Goal: Task Accomplishment & Management: Manage account settings

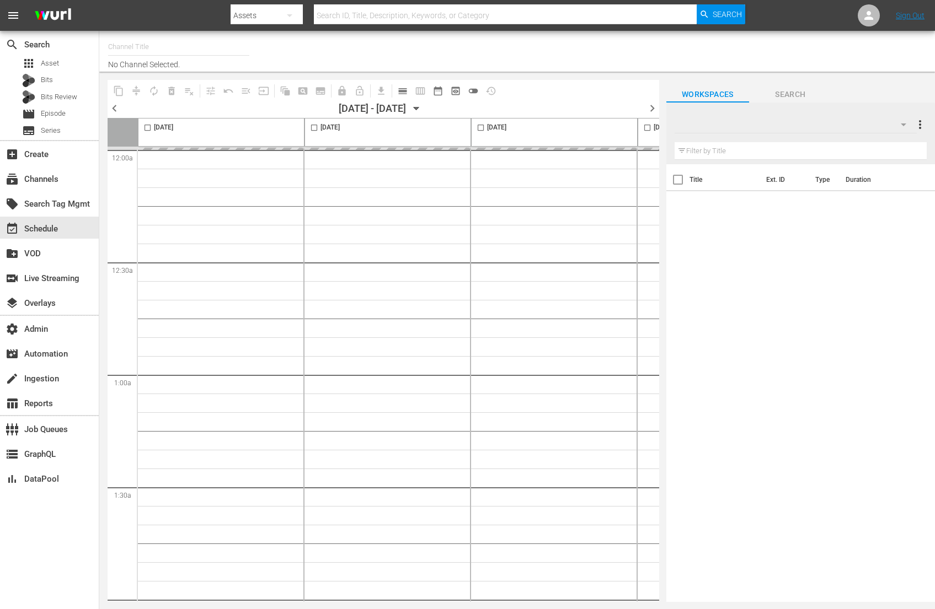
type input "AMC Thrillers - ROKU (1212)"
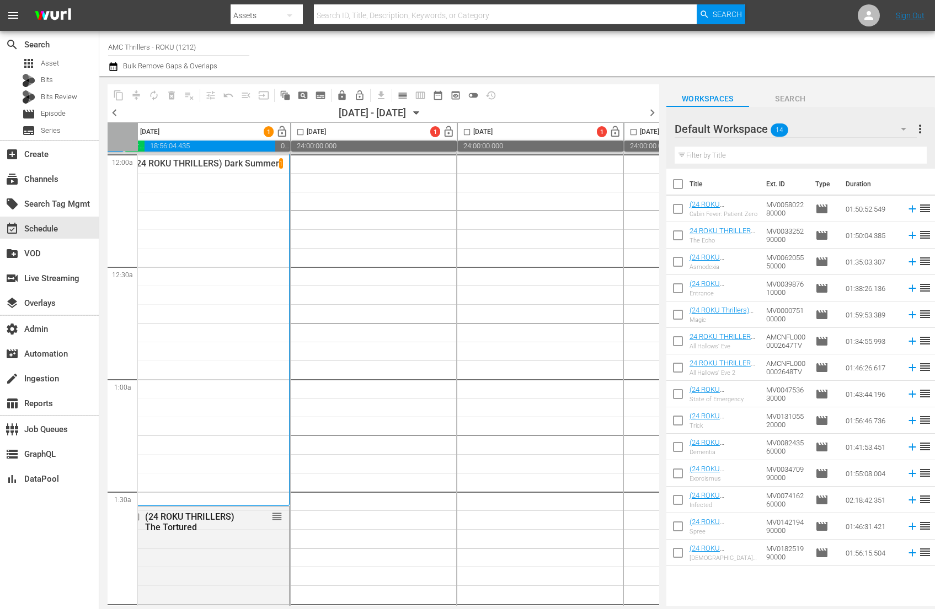
scroll to position [0, 515]
click at [919, 124] on span "more_vert" at bounding box center [919, 128] width 13 height 13
click at [880, 153] on div "Clear All Workspace Items" at bounding box center [849, 150] width 130 height 20
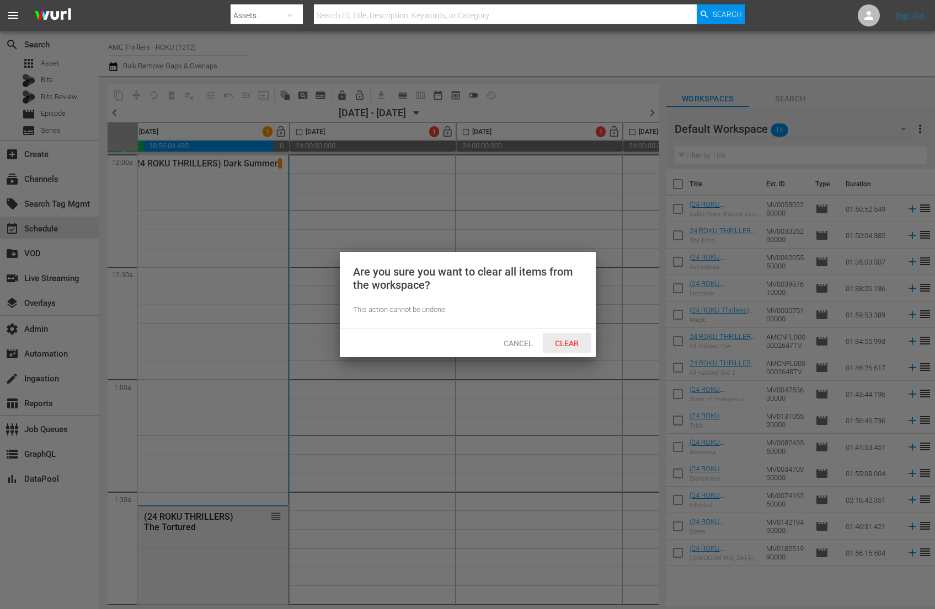
click at [577, 334] on div "Clear" at bounding box center [567, 343] width 49 height 20
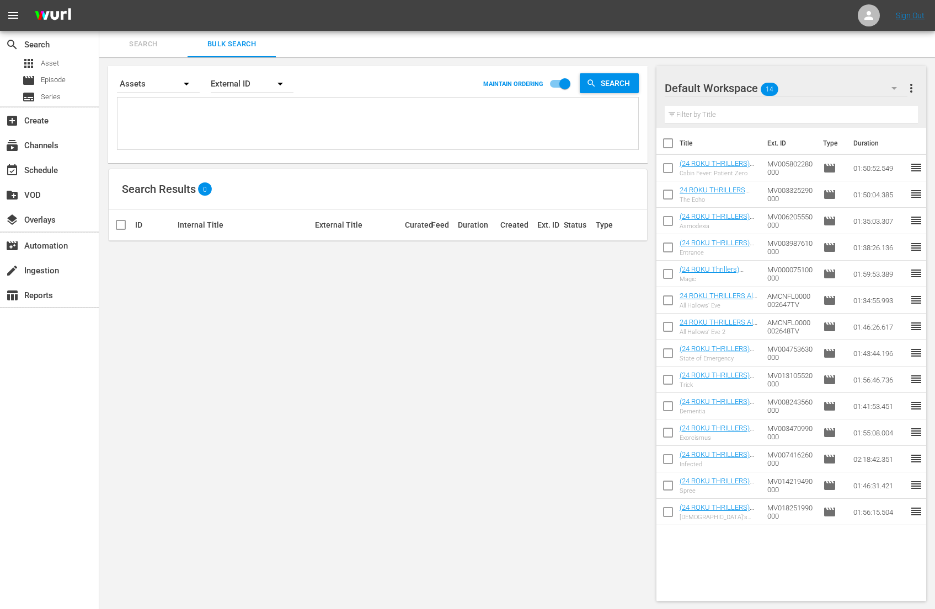
scroll to position [1, 0]
click at [914, 90] on span "more_vert" at bounding box center [911, 87] width 13 height 13
click at [826, 111] on div "Clear All Workspace Items" at bounding box center [840, 108] width 130 height 20
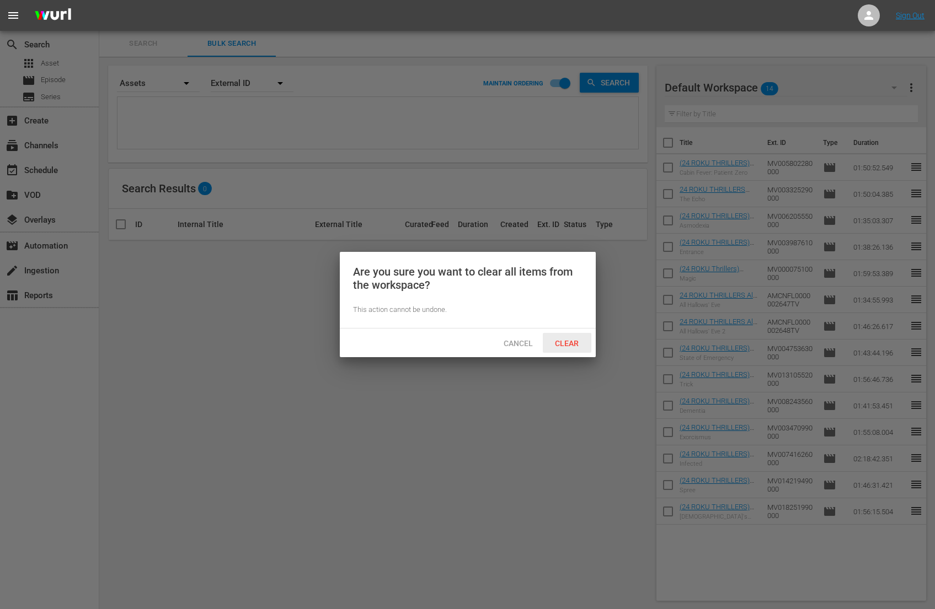
click at [564, 345] on span "Clear" at bounding box center [566, 343] width 41 height 9
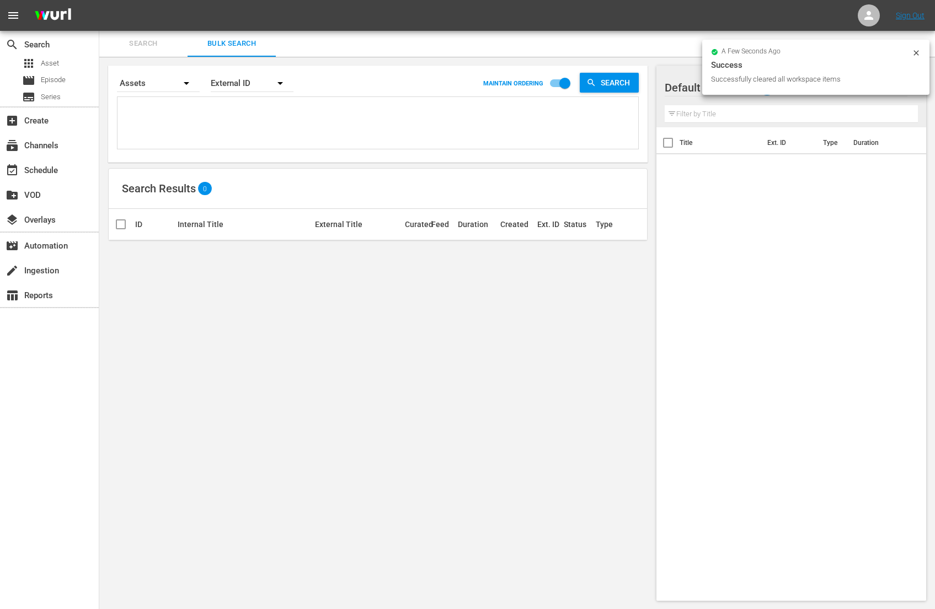
click at [142, 81] on div "Assets" at bounding box center [158, 83] width 83 height 31
click at [158, 110] on div "Episodes" at bounding box center [152, 114] width 44 height 18
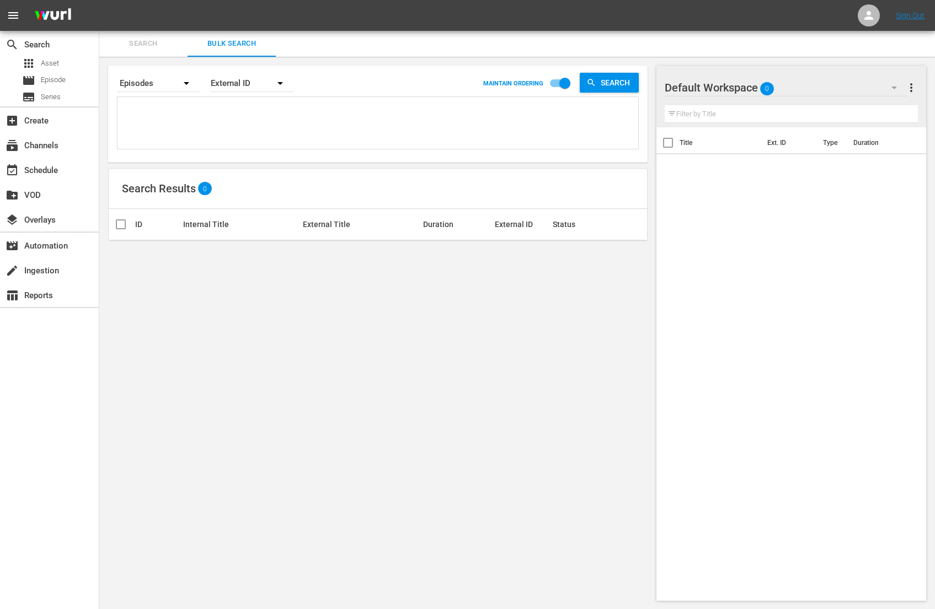
click at [170, 119] on textarea at bounding box center [379, 125] width 518 height 50
paste textarea "66030705 2678024 71922043 72026459 60306608 2674541 11545913 79240051 66616537 …"
type textarea "66030705 2678024 71922043 72026459 60306608 2674541 11545913 79240051 66616537 …"
click at [242, 78] on div "External ID" at bounding box center [252, 83] width 83 height 31
click at [253, 133] on div "Wurl ID" at bounding box center [257, 131] width 66 height 18
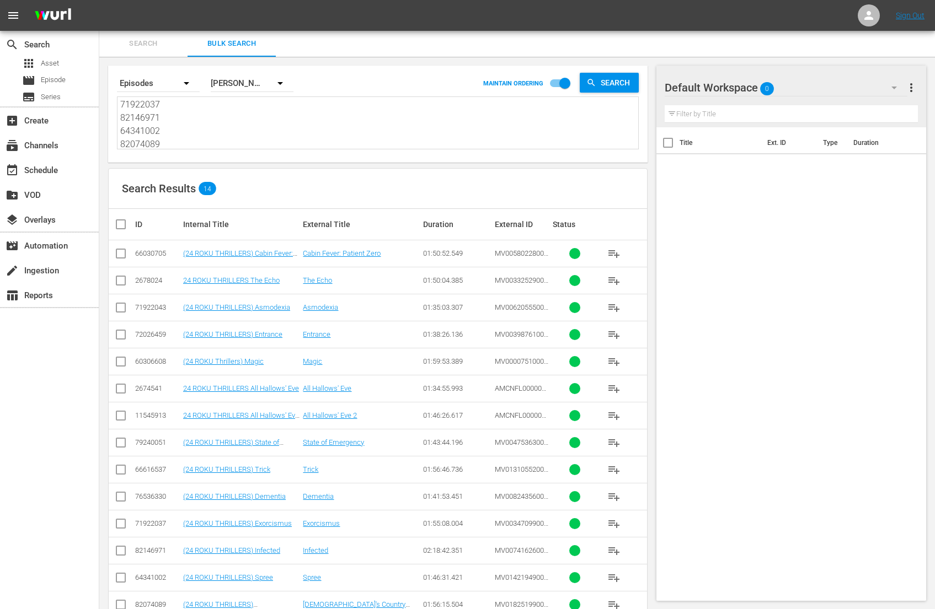
click at [405, 132] on textarea "66030705 2678024 71922043 72026459 60306608 2674541 11545913 79240051 66616537 …" at bounding box center [379, 124] width 518 height 50
click at [121, 226] on input "checkbox" at bounding box center [125, 224] width 22 height 13
checkbox input "true"
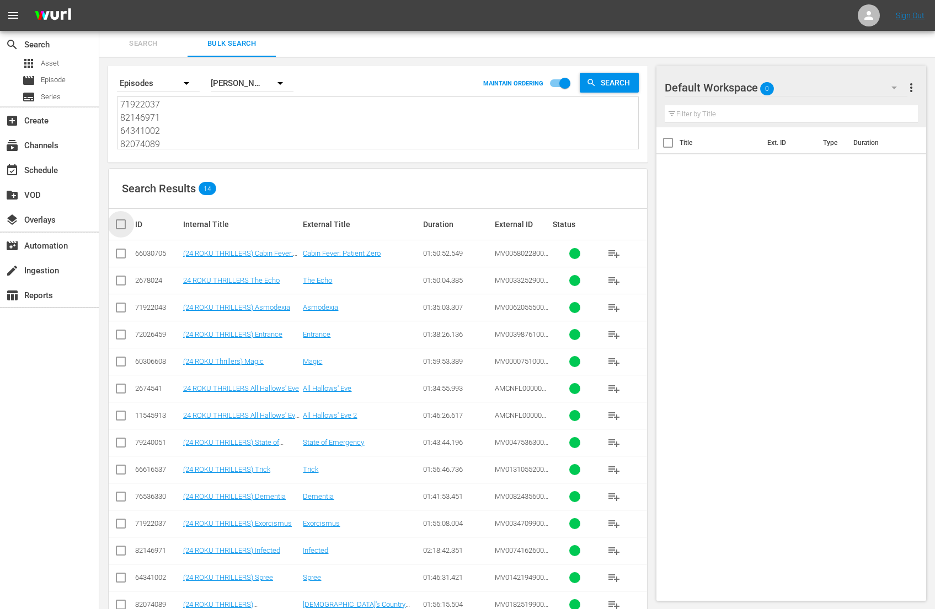
checkbox input "true"
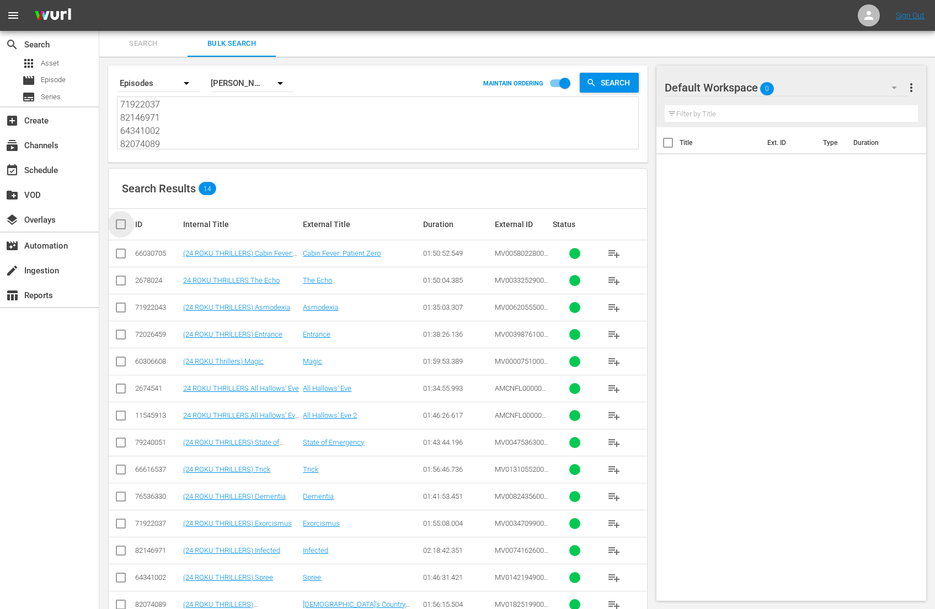
checkbox input "true"
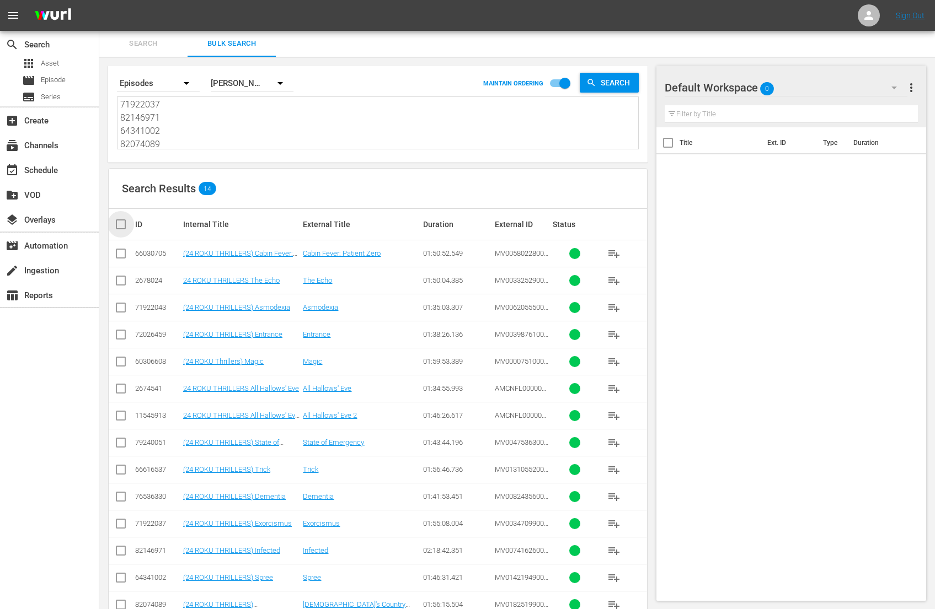
checkbox input "true"
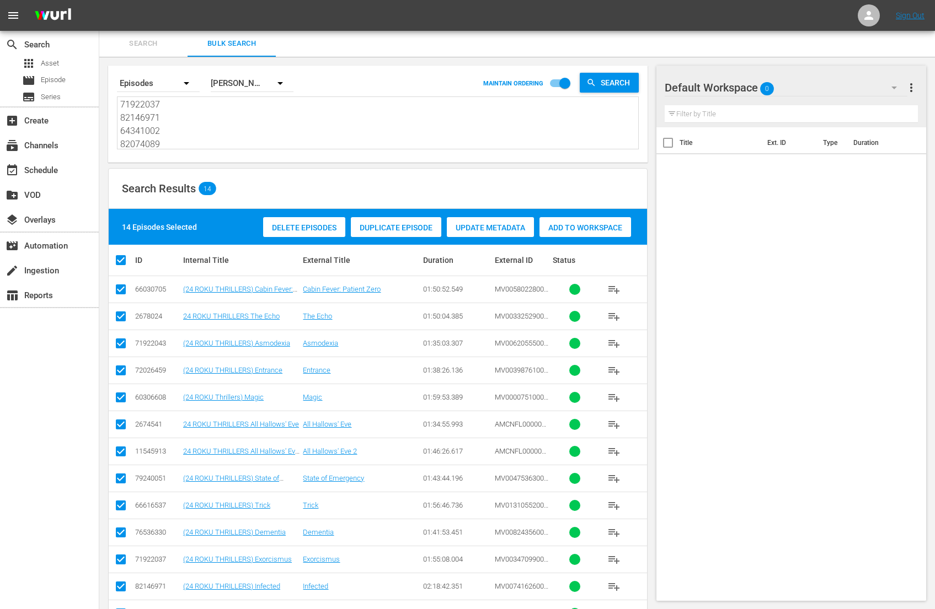
click at [569, 223] on span "Add to Workspace" at bounding box center [585, 227] width 92 height 9
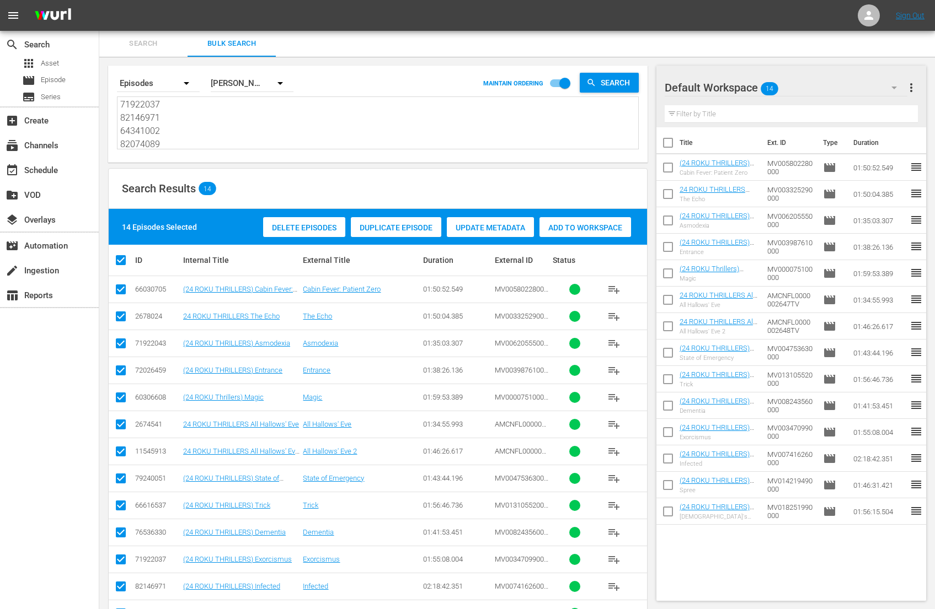
click at [909, 85] on span "more_vert" at bounding box center [911, 87] width 13 height 13
click at [852, 106] on div "Clear All Workspace Items" at bounding box center [840, 108] width 130 height 20
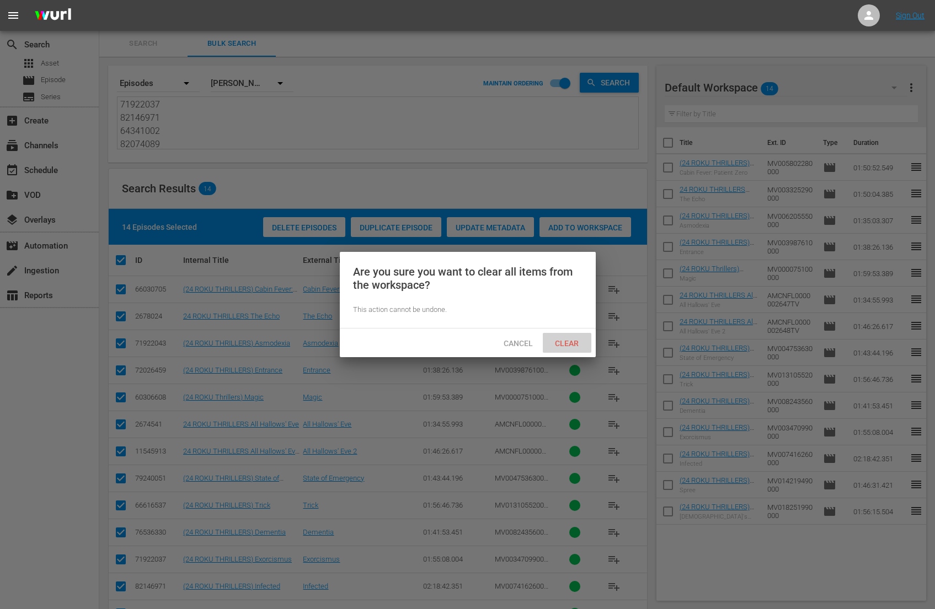
click at [571, 333] on div "Clear" at bounding box center [567, 343] width 49 height 20
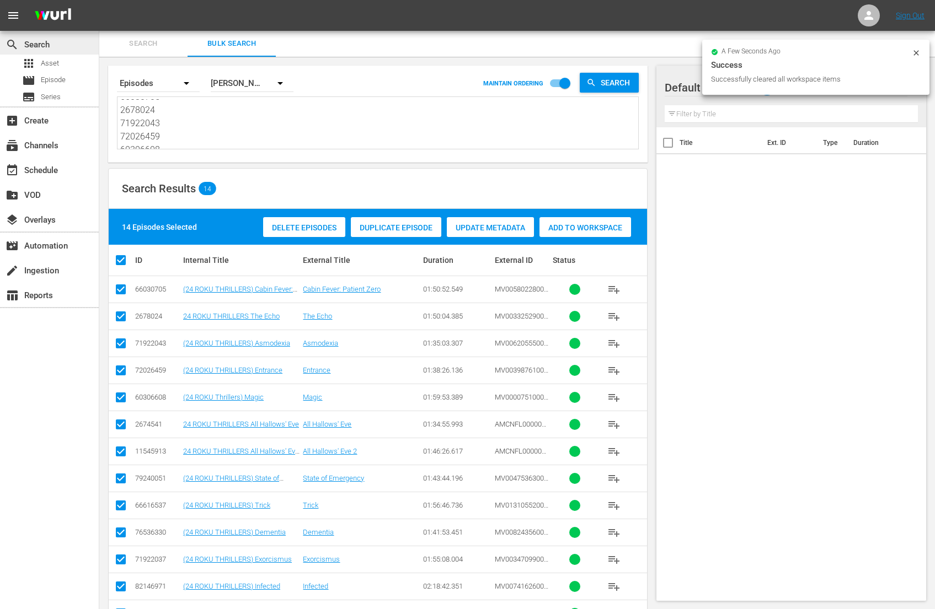
scroll to position [0, 0]
drag, startPoint x: 188, startPoint y: 146, endPoint x: 92, endPoint y: 5, distance: 170.3
click at [89, 6] on div "menu Sign Out search Search apps Asset movie Episode subtitles Series add_box C…" at bounding box center [467, 337] width 935 height 676
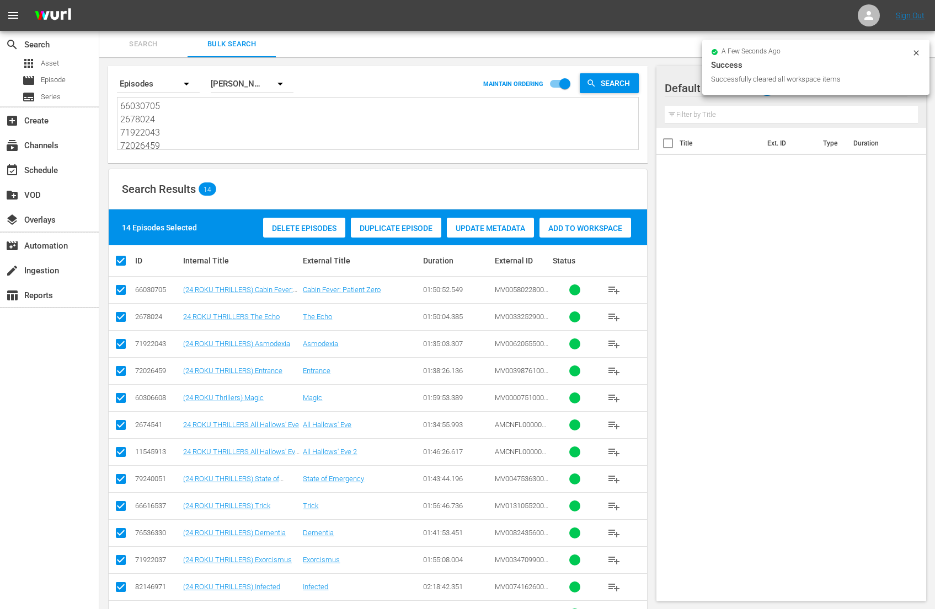
paste textarea "3817177 82146971 46249348 51311481 1311301 76467076 11546054 76467077 10217608 …"
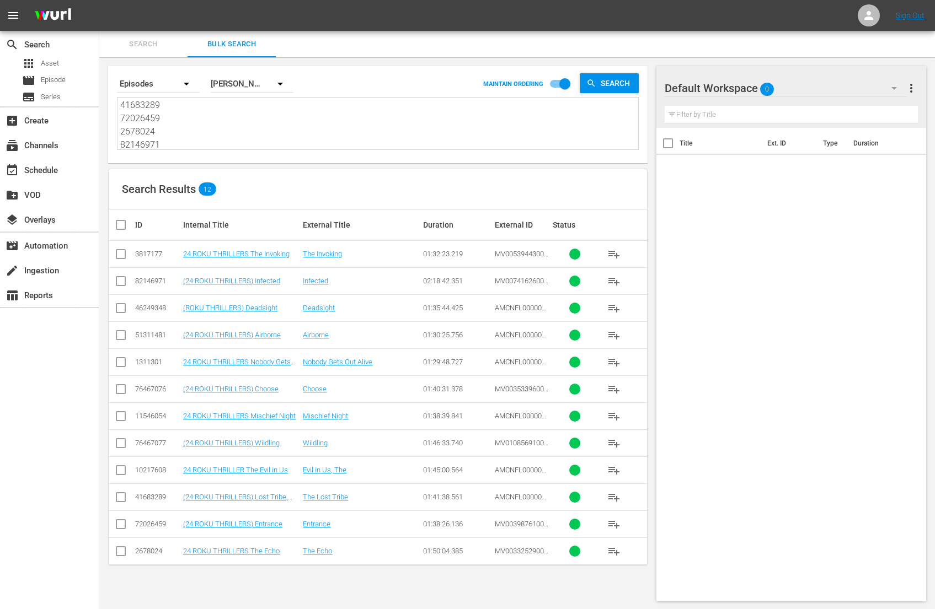
type textarea "3817177 82146971 46249348 51311481 1311301 76467076 11546054 76467077 10217608 …"
click at [120, 225] on input "checkbox" at bounding box center [125, 224] width 22 height 13
checkbox input "true"
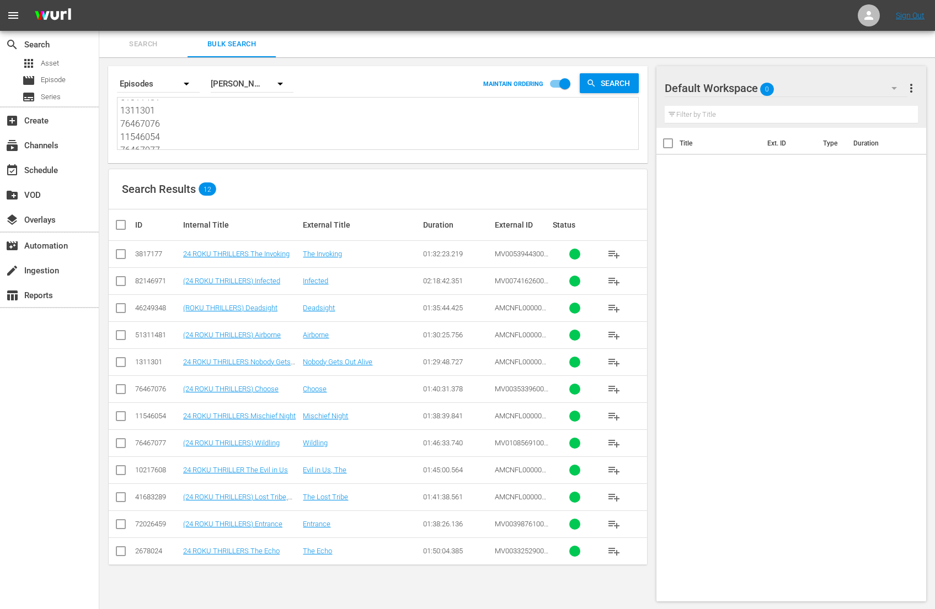
checkbox input "true"
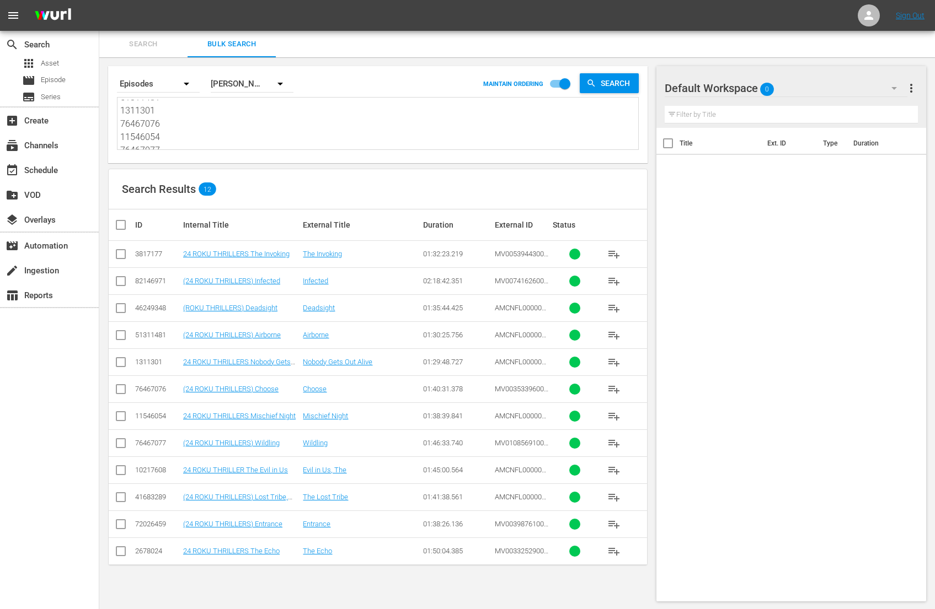
checkbox input "true"
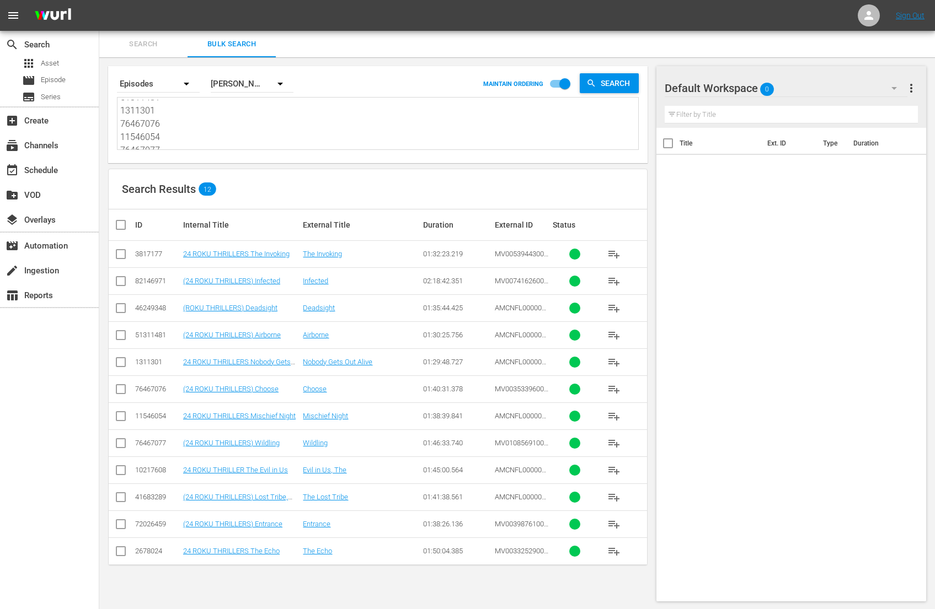
checkbox input "true"
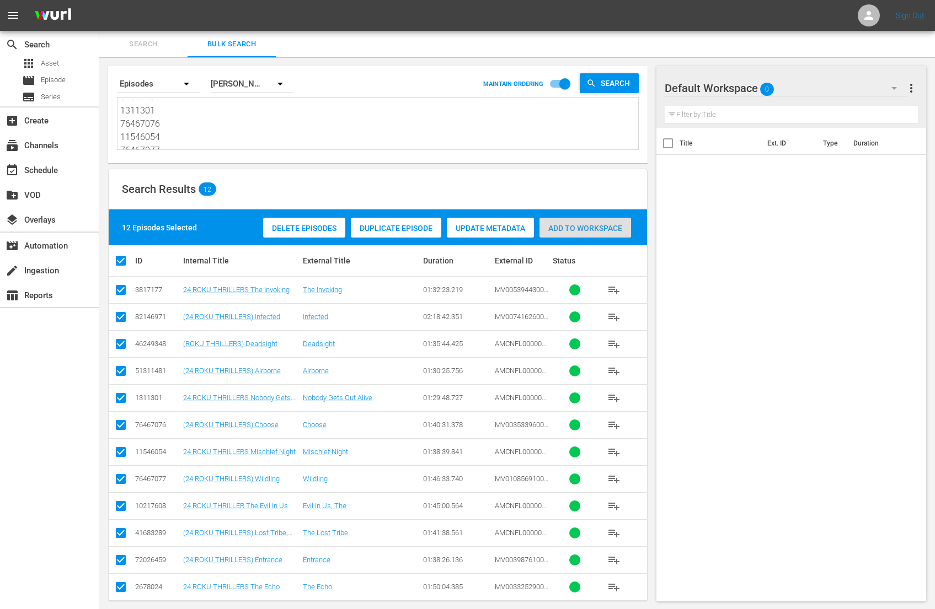
click at [600, 231] on span "Add to Workspace" at bounding box center [585, 228] width 92 height 9
click at [601, 229] on span "Add to Workspace" at bounding box center [585, 228] width 92 height 9
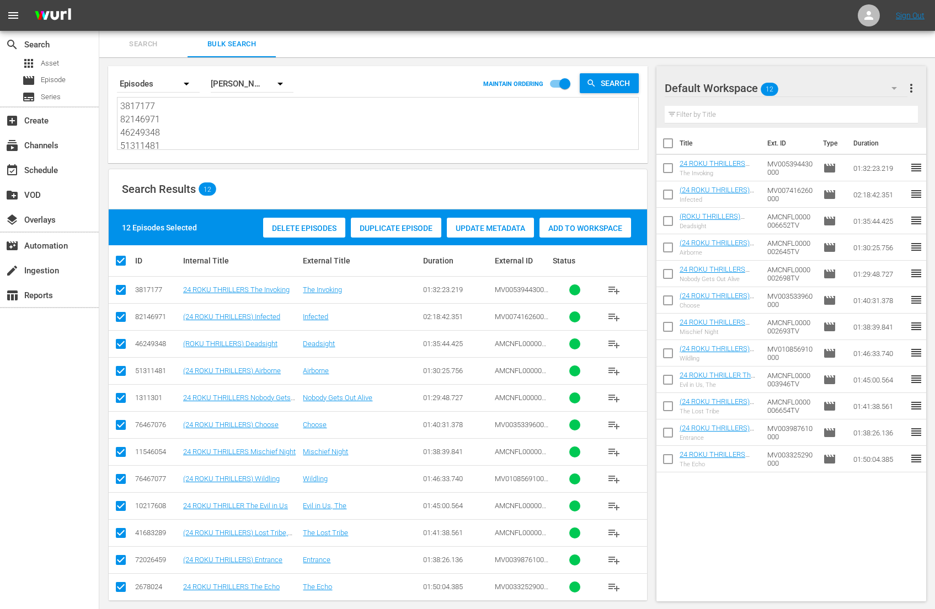
drag, startPoint x: 195, startPoint y: 145, endPoint x: 85, endPoint y: -2, distance: 183.2
click at [85, 0] on html "menu Sign Out search Search apps Asset movie Episode subtitles Series add_box C…" at bounding box center [467, 304] width 935 height 609
paste textarea "64465505 3767800 74285510 85470089 43271652 64341003 71922040 62828236 83452531…"
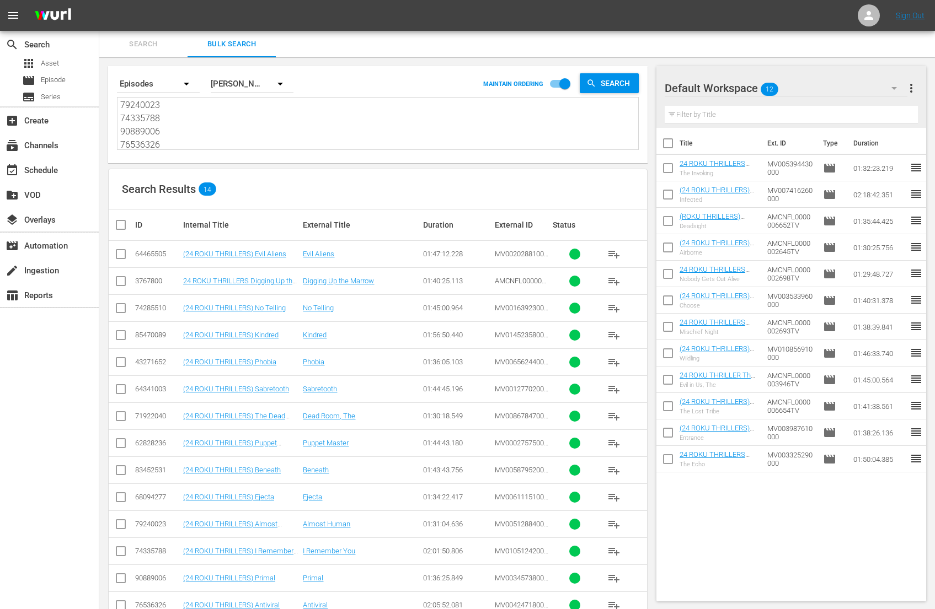
type textarea "64465505 3767800 74285510 85470089 43271652 64341003 71922040 62828236 83452531…"
click at [911, 88] on span "more_vert" at bounding box center [911, 88] width 13 height 13
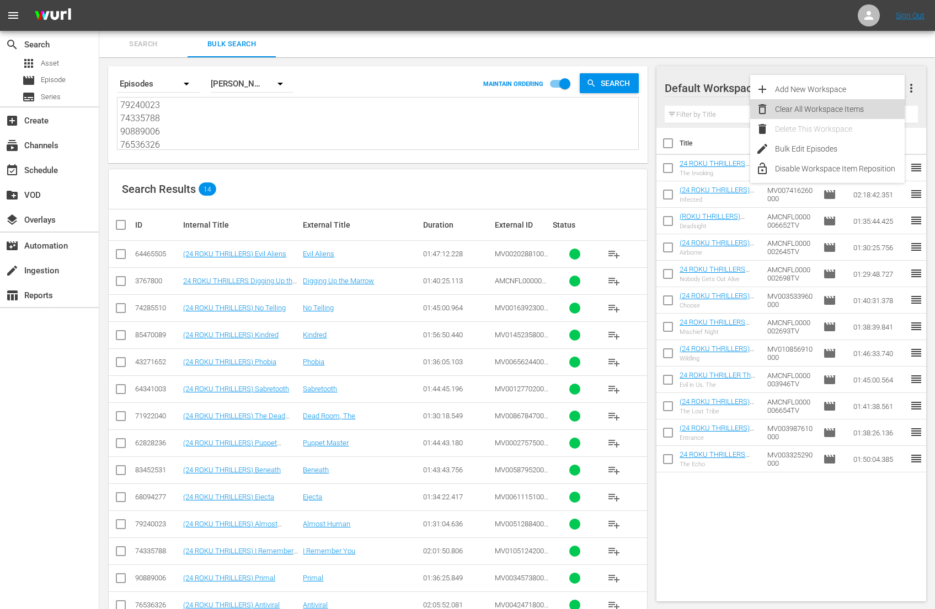
click at [865, 109] on div "Clear All Workspace Items" at bounding box center [840, 109] width 130 height 20
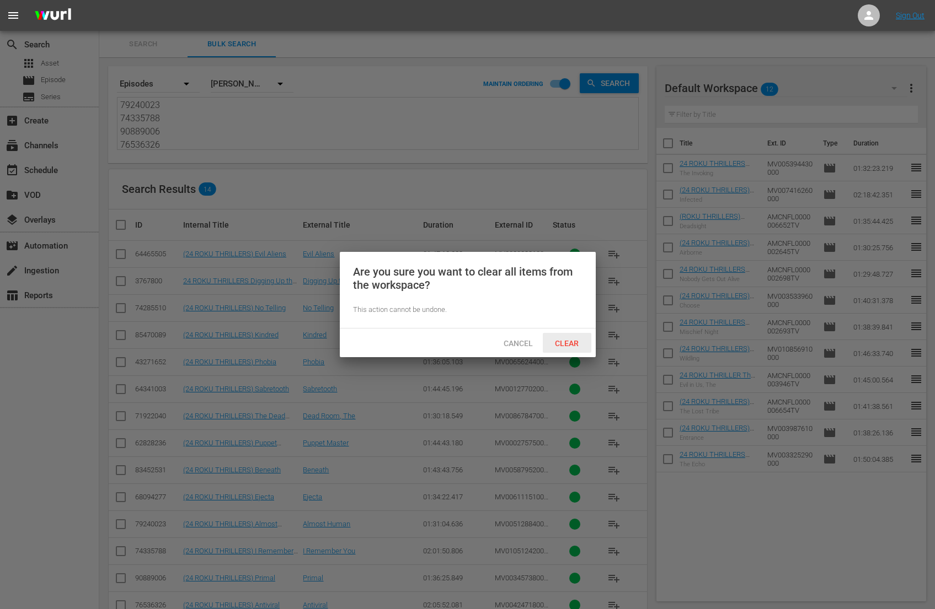
click at [562, 344] on span "Clear" at bounding box center [566, 343] width 41 height 9
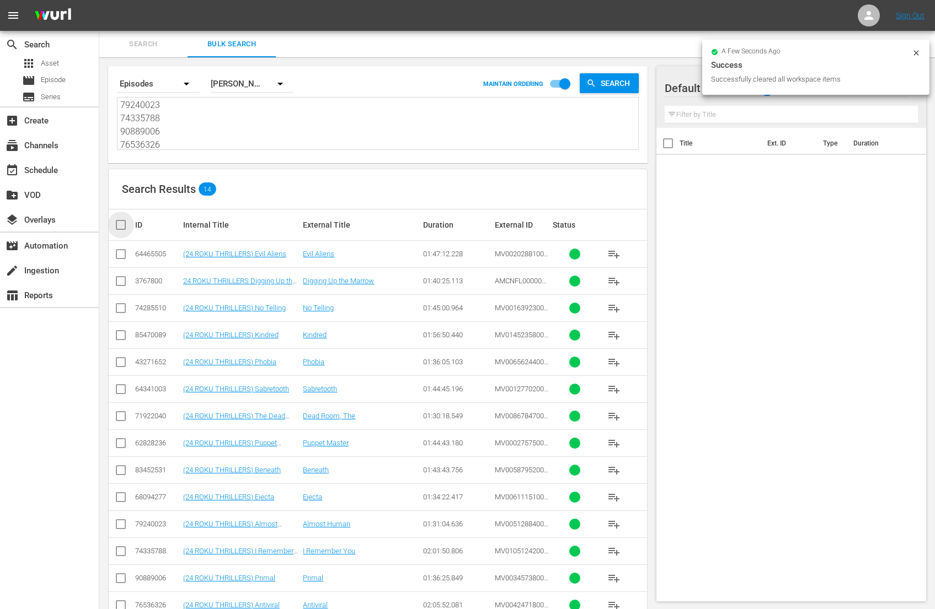
click at [124, 228] on input "checkbox" at bounding box center [125, 224] width 22 height 13
checkbox input "true"
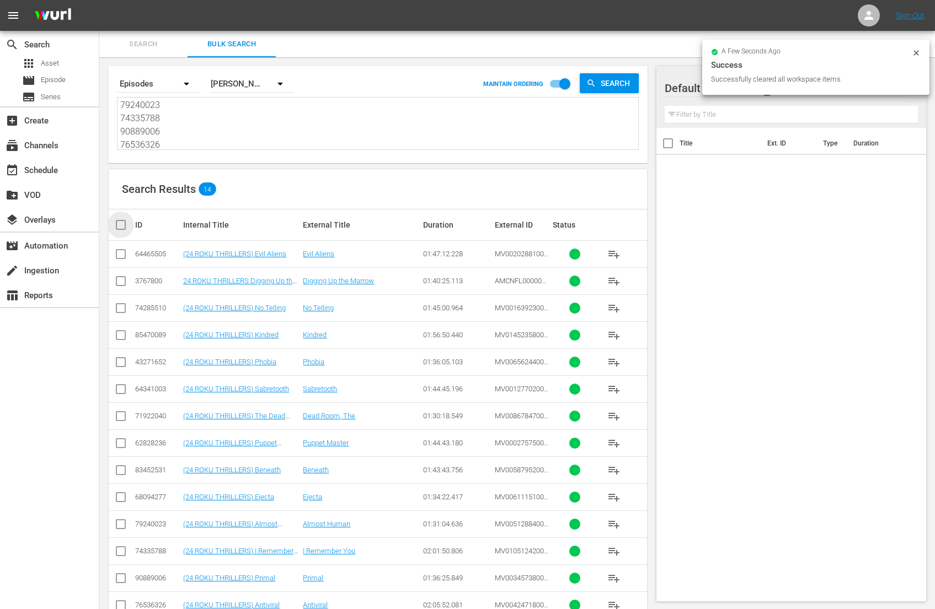
checkbox input "true"
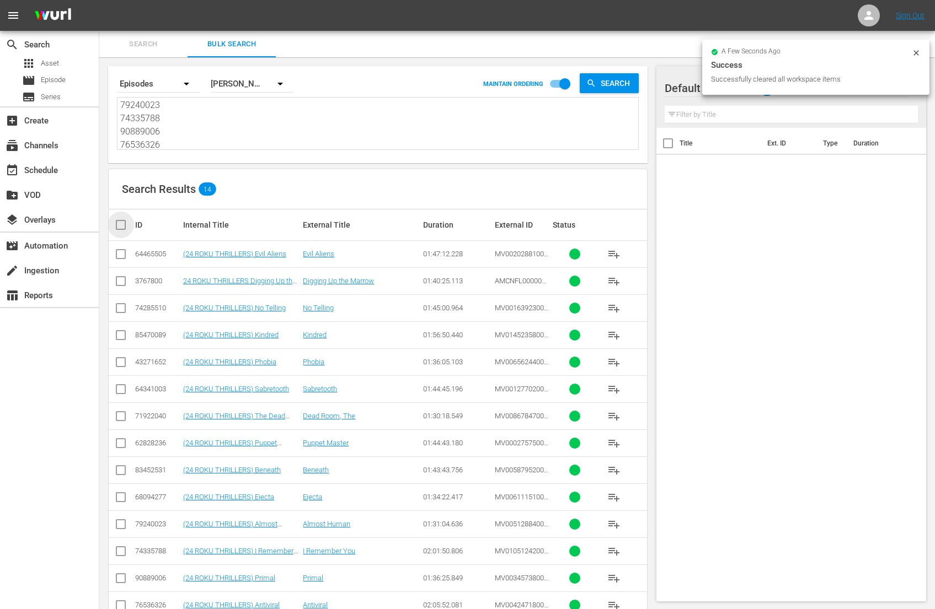
checkbox input "true"
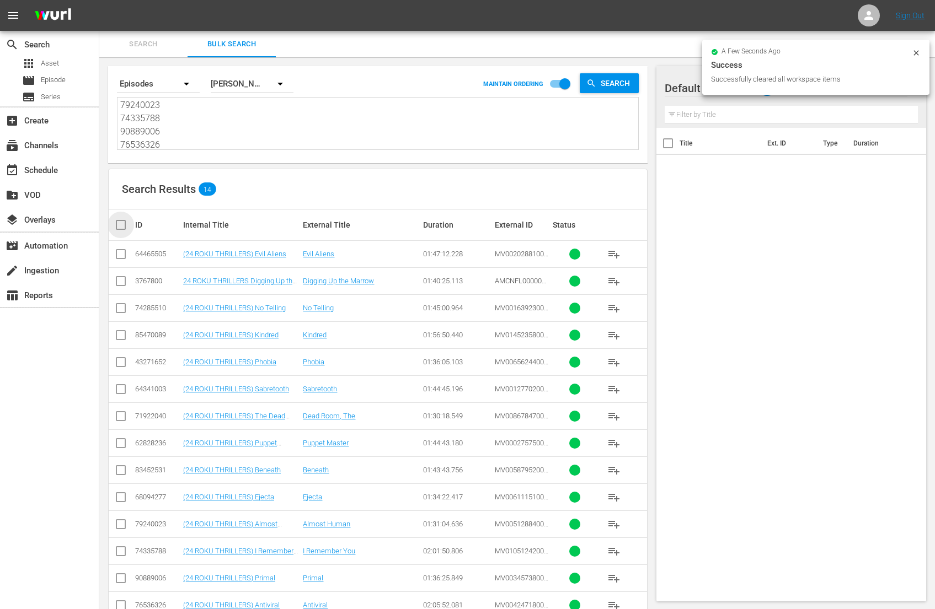
checkbox input "true"
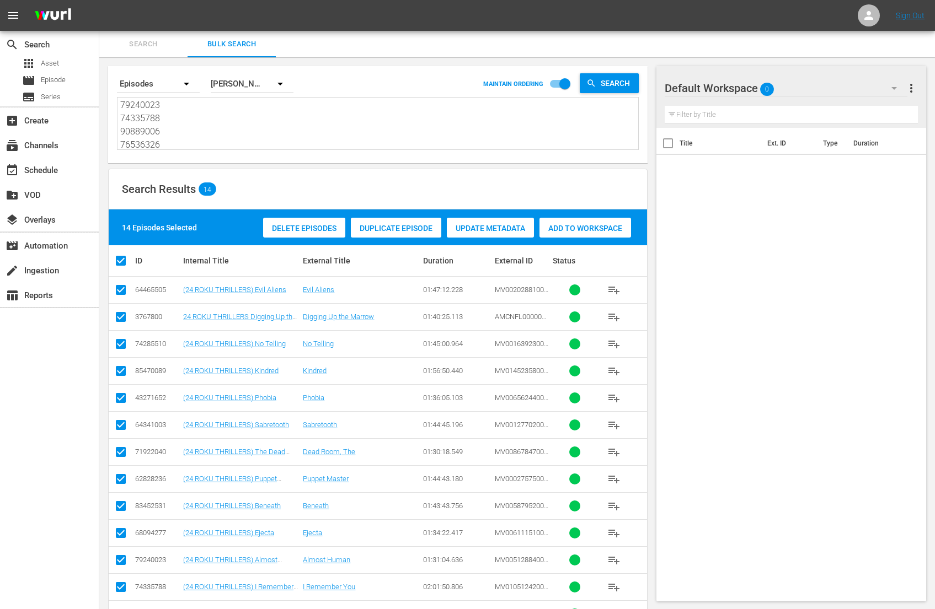
click at [569, 221] on div "Add to Workspace" at bounding box center [585, 228] width 92 height 21
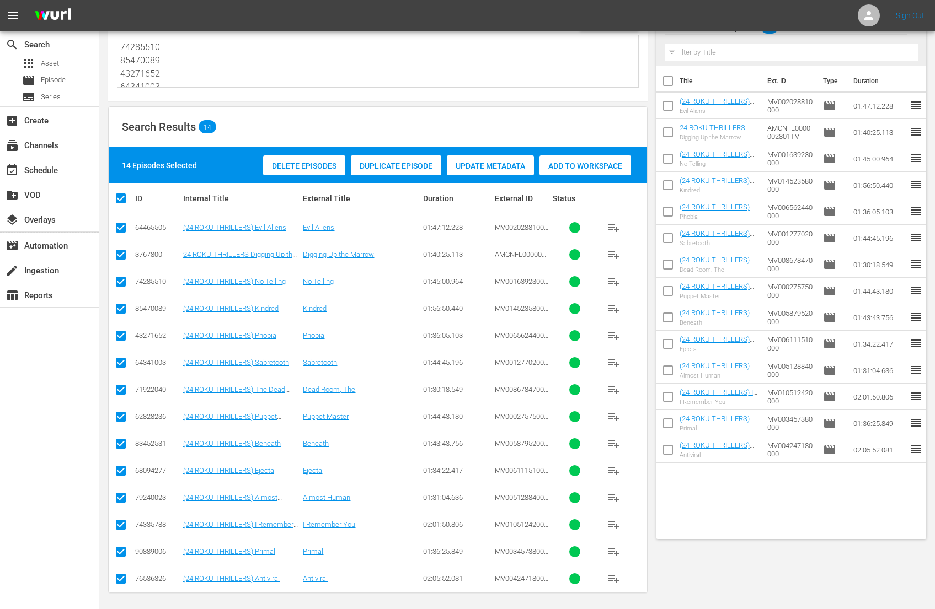
scroll to position [0, 0]
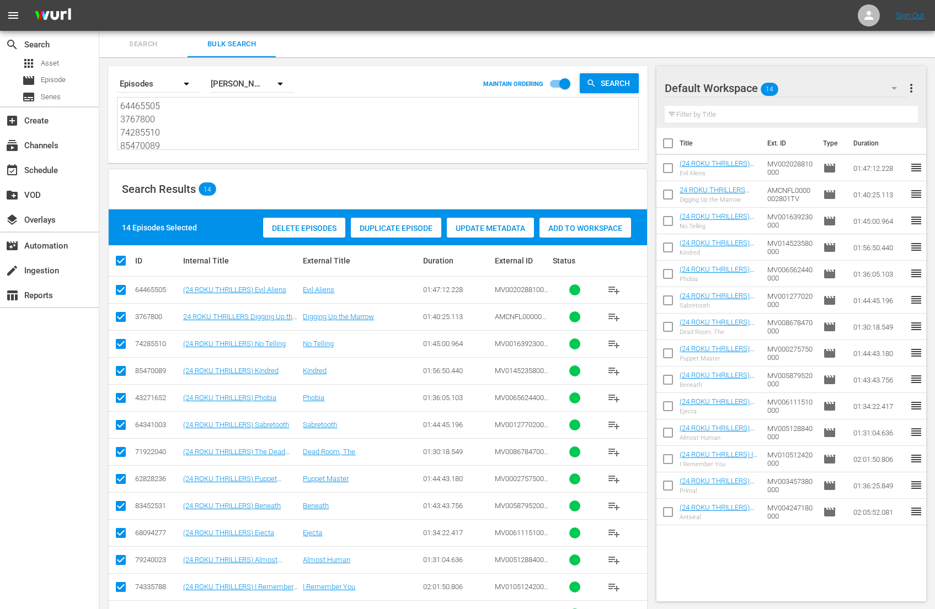
drag, startPoint x: 173, startPoint y: 82, endPoint x: 98, endPoint y: -43, distance: 145.5
click at [98, 0] on html "menu Sign Out search Search apps Asset movie Episode subtitles Series add_box C…" at bounding box center [467, 304] width 935 height 609
paste textarea "341001 71922040 72026453 11545931 79225167 76536325 51954355 79240023 43271652 …"
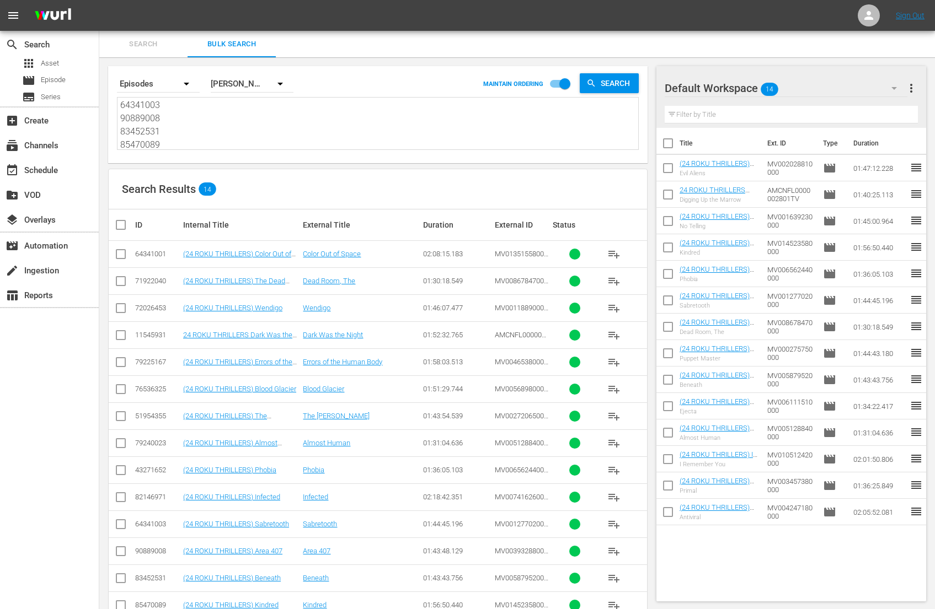
type textarea "64341001 71922040 72026453 11545931 79225167 76536325 51954355 79240023 4327165…"
click at [910, 87] on span "more_vert" at bounding box center [911, 88] width 13 height 13
click at [887, 110] on div "Clear All Workspace Items" at bounding box center [840, 109] width 130 height 20
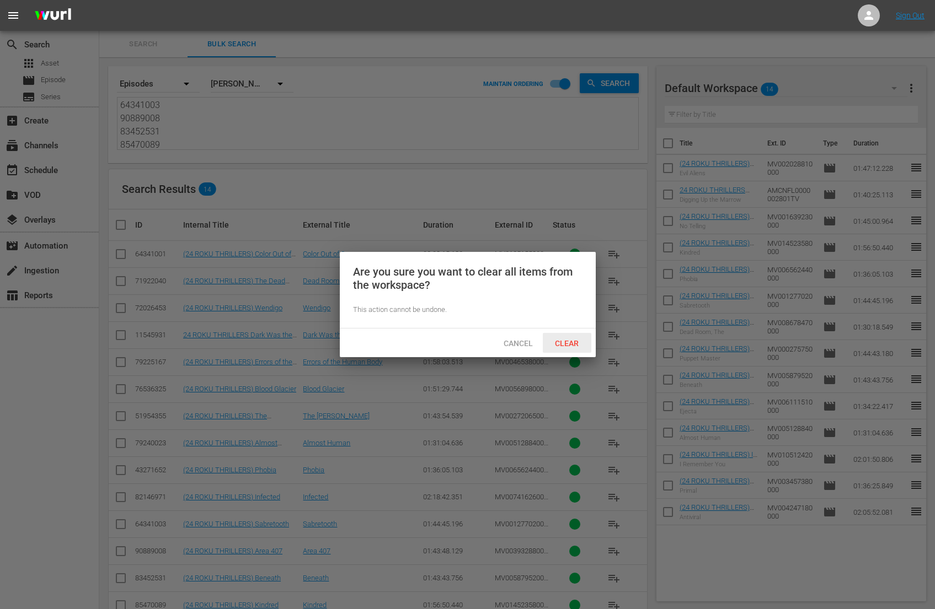
click at [563, 342] on span "Clear" at bounding box center [566, 343] width 41 height 9
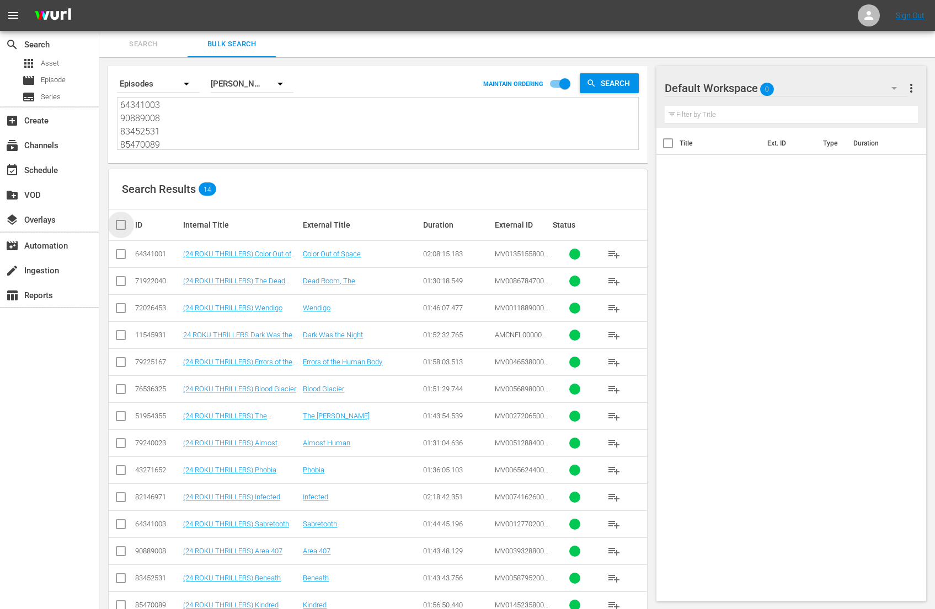
click at [125, 222] on input "checkbox" at bounding box center [125, 224] width 22 height 13
checkbox input "true"
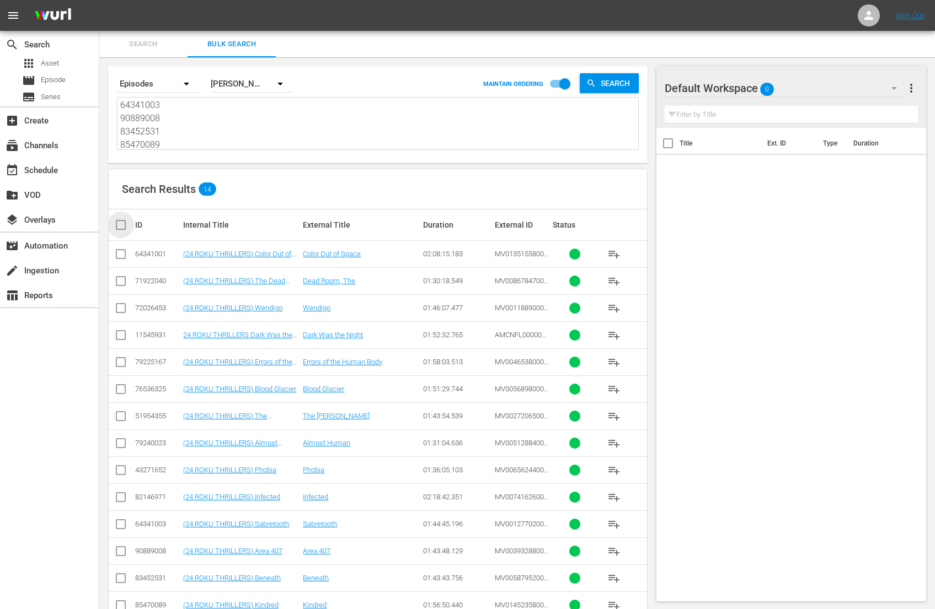
checkbox input "true"
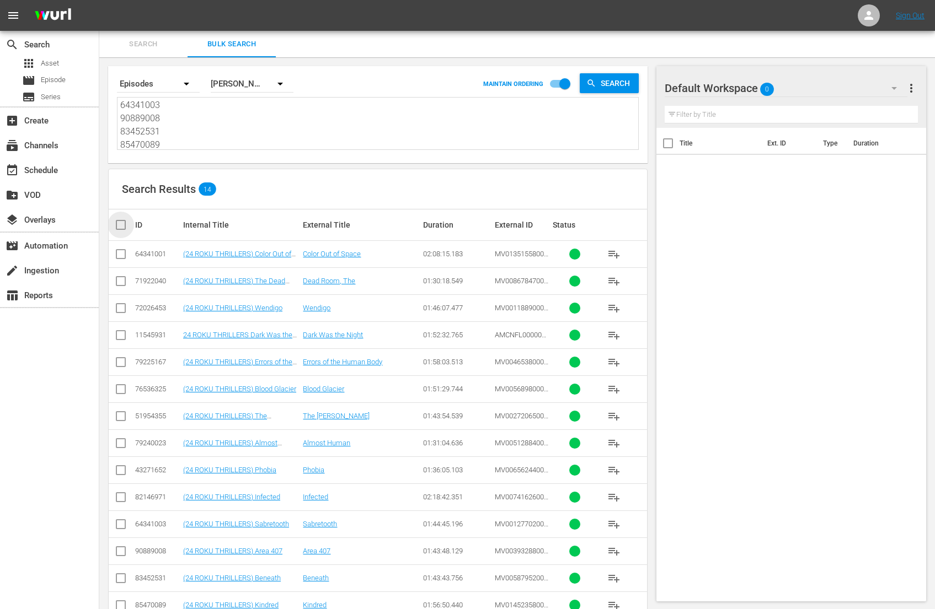
checkbox input "true"
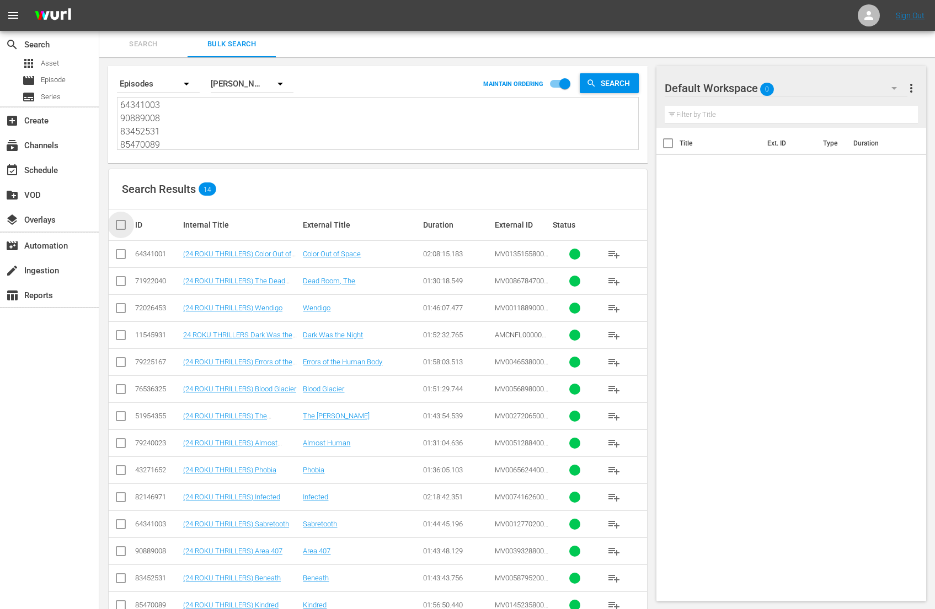
checkbox input "true"
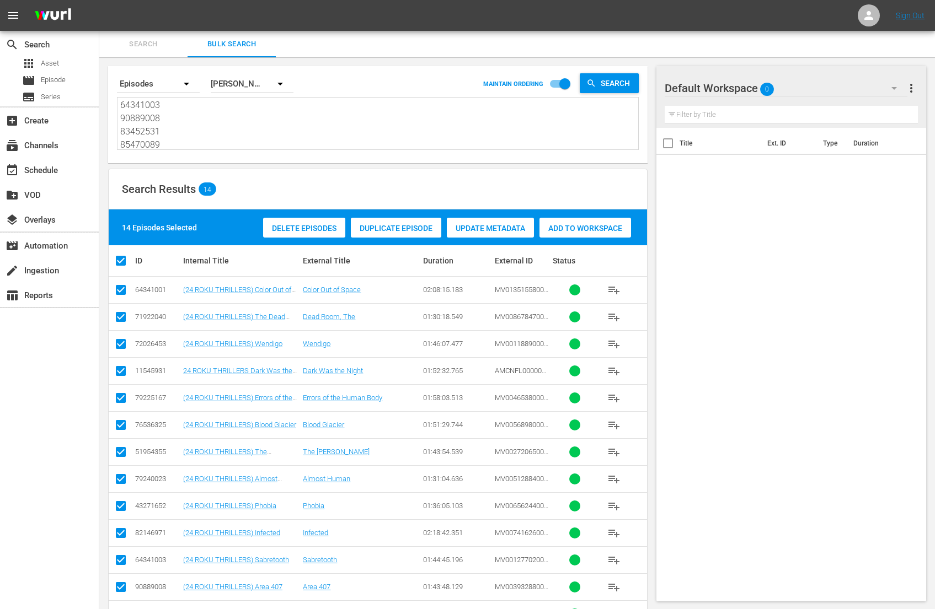
click at [588, 226] on span "Add to Workspace" at bounding box center [585, 228] width 92 height 9
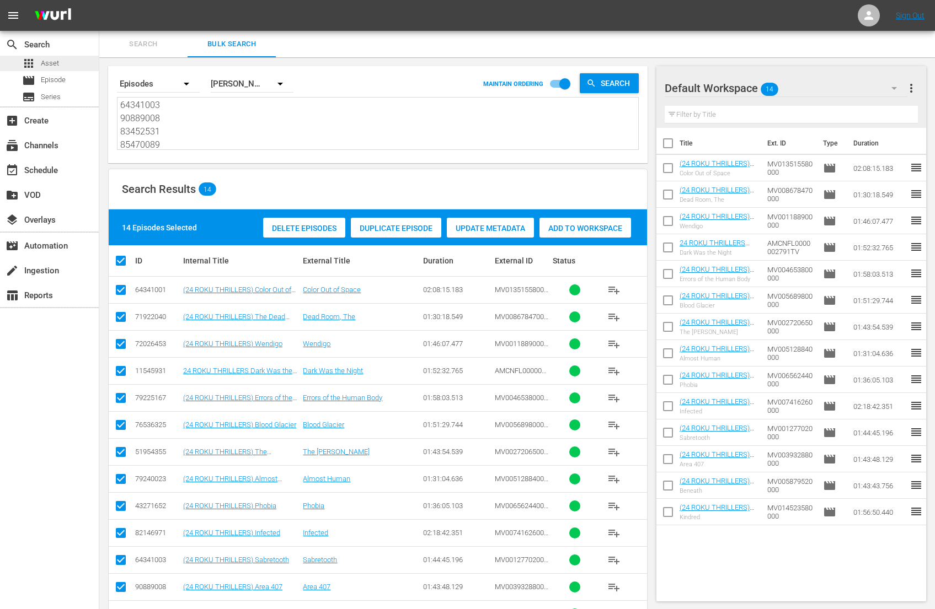
scroll to position [0, 0]
drag, startPoint x: 206, startPoint y: 147, endPoint x: 97, endPoint y: 6, distance: 178.1
click at [97, 6] on div "menu Sign Out search Search apps Asset movie Episode subtitles Series add_box C…" at bounding box center [467, 338] width 935 height 676
paste textarea "3 11545931 74285510 62828236 90889006 74335788 3767800 71922040 72026453 908890…"
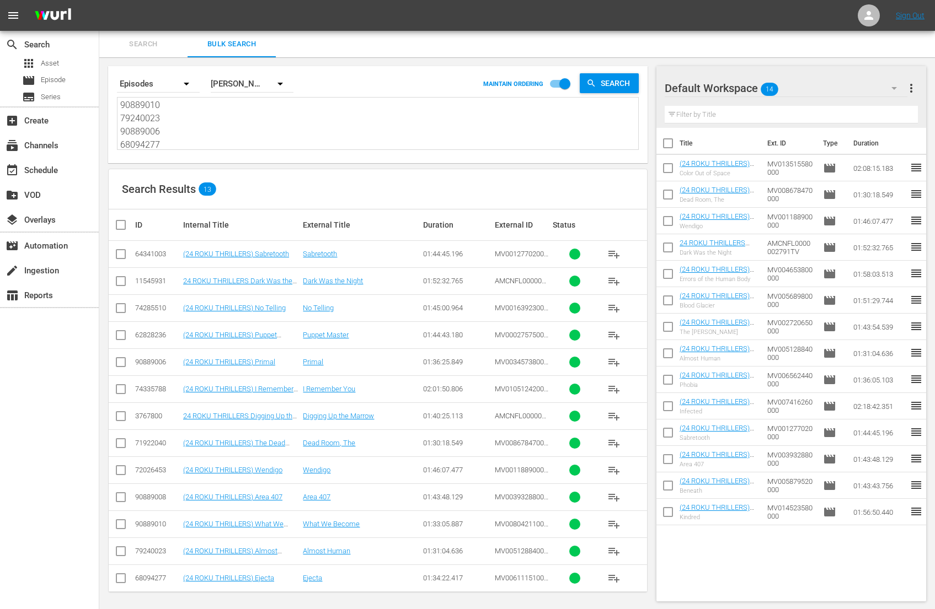
type textarea "64341003 11545931 74285510 62828236 90889006 74335788 3767800 71922040 72026453…"
click at [908, 84] on span "more_vert" at bounding box center [911, 88] width 13 height 13
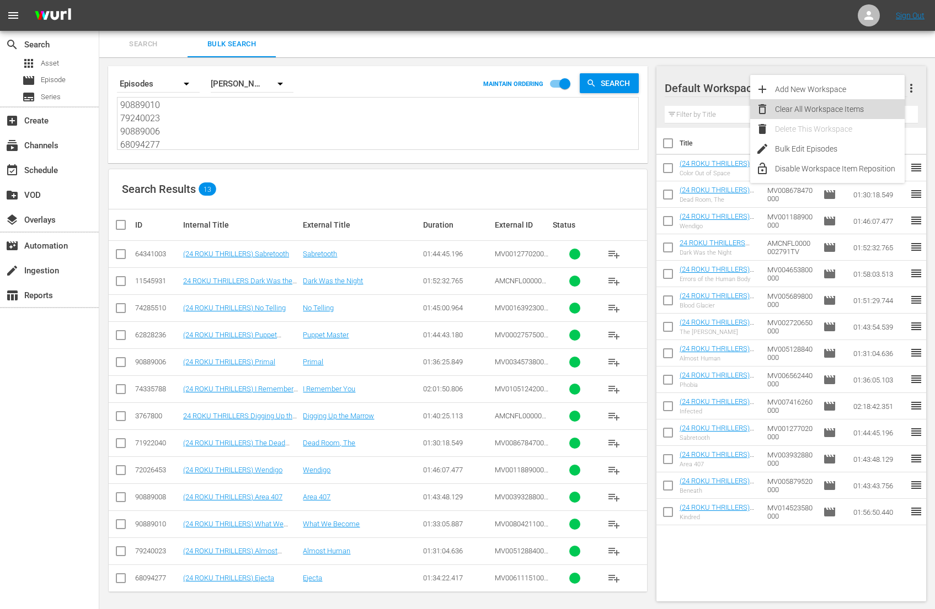
click at [844, 106] on div "Clear All Workspace Items" at bounding box center [840, 109] width 130 height 20
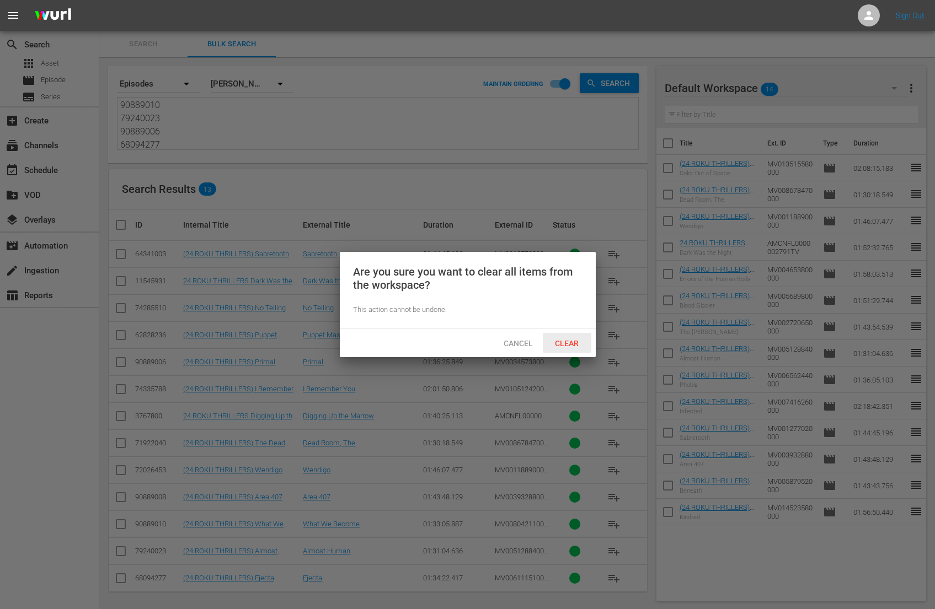
click at [562, 341] on span "Clear" at bounding box center [566, 343] width 41 height 9
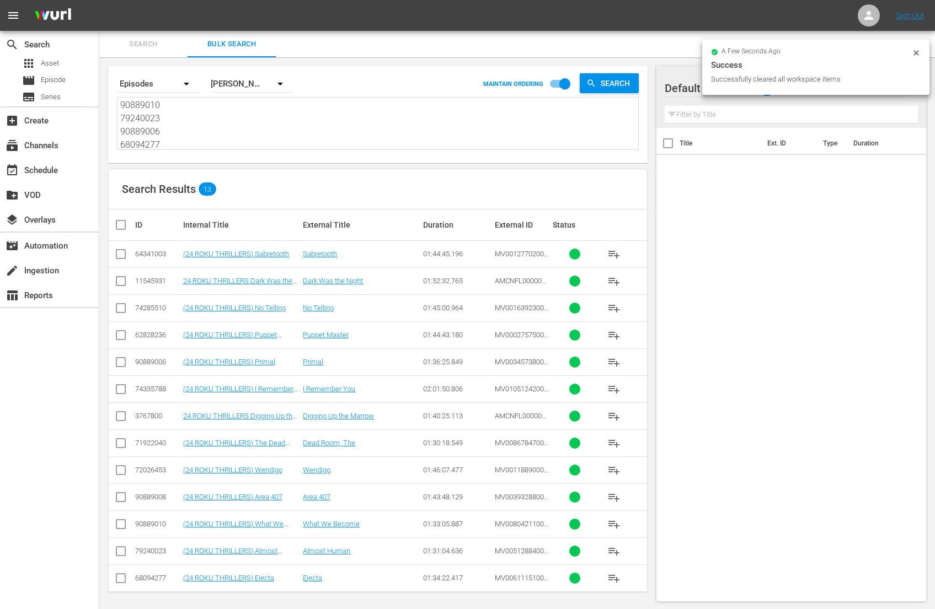
scroll to position [1, 0]
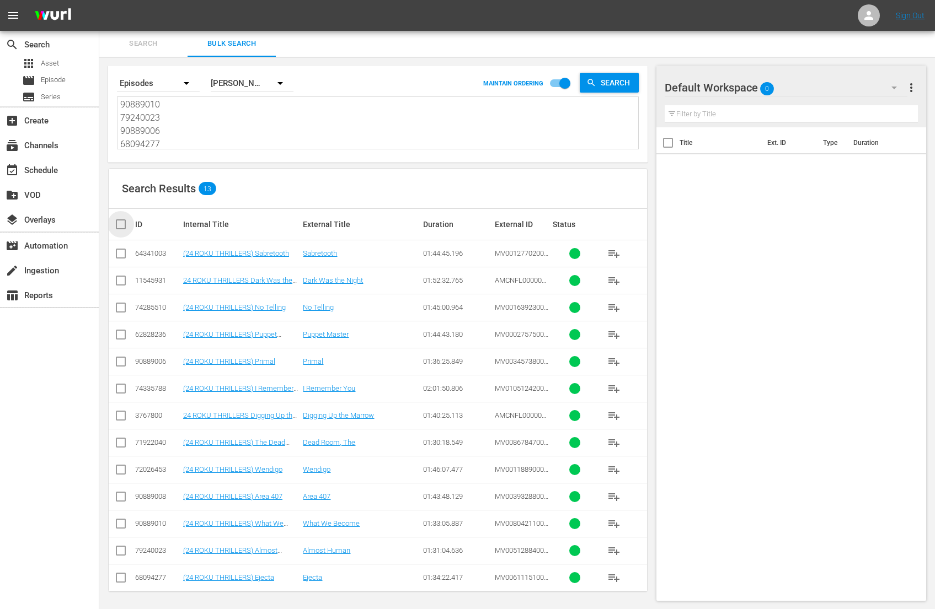
click at [116, 224] on input "checkbox" at bounding box center [125, 224] width 22 height 13
checkbox input "true"
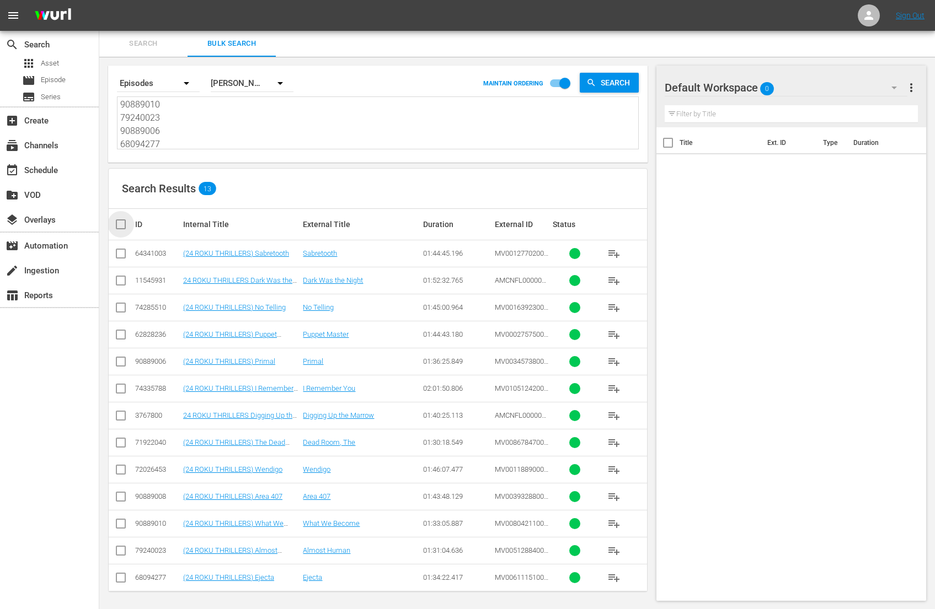
checkbox input "true"
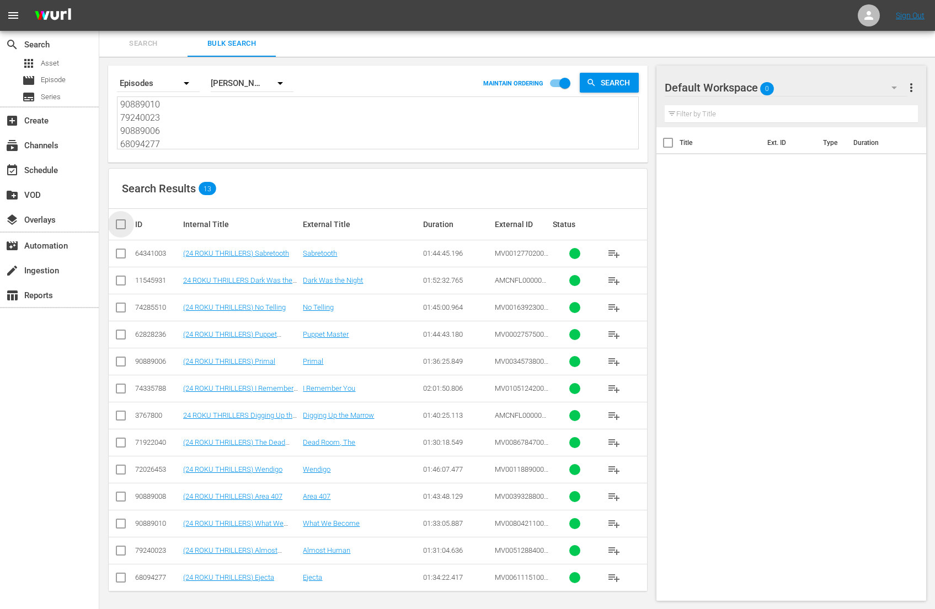
checkbox input "true"
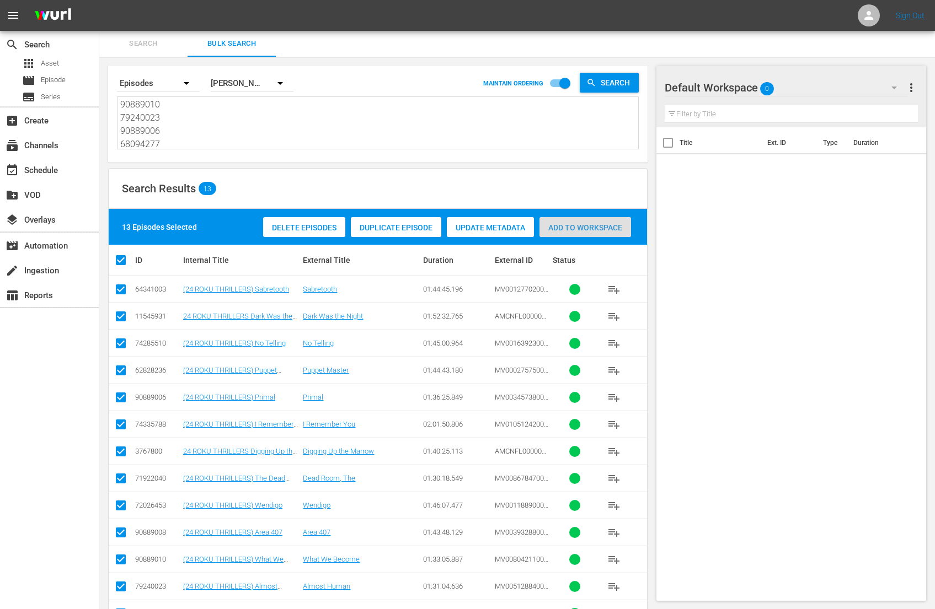
click at [622, 218] on div "Add to Workspace" at bounding box center [585, 227] width 92 height 21
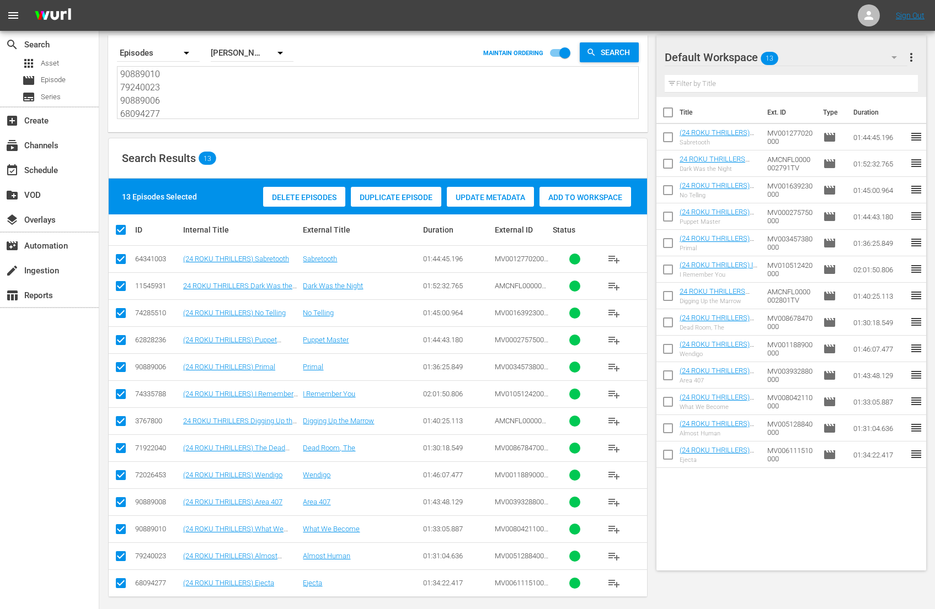
scroll to position [35, 0]
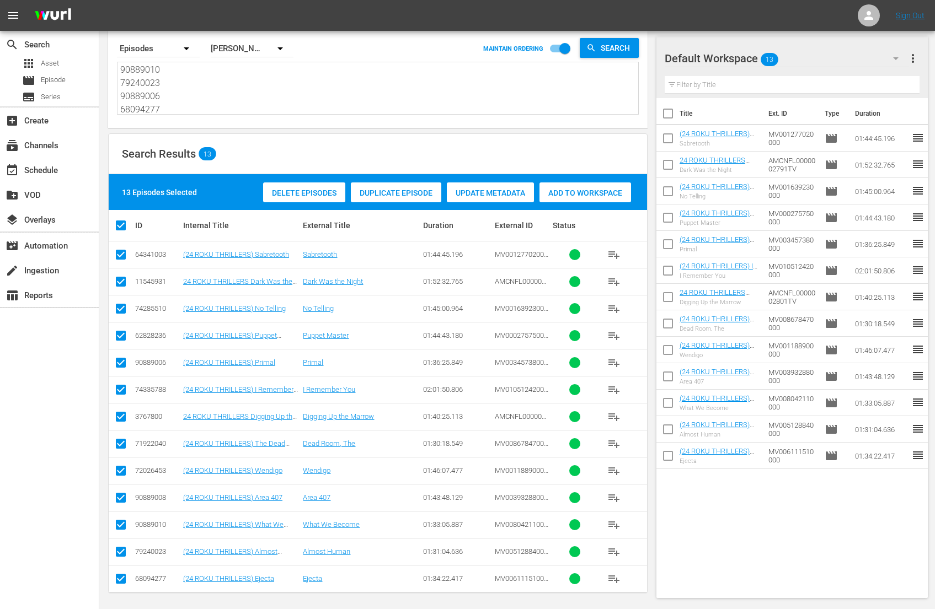
click at [915, 57] on span "more_vert" at bounding box center [912, 58] width 13 height 13
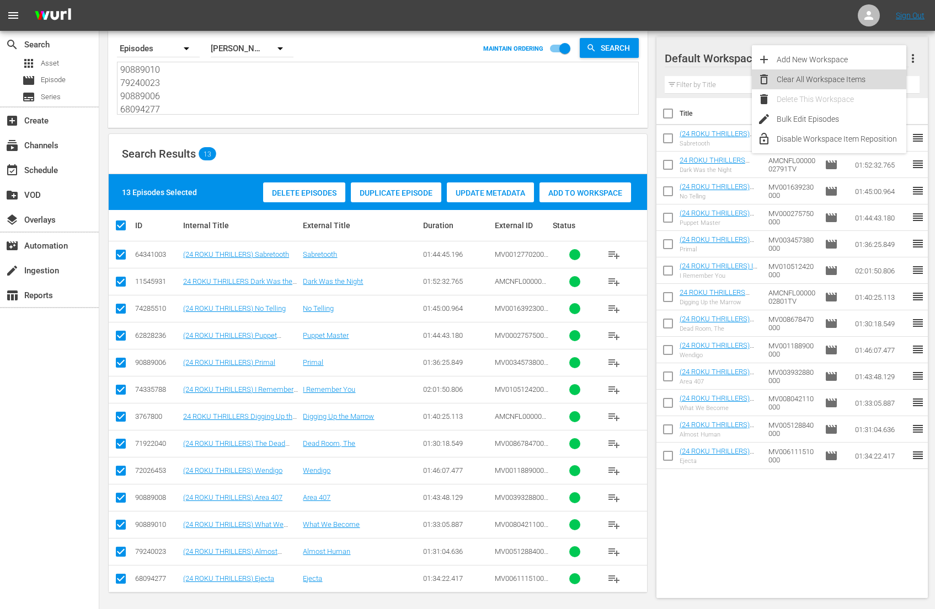
click at [849, 76] on div "Clear All Workspace Items" at bounding box center [842, 79] width 130 height 20
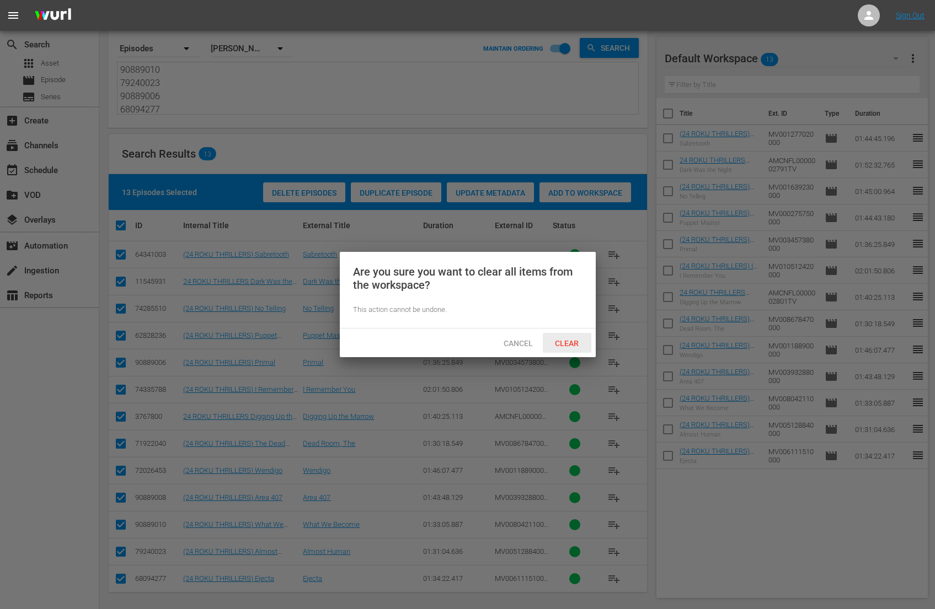
click at [576, 339] on span "Clear" at bounding box center [566, 343] width 41 height 9
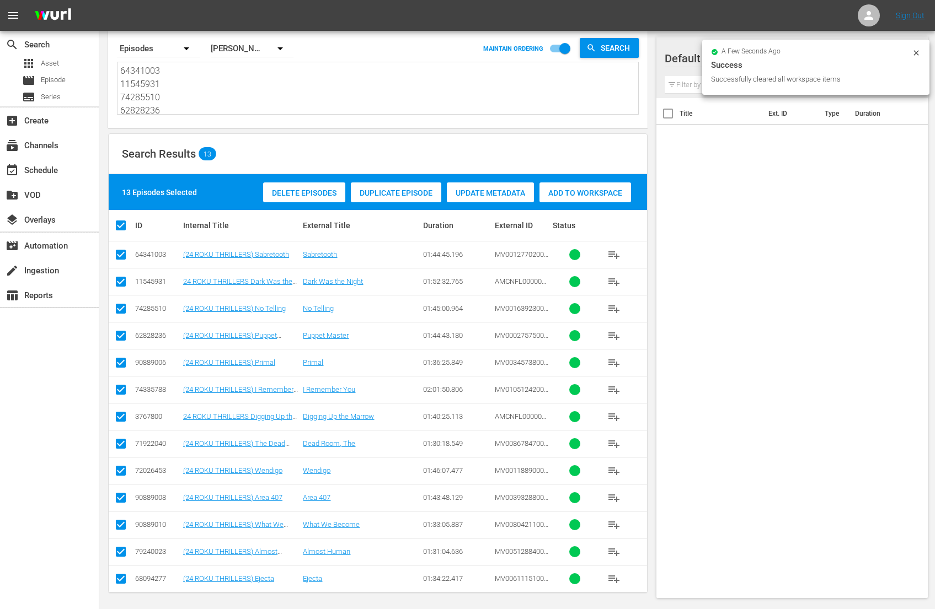
scroll to position [0, 0]
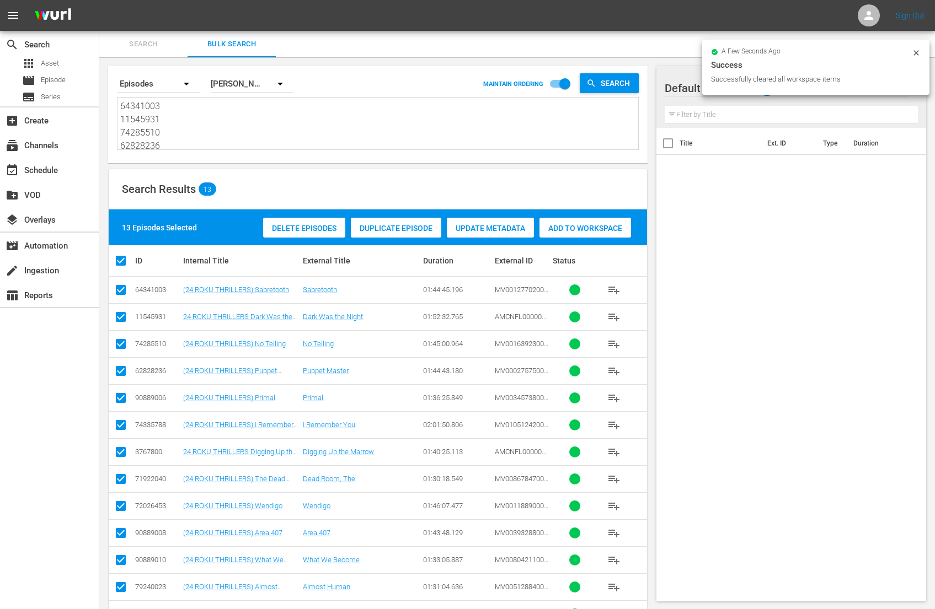
drag, startPoint x: 188, startPoint y: 108, endPoint x: 82, endPoint y: -39, distance: 181.4
click at [82, 0] on html "menu Sign Out search Search apps Asset movie Episode subtitles Series add_box C…" at bounding box center [467, 304] width 935 height 609
paste textarea "82146971 64341003 72026453 74285510 51954355 64341001 64465505 90889010 7653632…"
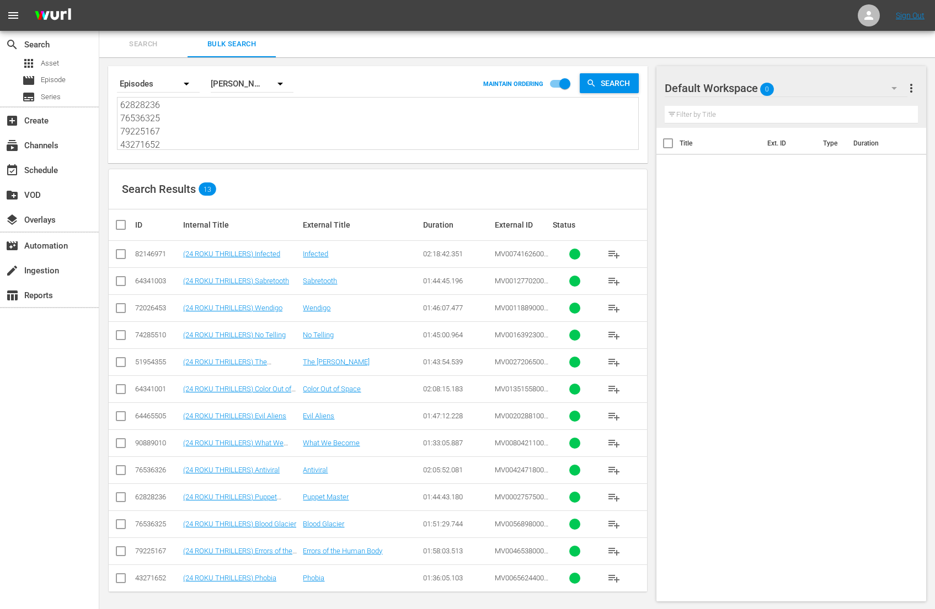
type textarea "82146971 64341003 72026453 74285510 51954355 64341001 64465505 90889010 7653632…"
click at [124, 227] on input "checkbox" at bounding box center [125, 224] width 22 height 13
checkbox input "true"
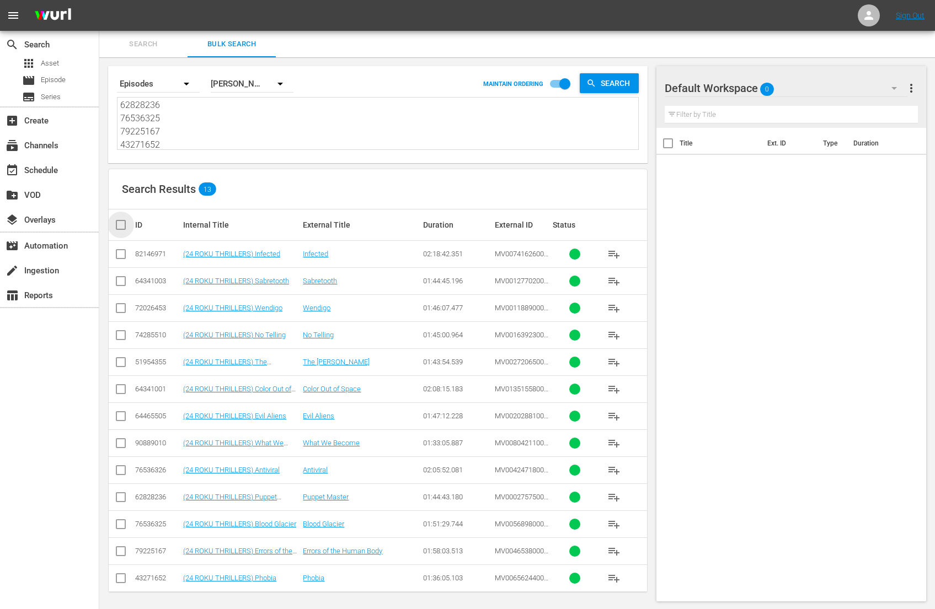
checkbox input "true"
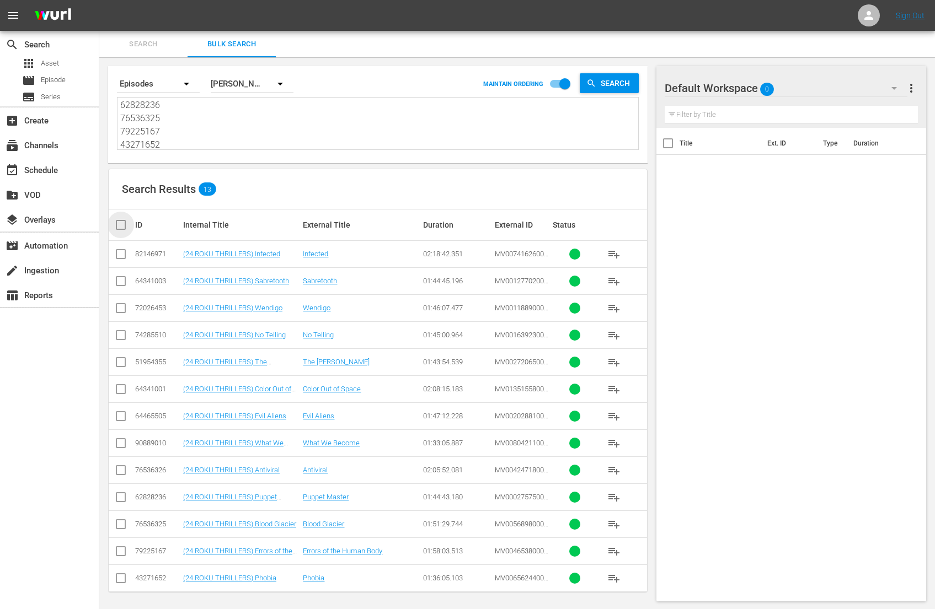
checkbox input "true"
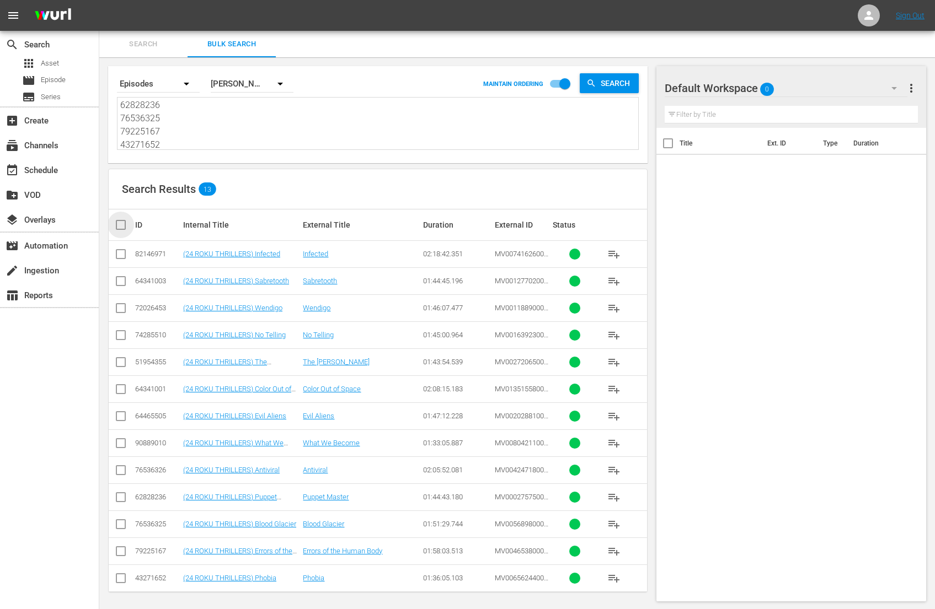
checkbox input "true"
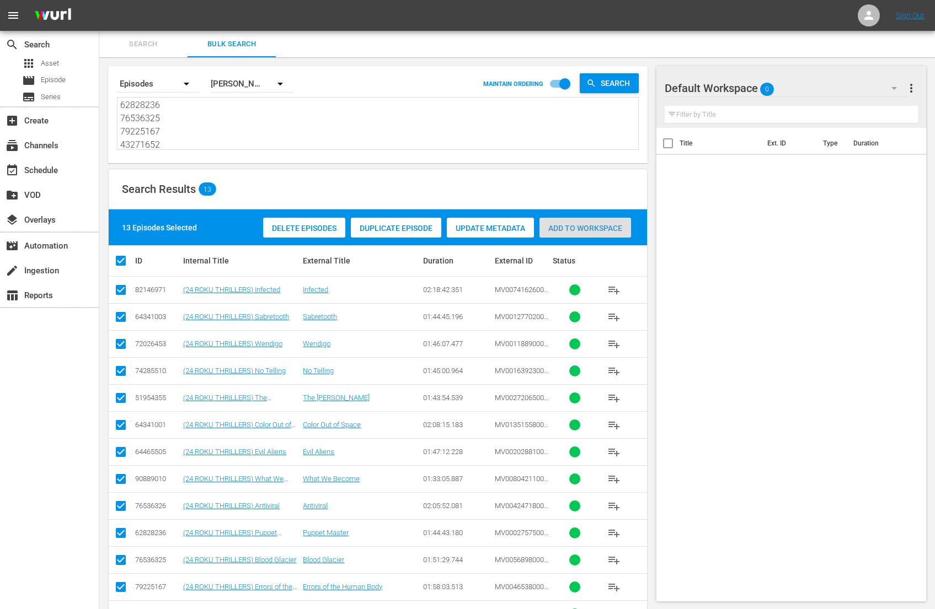
click at [587, 226] on span "Add to Workspace" at bounding box center [585, 228] width 92 height 9
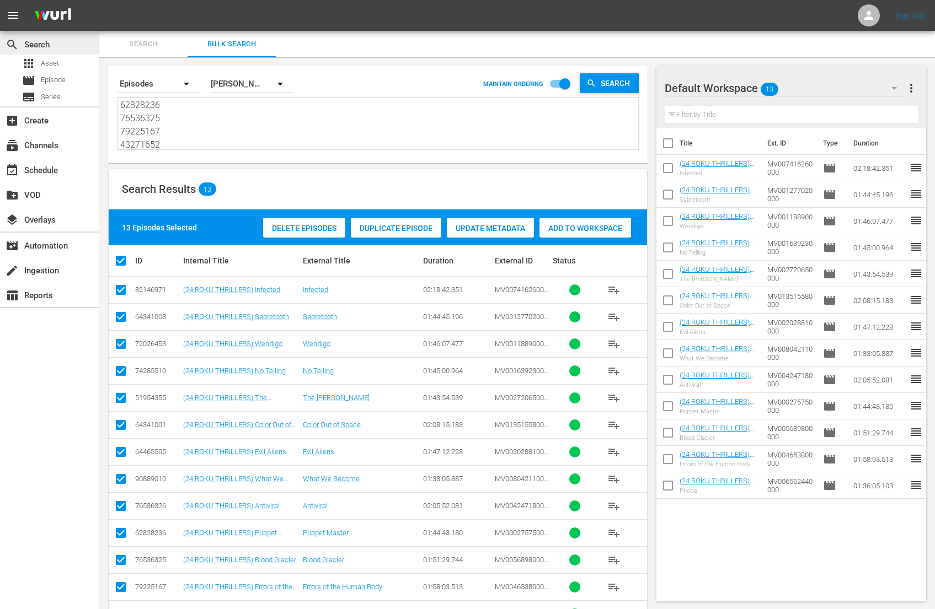
scroll to position [0, 0]
drag, startPoint x: 208, startPoint y: 147, endPoint x: 75, endPoint y: -31, distance: 222.3
click at [75, 0] on html "menu Sign Out search Search apps Asset movie Episode subtitles Series add_box C…" at bounding box center [467, 304] width 935 height 609
paste textarea "90889006"
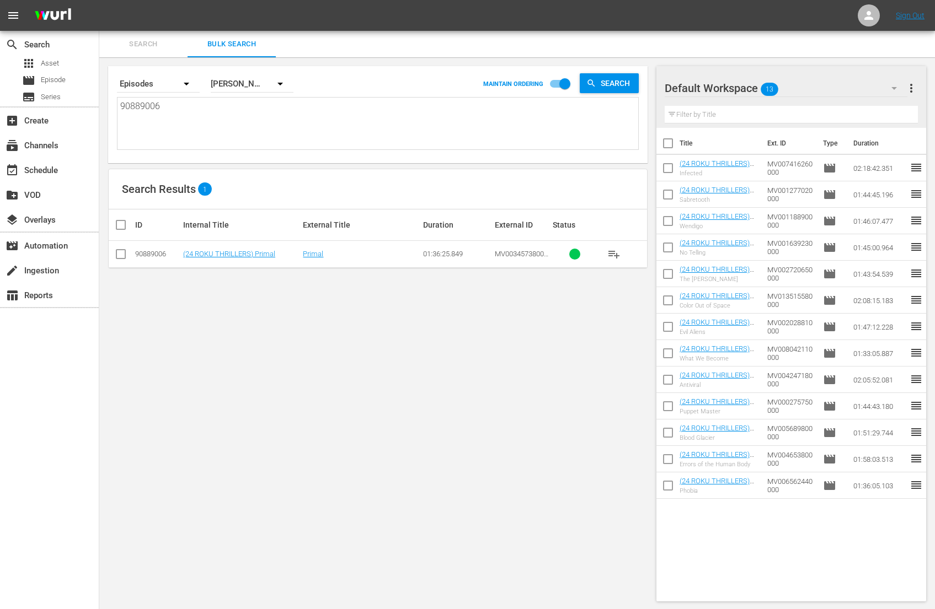
type textarea "90889006"
click at [612, 250] on span "playlist_add" at bounding box center [613, 254] width 13 height 13
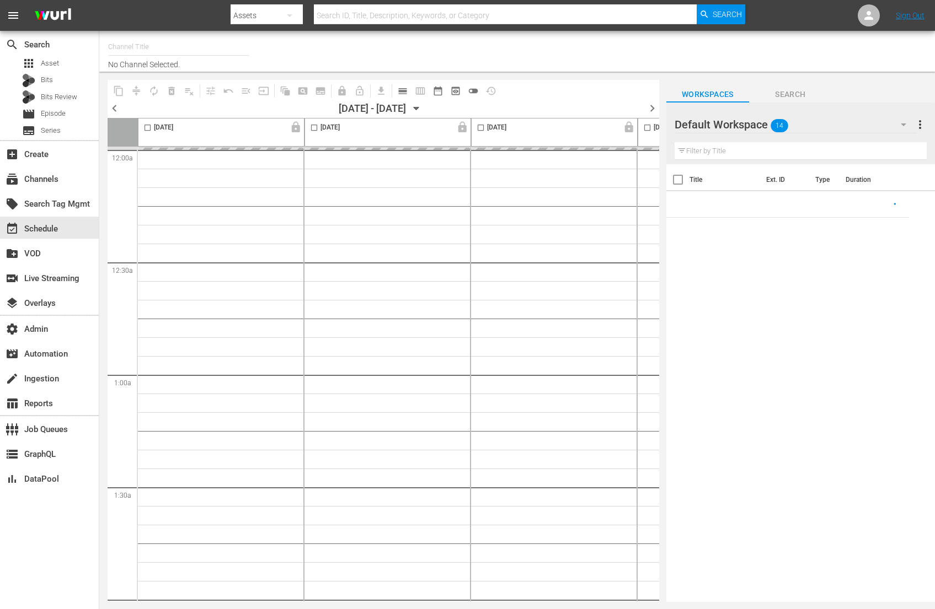
type input "AMC Thrillers - ROKU (1212)"
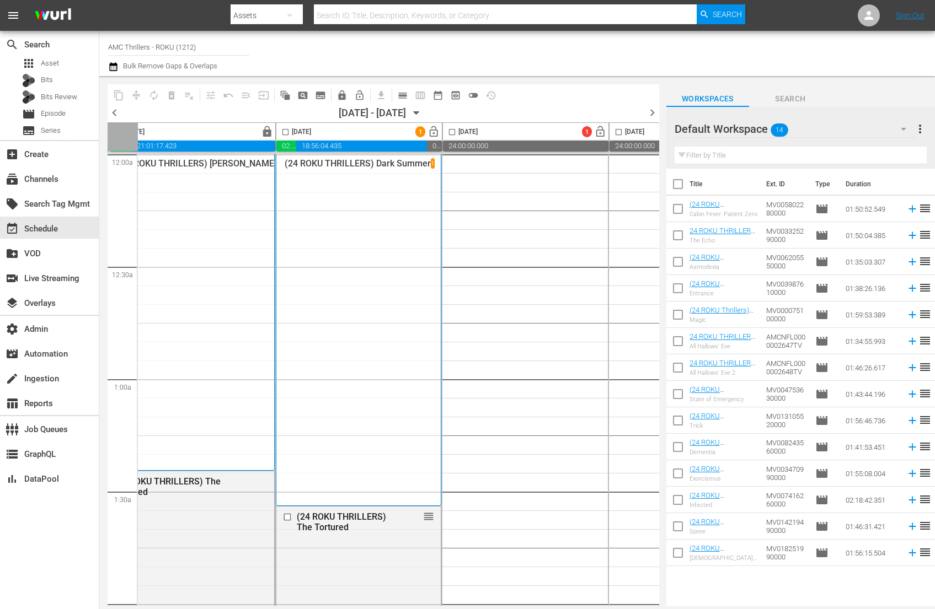
scroll to position [0, 382]
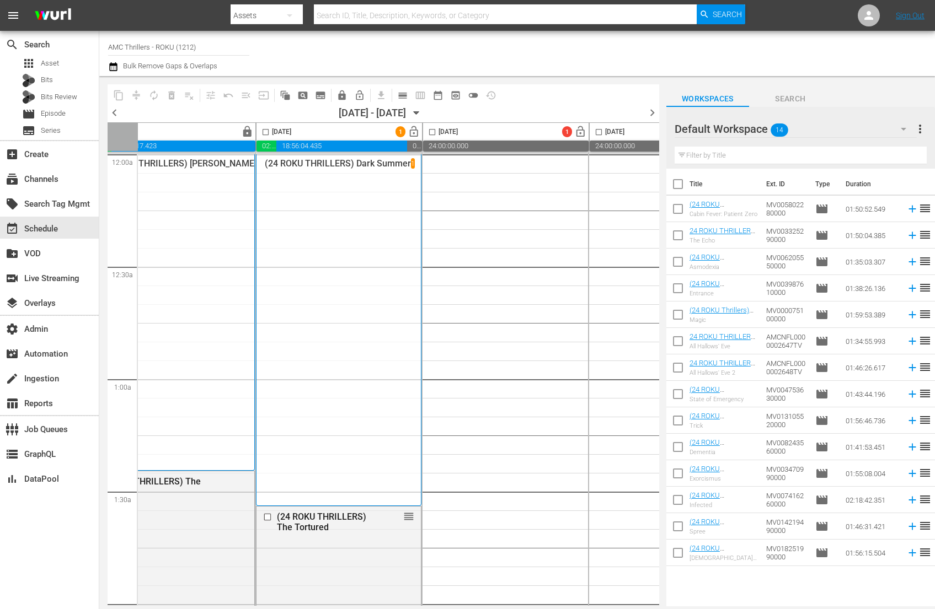
click at [430, 132] on input "checkbox" at bounding box center [432, 134] width 13 height 13
checkbox input "true"
click at [681, 186] on input "checkbox" at bounding box center [677, 186] width 23 height 23
checkbox input "true"
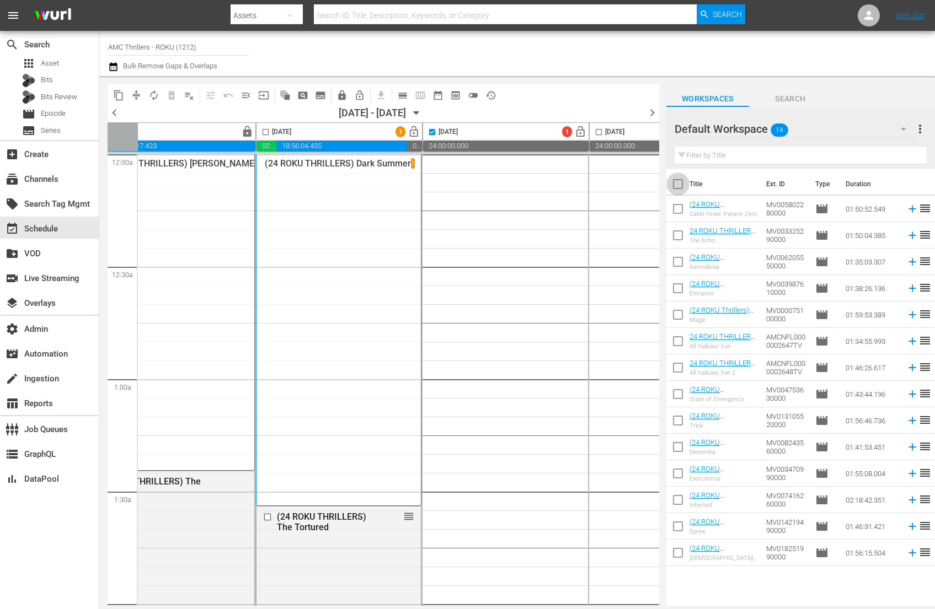
checkbox input "true"
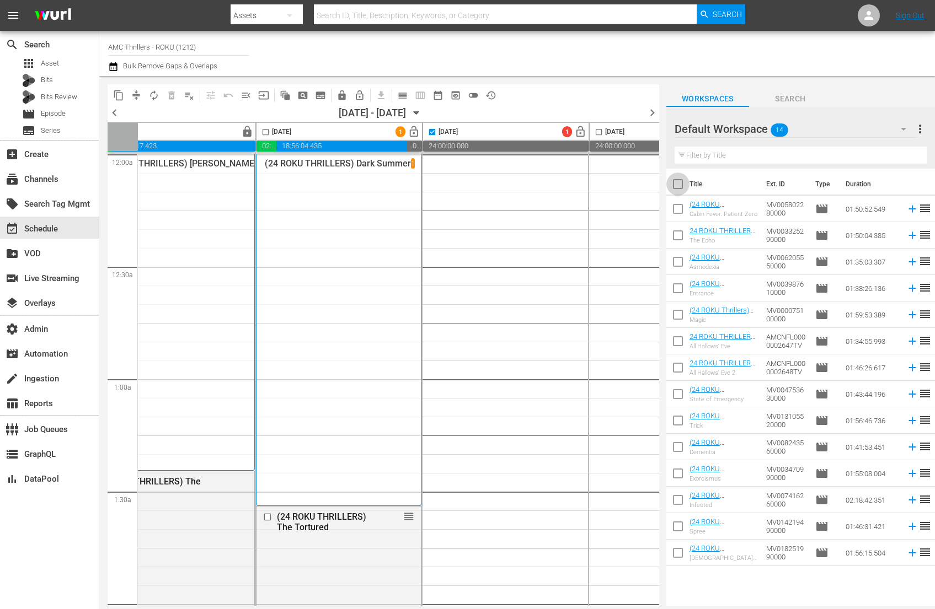
checkbox input "true"
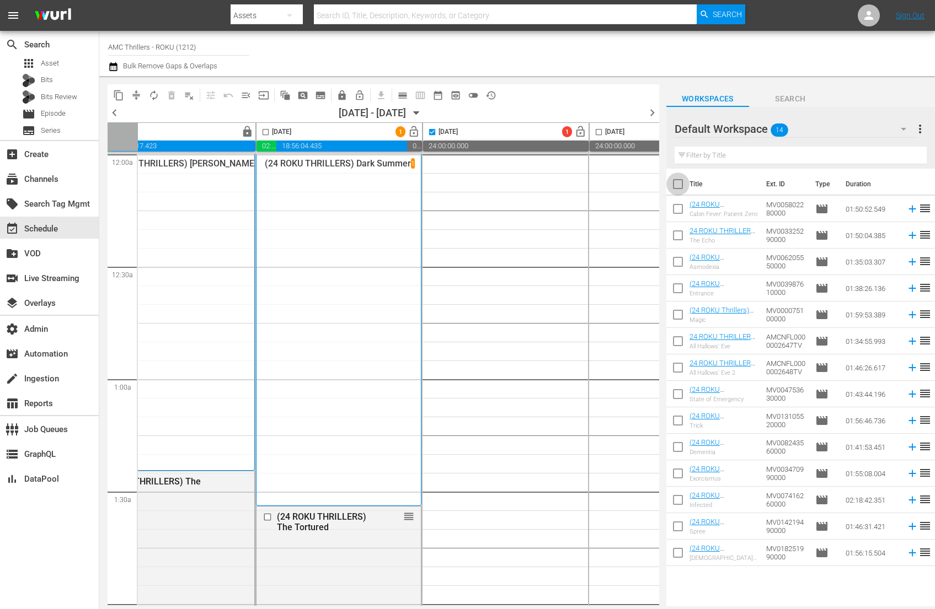
checkbox input "true"
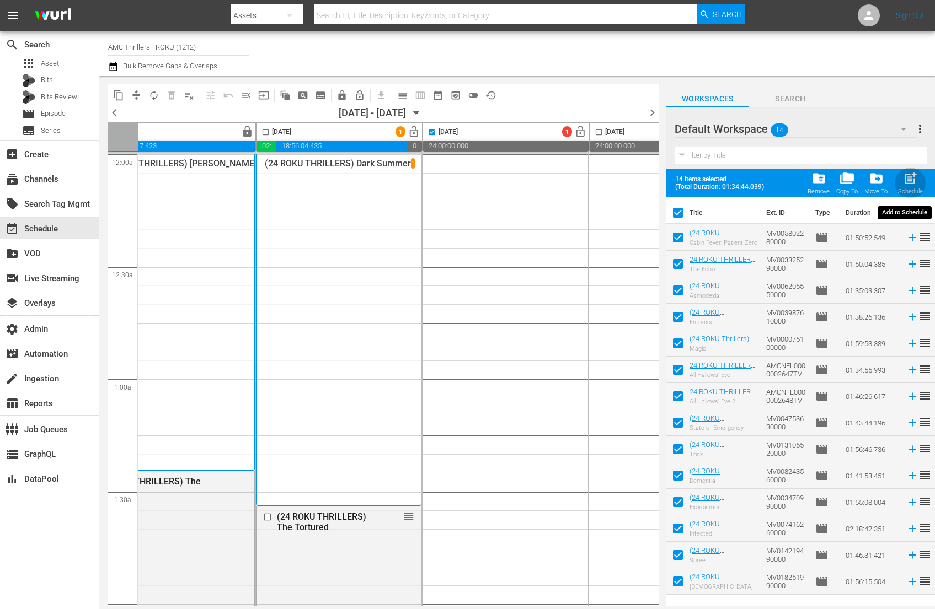
click at [909, 180] on span "post_add" at bounding box center [910, 178] width 15 height 15
checkbox input "false"
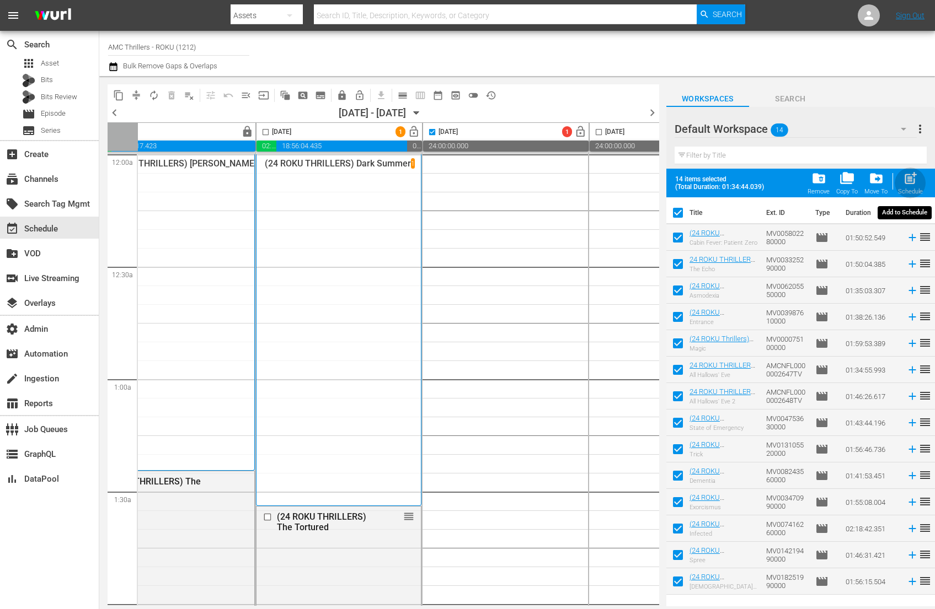
checkbox input "false"
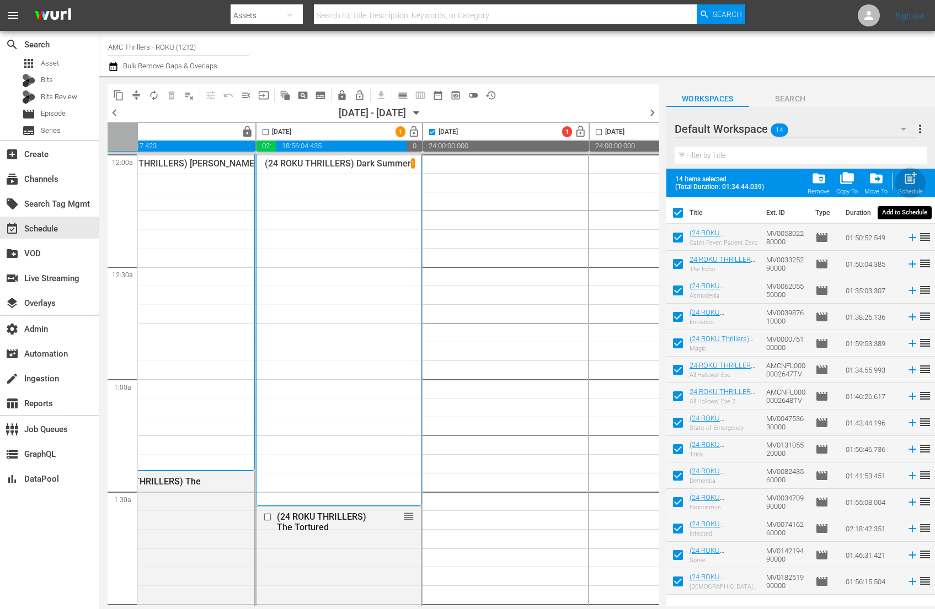
checkbox input "false"
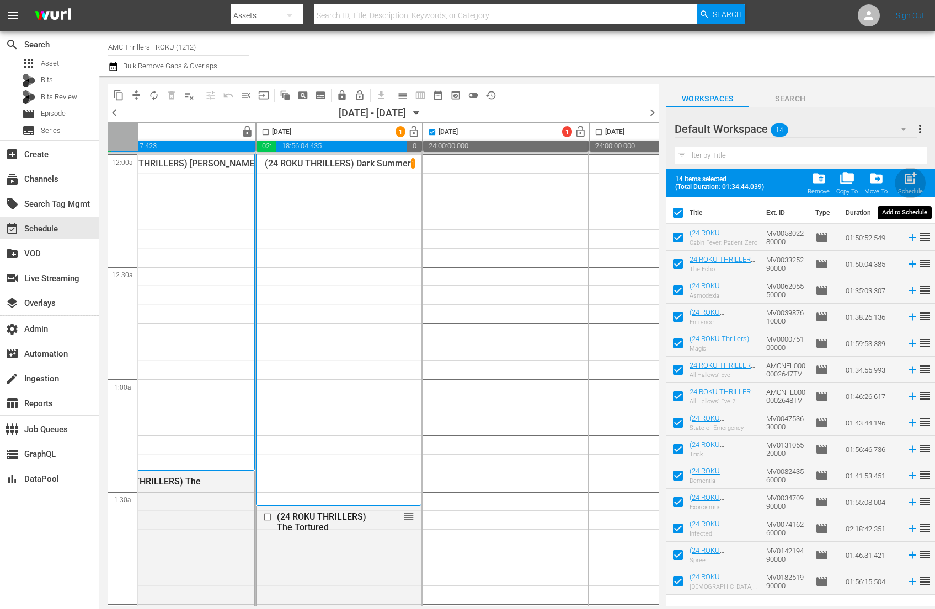
checkbox input "false"
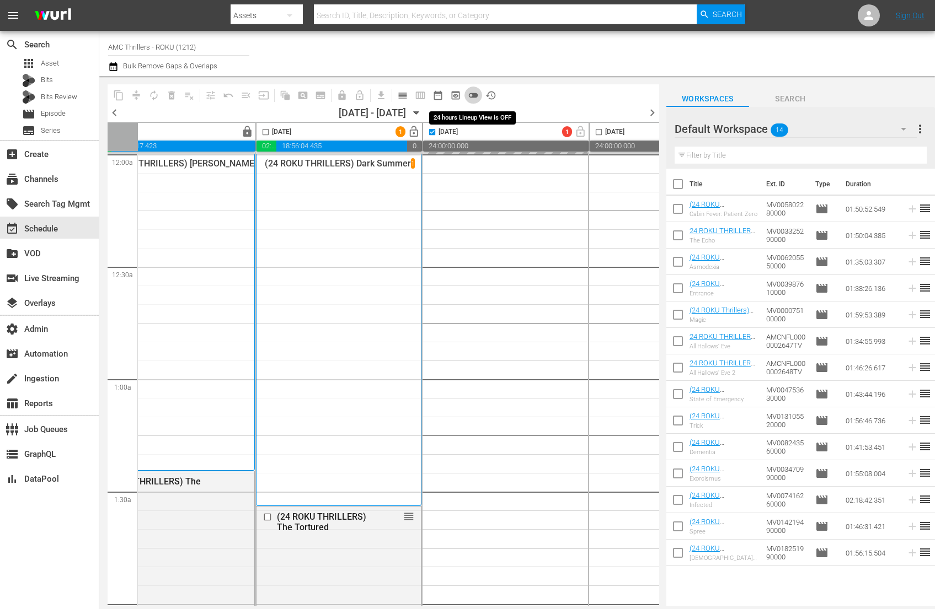
click at [473, 95] on span "toggle_off" at bounding box center [473, 95] width 11 height 11
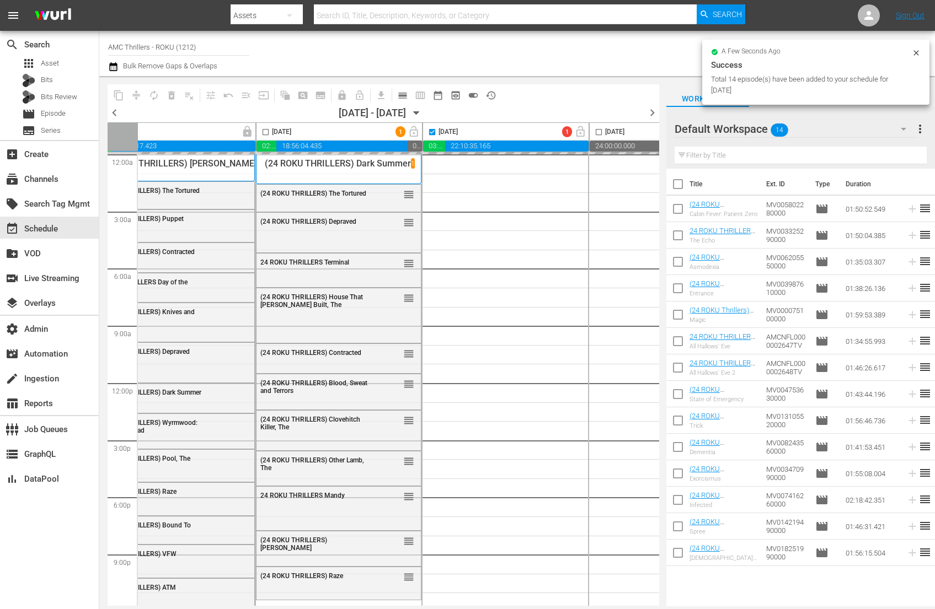
checkbox input "false"
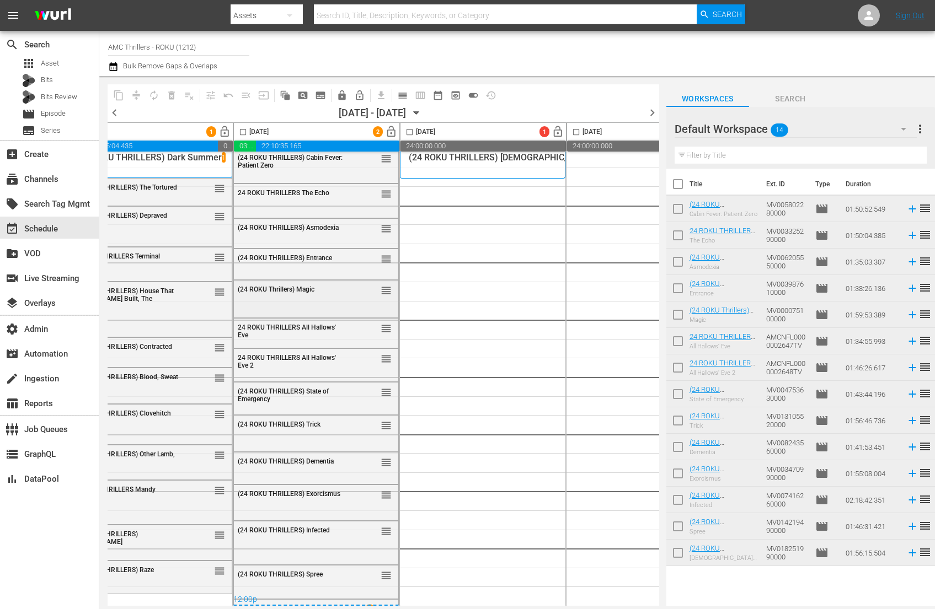
scroll to position [0, 571]
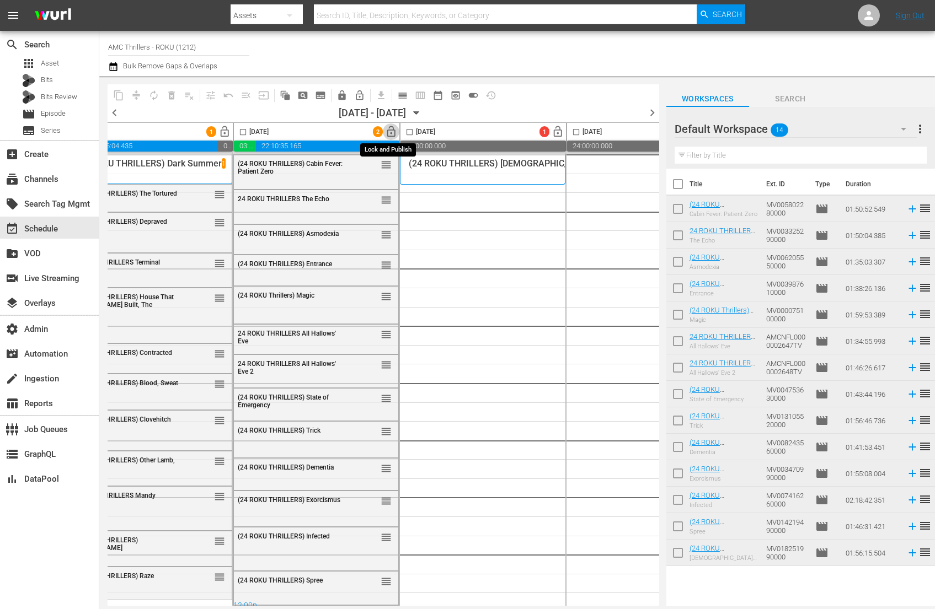
click at [389, 131] on span "lock_open" at bounding box center [391, 132] width 13 height 13
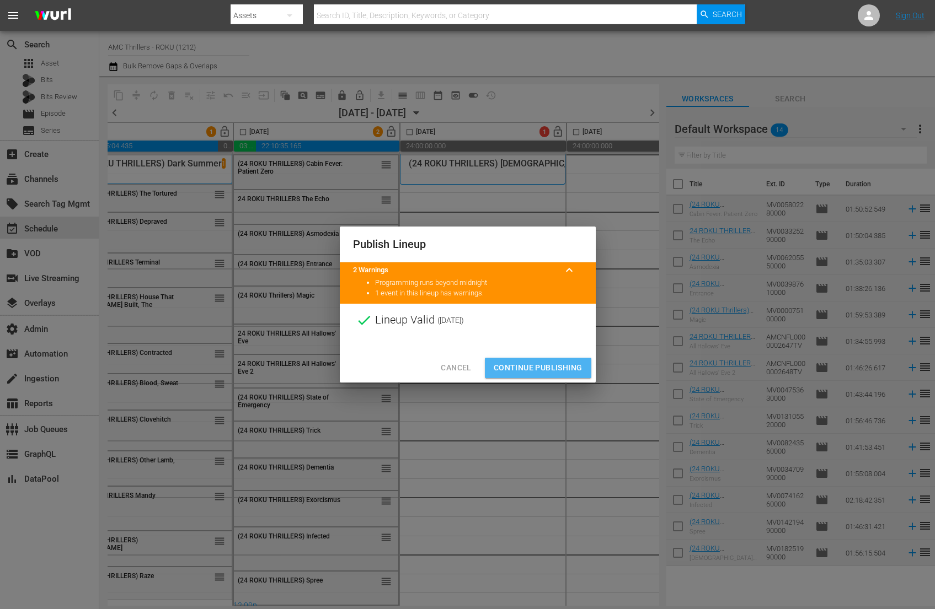
click at [542, 365] on span "Continue Publishing" at bounding box center [538, 368] width 89 height 14
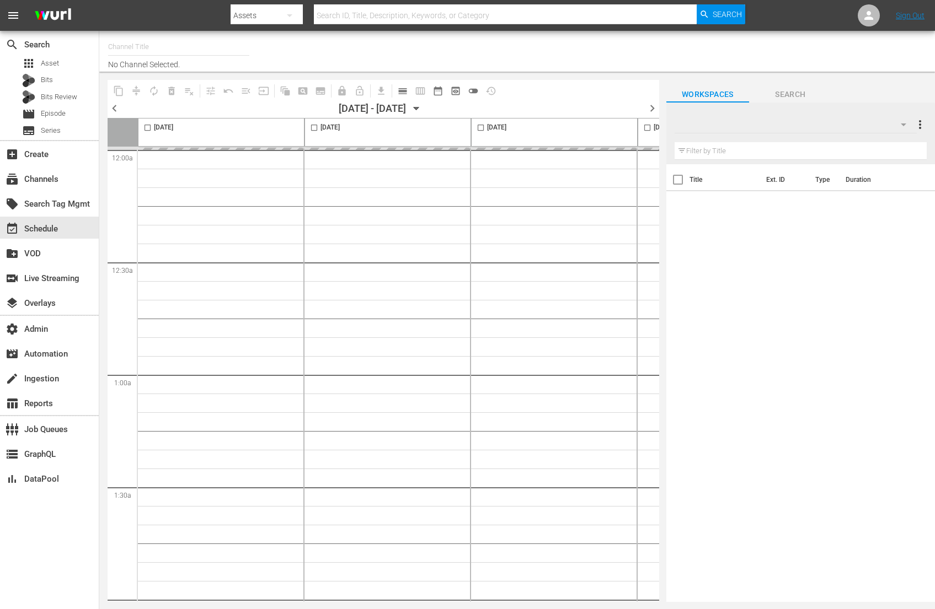
type input "AMC Thrillers - ROKU (1212)"
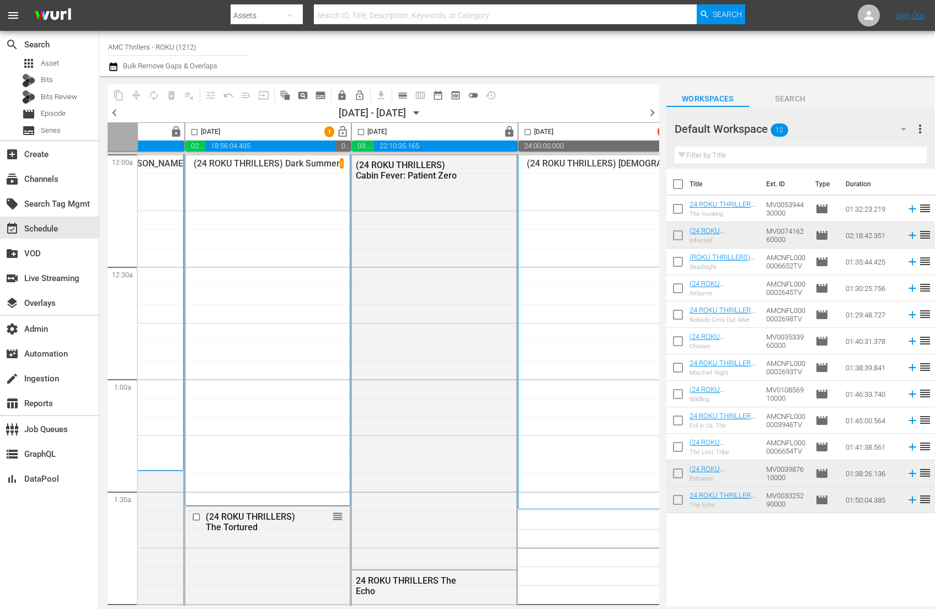
scroll to position [0, 467]
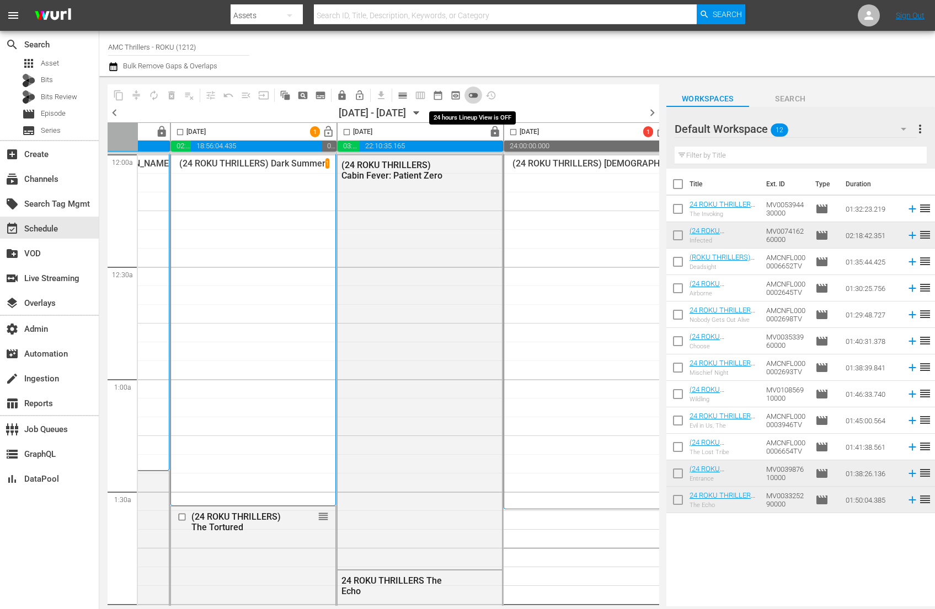
click at [475, 94] on span "toggle_off" at bounding box center [473, 95] width 11 height 11
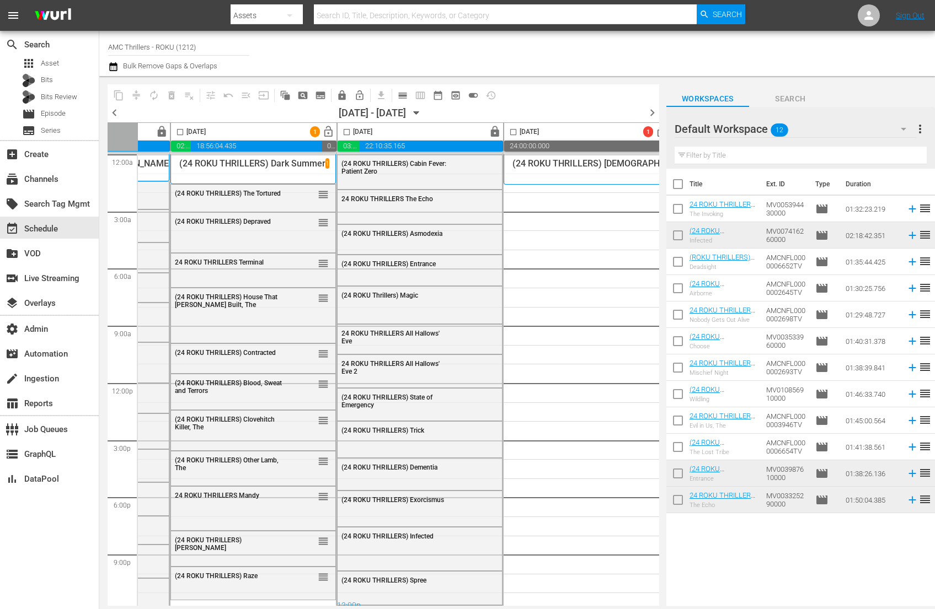
click at [511, 131] on input "checkbox" at bounding box center [513, 134] width 13 height 13
checkbox input "true"
click at [675, 181] on input "checkbox" at bounding box center [677, 186] width 23 height 23
checkbox input "true"
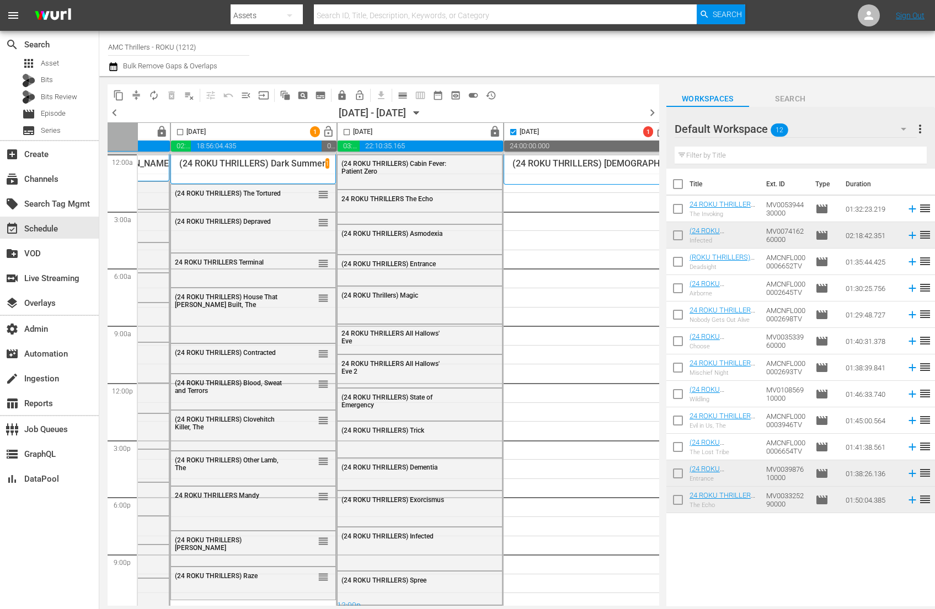
checkbox input "true"
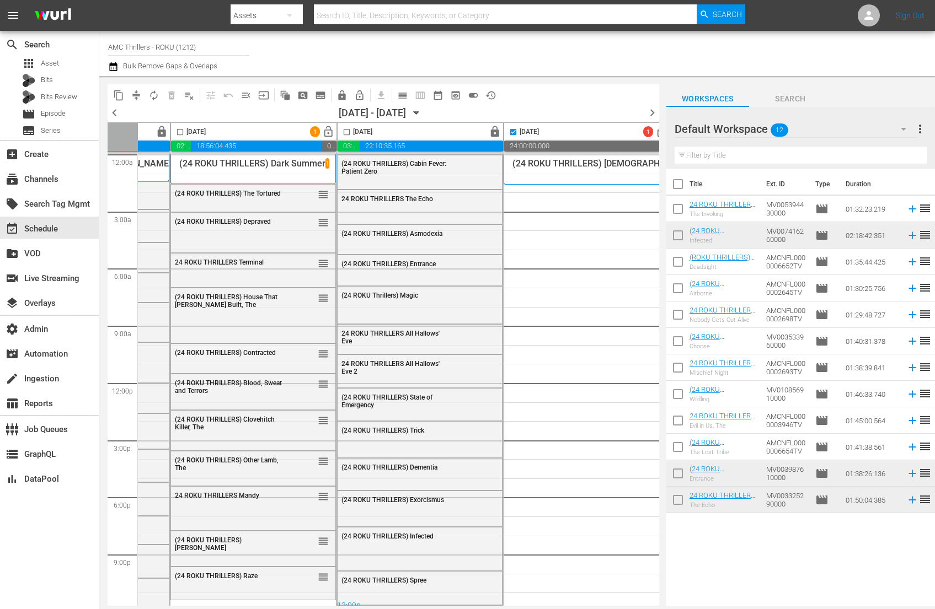
checkbox input "true"
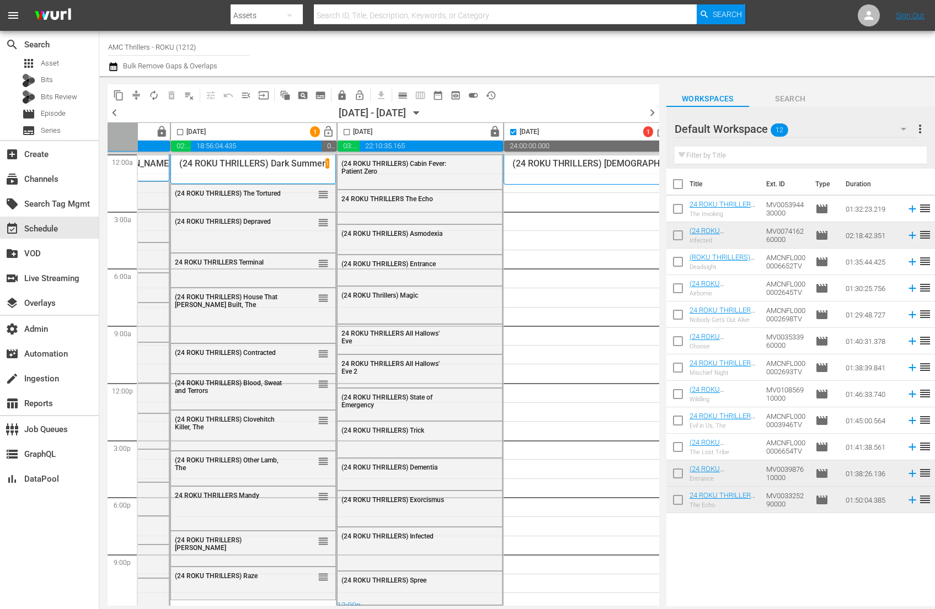
checkbox input "true"
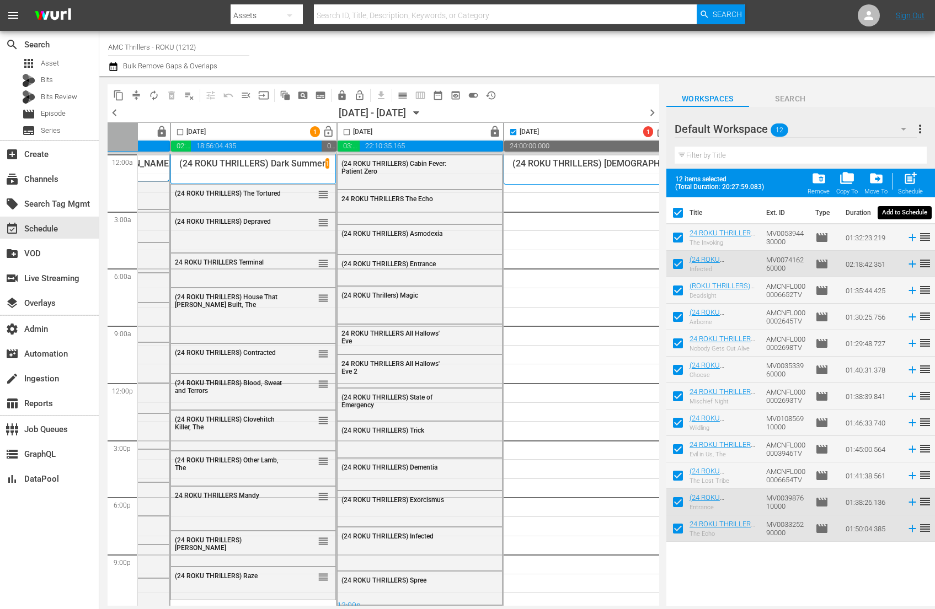
click at [911, 179] on span "post_add" at bounding box center [910, 178] width 15 height 15
checkbox input "false"
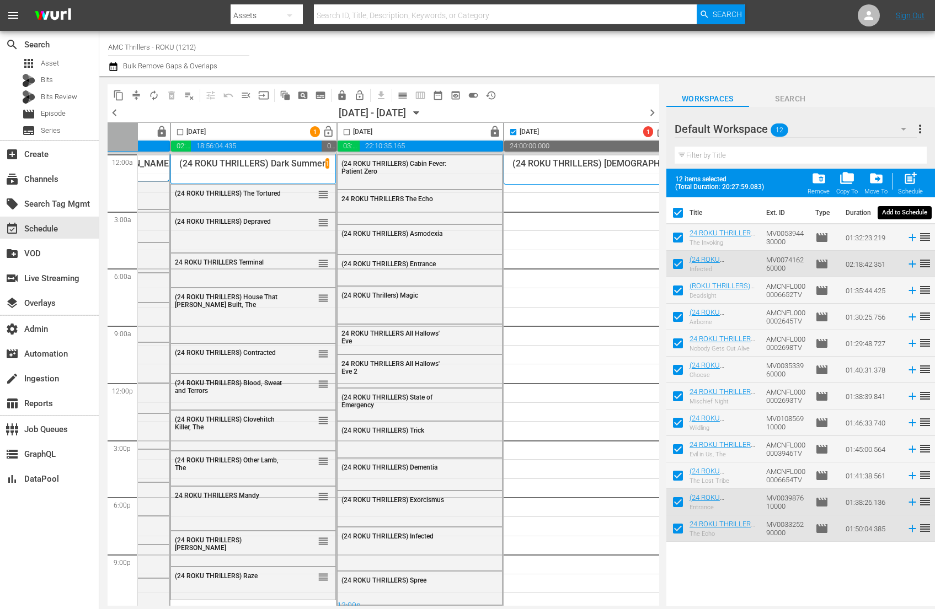
checkbox input "false"
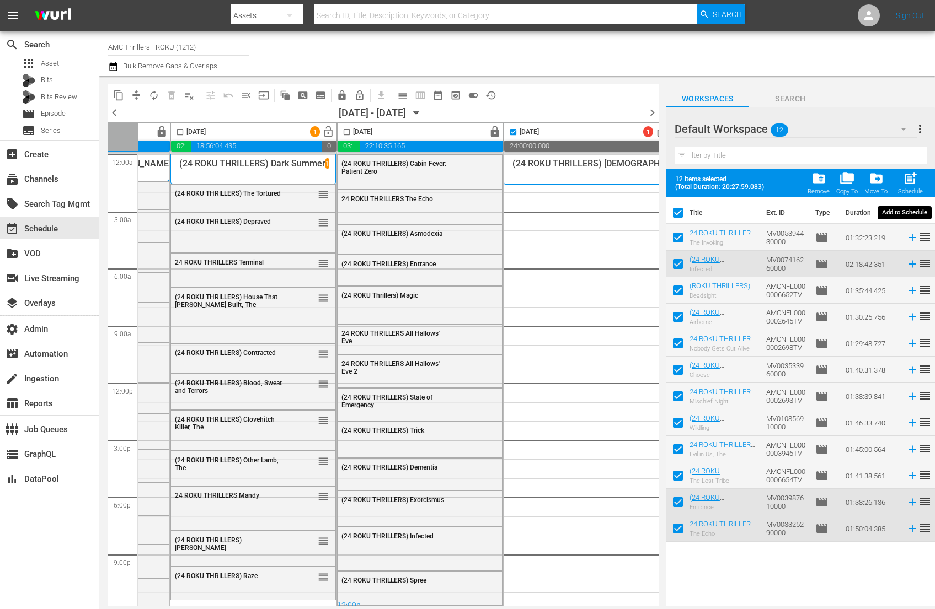
checkbox input "false"
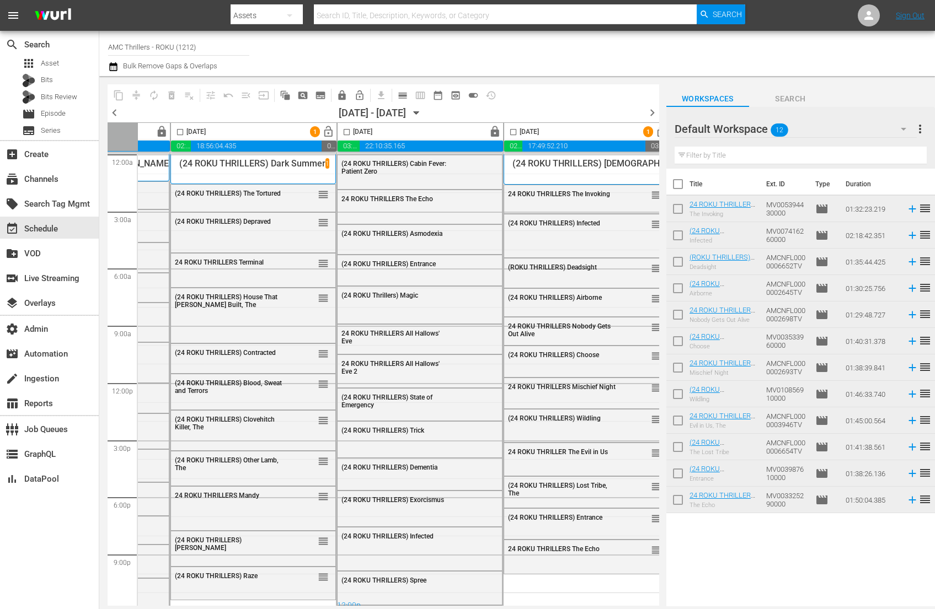
click at [512, 134] on input "checkbox" at bounding box center [513, 134] width 13 height 13
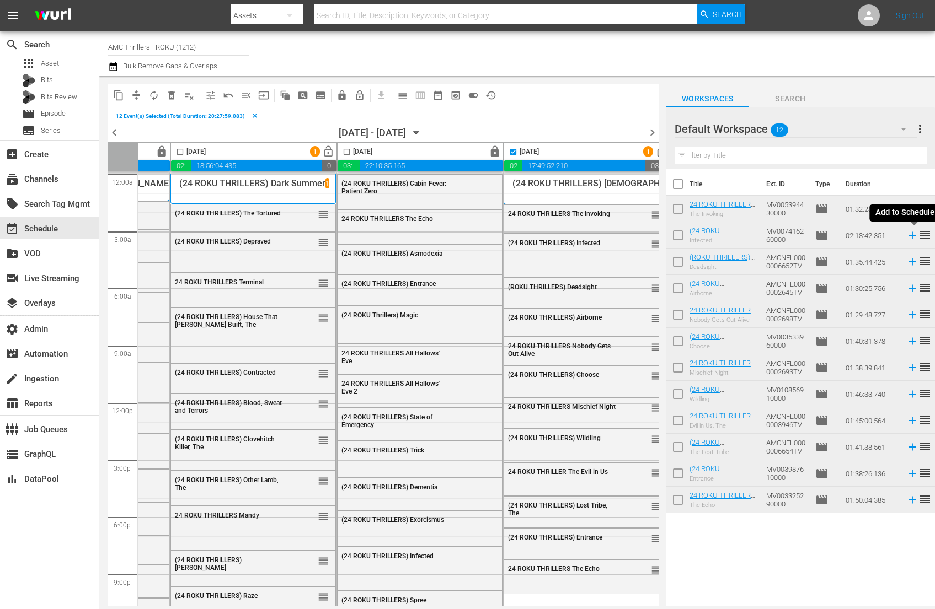
click at [915, 232] on icon at bounding box center [912, 235] width 12 height 12
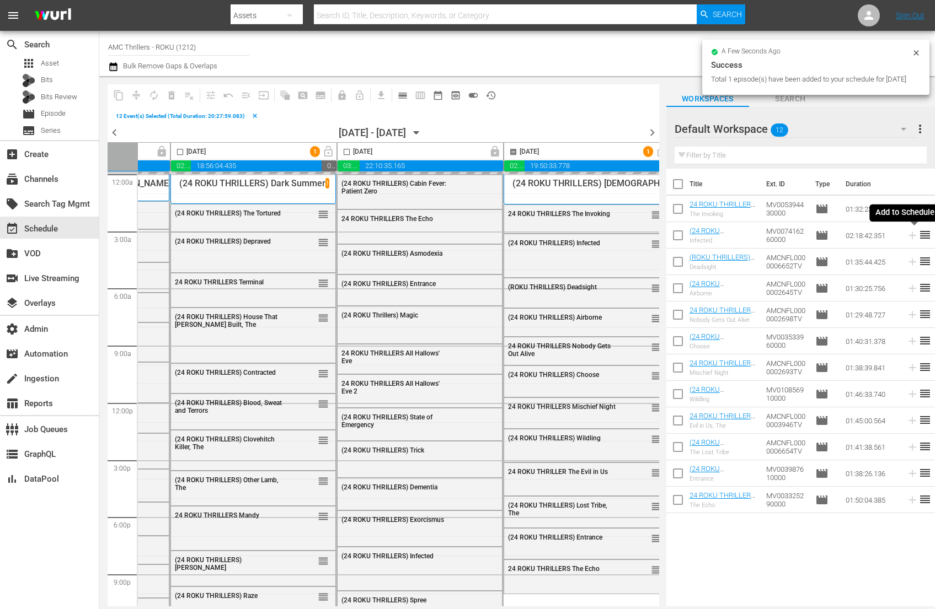
checkbox input "false"
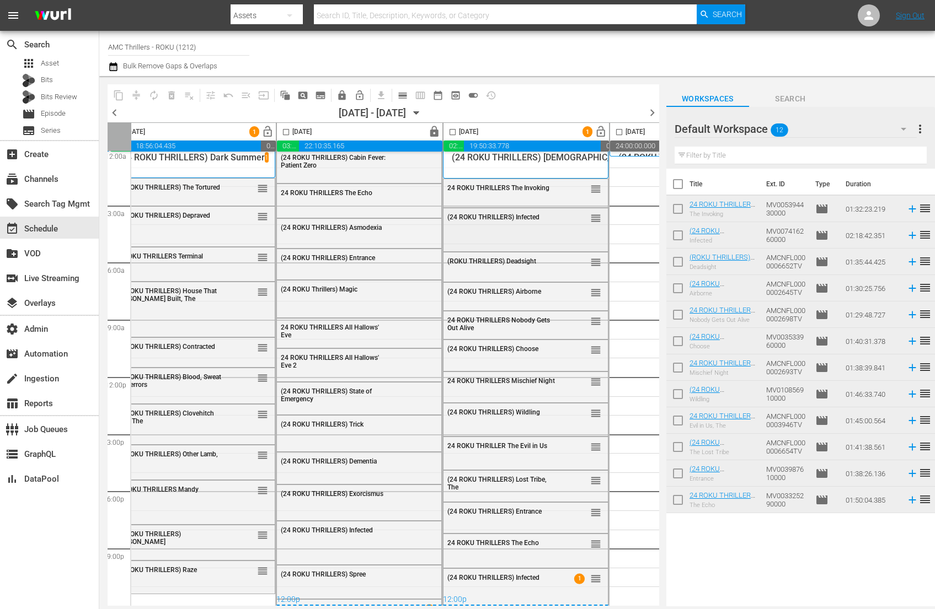
scroll to position [7, 550]
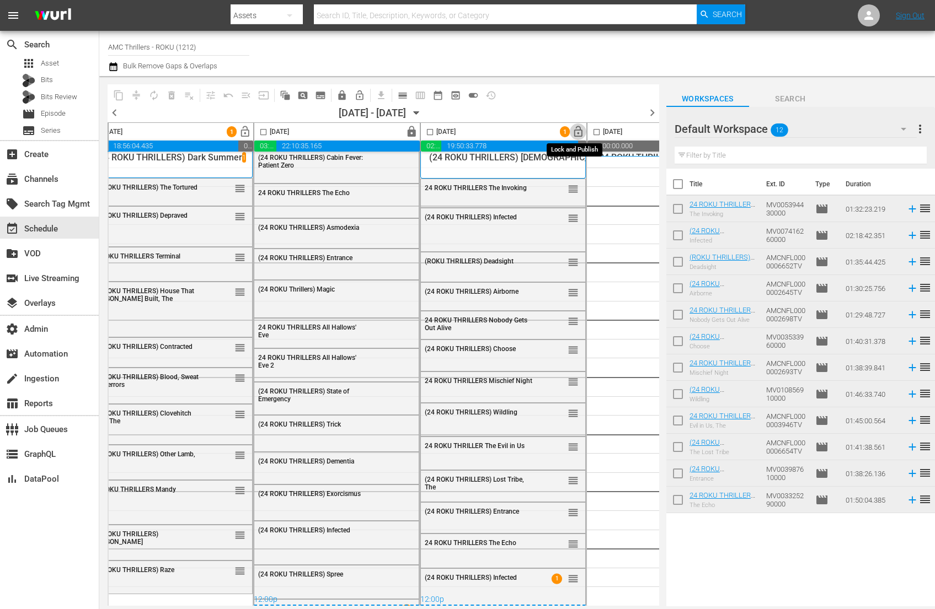
click at [576, 134] on span "lock_open" at bounding box center [578, 132] width 13 height 13
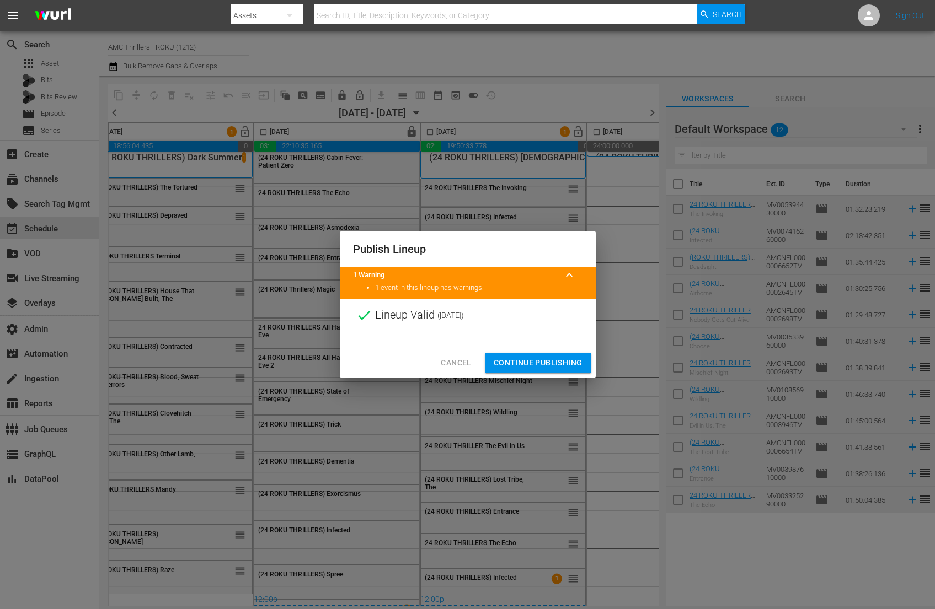
click at [522, 358] on span "Continue Publishing" at bounding box center [538, 363] width 89 height 14
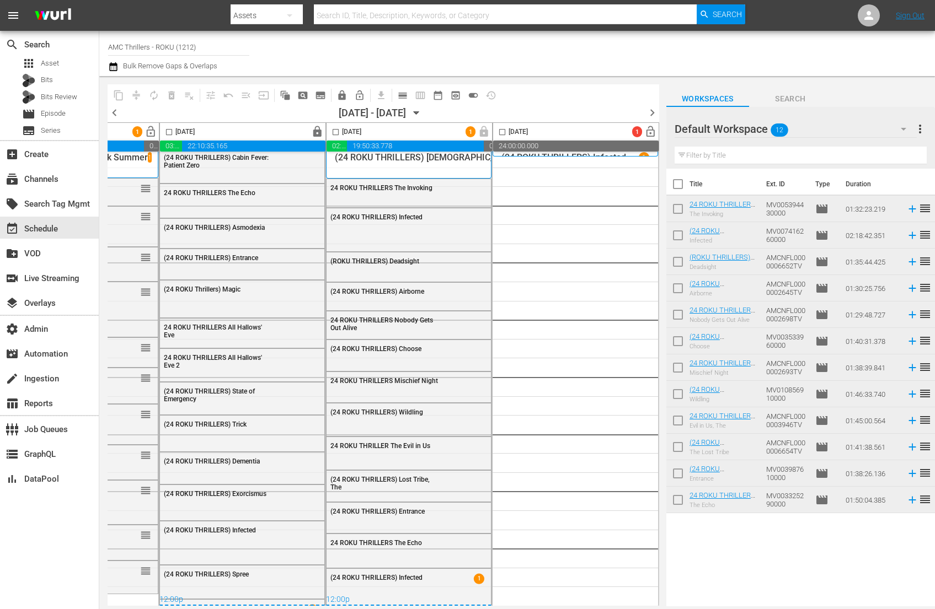
scroll to position [7, 648]
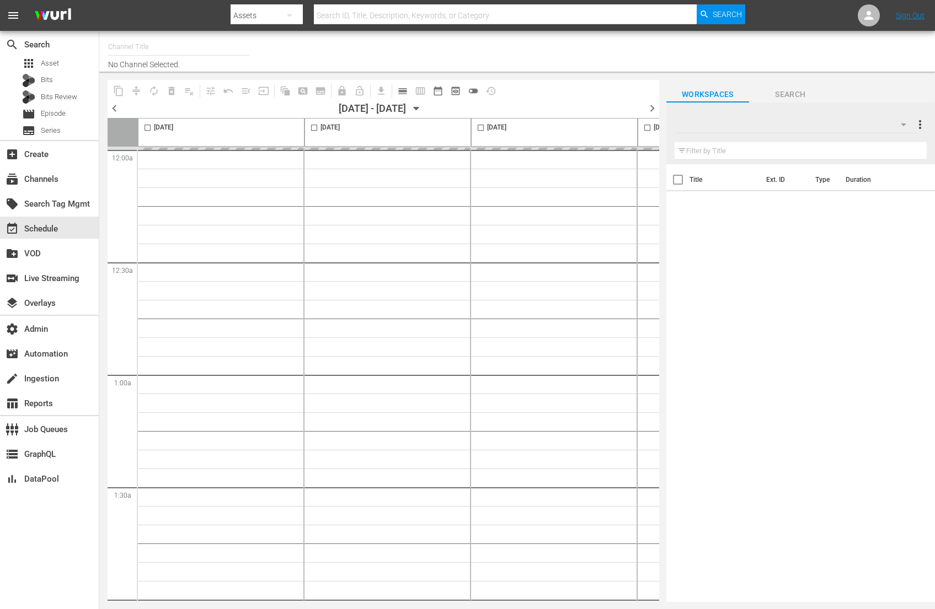
type input "AMC Thrillers - ROKU (1212)"
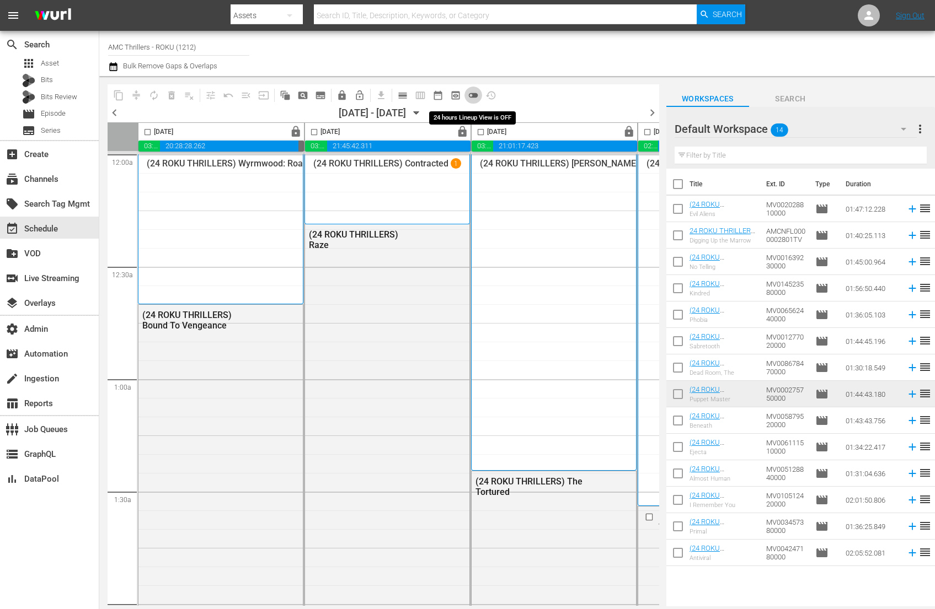
click at [478, 95] on span "toggle_off" at bounding box center [473, 95] width 11 height 11
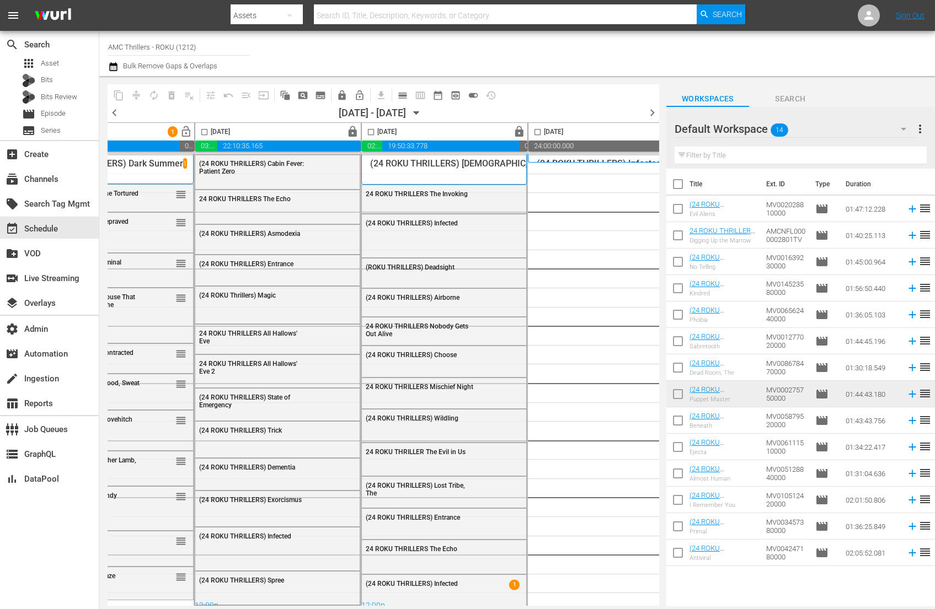
scroll to position [0, 648]
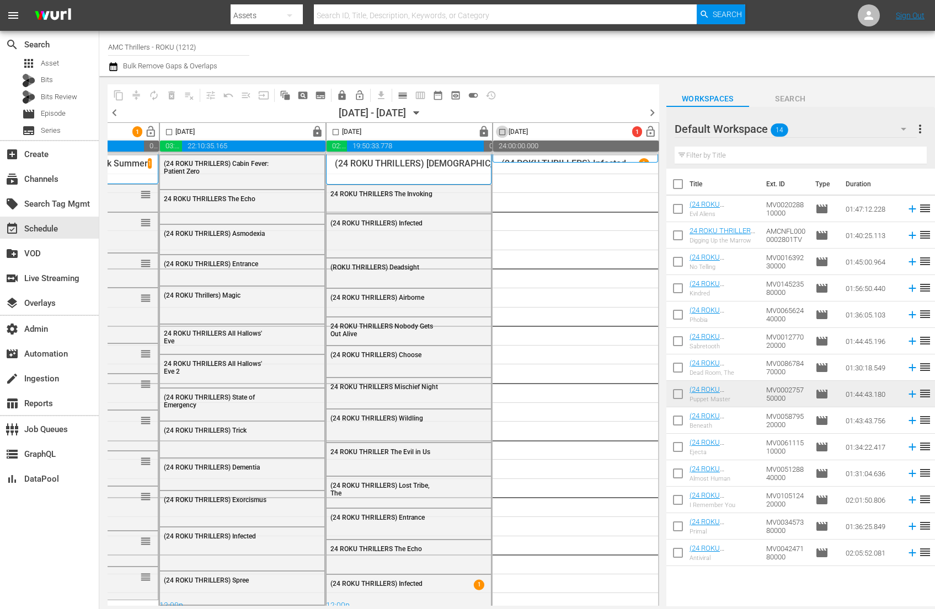
click at [496, 132] on input "checkbox" at bounding box center [502, 134] width 13 height 13
checkbox input "true"
click at [678, 180] on input "checkbox" at bounding box center [677, 186] width 23 height 23
checkbox input "true"
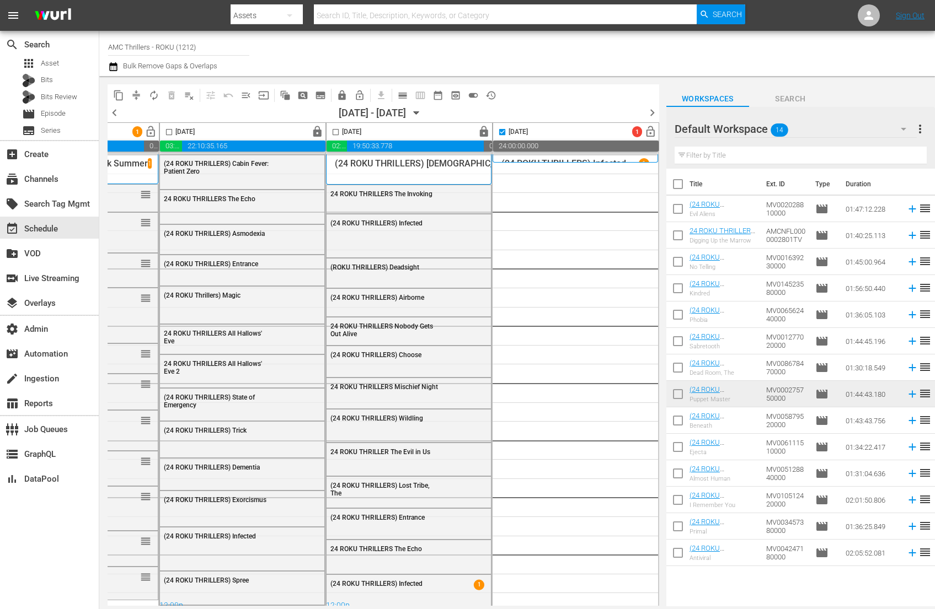
checkbox input "true"
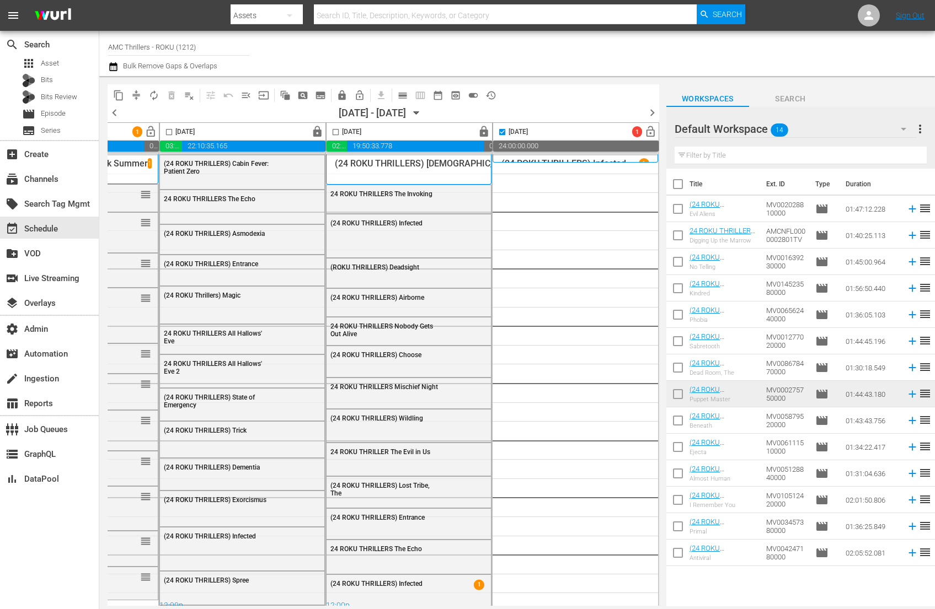
checkbox input "true"
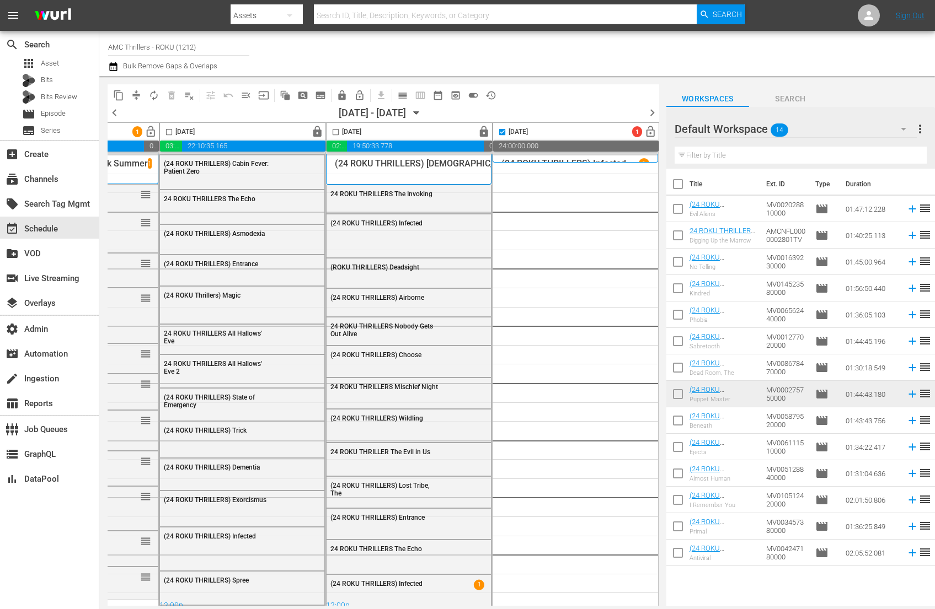
checkbox input "true"
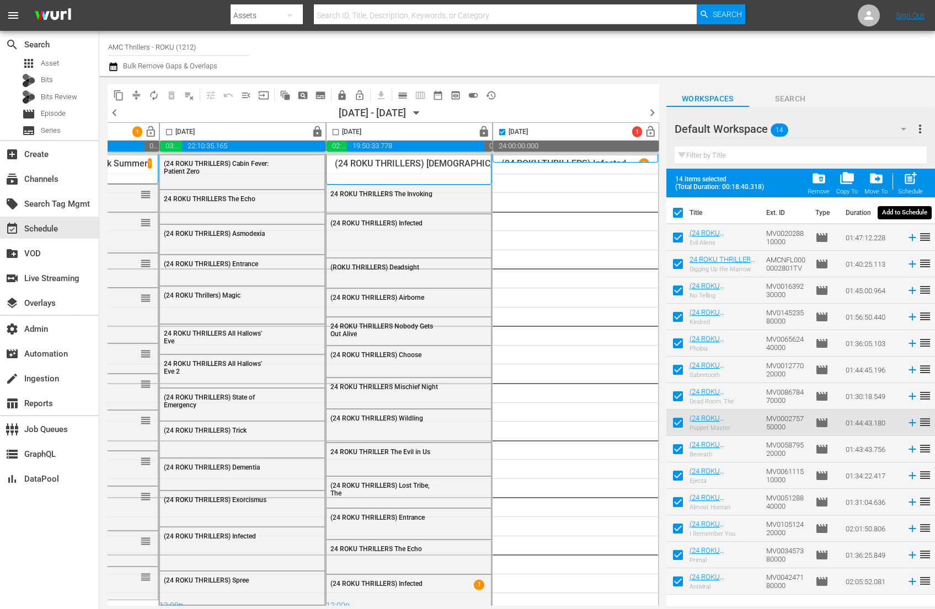
click at [904, 184] on span "post_add" at bounding box center [910, 178] width 15 height 15
checkbox input "false"
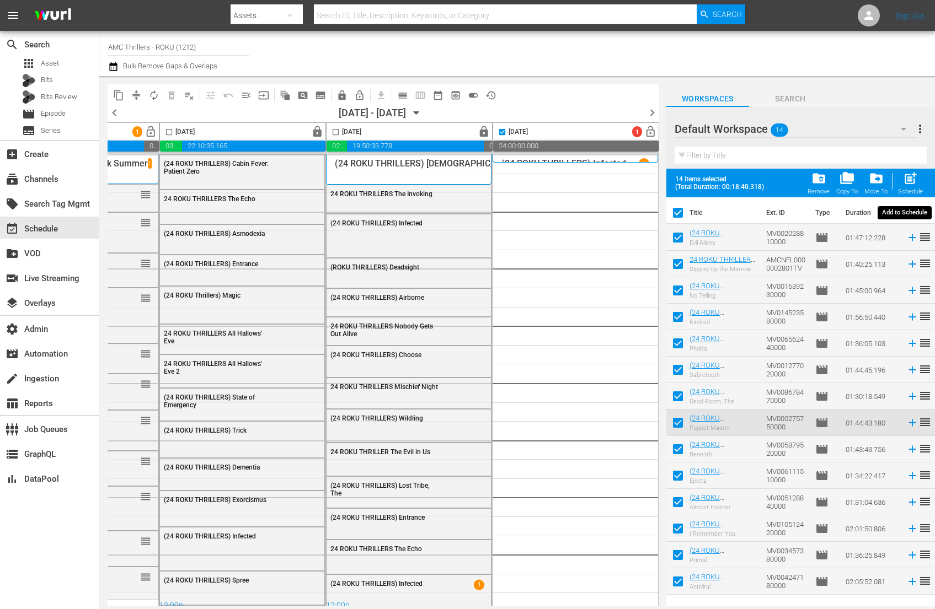
checkbox input "false"
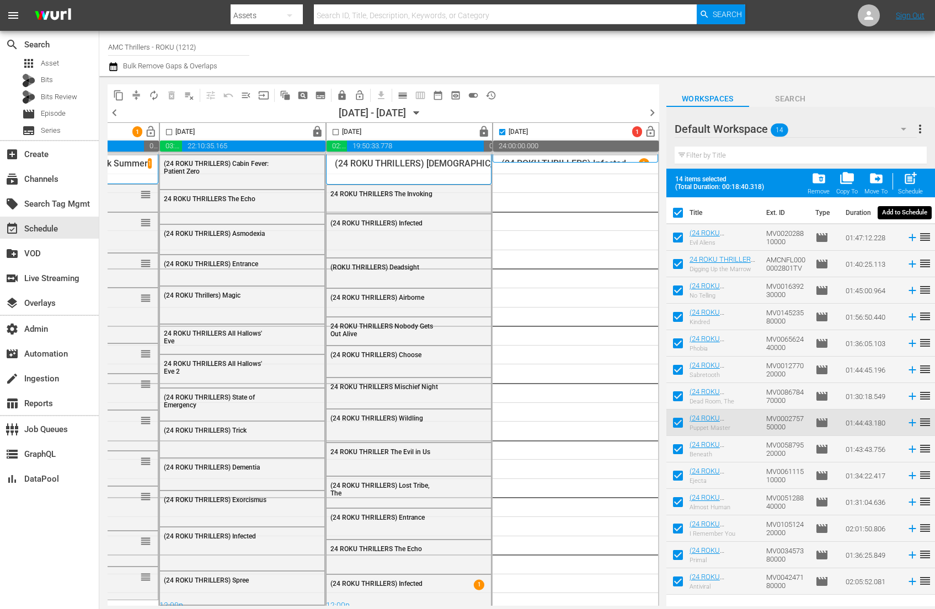
checkbox input "false"
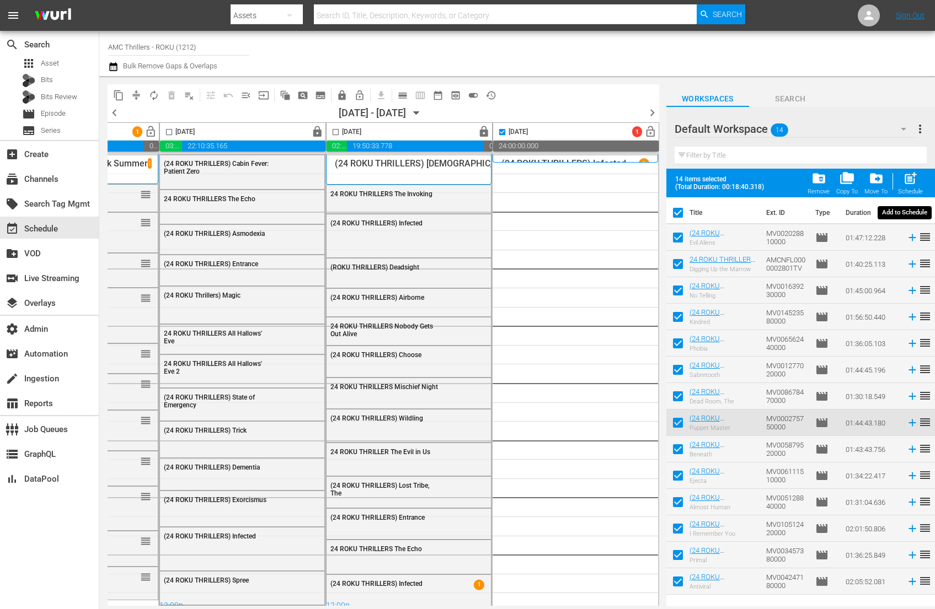
checkbox input "false"
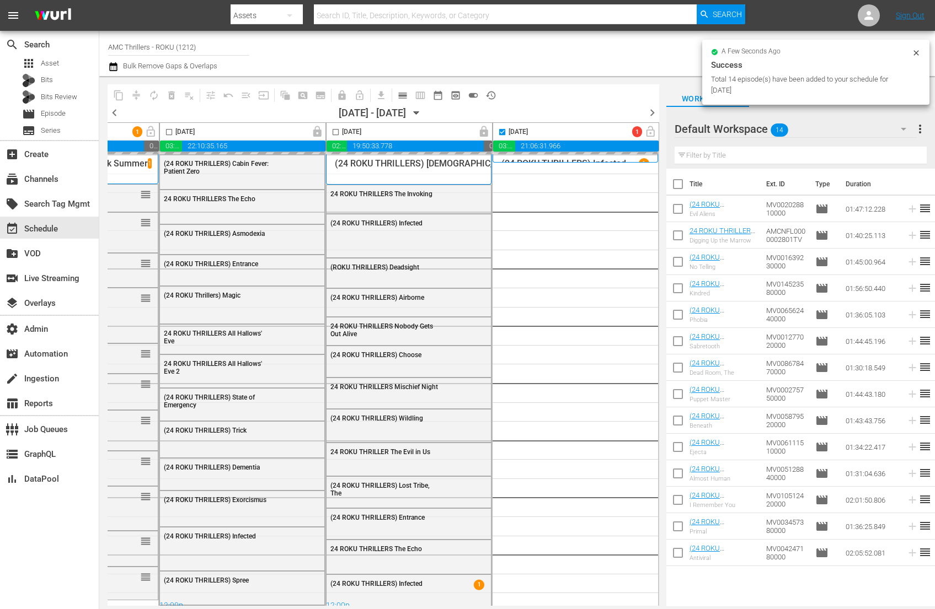
checkbox input "false"
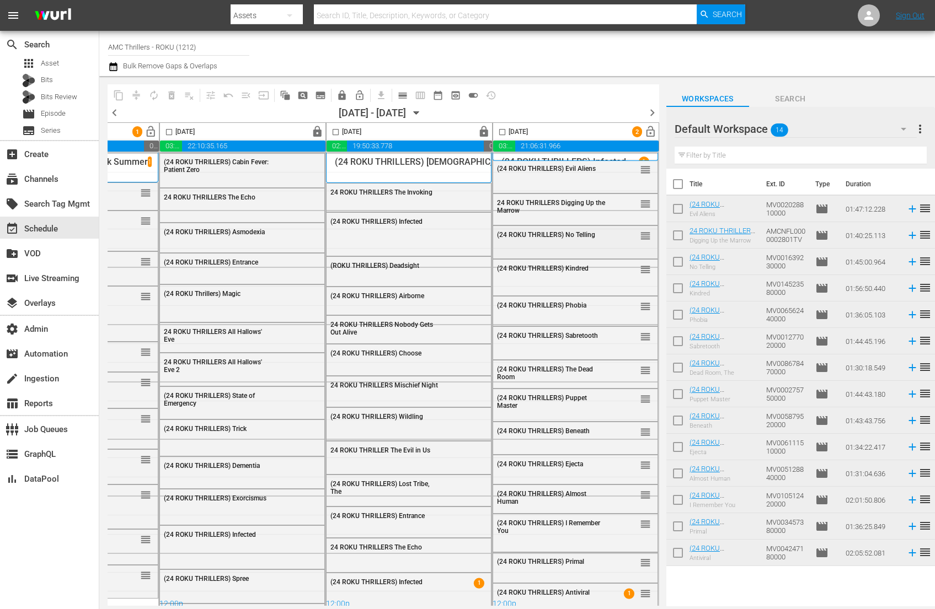
scroll to position [10, 648]
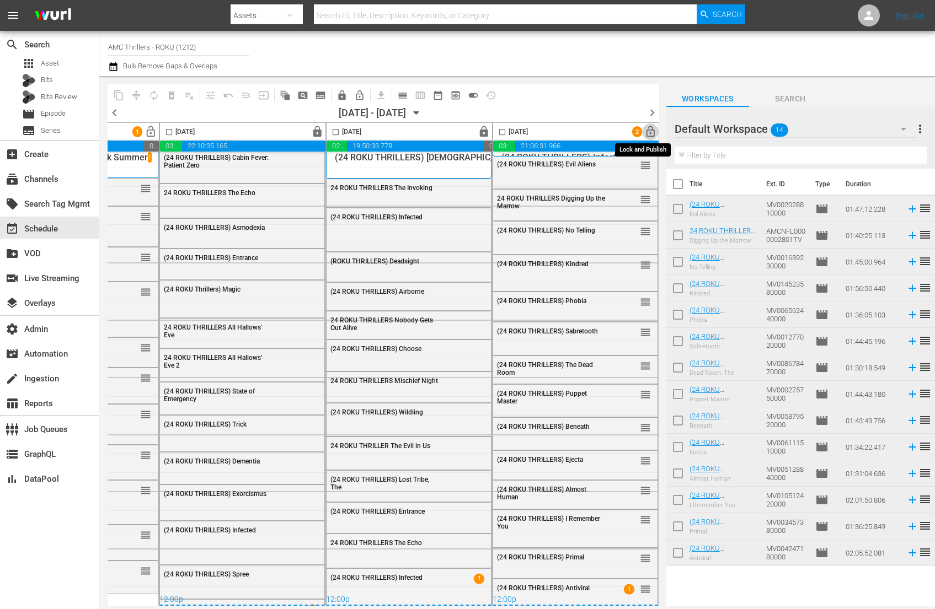
click at [645, 133] on span "lock_open" at bounding box center [650, 132] width 13 height 13
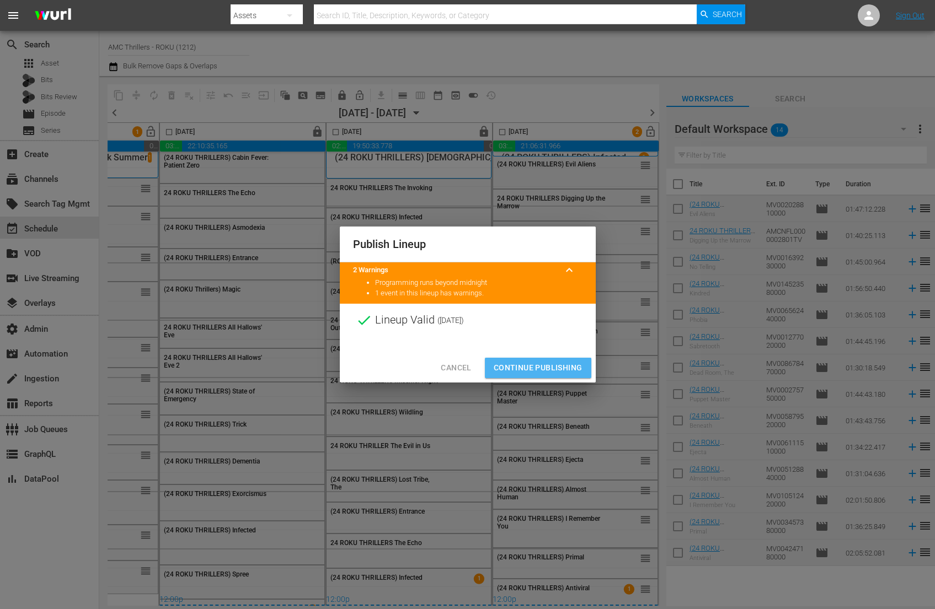
click at [569, 368] on span "Continue Publishing" at bounding box center [538, 368] width 89 height 14
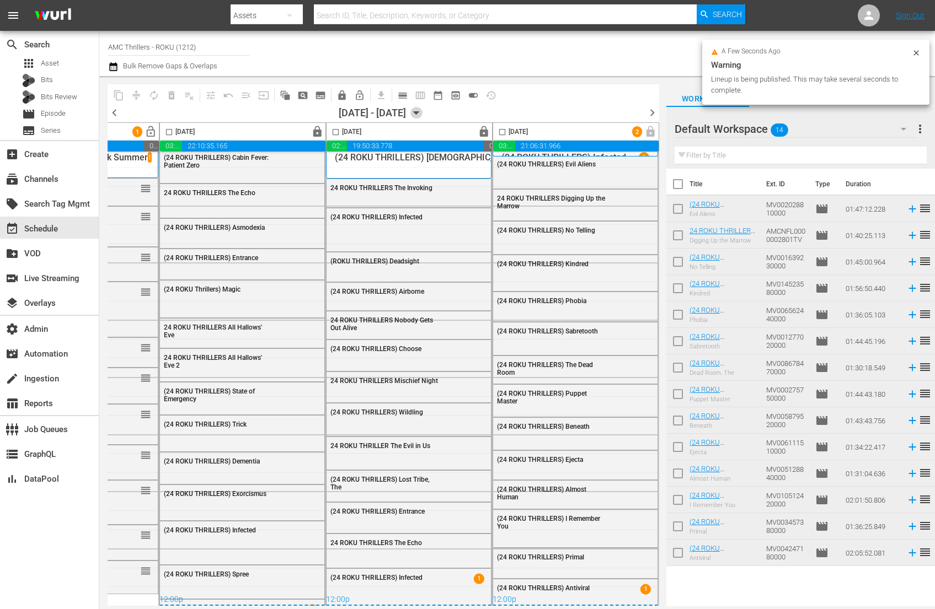
click at [422, 108] on icon "button" at bounding box center [416, 113] width 12 height 12
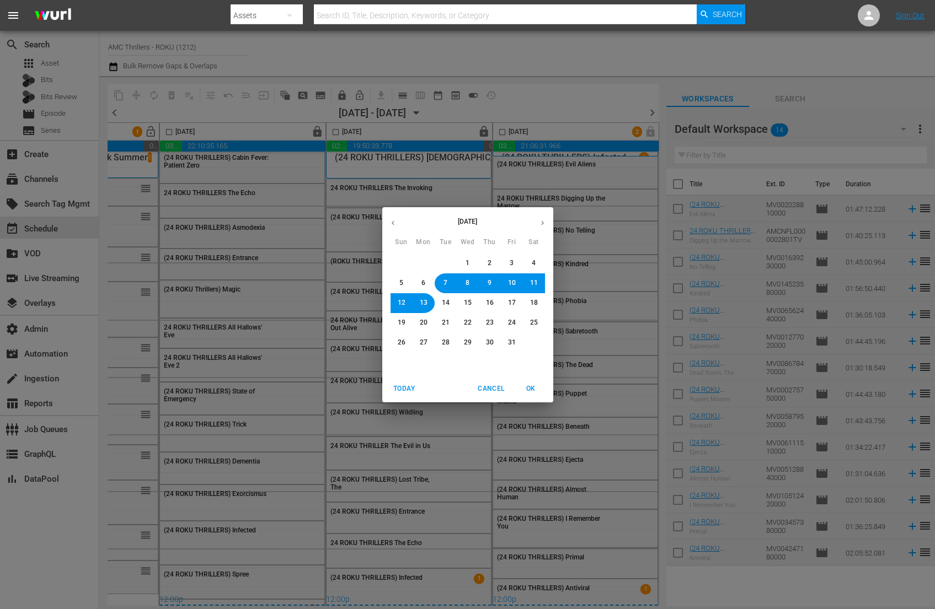
click at [533, 281] on span "11" at bounding box center [534, 283] width 8 height 9
click at [535, 390] on span "OK" at bounding box center [531, 389] width 26 height 12
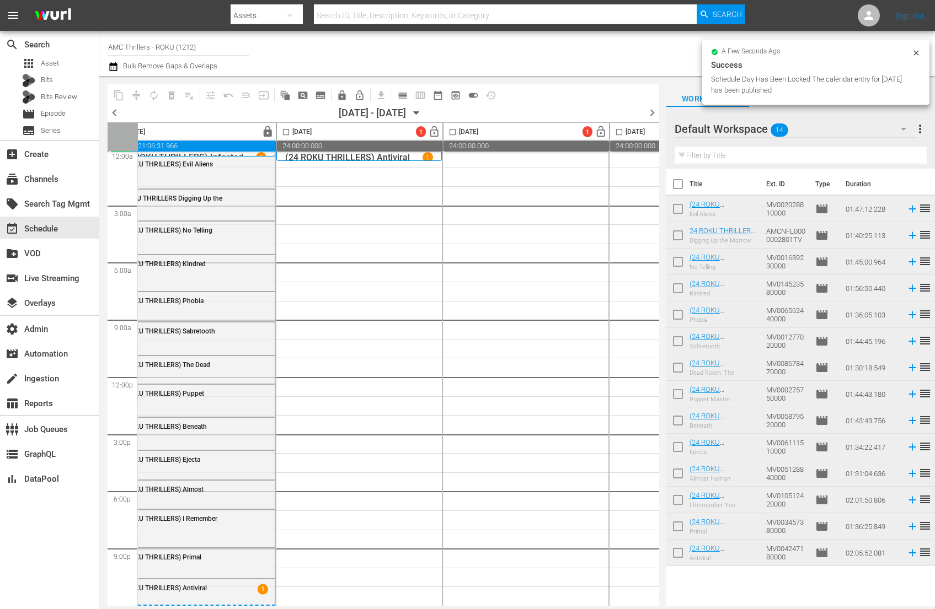
scroll to position [10, 337]
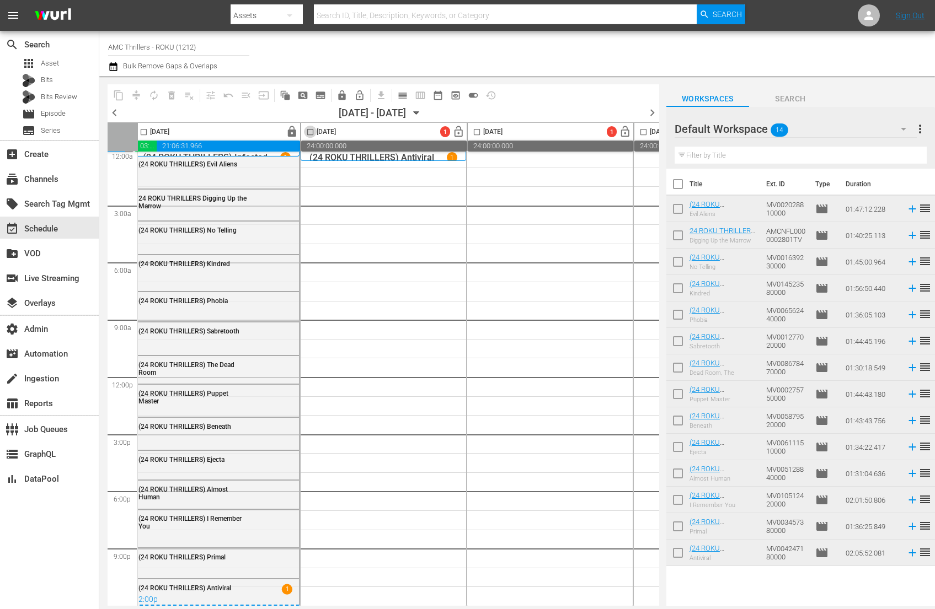
click at [312, 131] on input "checkbox" at bounding box center [310, 134] width 13 height 13
checkbox input "true"
click at [677, 183] on input "checkbox" at bounding box center [677, 186] width 23 height 23
checkbox input "true"
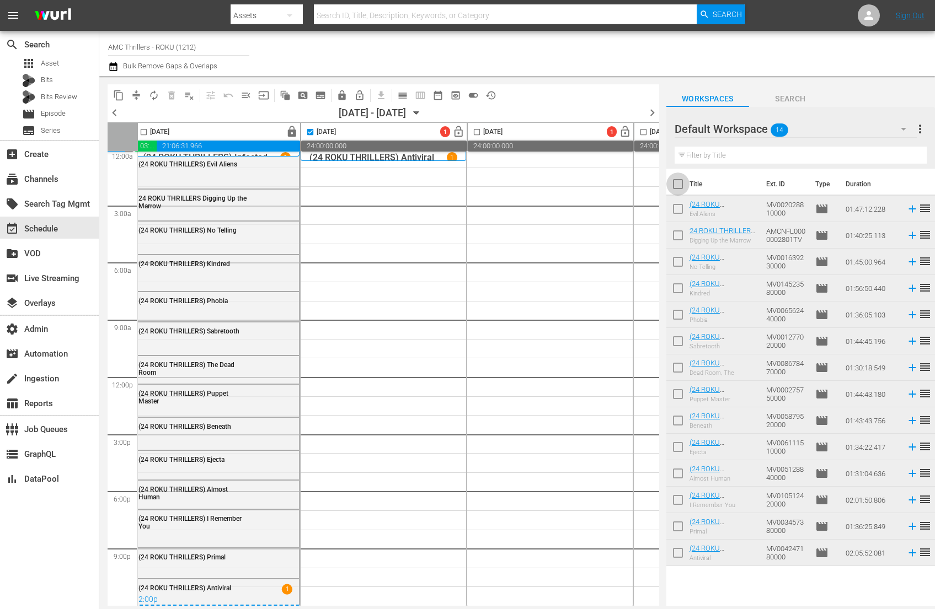
checkbox input "true"
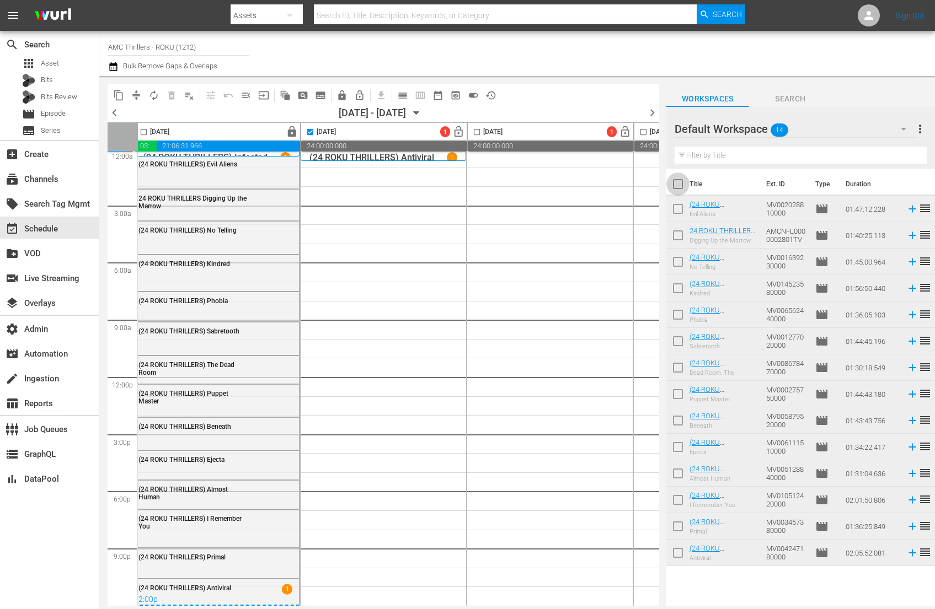
checkbox input "true"
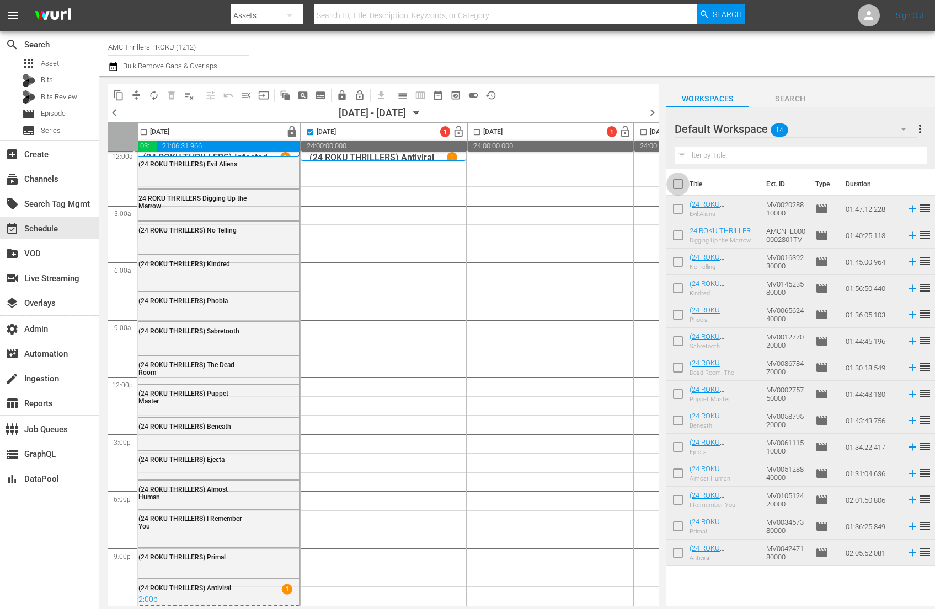
checkbox input "true"
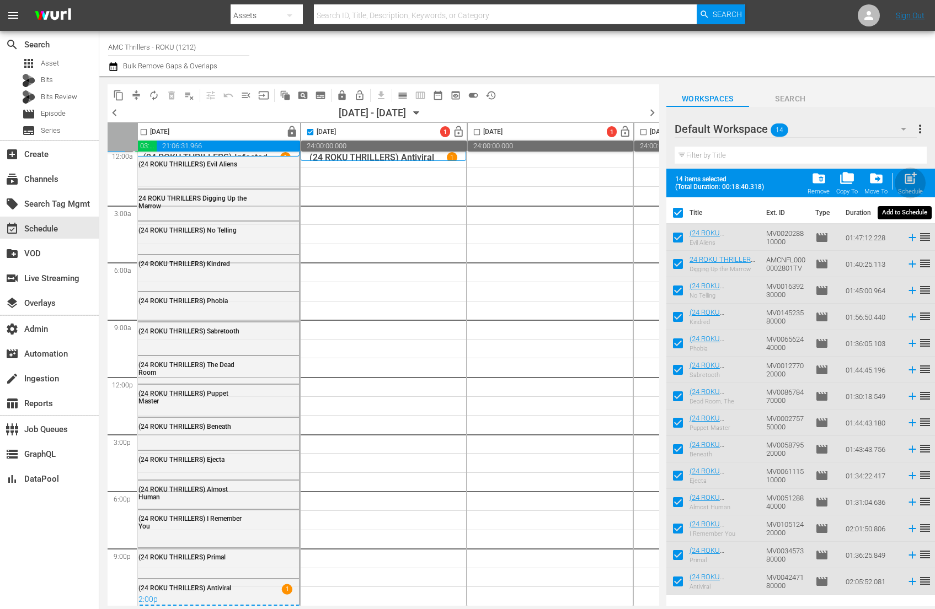
click at [901, 179] on div "post_add Schedule" at bounding box center [910, 183] width 25 height 24
checkbox input "false"
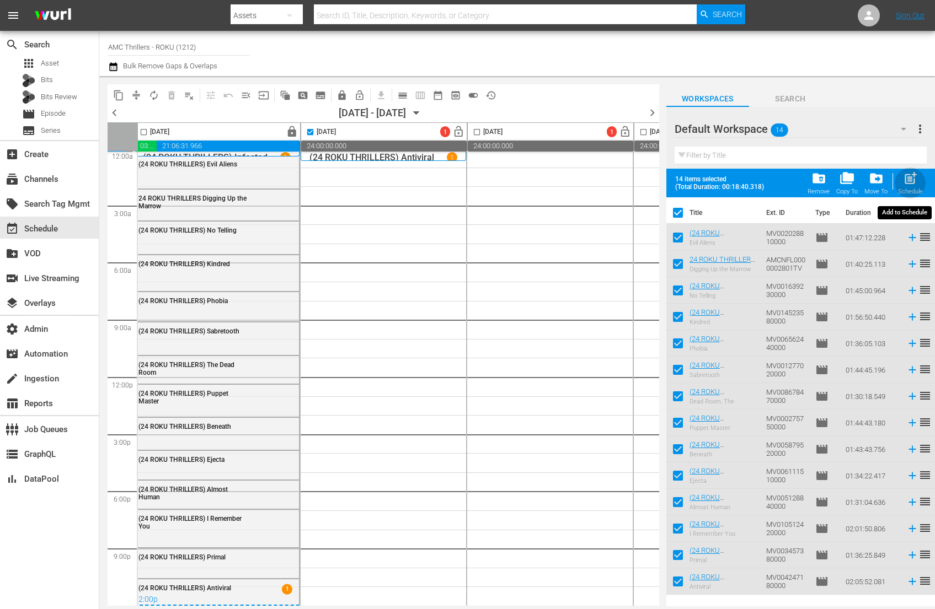
checkbox input "false"
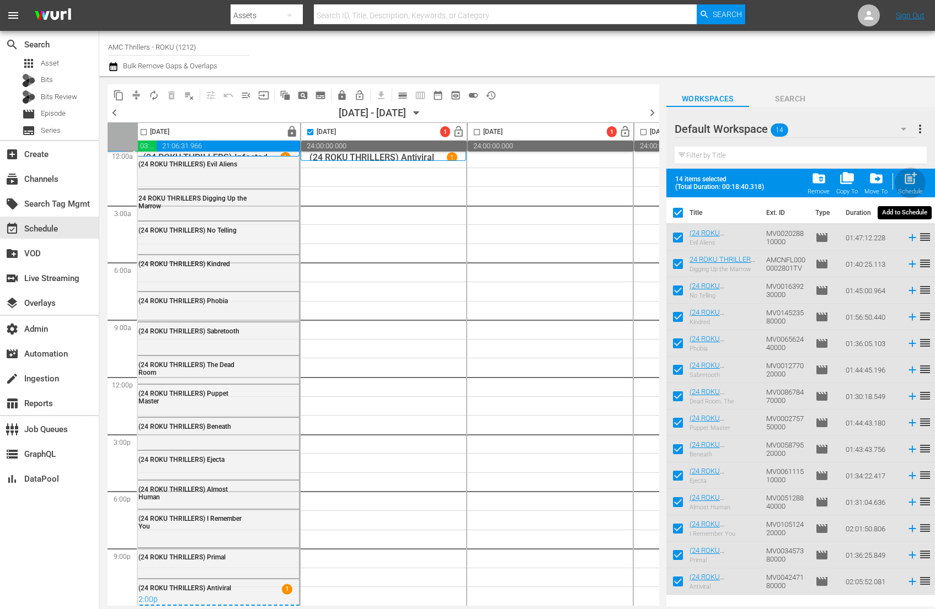
checkbox input "false"
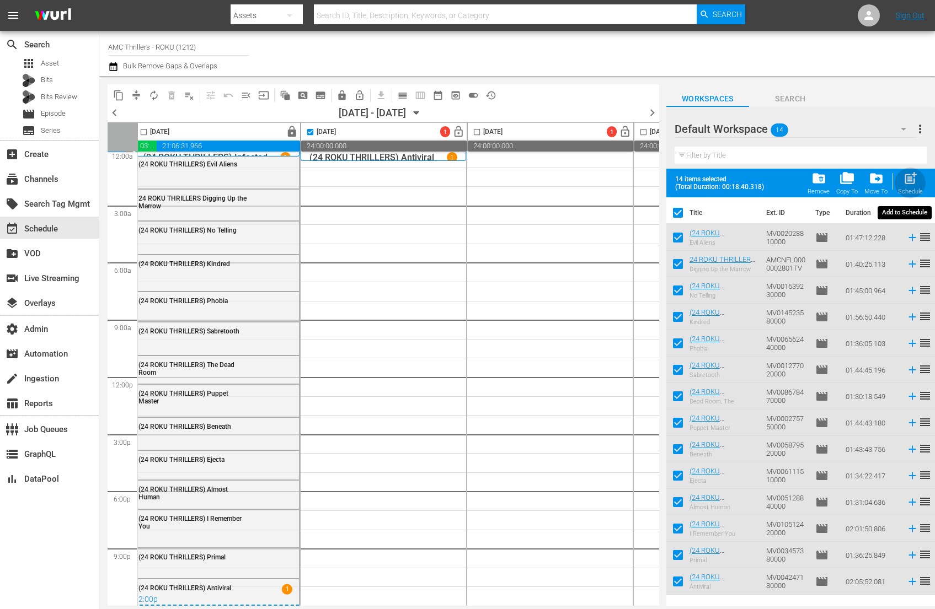
checkbox input "false"
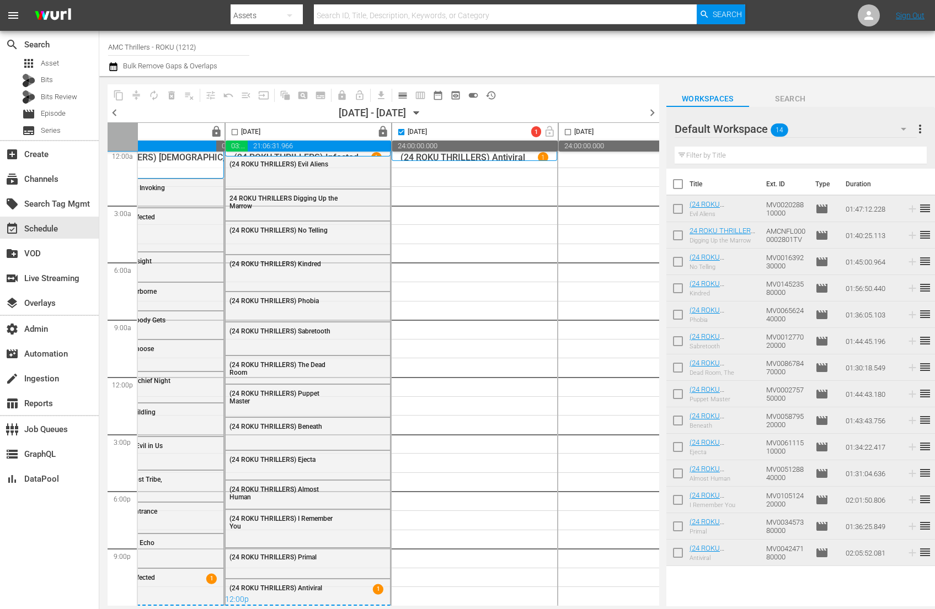
scroll to position [0, 243]
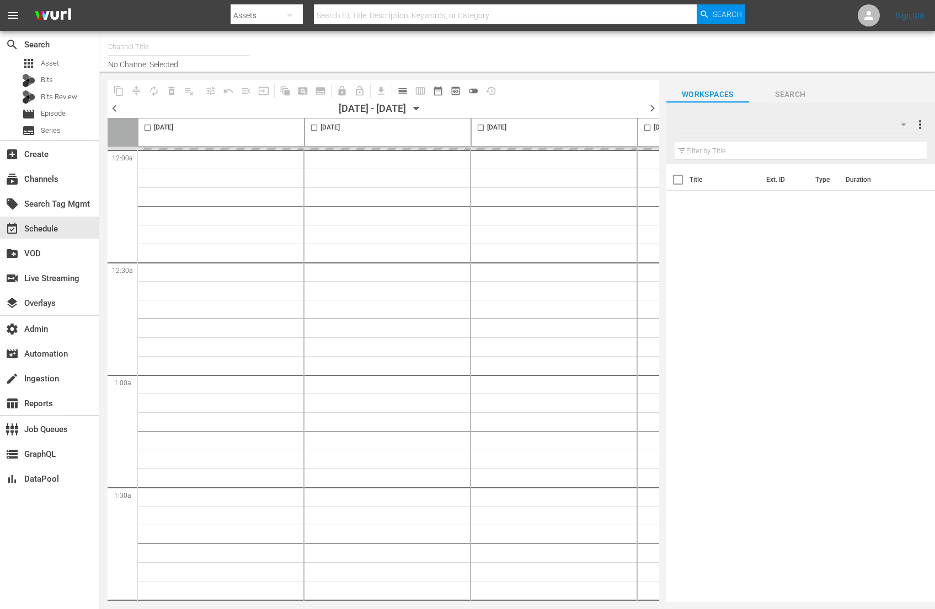
type input "AMC Thrillers - ROKU (1212)"
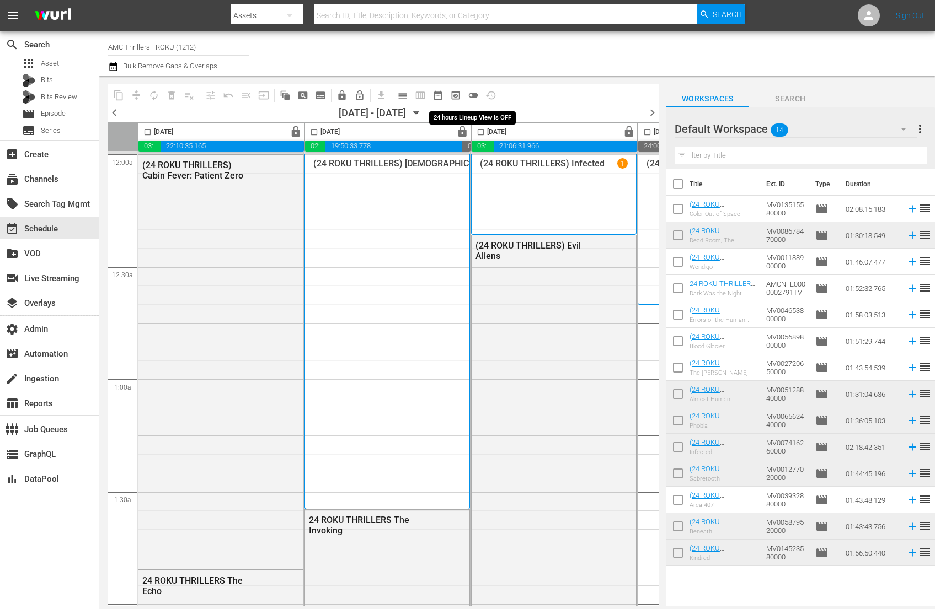
click at [475, 98] on span "toggle_off" at bounding box center [473, 95] width 11 height 11
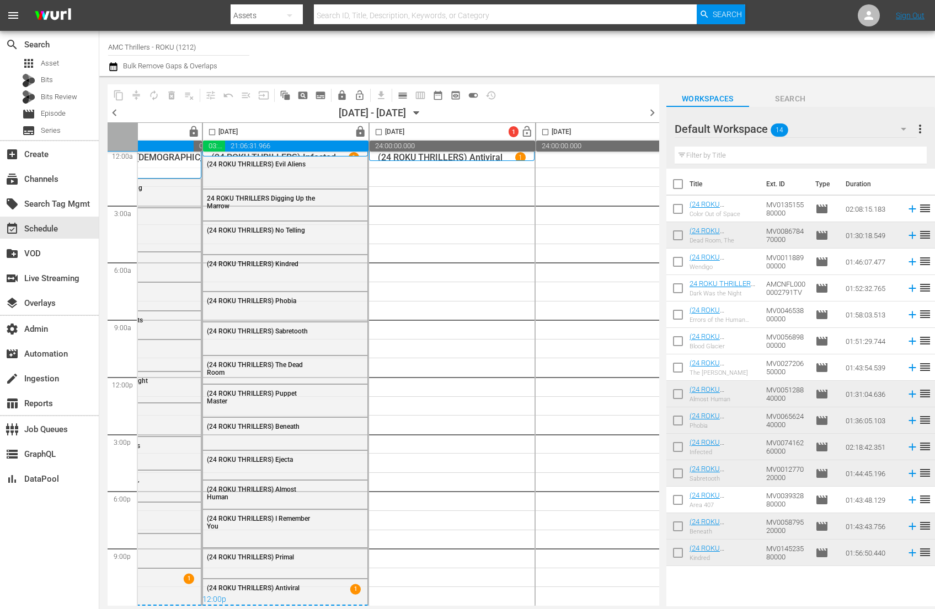
scroll to position [10, 272]
click at [675, 190] on input "checkbox" at bounding box center [677, 186] width 23 height 23
checkbox input "true"
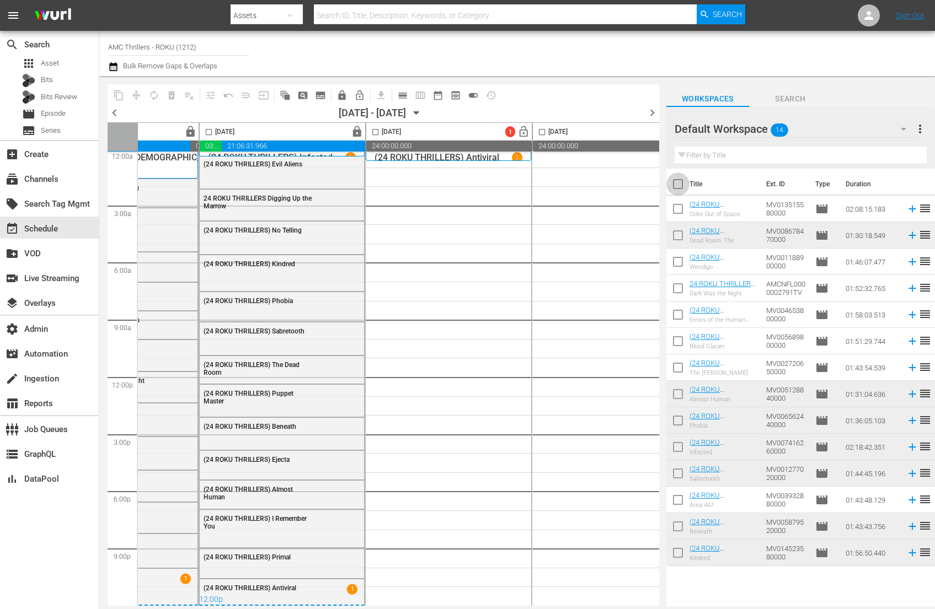
checkbox input "true"
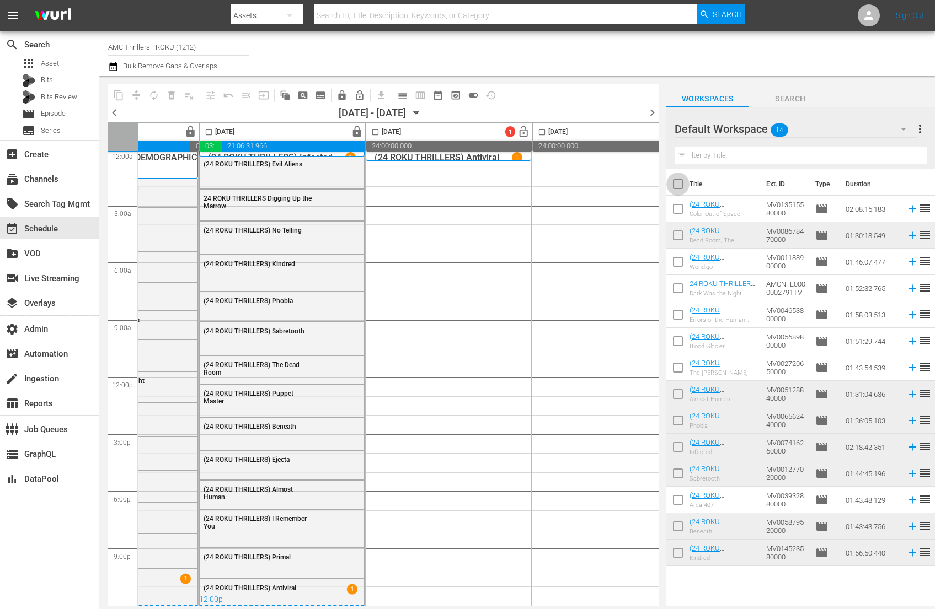
checkbox input "true"
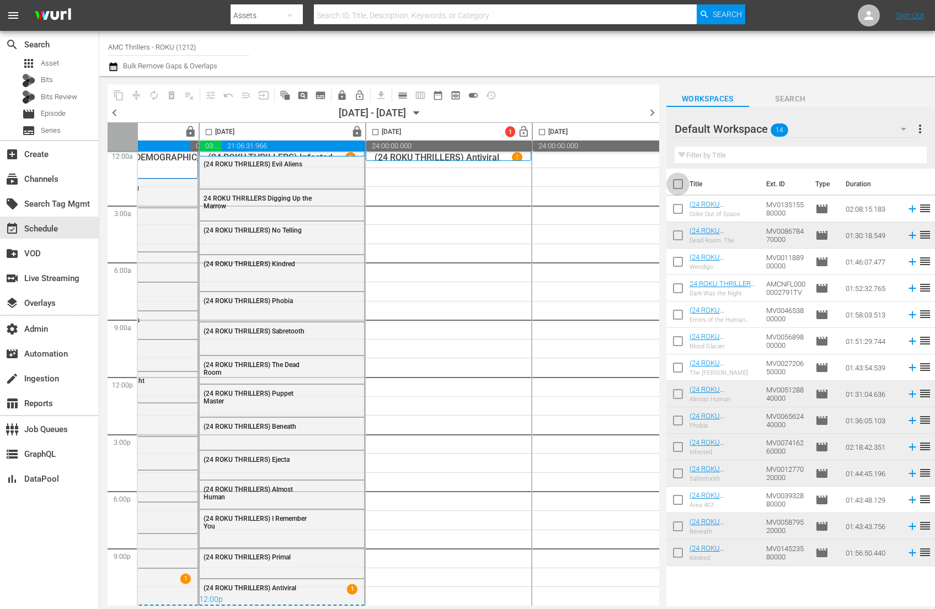
checkbox input "true"
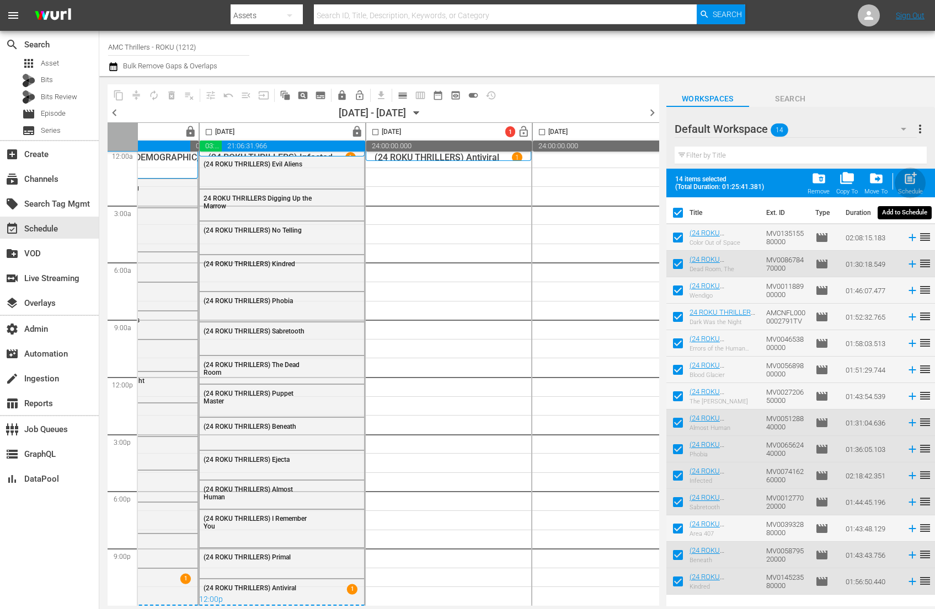
click at [912, 181] on span "post_add" at bounding box center [910, 178] width 15 height 15
checkbox input "false"
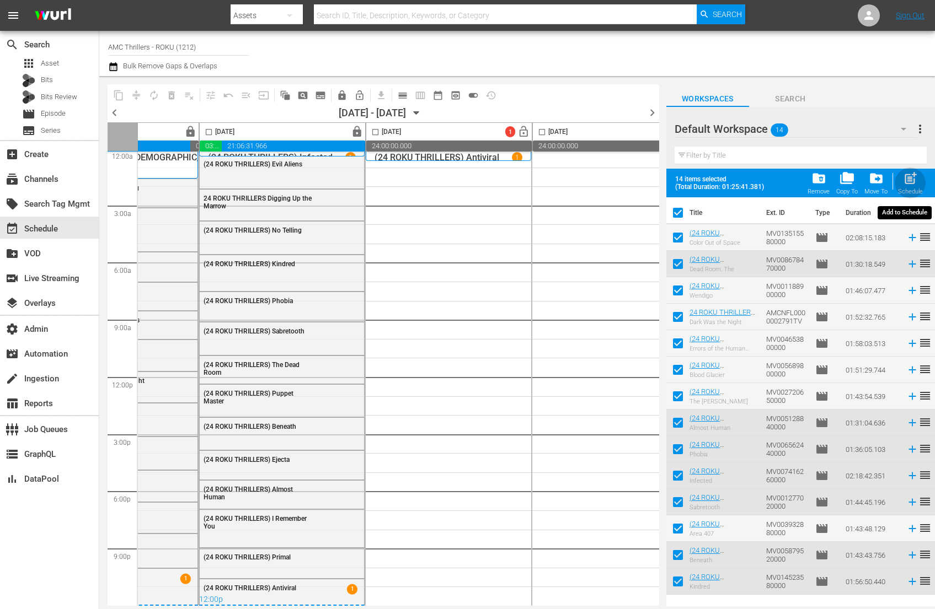
checkbox input "false"
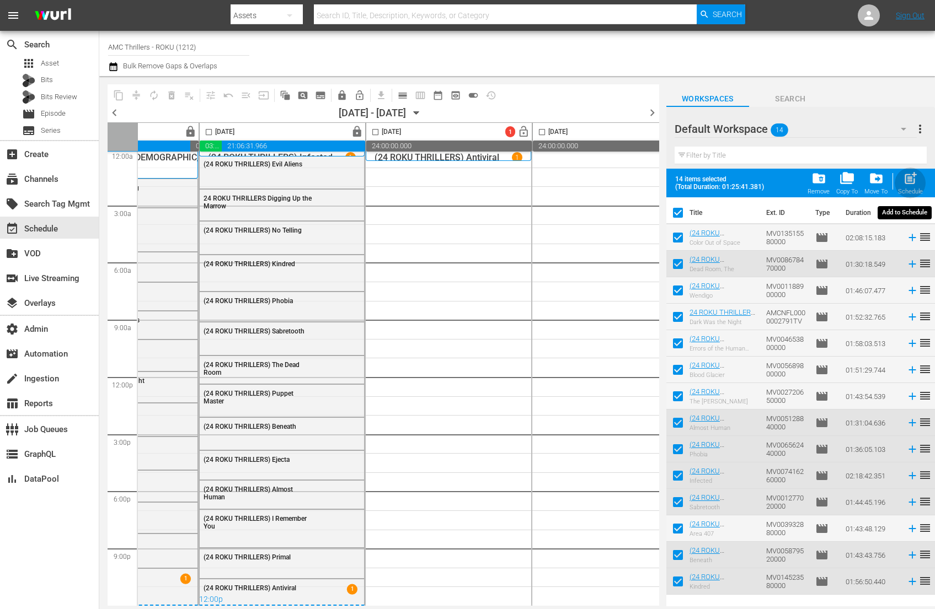
checkbox input "false"
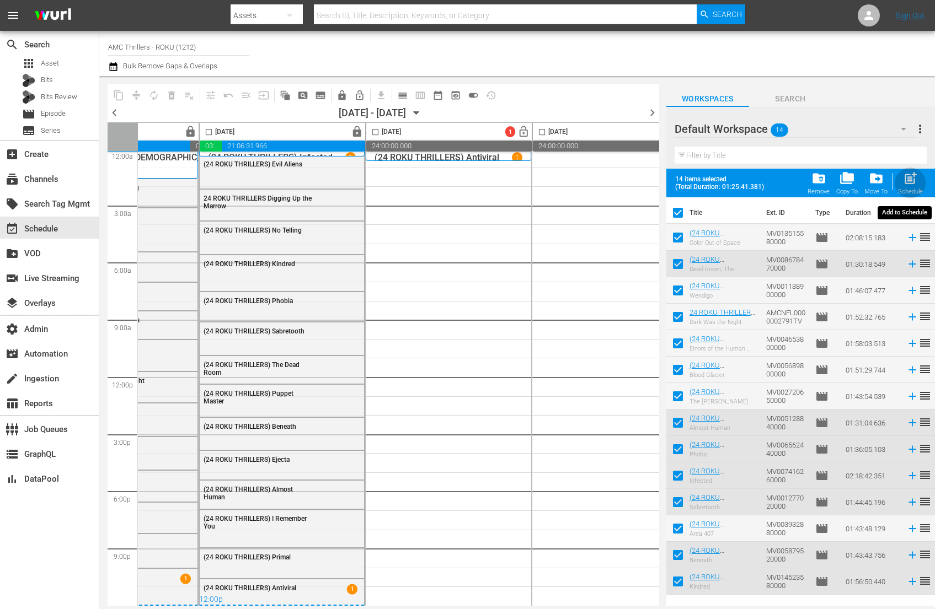
checkbox input "false"
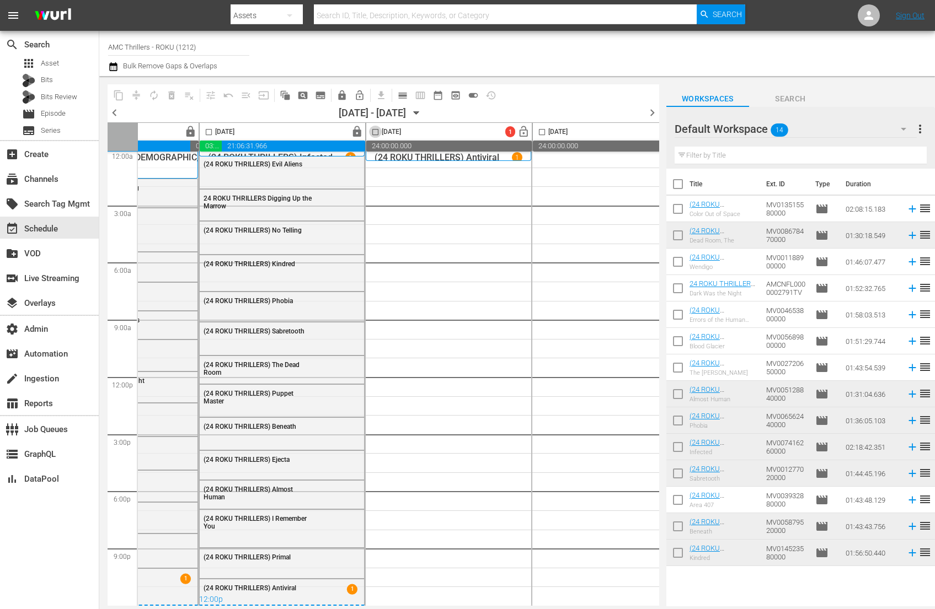
click at [375, 130] on input "checkbox" at bounding box center [375, 134] width 13 height 13
checkbox input "true"
click at [681, 182] on input "checkbox" at bounding box center [677, 186] width 23 height 23
checkbox input "true"
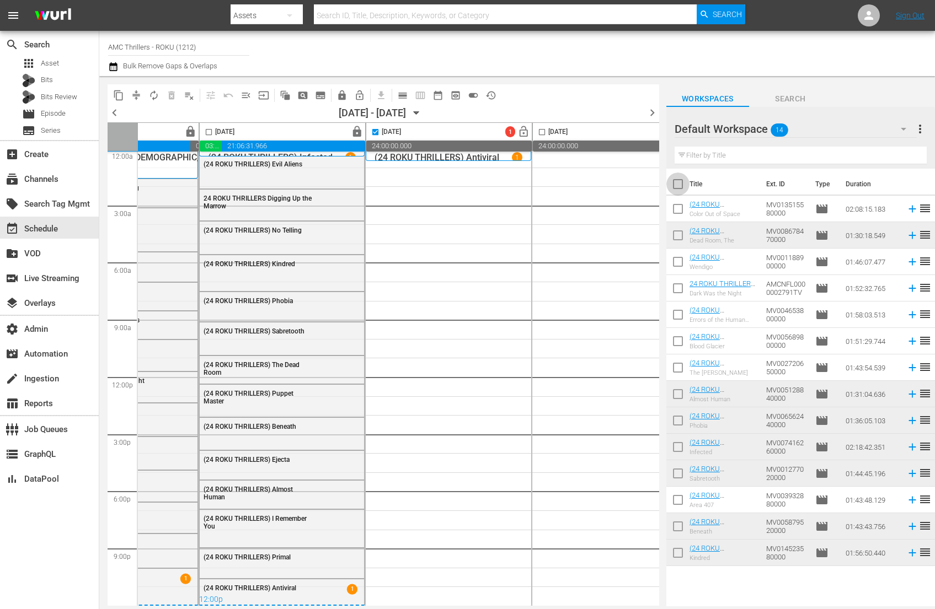
checkbox input "true"
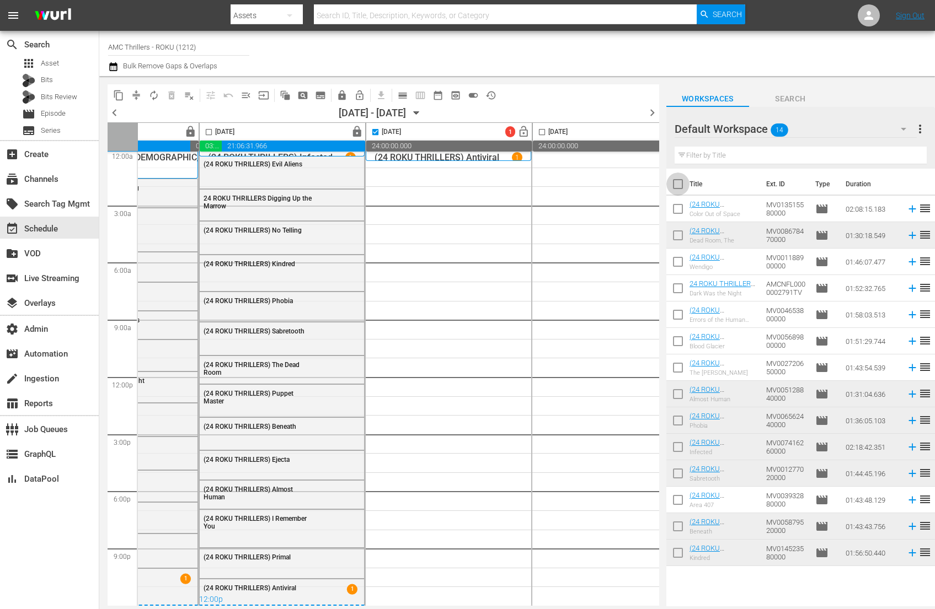
checkbox input "true"
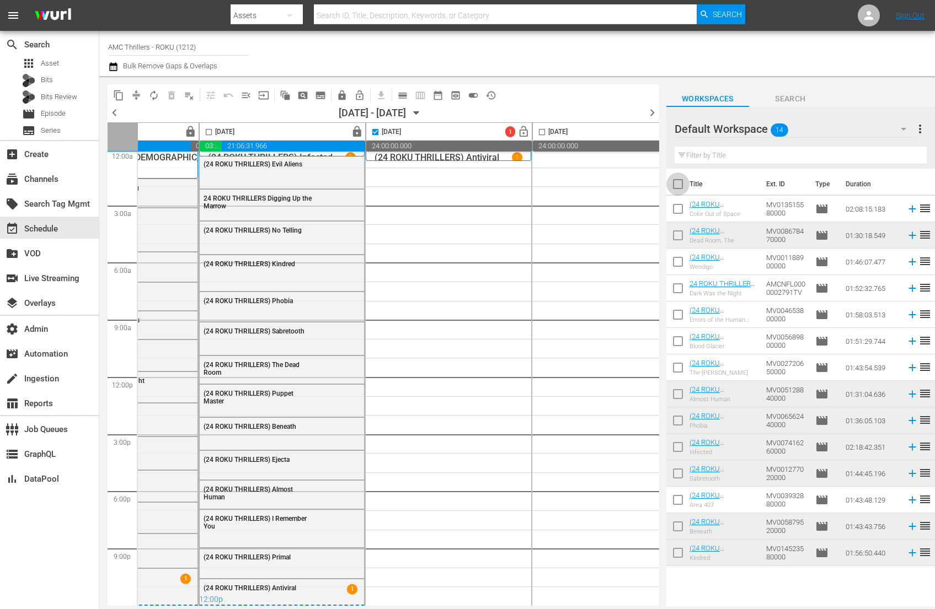
checkbox input "true"
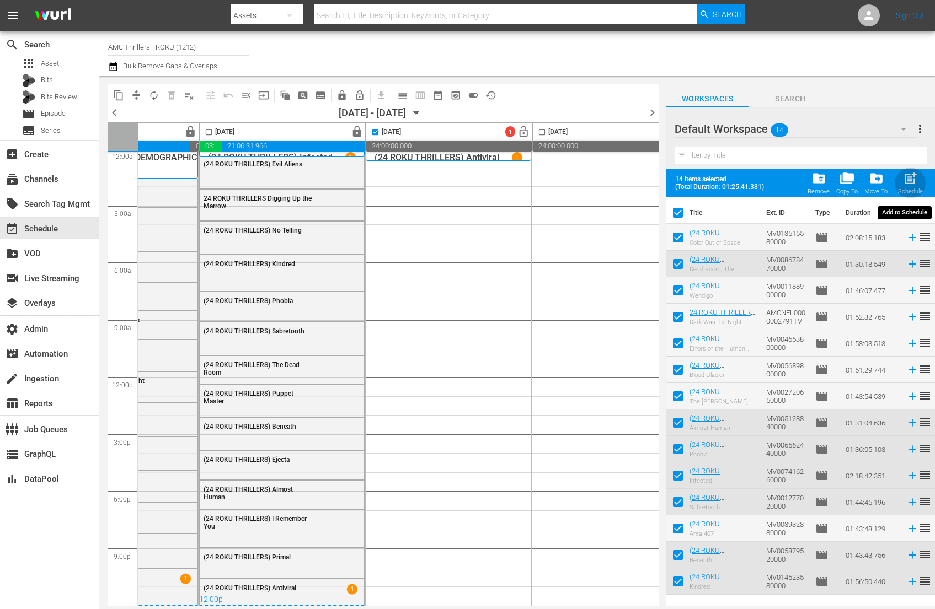
click at [906, 186] on div "post_add Schedule" at bounding box center [910, 183] width 25 height 24
checkbox input "false"
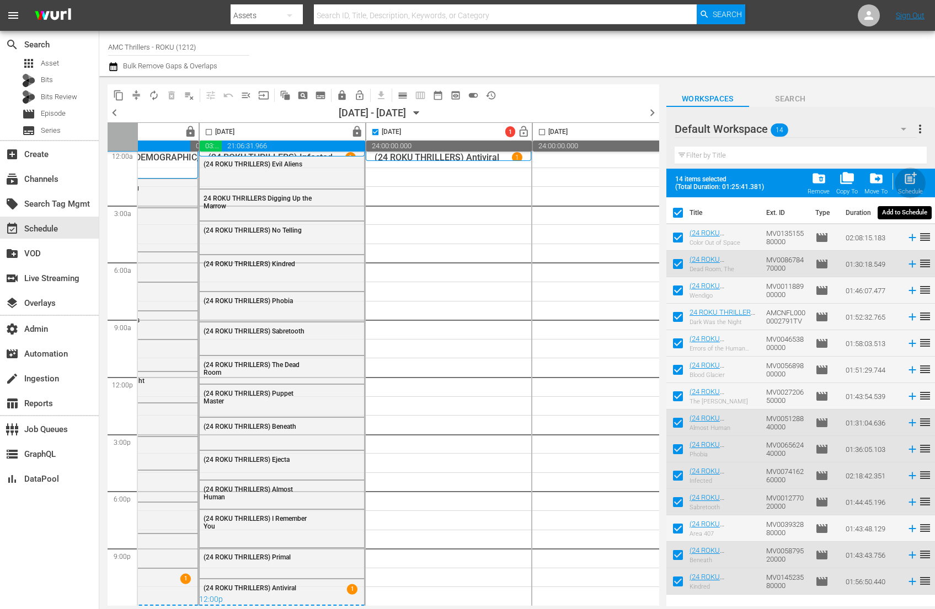
checkbox input "false"
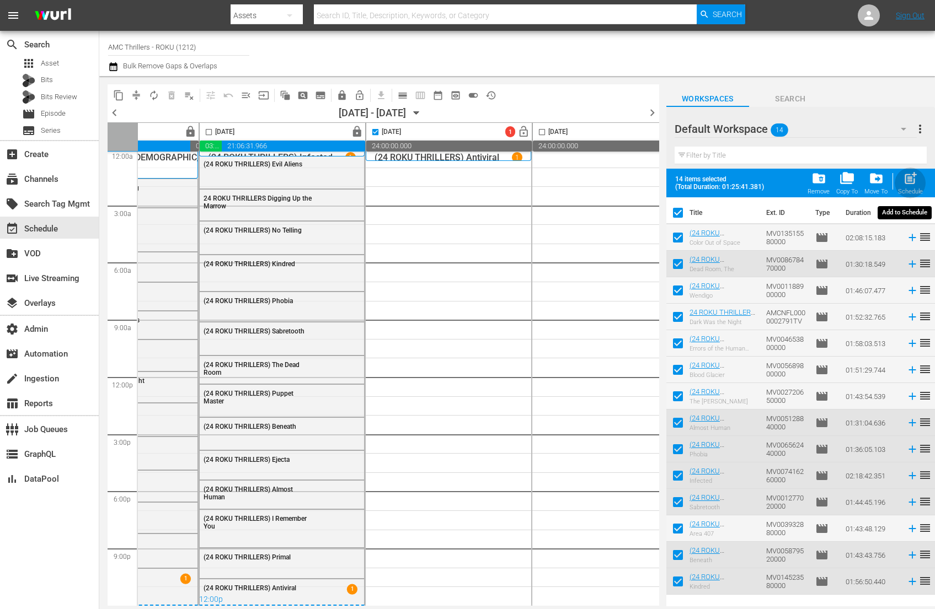
checkbox input "false"
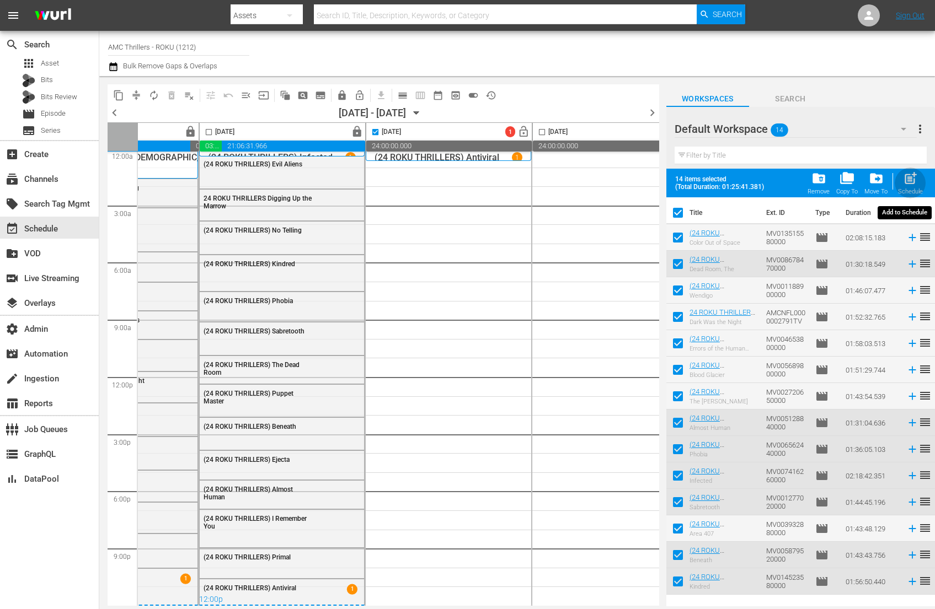
checkbox input "false"
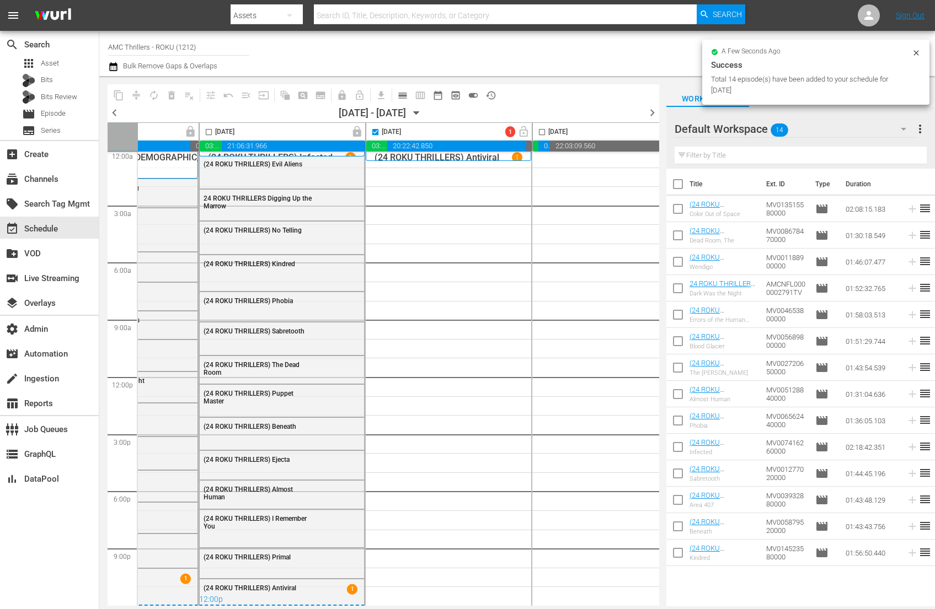
checkbox input "false"
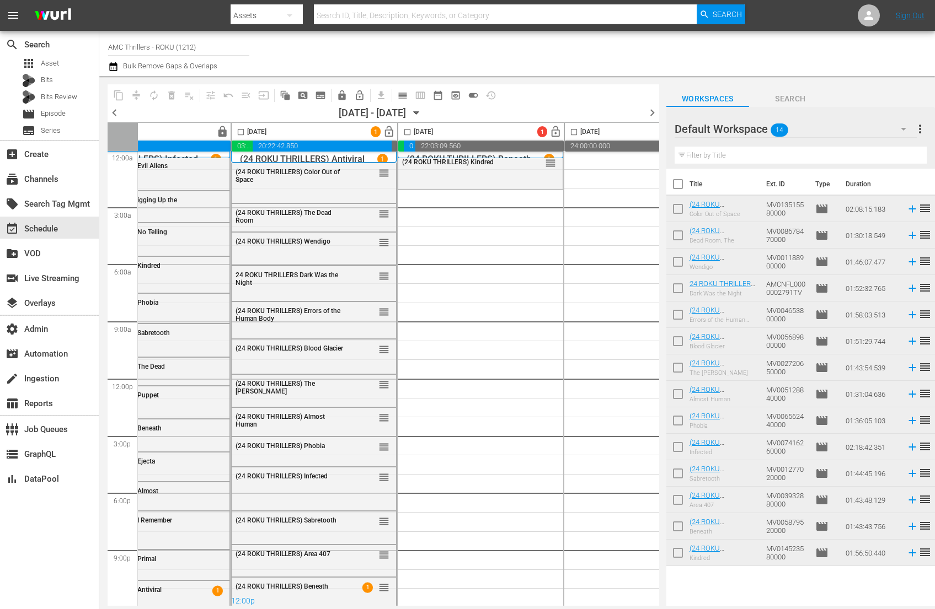
scroll to position [0, 406]
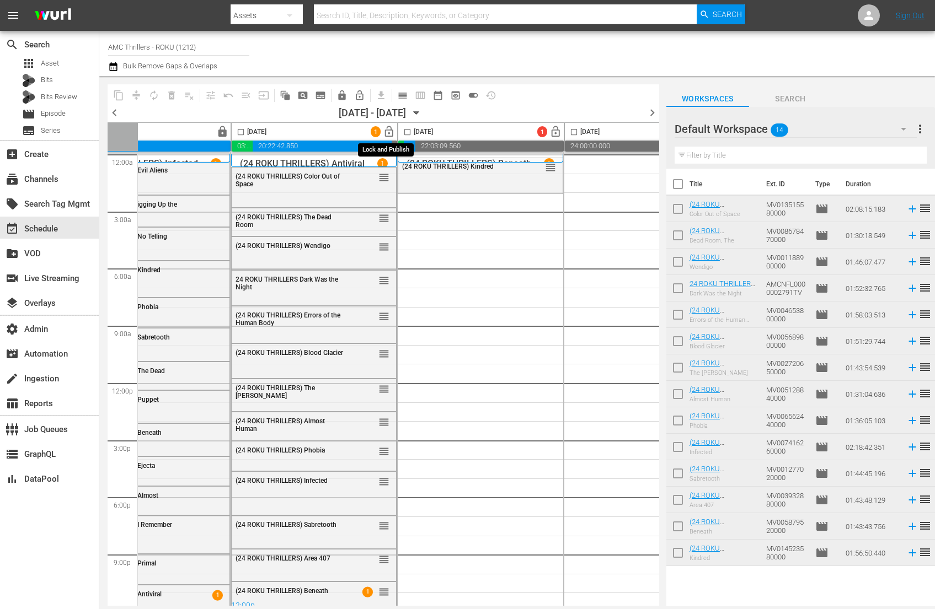
click at [388, 130] on span "lock_open" at bounding box center [389, 132] width 13 height 13
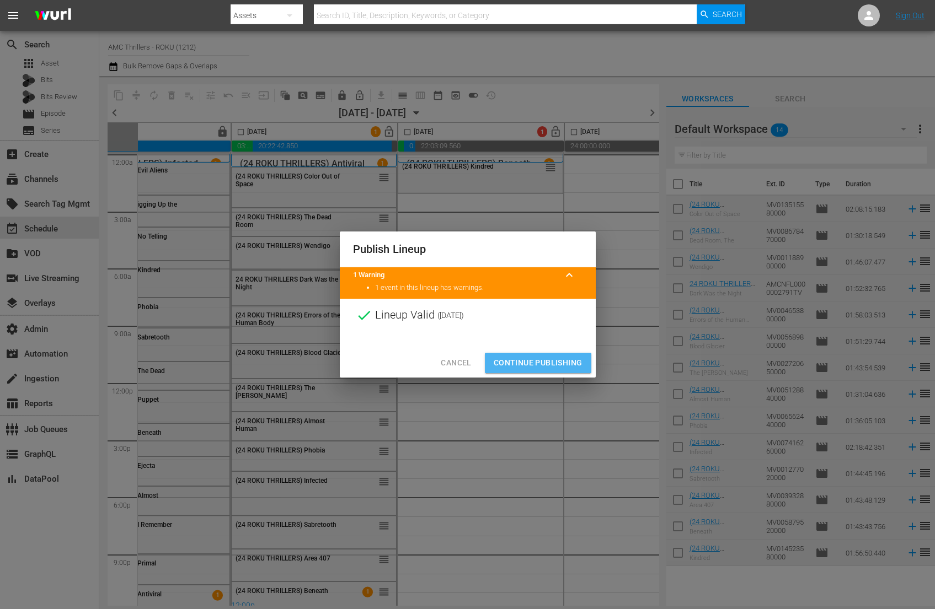
click at [540, 364] on span "Continue Publishing" at bounding box center [538, 363] width 89 height 14
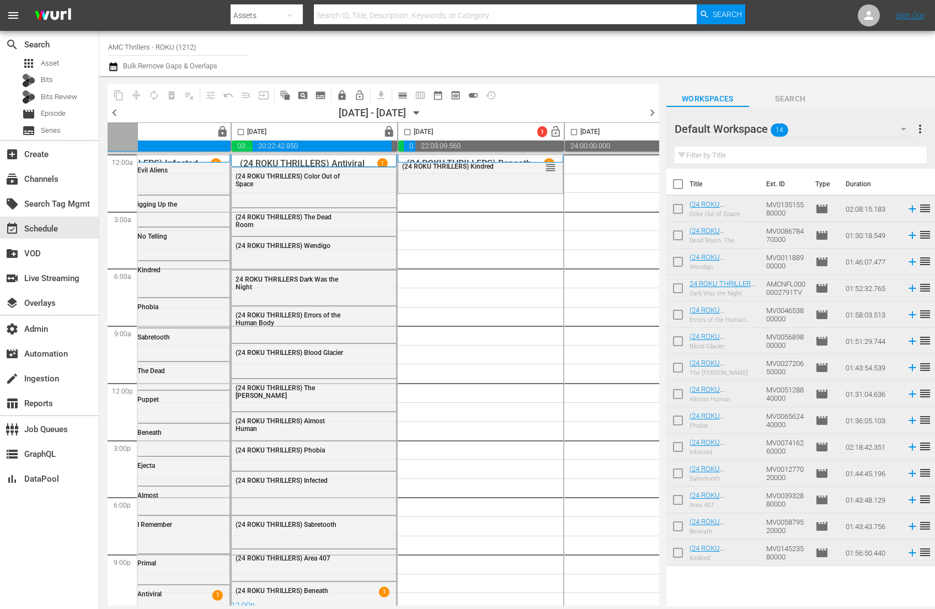
click at [408, 130] on input "checkbox" at bounding box center [407, 134] width 13 height 13
checkbox input "true"
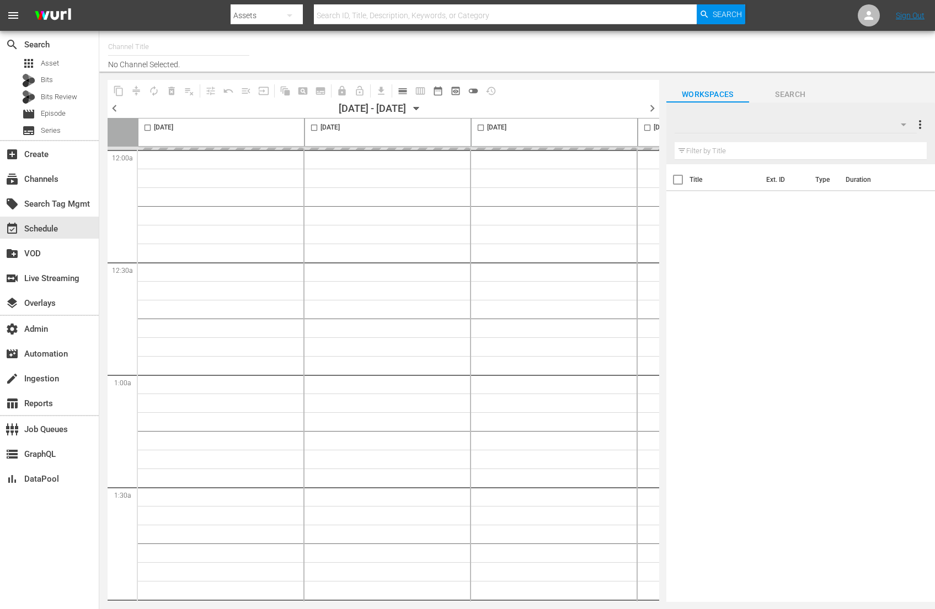
type input "AMC Thrillers - ROKU (1212)"
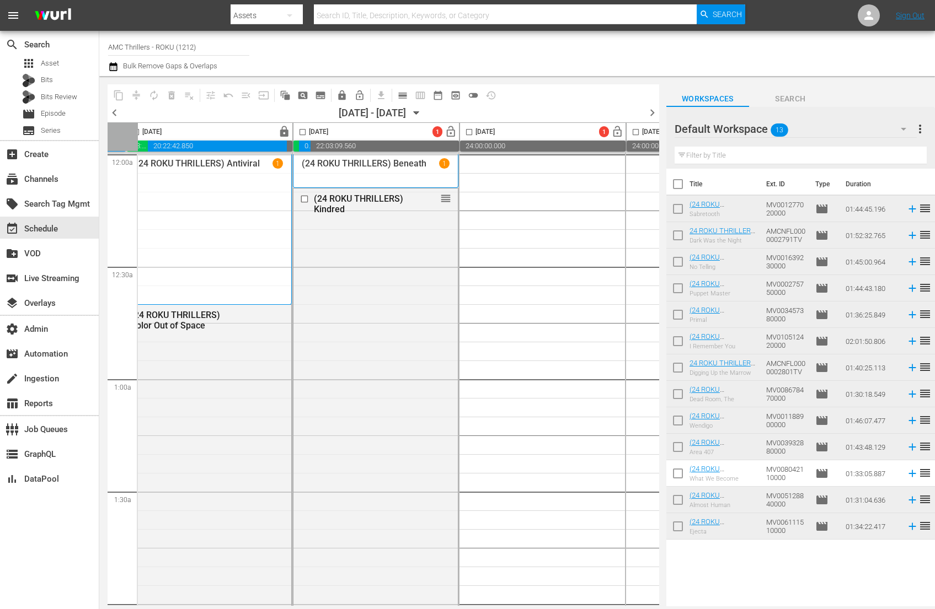
scroll to position [0, 515]
click at [465, 130] on input "checkbox" at bounding box center [465, 134] width 13 height 13
checkbox input "true"
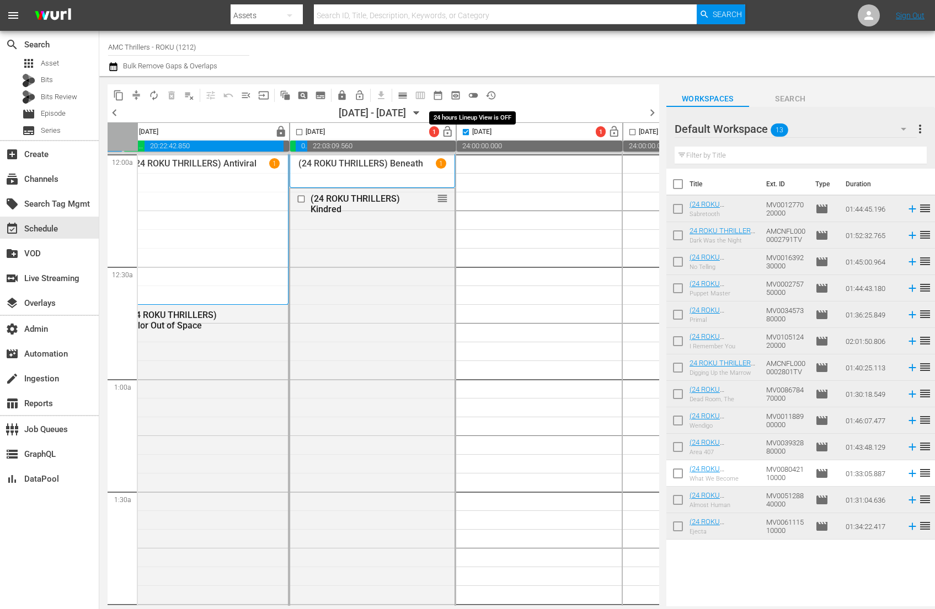
click at [476, 96] on span "toggle_off" at bounding box center [473, 95] width 11 height 11
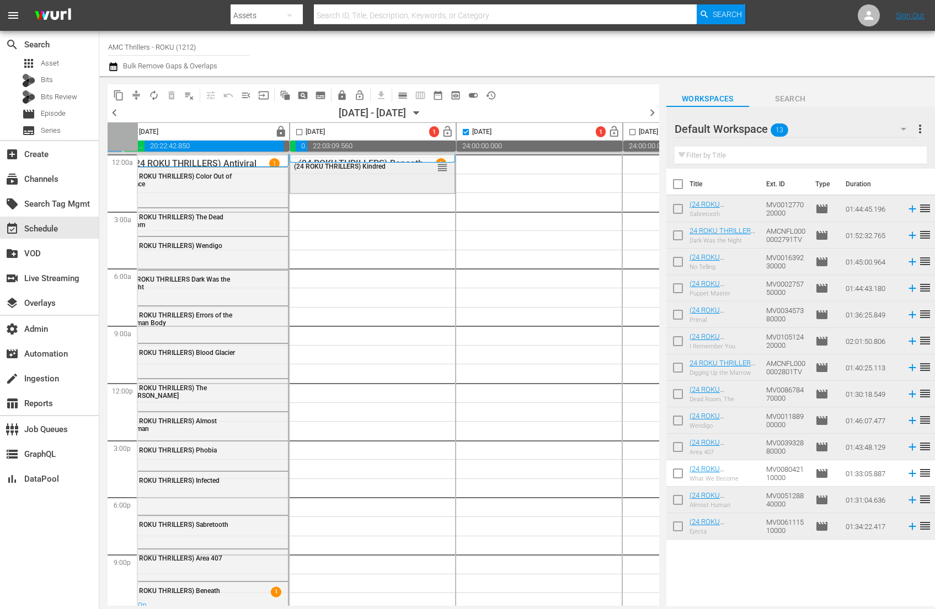
click at [407, 179] on div "(24 ROKU THRILLERS) Kindred reorder" at bounding box center [372, 175] width 164 height 34
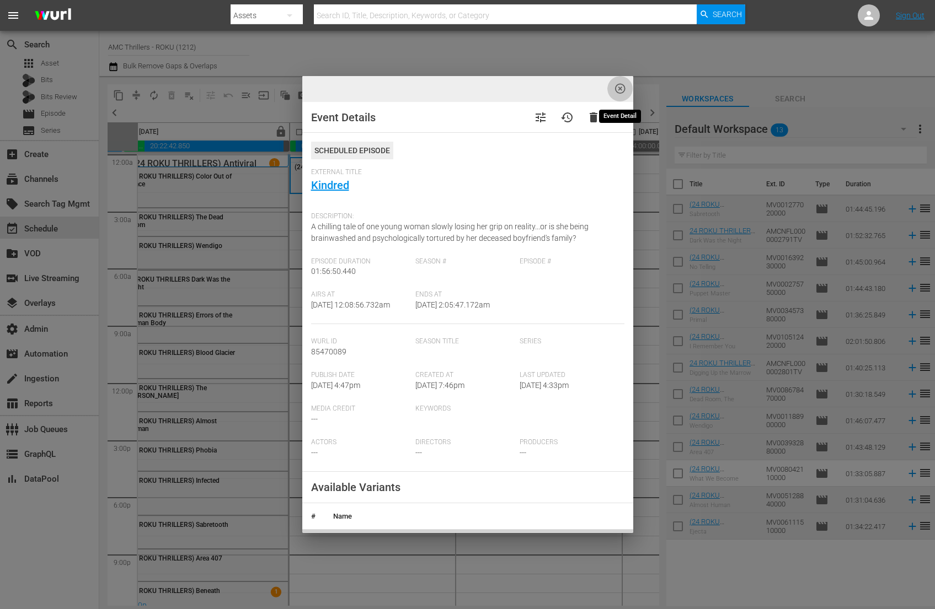
click at [616, 94] on span "highlight_off_icon" at bounding box center [620, 89] width 13 height 13
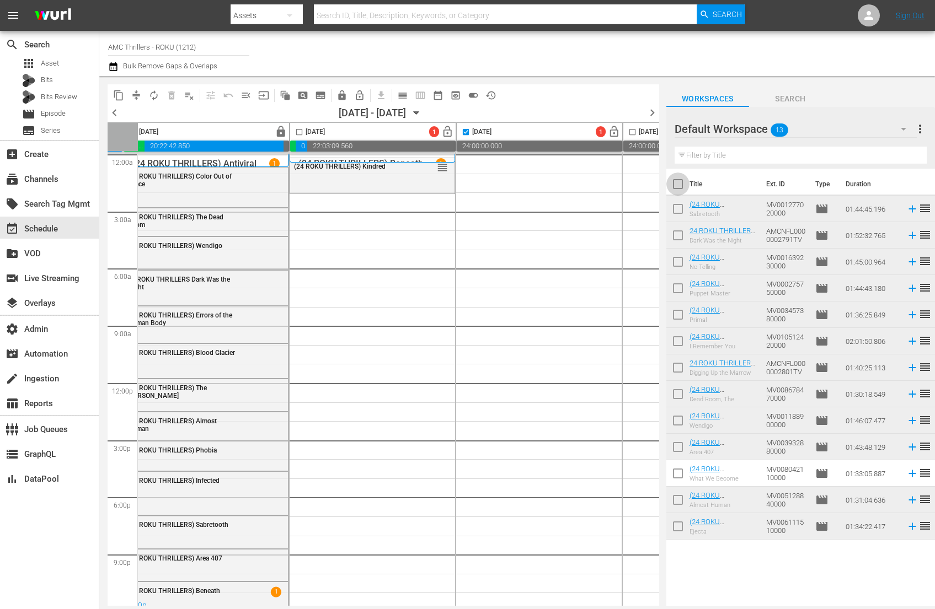
click at [675, 185] on input "checkbox" at bounding box center [677, 186] width 23 height 23
checkbox input "true"
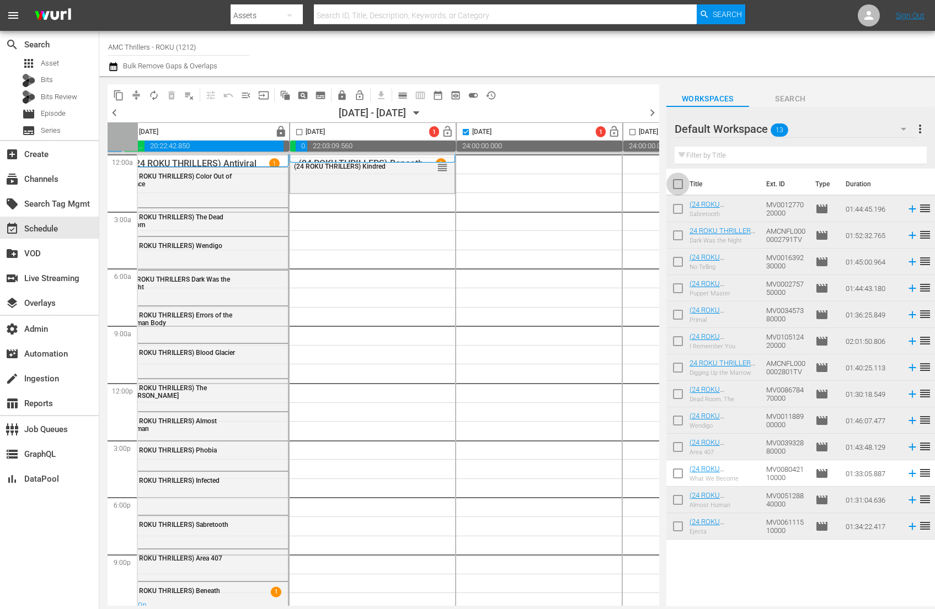
checkbox input "true"
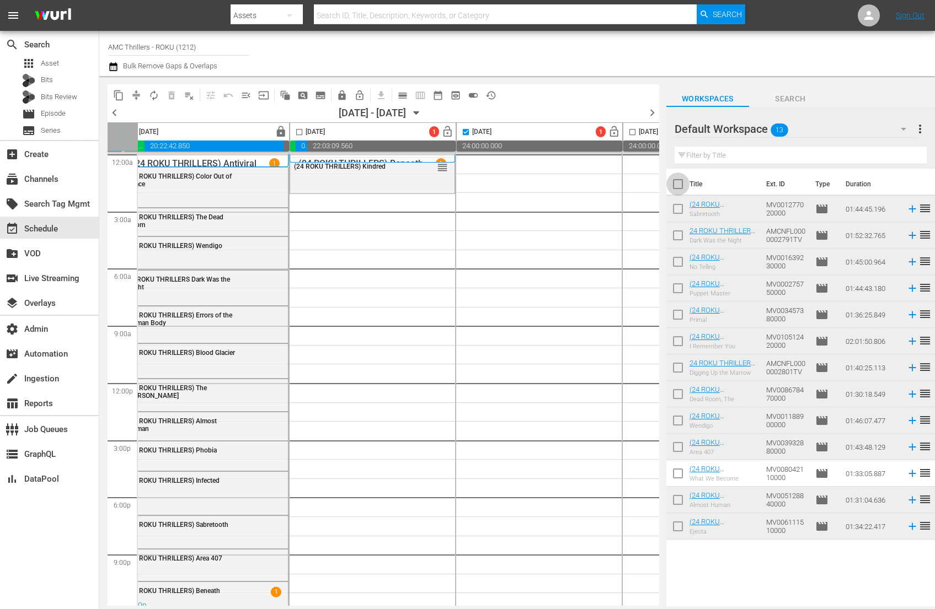
checkbox input "true"
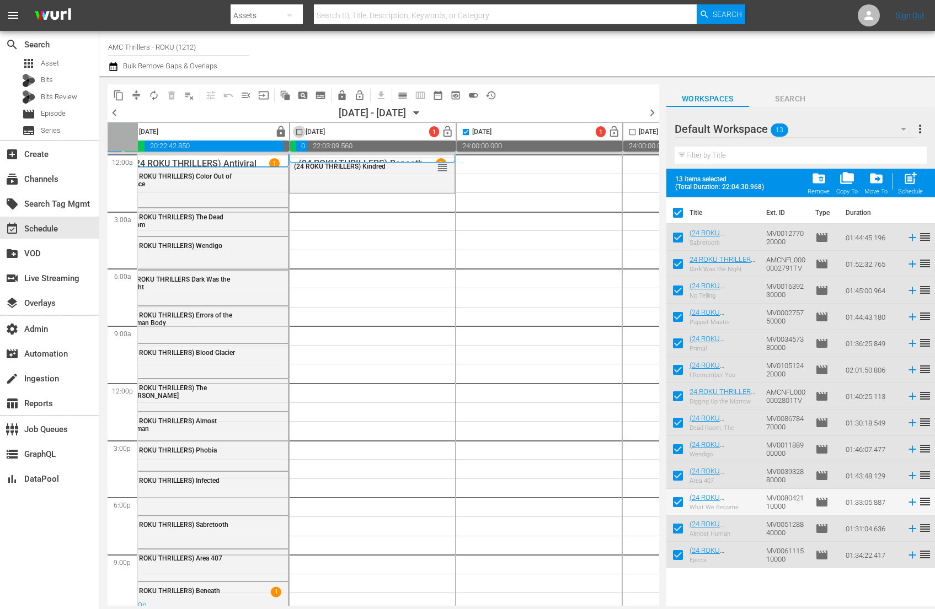
click at [295, 134] on input "checkbox" at bounding box center [299, 134] width 13 height 13
checkbox input "true"
click at [906, 184] on span "post_add" at bounding box center [910, 178] width 15 height 15
checkbox input "false"
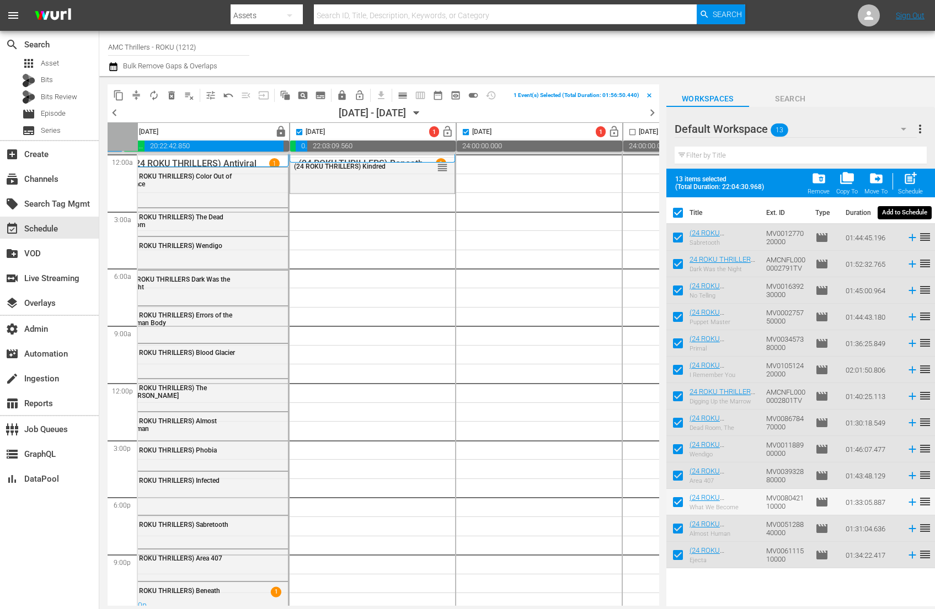
checkbox input "false"
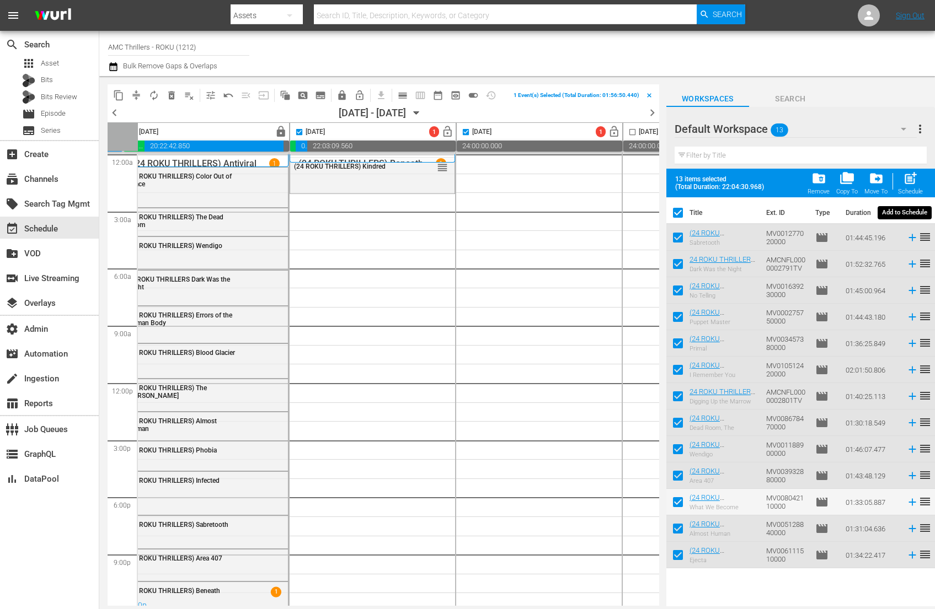
checkbox input "false"
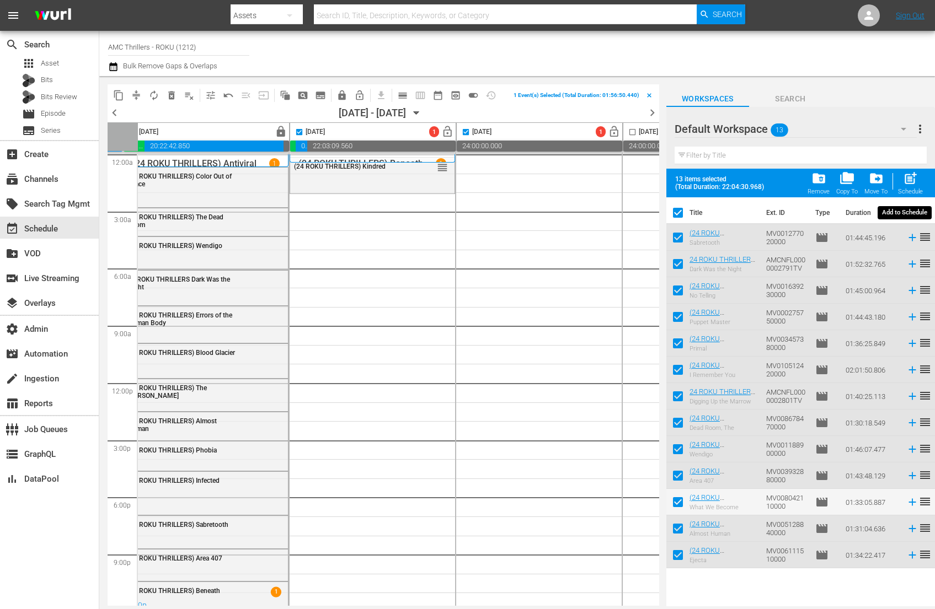
checkbox input "false"
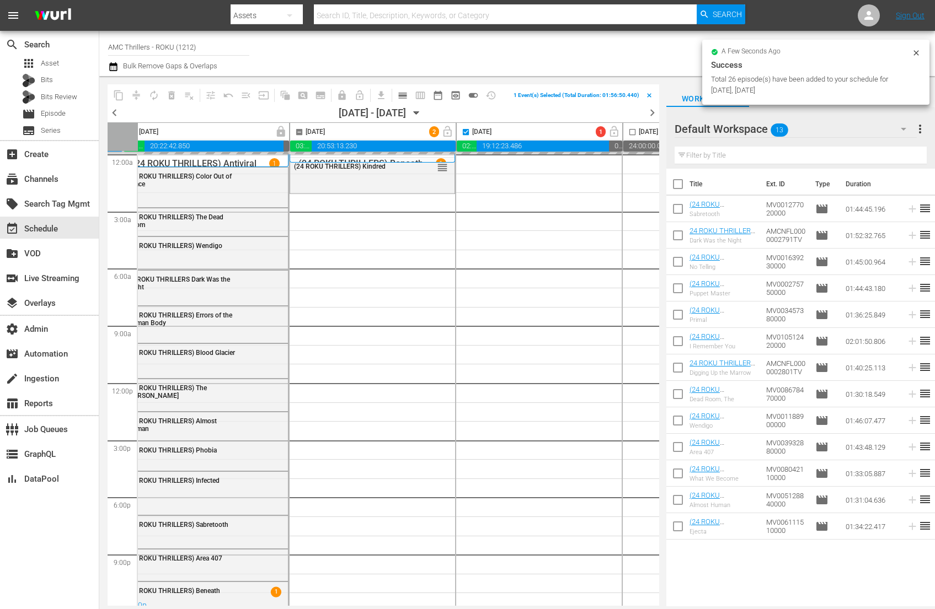
checkbox input "false"
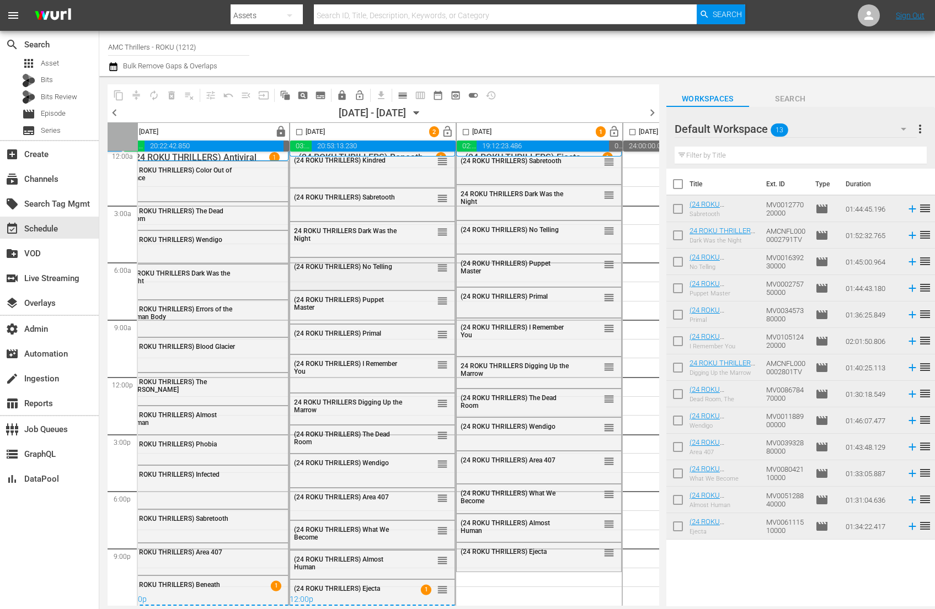
scroll to position [10, 502]
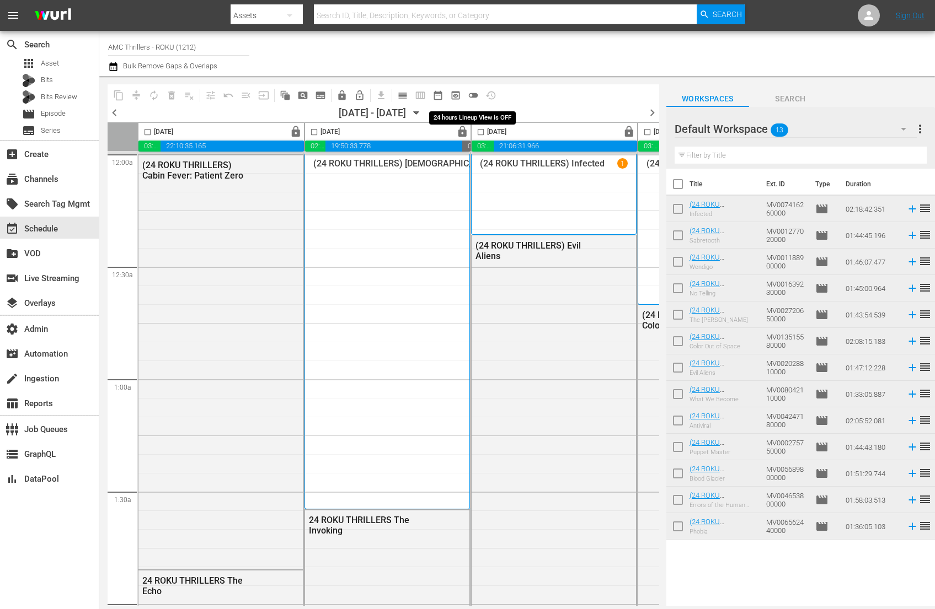
click at [474, 94] on span "toggle_off" at bounding box center [473, 95] width 11 height 11
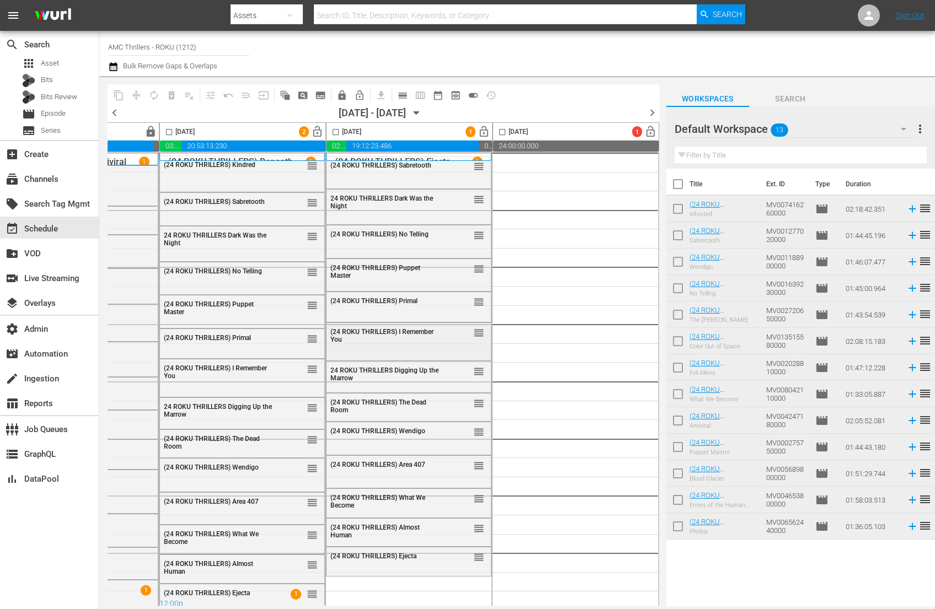
scroll to position [4, 648]
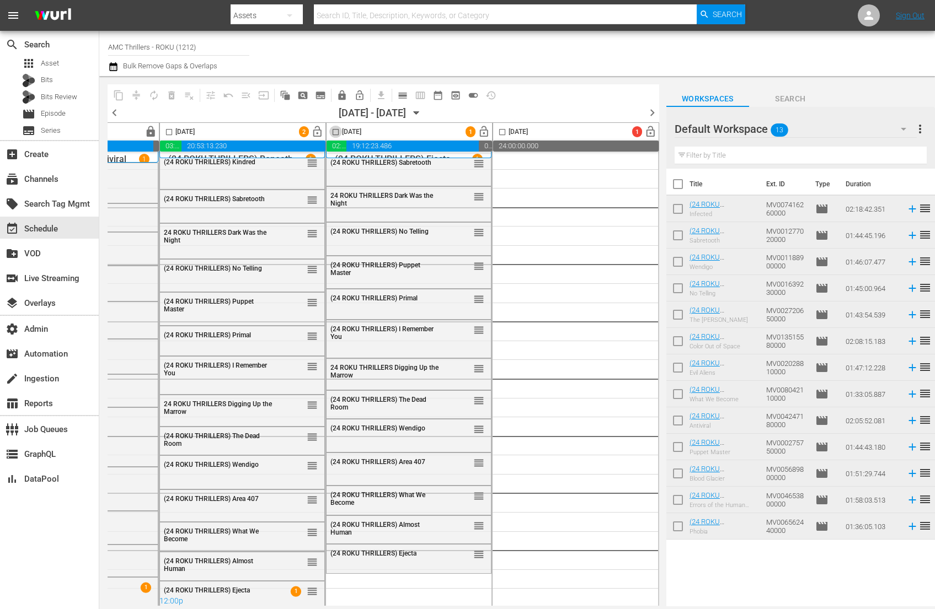
click at [331, 133] on input "checkbox" at bounding box center [335, 134] width 13 height 13
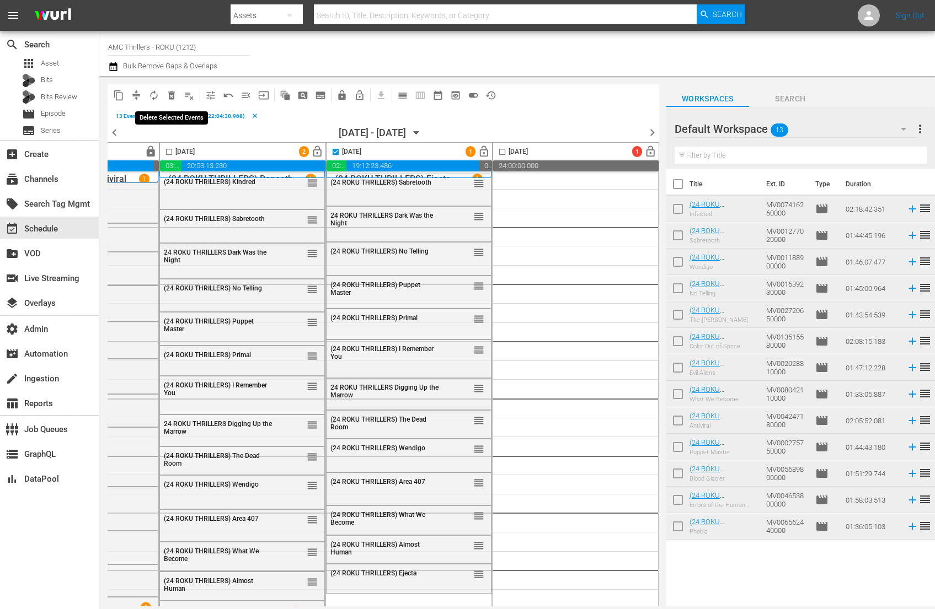
click at [172, 93] on span "delete_forever_outlined" at bounding box center [171, 95] width 11 height 11
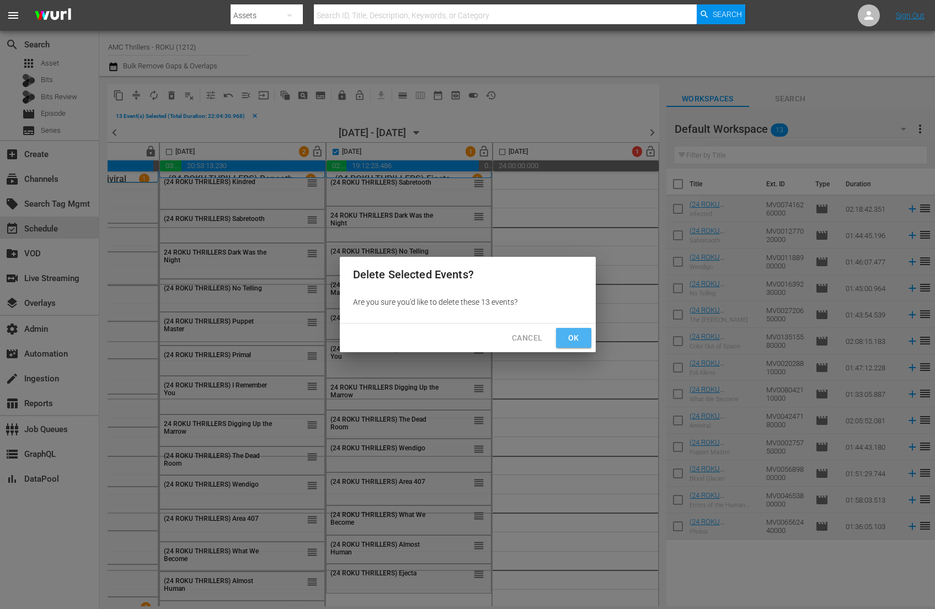
click at [583, 337] on button "Ok" at bounding box center [573, 338] width 35 height 20
checkbox input "false"
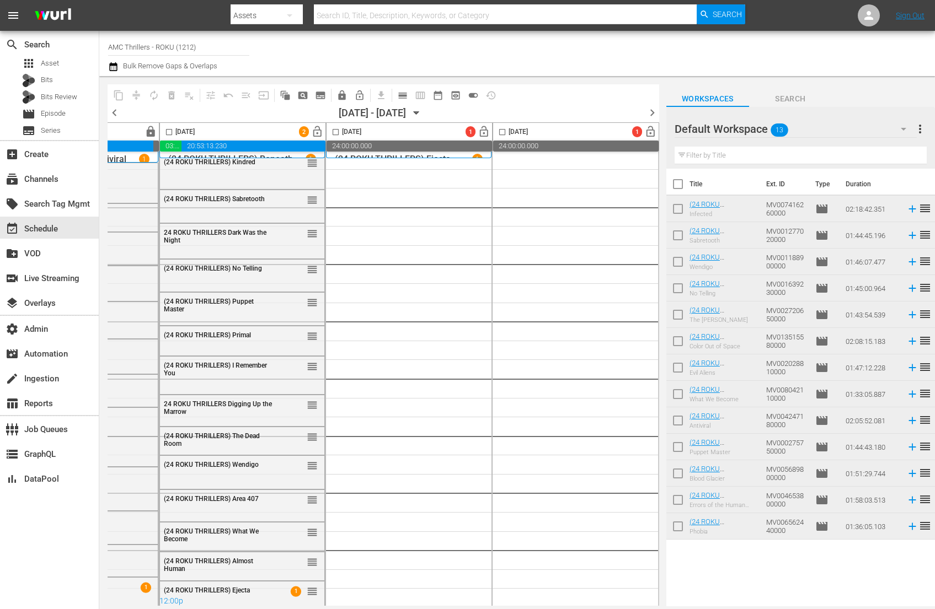
click at [676, 186] on input "checkbox" at bounding box center [677, 186] width 23 height 23
checkbox input "true"
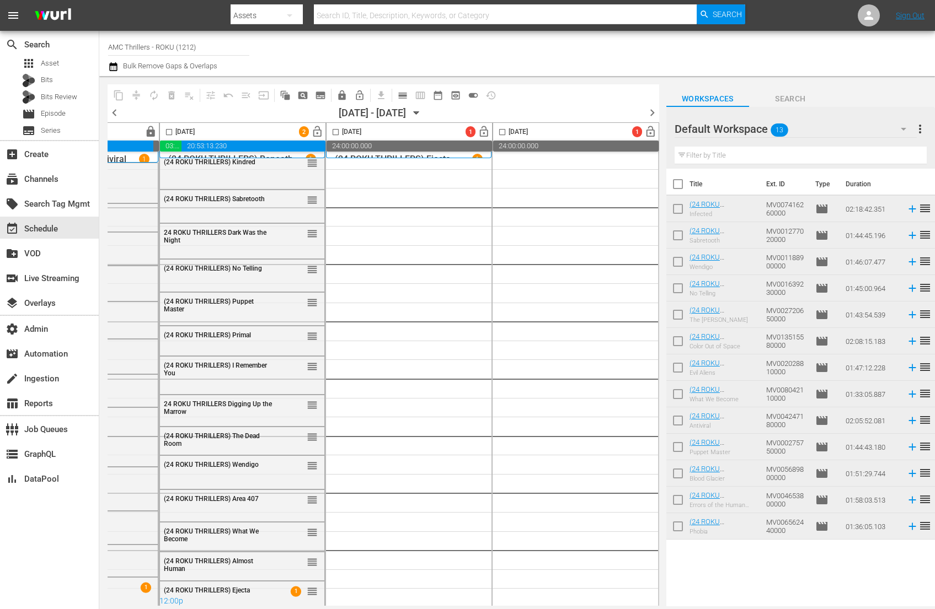
checkbox input "true"
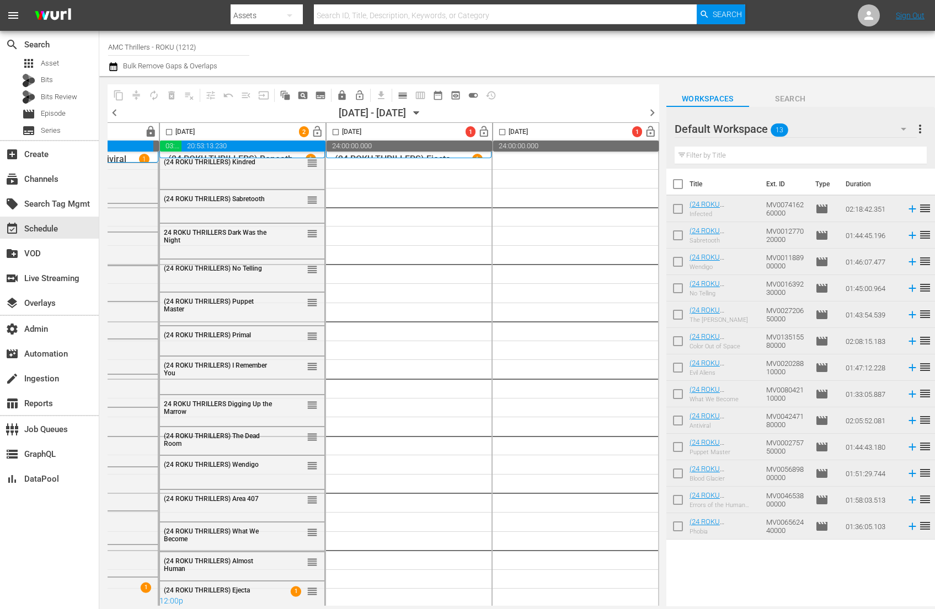
checkbox input "true"
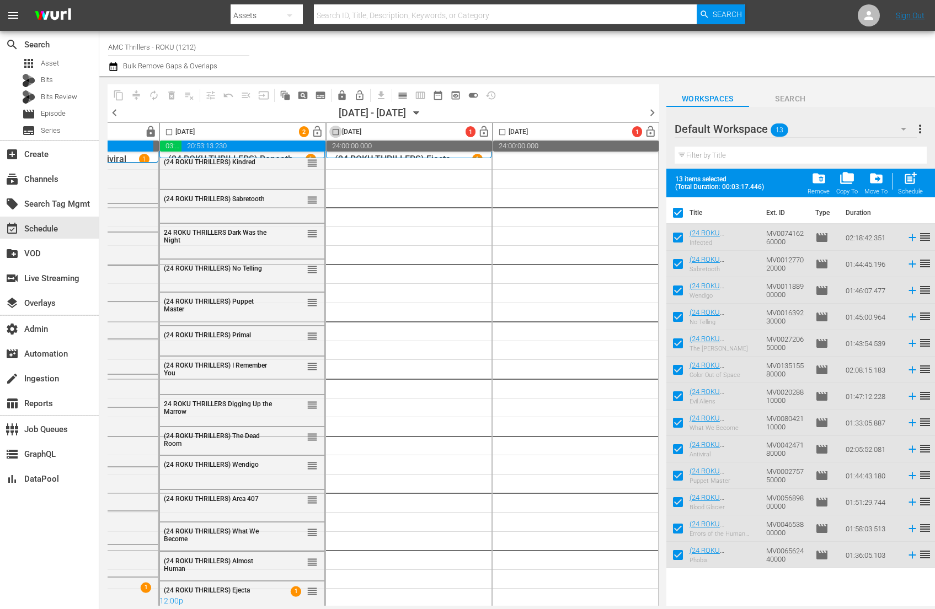
click at [329, 133] on input "checkbox" at bounding box center [335, 134] width 13 height 13
checkbox input "true"
click at [908, 186] on div "post_add Schedule" at bounding box center [910, 183] width 25 height 24
checkbox input "false"
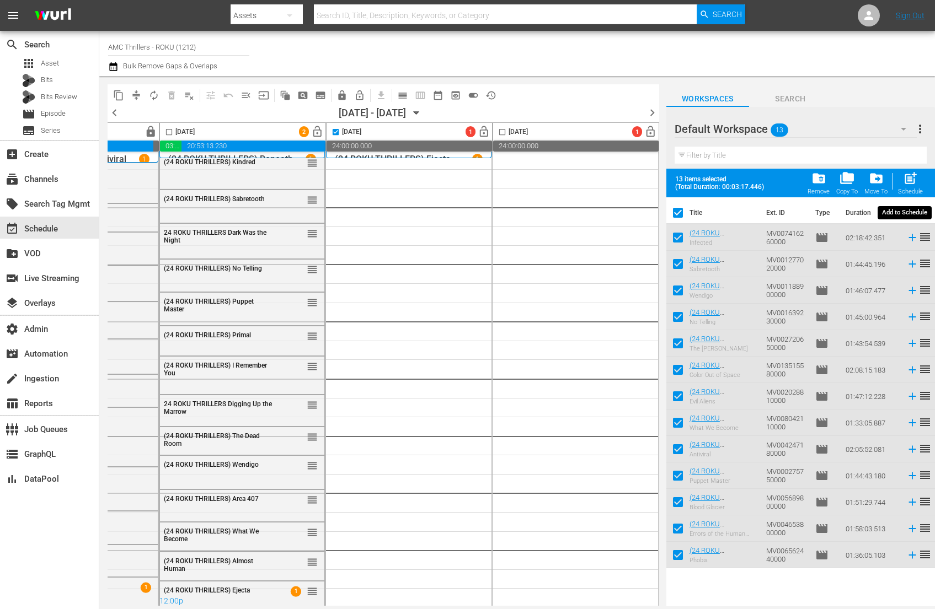
checkbox input "false"
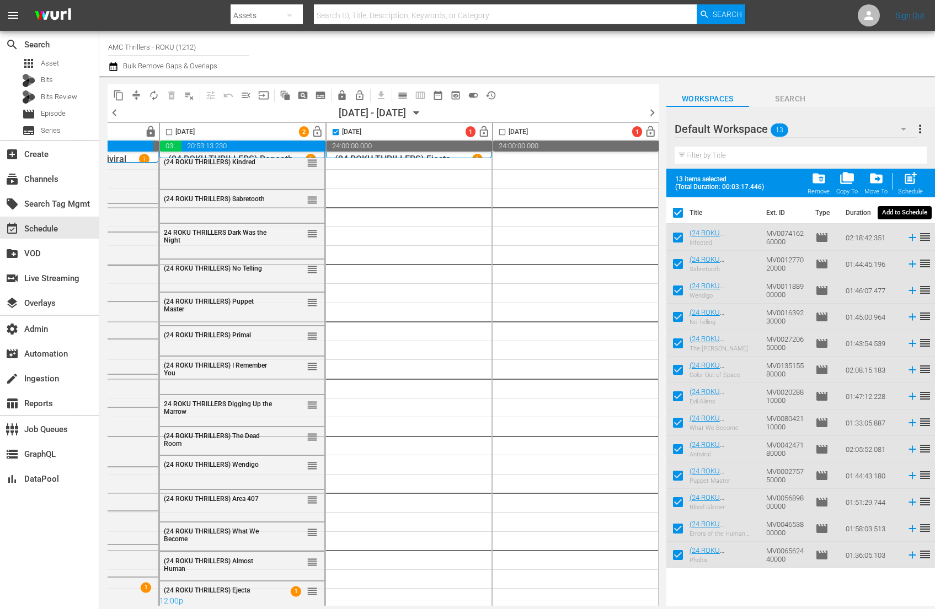
checkbox input "false"
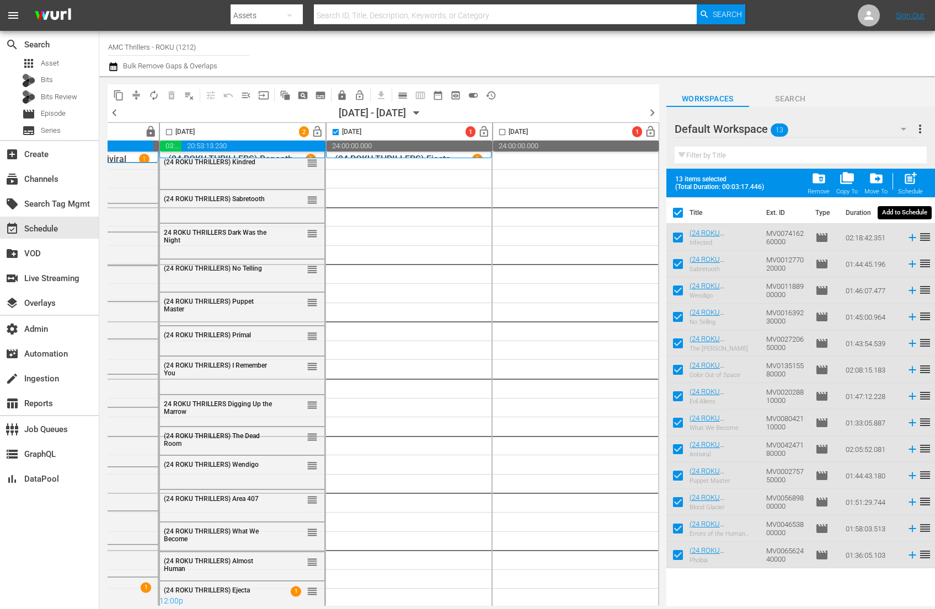
checkbox input "false"
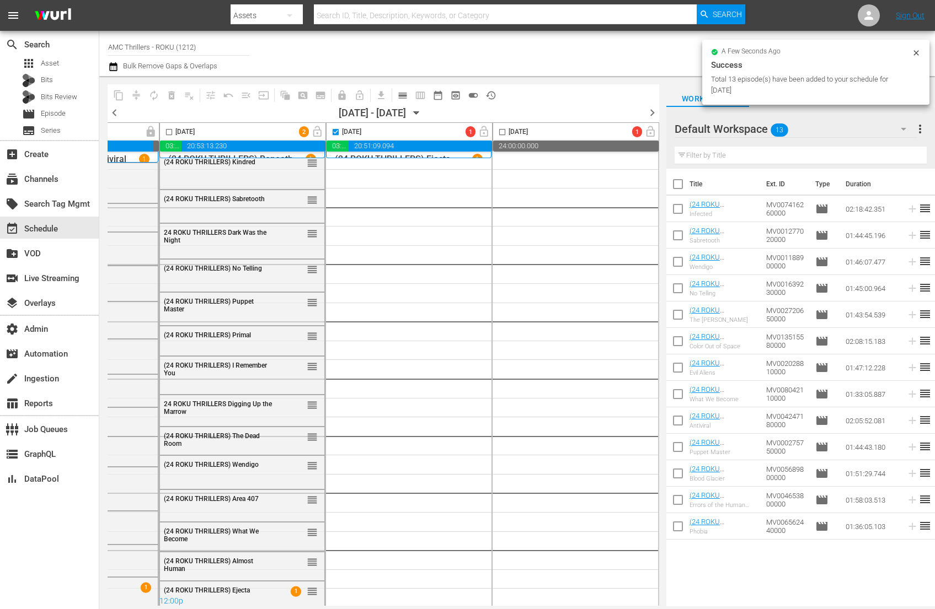
checkbox input "false"
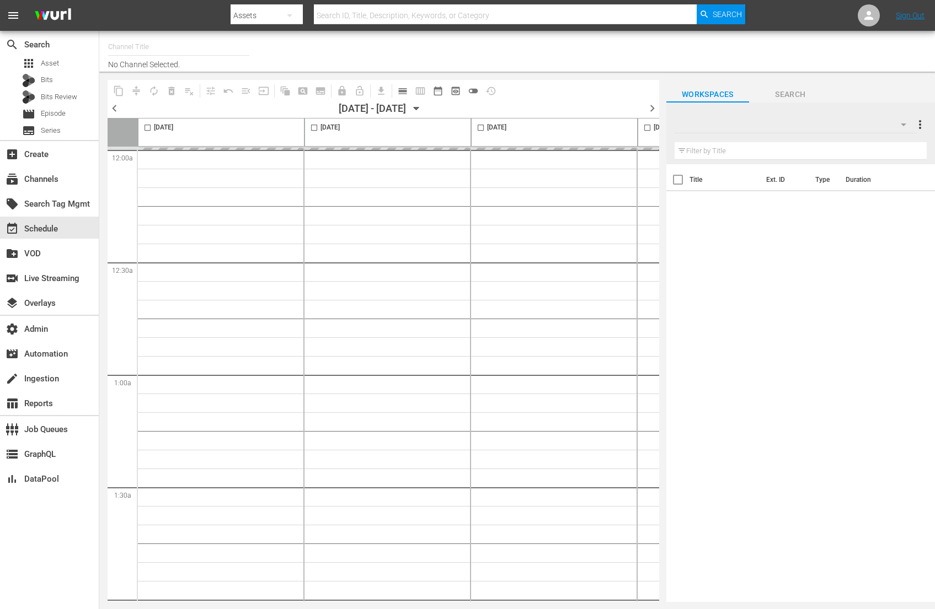
type input "AMC Thrillers - ROKU (1212)"
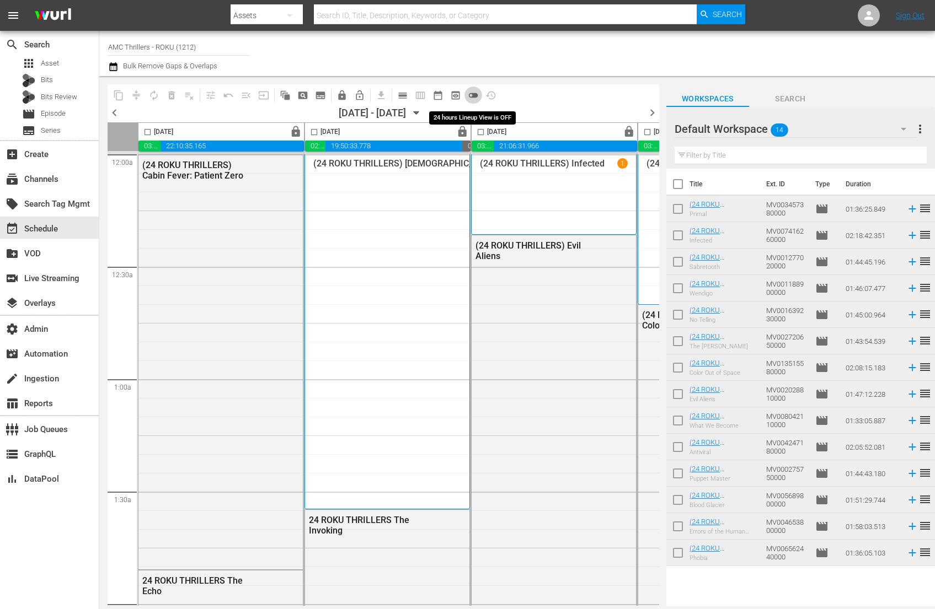
click at [477, 95] on span "toggle_off" at bounding box center [473, 95] width 11 height 11
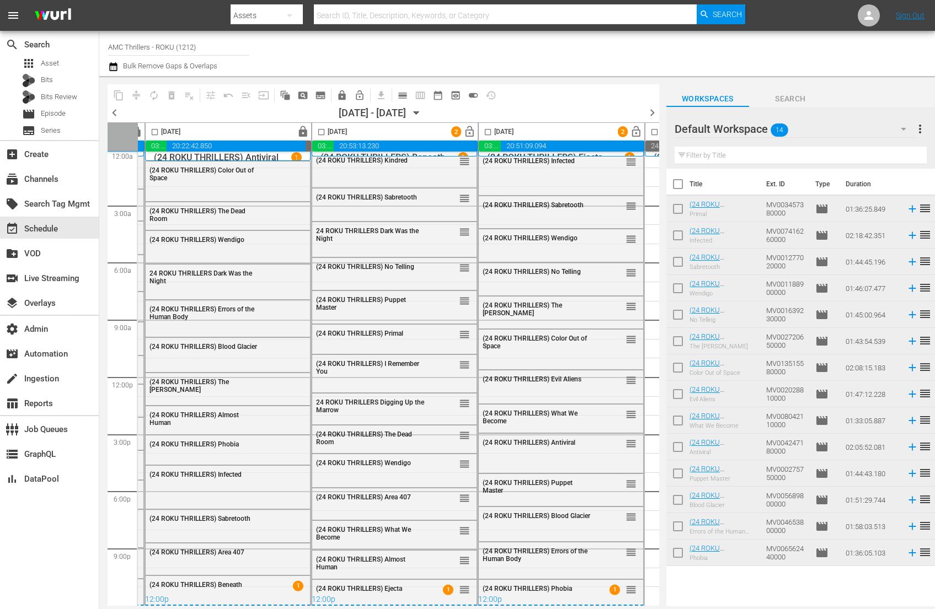
scroll to position [10, 500]
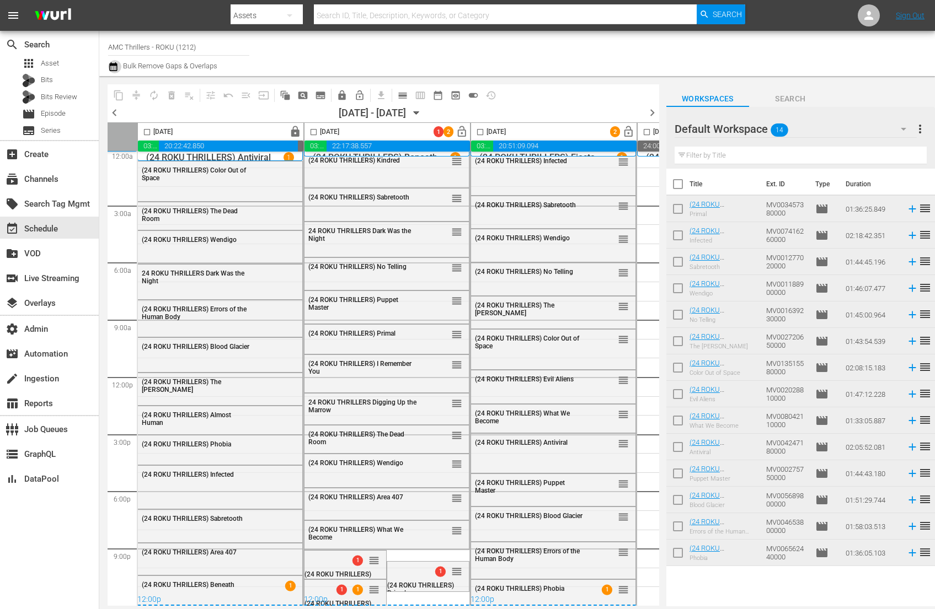
click at [115, 66] on icon "button" at bounding box center [113, 66] width 8 height 9
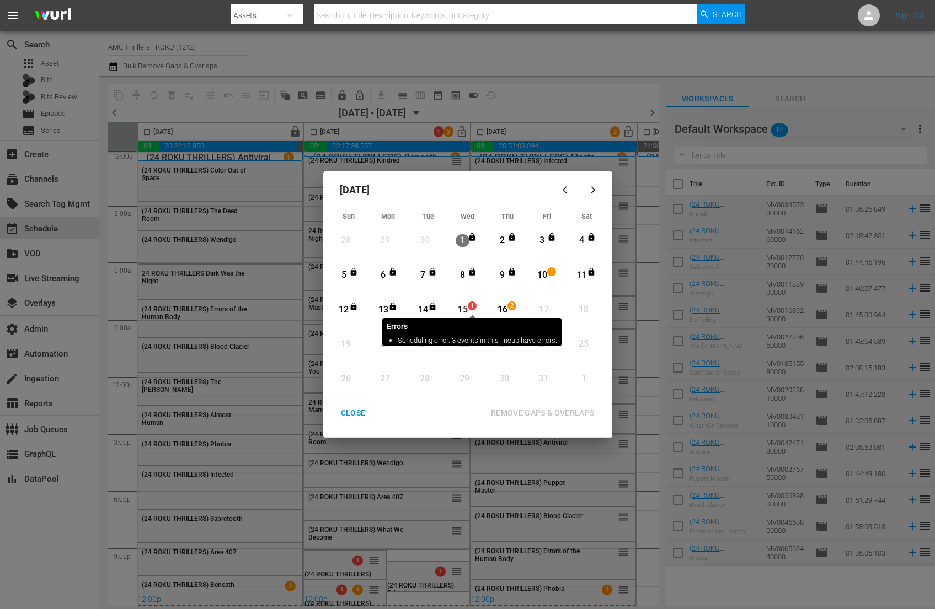
click at [470, 307] on span "1" at bounding box center [472, 306] width 8 height 9
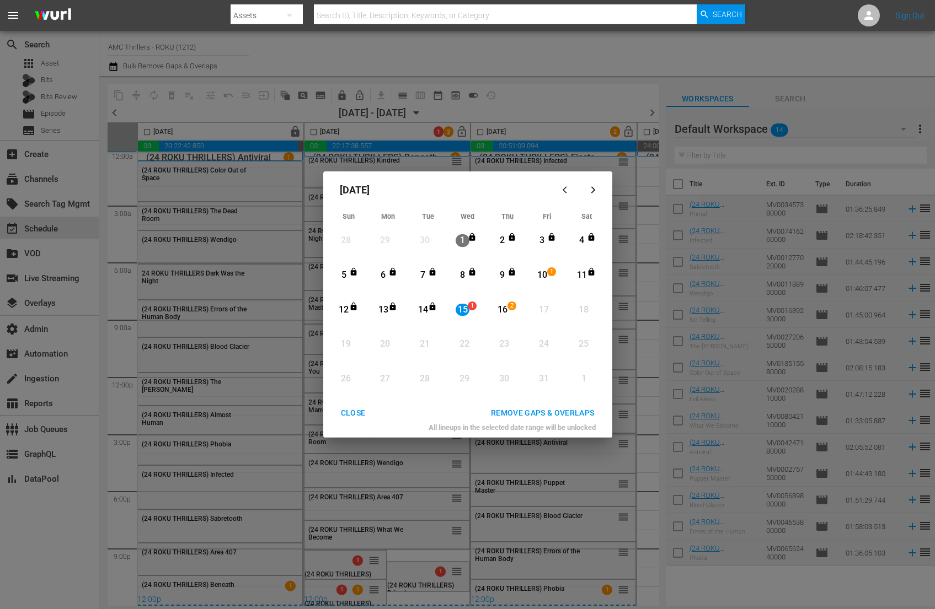
click at [519, 303] on div "16 2 View Lineup" at bounding box center [506, 310] width 33 height 30
click at [580, 413] on div "REMOVE GAPS & OVERLAPS" at bounding box center [542, 413] width 121 height 14
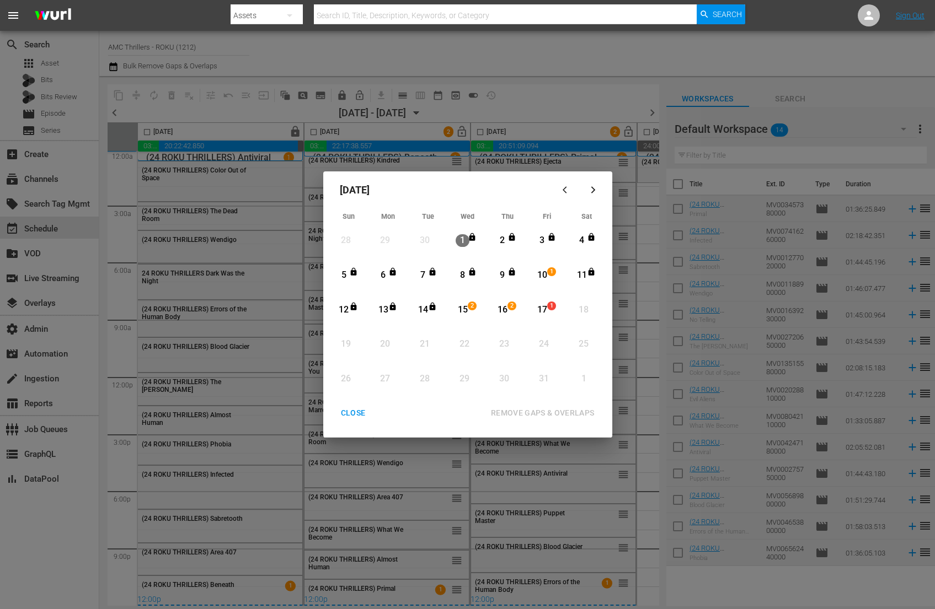
click at [358, 414] on div "CLOSE" at bounding box center [353, 413] width 42 height 14
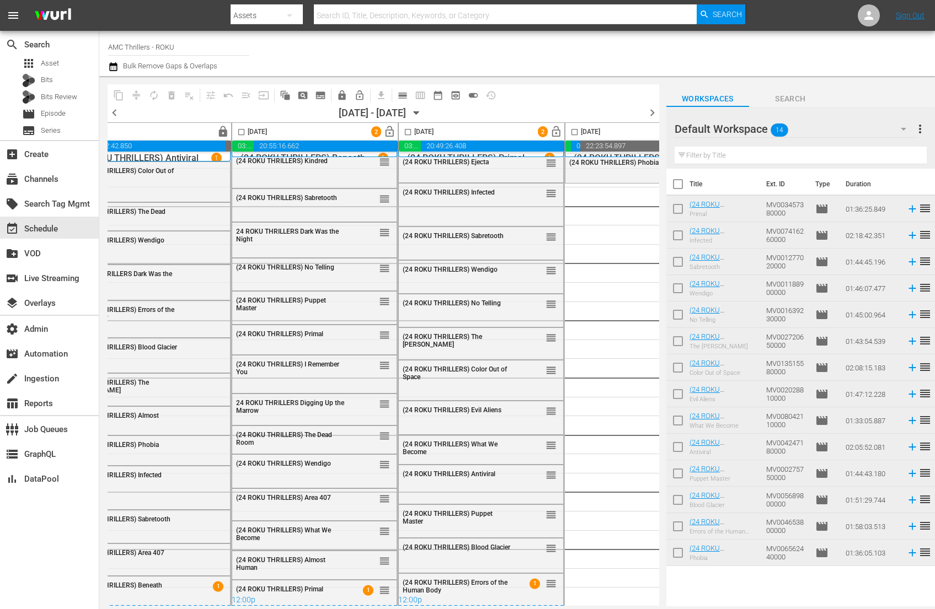
scroll to position [7, 572]
click at [388, 132] on span "lock_open" at bounding box center [389, 132] width 13 height 13
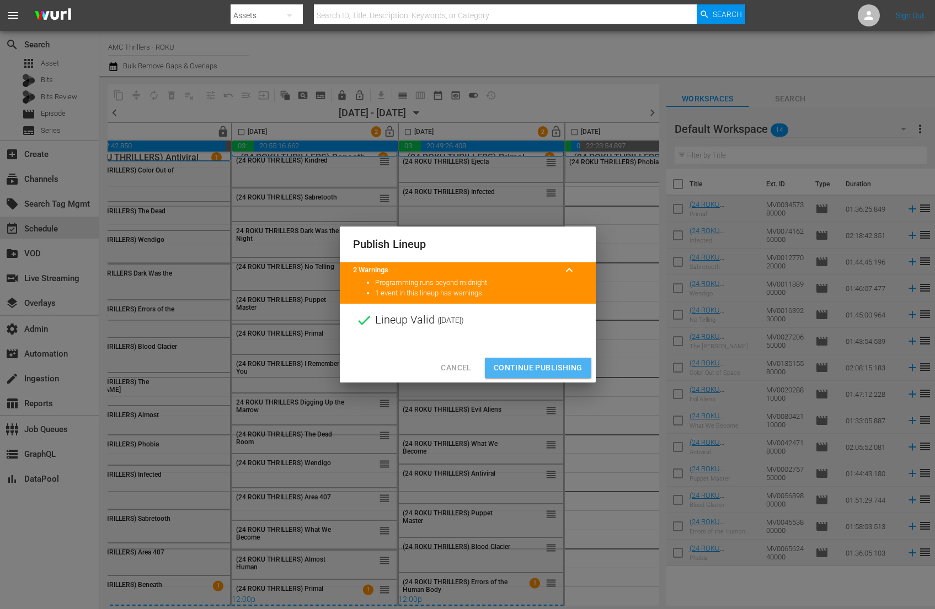
click at [543, 369] on span "Continue Publishing" at bounding box center [538, 368] width 89 height 14
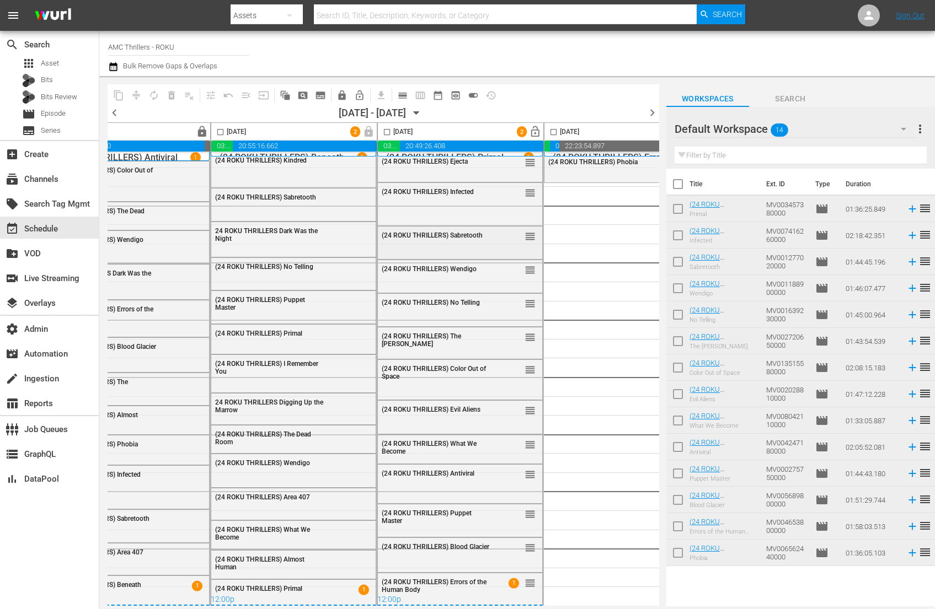
scroll to position [7, 648]
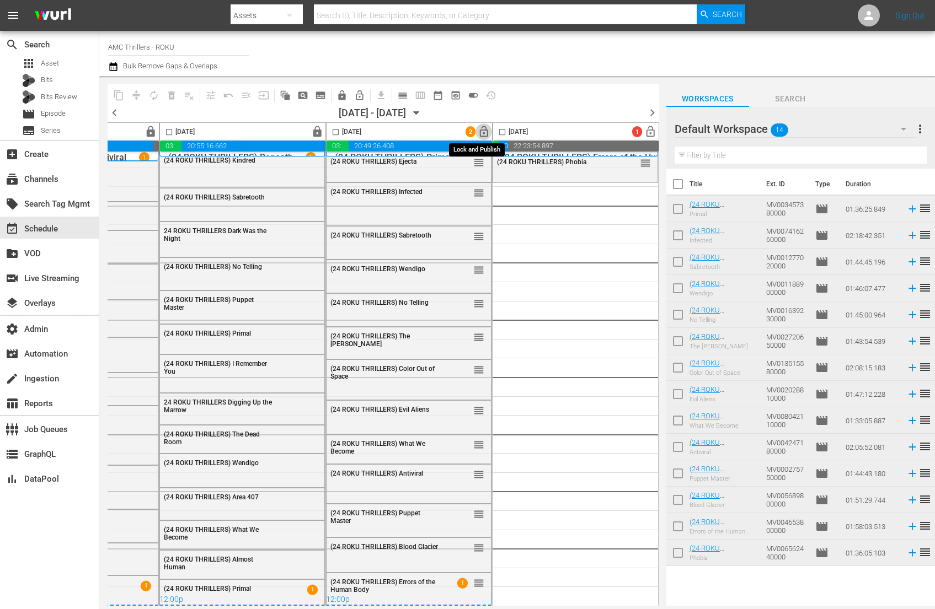
click at [481, 130] on span "lock_open" at bounding box center [484, 132] width 13 height 13
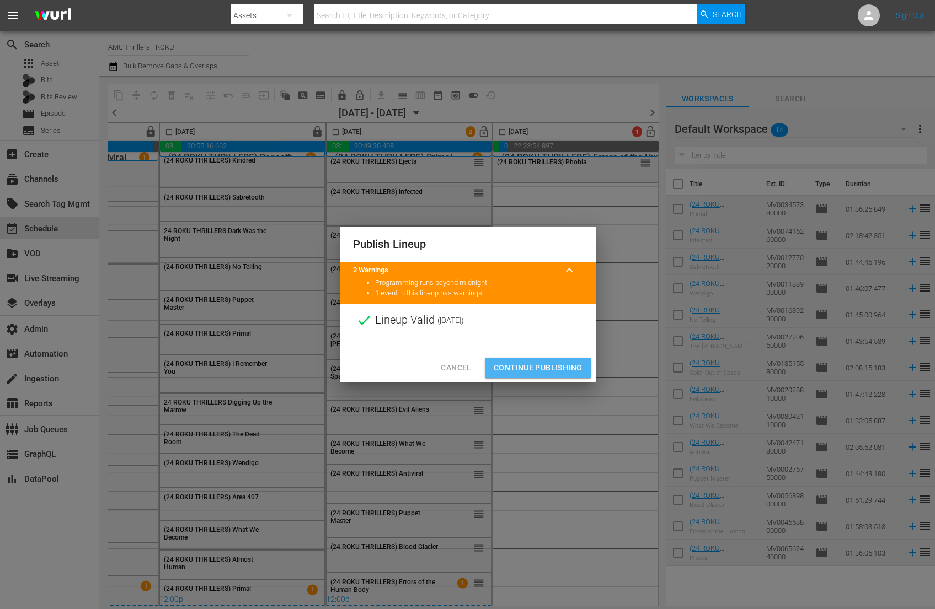
click at [569, 370] on span "Continue Publishing" at bounding box center [538, 368] width 89 height 14
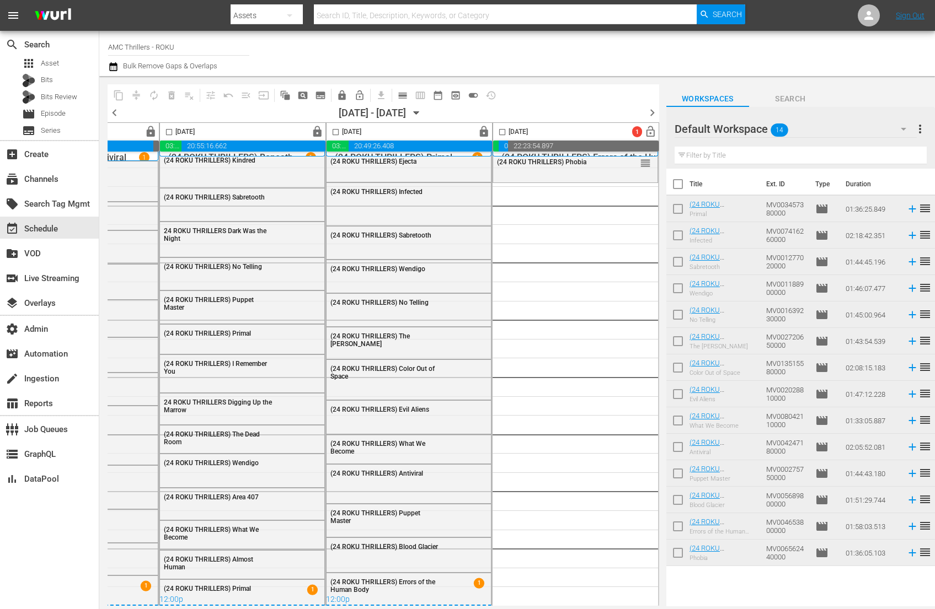
scroll to position [7, 649]
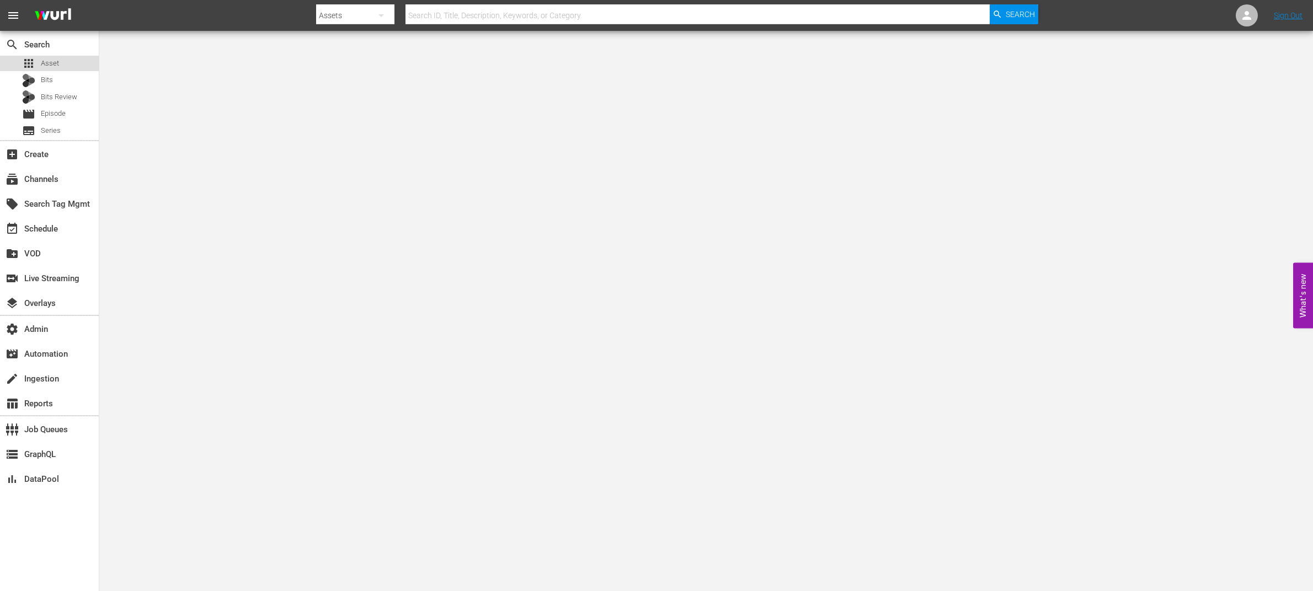
click at [76, 67] on div "apps Asset" at bounding box center [49, 63] width 99 height 15
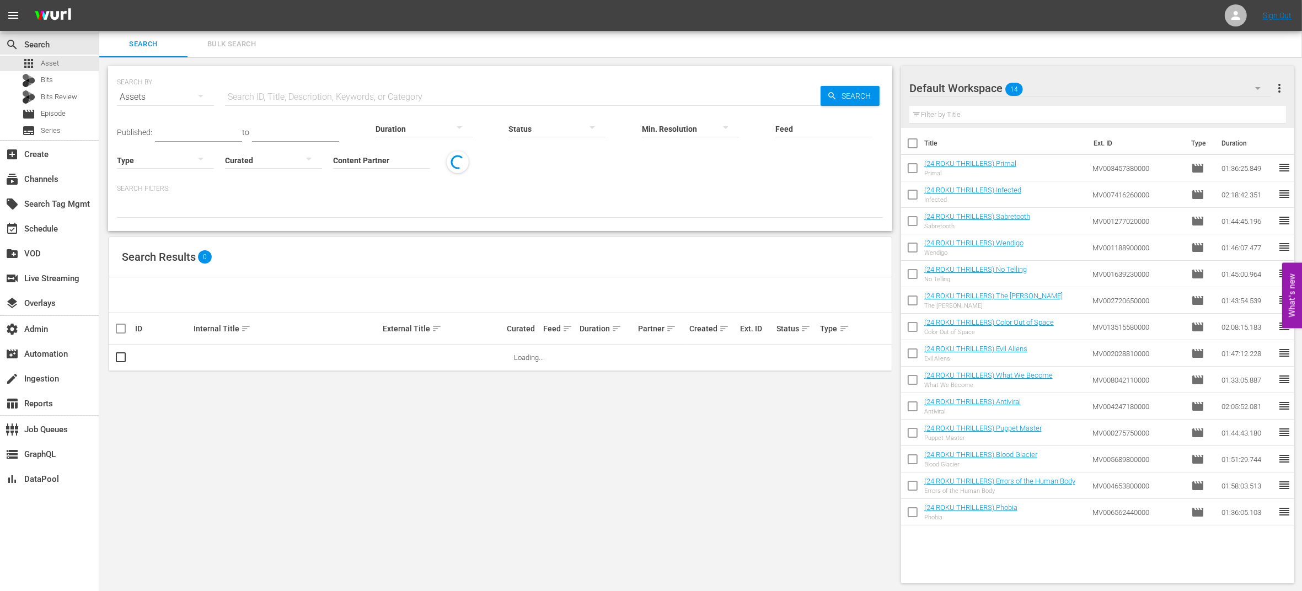
click at [249, 48] on span "Bulk Search" at bounding box center [231, 44] width 75 height 13
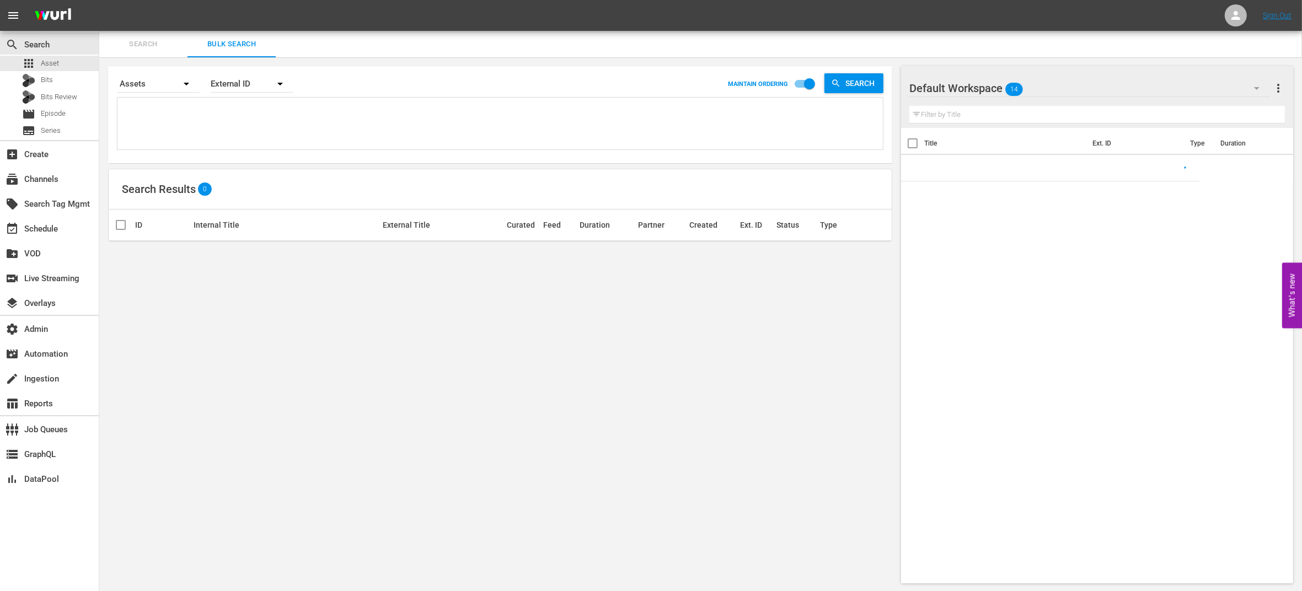
click at [220, 115] on textarea at bounding box center [501, 125] width 763 height 50
paste textarea "OR_SW0024"
type textarea "OR_SW0024"
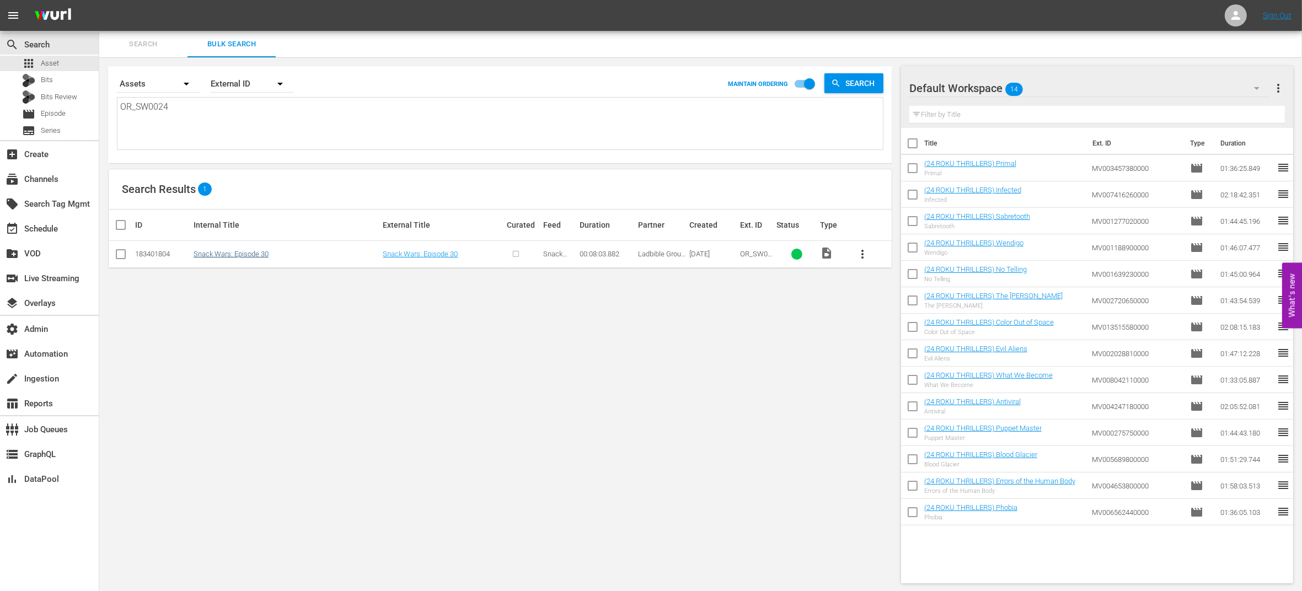
type textarea "OR_SW0024"
click at [211, 250] on link "Snack Wars: Episode 30" at bounding box center [231, 254] width 75 height 8
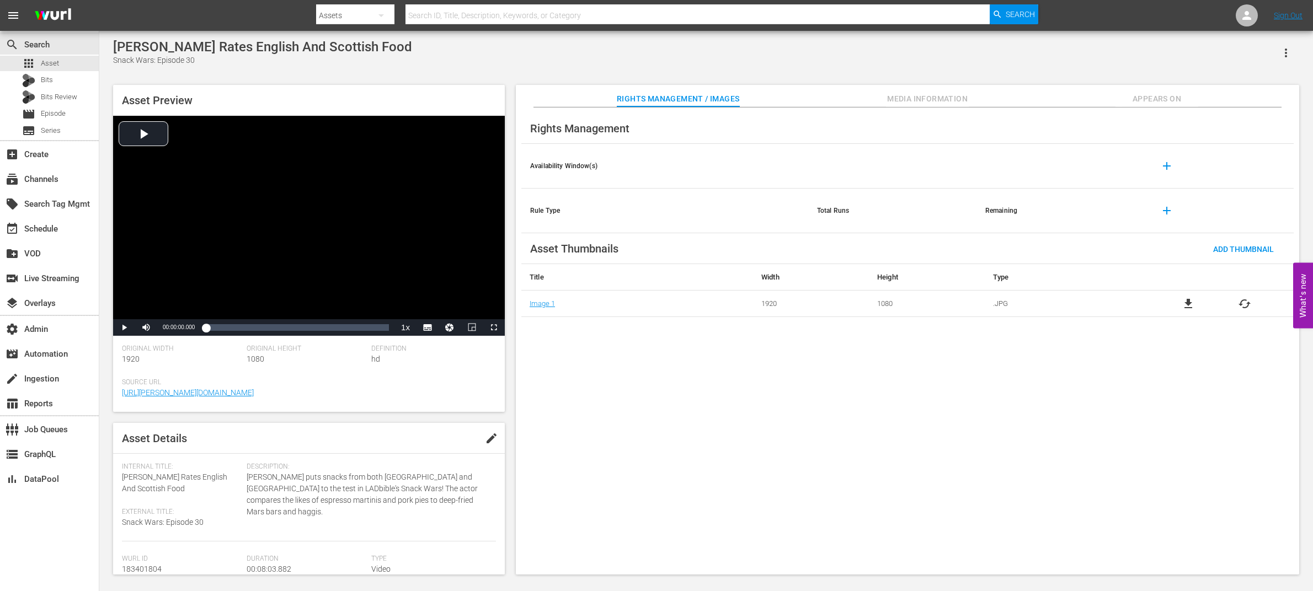
click at [1168, 99] on span "Appears On" at bounding box center [1156, 99] width 83 height 14
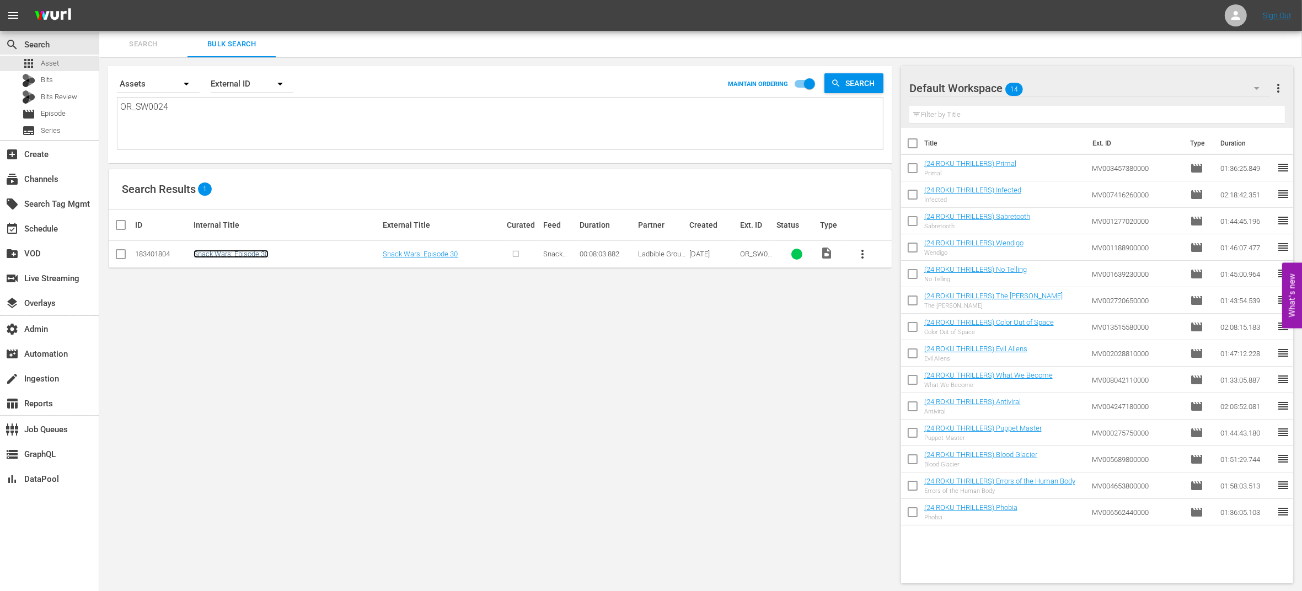
click at [248, 256] on link "Snack Wars: Episode 30" at bounding box center [231, 254] width 75 height 8
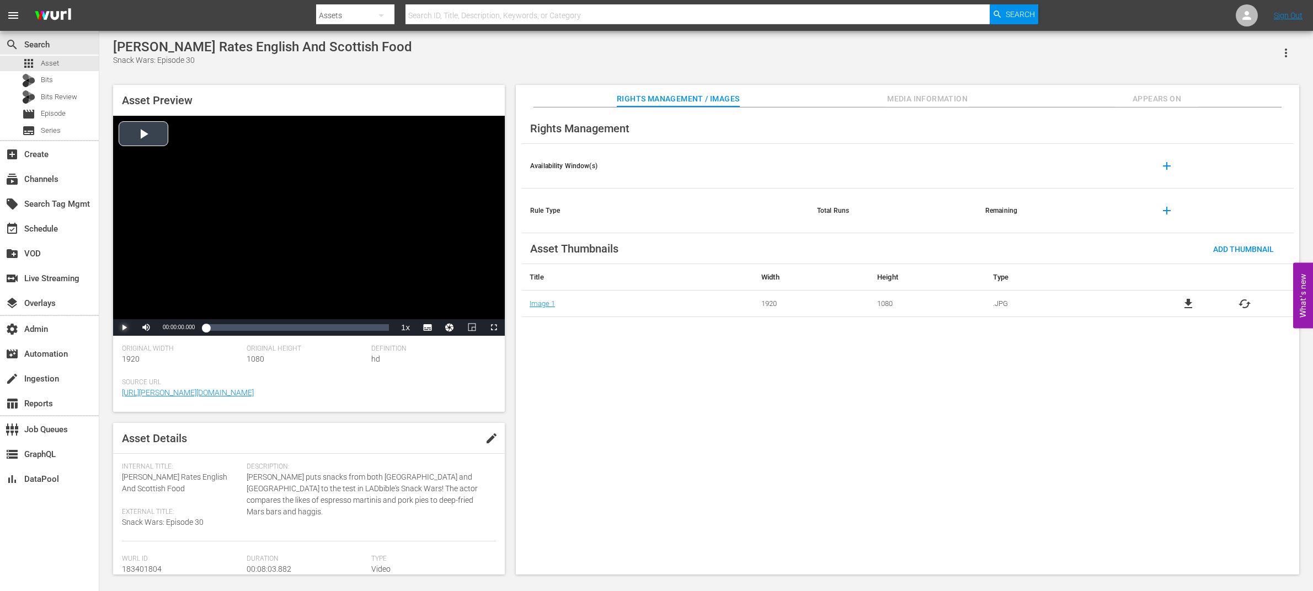
click at [124, 328] on span "Video Player" at bounding box center [124, 328] width 0 height 0
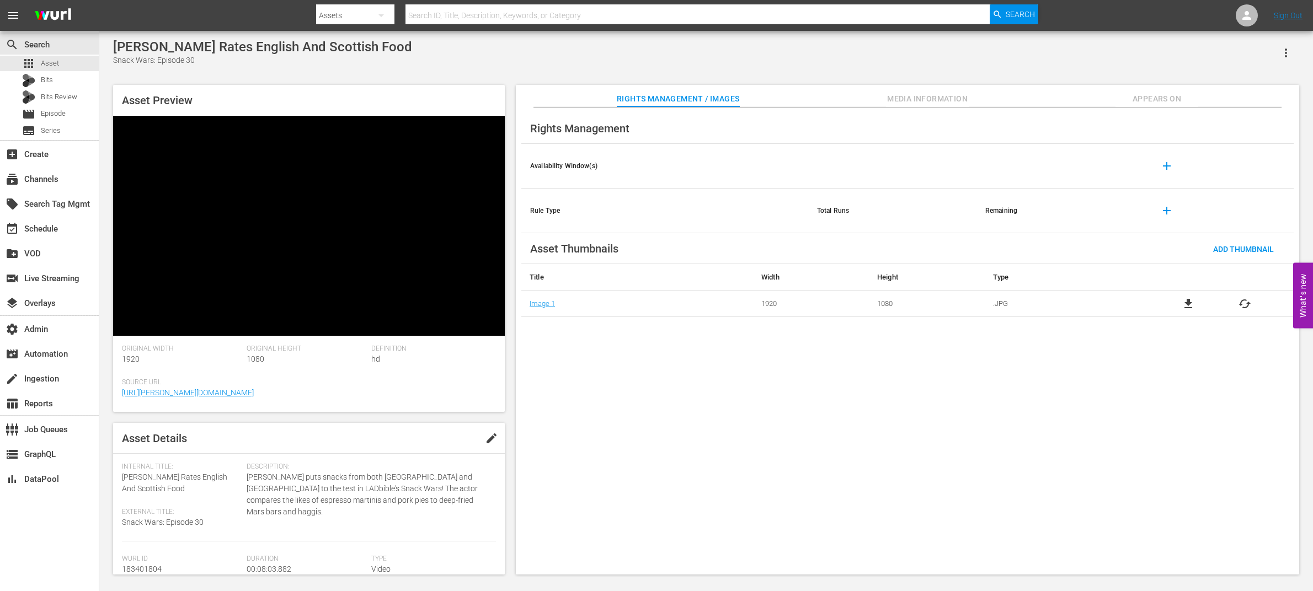
click at [124, 328] on span "Video Player" at bounding box center [124, 328] width 0 height 0
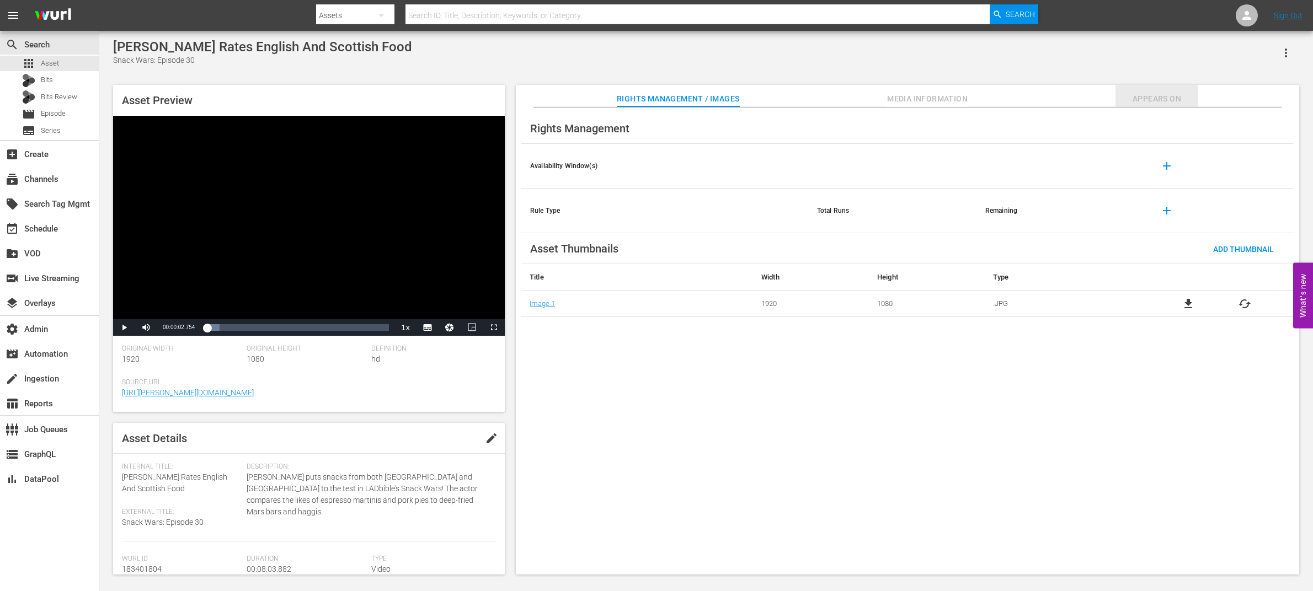
click at [1132, 95] on span "Appears On" at bounding box center [1156, 99] width 83 height 14
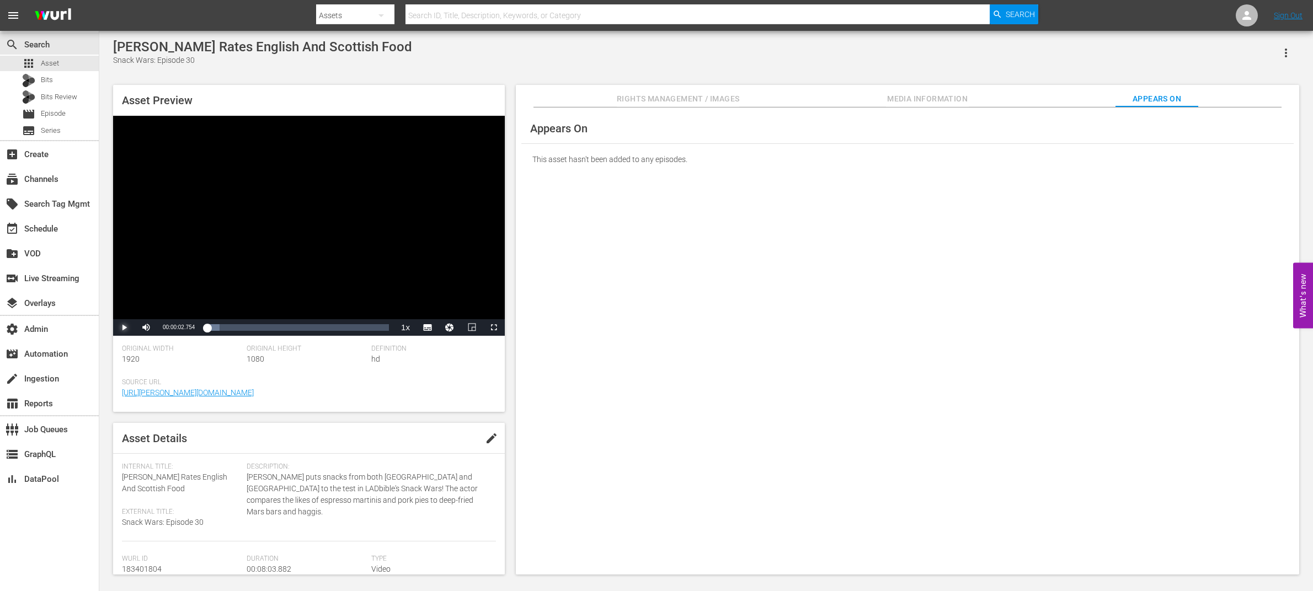
click at [124, 328] on span "Video Player" at bounding box center [124, 328] width 0 height 0
click at [167, 327] on div "37%" at bounding box center [170, 328] width 23 height 2
click at [163, 327] on div "Volume Level" at bounding box center [161, 328] width 4 height 2
click at [1141, 99] on span "Appears On" at bounding box center [1156, 99] width 83 height 14
click at [510, 63] on div "[PERSON_NAME] Rates English And Scottish Food Snack Wars: Episode 30" at bounding box center [706, 52] width 1186 height 27
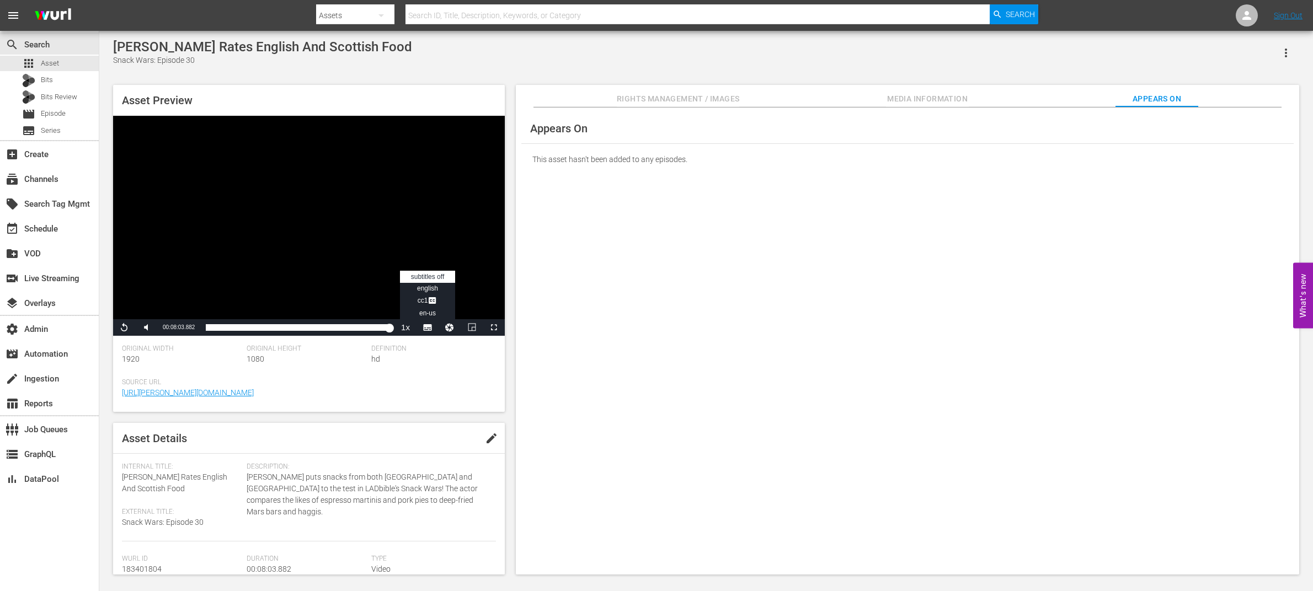
click at [427, 328] on span "Video Player" at bounding box center [427, 328] width 0 height 0
click at [434, 295] on li "CC1 Captions" at bounding box center [427, 301] width 55 height 13
click at [367, 327] on div "Loaded : 100.00% 00:07:09.955 00:08:03.882" at bounding box center [297, 327] width 183 height 11
click at [124, 328] on span "Video Player" at bounding box center [124, 328] width 0 height 0
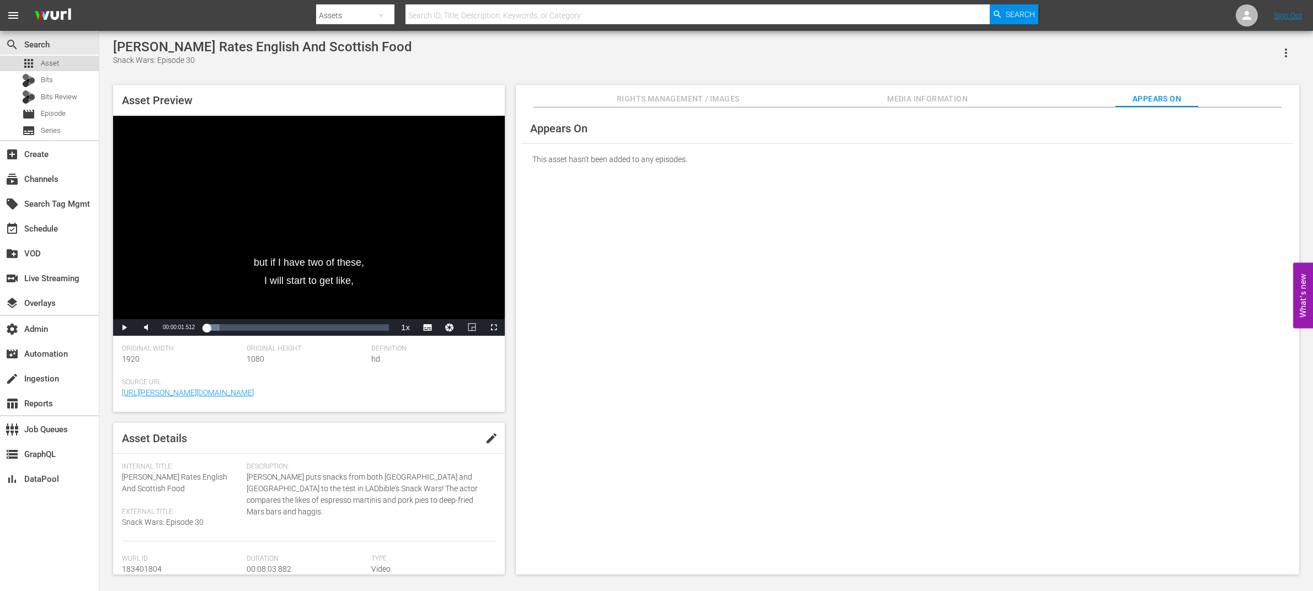
click at [58, 64] on div "apps Asset" at bounding box center [49, 63] width 99 height 15
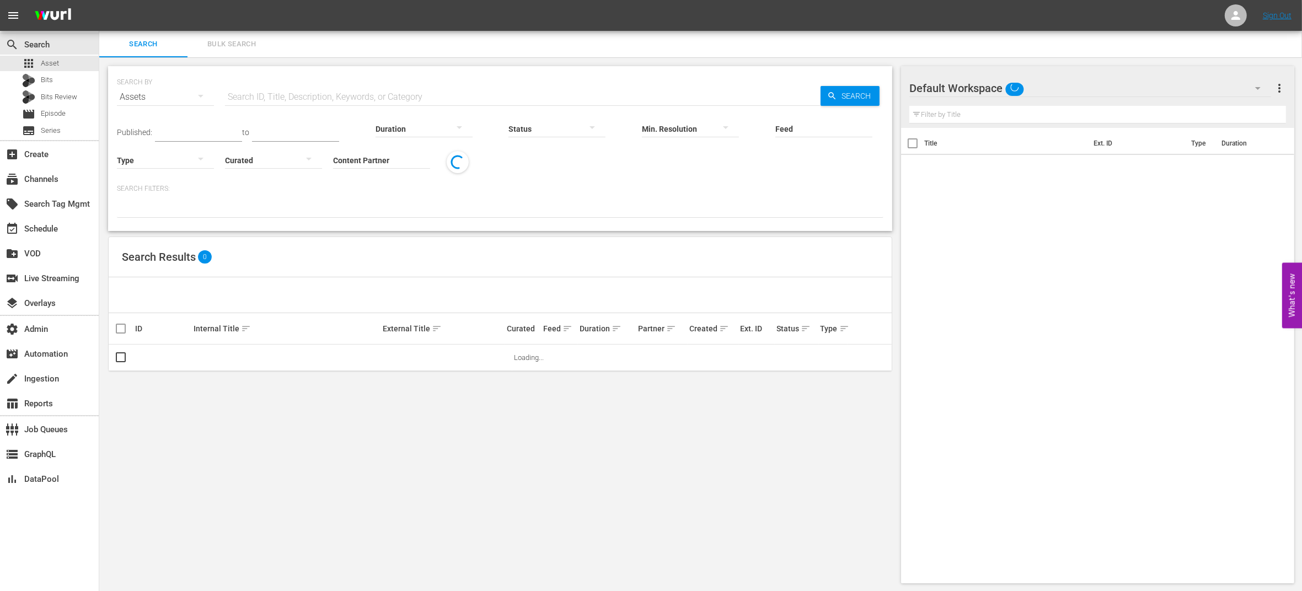
click at [247, 42] on span "Bulk Search" at bounding box center [231, 44] width 75 height 13
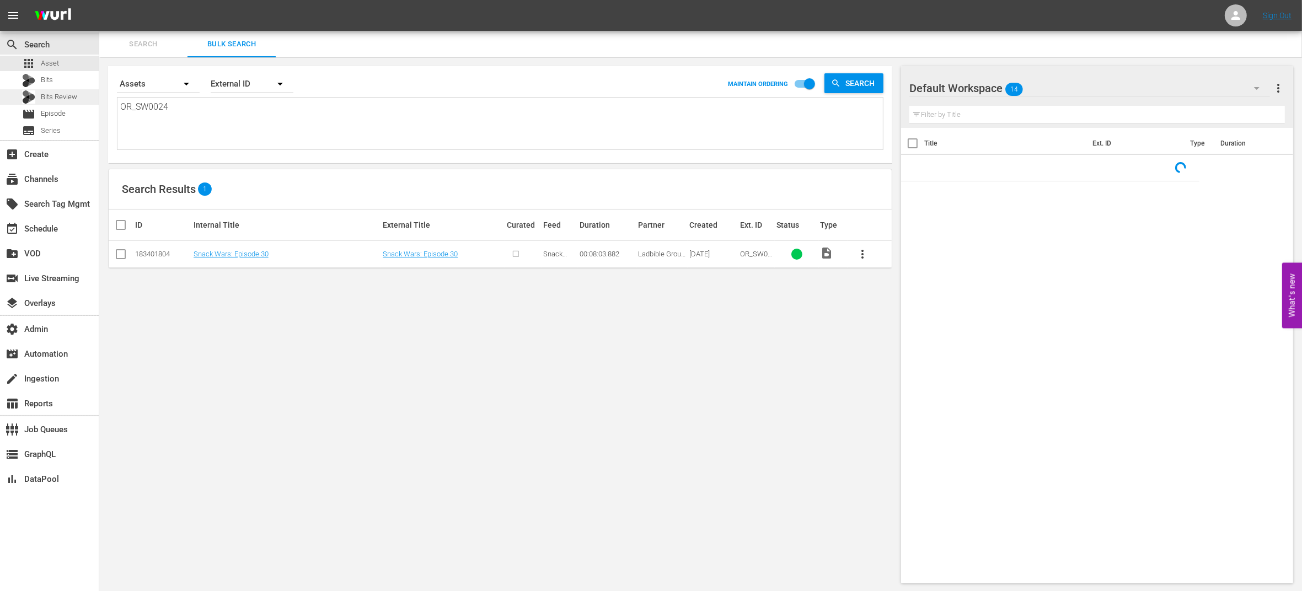
drag, startPoint x: 196, startPoint y: 109, endPoint x: 36, endPoint y: 92, distance: 160.9
click at [99, 0] on div "search Search apps Asset Bits Bits Review movie Episode subtitles Series add_bo…" at bounding box center [700, 0] width 1203 height 0
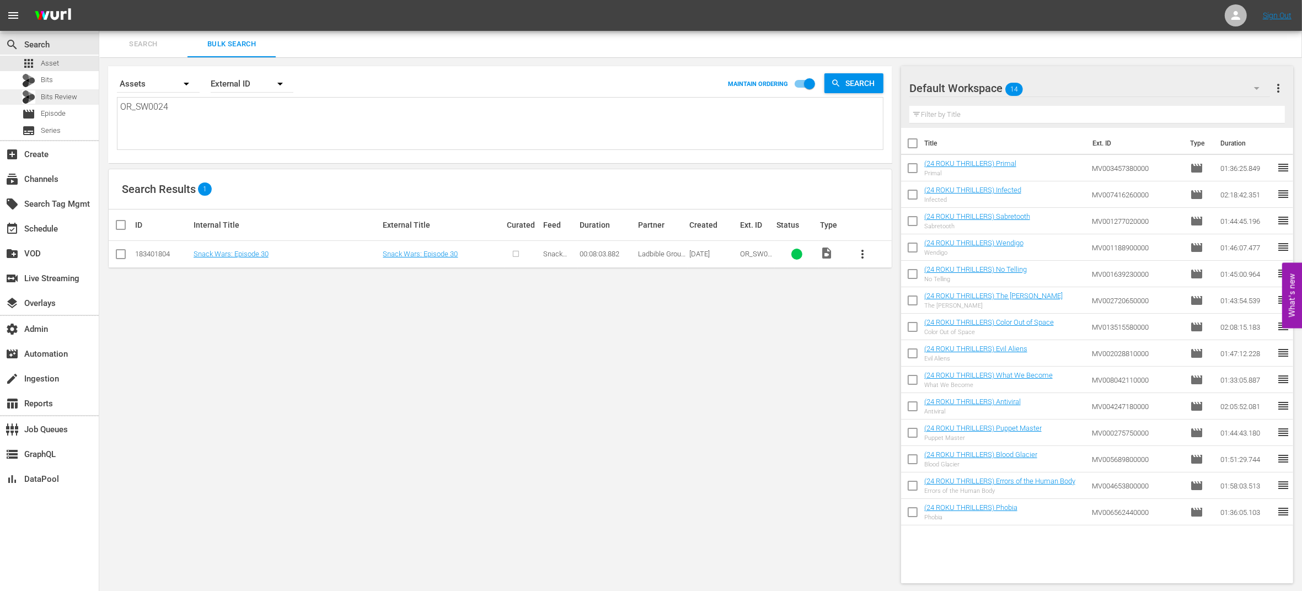
paste textarea "FI0014 OR_FI0018 OR_FI0012 OR_FI0021 OR_FI0020 OR_FI0019 OR_FI0013 OR_FI0010 OR…"
type textarea "OR_FI0014 OR_FI0018 OR_FI0012 OR_FI0021 OR_FI0020 OR_FI0019 OR_FI0013 OR_FI0010…"
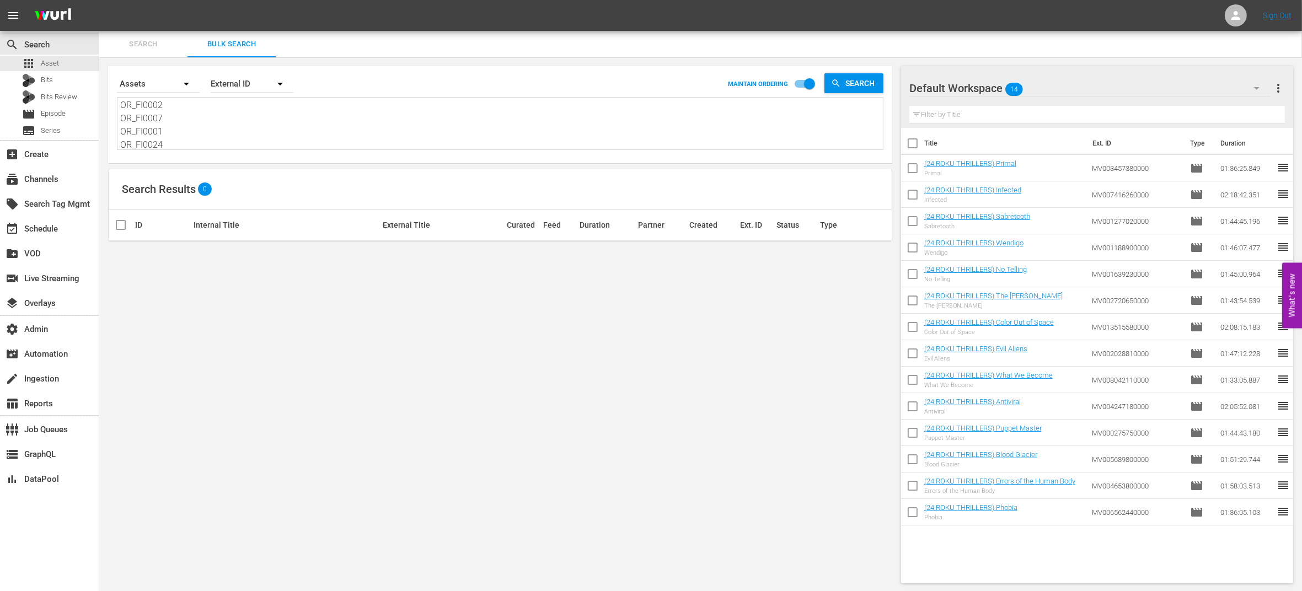
type textarea "OR_FI0014 OR_FI0018 OR_FI0012 OR_FI0021 OR_FI0020 OR_FI0019 OR_FI0013 OR_FI0010…"
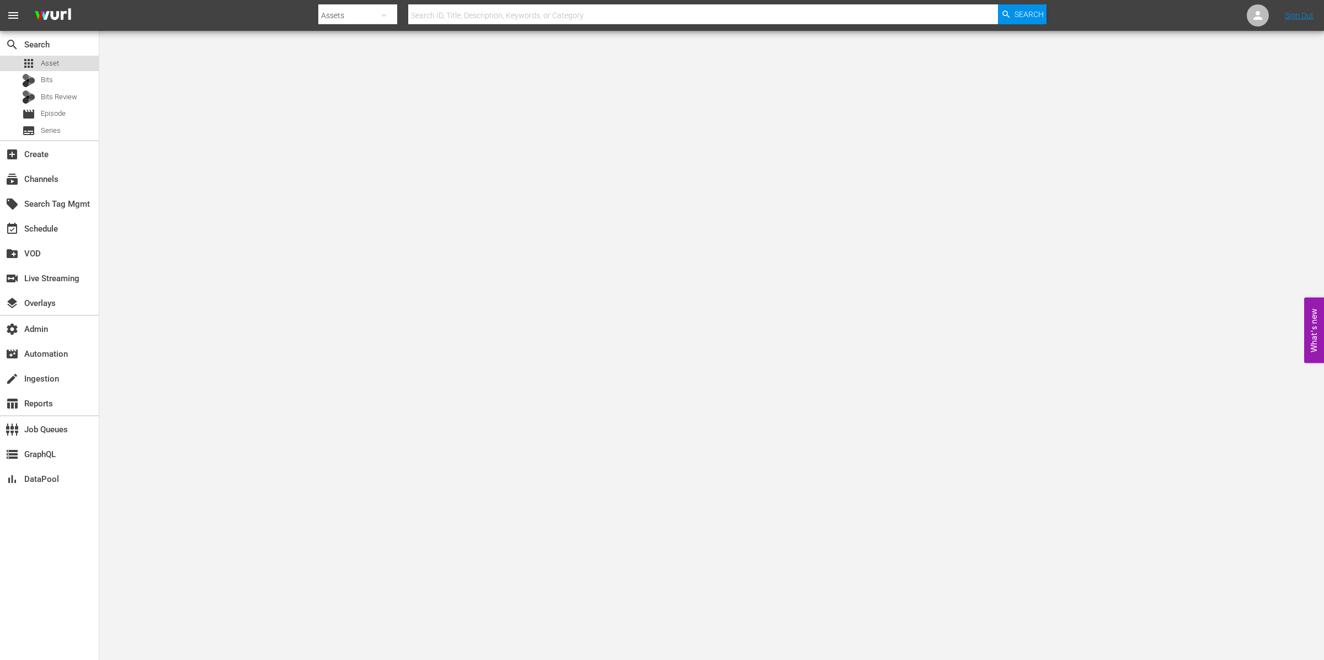
click at [63, 61] on div "apps Asset" at bounding box center [49, 63] width 99 height 15
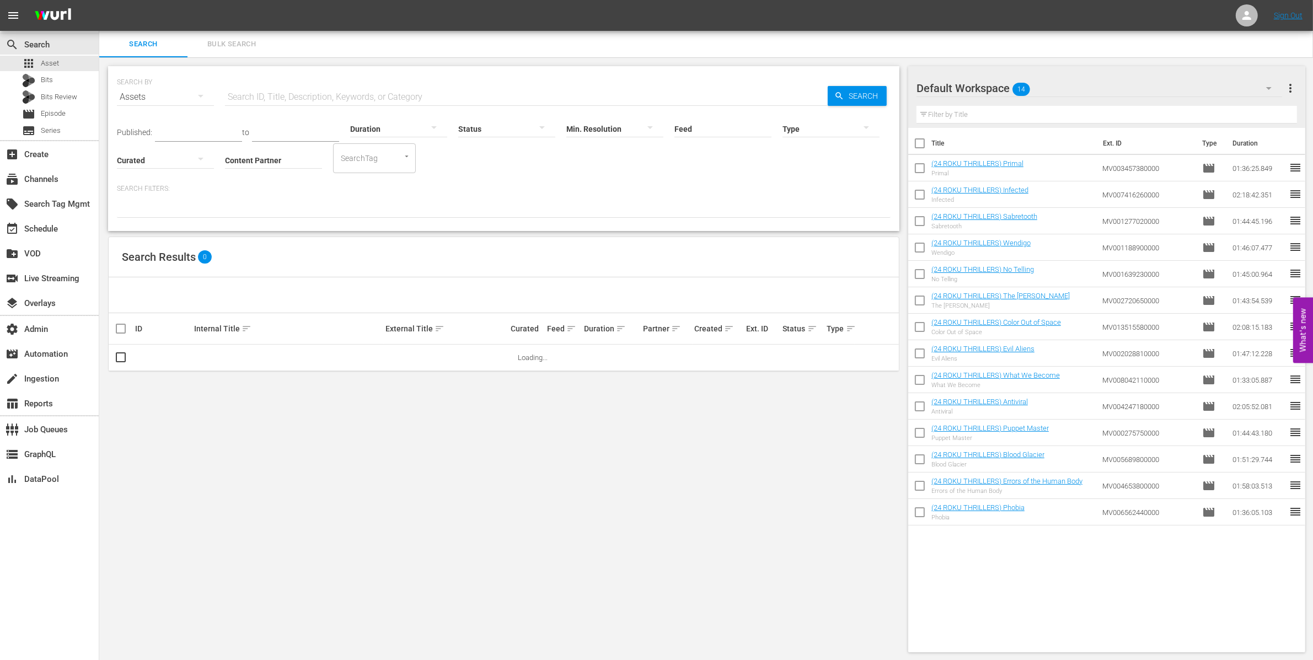
click at [228, 48] on span "Bulk Search" at bounding box center [231, 44] width 75 height 13
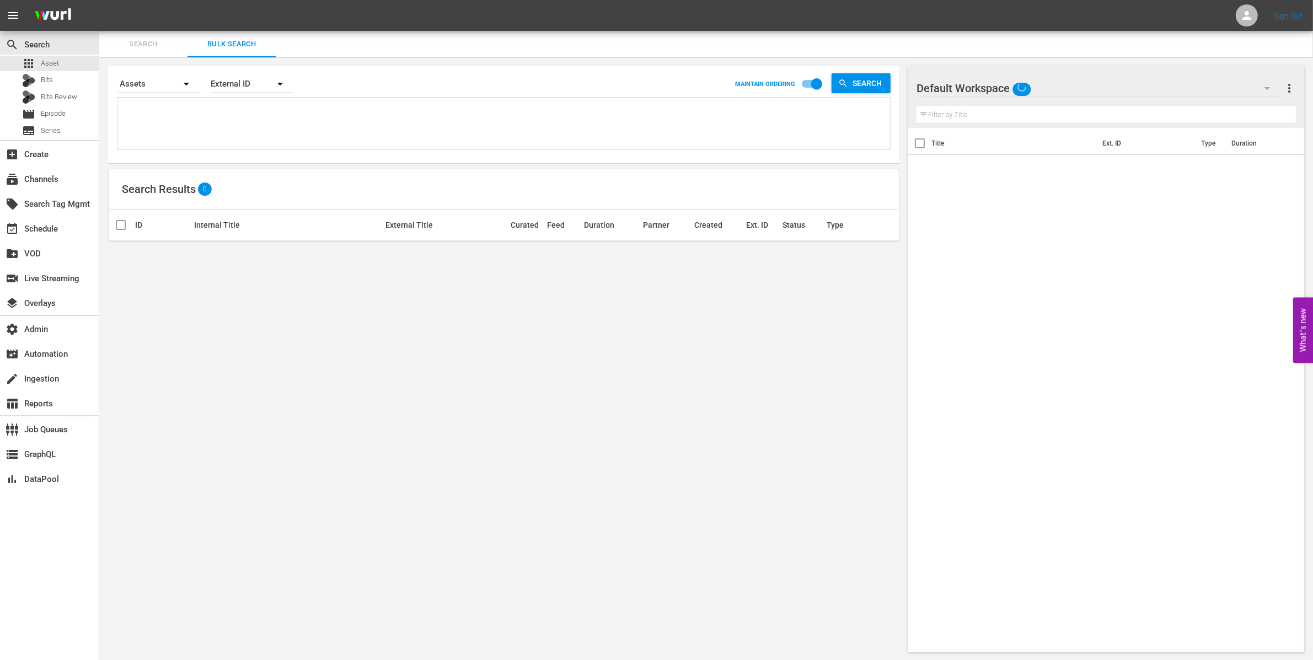
drag, startPoint x: 204, startPoint y: 98, endPoint x: 200, endPoint y: 109, distance: 11.5
click at [204, 99] on div at bounding box center [503, 124] width 773 height 52
click at [196, 118] on textarea at bounding box center [505, 125] width 770 height 50
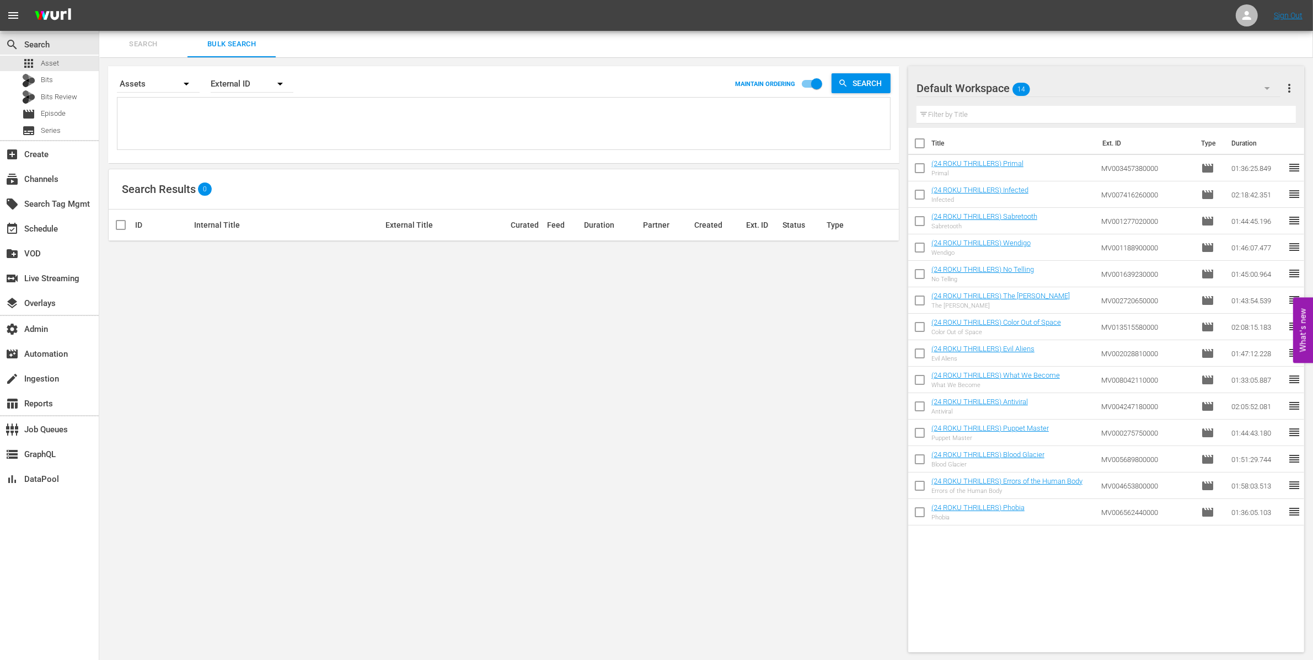
paste textarea "OR_GOAT0001 OR_GOAT0002 OR_GOAT0003 OR_GOAT0004 OR_GOAT0005"
type textarea "OR_GOAT0001 OR_GOAT0002 OR_GOAT0003 OR_GOAT0004 OR_GOAT0005"
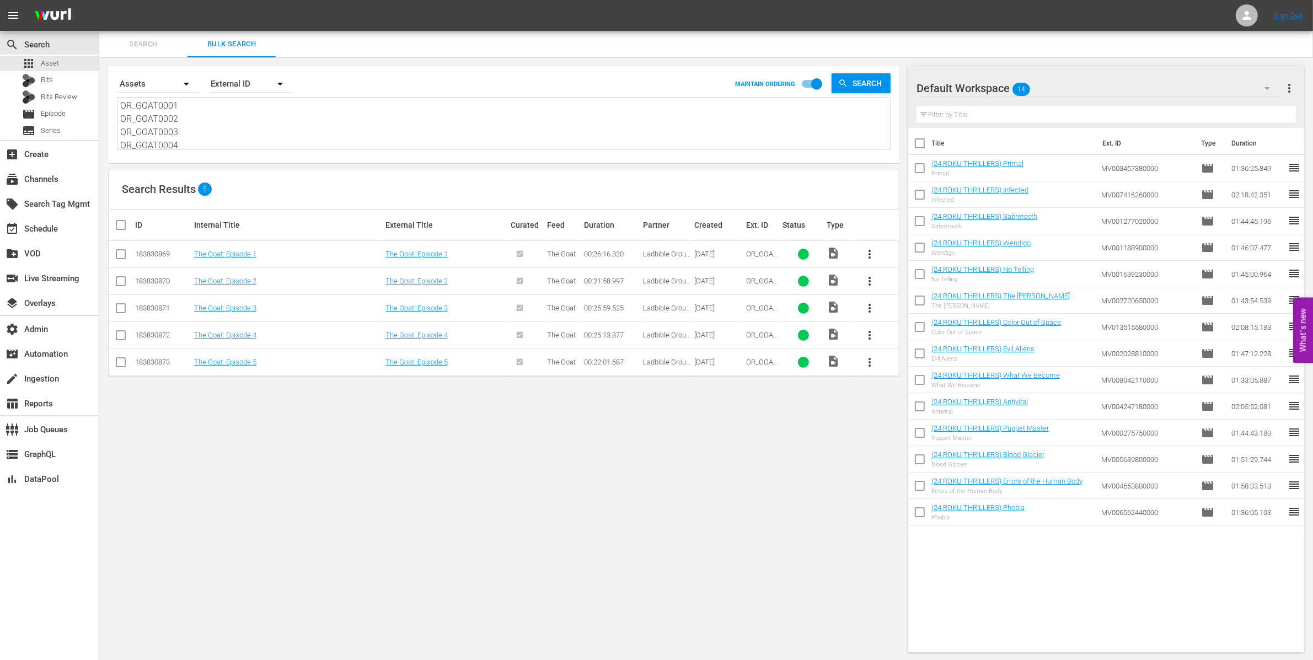
type textarea "OR_GOAT0001 OR_GOAT0002 OR_GOAT0003 OR_GOAT0004 OR_GOAT0005"
click at [72, 113] on div "movie Episode" at bounding box center [49, 113] width 99 height 15
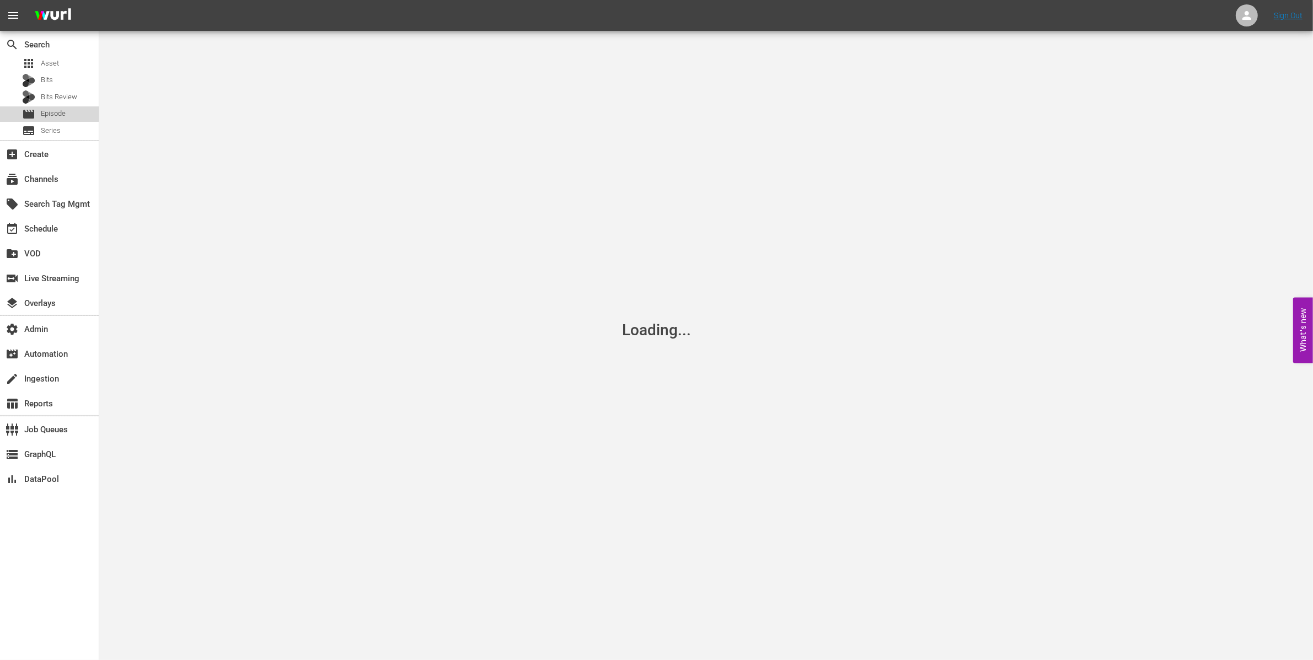
click at [71, 113] on div "movie Episode" at bounding box center [49, 113] width 99 height 15
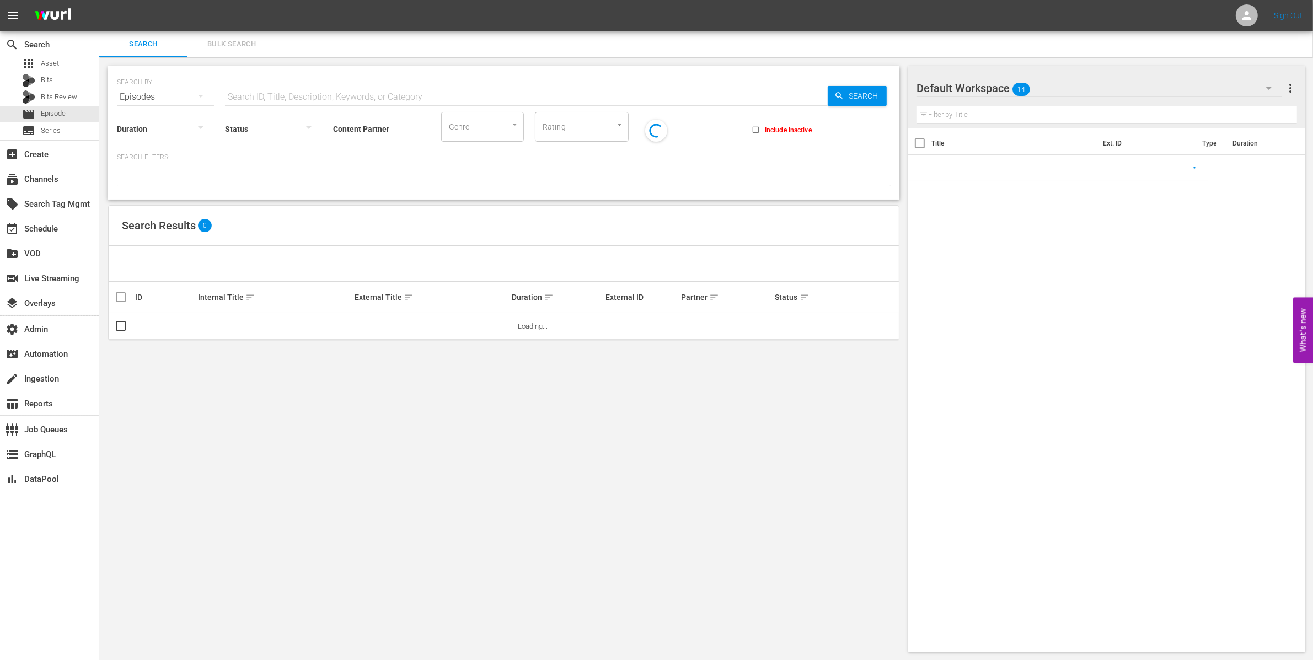
click at [253, 82] on div "SEARCH BY Search By Episodes Search ID, Title, Description, Keywords, or Catego…" at bounding box center [504, 91] width 774 height 40
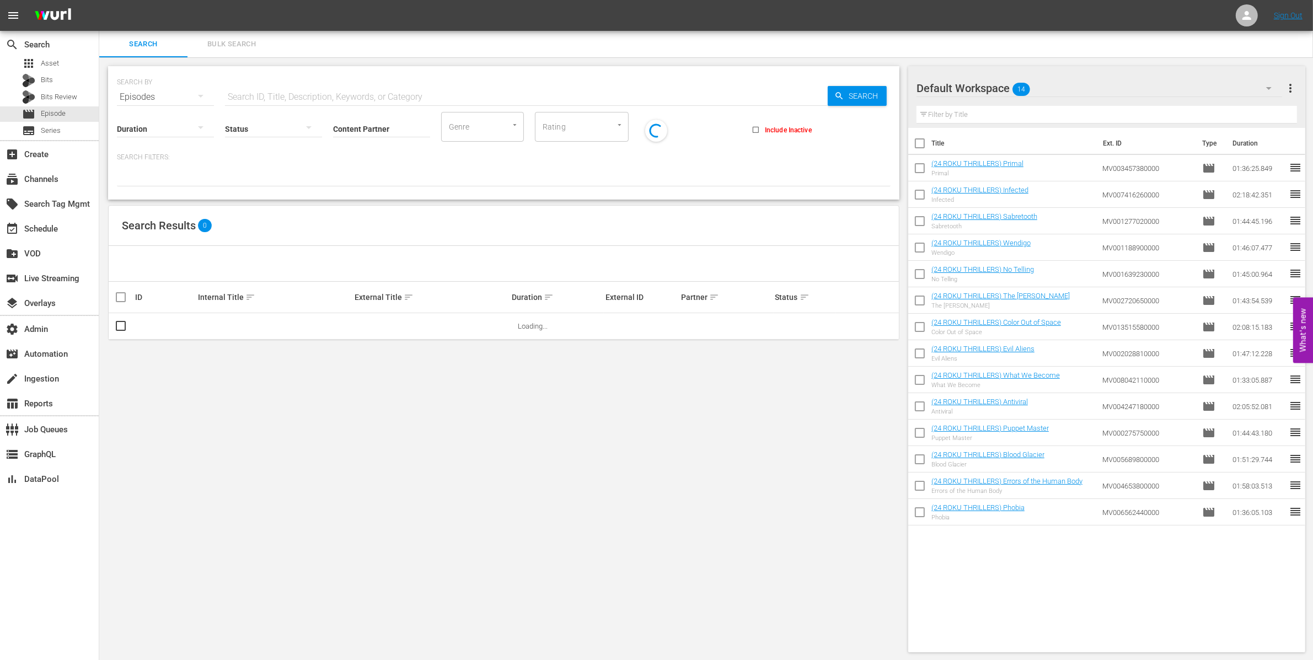
click at [255, 88] on input "text" at bounding box center [526, 97] width 603 height 26
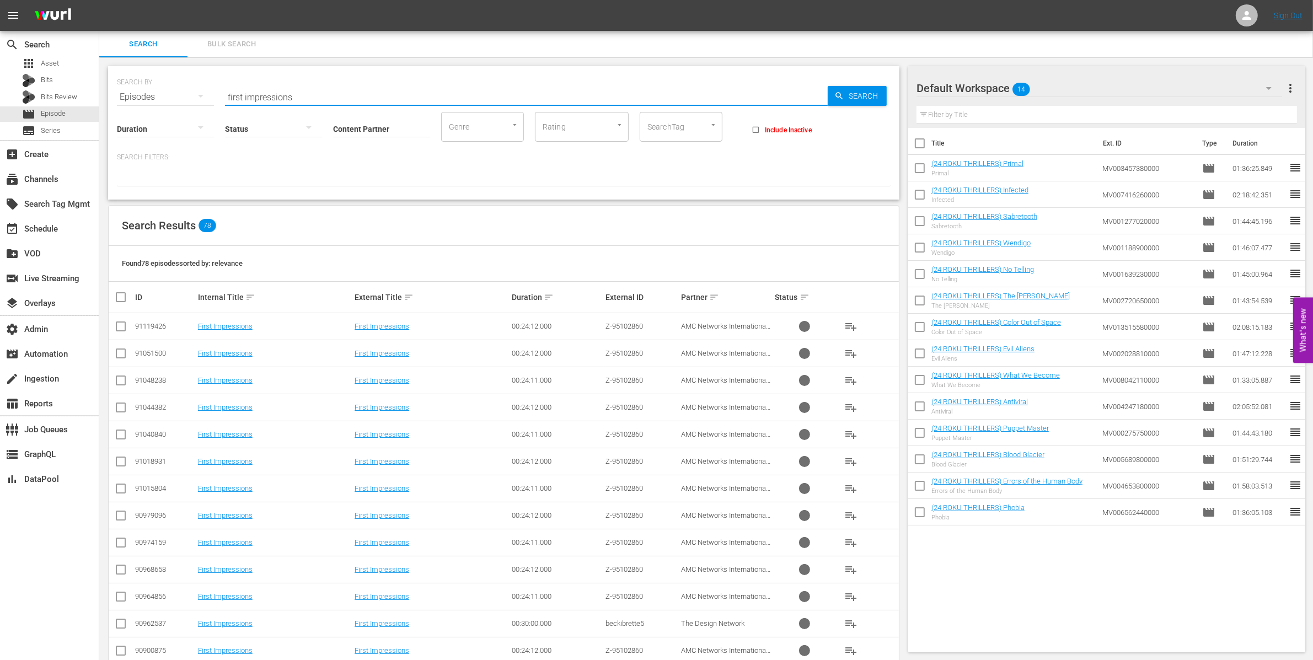
type input "first impressions"
click at [366, 124] on input "Content Partner" at bounding box center [381, 130] width 97 height 40
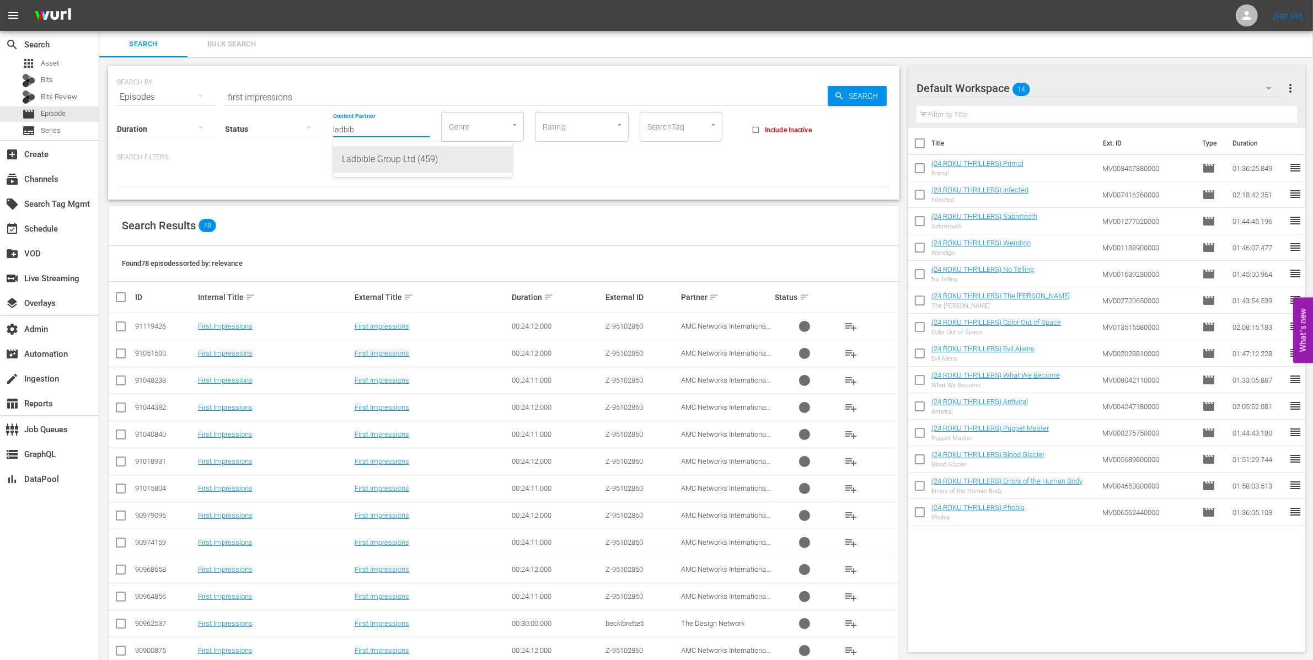
click at [371, 150] on div "Ladbible Group Ltd (459)" at bounding box center [423, 159] width 162 height 26
type input "Ladbible Group Ltd (459)"
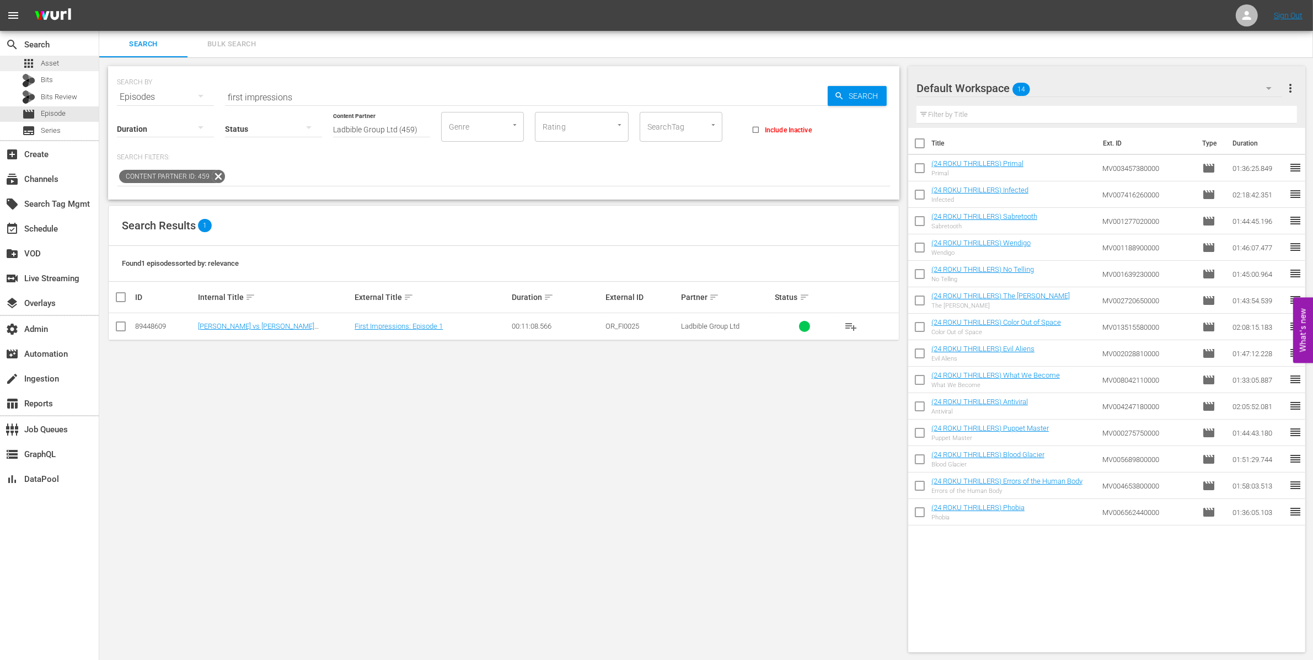
click at [69, 57] on div "apps Asset" at bounding box center [49, 63] width 99 height 15
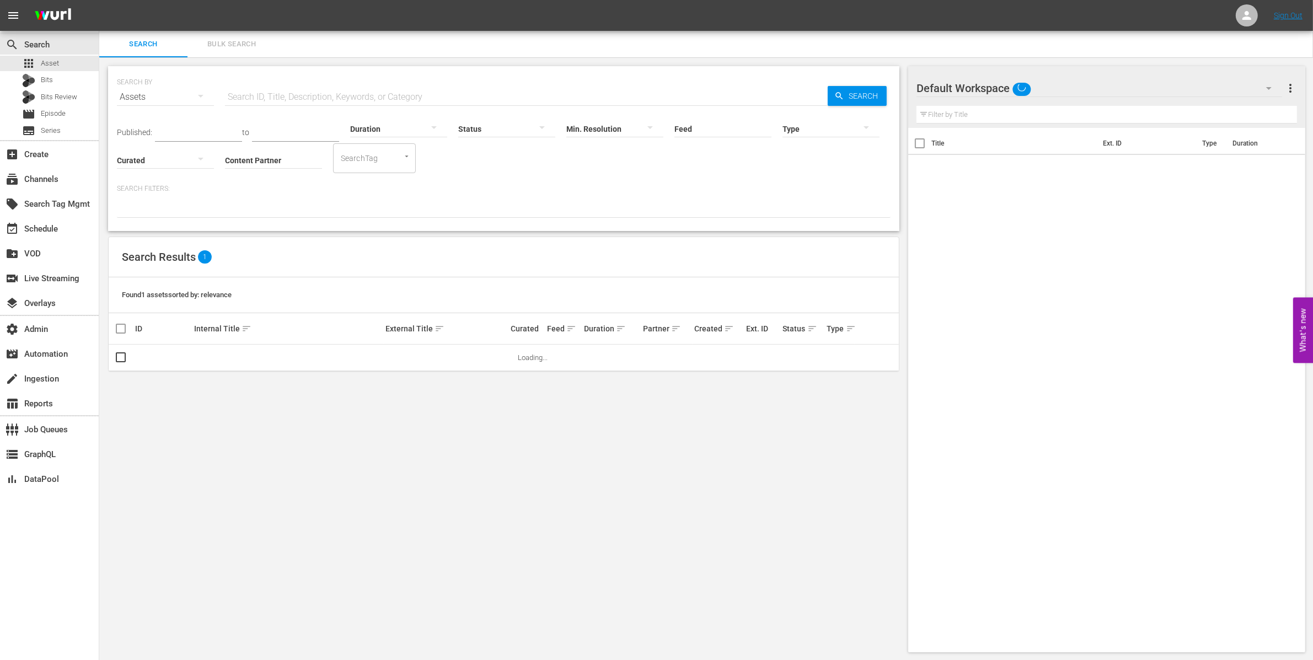
click at [224, 44] on span "Bulk Search" at bounding box center [231, 44] width 75 height 13
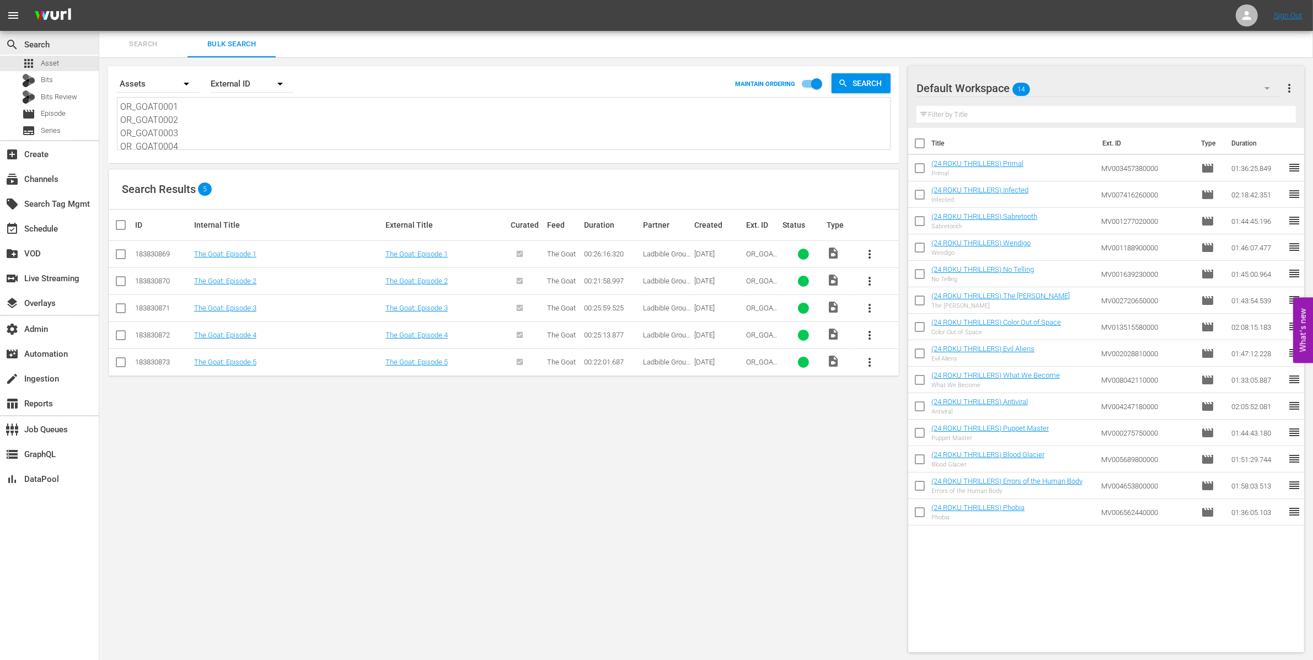
drag, startPoint x: 211, startPoint y: 146, endPoint x: 97, endPoint y: 44, distance: 153.1
click at [99, 0] on div "search Search apps Asset Bits Bits Review movie Episode subtitles Series add_bo…" at bounding box center [706, 0] width 1214 height 0
paste textarea "ELEVEN0003"
type textarea "OR_ELEVEN0003 OR_GOAT0005"
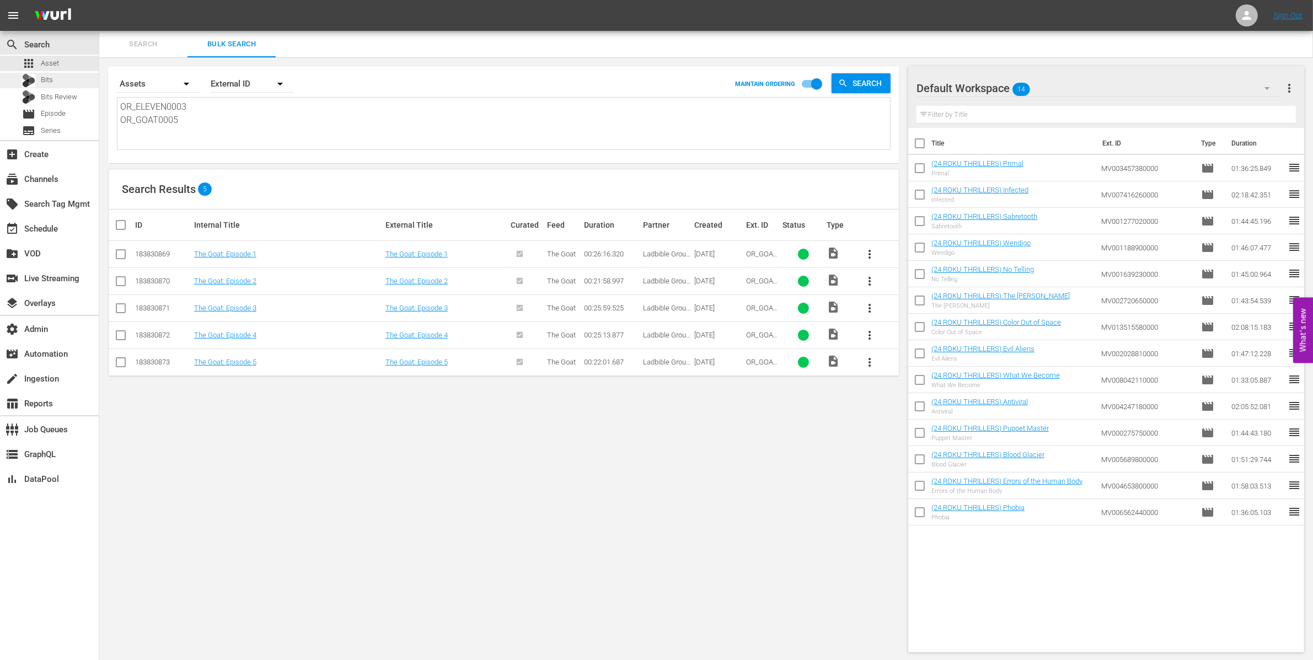
drag, startPoint x: 237, startPoint y: 132, endPoint x: 91, endPoint y: 76, distance: 156.1
click at [99, 0] on div "search Search apps Asset Bits Bits Review movie Episode subtitles Series add_bo…" at bounding box center [706, 0] width 1214 height 0
paste textarea
type textarea "OR_ELEVEN0003"
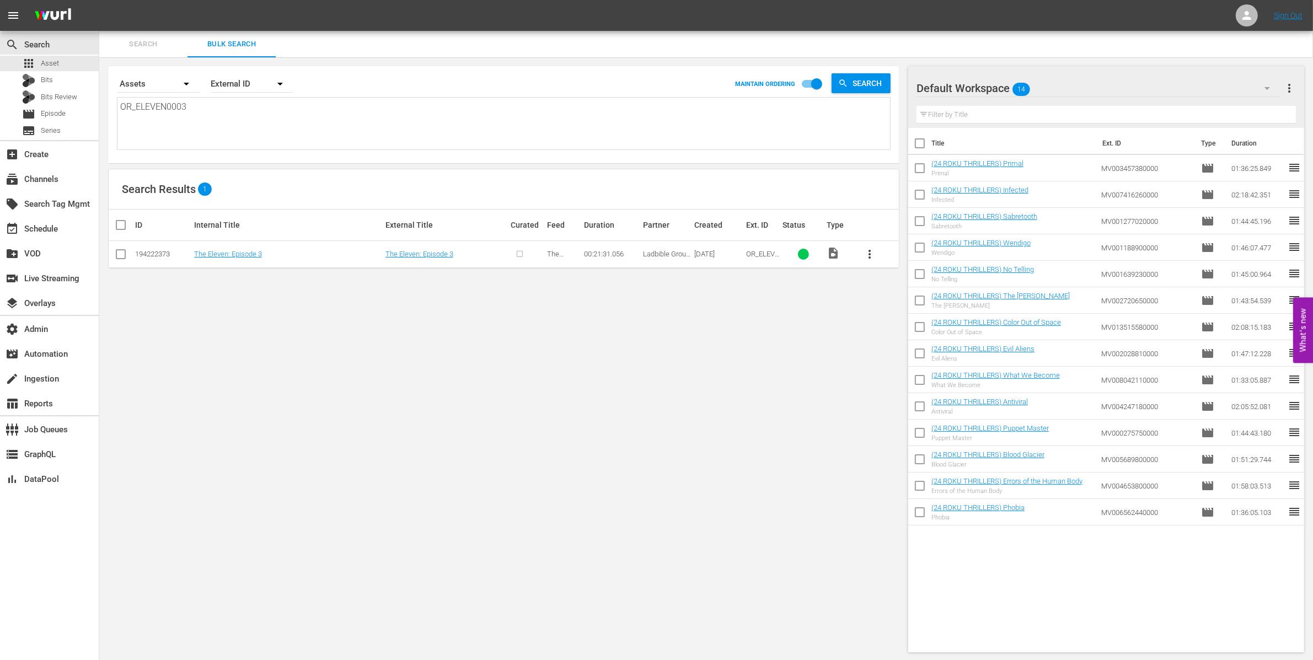
type textarea "OR_ELEVEN0003"
click at [122, 253] on input "checkbox" at bounding box center [120, 256] width 13 height 13
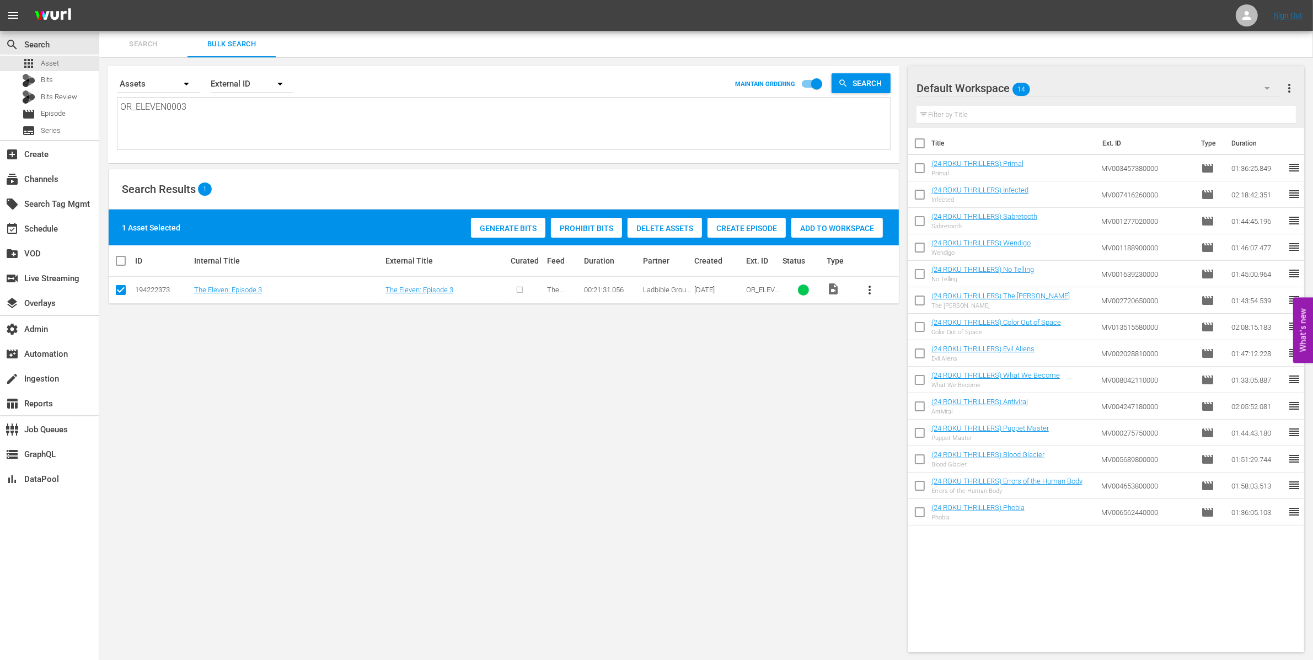
click at [724, 226] on span "Create Episode" at bounding box center [747, 228] width 78 height 9
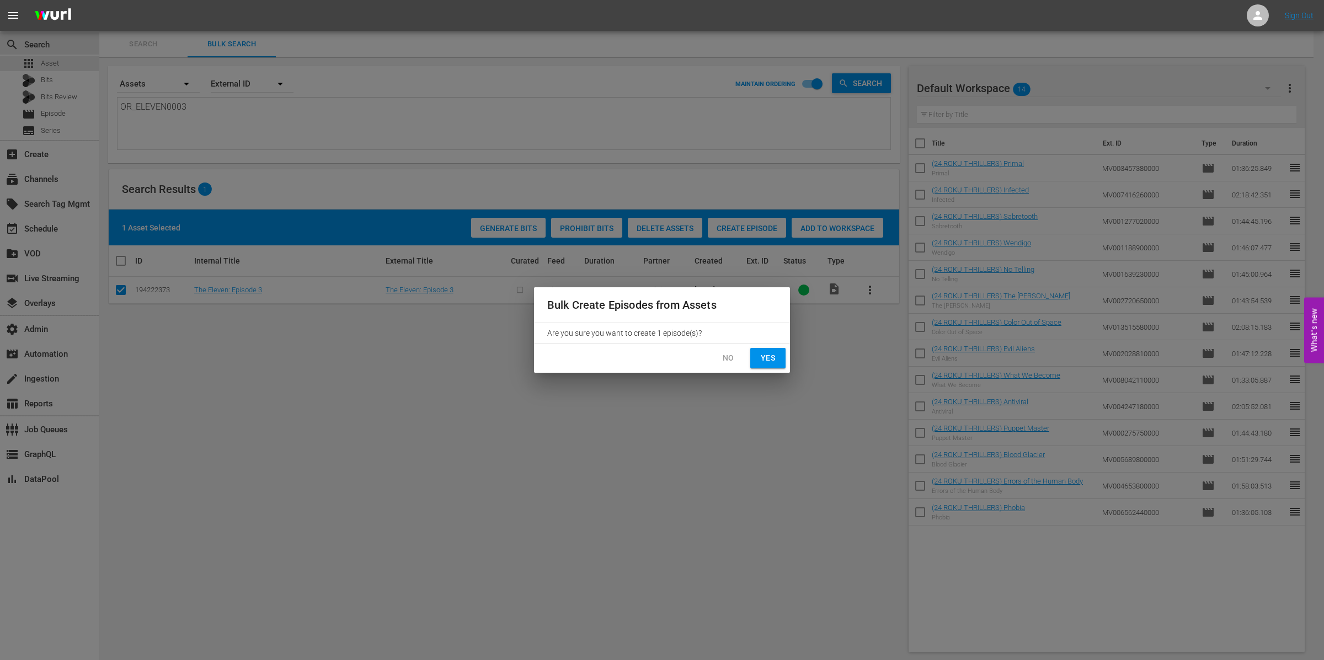
click at [762, 356] on span "Yes" at bounding box center [768, 358] width 18 height 14
checkbox input "false"
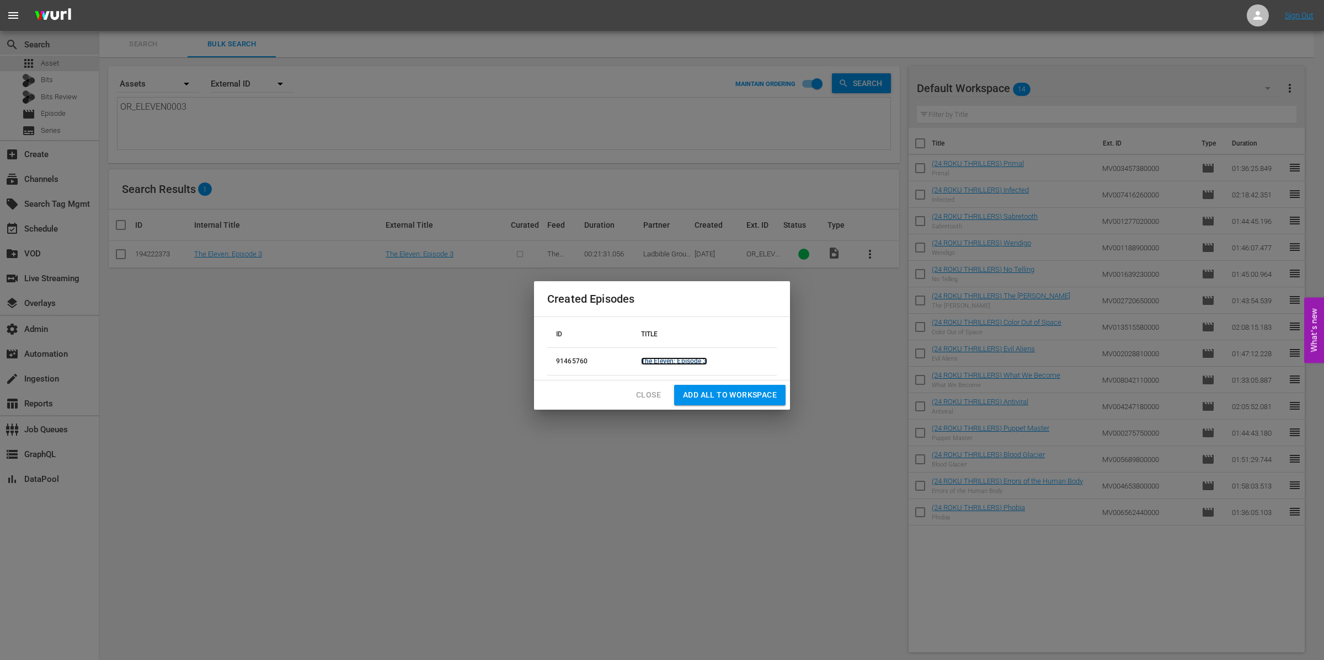
click at [682, 361] on link "The Eleven: Episode 3" at bounding box center [674, 361] width 66 height 8
click at [637, 395] on span "Close" at bounding box center [648, 395] width 25 height 14
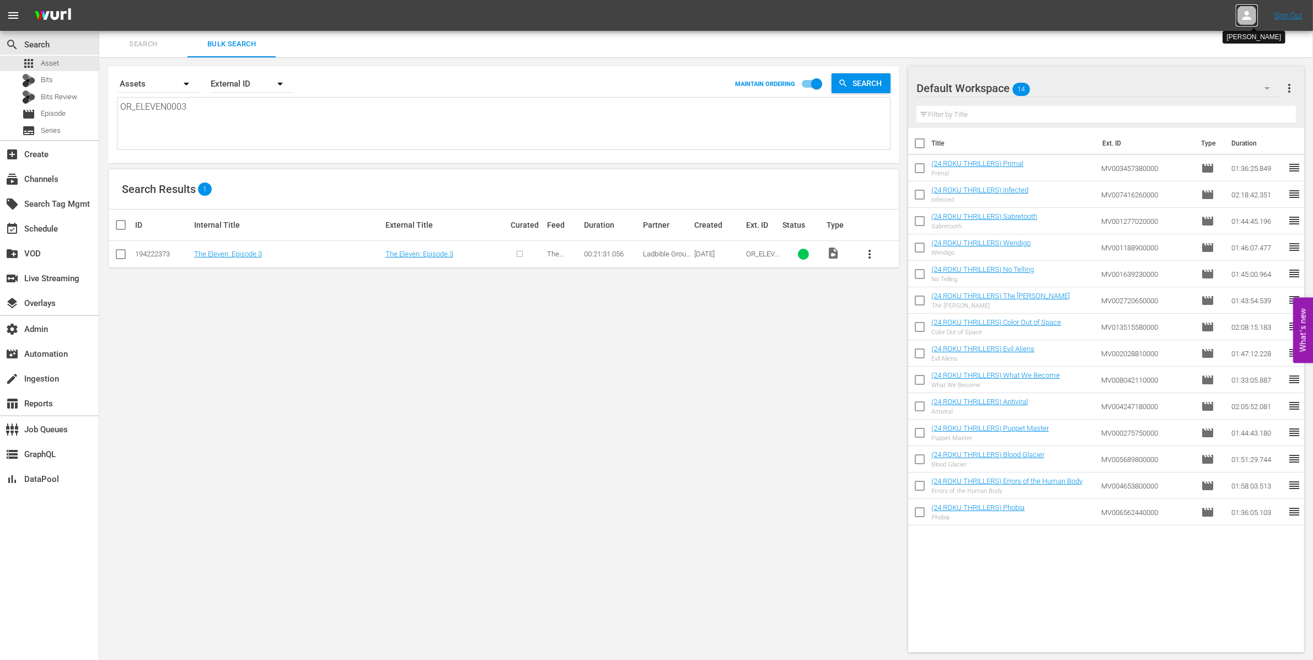
click at [1242, 22] on icon at bounding box center [1246, 15] width 13 height 13
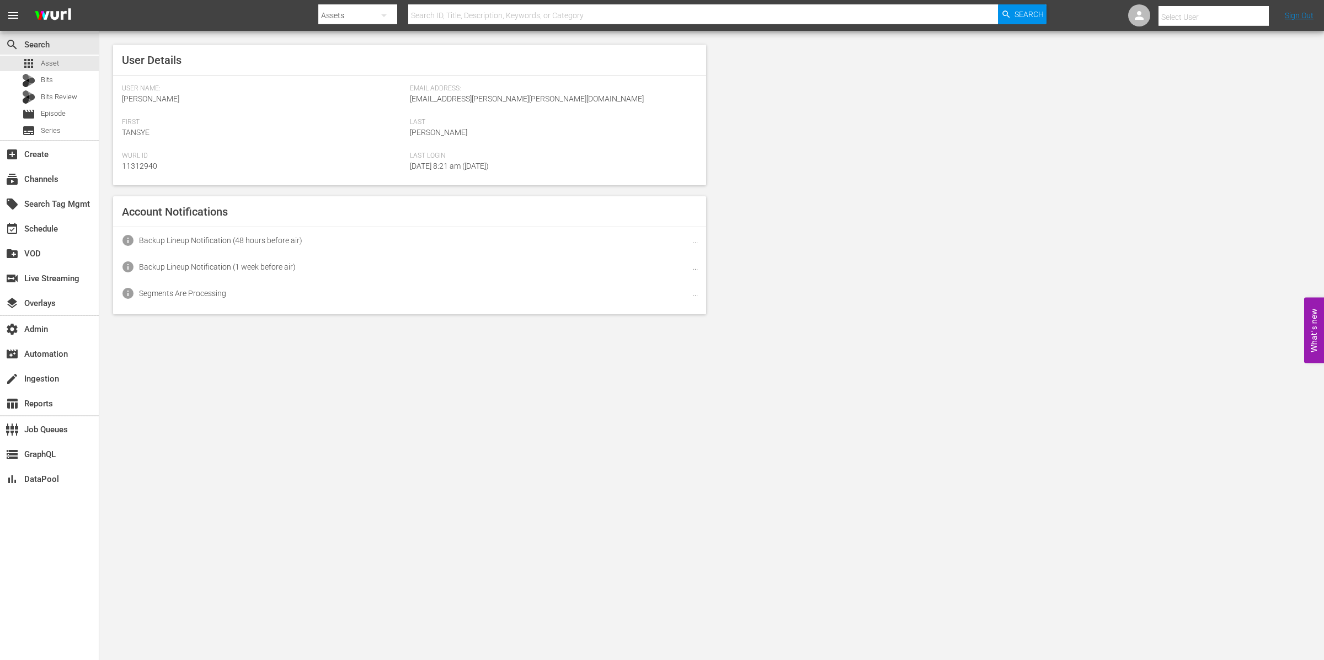
click at [1243, 16] on input "text" at bounding box center [1228, 17] width 141 height 26
click at [1243, 74] on div "Scheduling Ladbible <ladbible-scheduling@wurl.com>" at bounding box center [1194, 74] width 172 height 26
type input "Scheduling Ladbible (11314840)"
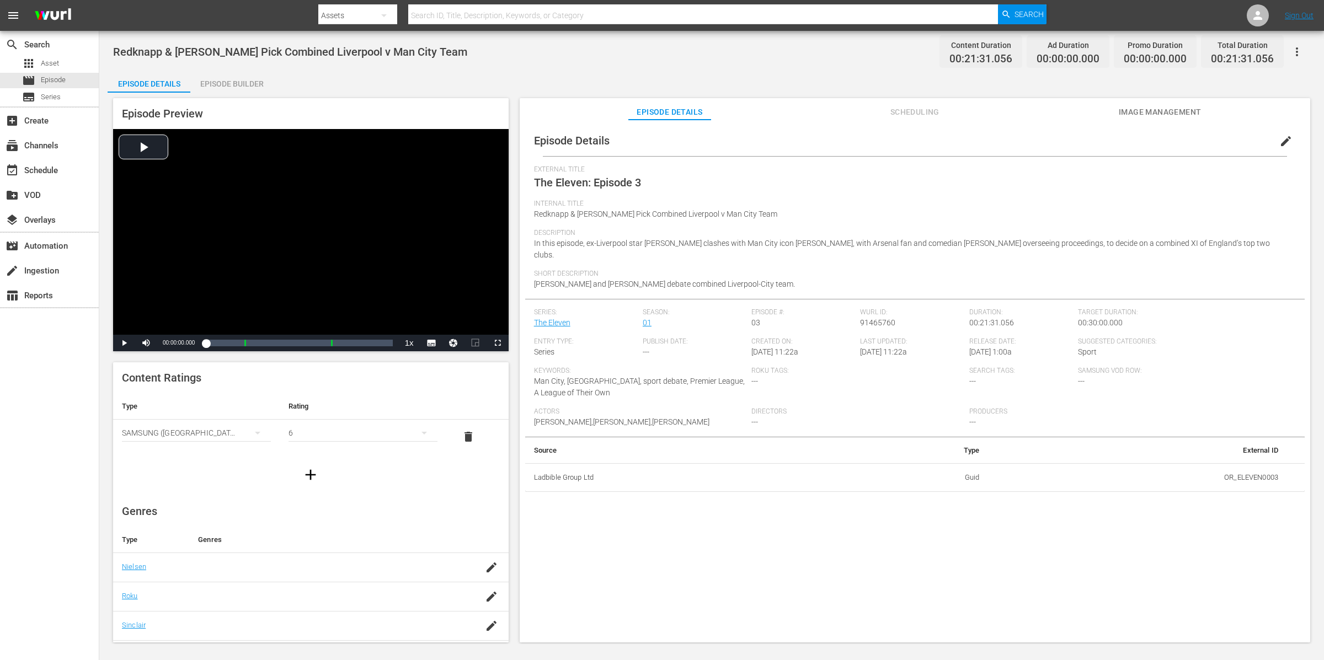
click at [208, 88] on div "Episode Builder" at bounding box center [231, 84] width 83 height 26
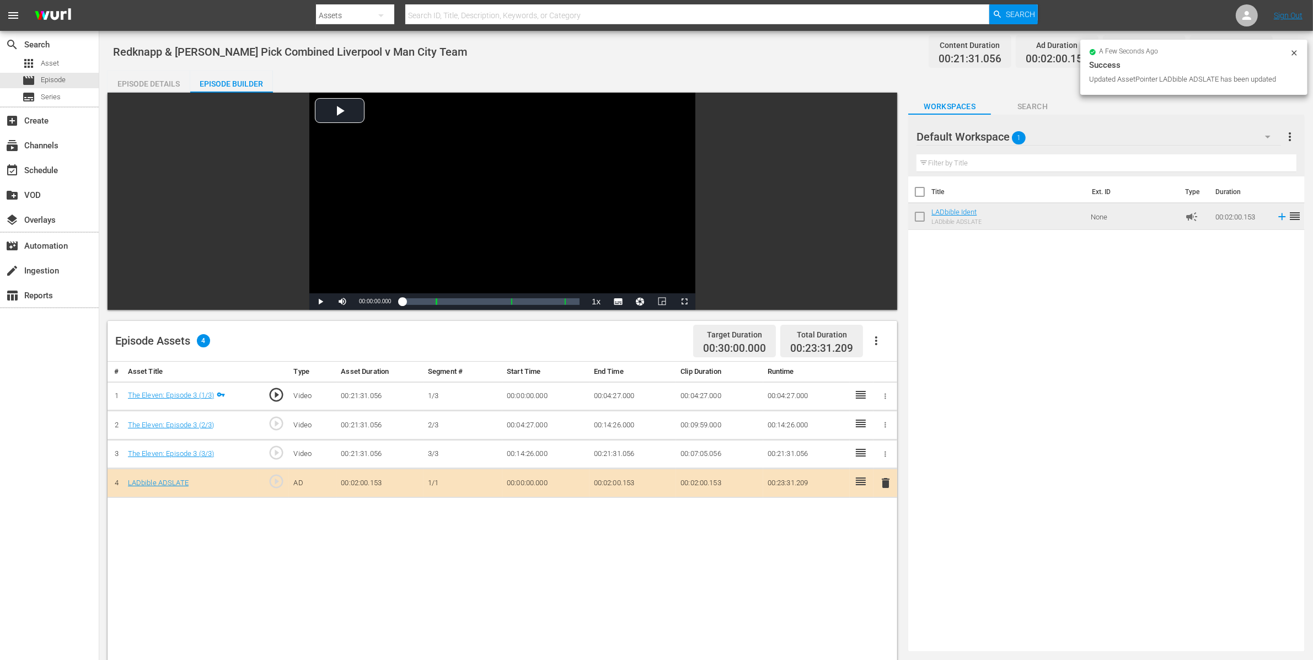
click at [1294, 52] on icon at bounding box center [1294, 52] width 5 height 5
click at [1291, 53] on icon "button" at bounding box center [1286, 51] width 13 height 13
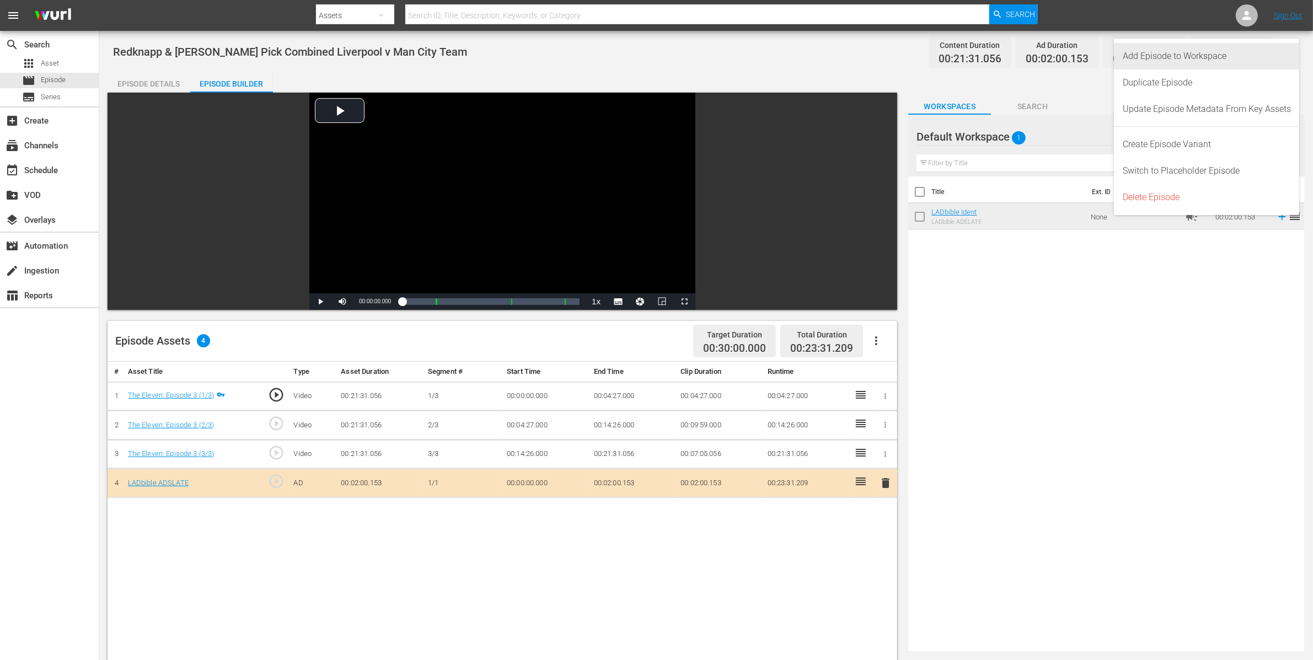
click at [1290, 53] on div "Add Episode to Workspace" at bounding box center [1207, 56] width 168 height 26
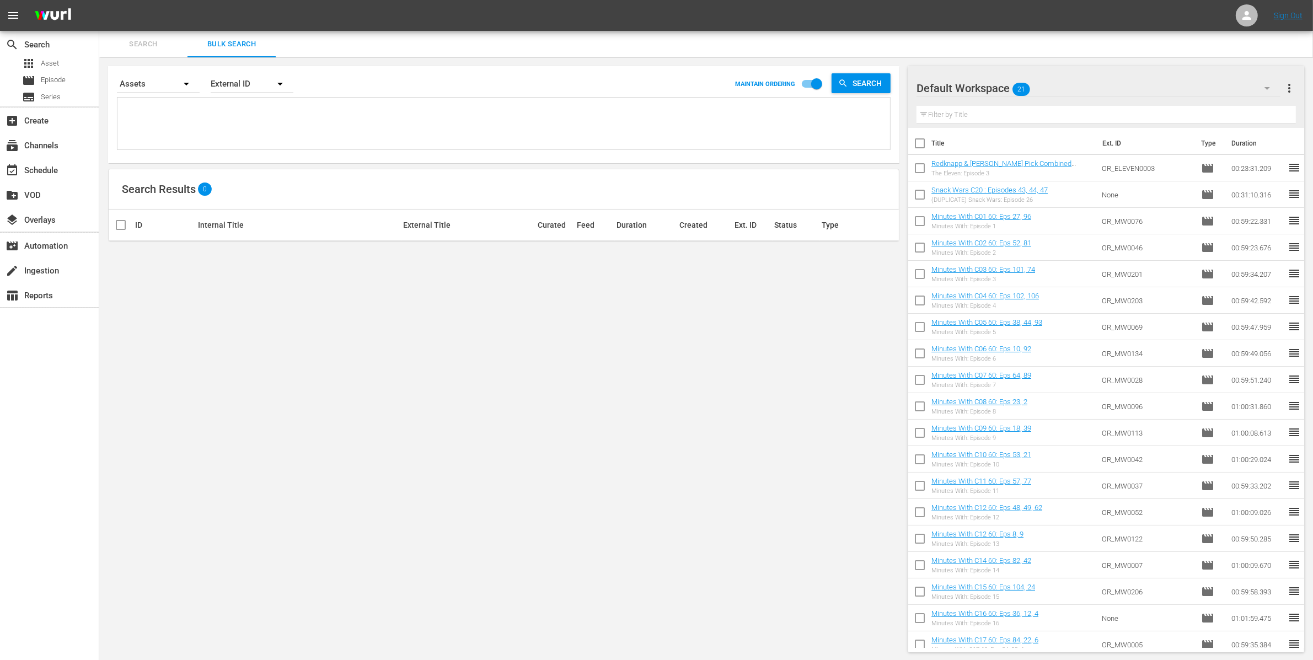
click at [251, 119] on textarea at bounding box center [505, 125] width 770 height 50
paste textarea "OR_ELEVEN0006"
type textarea "OR_ELEVEN0006"
click at [125, 253] on input "checkbox" at bounding box center [120, 256] width 13 height 13
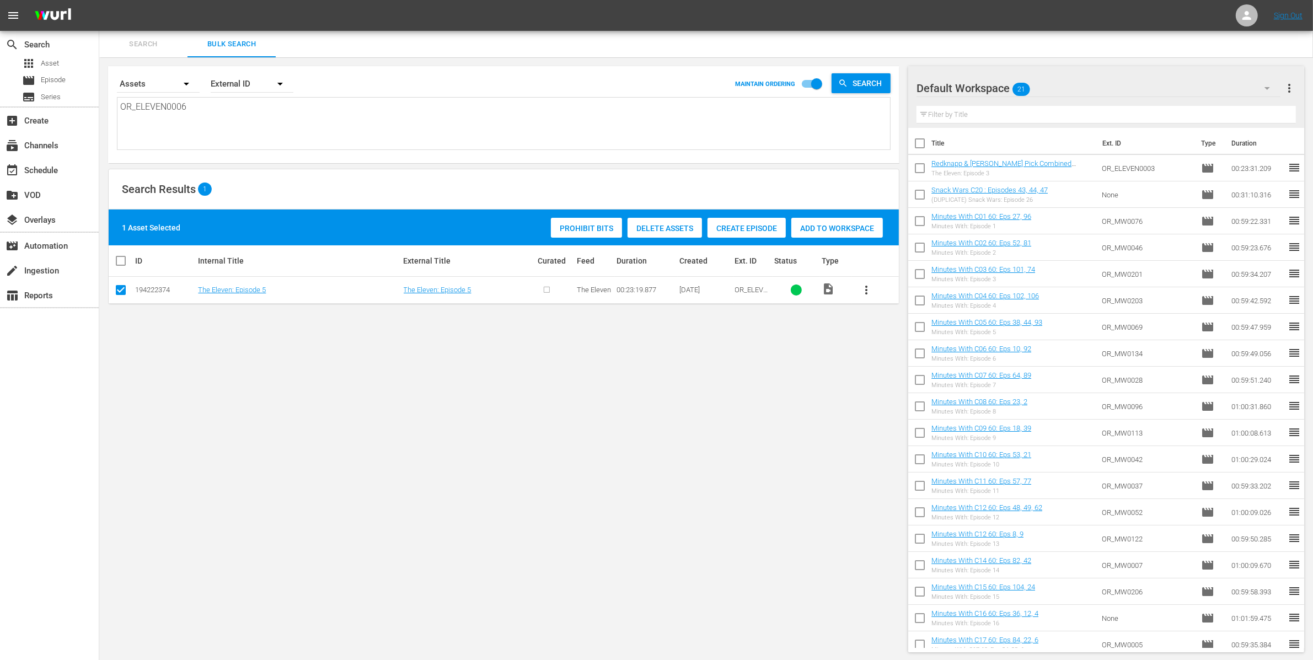
click at [726, 227] on span "Create Episode" at bounding box center [747, 228] width 78 height 9
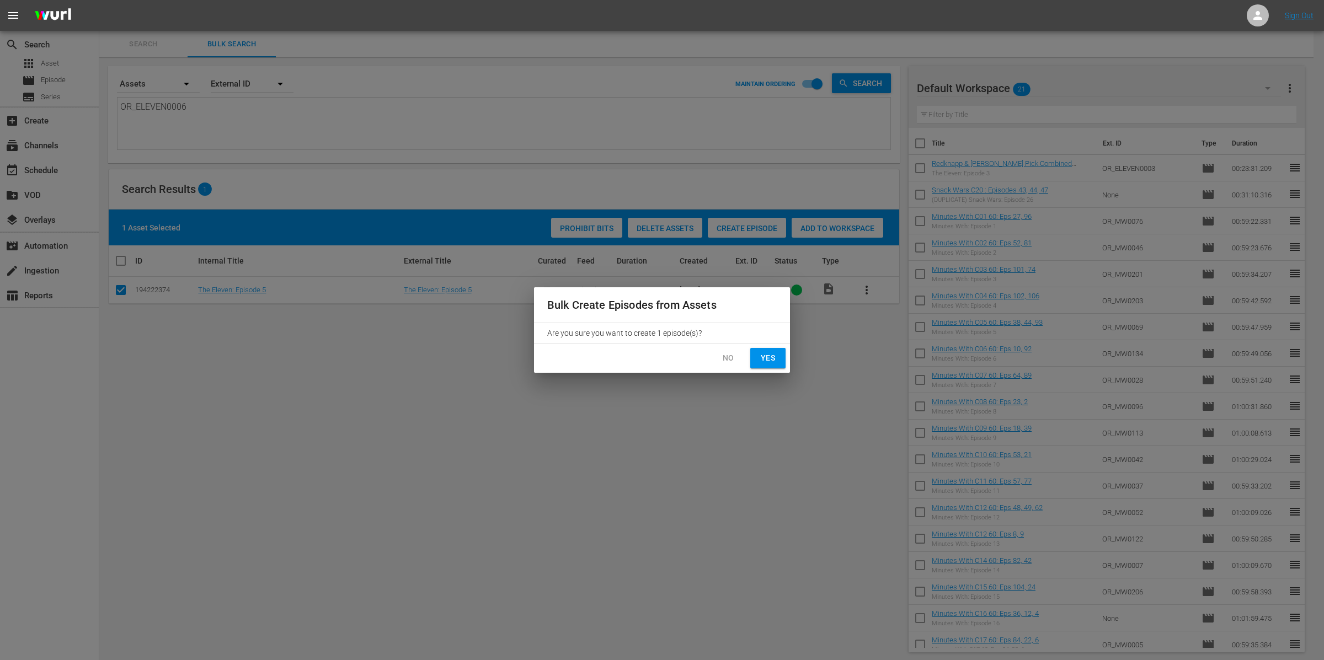
click at [771, 355] on span "Yes" at bounding box center [768, 358] width 18 height 14
checkbox input "false"
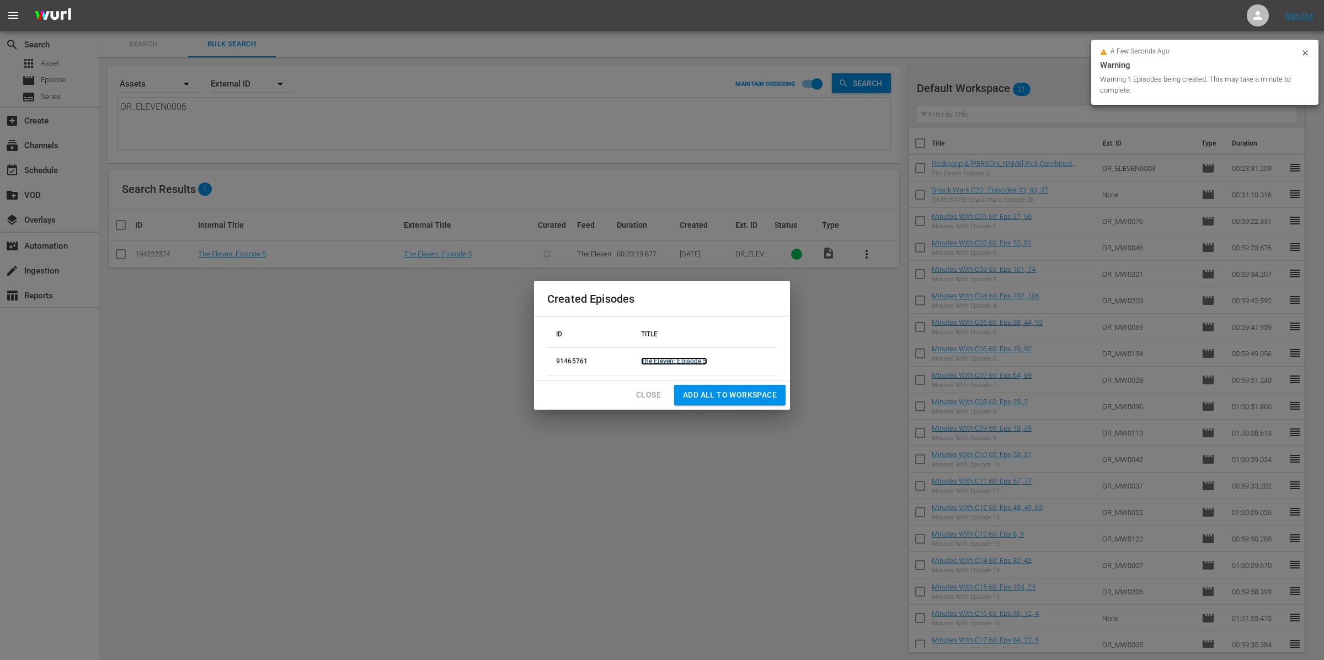
click at [671, 358] on link "The Eleven: Episode 5" at bounding box center [674, 361] width 66 height 8
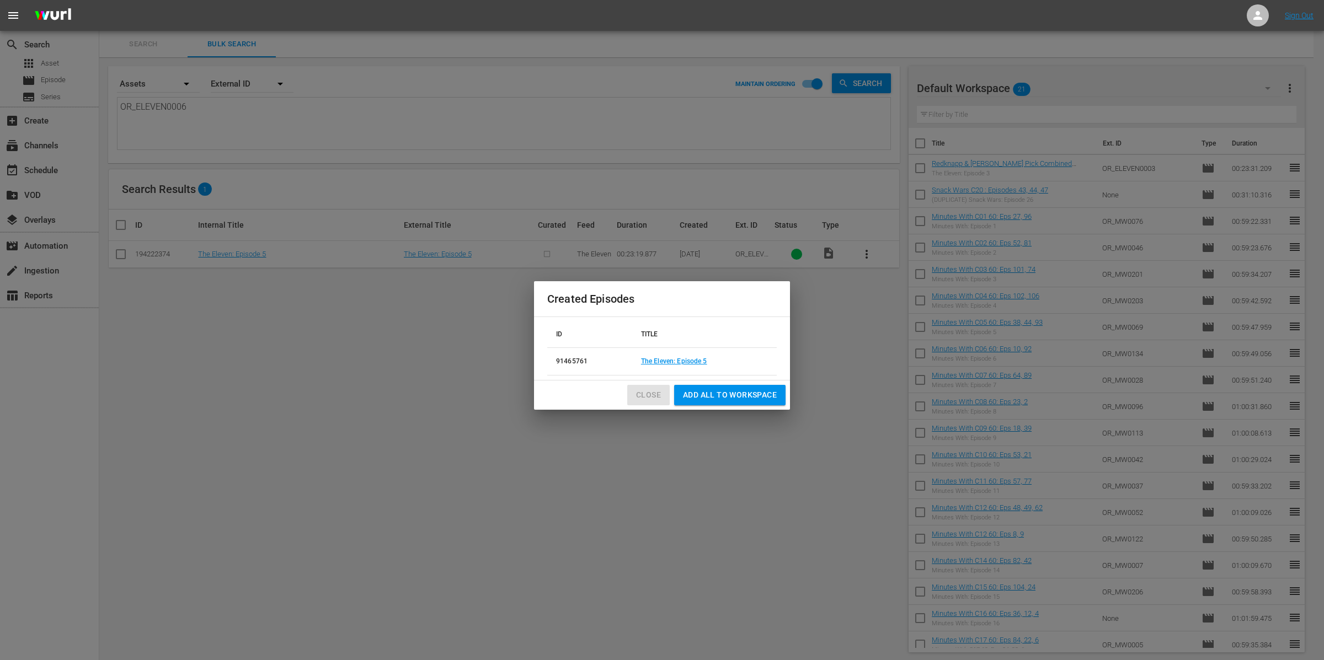
click at [650, 393] on span "Close" at bounding box center [648, 395] width 25 height 14
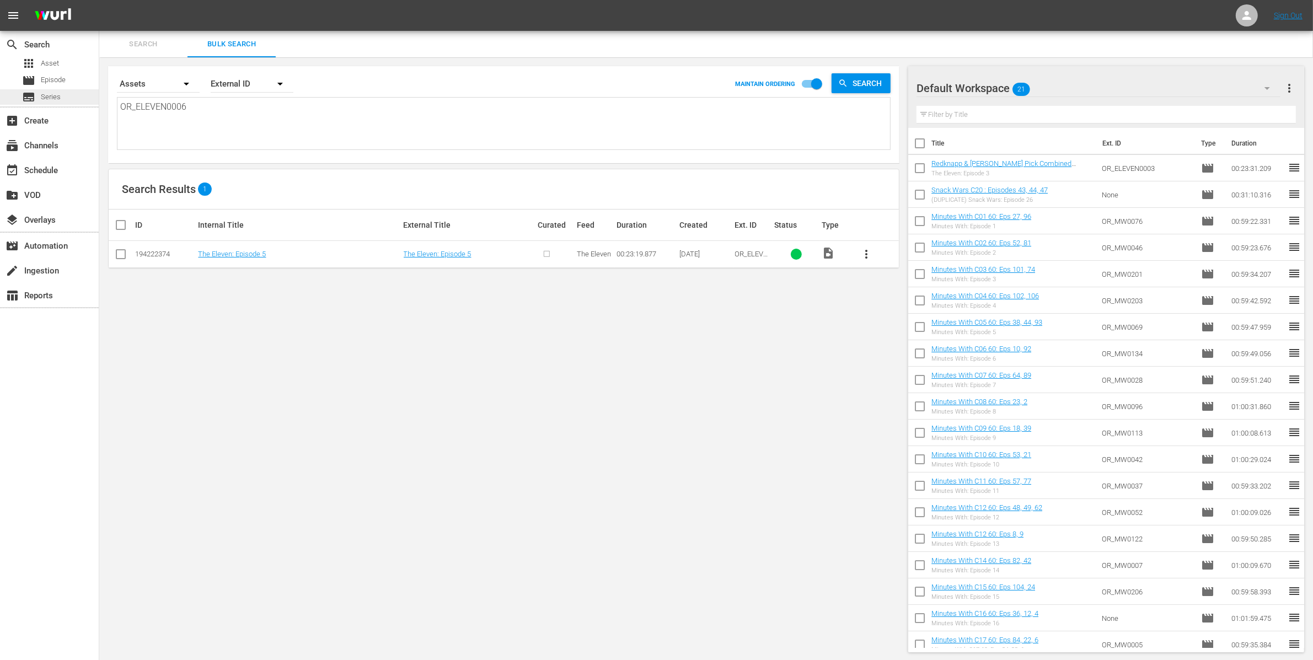
drag, startPoint x: 215, startPoint y: 115, endPoint x: 94, endPoint y: 94, distance: 123.0
click at [99, 0] on div "search Search apps Asset movie Episode subtitles Series add_box Create subscrip…" at bounding box center [706, 0] width 1214 height 0
paste textarea "14"
type textarea "OR_ELEVEN0014"
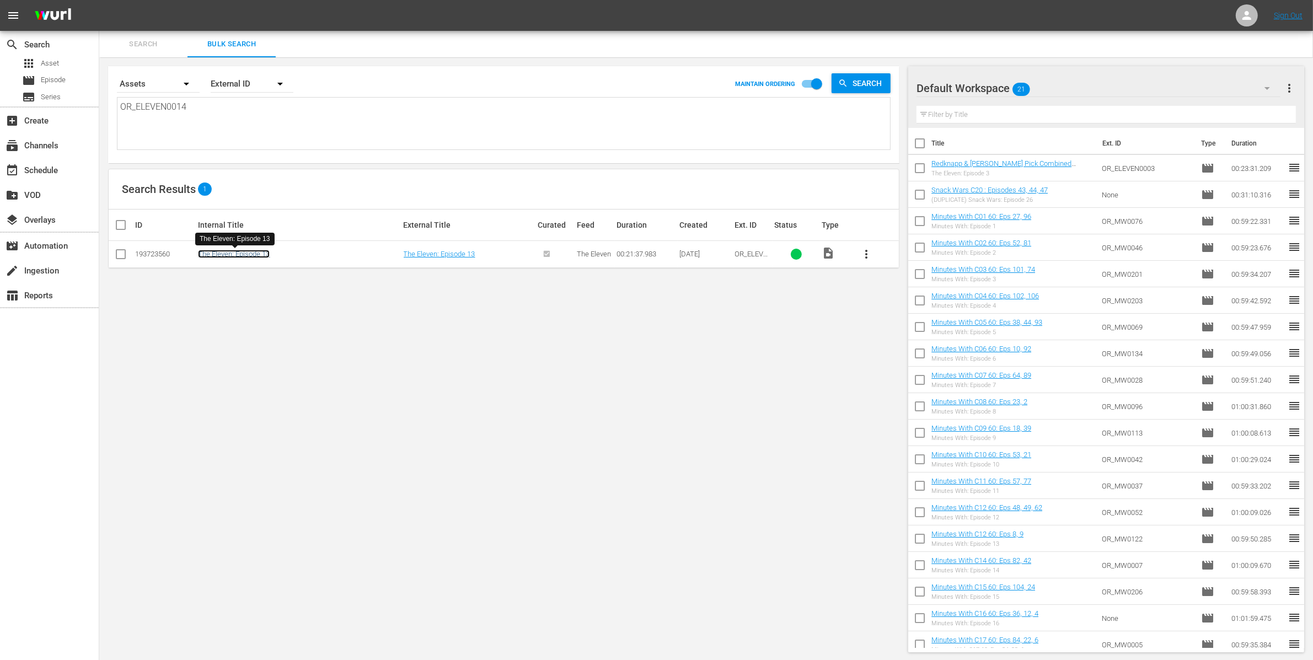
click at [265, 254] on link "The Eleven: Episode 13" at bounding box center [234, 254] width 72 height 8
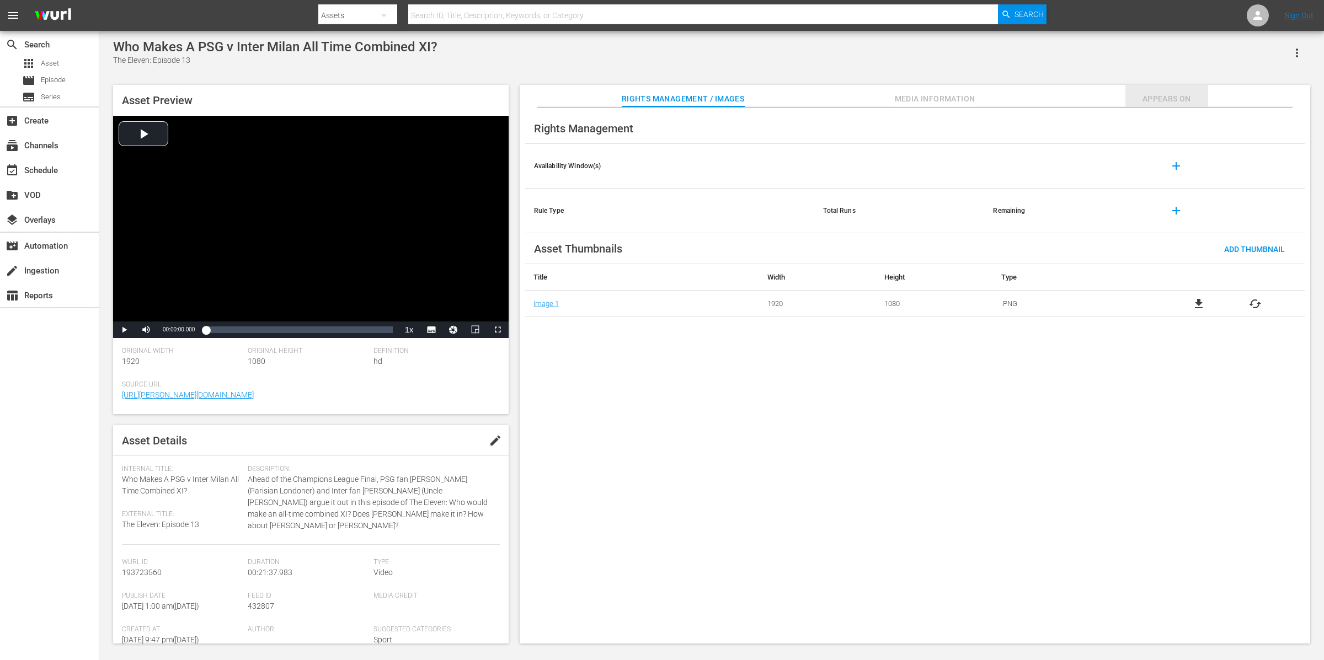
click at [1162, 101] on span "Appears On" at bounding box center [1166, 99] width 83 height 14
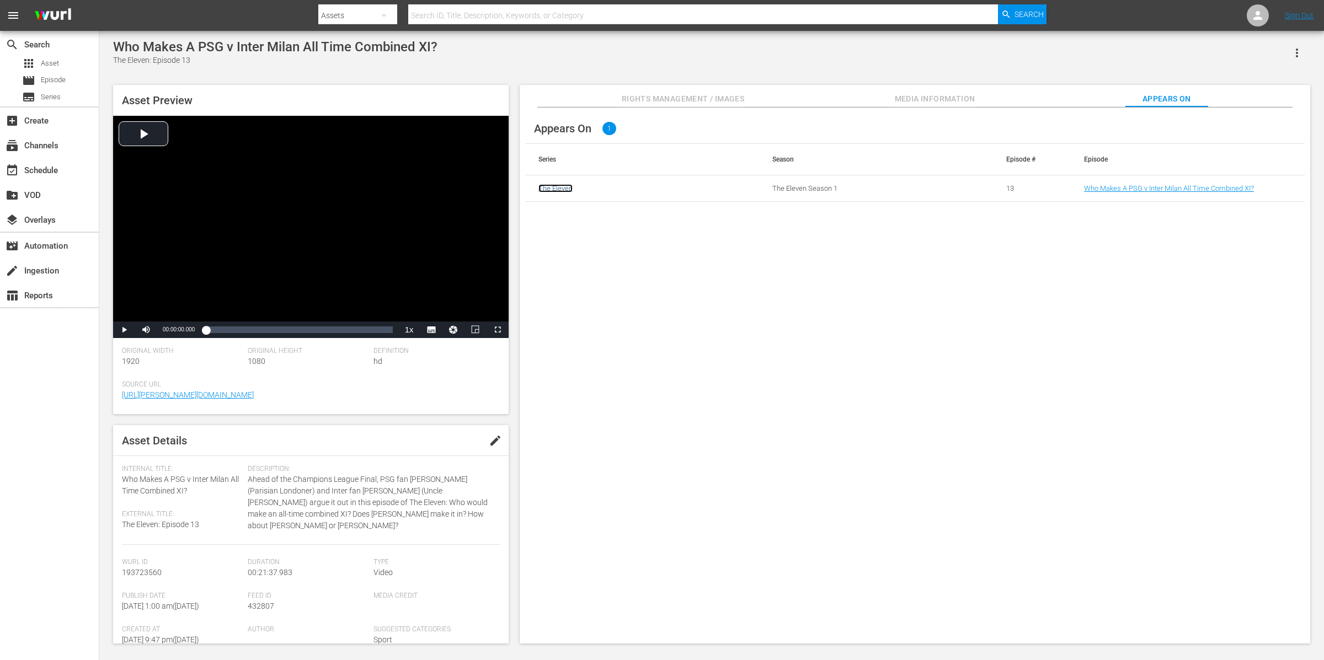
click at [565, 191] on link "The Eleven" at bounding box center [555, 188] width 34 height 8
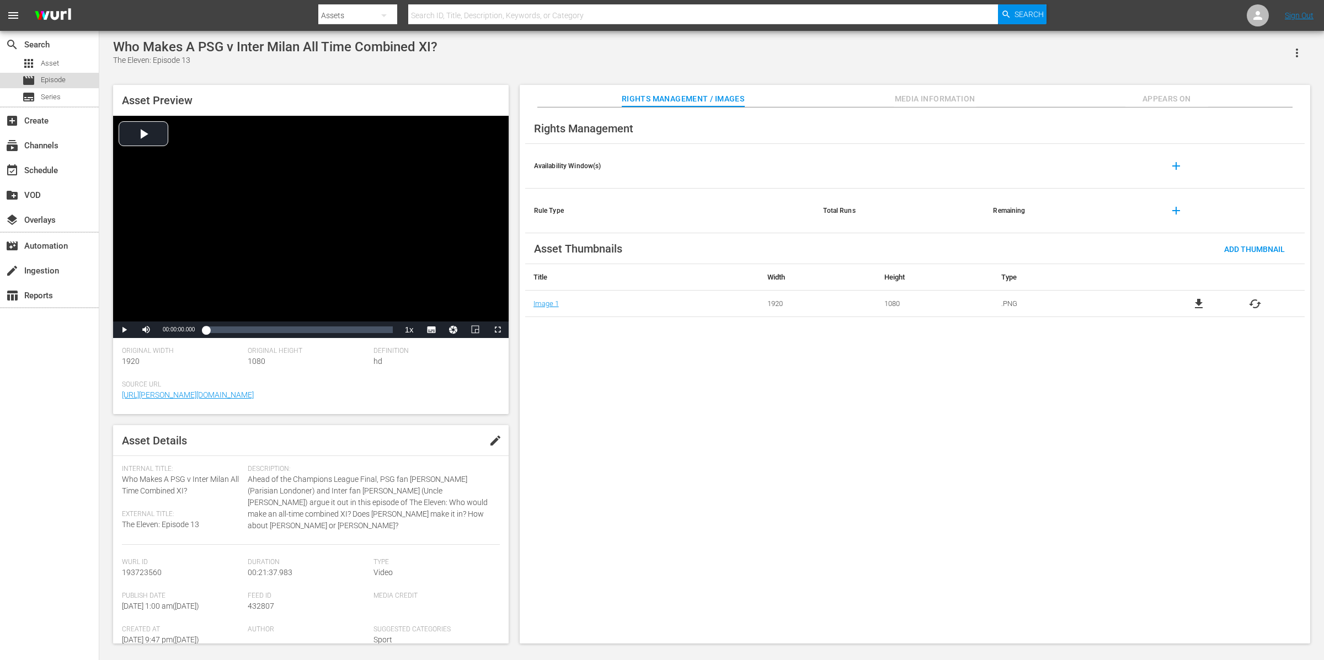
click at [61, 73] on div "movie Episode" at bounding box center [44, 80] width 44 height 15
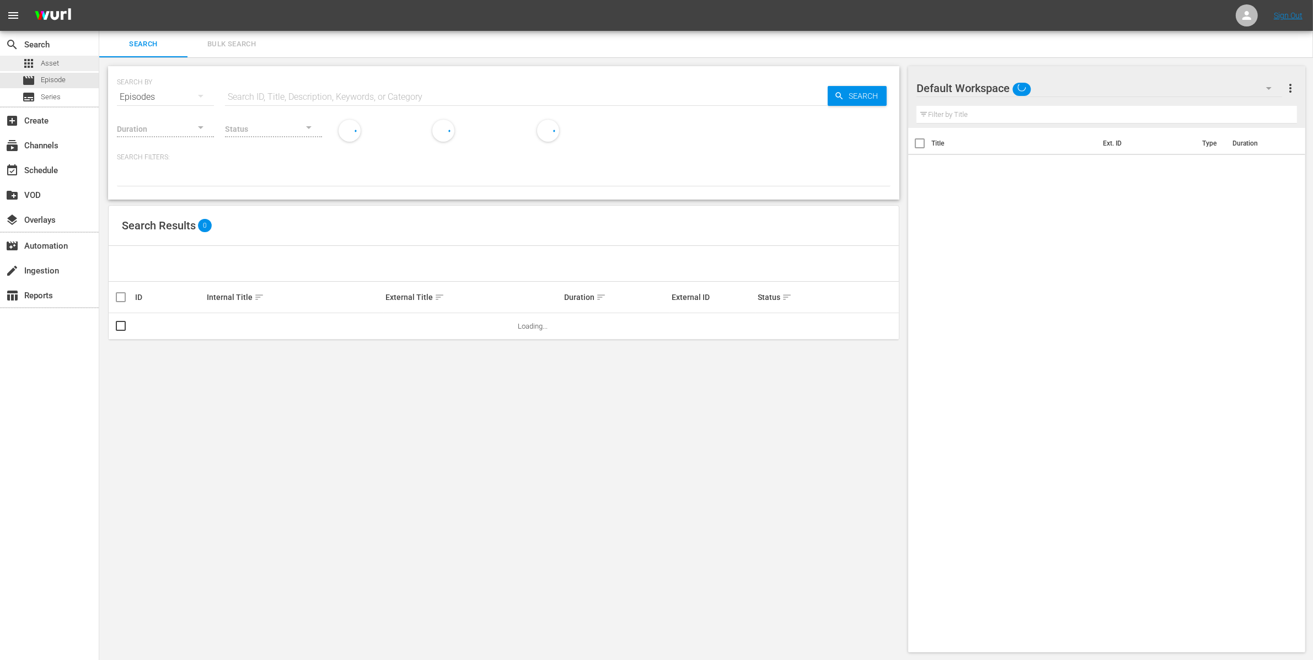
click at [63, 67] on div "apps Asset" at bounding box center [49, 63] width 99 height 15
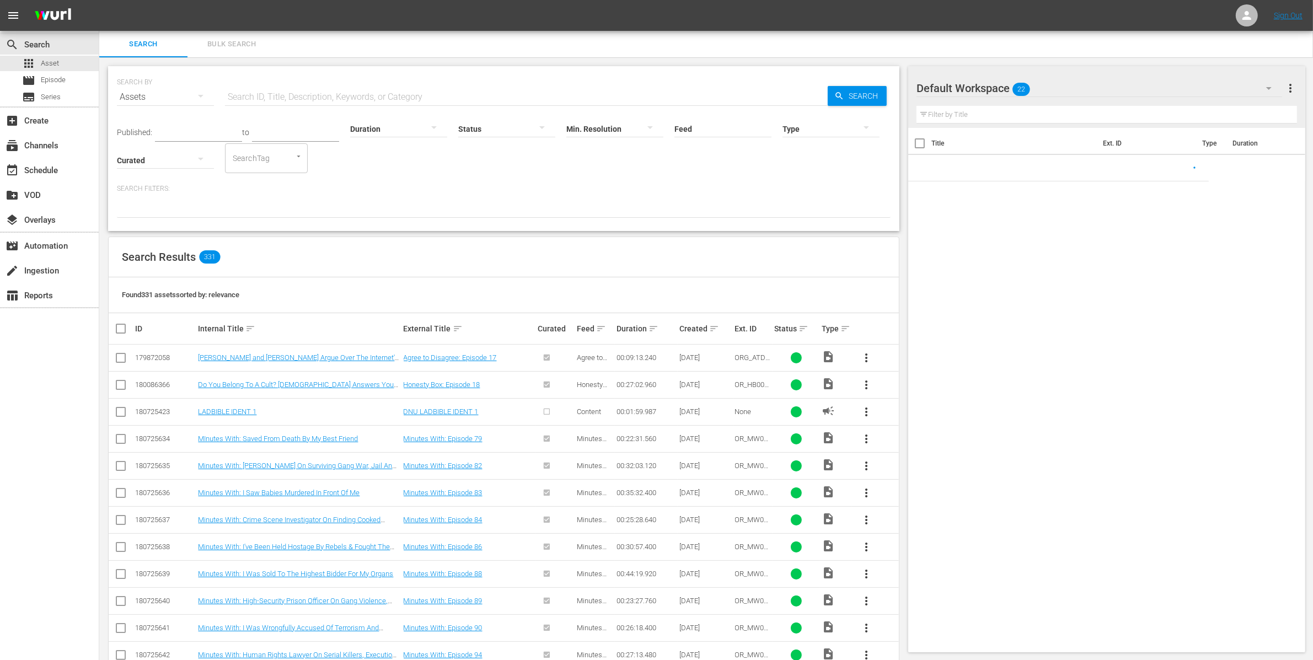
click at [238, 38] on span "Bulk Search" at bounding box center [231, 44] width 75 height 13
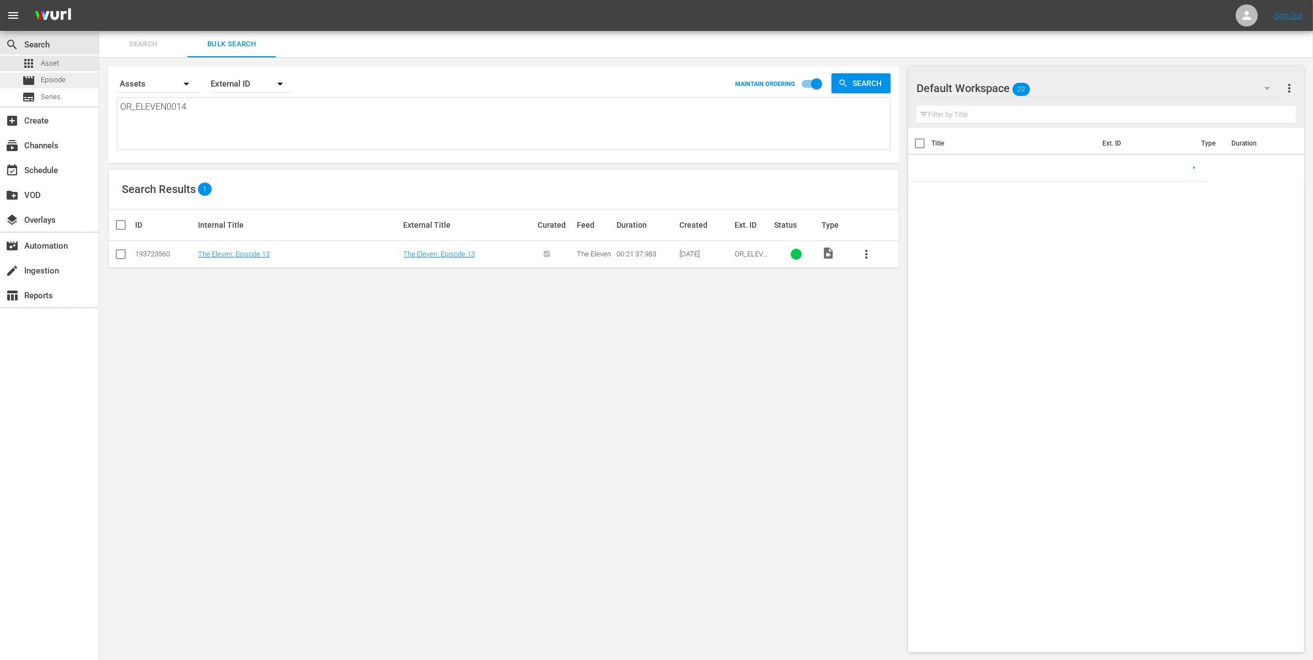
drag, startPoint x: 211, startPoint y: 108, endPoint x: 24, endPoint y: 79, distance: 188.6
click at [99, 0] on div "search Search apps Asset movie Episode subtitles Series add_box Create subscrip…" at bounding box center [706, 0] width 1214 height 0
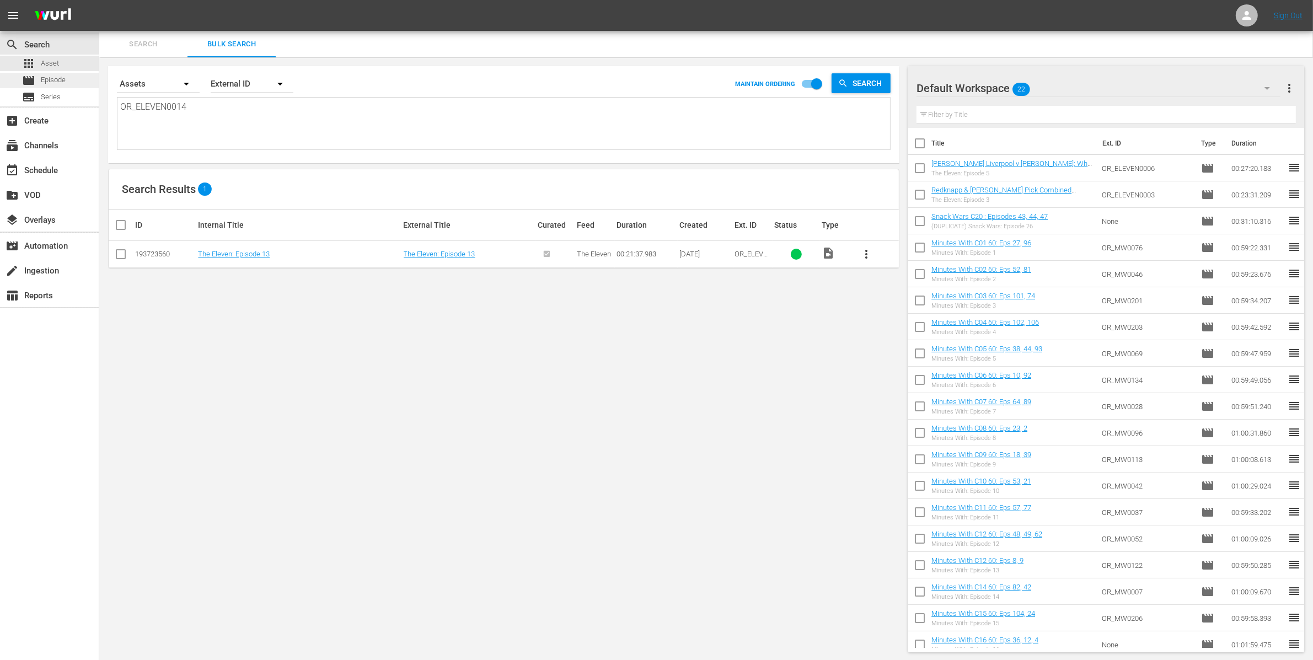
paste textarea "WYR00003"
type textarea "OR_WYR00003"
click at [178, 116] on textarea "OR_WYR00003" at bounding box center [505, 125] width 770 height 50
drag, startPoint x: 212, startPoint y: 111, endPoint x: 103, endPoint y: 96, distance: 110.8
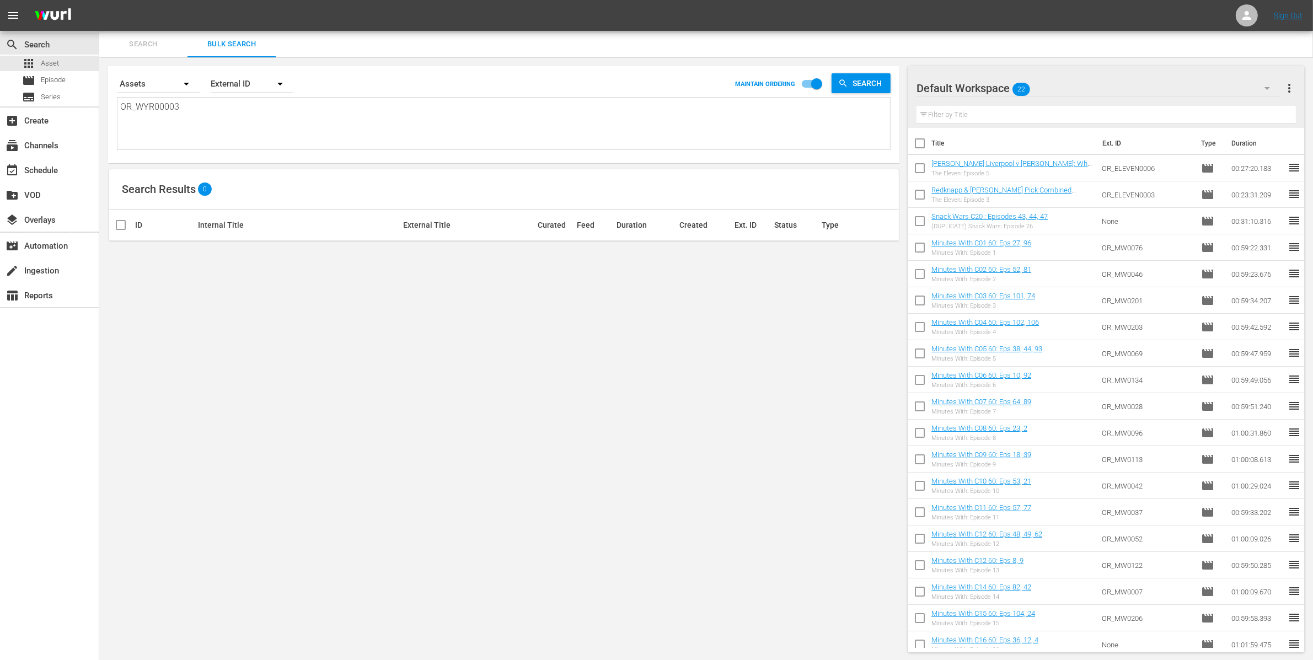
click at [106, 97] on div "Search By Assets Order By External ID MAINTAIN ORDERING Search OR_WYR00003 OR_W…" at bounding box center [503, 359] width 809 height 604
paste textarea "G_ATD_009"
type textarea "ORG_ATD_009"
click at [277, 252] on link "Agree to Disagree: Episode 7" at bounding box center [242, 254] width 89 height 8
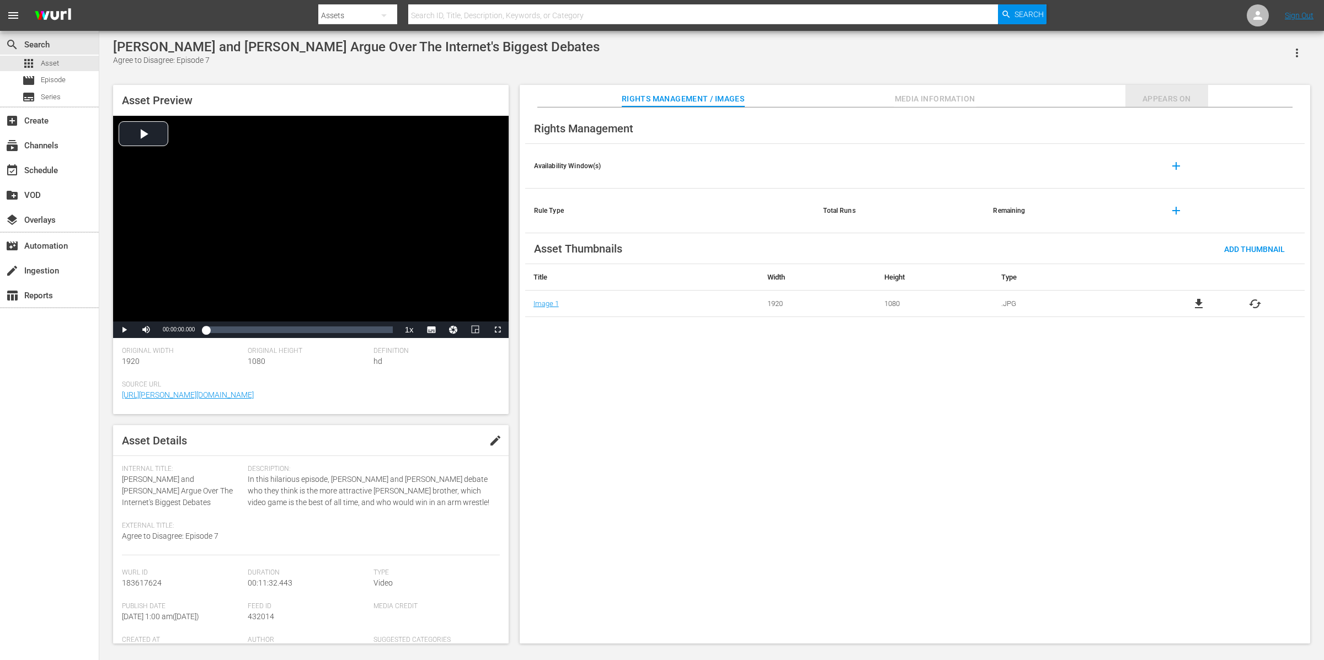
click at [1149, 95] on span "Appears On" at bounding box center [1166, 99] width 83 height 14
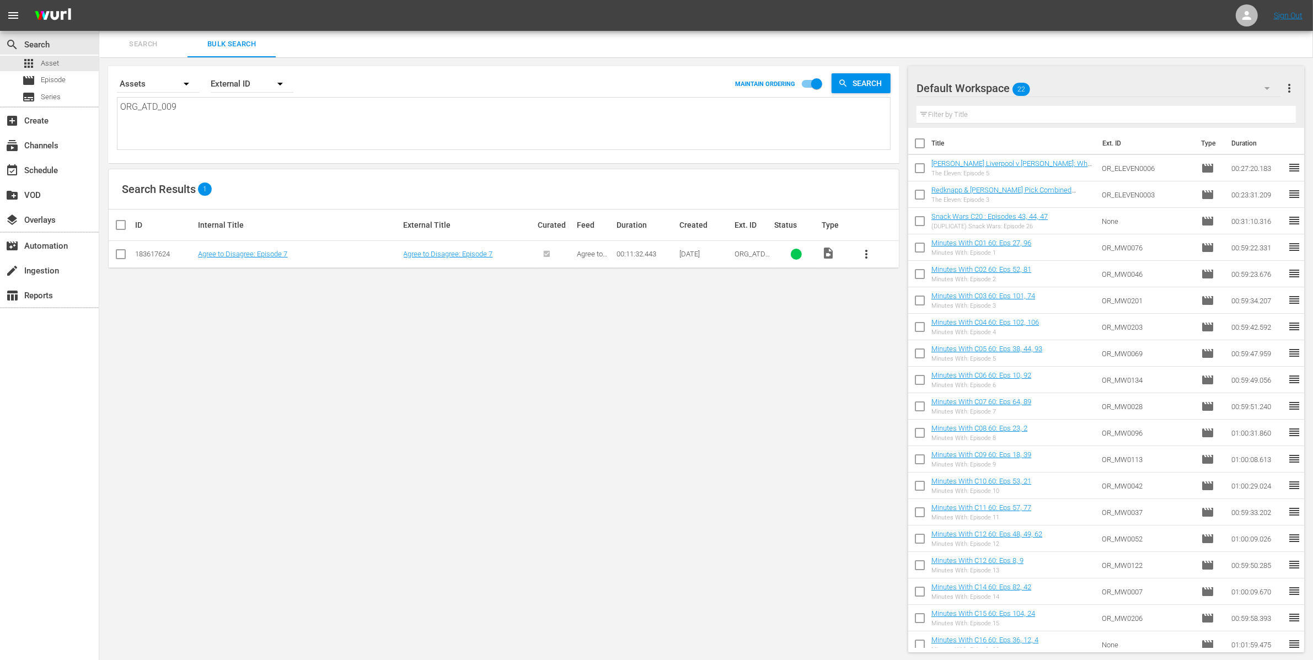
click at [122, 252] on input "checkbox" at bounding box center [120, 256] width 13 height 13
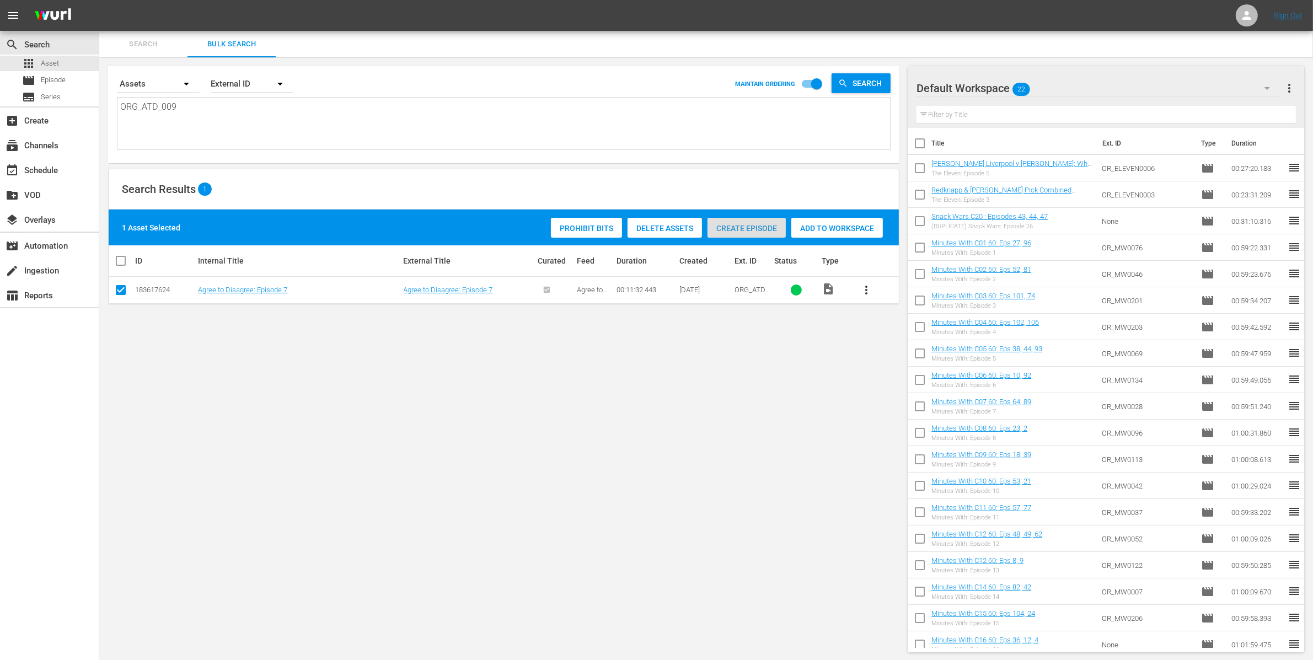
click at [734, 228] on span "Create Episode" at bounding box center [747, 228] width 78 height 9
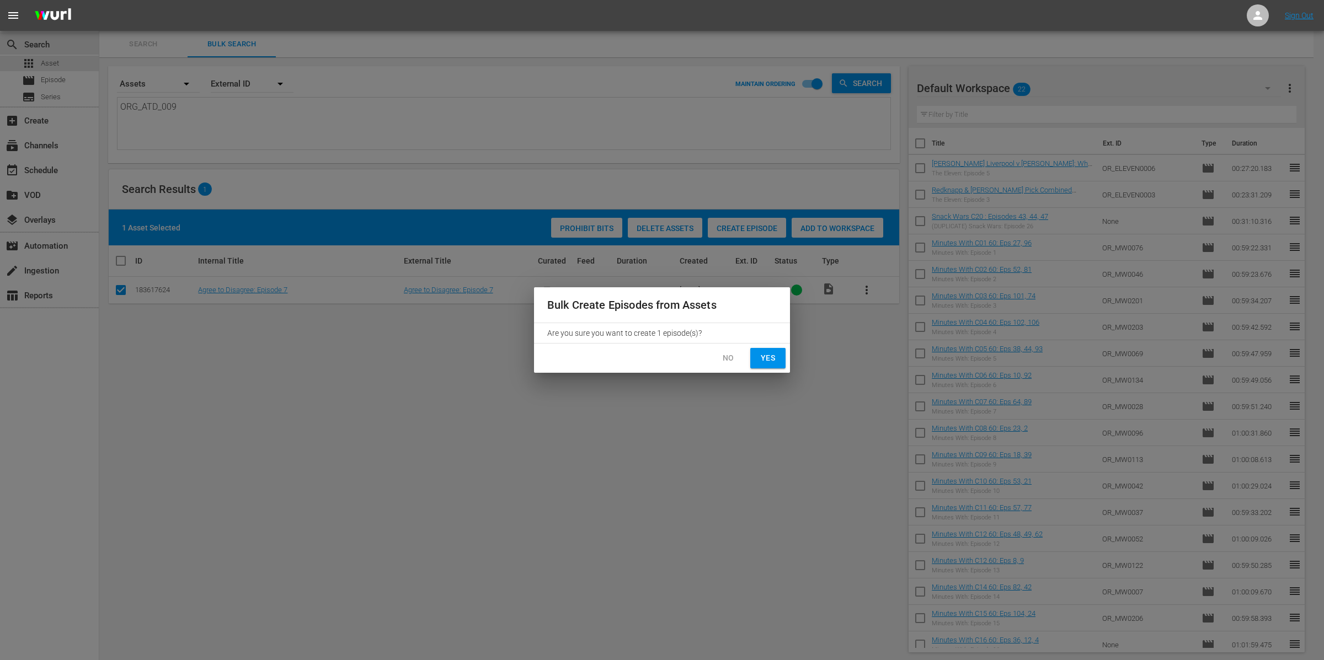
click at [761, 354] on span "Yes" at bounding box center [768, 358] width 18 height 14
checkbox input "false"
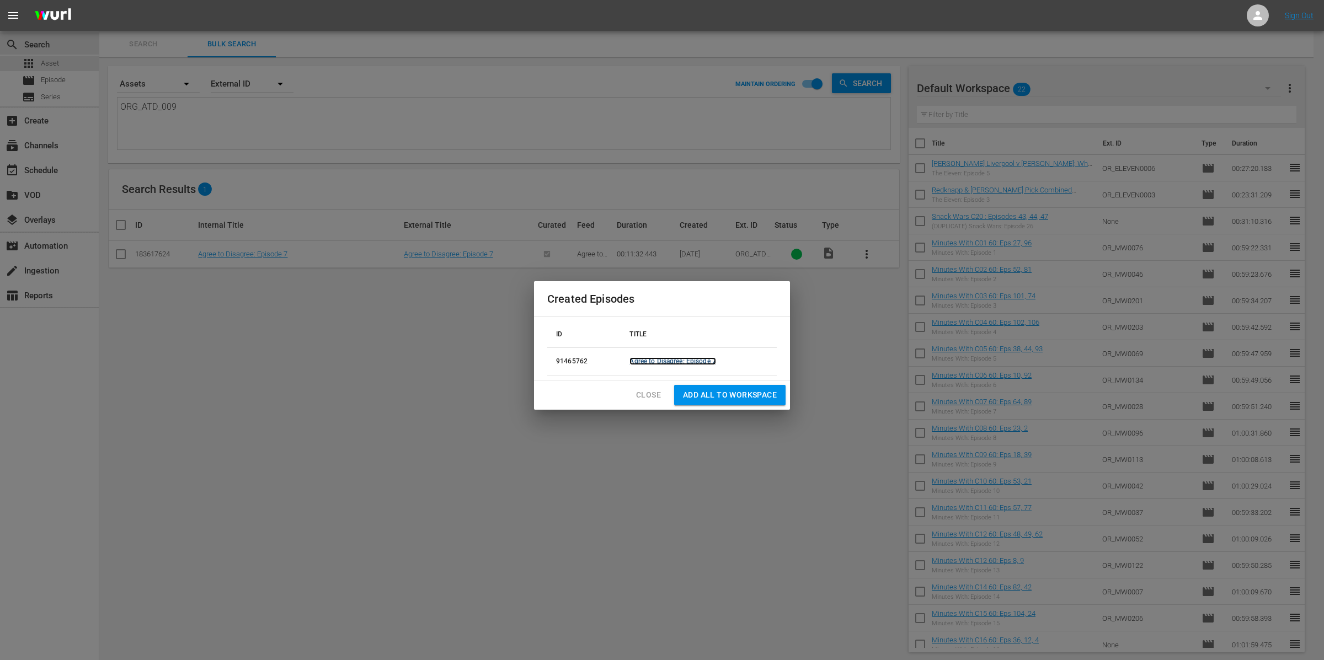
click at [699, 358] on link "Agree to Disagree: Episode 7" at bounding box center [672, 361] width 87 height 8
click at [646, 394] on span "Close" at bounding box center [648, 395] width 25 height 14
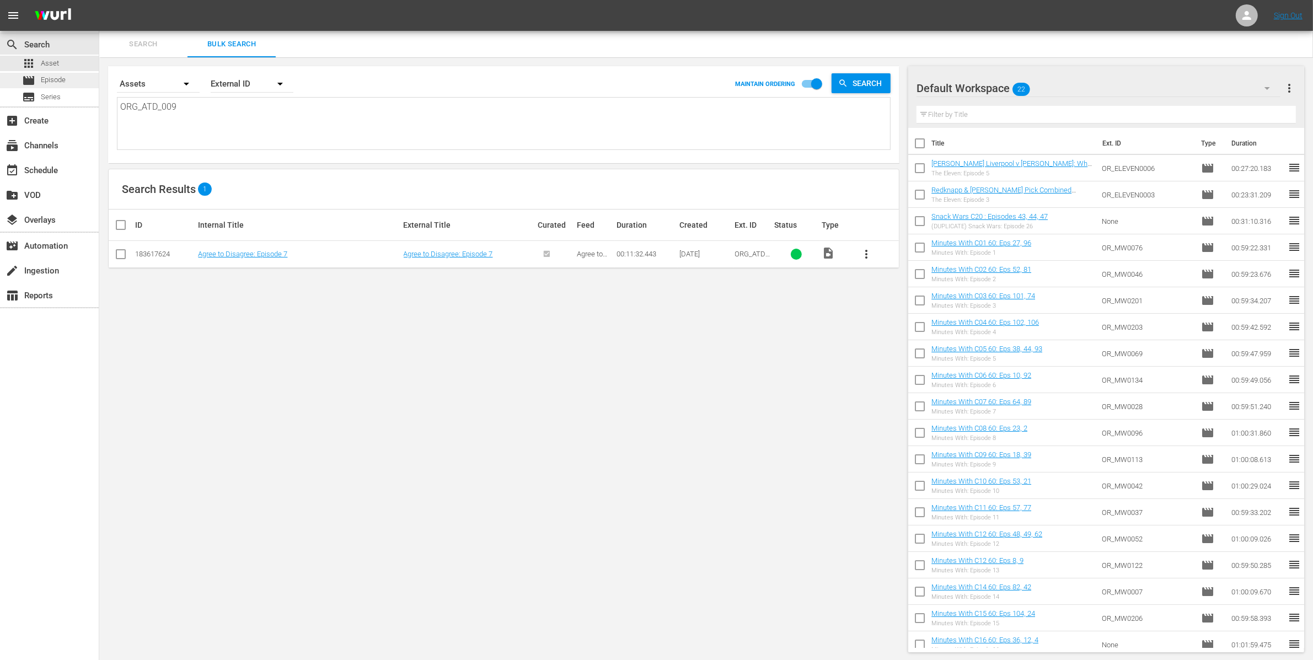
drag, startPoint x: 222, startPoint y: 128, endPoint x: 72, endPoint y: 77, distance: 158.5
click at [100, 89] on div "Search By Assets Order By External ID MAINTAIN ORDERING Search ORG_ATD_009 ORG_…" at bounding box center [503, 359] width 809 height 604
paste textarea "_POTW0008"
type textarea "OR_POTW0008"
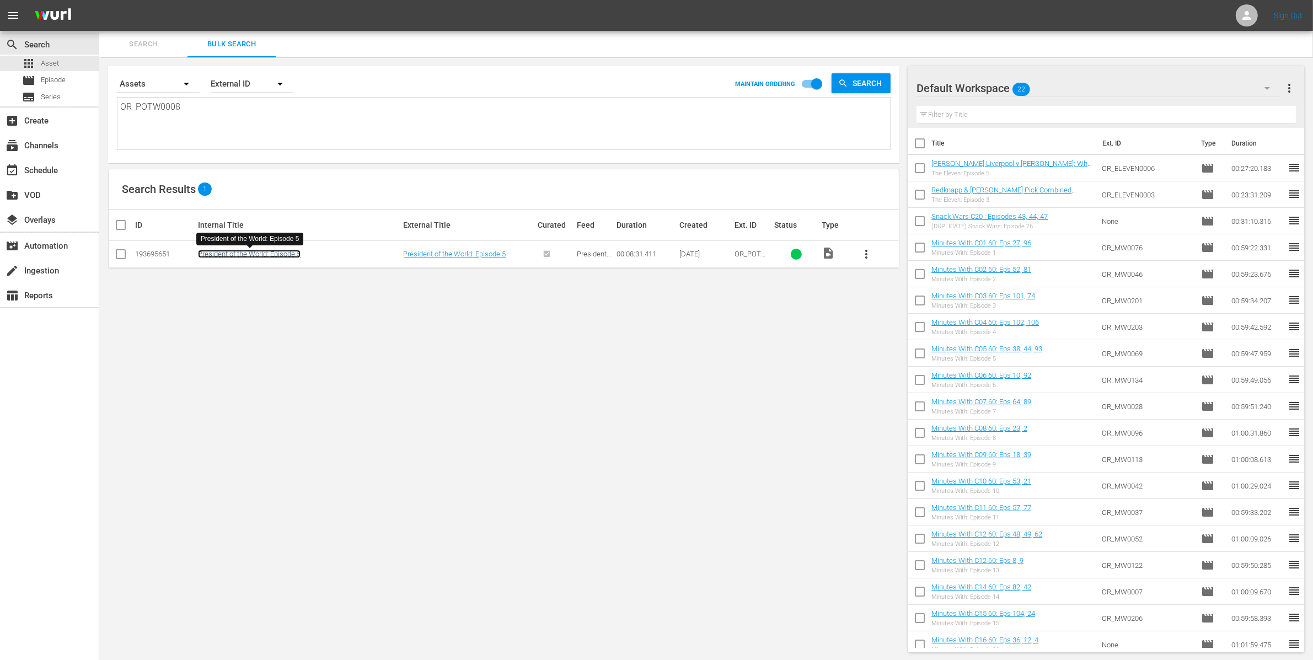
click at [275, 255] on link "President of the World: Episode 5" at bounding box center [249, 254] width 103 height 8
click at [83, 74] on div "movie Episode" at bounding box center [49, 80] width 99 height 15
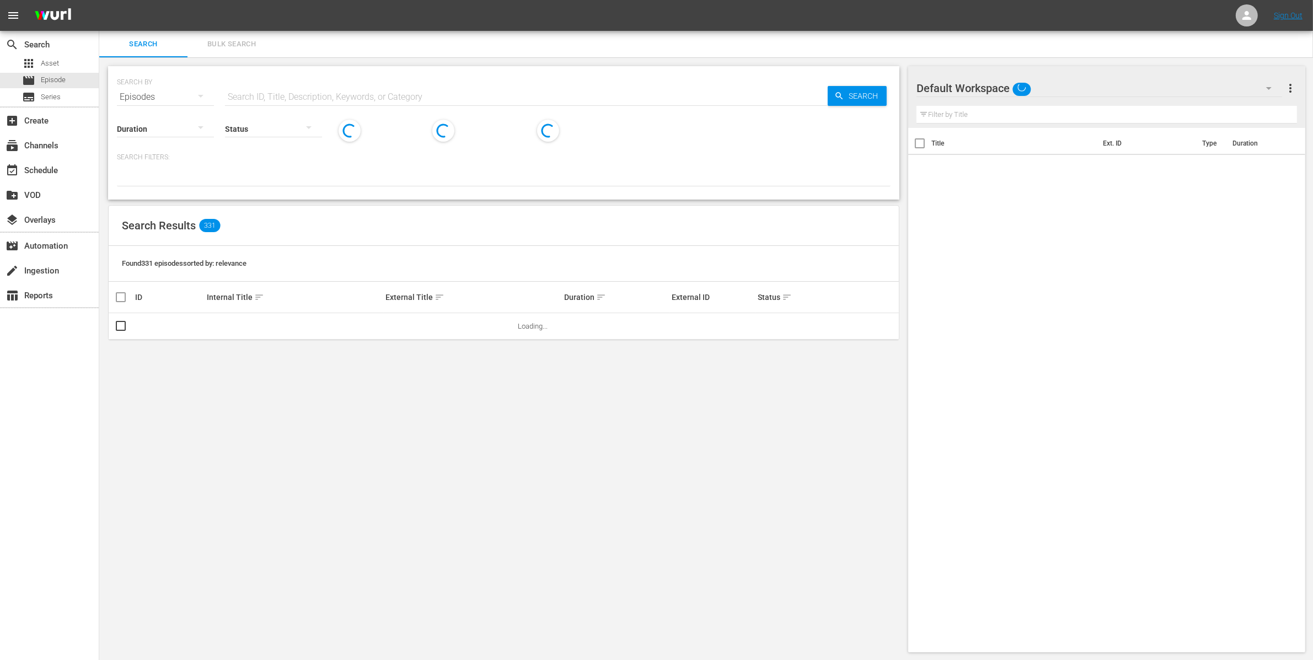
click at [217, 47] on span "Bulk Search" at bounding box center [231, 44] width 75 height 13
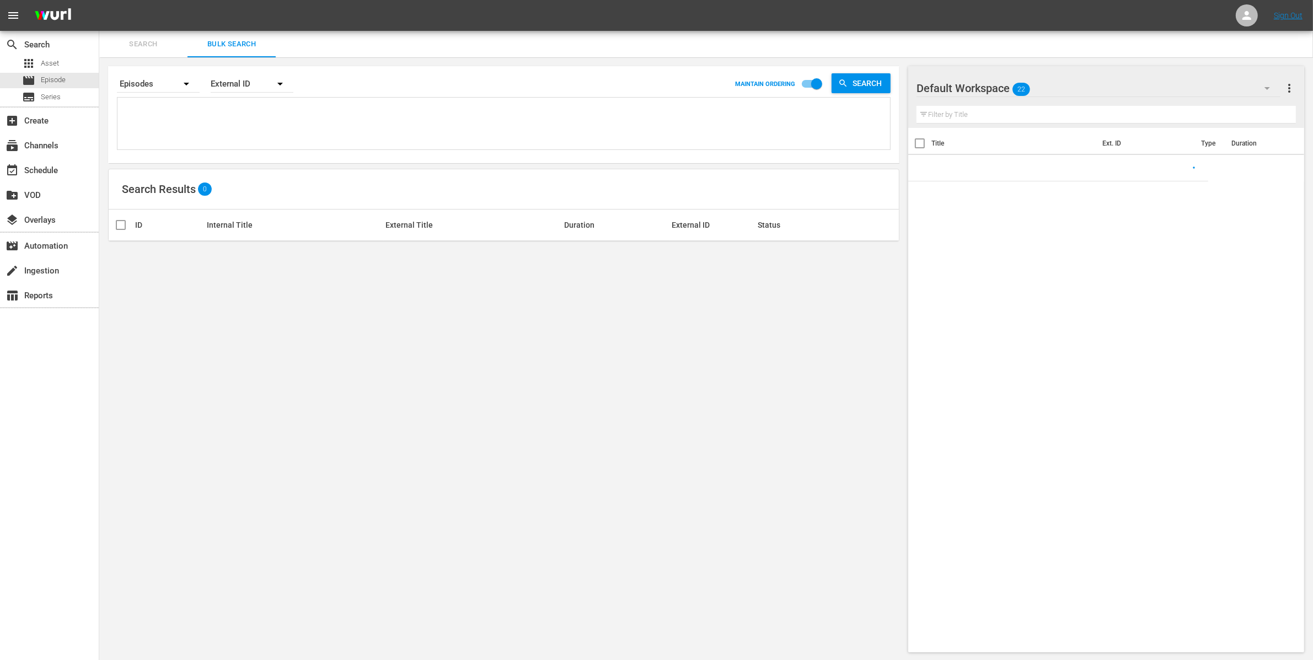
click at [194, 105] on textarea at bounding box center [505, 125] width 770 height 50
paste textarea "OR_WYR00002"
type textarea "OR_WYR00002"
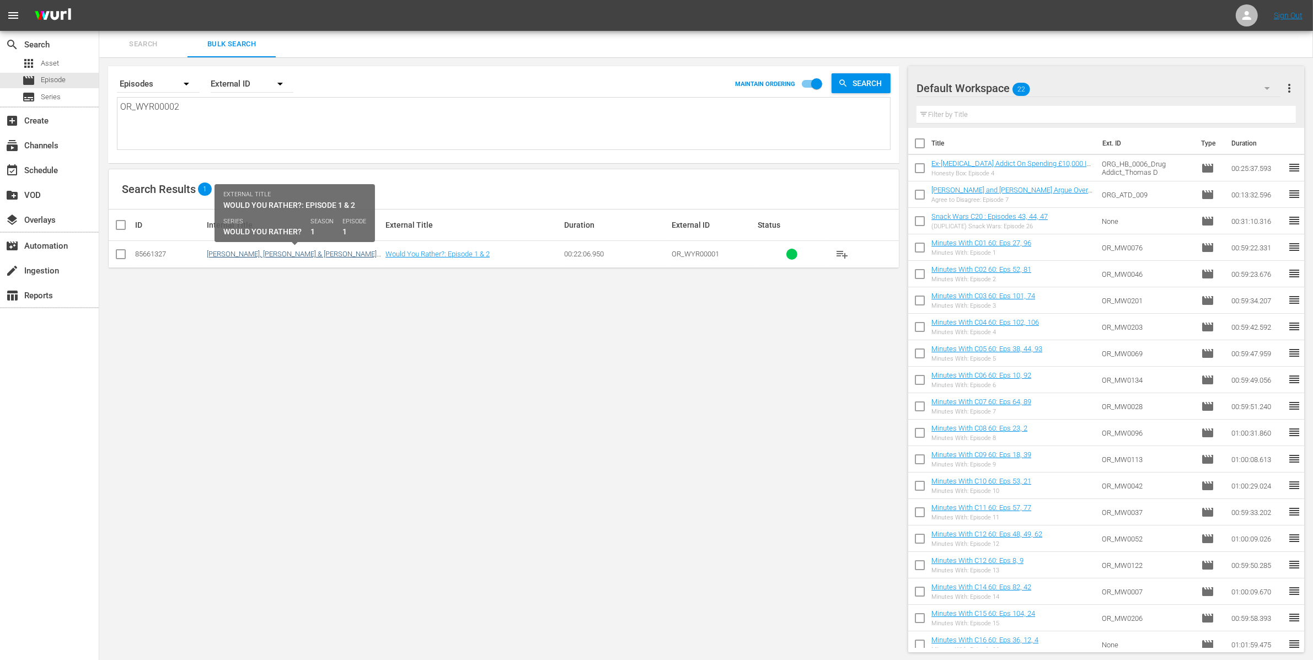
type textarea "OR_WYR00002"
click at [244, 256] on link "Chris Evans, Dakota Johnson & Pedro Pascal Argue The Weirdest Would You Rather?…" at bounding box center [292, 266] width 170 height 33
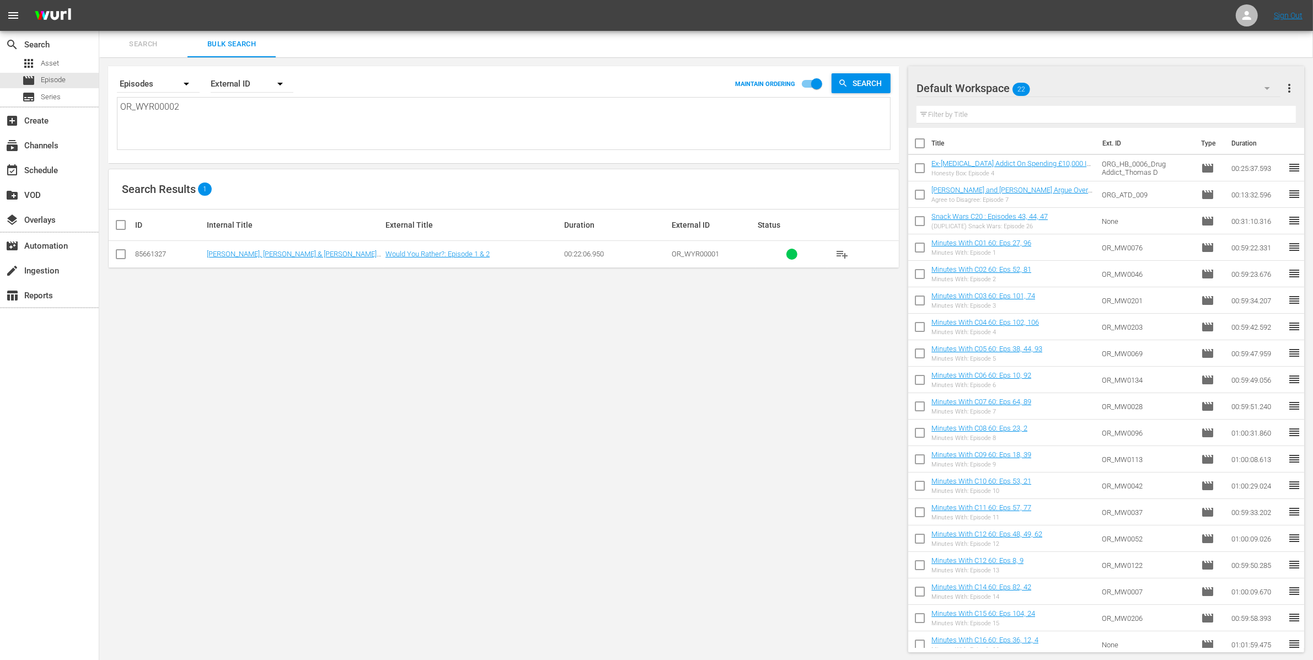
click at [213, 126] on textarea "OR_WYR00002" at bounding box center [505, 125] width 770 height 50
paste textarea "FI0025"
type textarea "OR_FI0025"
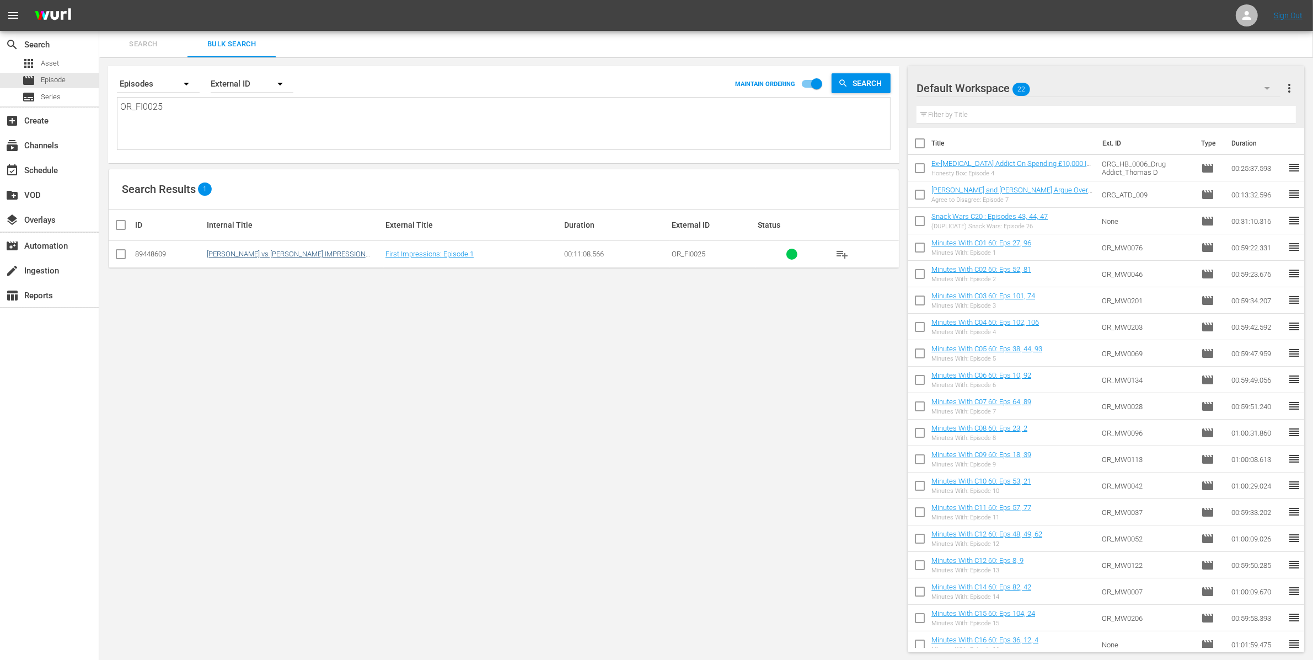
type textarea "OR_FI0025"
click at [262, 254] on link "Natasha Lyonne vs Danielle Brooks IMPRESSION SHOWDOWN" at bounding box center [286, 258] width 159 height 17
click at [1087, 78] on div "Default Workspace 22" at bounding box center [1099, 88] width 364 height 31
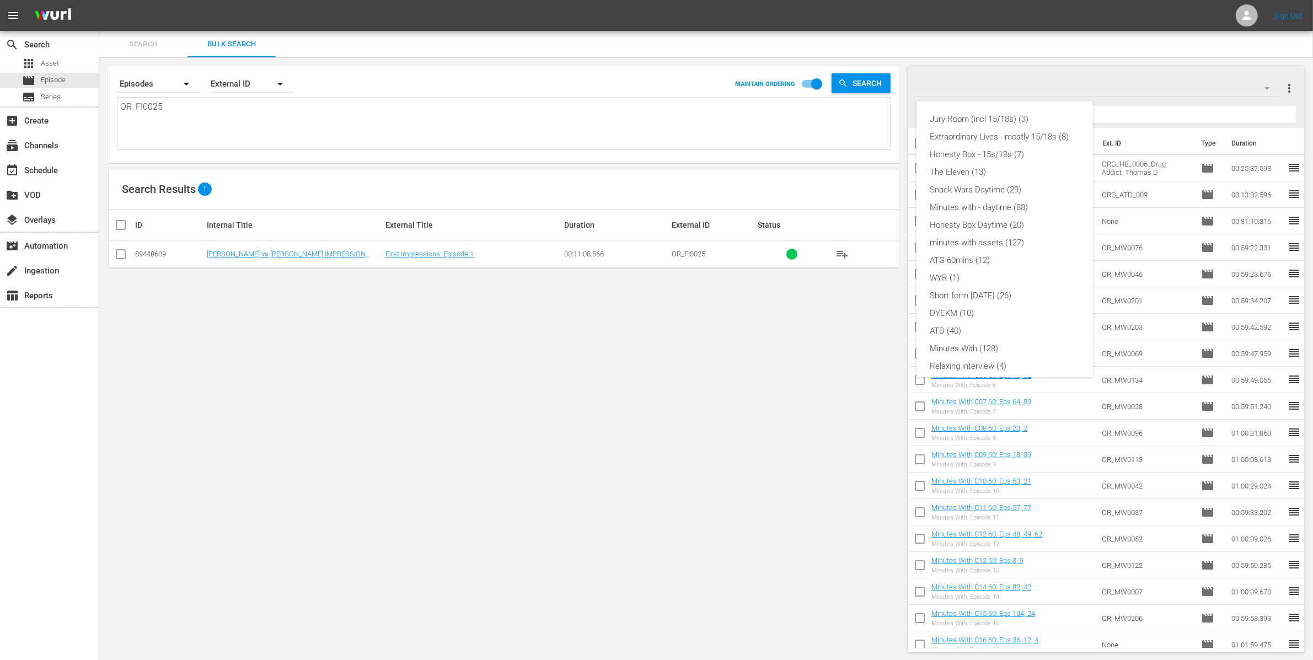
scroll to position [77, 0]
click at [1017, 248] on div "ATD (40)" at bounding box center [1005, 254] width 150 height 18
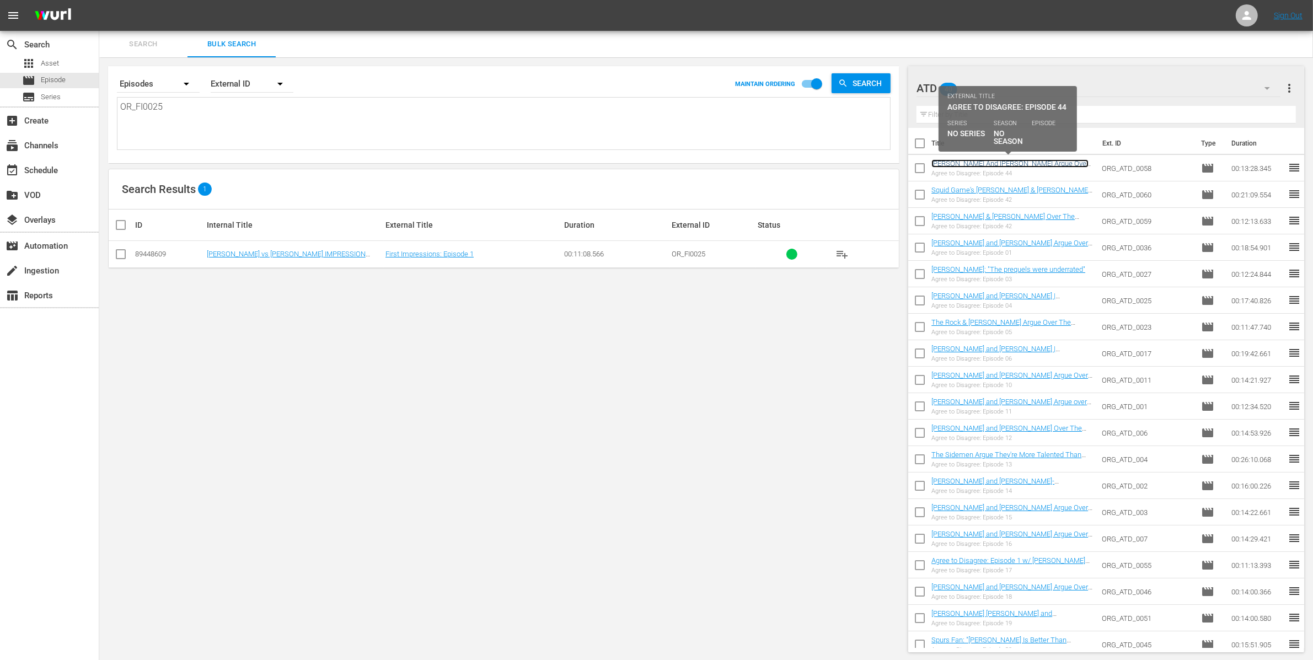
click at [982, 165] on link "Luke Littler And Luke Humphries Argue Over Sport's Biggest Debates" at bounding box center [1010, 167] width 157 height 17
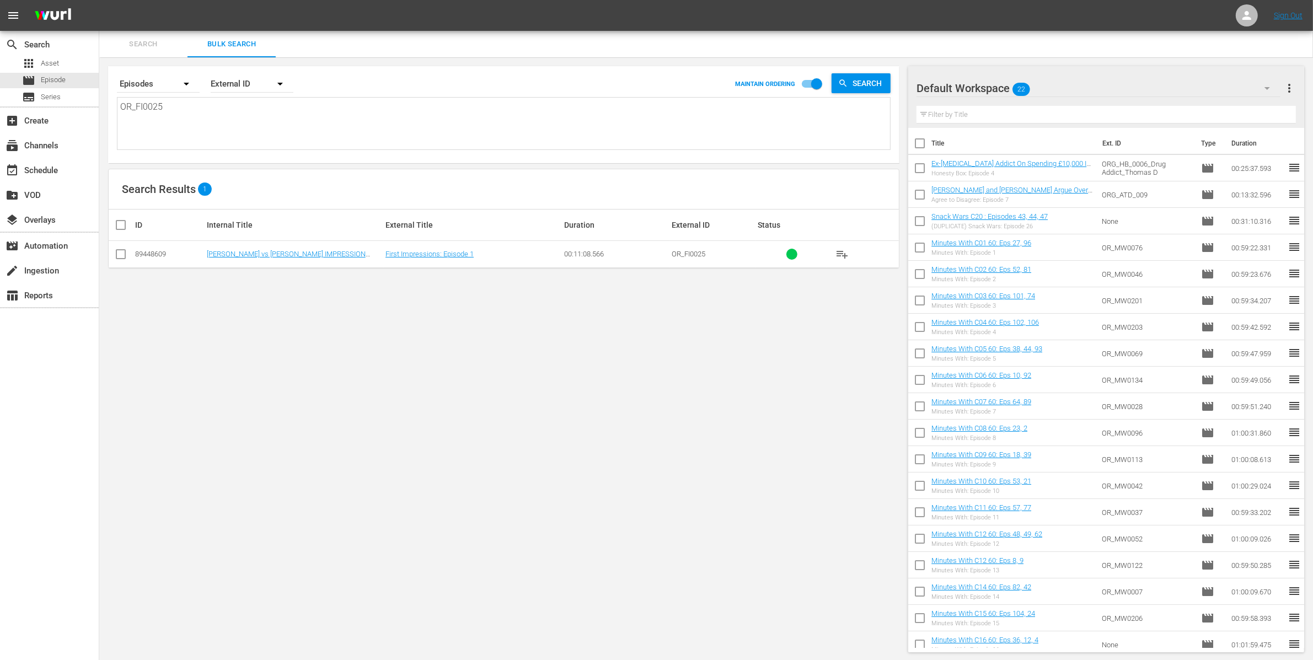
click at [141, 129] on textarea "OR_FI0025" at bounding box center [505, 125] width 770 height 50
click at [140, 129] on textarea "OR_FI0025" at bounding box center [505, 125] width 770 height 50
paste textarea "OR_DTTB0003"
type textarea "OR_FI0025OR_DTTB0003"
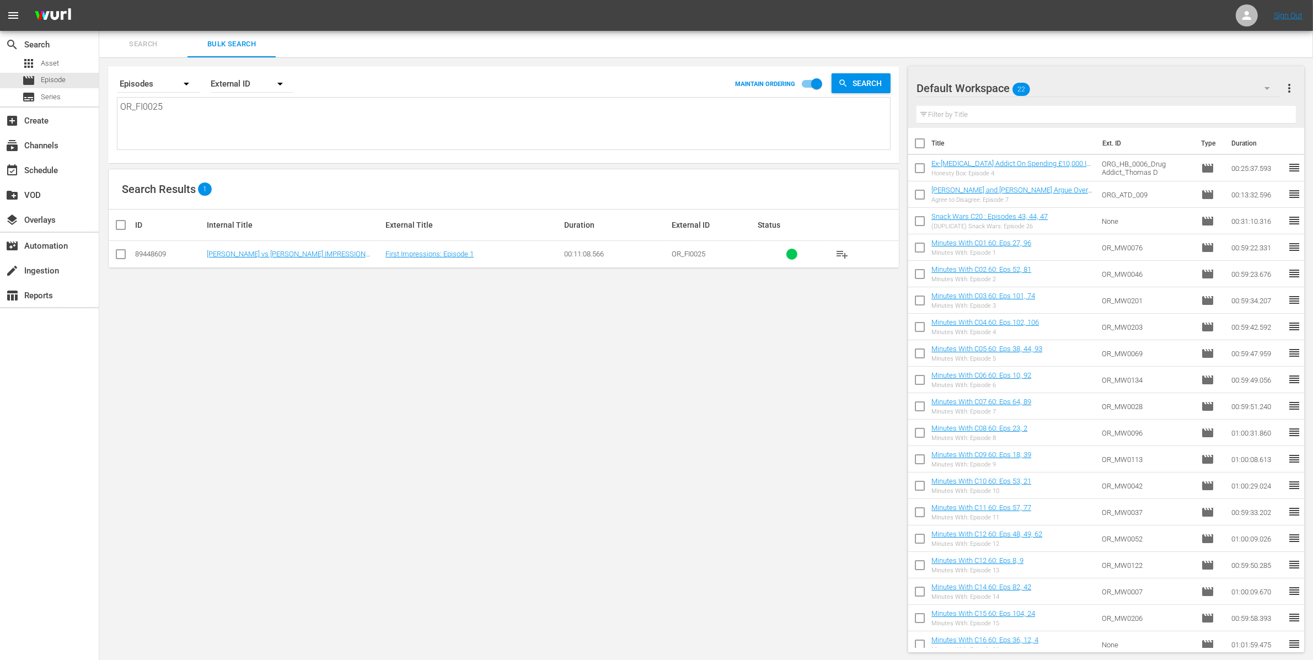
type textarea "OR_FI0025OR_DTTB0003"
click at [140, 127] on textarea "OR_FI0025OR_DTTB0003" at bounding box center [505, 125] width 770 height 50
paste textarea
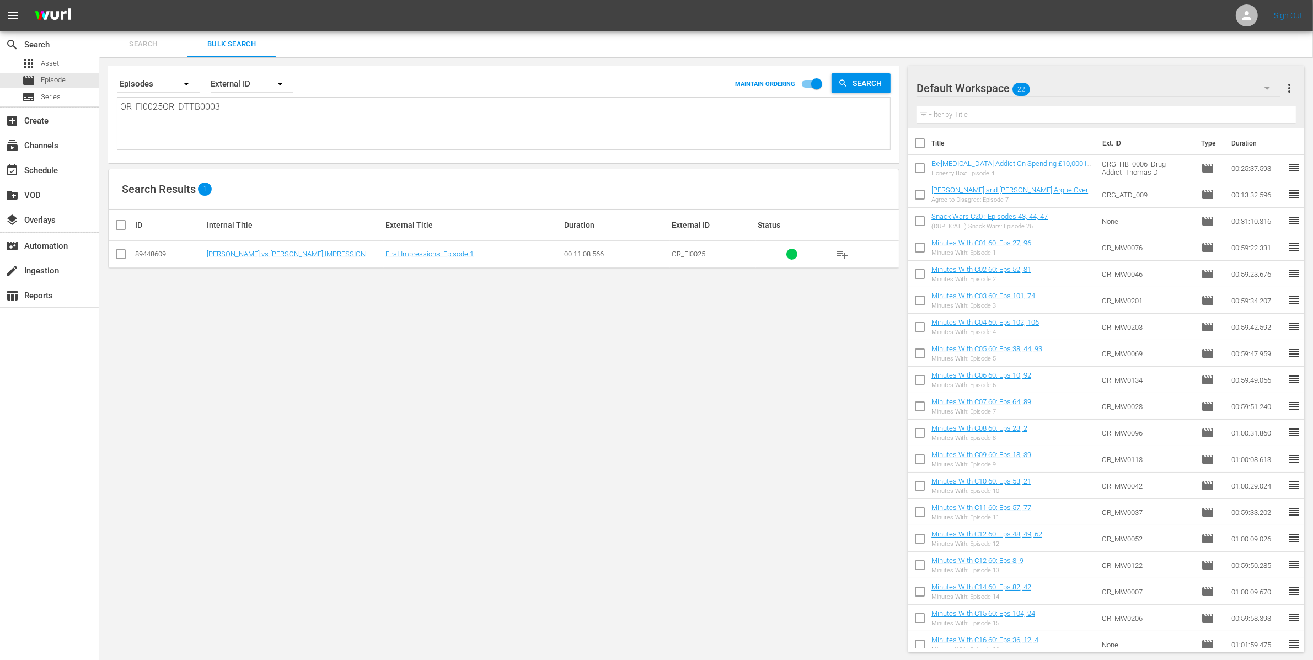
type textarea "OR_DTTB0003"
click at [243, 258] on link "Chelsea Fan Claims Liverpool Can't Compete For The Biggest Transfer Targets" at bounding box center [289, 258] width 164 height 17
click at [228, 121] on textarea "OR_DTTB0003" at bounding box center [505, 125] width 770 height 50
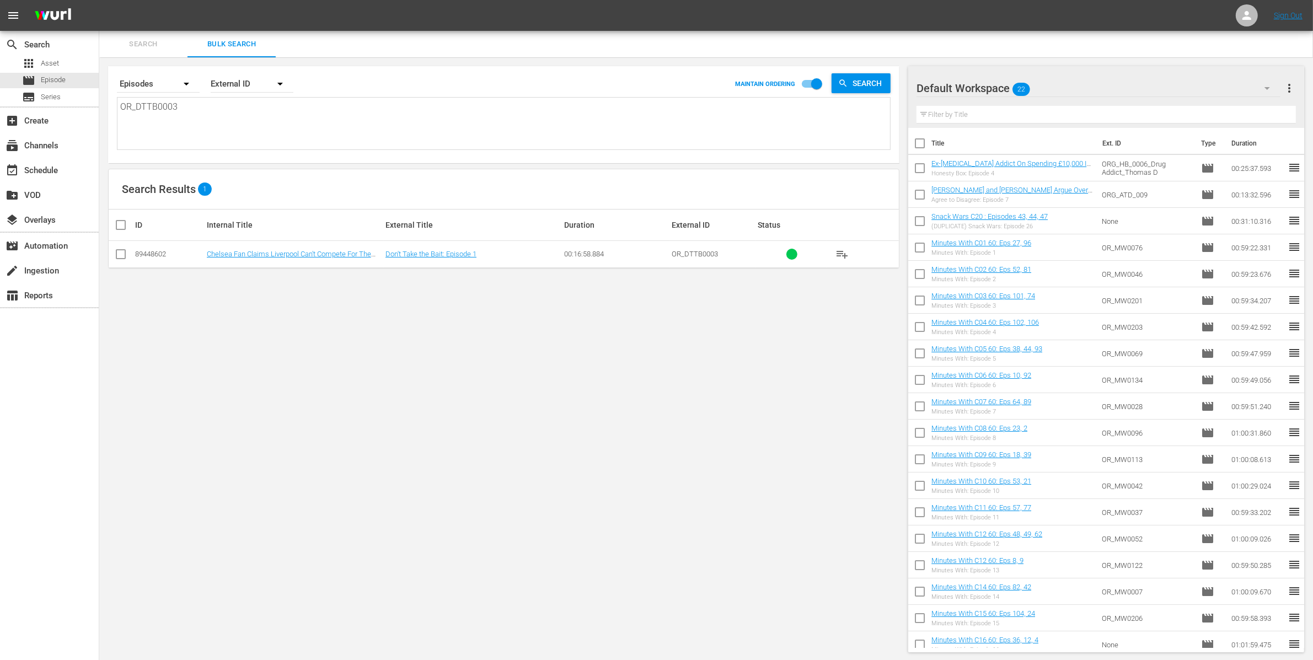
click at [228, 121] on textarea "OR_DTTB0003" at bounding box center [505, 125] width 770 height 50
paste textarea "JR00002"
type textarea "OR_JR00002"
click at [315, 253] on link "Millionaire Boss vs Cambridge Student Clash in Billionaire Debate" at bounding box center [280, 258] width 147 height 17
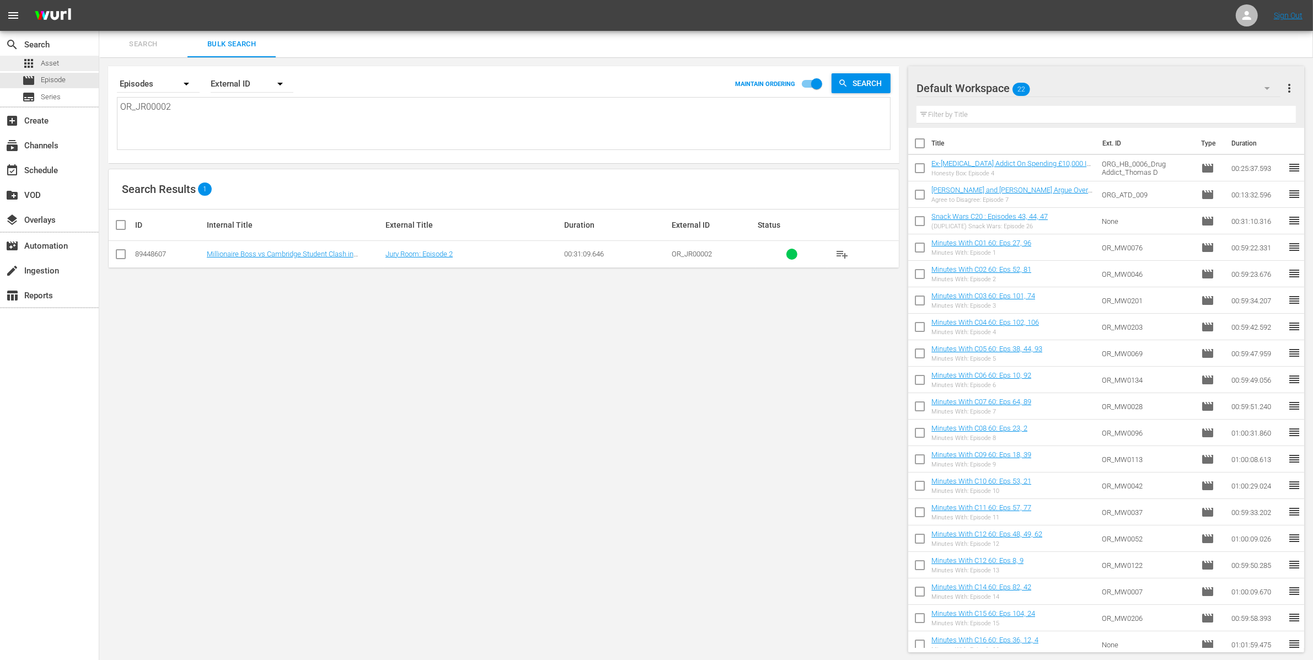
click at [72, 65] on div "apps Asset" at bounding box center [49, 63] width 99 height 15
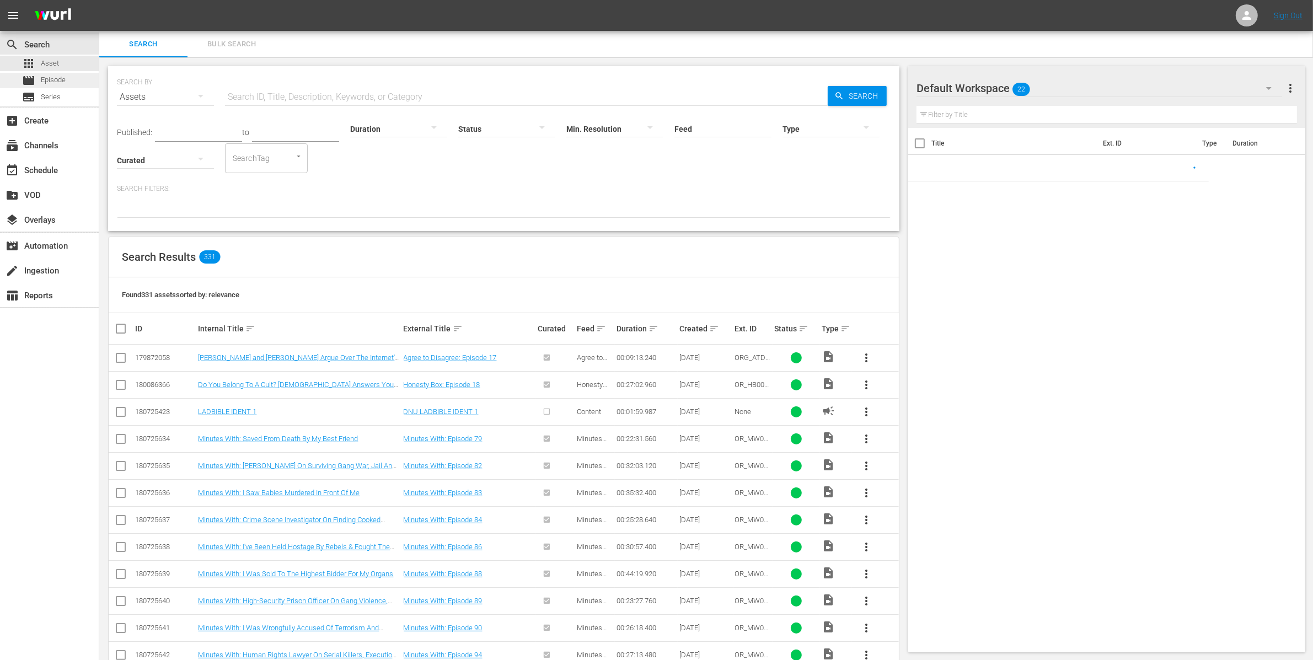
click at [72, 82] on div "movie Episode" at bounding box center [49, 80] width 99 height 15
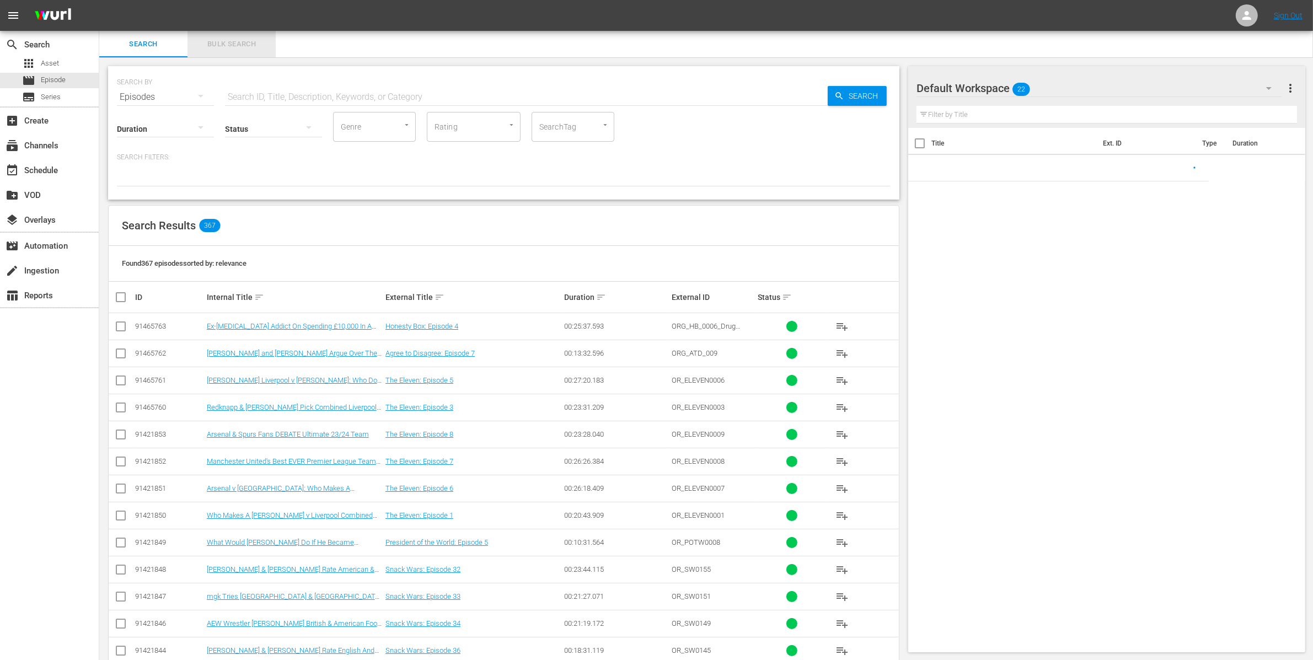
click at [226, 46] on span "Bulk Search" at bounding box center [231, 44] width 75 height 13
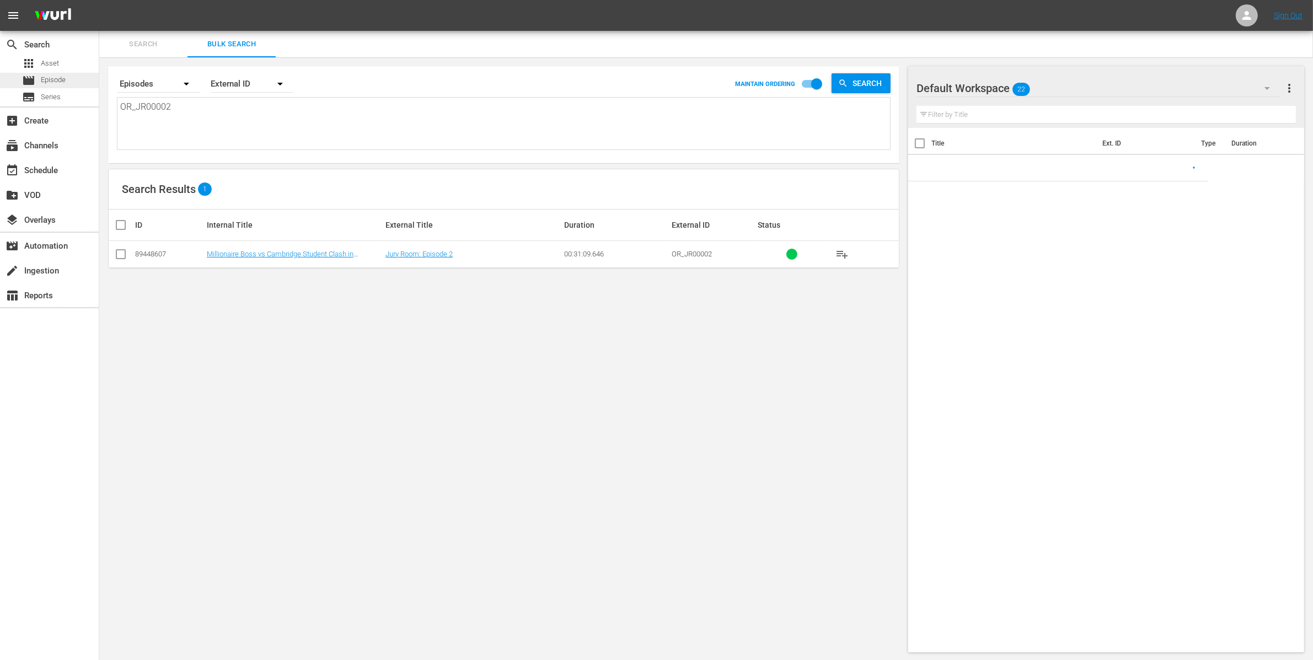
drag, startPoint x: 216, startPoint y: 121, endPoint x: 62, endPoint y: 76, distance: 160.9
click at [99, 0] on div "search Search apps Asset movie Episode subtitles Series add_box Create subscrip…" at bounding box center [706, 0] width 1214 height 0
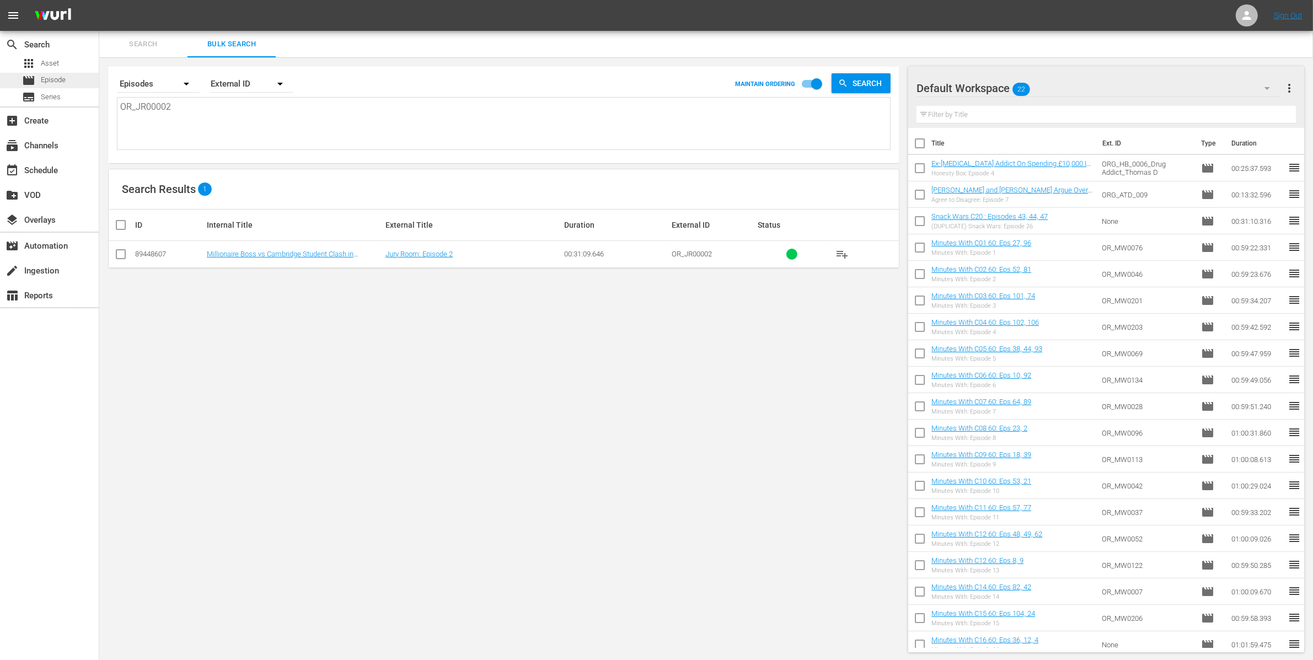
paste textarea "SW0123 OR_SW0124"
type textarea "OR_SW0123 OR_SW0124"
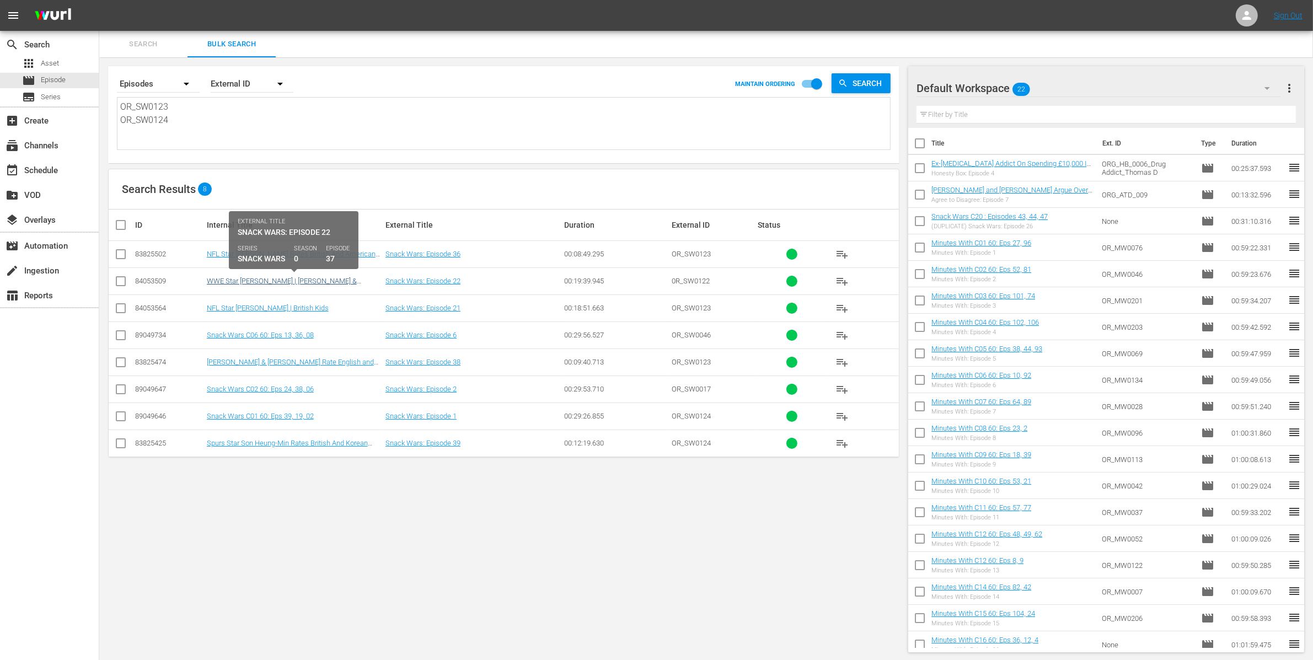
type textarea "OR_SW0123 OR_SW0124"
click at [295, 281] on link "WWE Star Cody Rhodes | Mike Tindall & James Haskell" at bounding box center [282, 285] width 150 height 17
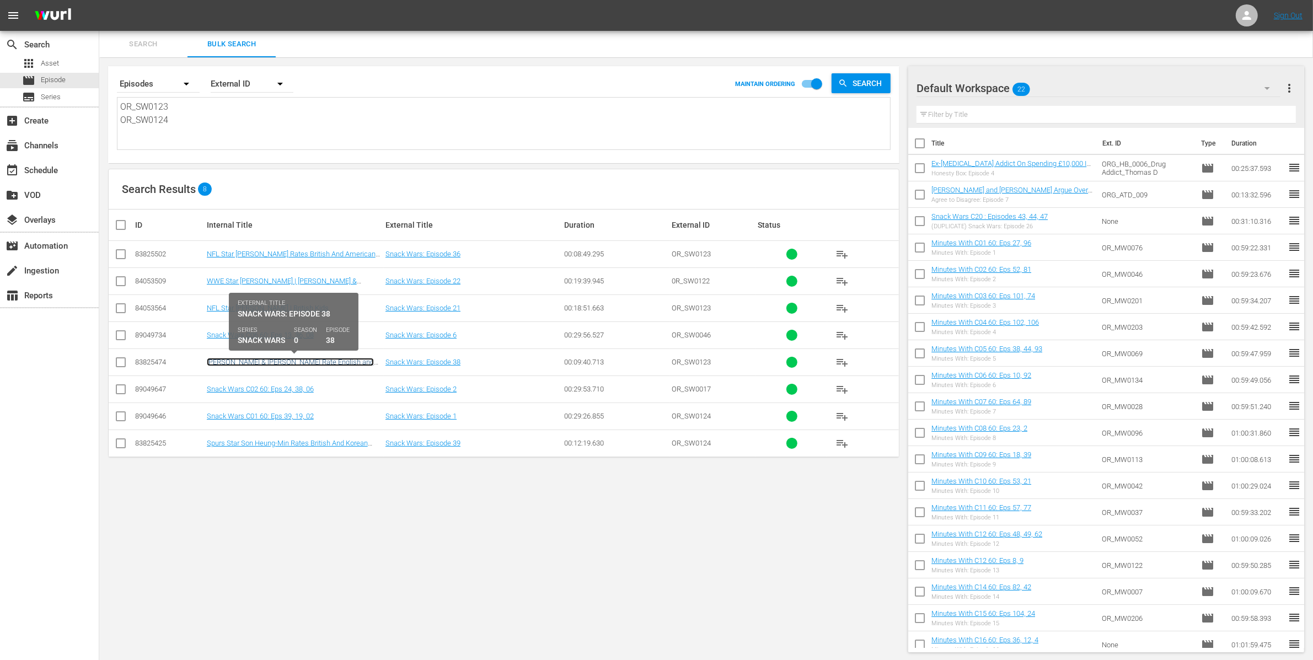
click at [339, 362] on link "Mike Tindall & James Haskell Rate English and Australian Food" at bounding box center [290, 366] width 167 height 17
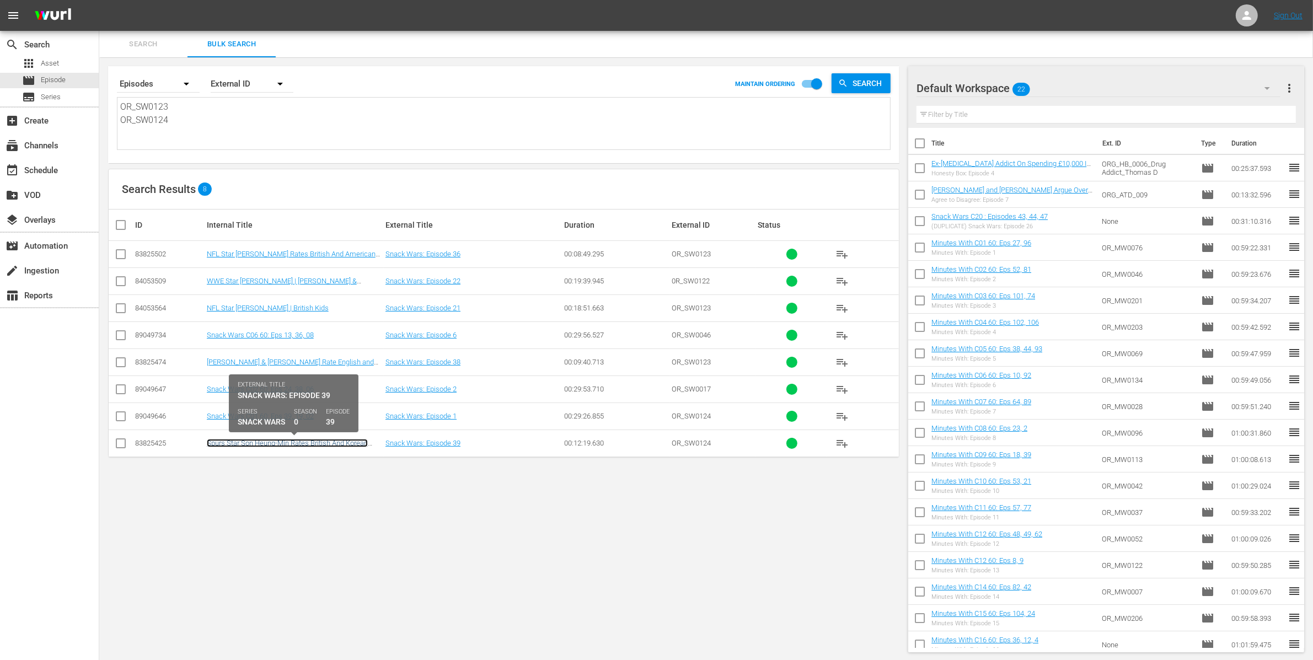
click at [328, 442] on link "Spurs Star Son Heung-Min Rates British And Korean Food" at bounding box center [287, 447] width 161 height 17
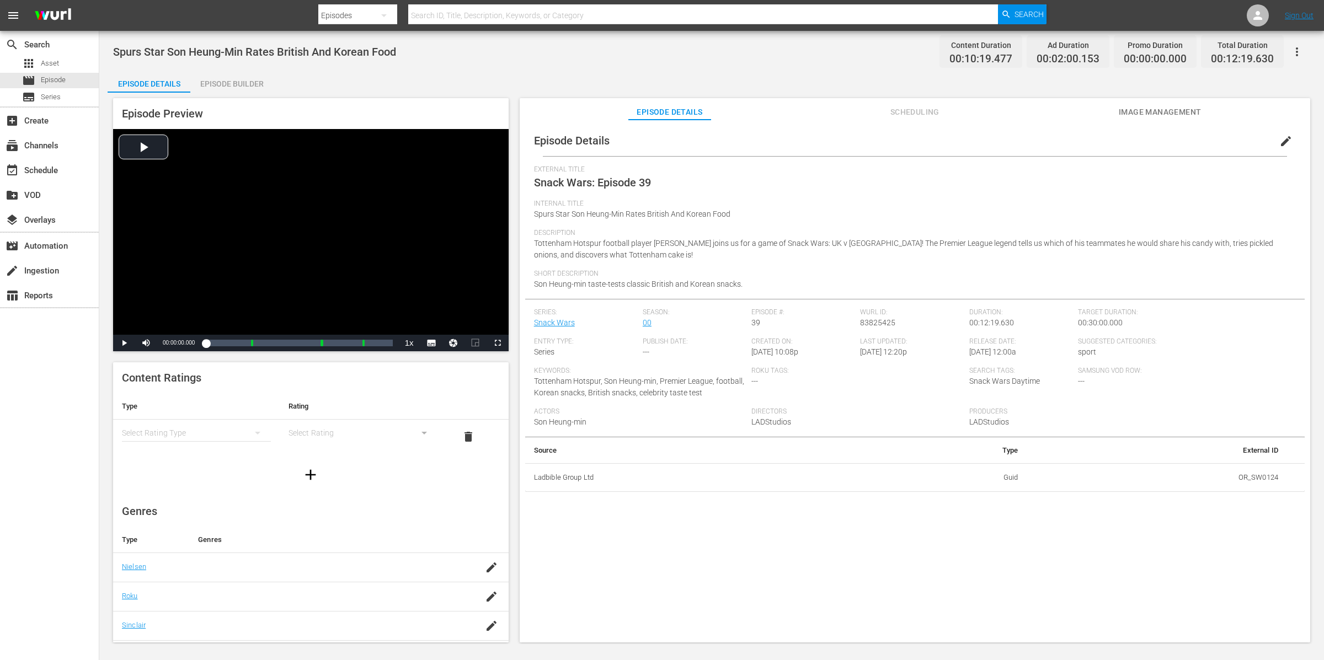
click at [245, 77] on div "Episode Builder" at bounding box center [231, 84] width 83 height 26
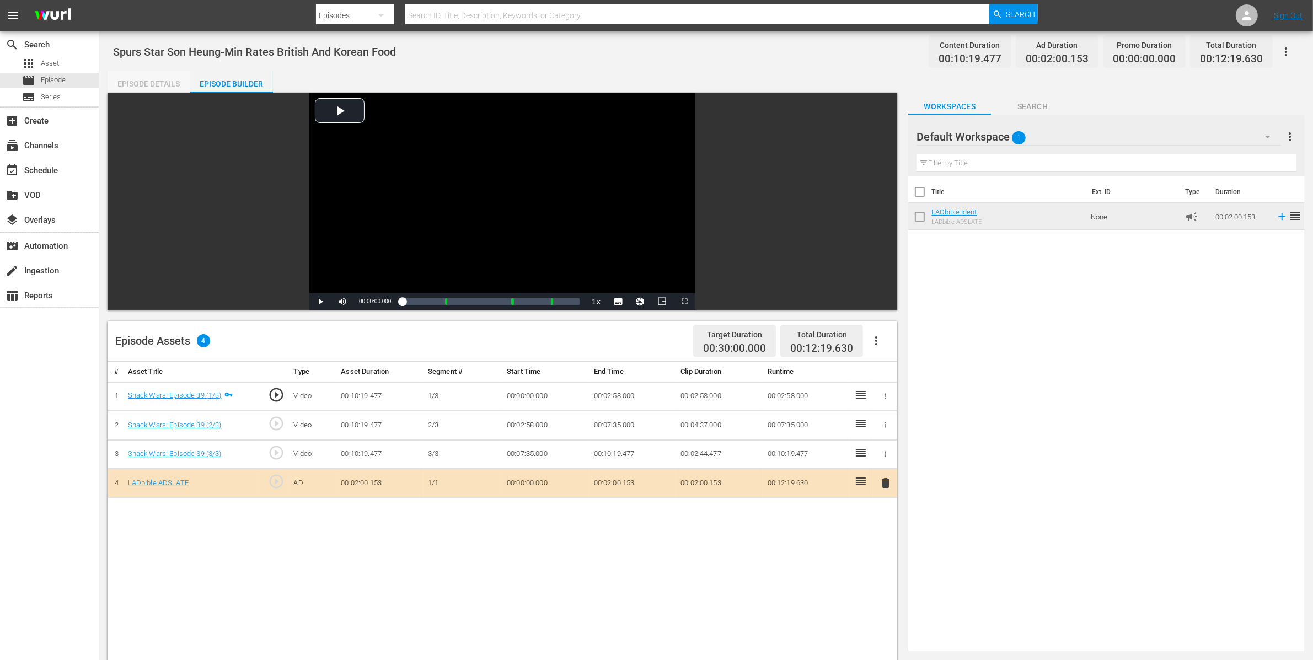
click at [172, 81] on div "Episode Details" at bounding box center [149, 84] width 83 height 26
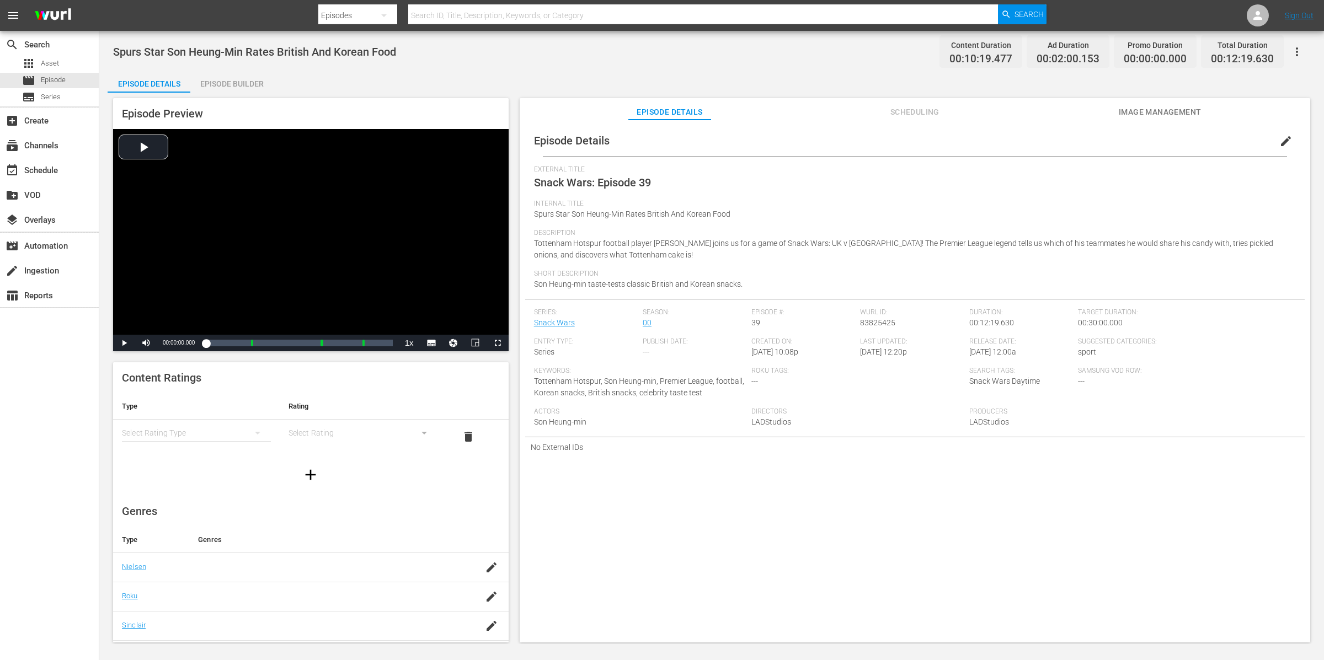
click at [227, 87] on div "Episode Builder" at bounding box center [231, 84] width 83 height 26
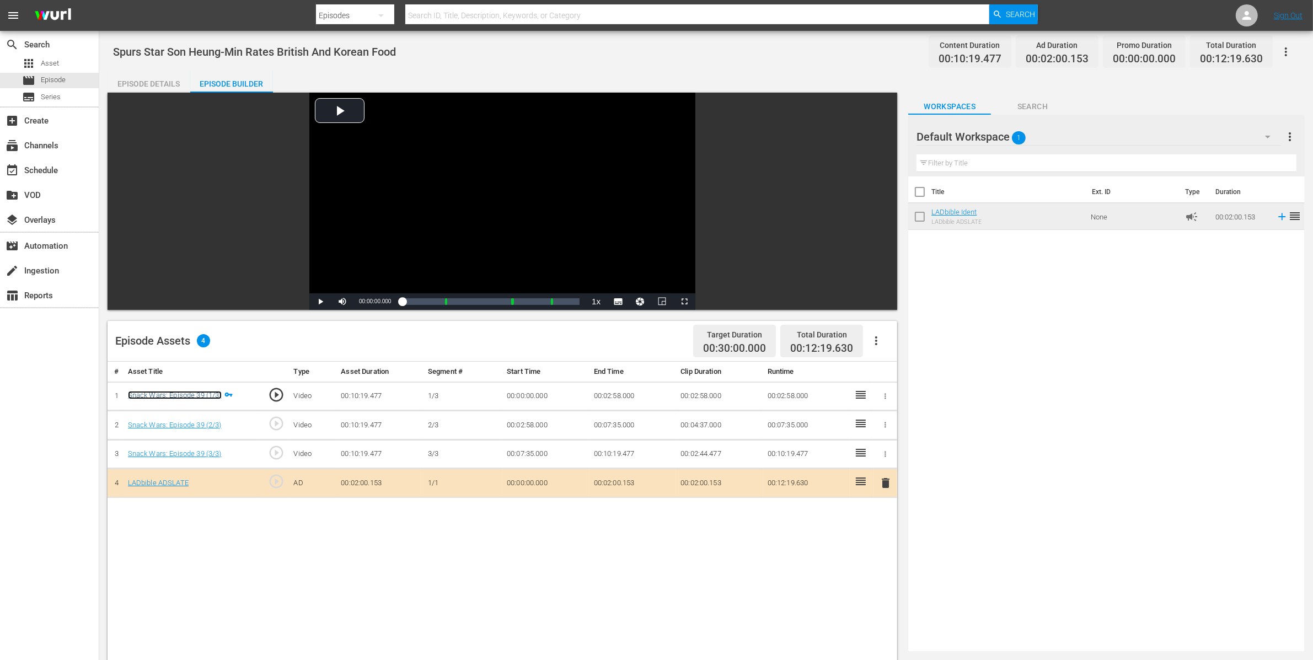
click at [199, 395] on link "Snack Wars: Episode 39 (1/3)" at bounding box center [175, 395] width 94 height 8
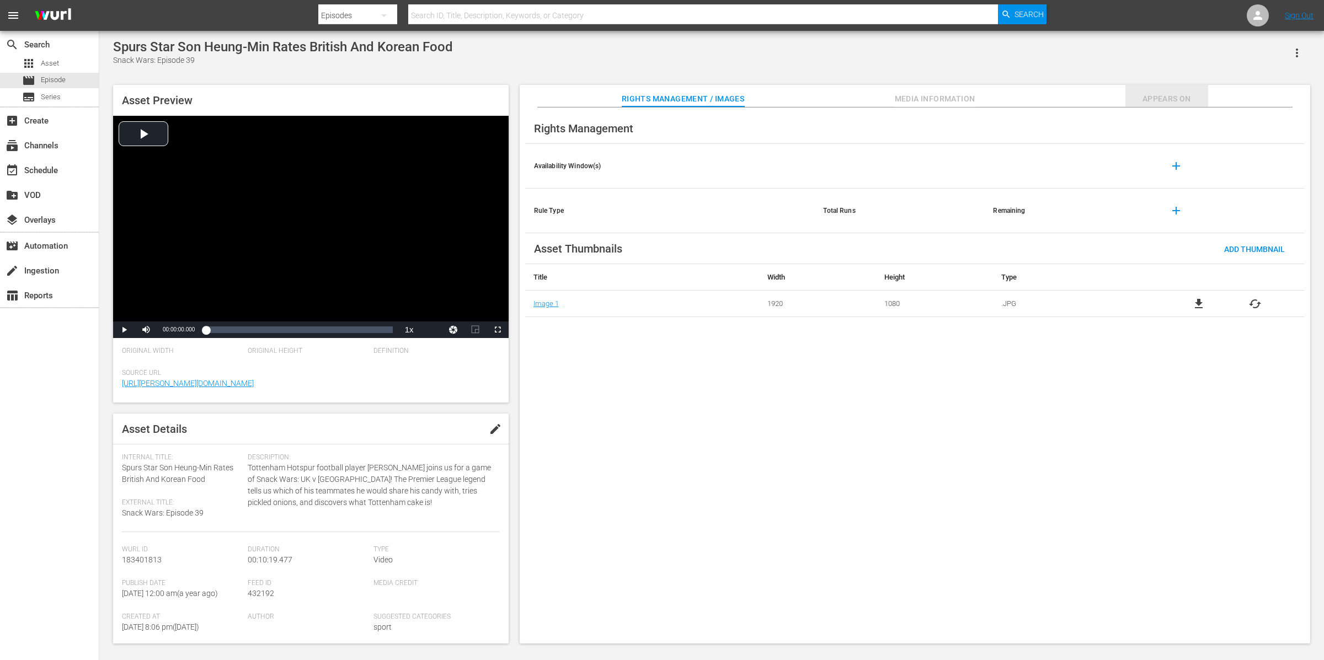
click at [1169, 94] on span "Appears On" at bounding box center [1166, 99] width 83 height 14
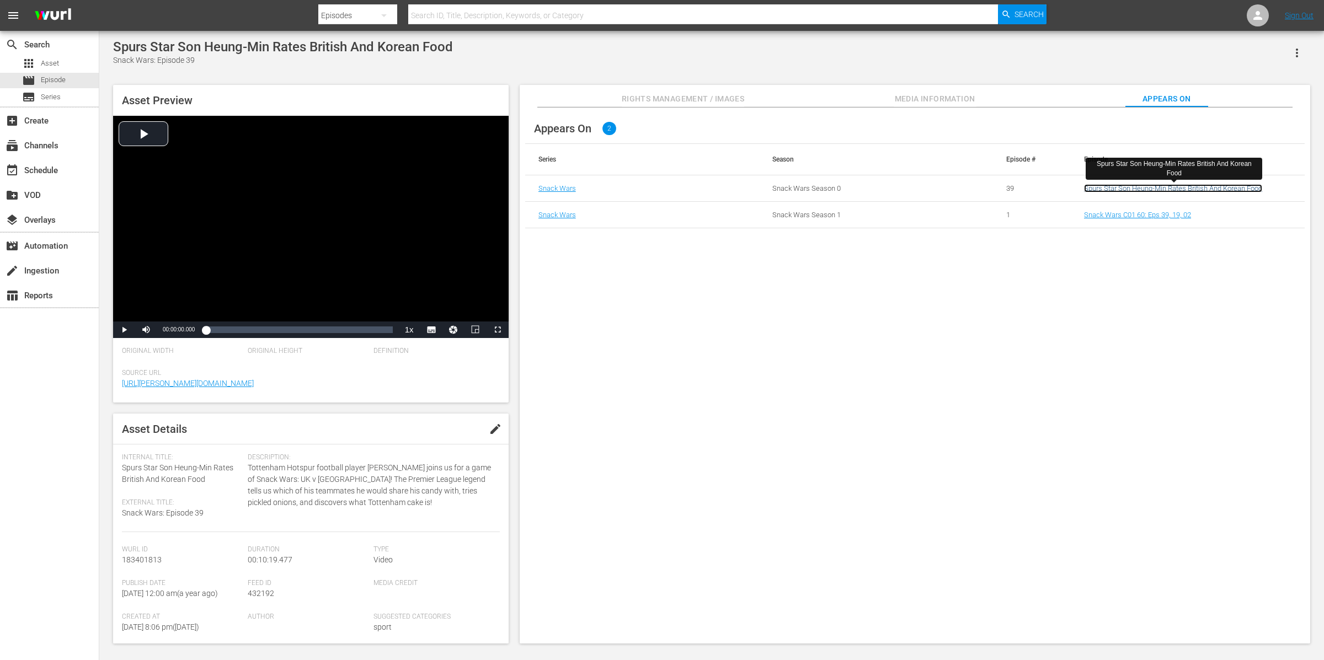
click at [1160, 188] on link "Spurs Star Son Heung-Min Rates British And Korean Food" at bounding box center [1173, 188] width 178 height 8
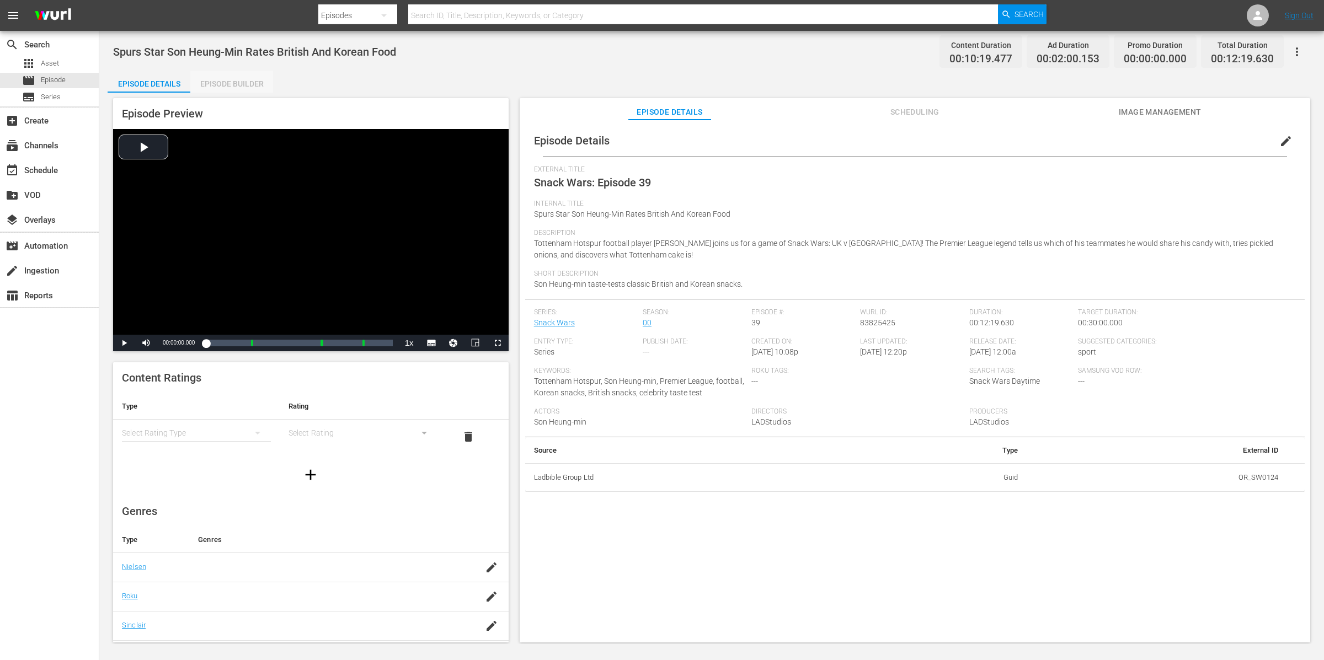
click at [196, 71] on div "Episode Builder" at bounding box center [231, 84] width 83 height 26
click at [211, 82] on div "Episode Builder" at bounding box center [231, 84] width 83 height 26
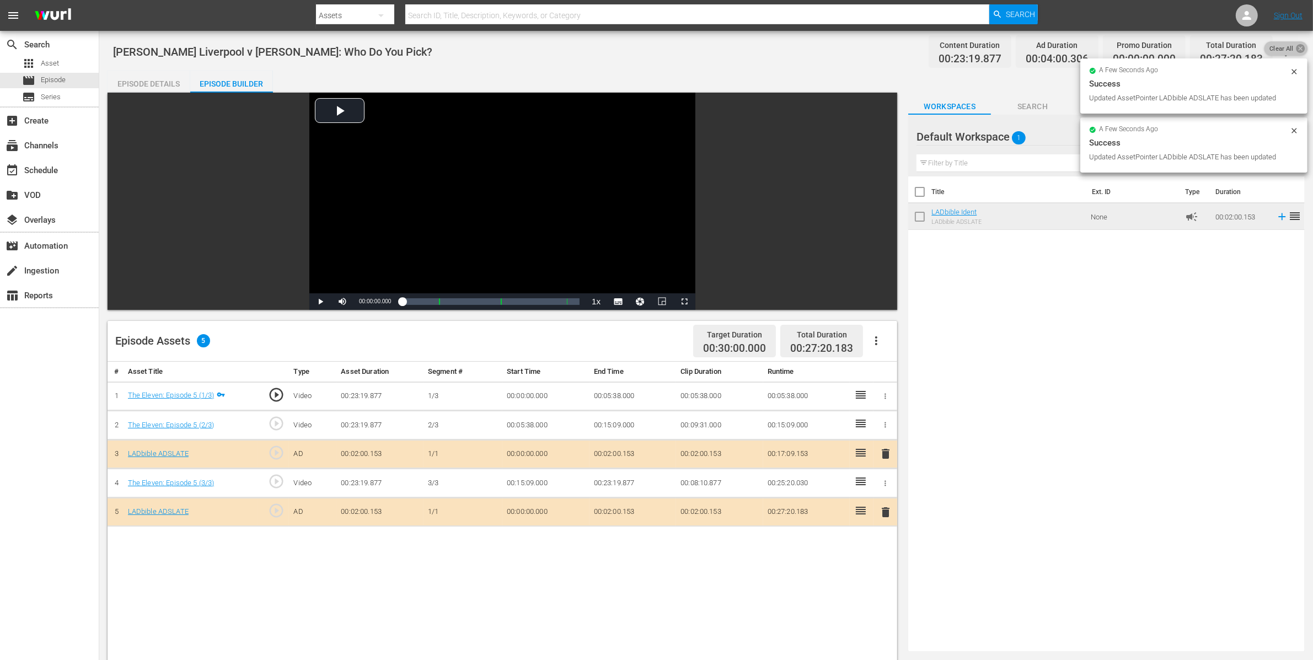
click at [1299, 46] on icon at bounding box center [1300, 48] width 9 height 9
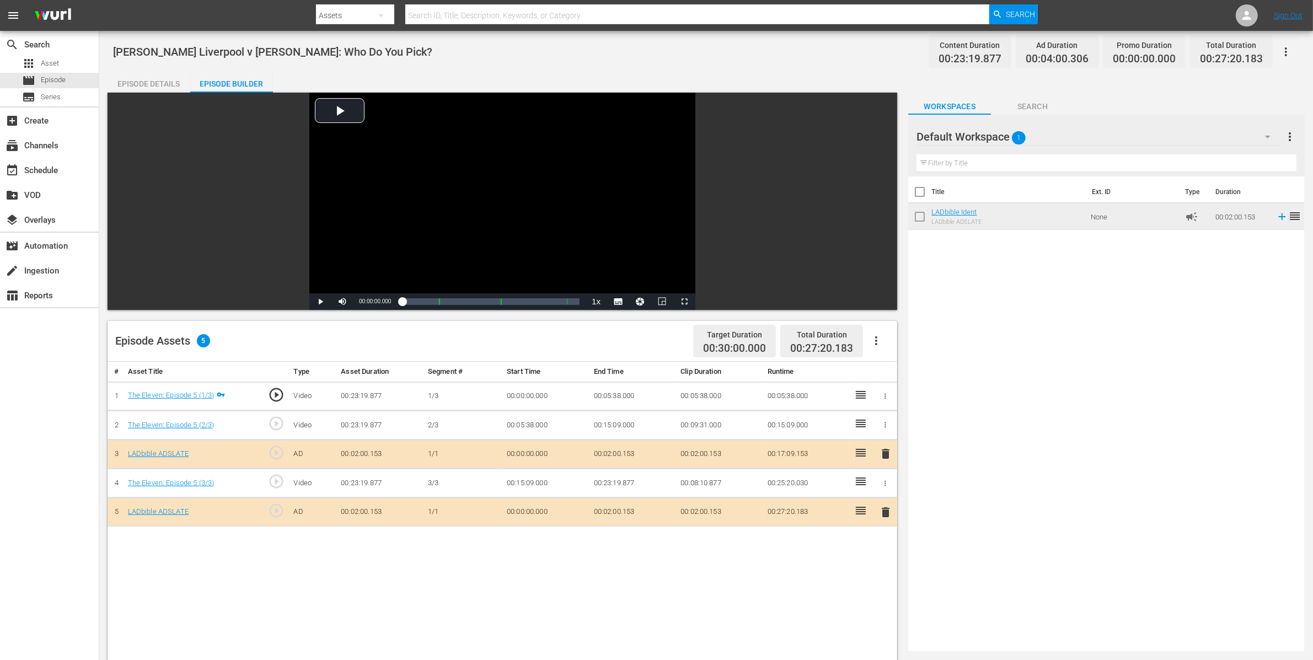
click at [1299, 47] on button "button" at bounding box center [1286, 52] width 26 height 26
click at [1245, 51] on div "Add Episode to Workspace" at bounding box center [1207, 56] width 168 height 26
click at [138, 80] on div "Episode Details" at bounding box center [149, 84] width 83 height 26
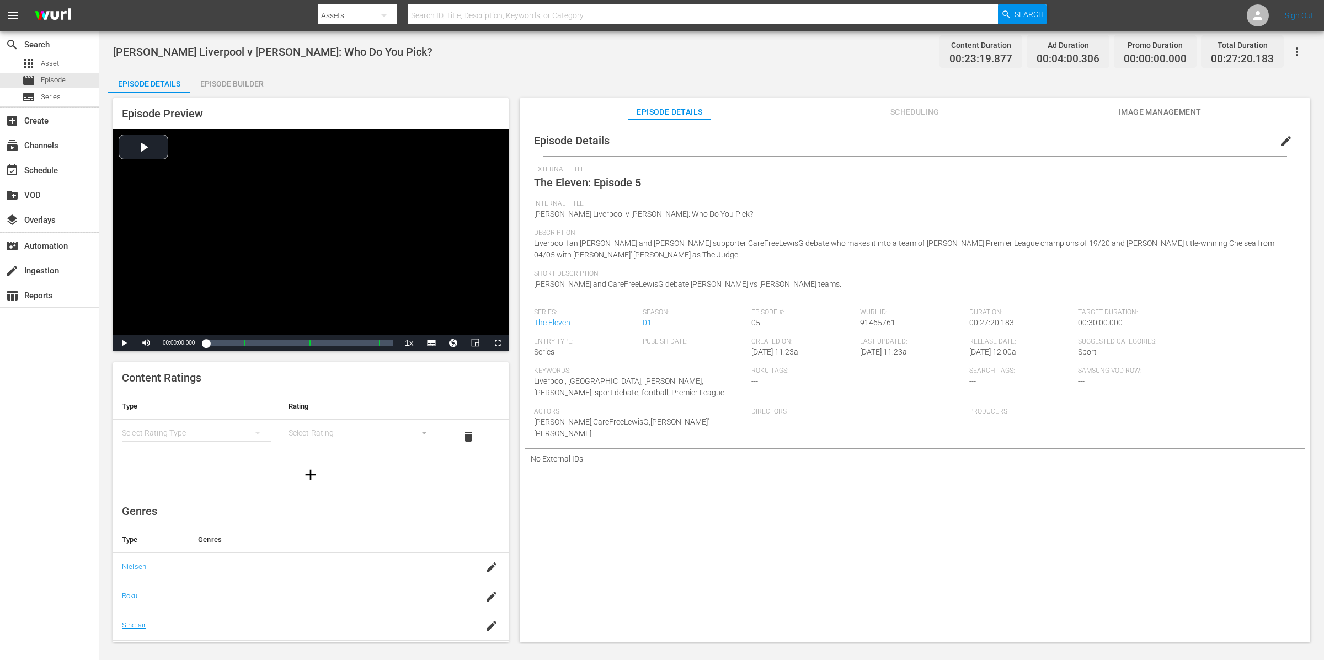
click at [1297, 50] on icon "button" at bounding box center [1296, 51] width 13 height 13
click at [1297, 50] on div "Add Episode to Workspace" at bounding box center [1217, 56] width 168 height 26
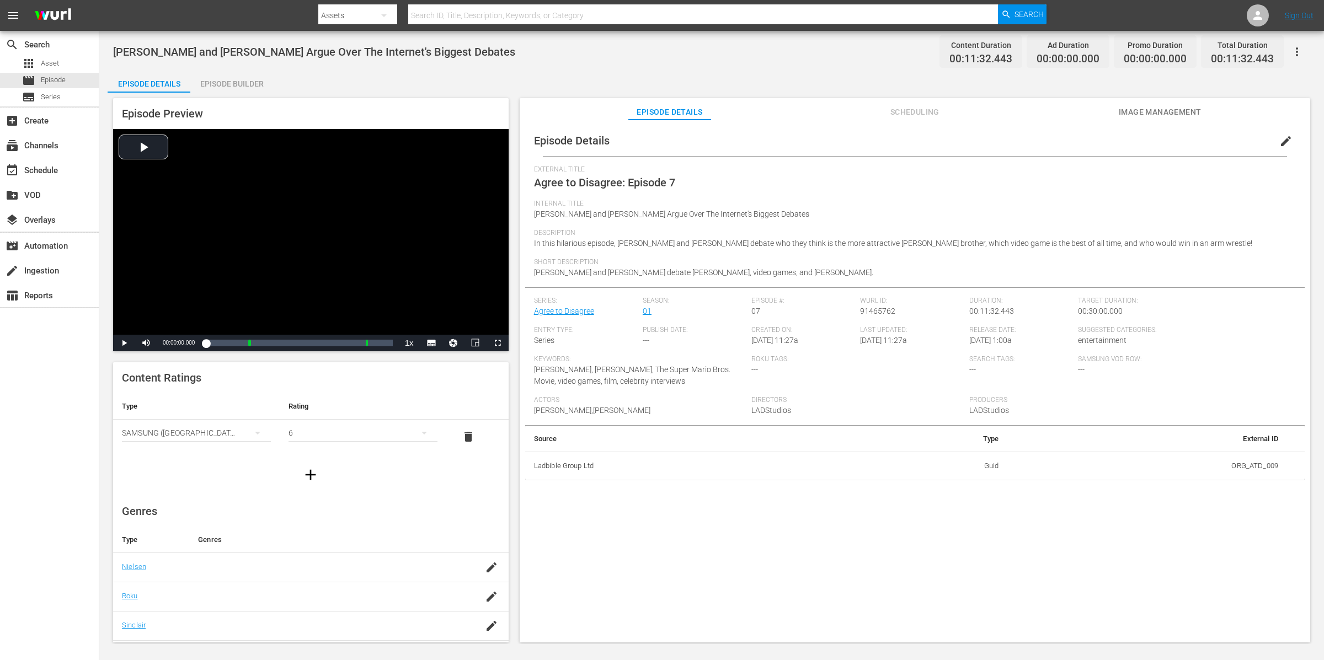
drag, startPoint x: 213, startPoint y: 79, endPoint x: 290, endPoint y: 127, distance: 90.4
click at [213, 79] on div "Episode Builder" at bounding box center [231, 84] width 83 height 26
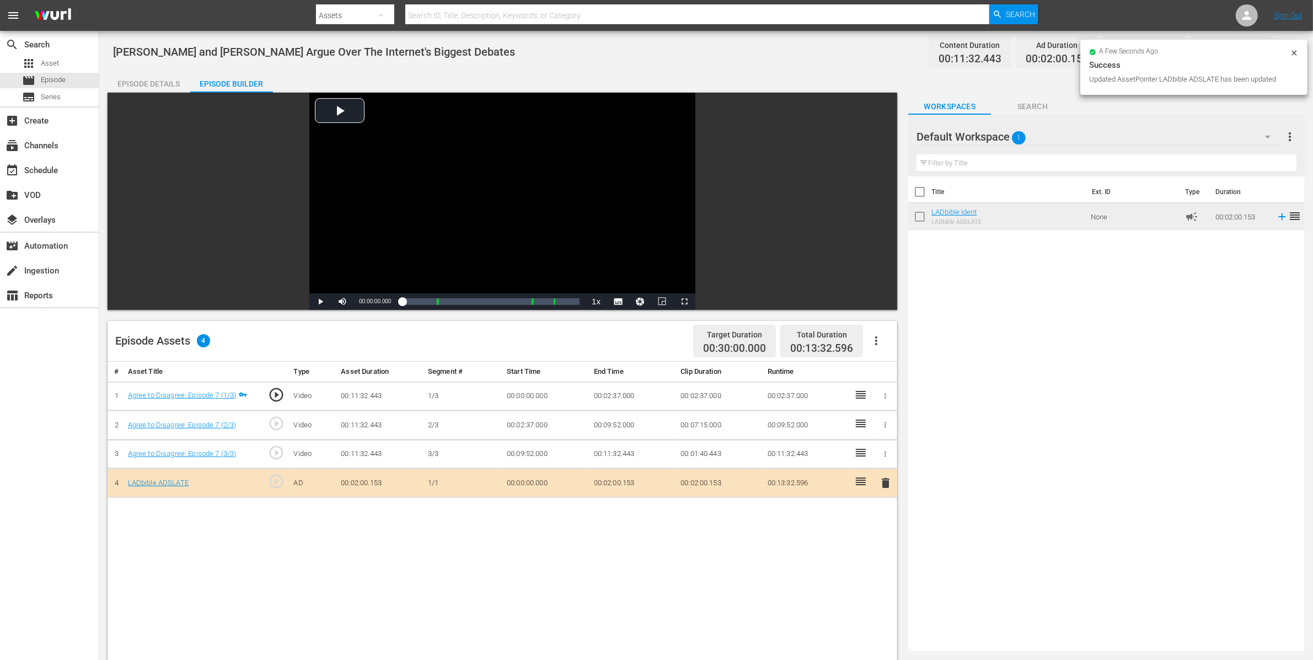
click at [131, 73] on div "Episode Details" at bounding box center [149, 84] width 83 height 26
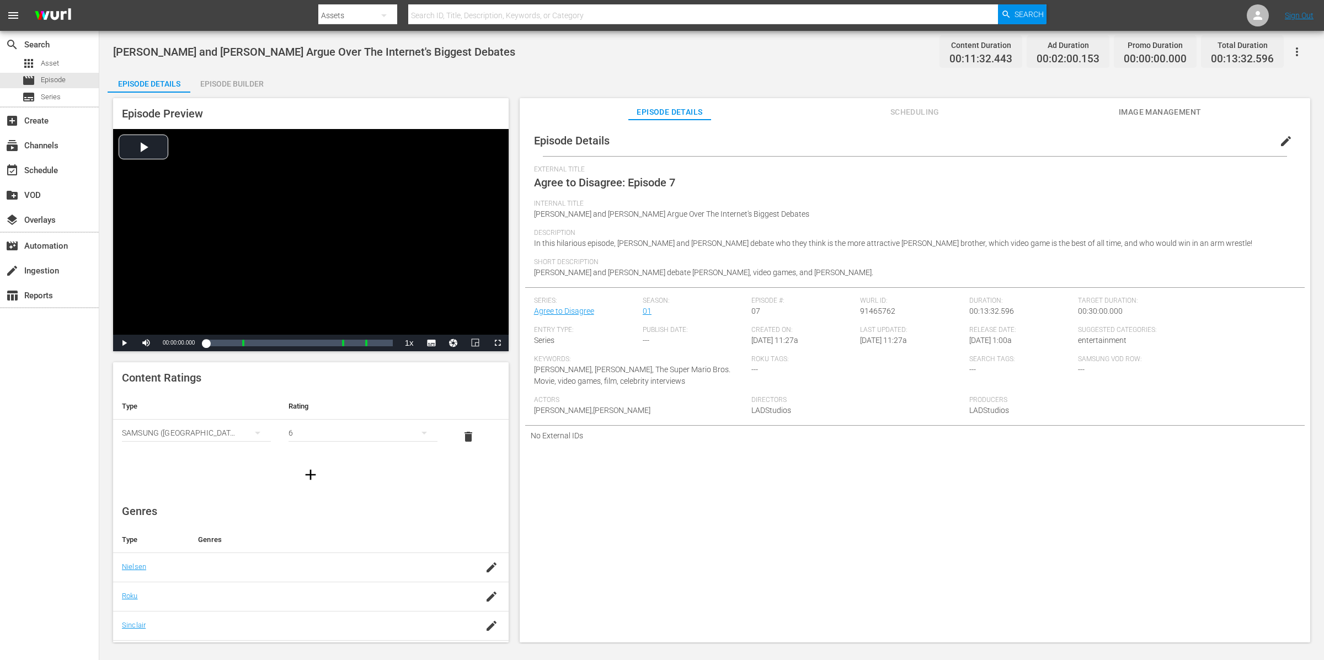
drag, startPoint x: 1227, startPoint y: 179, endPoint x: 1240, endPoint y: 166, distance: 18.7
click at [1229, 178] on div "External Title Agree to Disagree: Episode 7" at bounding box center [915, 182] width 762 height 34
click at [1301, 47] on icon "button" at bounding box center [1296, 51] width 13 height 13
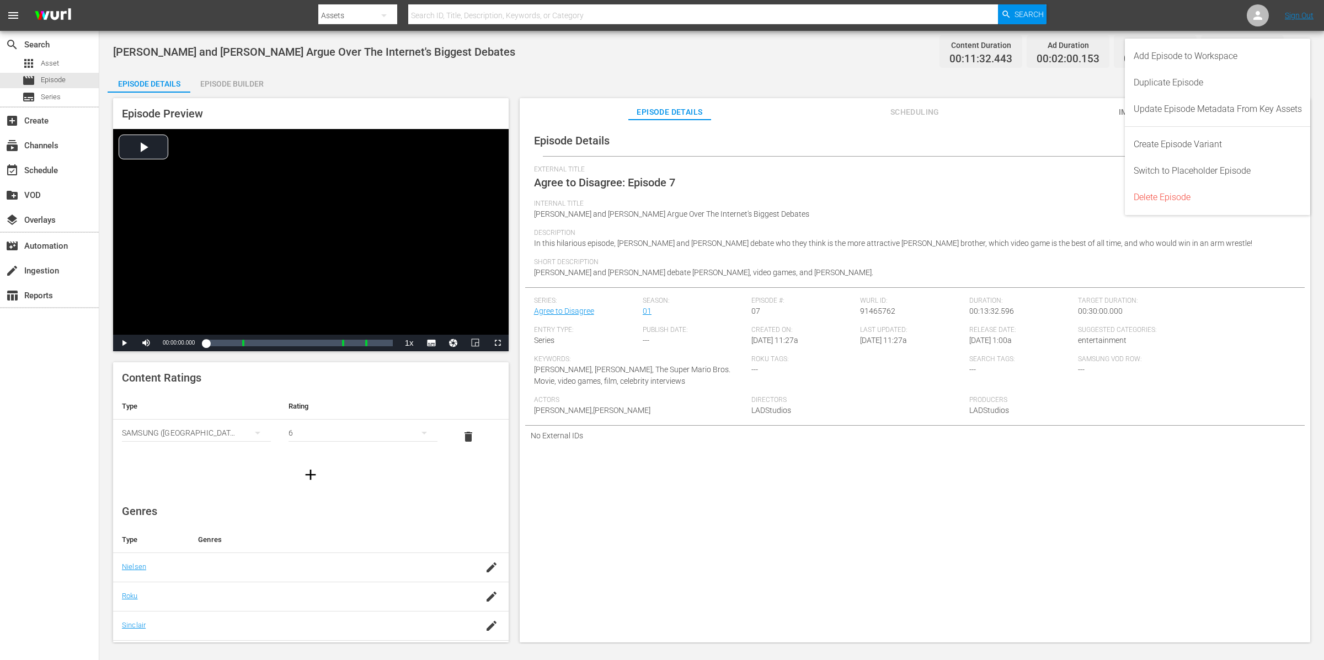
click at [1301, 47] on div "Add Episode to Workspace" at bounding box center [1218, 56] width 186 height 26
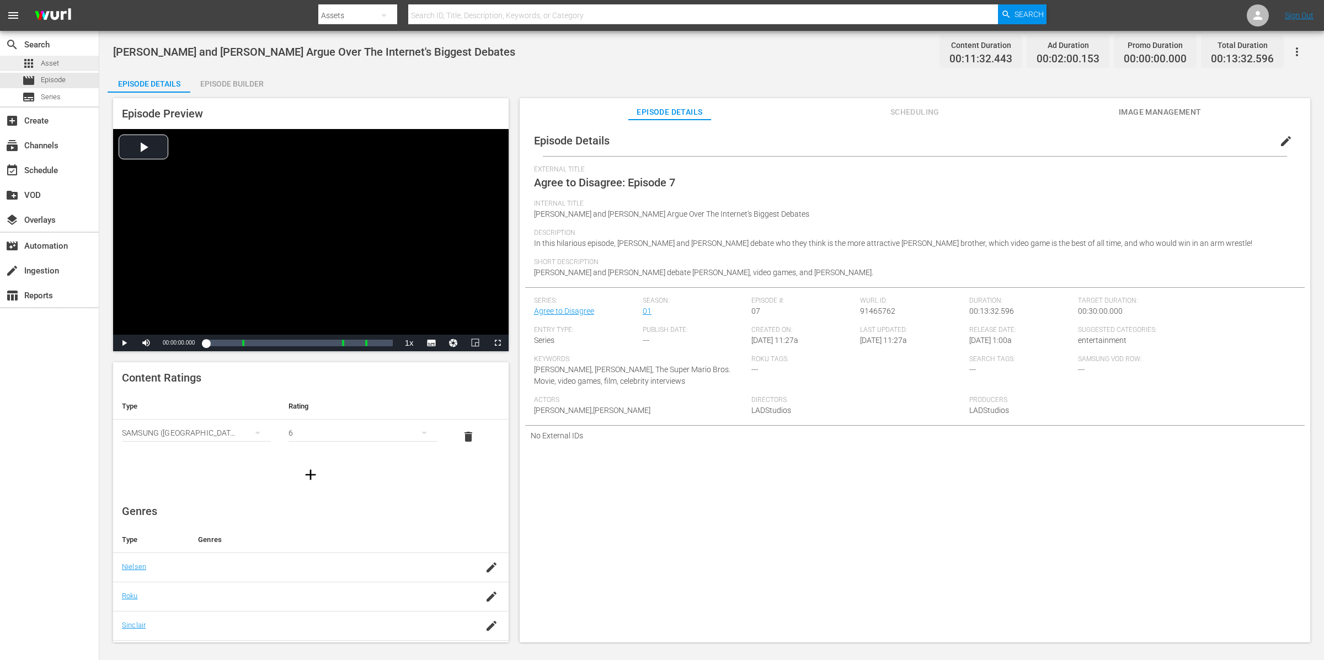
click at [73, 62] on div "apps Asset" at bounding box center [49, 63] width 99 height 15
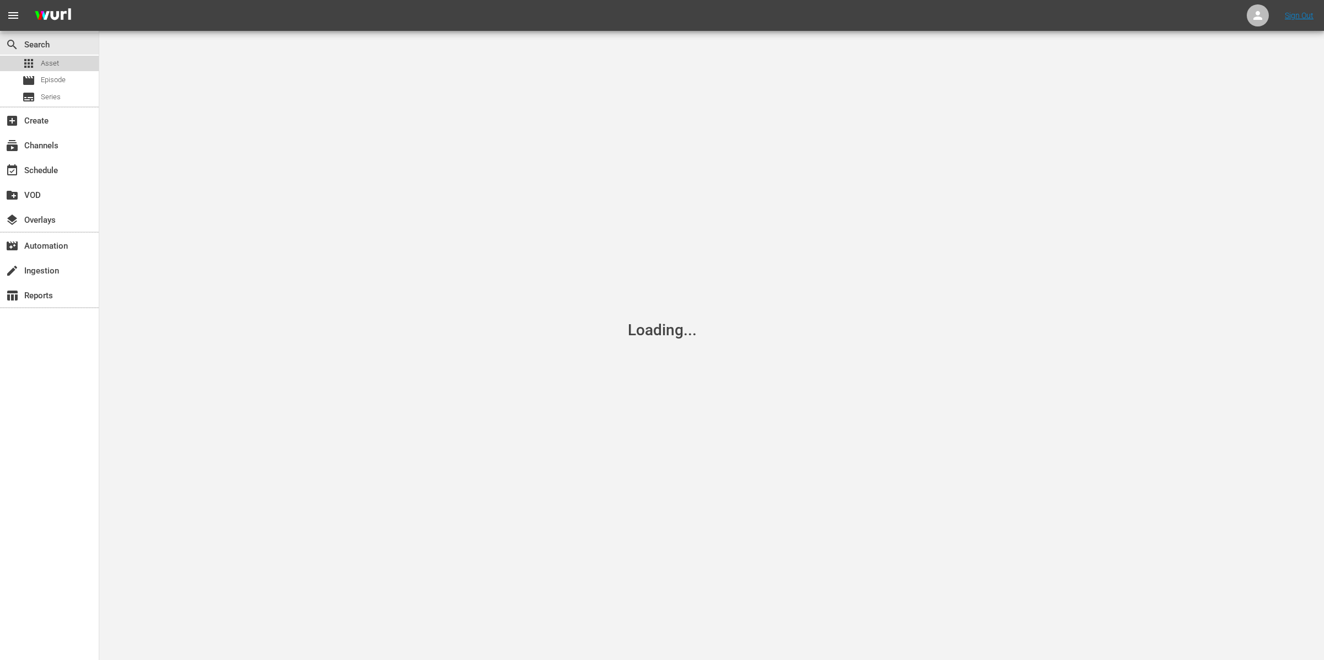
click at [73, 62] on div "apps Asset" at bounding box center [49, 63] width 99 height 15
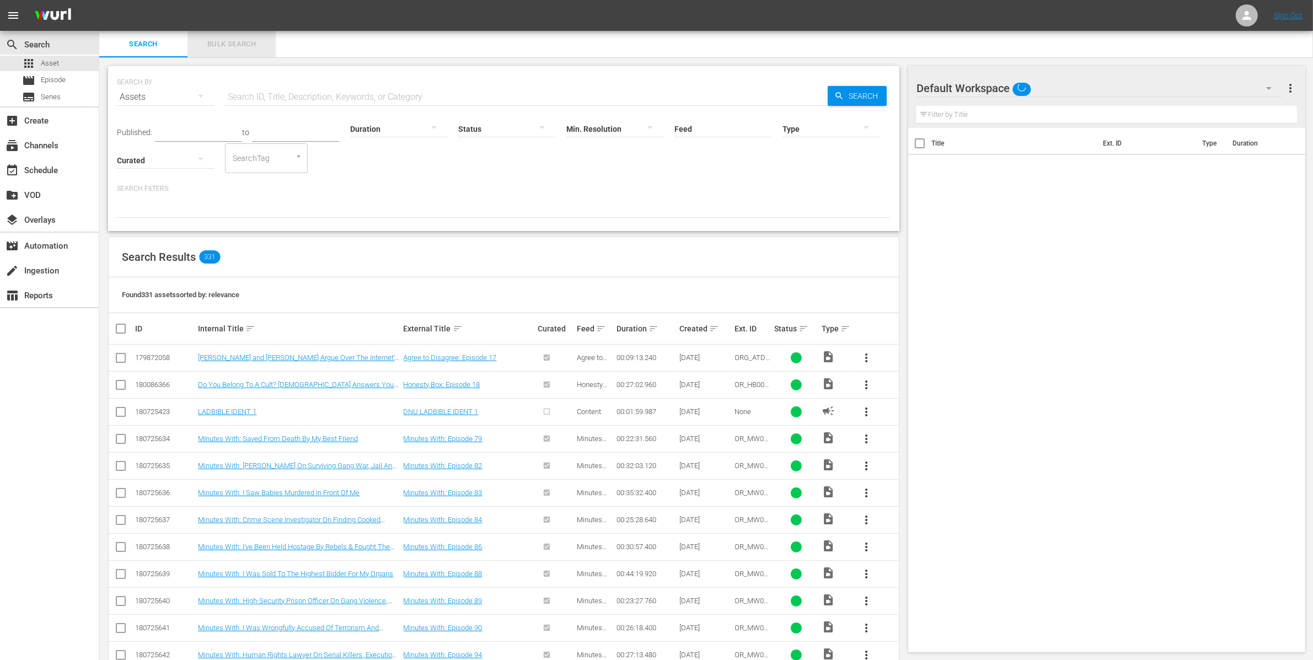
click at [219, 46] on span "Bulk Search" at bounding box center [231, 44] width 75 height 13
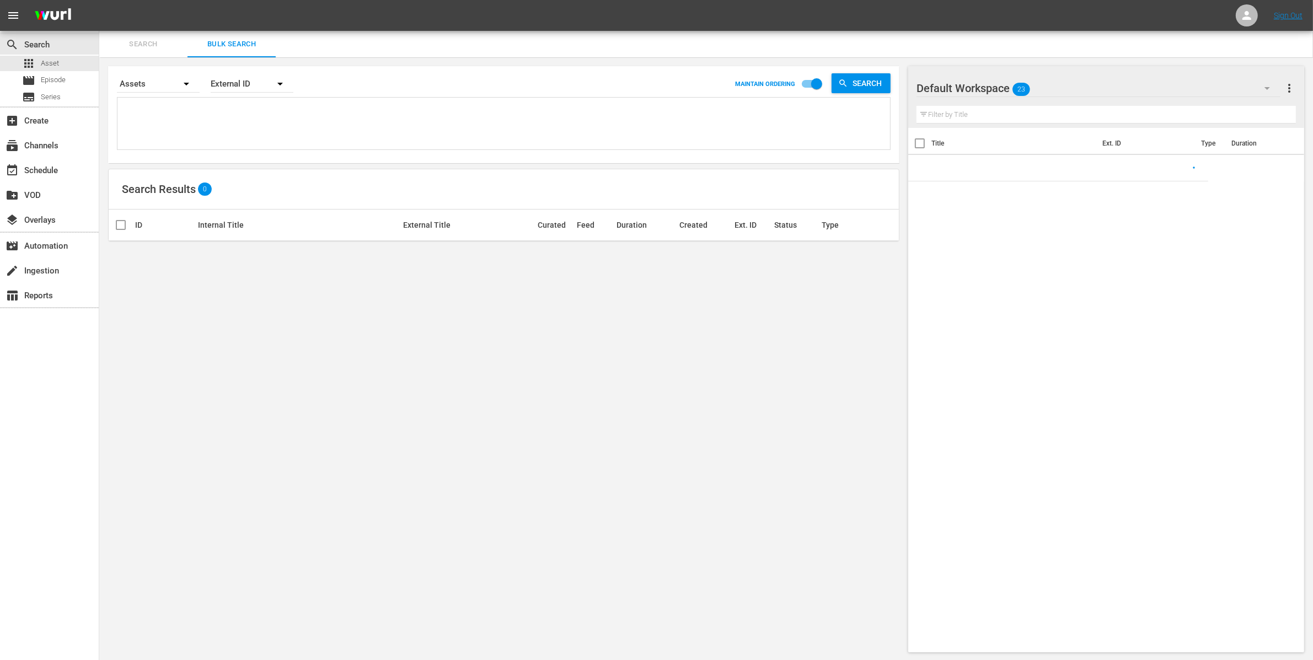
drag, startPoint x: 221, startPoint y: 111, endPoint x: 215, endPoint y: 113, distance: 6.3
click at [220, 111] on textarea at bounding box center [505, 125] width 770 height 50
paste textarea "ORG_HB_0006_Drug Addict_Thomas D"
type textarea "ORG_HB_0006_Drug Addict_Thomas D"
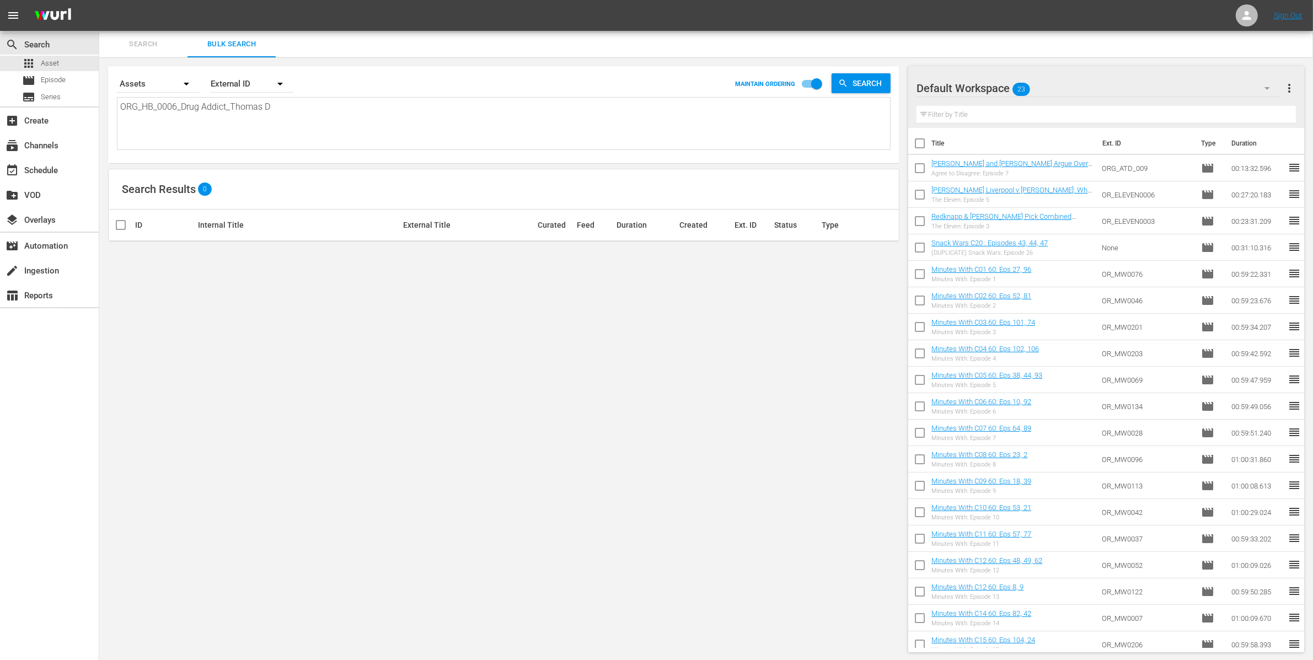
drag, startPoint x: 307, startPoint y: 108, endPoint x: 202, endPoint y: 105, distance: 104.3
click at [202, 105] on textarea "ORG_HB_0006_Drug Addict_Thomas D" at bounding box center [505, 125] width 770 height 50
type textarea "ORG_HB_0006_Drug"
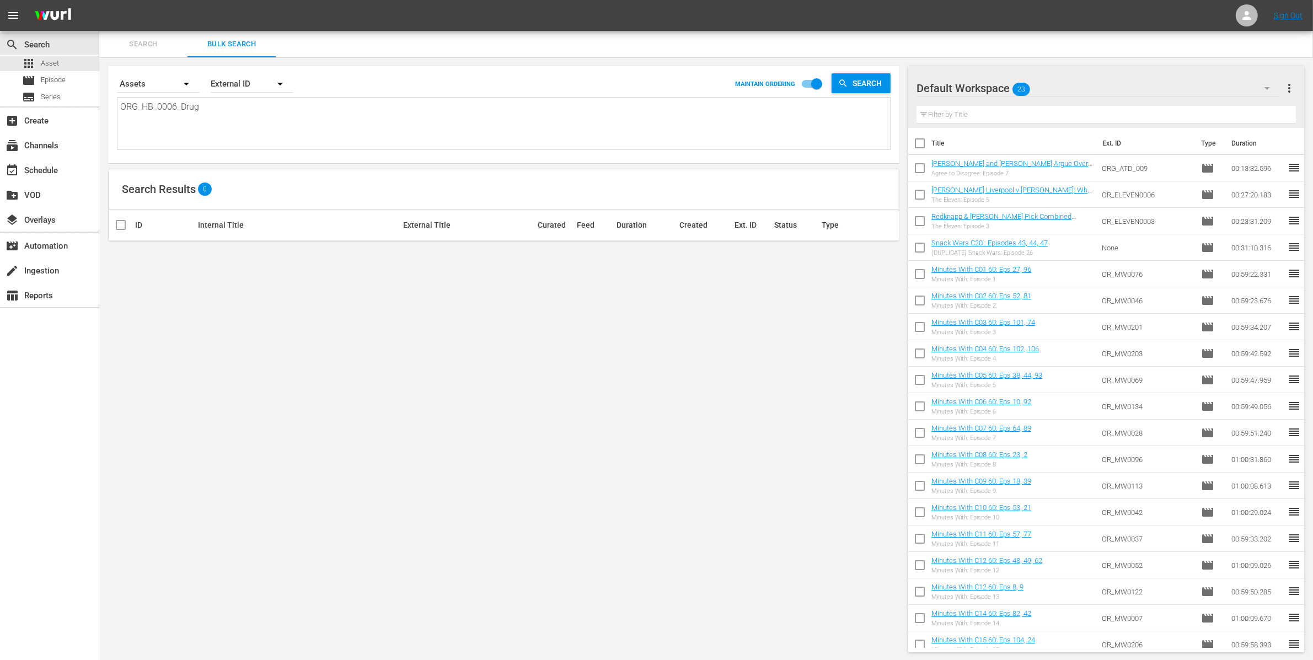
type textarea "ORG_HB_0006_Drug"
type textarea "ORG_HB_0006_Dru"
type textarea "ORG_HB_0006_Dr"
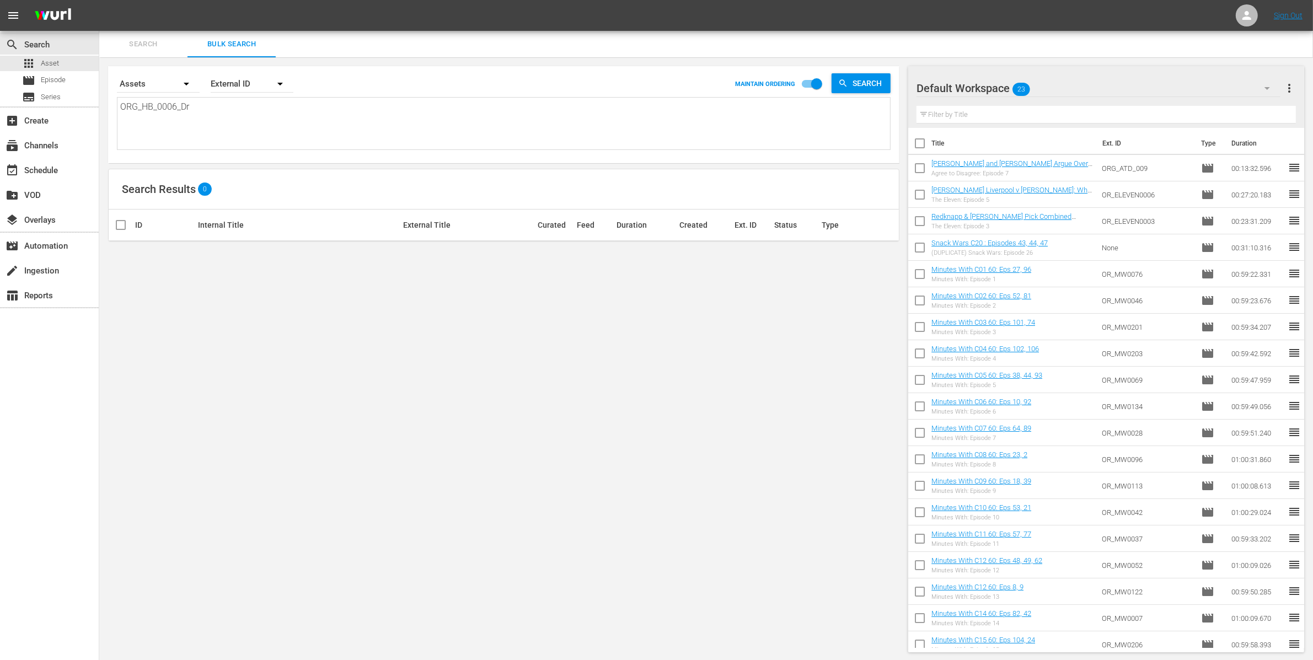
type textarea "ORG_HB_0006_D"
type textarea "ORG_HB_0006_"
type textarea "ORG_HB_0006"
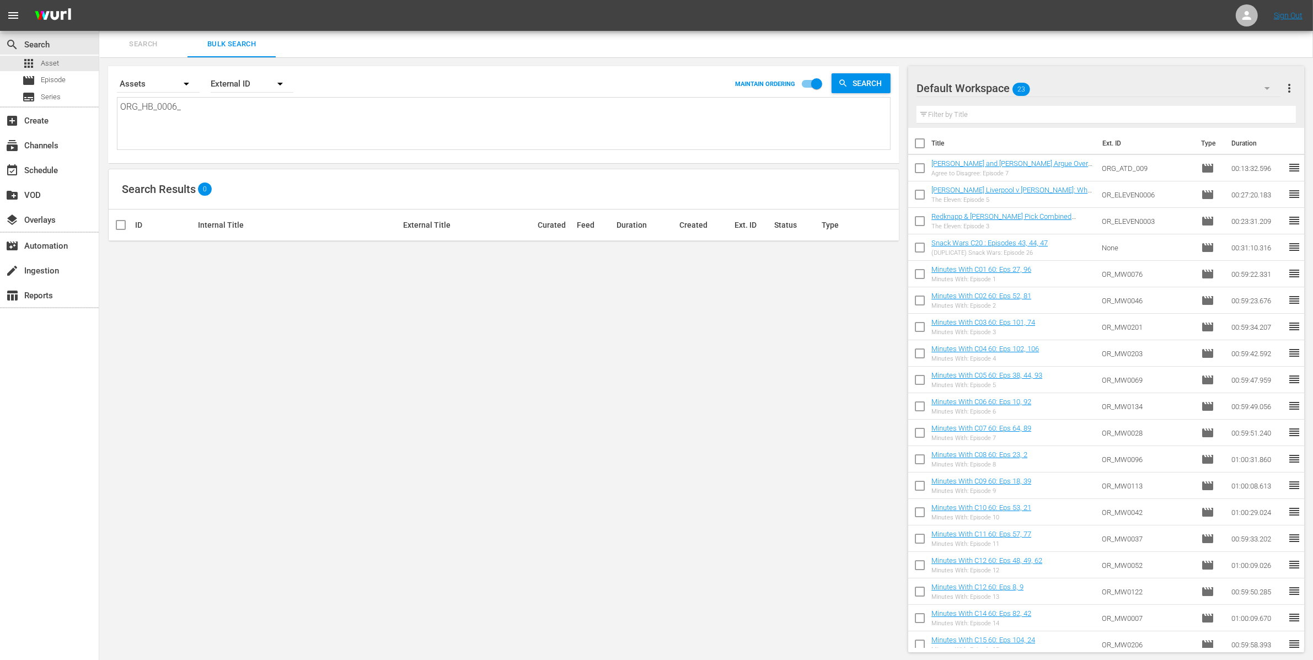
type textarea "ORG_HB_0006"
type textarea "ORG_HB_000"
type textarea "ORG_HB_0006"
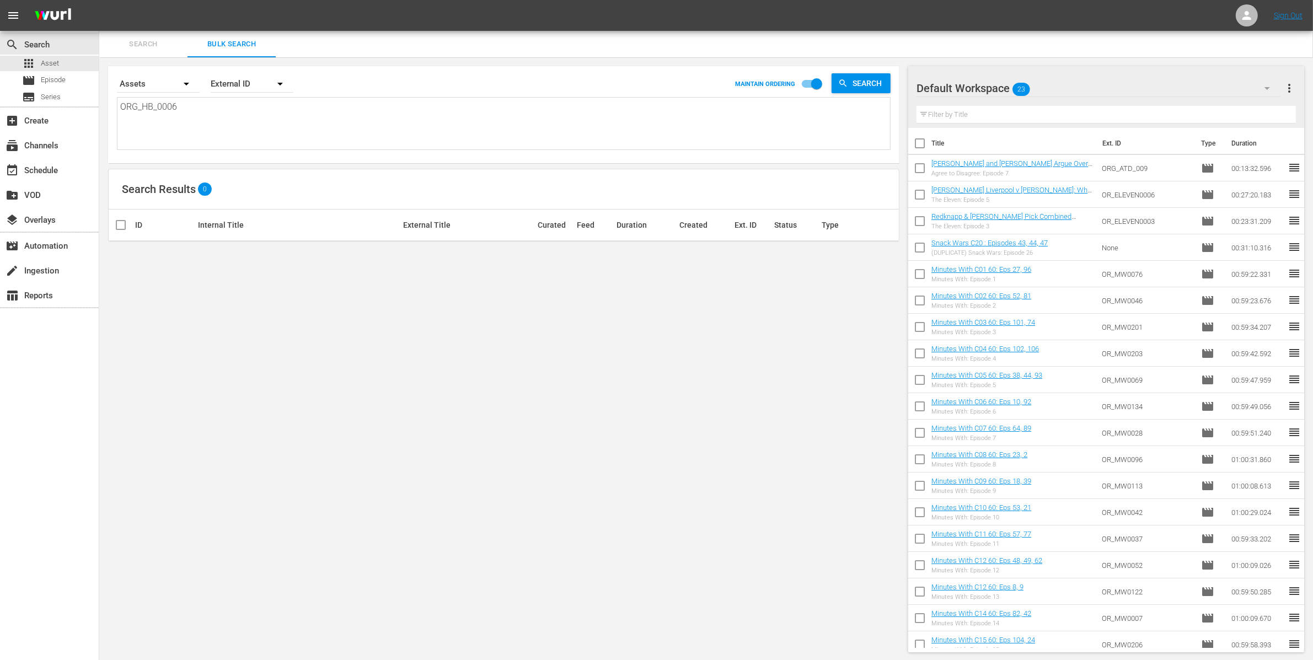
drag, startPoint x: 225, startPoint y: 116, endPoint x: 117, endPoint y: 95, distance: 110.1
click at [117, 96] on div "Search By Assets Order By External ID MAINTAIN ORDERING Search ORG_HB_0006 ORG_…" at bounding box center [504, 110] width 774 height 79
paste textarea "Honesty Box: Episode 4"
type textarea "Honesty Box: Episode 4"
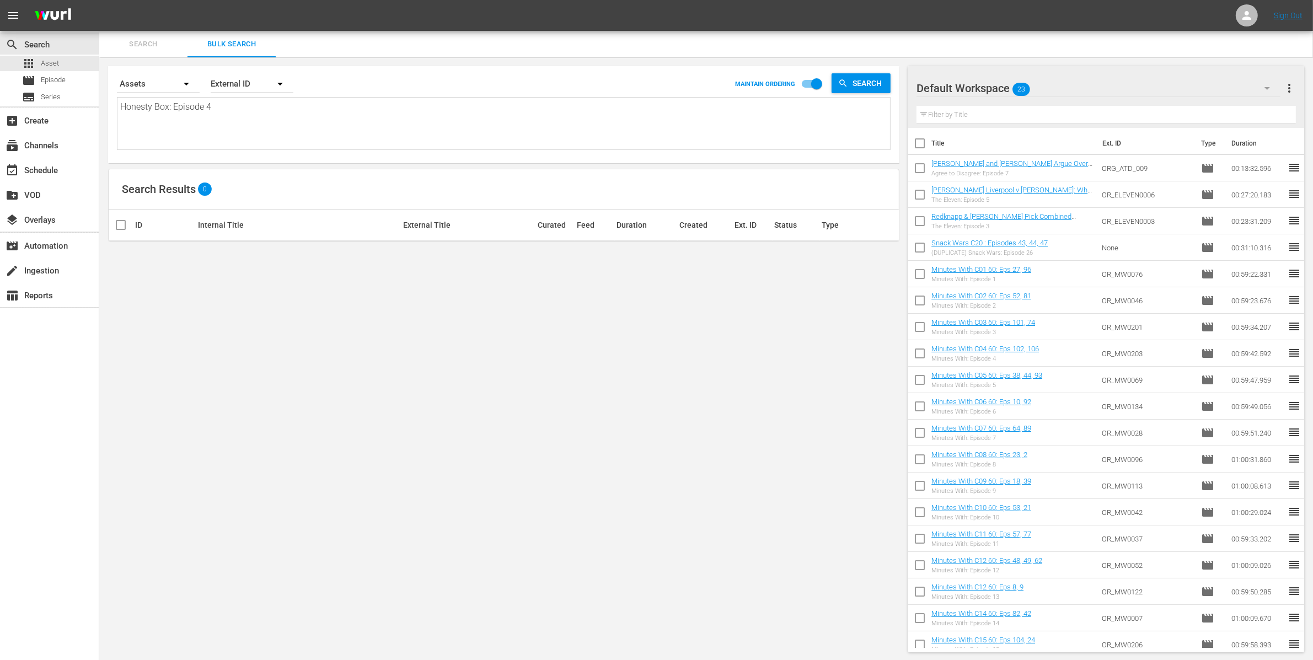
click at [272, 85] on button "button" at bounding box center [280, 84] width 26 height 26
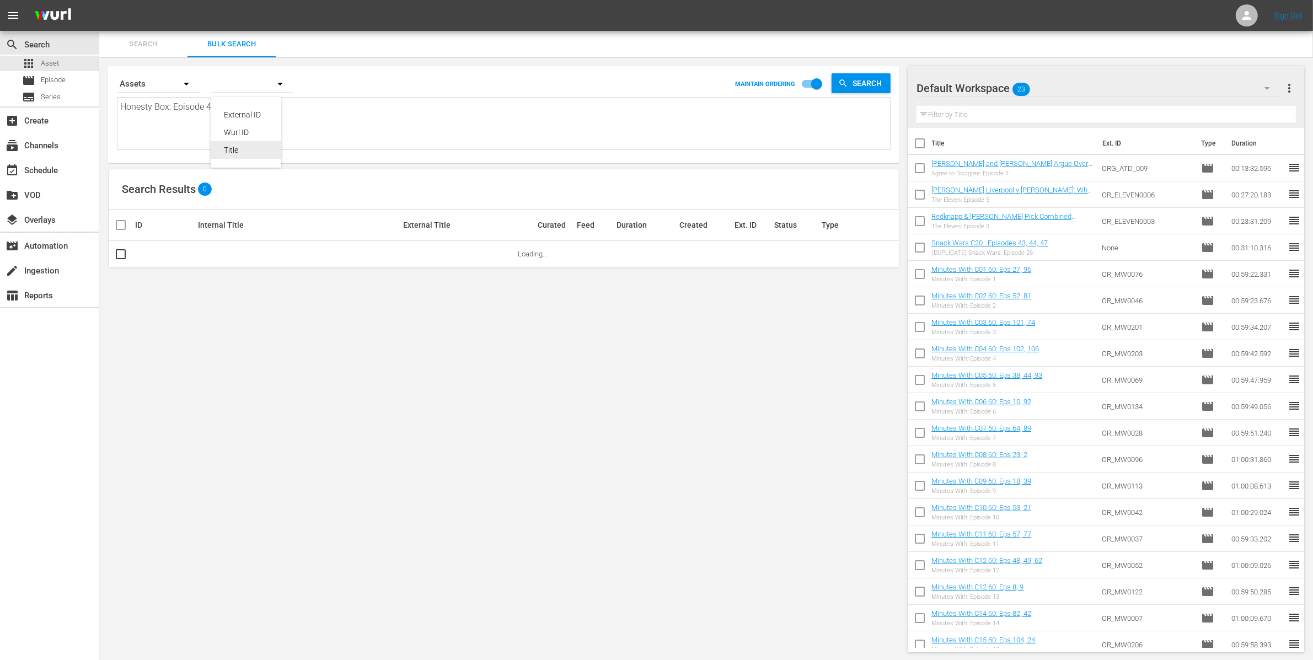
click at [260, 145] on div "Title" at bounding box center [246, 150] width 44 height 18
click at [123, 256] on input "checkbox" at bounding box center [120, 256] width 13 height 13
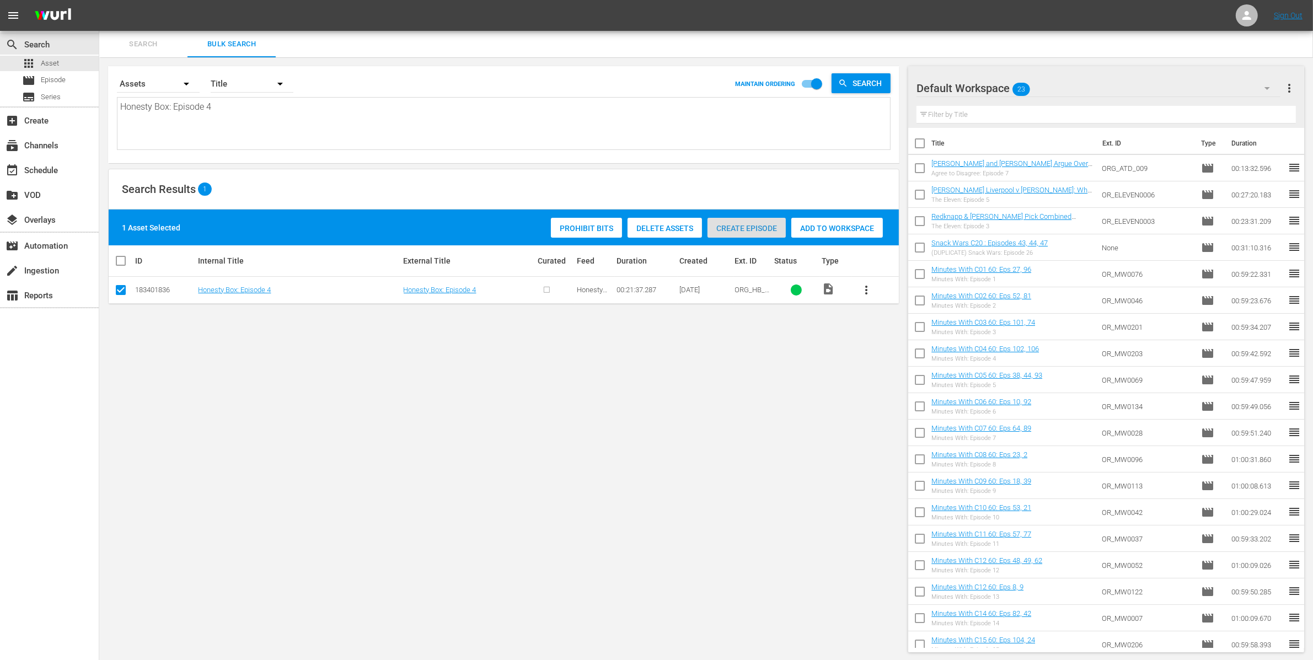
click at [765, 227] on span "Create Episode" at bounding box center [747, 228] width 78 height 9
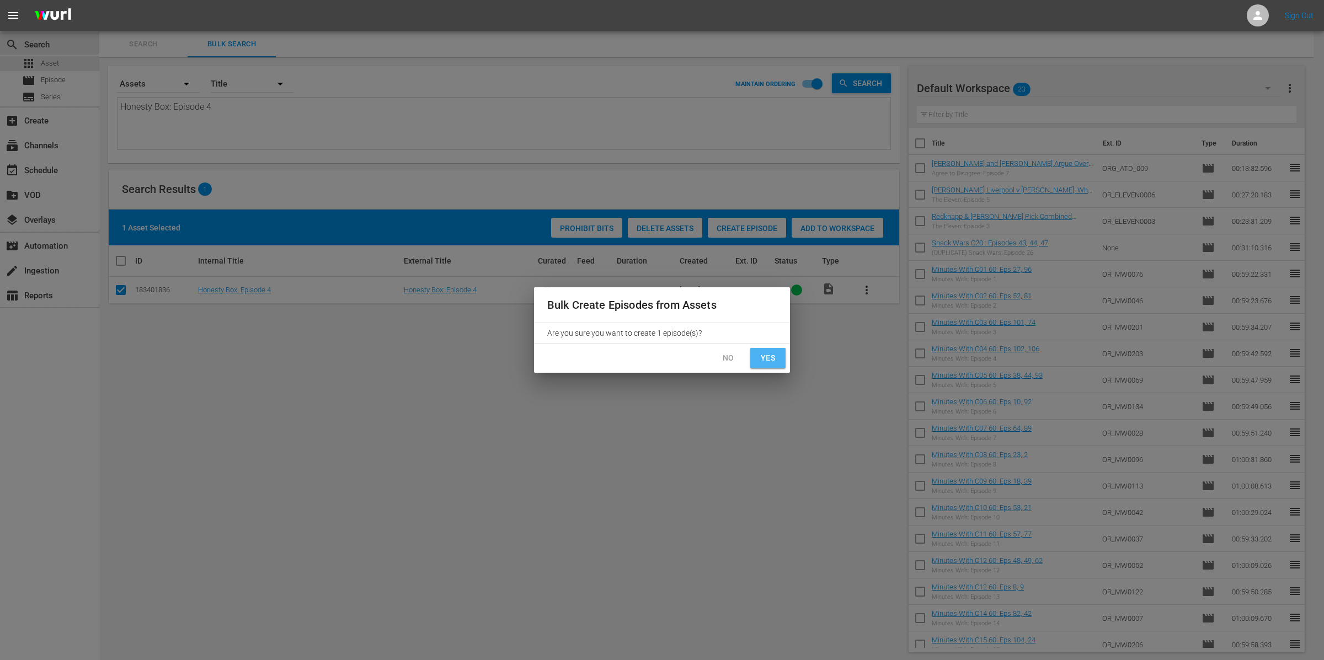
click at [760, 357] on span "Yes" at bounding box center [768, 358] width 18 height 14
checkbox input "false"
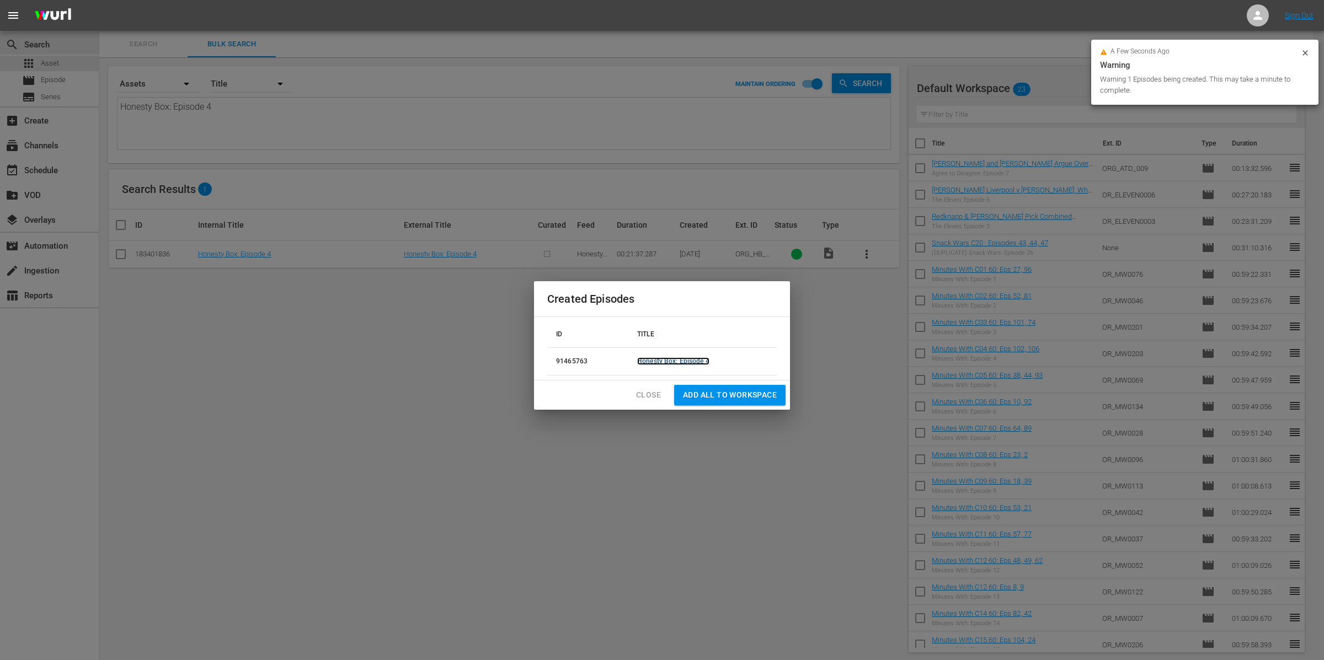
click at [649, 363] on link "Honesty Box: Episode 4" at bounding box center [673, 361] width 72 height 8
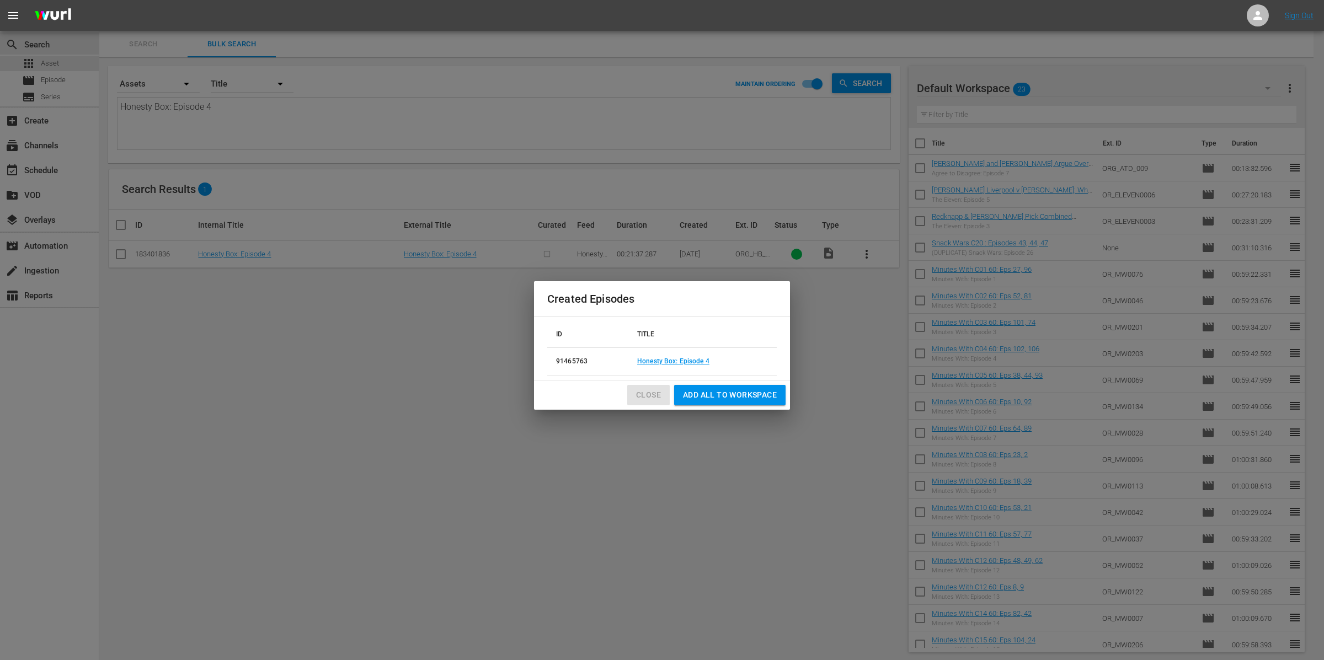
drag, startPoint x: 630, startPoint y: 393, endPoint x: 636, endPoint y: 395, distance: 6.3
click at [632, 394] on button "Close" at bounding box center [648, 395] width 42 height 20
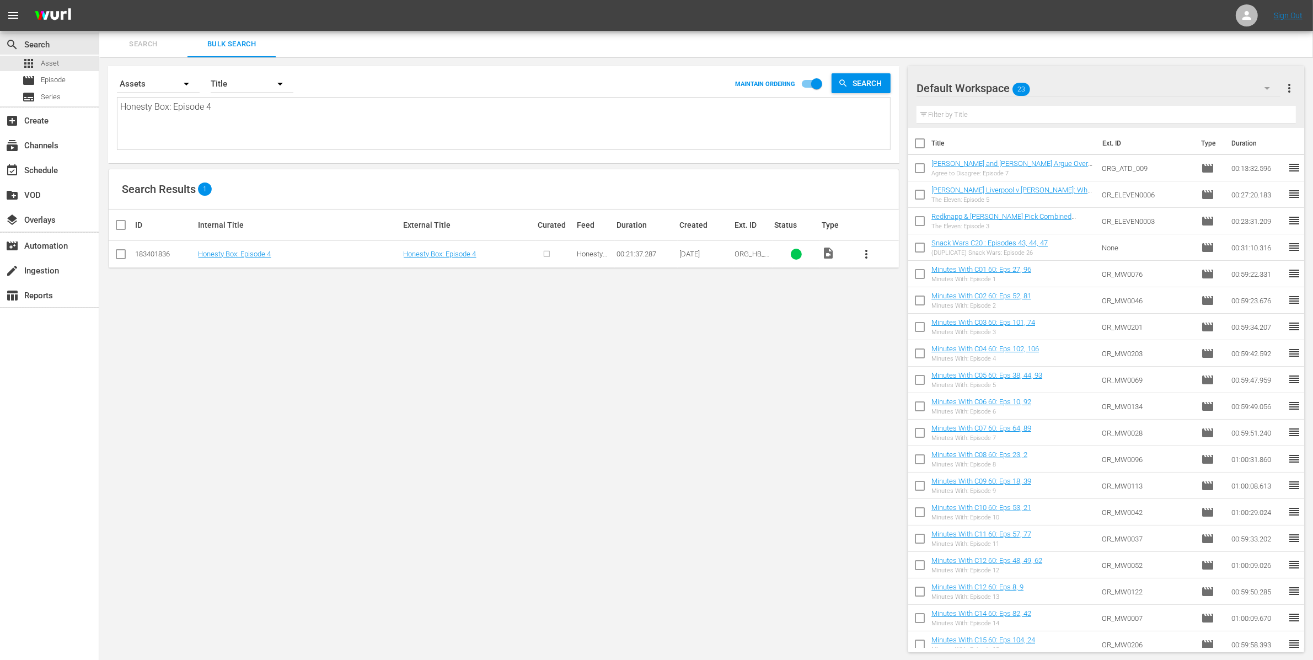
click at [1061, 90] on div "Default Workspace 23" at bounding box center [1099, 88] width 364 height 31
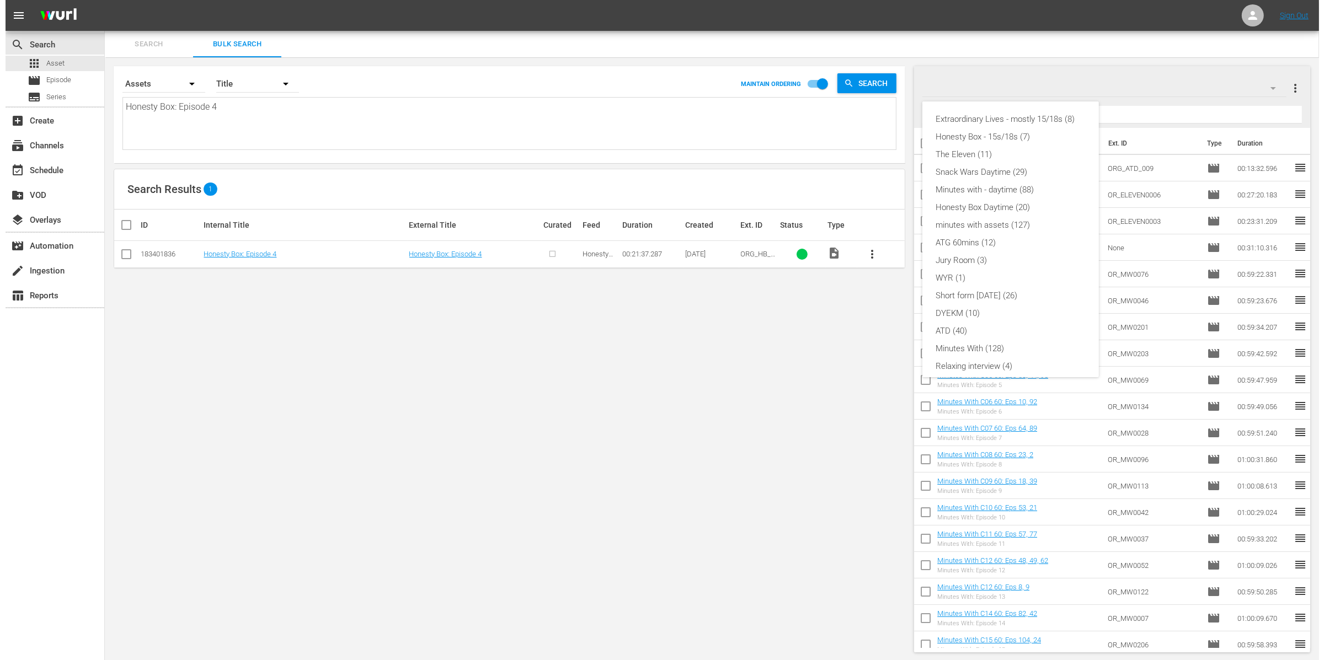
scroll to position [77, 0]
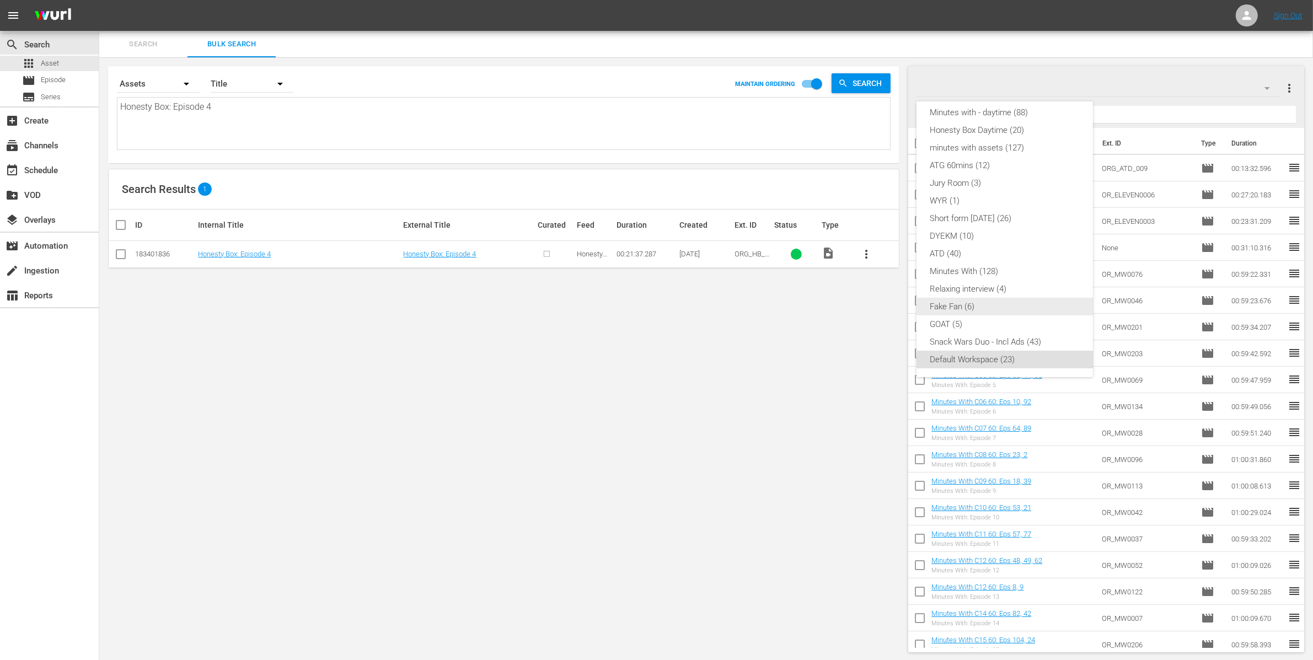
click at [989, 301] on div "Fake Fan (6)" at bounding box center [1005, 307] width 150 height 18
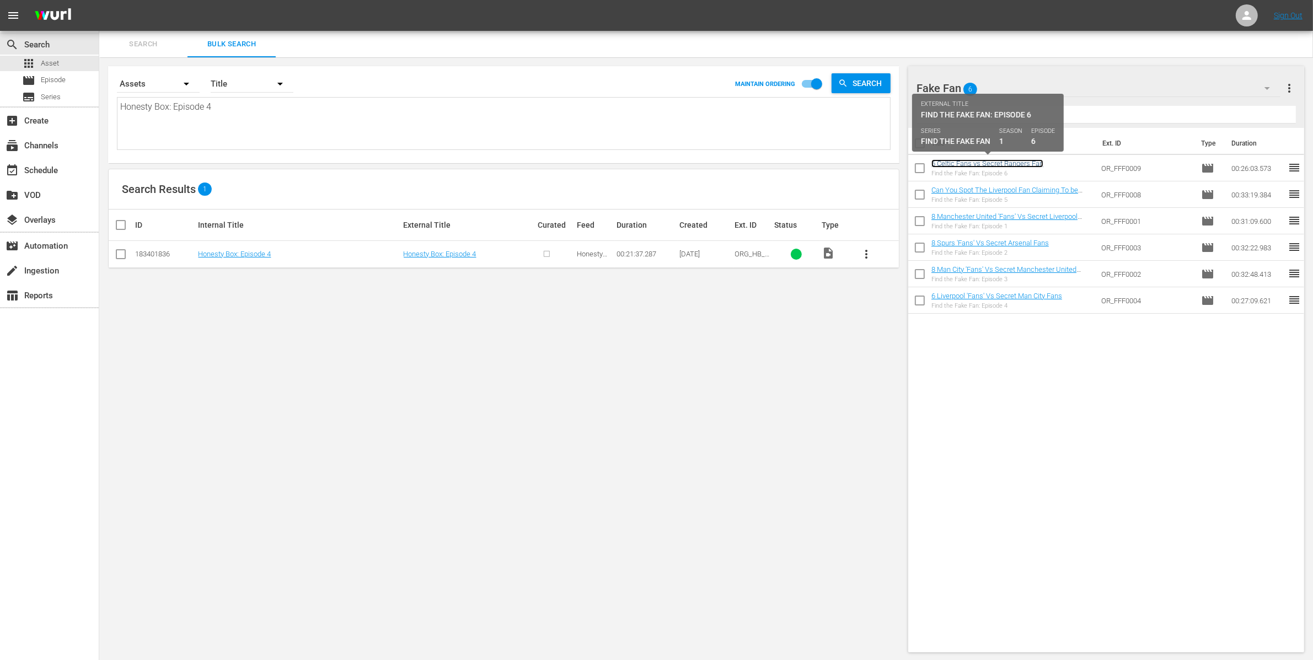
click at [967, 164] on link "6 Celtic Fans vs Secret Rangers Fan" at bounding box center [988, 163] width 112 height 8
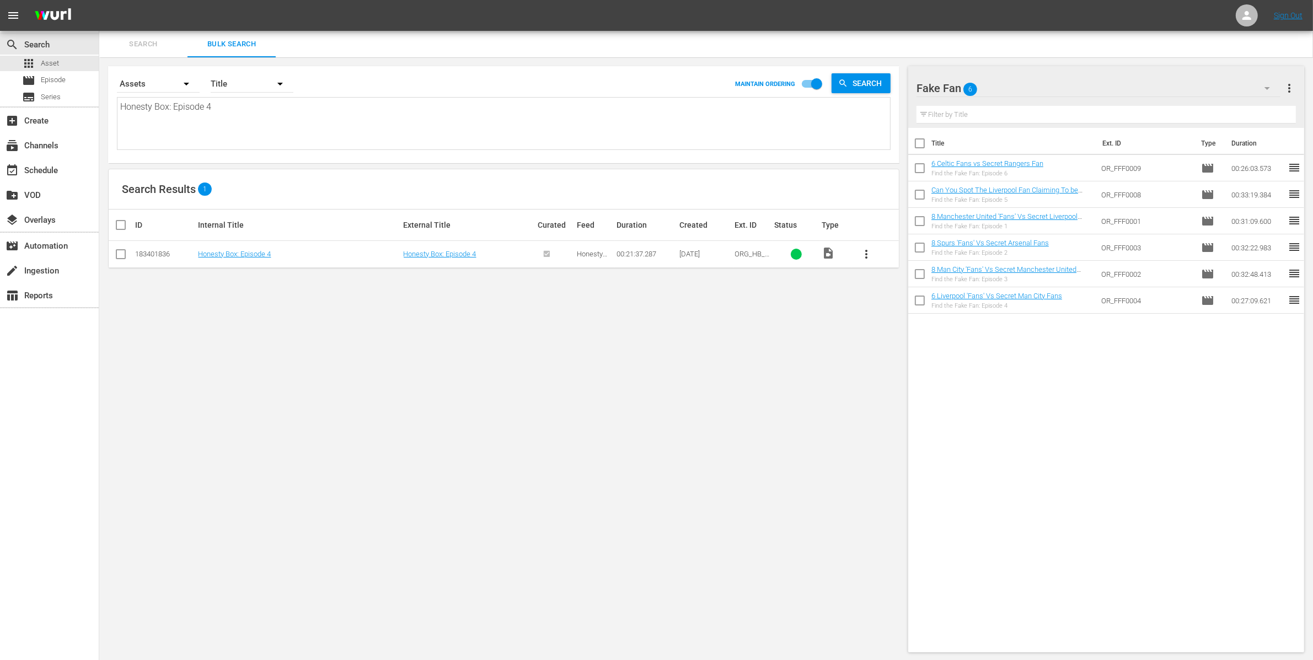
click at [1292, 84] on span "more_vert" at bounding box center [1289, 88] width 13 height 13
click at [1250, 164] on div "Enable Workspace Item Reposition" at bounding box center [1218, 169] width 130 height 20
click at [1289, 87] on span "more_vert" at bounding box center [1289, 88] width 13 height 13
click at [1249, 157] on div "Bulk Edit Episodes" at bounding box center [1218, 149] width 130 height 20
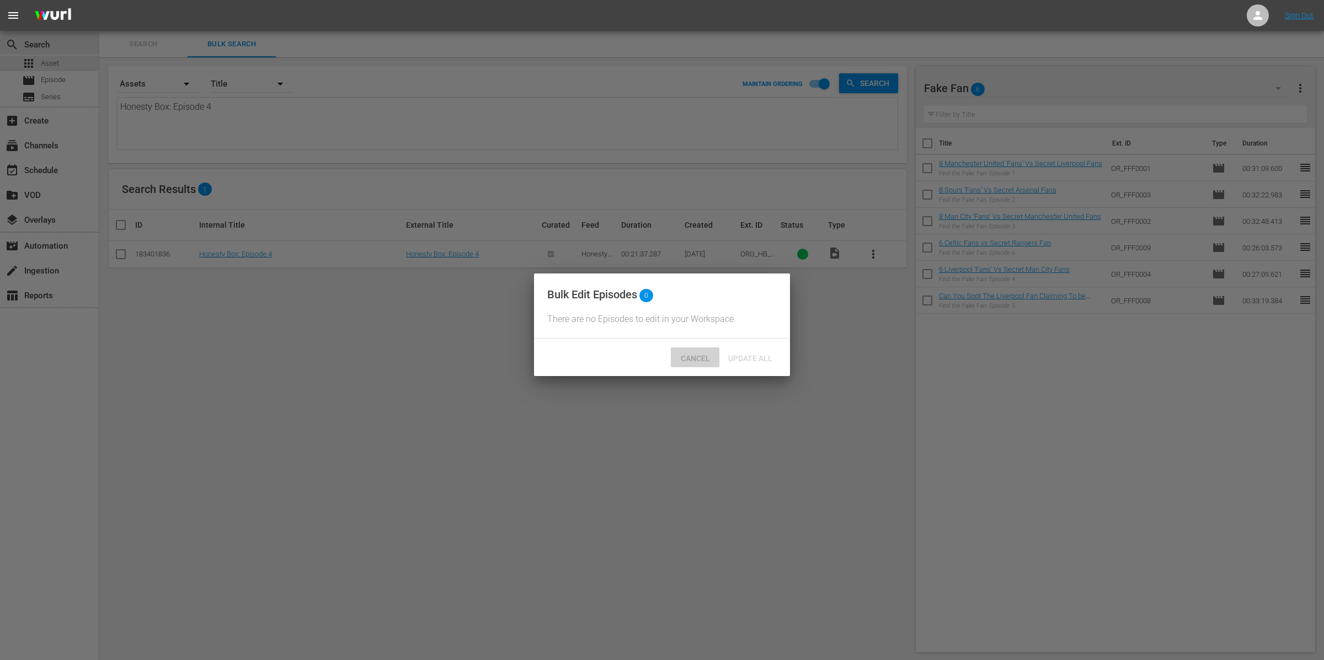
click at [707, 363] on span "Cancel" at bounding box center [695, 358] width 47 height 9
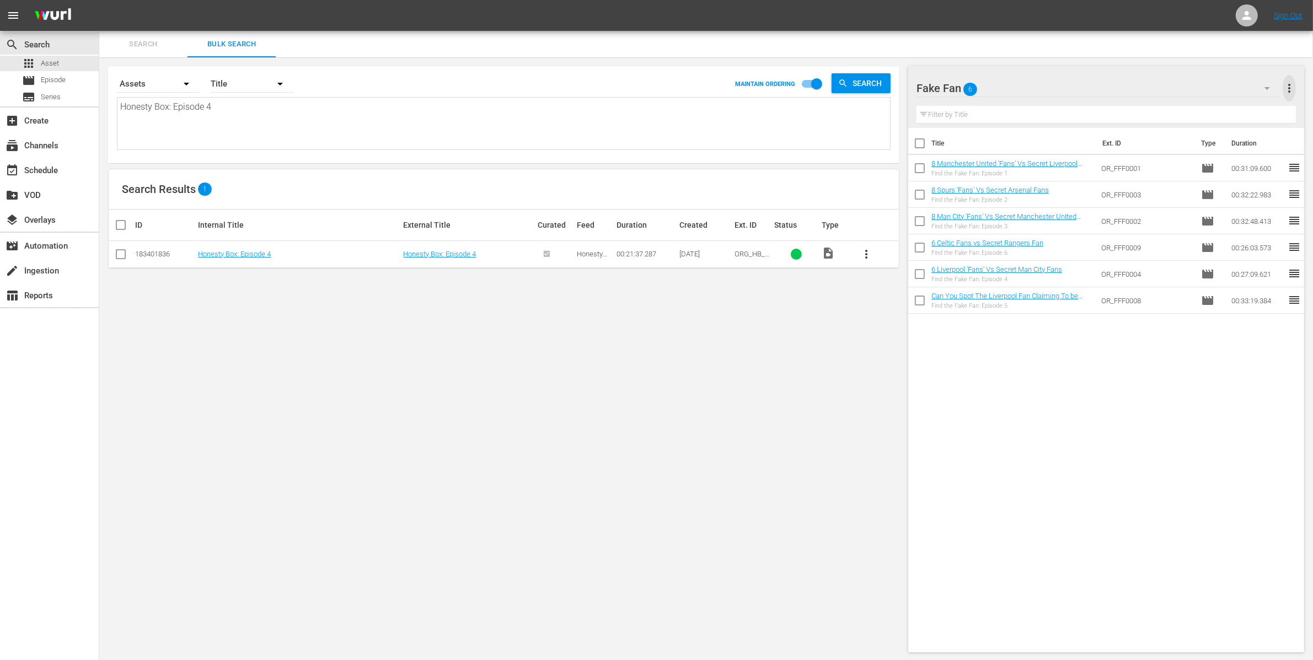
click at [1293, 83] on span "more_vert" at bounding box center [1289, 88] width 13 height 13
click at [1253, 161] on div "Disable Workspace Item Reposition" at bounding box center [1218, 169] width 130 height 20
click at [929, 144] on input "checkbox" at bounding box center [919, 145] width 23 height 23
checkbox input "true"
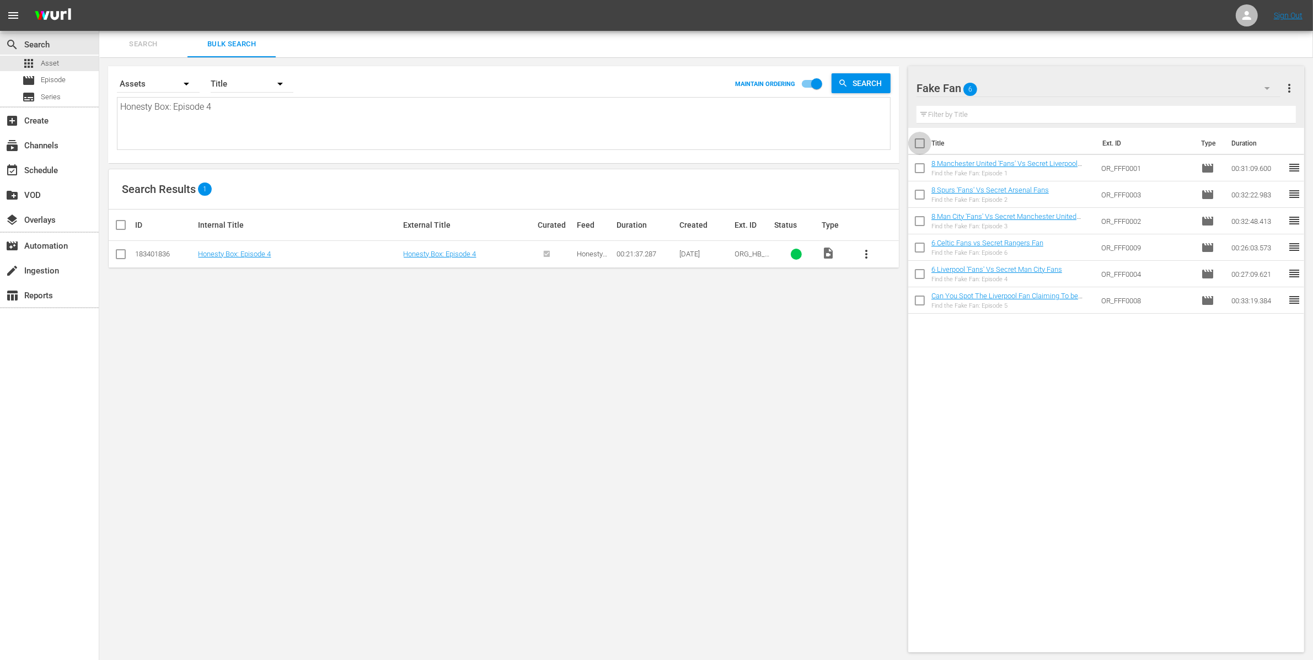
checkbox input "true"
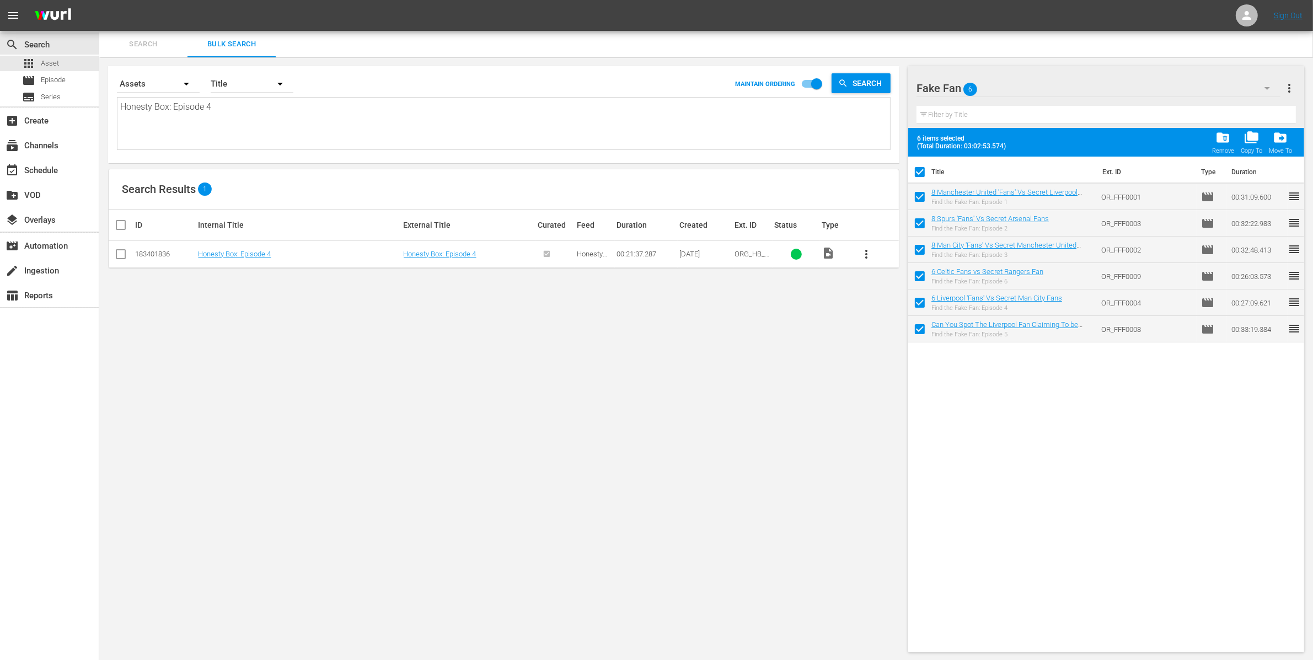
click at [1286, 85] on span "more_vert" at bounding box center [1289, 88] width 13 height 13
click at [1181, 148] on div "Bulk Edit Episodes" at bounding box center [1218, 149] width 130 height 20
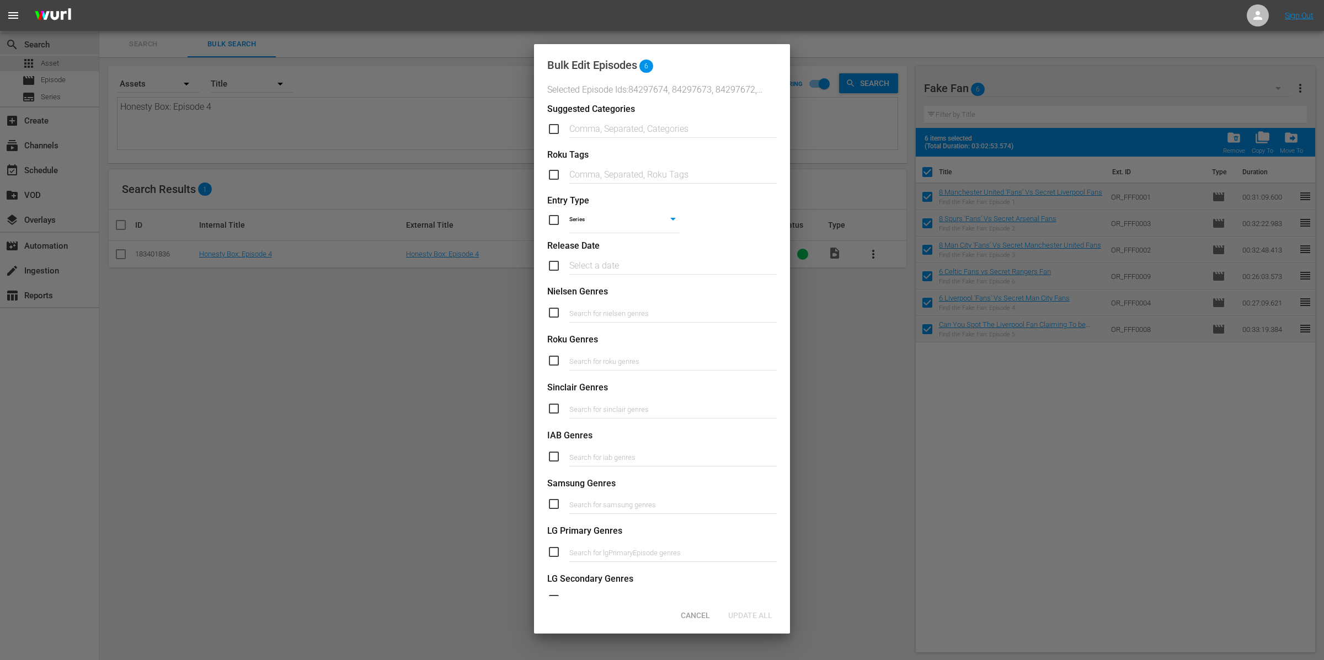
scroll to position [211, 0]
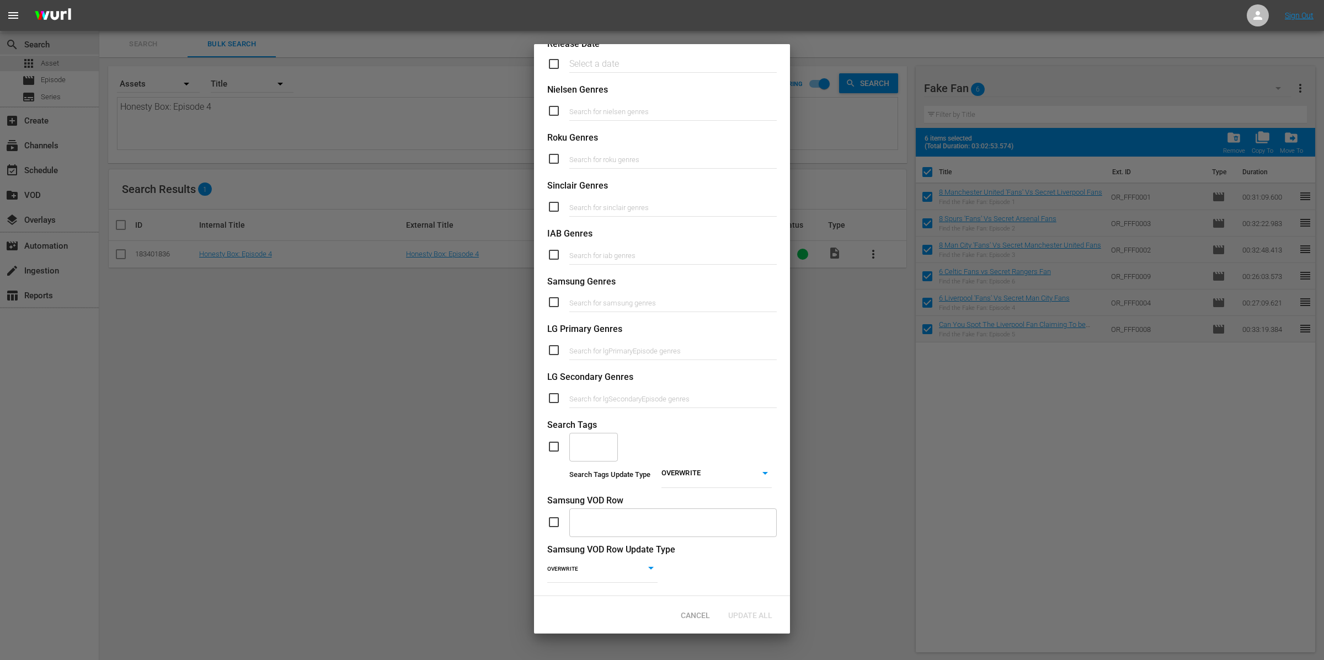
click at [557, 440] on input "checkbox" at bounding box center [558, 446] width 22 height 13
checkbox input "true"
click at [588, 440] on input "text" at bounding box center [585, 447] width 22 height 20
type input "Fake Fan - LADbible"
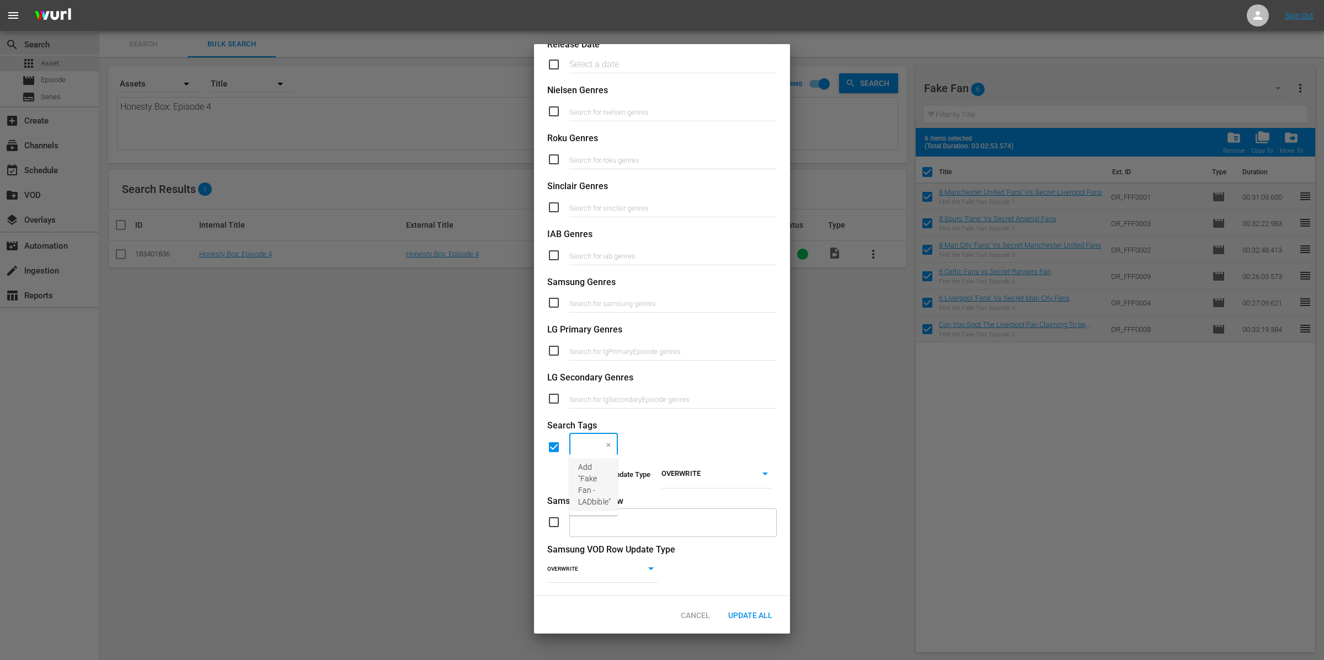
click at [581, 488] on span "Add "Fake Fan - LADbible"" at bounding box center [594, 485] width 33 height 46
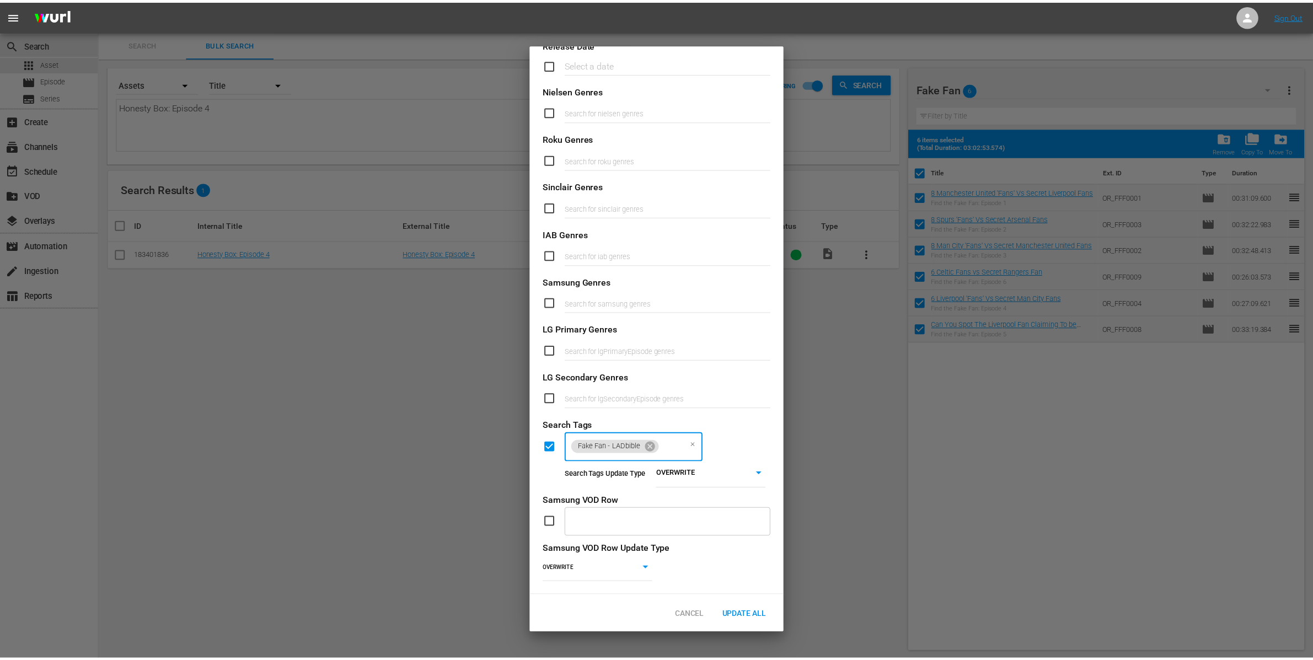
scroll to position [0, 0]
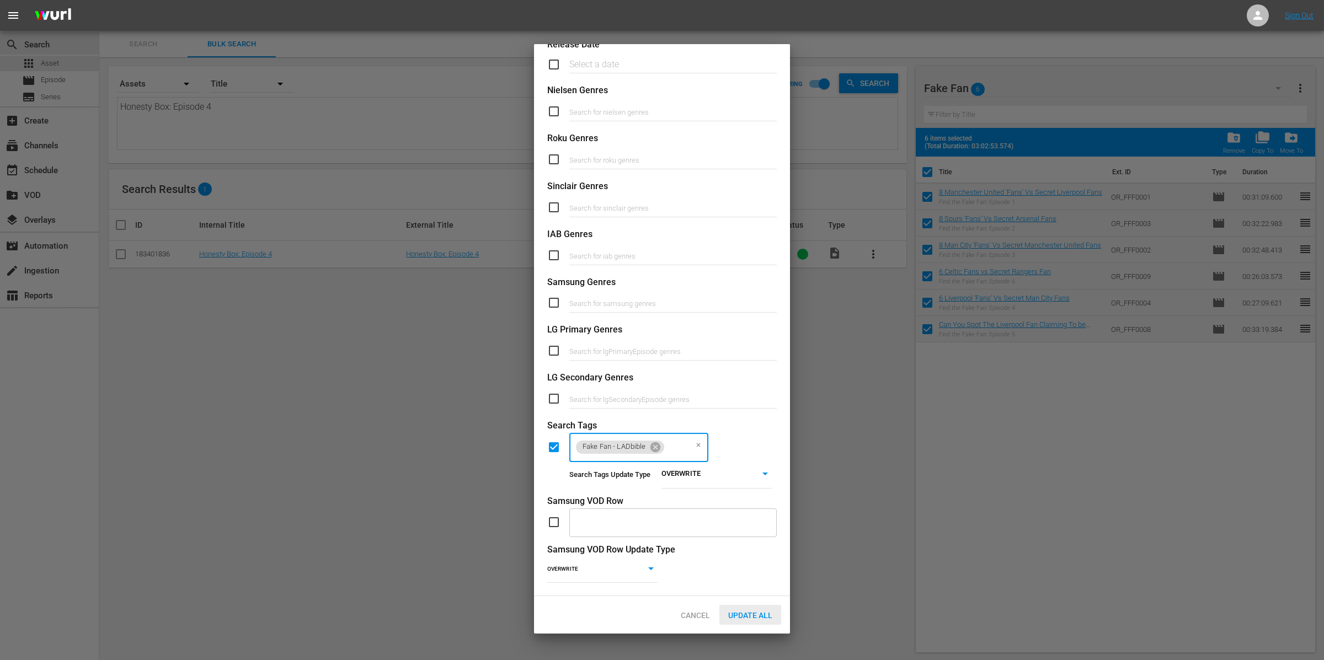
click at [766, 611] on span "Update All" at bounding box center [750, 615] width 62 height 9
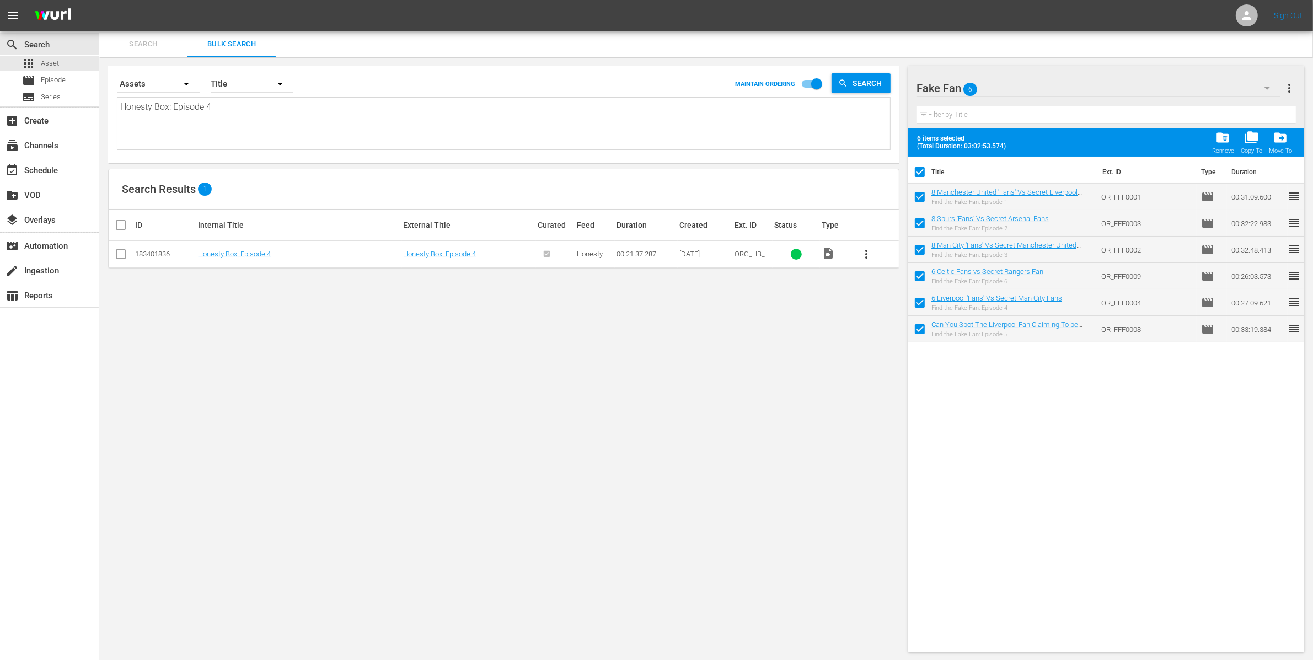
click at [991, 95] on div at bounding box center [959, 89] width 85 height 28
click at [1010, 56] on div "Search Bulk Search" at bounding box center [706, 44] width 1214 height 26
click at [1018, 87] on div "Fake Fan 6" at bounding box center [1099, 88] width 364 height 31
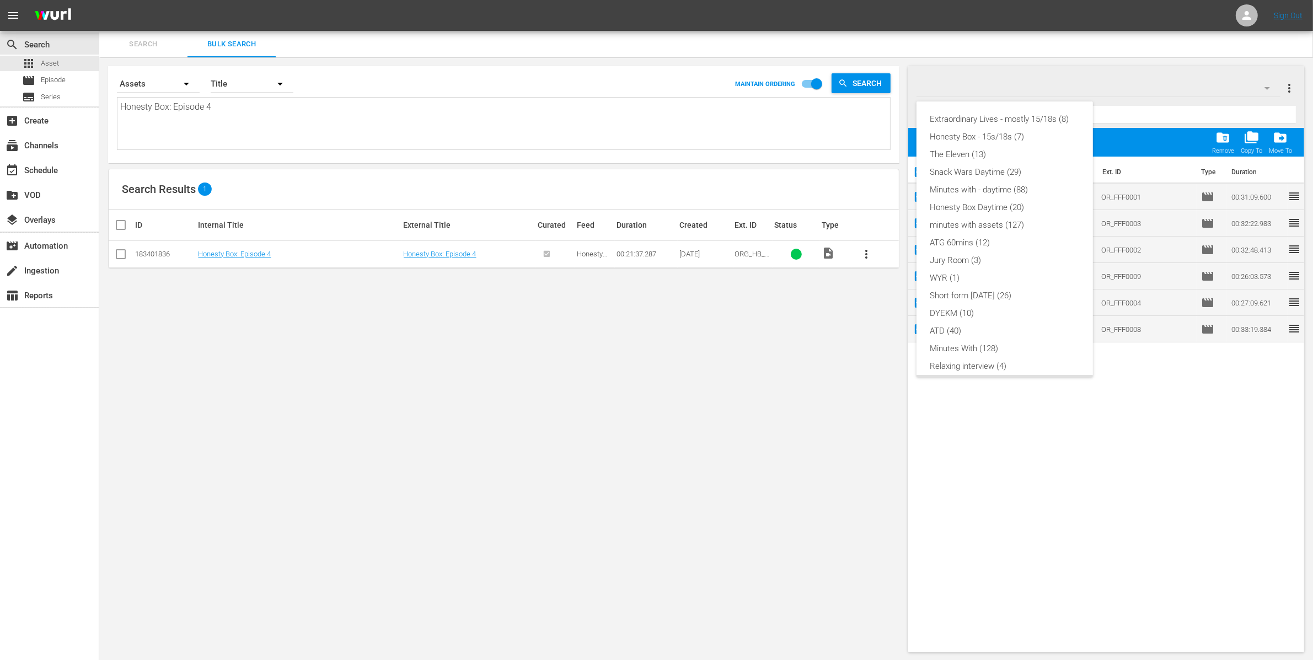
scroll to position [77, 0]
click at [992, 127] on div "Honesty Box Daytime (20)" at bounding box center [1005, 130] width 150 height 18
checkbox input "false"
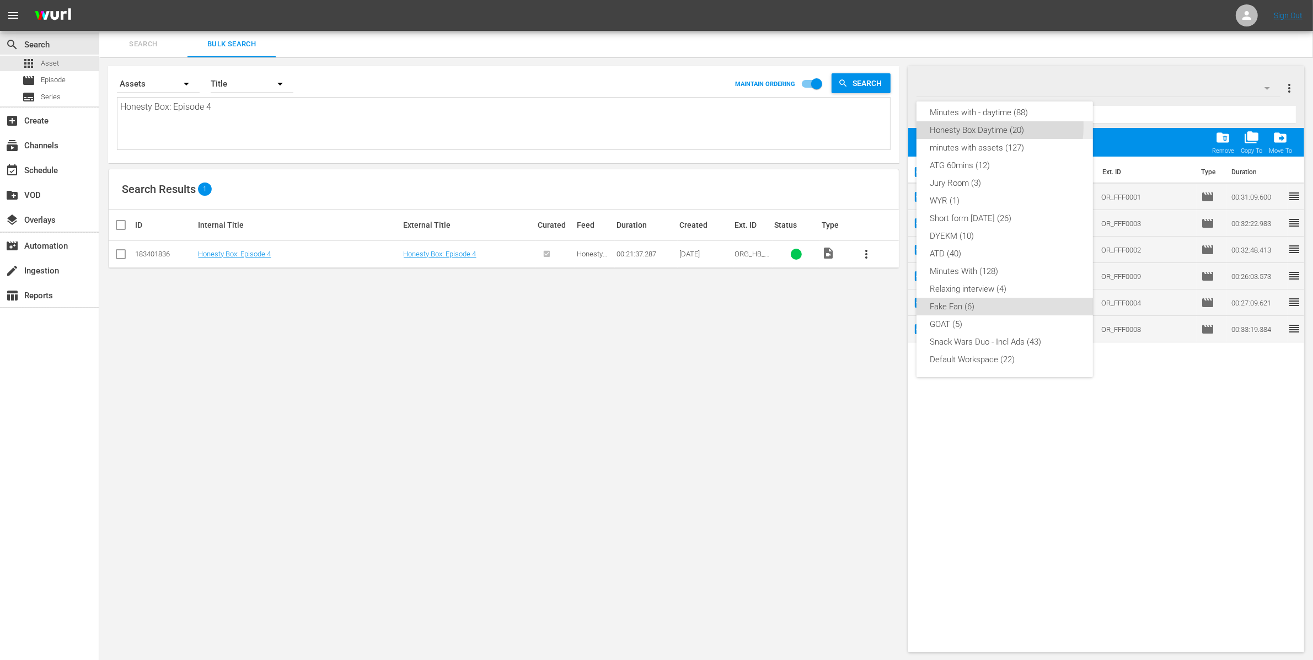
checkbox input "false"
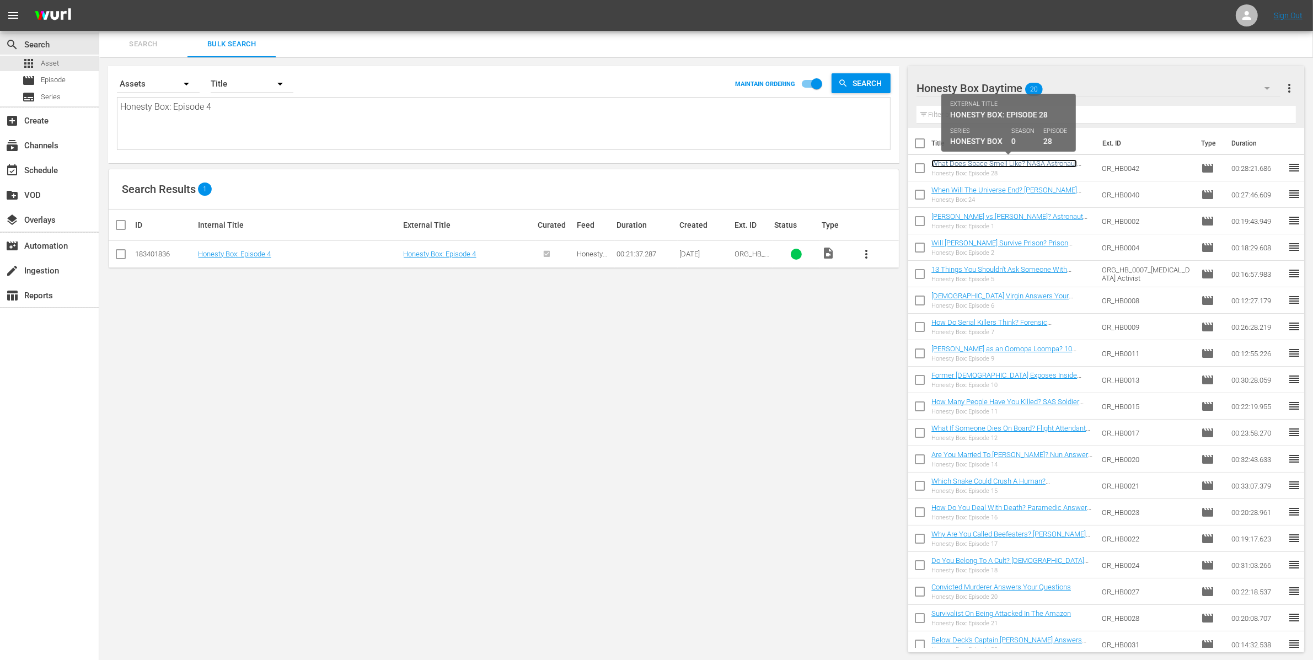
click at [984, 160] on link "What Does Space Smell Like? NASA Astronaut Answers Your Questions" at bounding box center [1005, 167] width 146 height 17
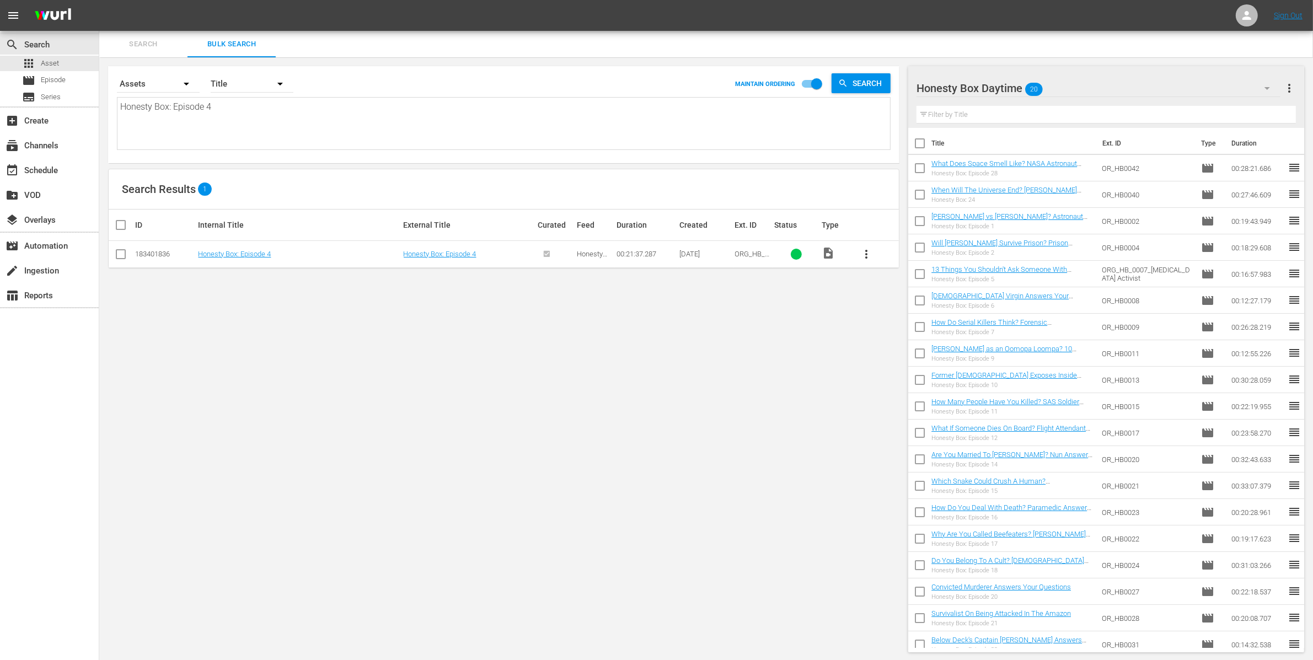
click at [1076, 79] on div "Honesty Box Daytime 20" at bounding box center [1099, 88] width 364 height 31
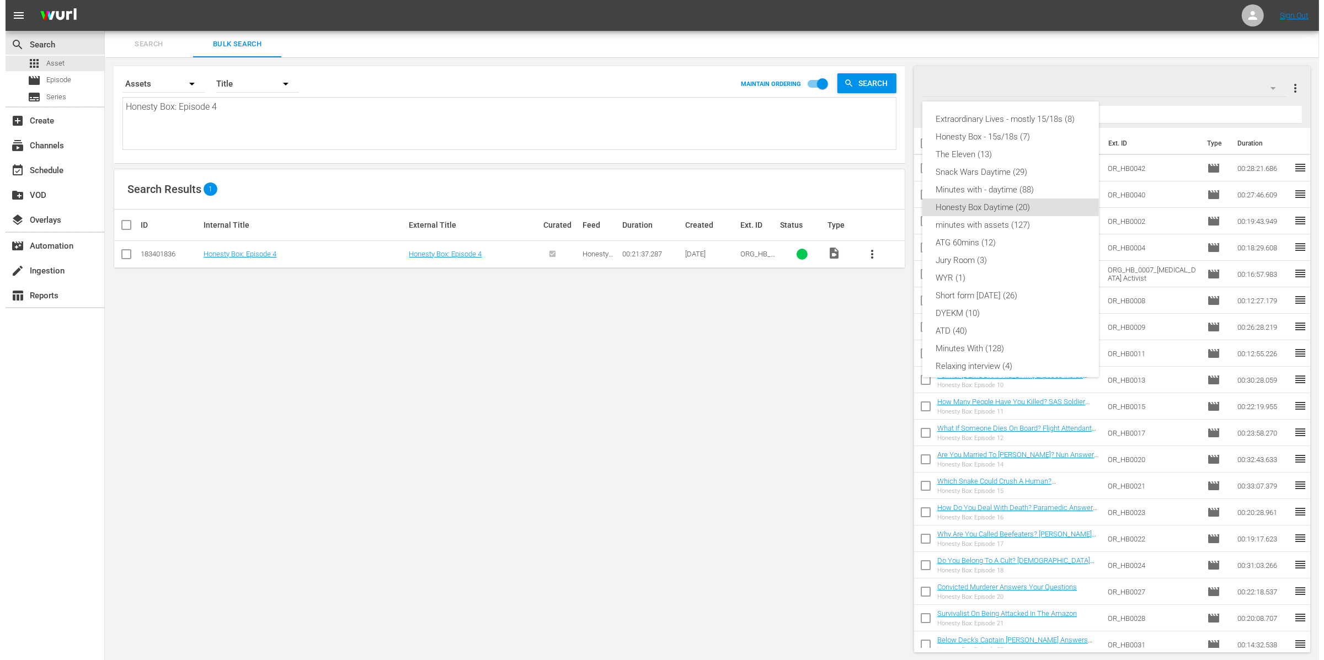
scroll to position [77, 0]
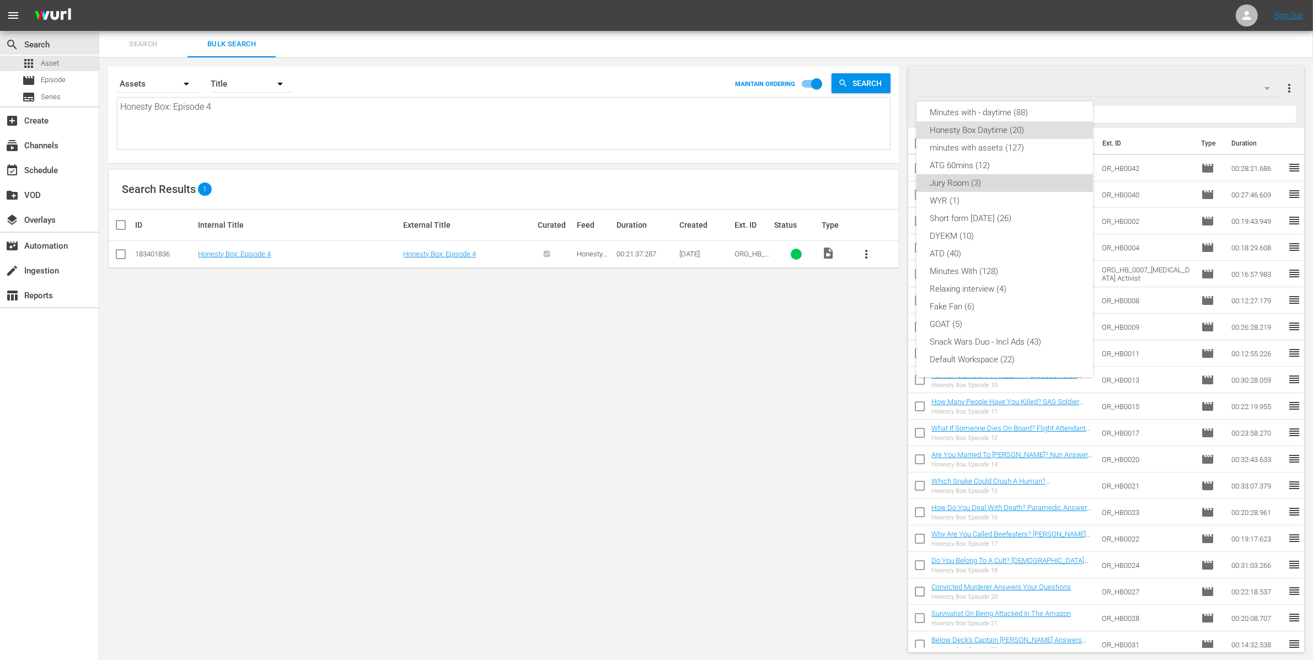
click at [1021, 181] on div "Jury Room (3)" at bounding box center [1005, 183] width 150 height 18
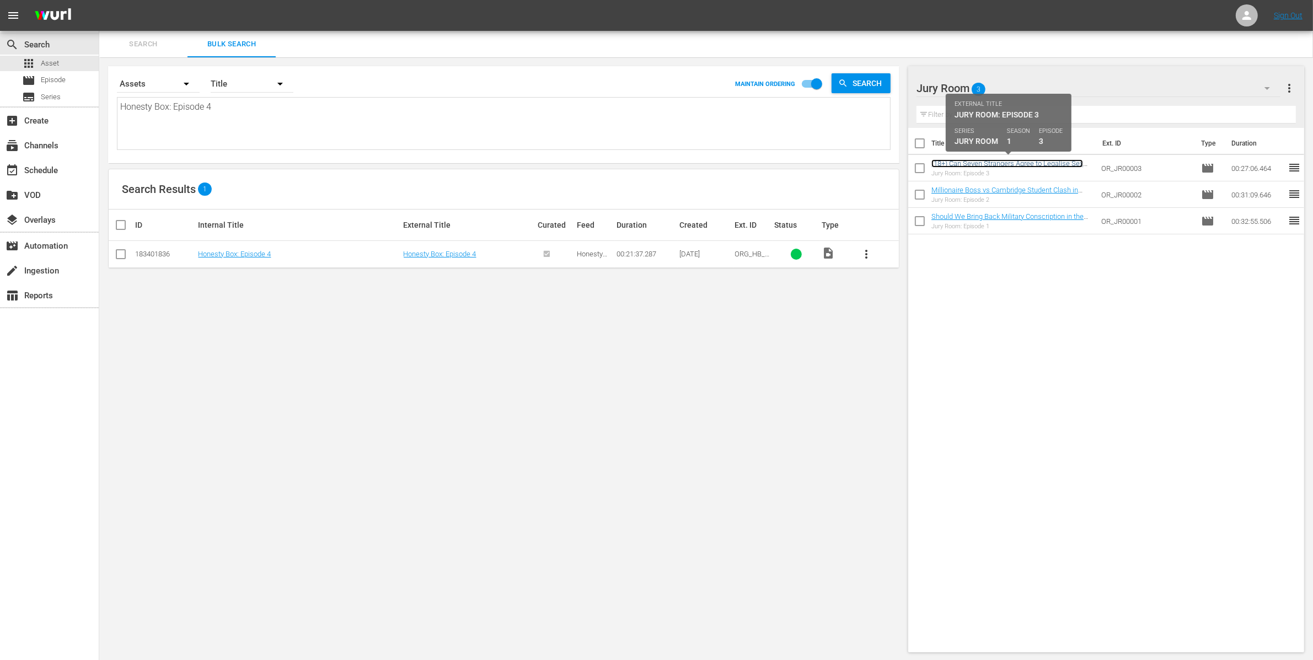
click at [1012, 164] on link "(18+) Can Seven Strangers Agree to Legalise Sex Work?" at bounding box center [1008, 167] width 152 height 17
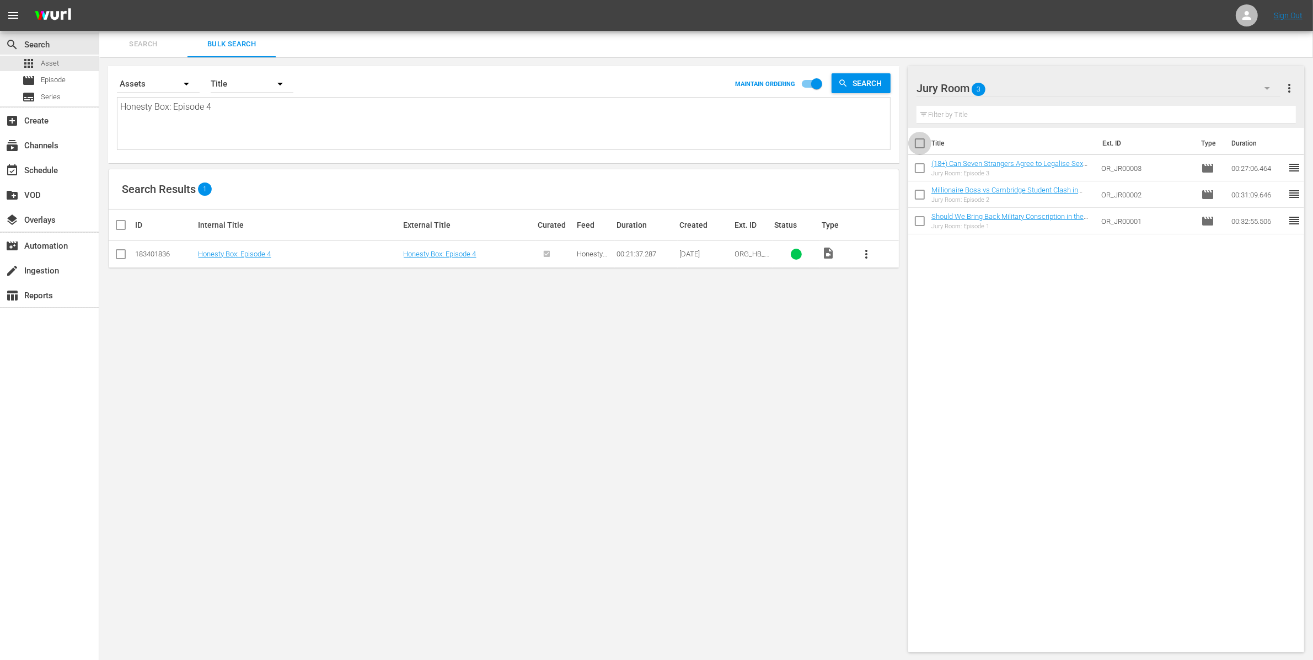
click at [920, 142] on input "checkbox" at bounding box center [919, 145] width 23 height 23
checkbox input "true"
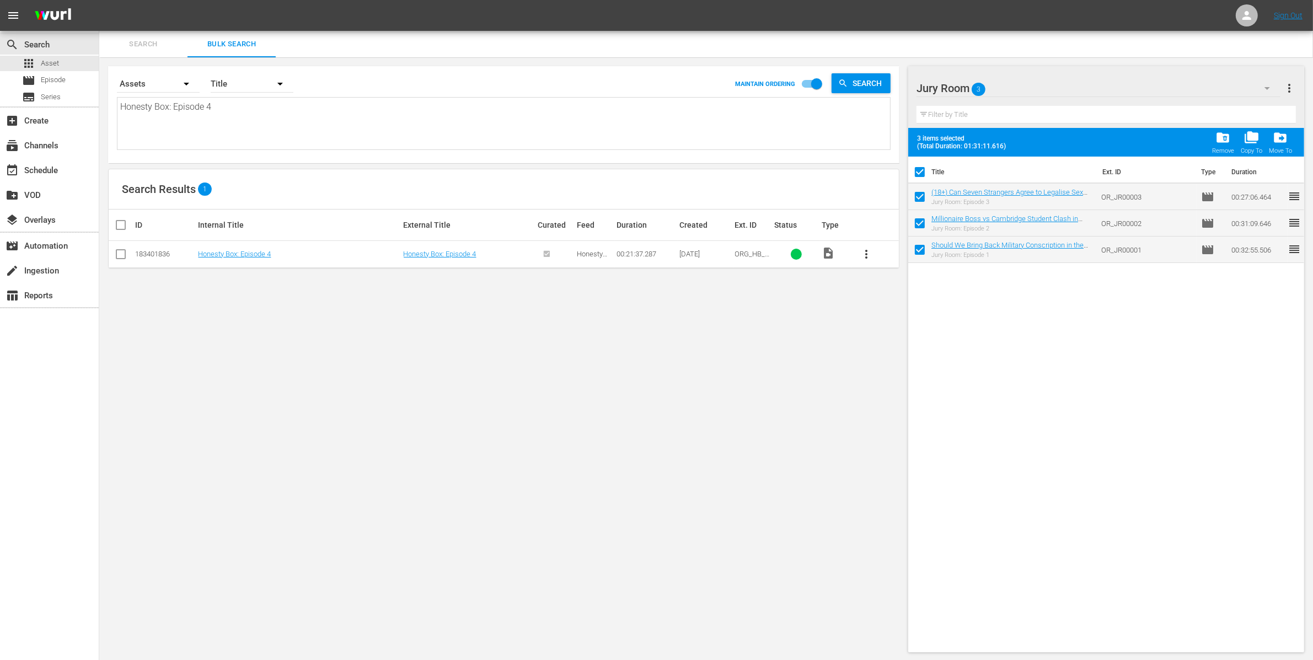
click at [1291, 89] on span "more_vert" at bounding box center [1289, 88] width 13 height 13
click at [1217, 145] on div "Bulk Edit Episodes" at bounding box center [1218, 149] width 130 height 20
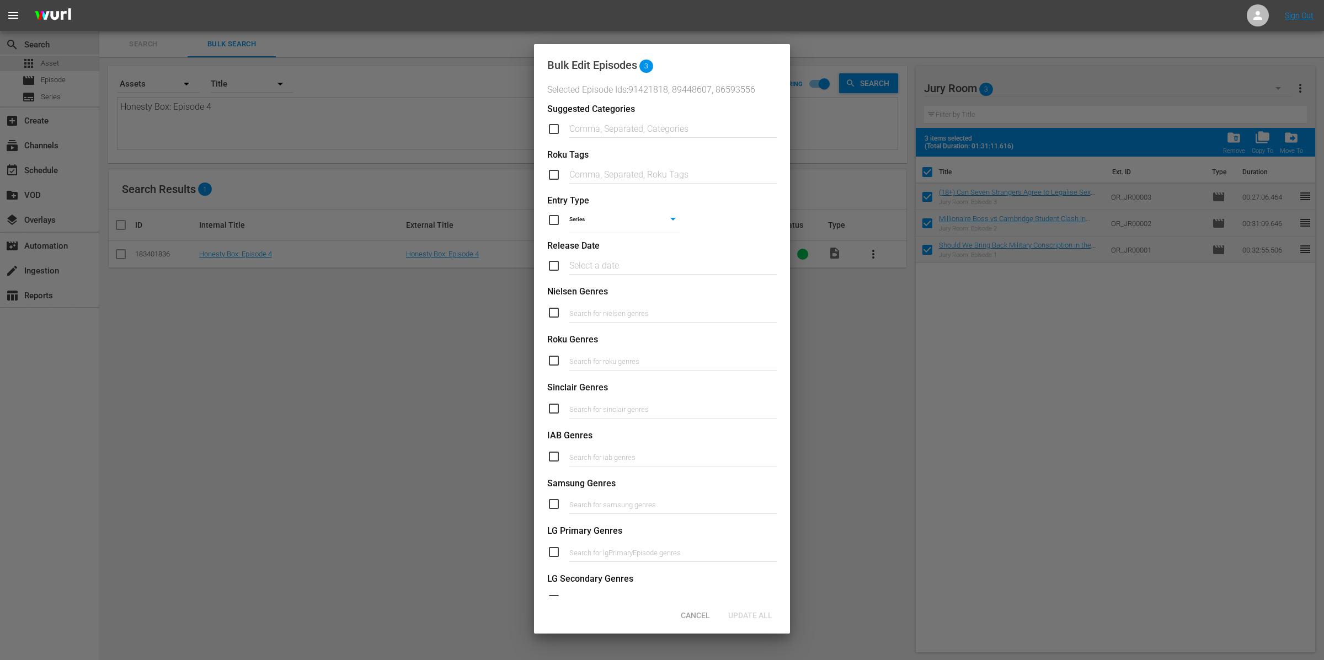
scroll to position [211, 0]
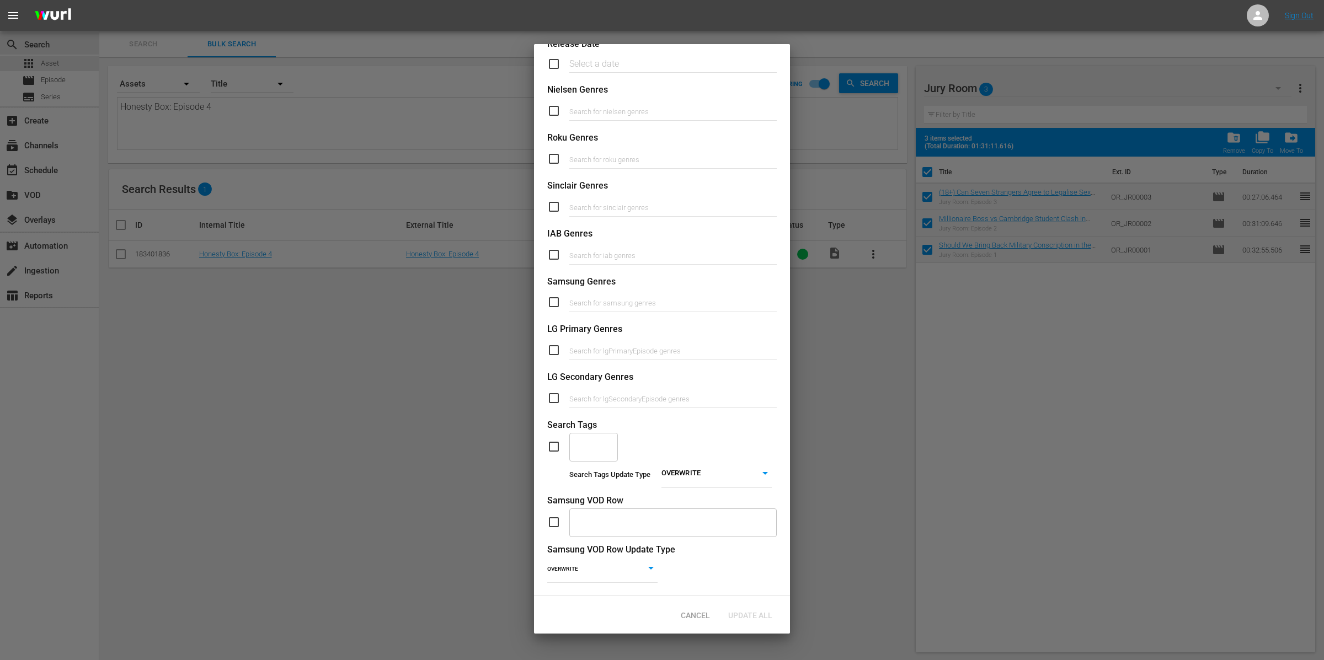
click at [554, 420] on div "Search Tags" at bounding box center [661, 425] width 229 height 13
click at [558, 440] on input "checkbox" at bounding box center [558, 446] width 22 height 13
checkbox input "true"
click at [590, 437] on input "text" at bounding box center [585, 447] width 22 height 20
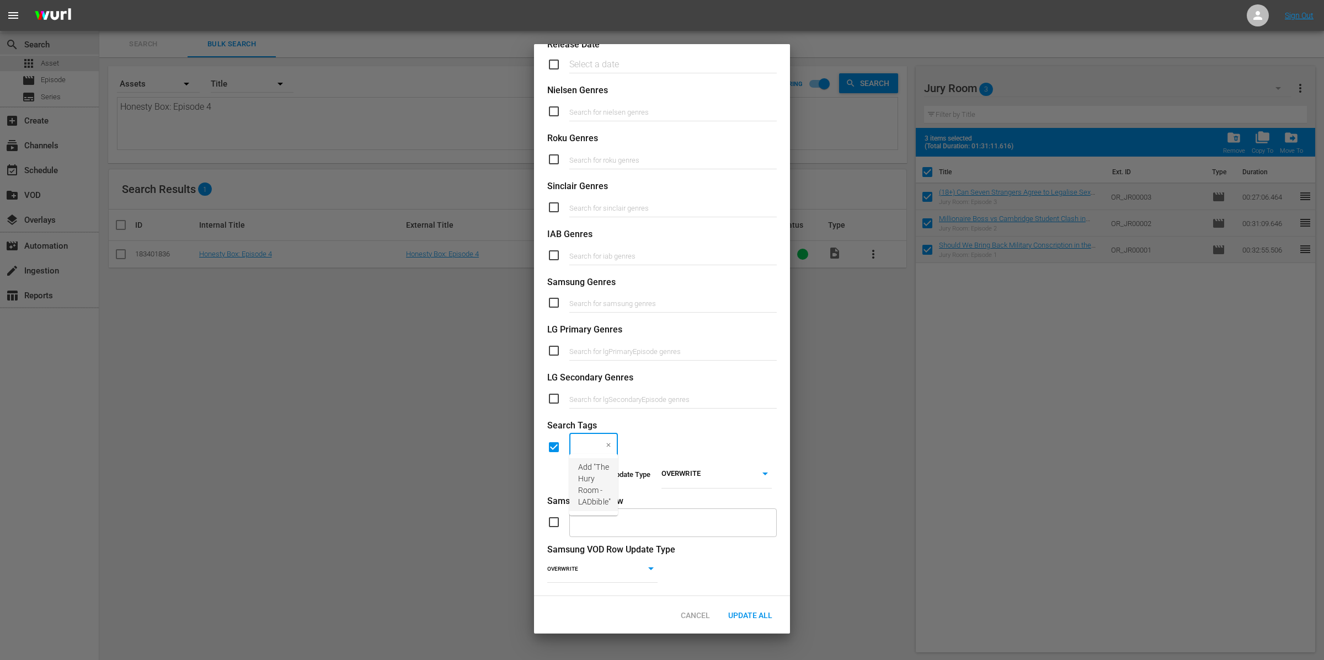
click at [586, 437] on input "The Hury Room - LADbible" at bounding box center [585, 447] width 22 height 20
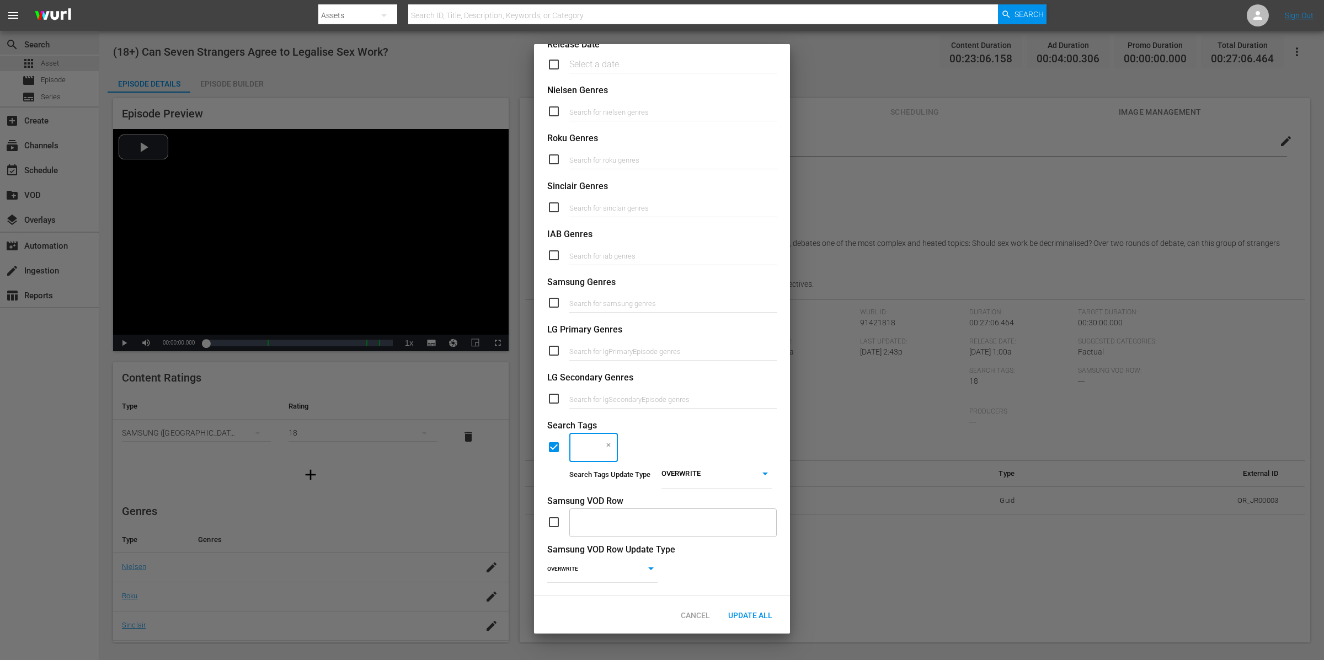
scroll to position [0, 12]
type input "The Jury Room - LADbible"
click at [594, 485] on span "Add "The Jury Room - LADbible"" at bounding box center [594, 485] width 33 height 46
click at [732, 463] on body "menu Search By Assets Search ID, Title, Description, Keywords, or Category Sear…" at bounding box center [662, 330] width 1324 height 660
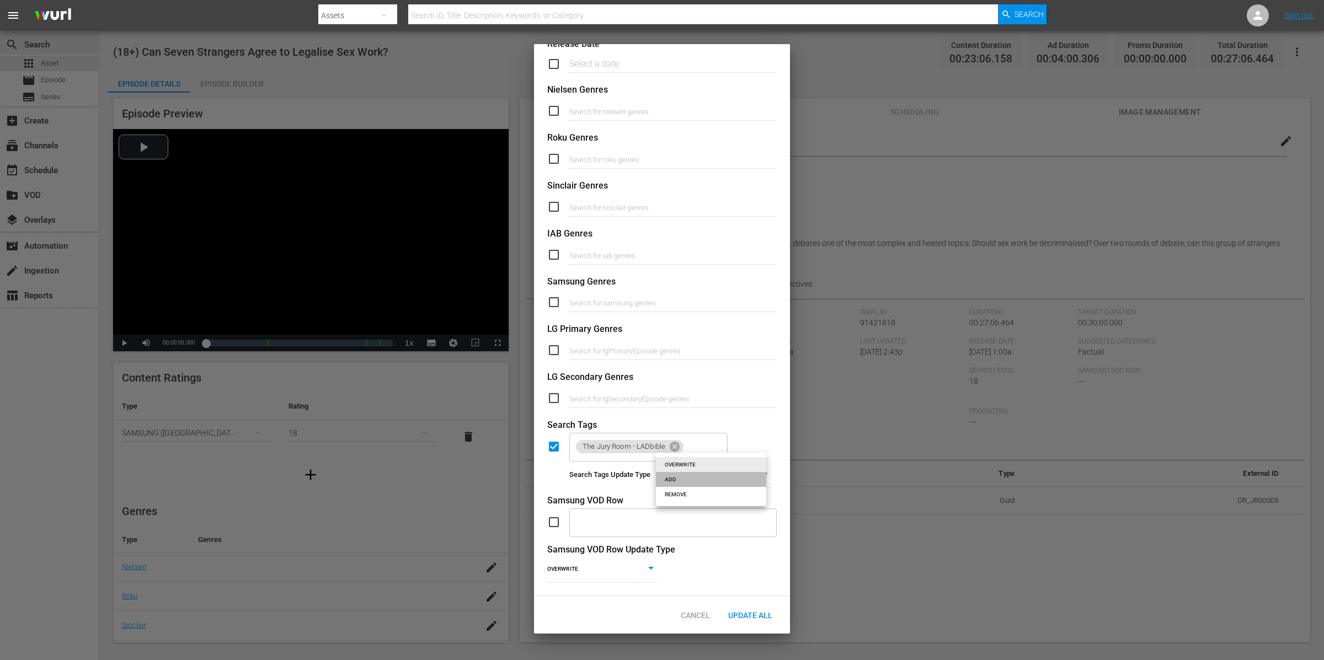
click at [717, 472] on li "ADD" at bounding box center [711, 479] width 110 height 15
type input "ADD"
click at [742, 609] on div "Update All" at bounding box center [750, 615] width 62 height 20
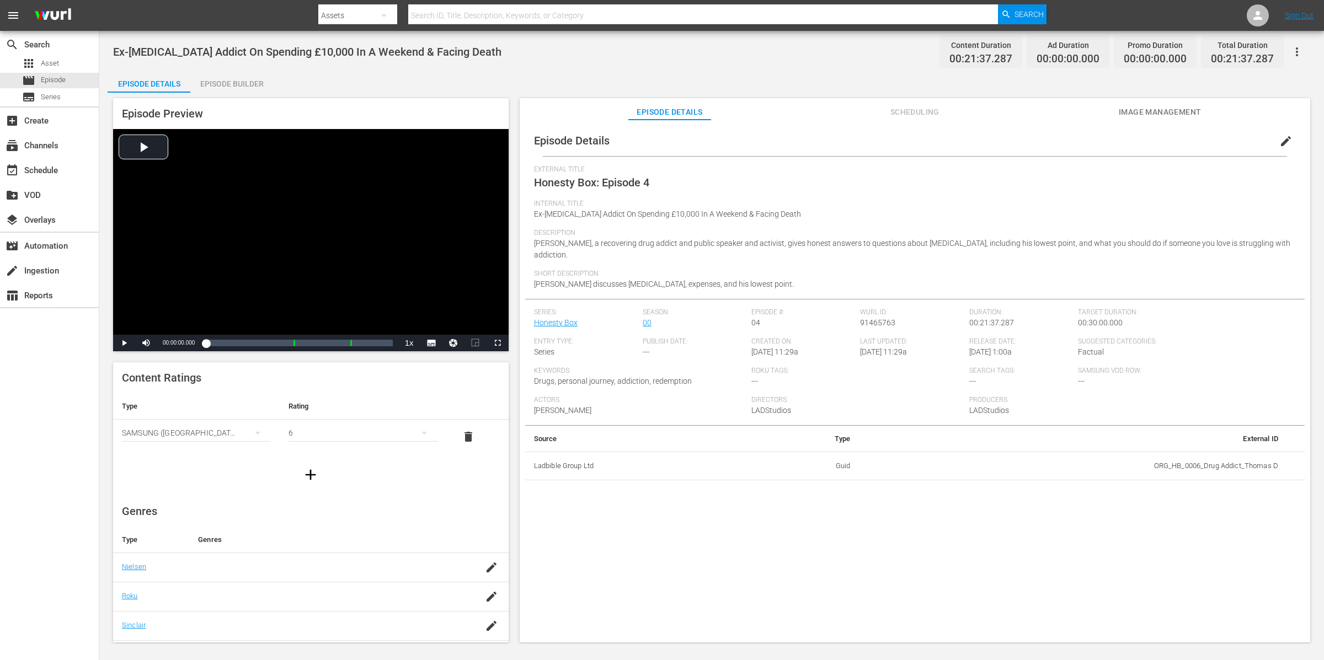
click at [216, 82] on div "Episode Builder" at bounding box center [231, 84] width 83 height 26
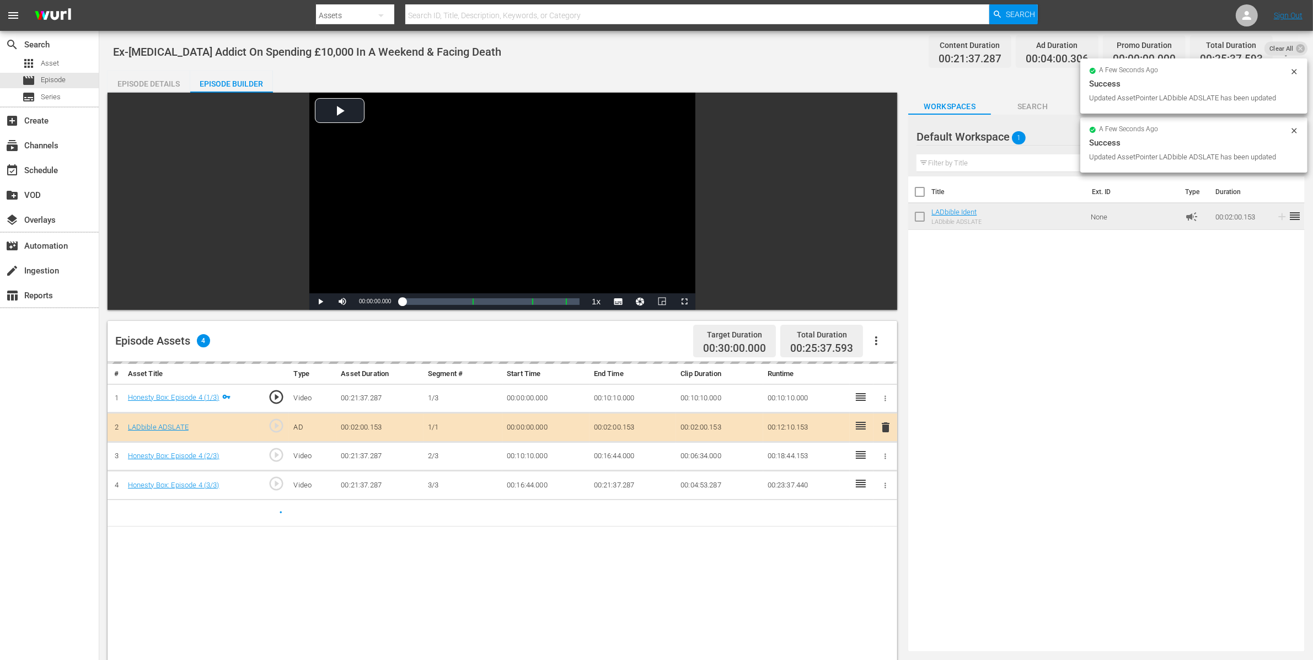
click at [152, 72] on div "Episode Details" at bounding box center [149, 84] width 83 height 26
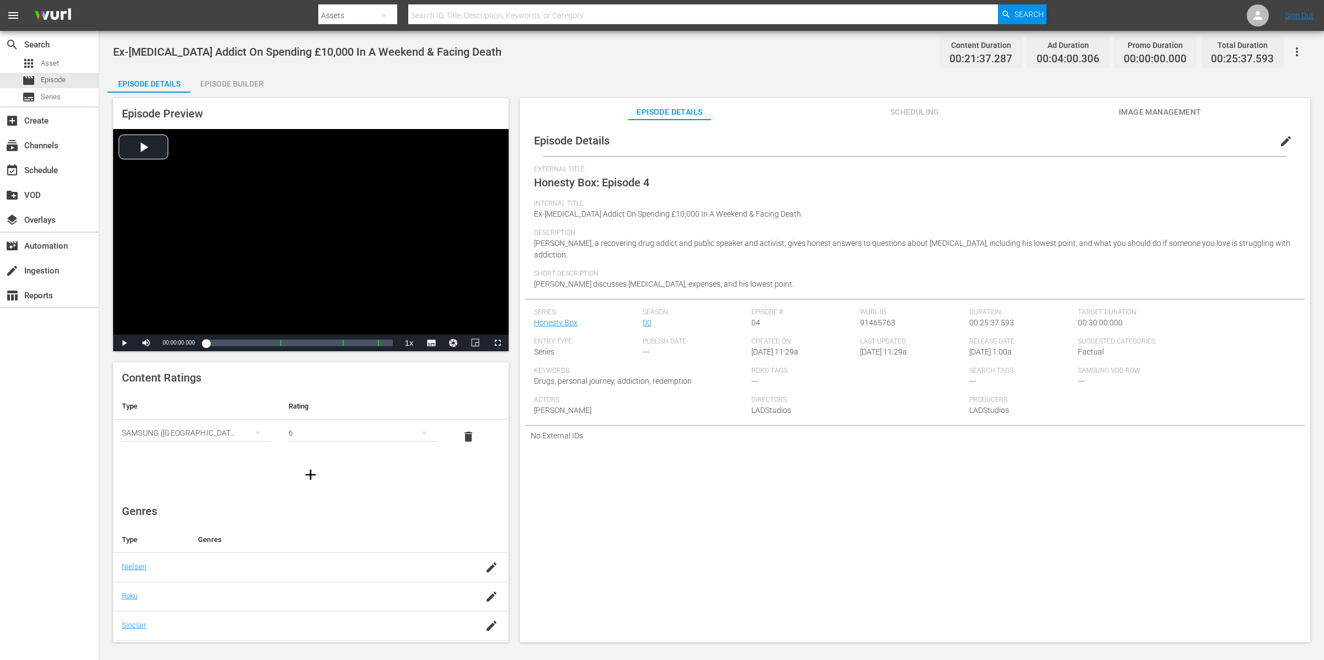
click at [1302, 46] on icon "button" at bounding box center [1296, 51] width 13 height 13
click at [1281, 55] on div "Add Episode to Workspace" at bounding box center [1217, 56] width 168 height 26
click at [216, 81] on div "Episode Builder" at bounding box center [231, 84] width 83 height 26
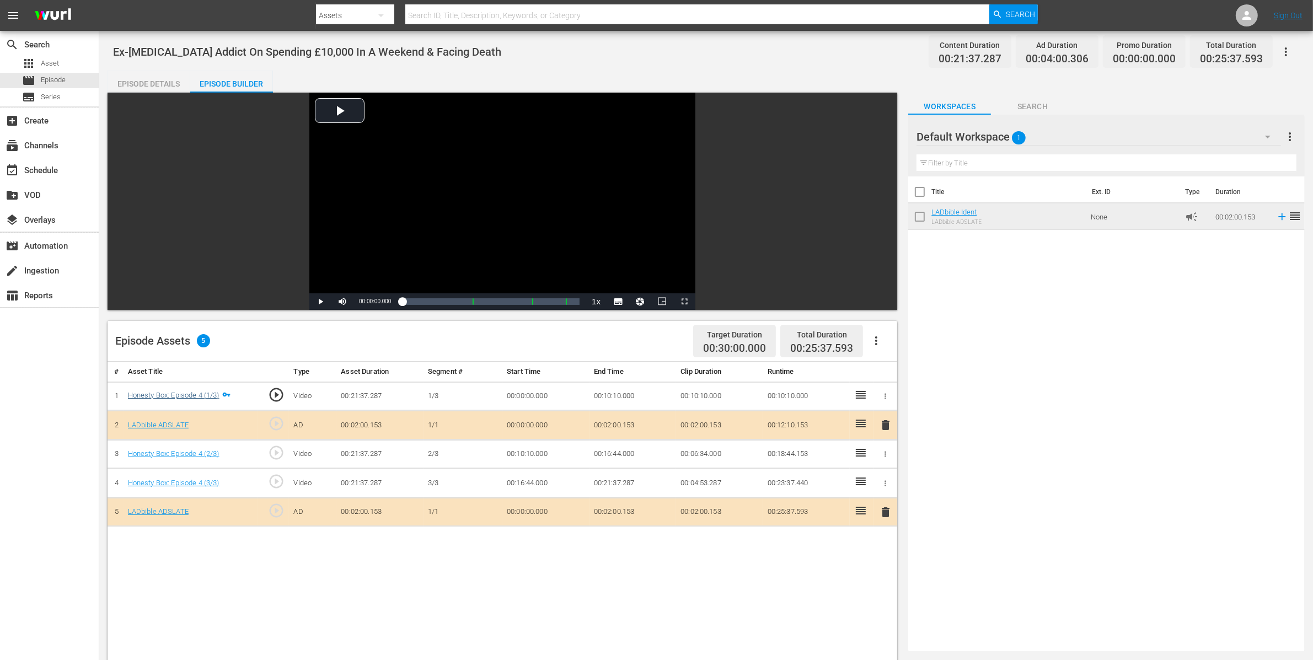
click at [175, 399] on div "Honesty Box: Episode 4 (1/3)" at bounding box center [174, 395] width 92 height 10
click at [177, 394] on link "Honesty Box: Episode 4 (1/3)" at bounding box center [174, 395] width 92 height 8
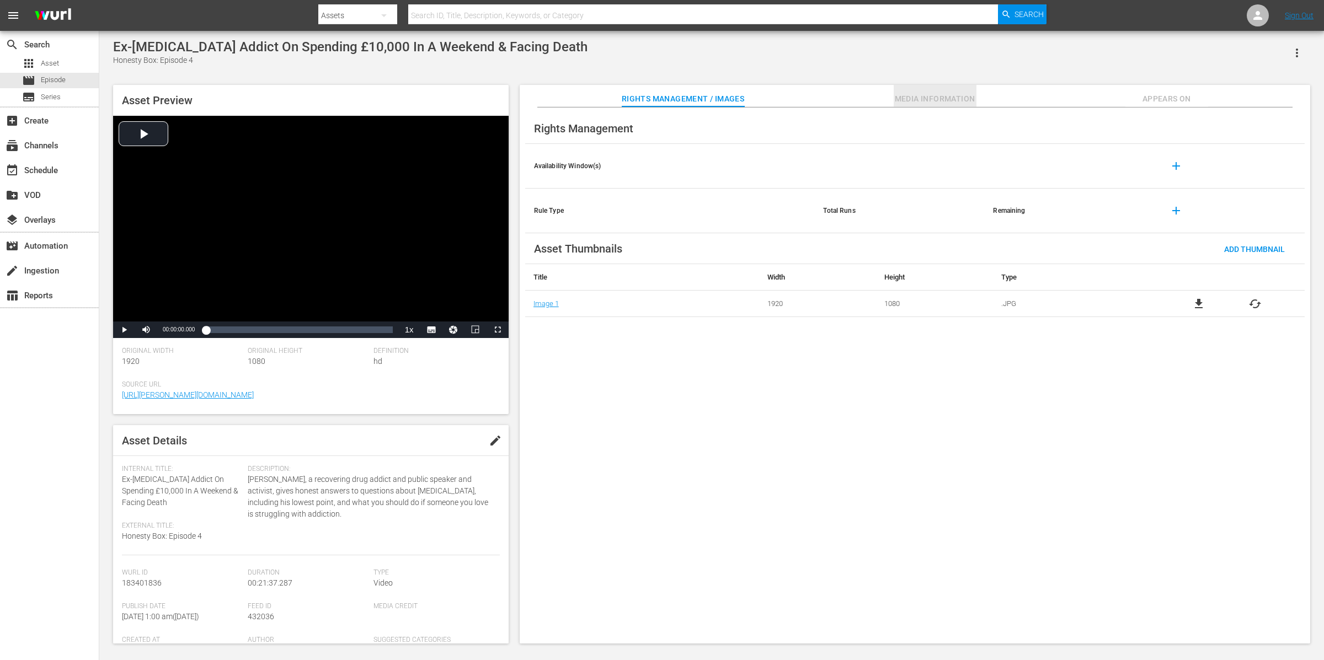
click at [912, 91] on button "Media Information" at bounding box center [934, 96] width 83 height 22
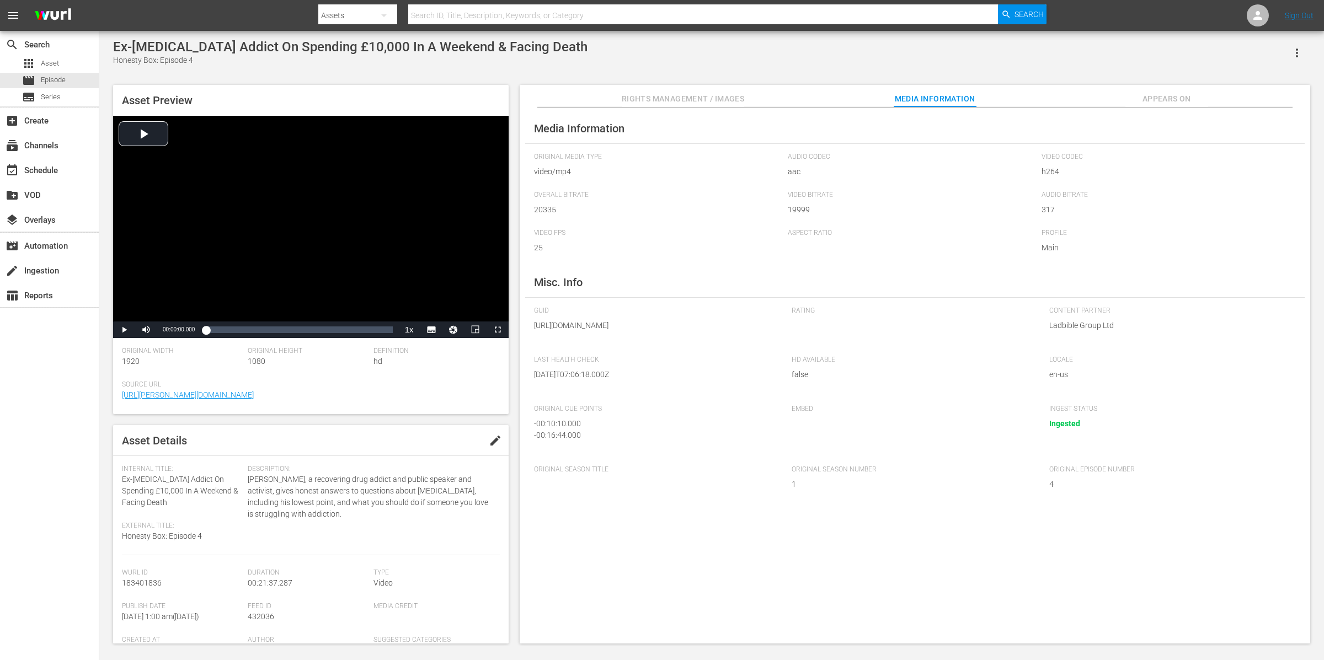
click at [1166, 104] on span "Appears On" at bounding box center [1166, 99] width 83 height 14
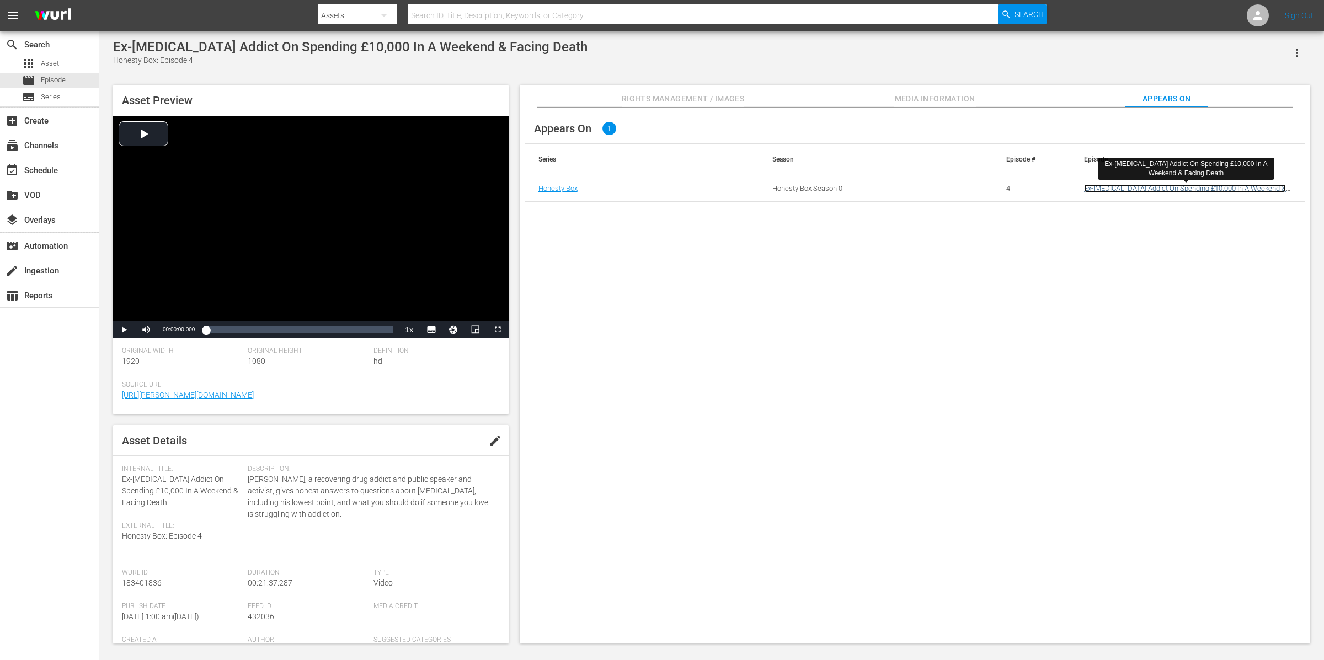
click at [1151, 189] on link "Ex-[MEDICAL_DATA] Addict On Spending £10,000 In A Weekend & Facing Death" at bounding box center [1185, 192] width 202 height 17
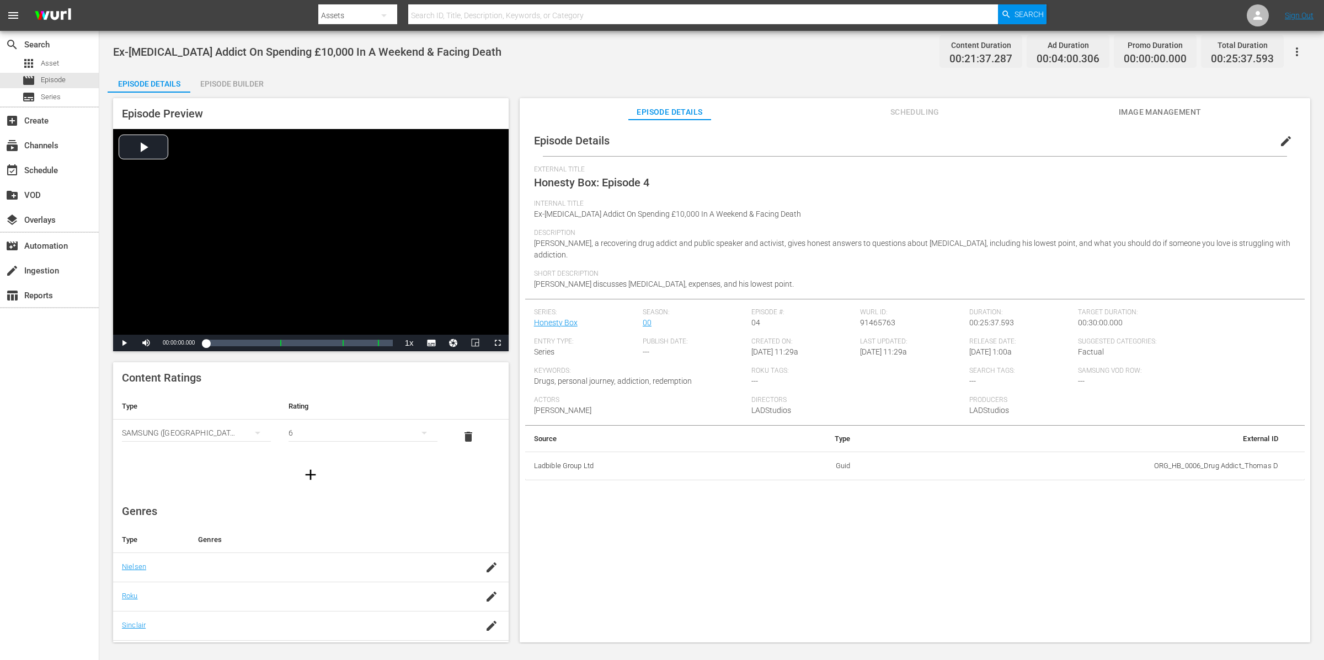
click at [1229, 474] on td "ORG_HB_0006_Drug Addict_Thomas D" at bounding box center [1073, 466] width 428 height 29
click at [1229, 467] on td "ORG_HB_0006_Drug Addict_Thomas D" at bounding box center [1073, 466] width 428 height 29
drag, startPoint x: 1149, startPoint y: 467, endPoint x: 1272, endPoint y: 468, distance: 123.0
click at [1272, 468] on td "ORG_HB_0006_Drug Addict_Thomas D" at bounding box center [1073, 466] width 428 height 29
click at [1281, 143] on span "edit" at bounding box center [1285, 141] width 13 height 13
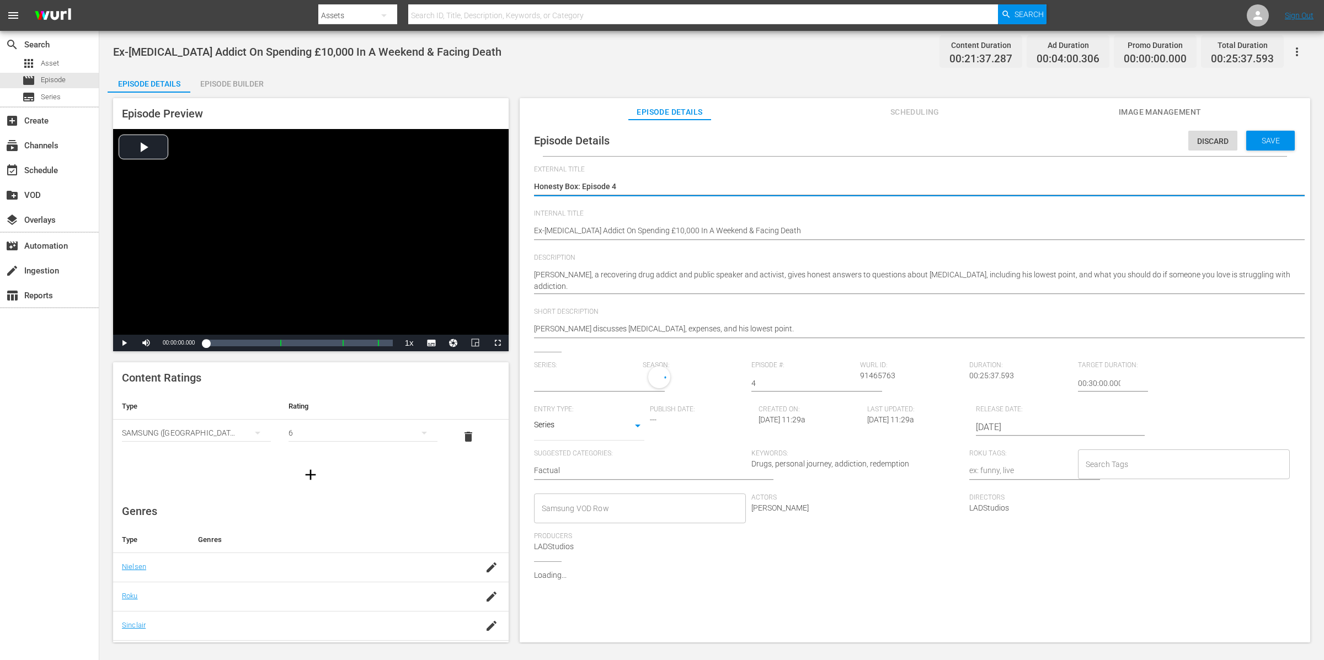
type input "Honesty Box"
click at [1275, 140] on span "Save" at bounding box center [1271, 140] width 36 height 9
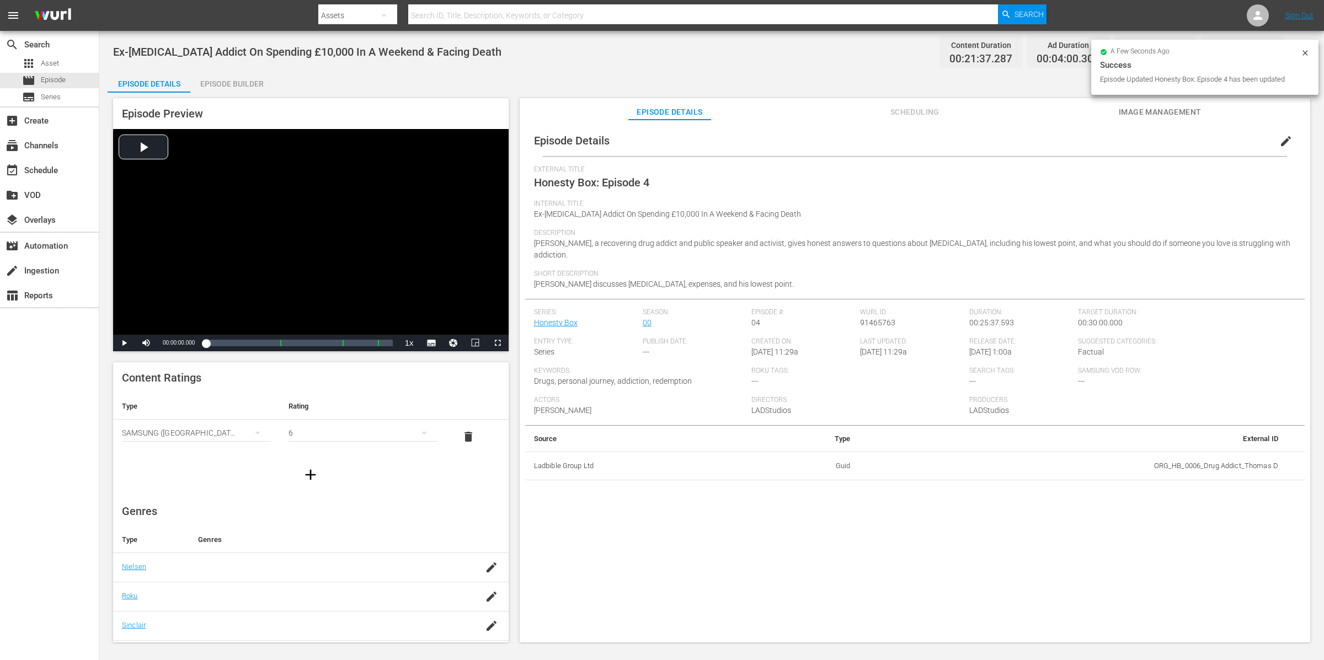
click at [1191, 387] on div "Series: Honesty Box Season: 00 Episode #: 04 [PERSON_NAME] ID: 91465763 Duratio…" at bounding box center [915, 366] width 762 height 117
drag, startPoint x: 1148, startPoint y: 465, endPoint x: 1279, endPoint y: 469, distance: 130.8
click at [1279, 469] on td "ORG_HB_0006_Drug Addict_Thomas D" at bounding box center [1073, 466] width 428 height 29
copy td "ORG_HB_0006_Drug Addict_Thomas D"
click at [67, 82] on div "movie Episode" at bounding box center [49, 80] width 99 height 15
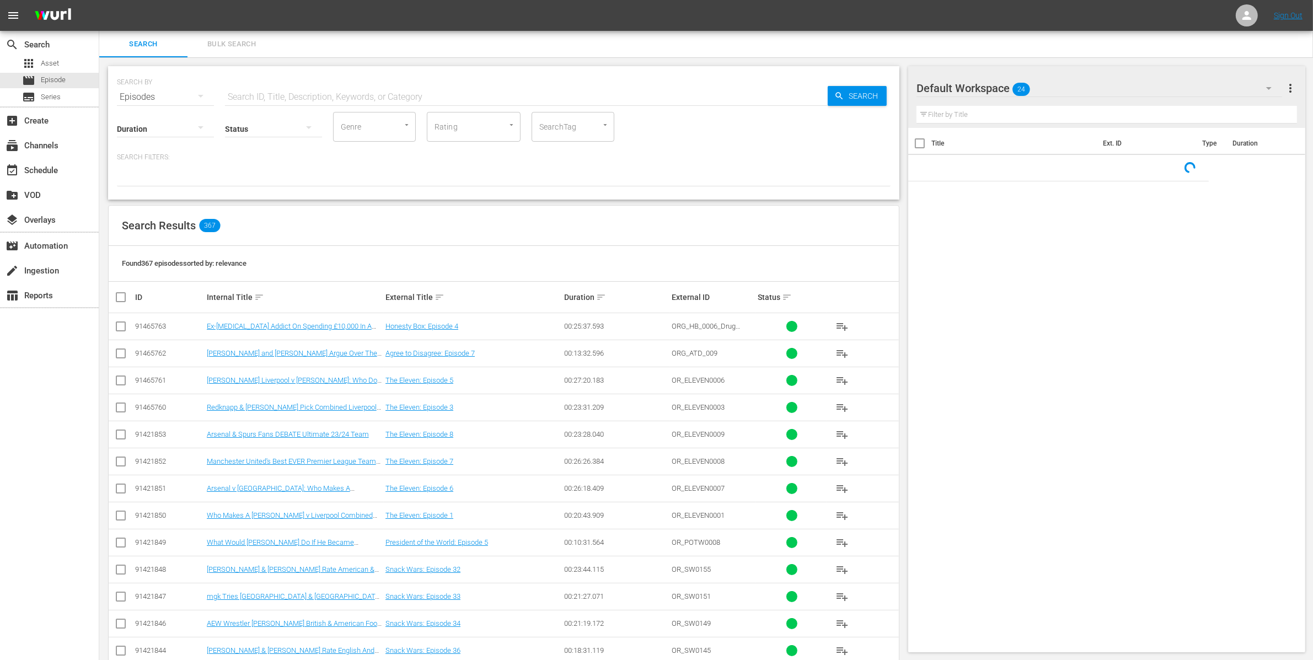
click at [255, 40] on span "Bulk Search" at bounding box center [231, 44] width 75 height 13
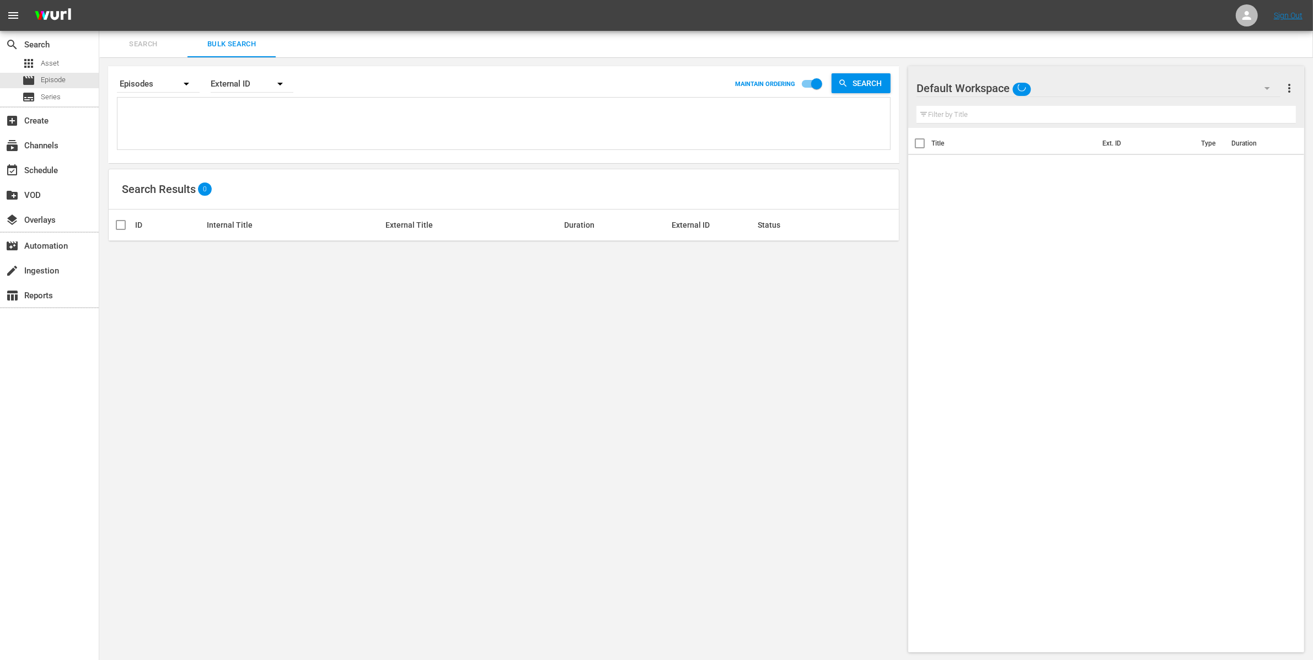
click at [212, 104] on textarea at bounding box center [505, 125] width 770 height 50
paste textarea "ORG_HB_0006_Drug Addict_Thomas D"
type textarea "ORG_HB_0006_Drug Addict_Thomas D"
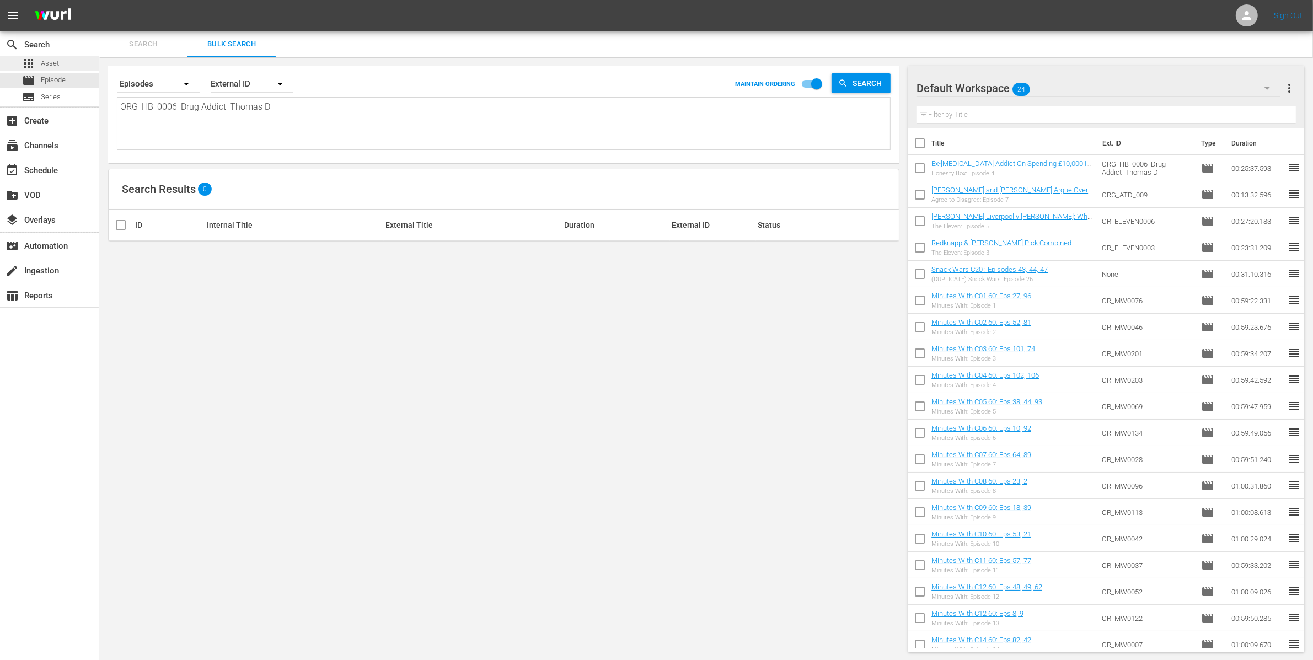
type textarea "ORG_HB_0006_Drug Addict_Thomas D"
click at [82, 66] on div "apps Asset" at bounding box center [49, 63] width 99 height 15
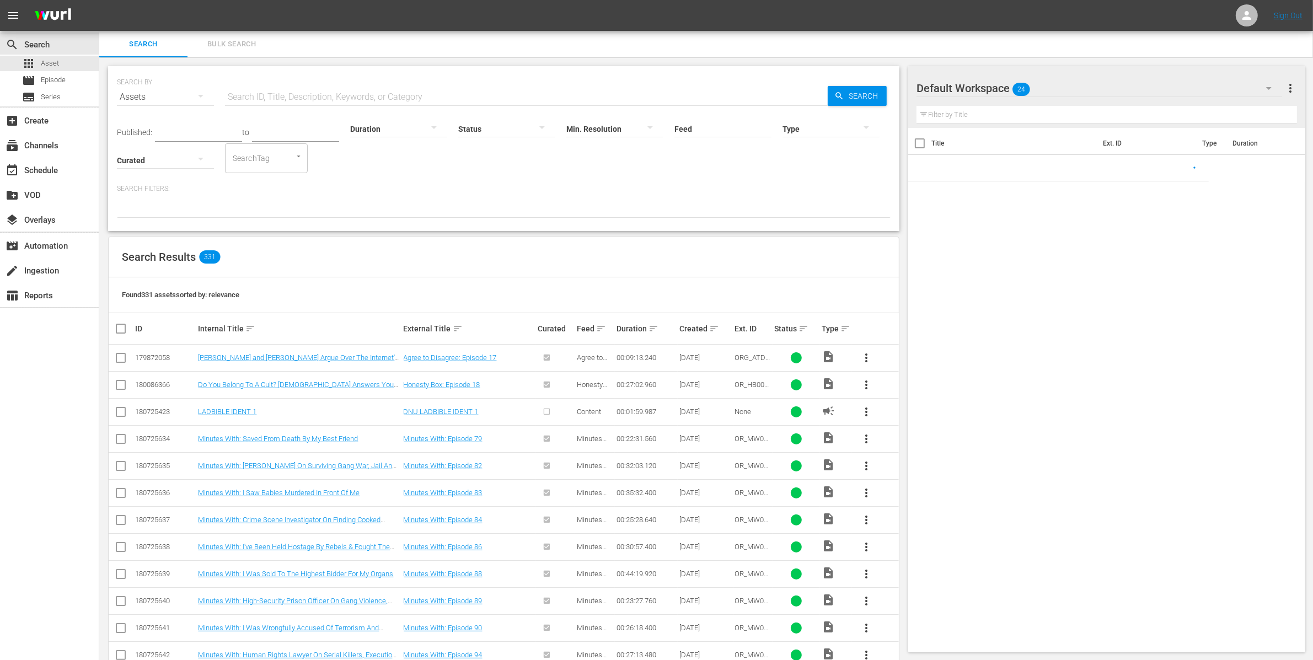
click at [231, 54] on button "Bulk Search" at bounding box center [232, 44] width 88 height 26
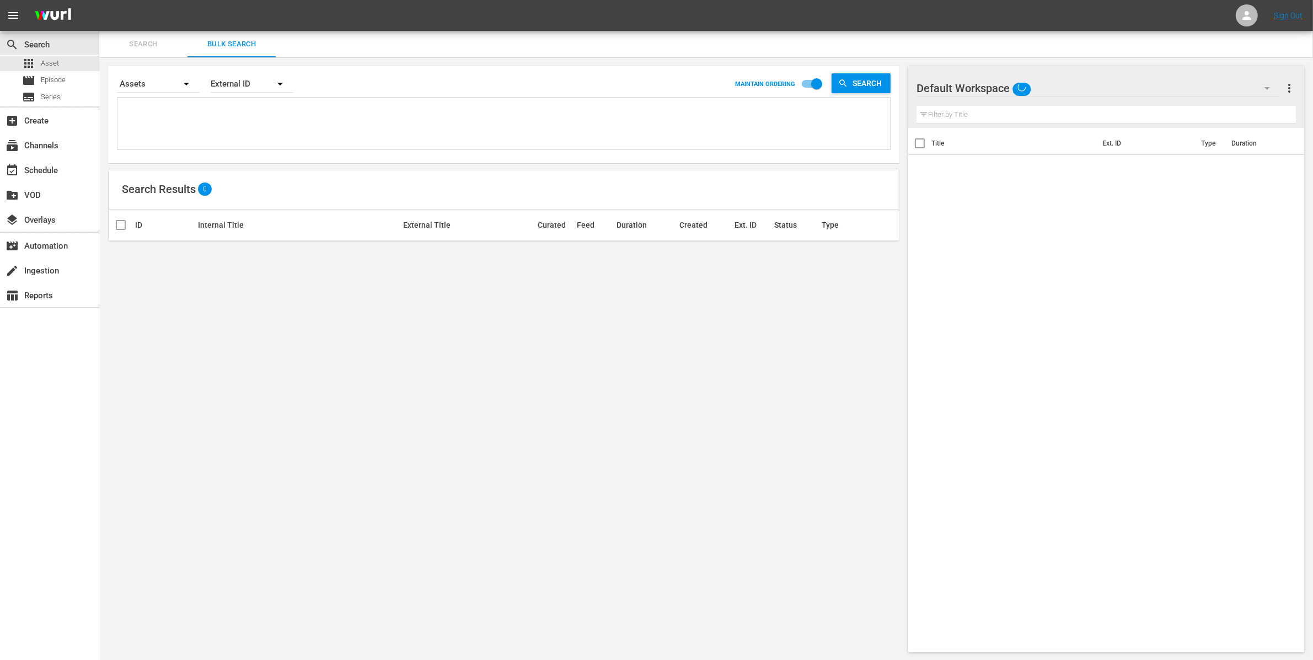
click at [234, 107] on textarea at bounding box center [505, 125] width 770 height 50
paste textarea "ORG_HB_0006_Drug Addict_Thomas D"
type textarea "ORG_HB_0006_Drug Addict_Thomas D"
click at [228, 129] on textarea at bounding box center [505, 125] width 770 height 50
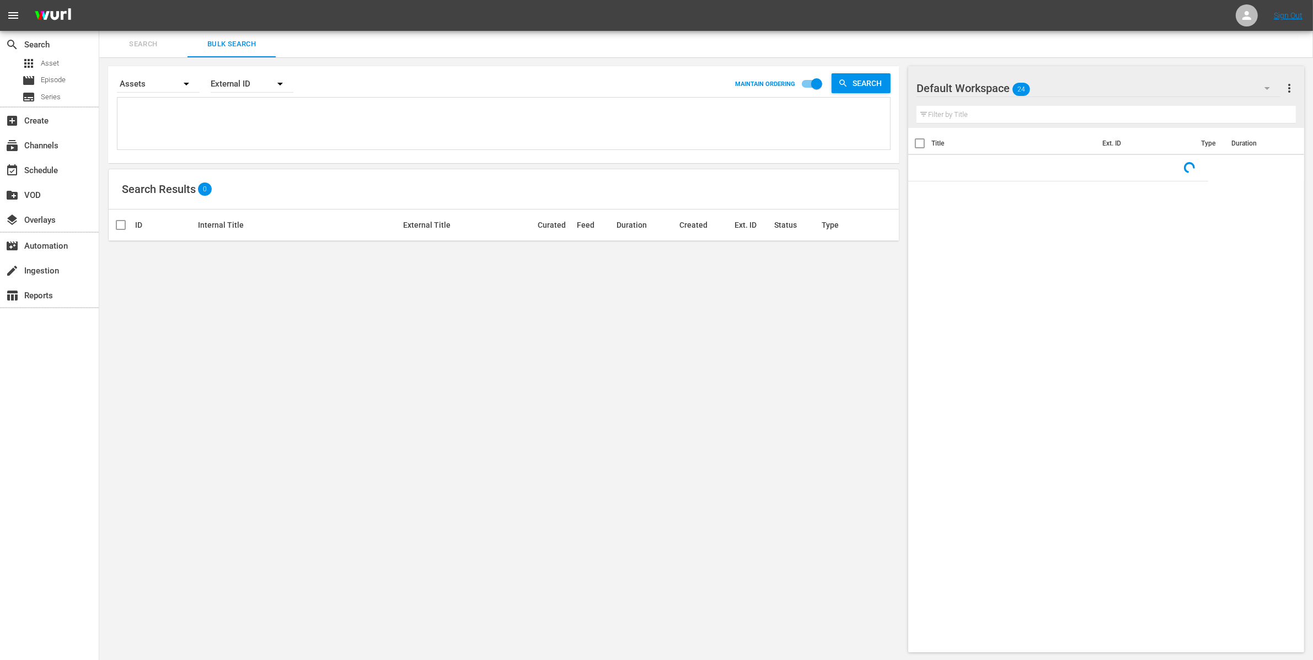
paste textarea "ORG_HB_0006_Drug Addict_Thomas D"
type textarea "ORG_HB_0006_Drug Addict_Thomas D"
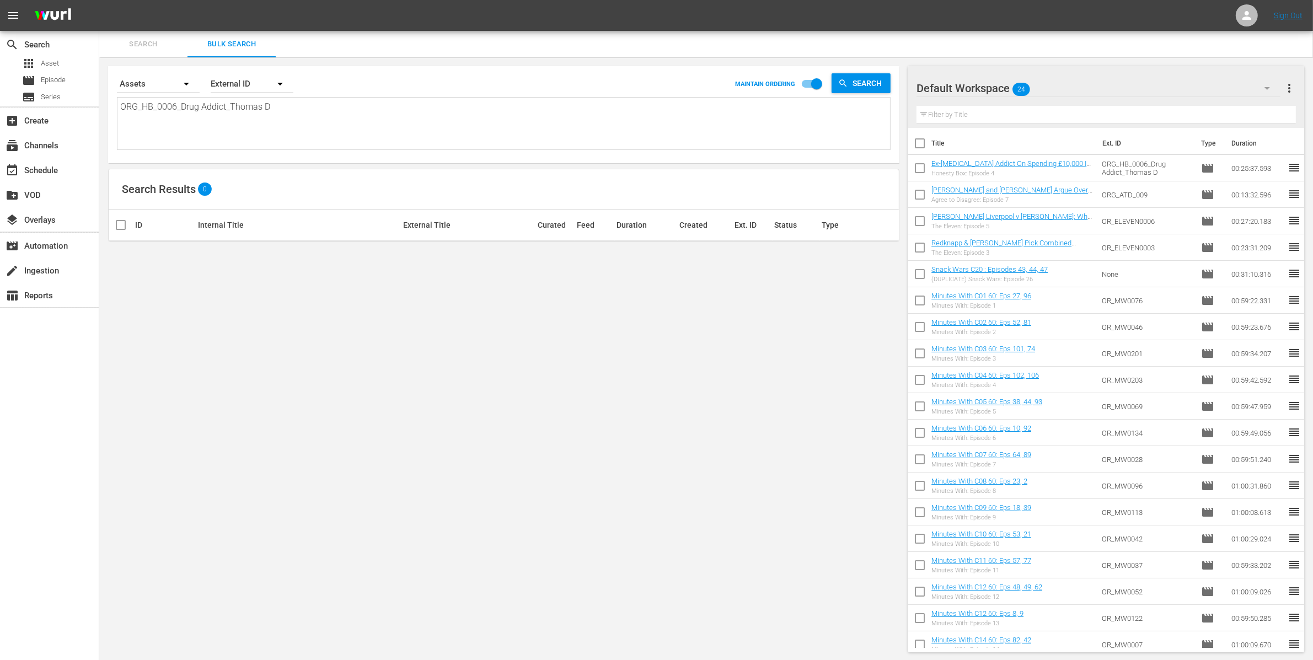
type textarea "ORG_HB_0006_Drug Addict_Thomas D"
click at [921, 223] on input "checkbox" at bounding box center [919, 223] width 23 height 23
checkbox input "true"
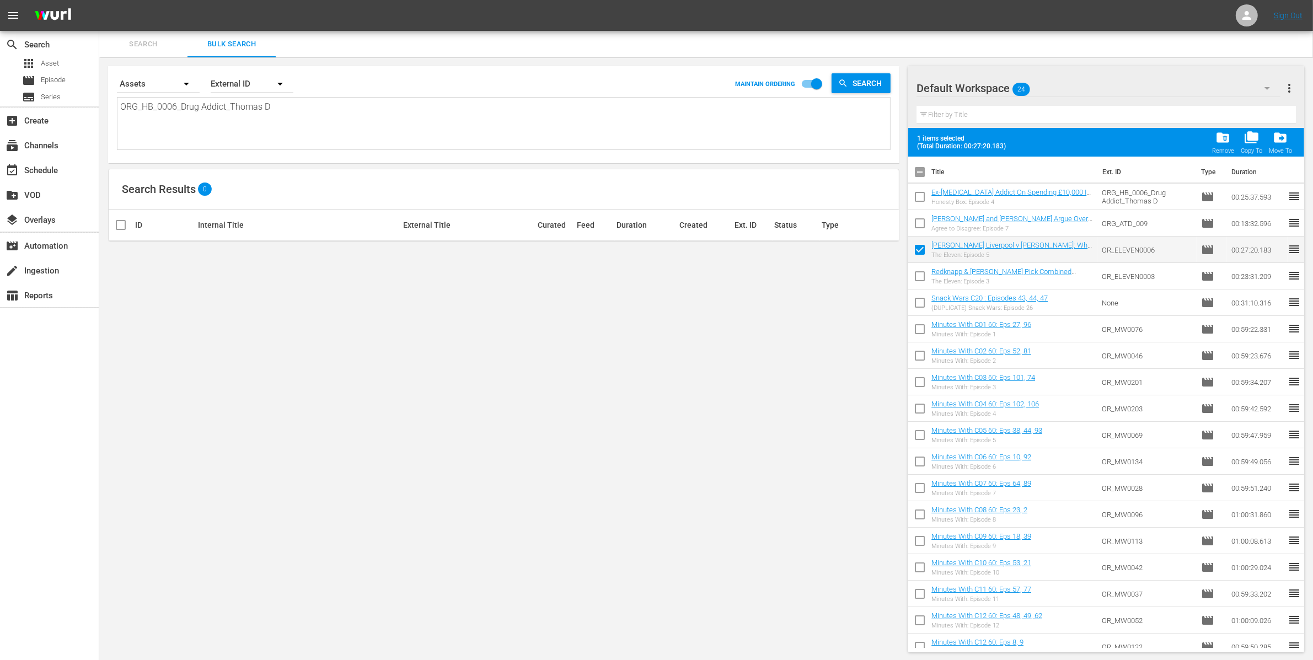
click at [922, 269] on input "checkbox" at bounding box center [919, 278] width 23 height 23
checkbox input "true"
click at [1281, 139] on span "drive_file_move" at bounding box center [1280, 137] width 15 height 15
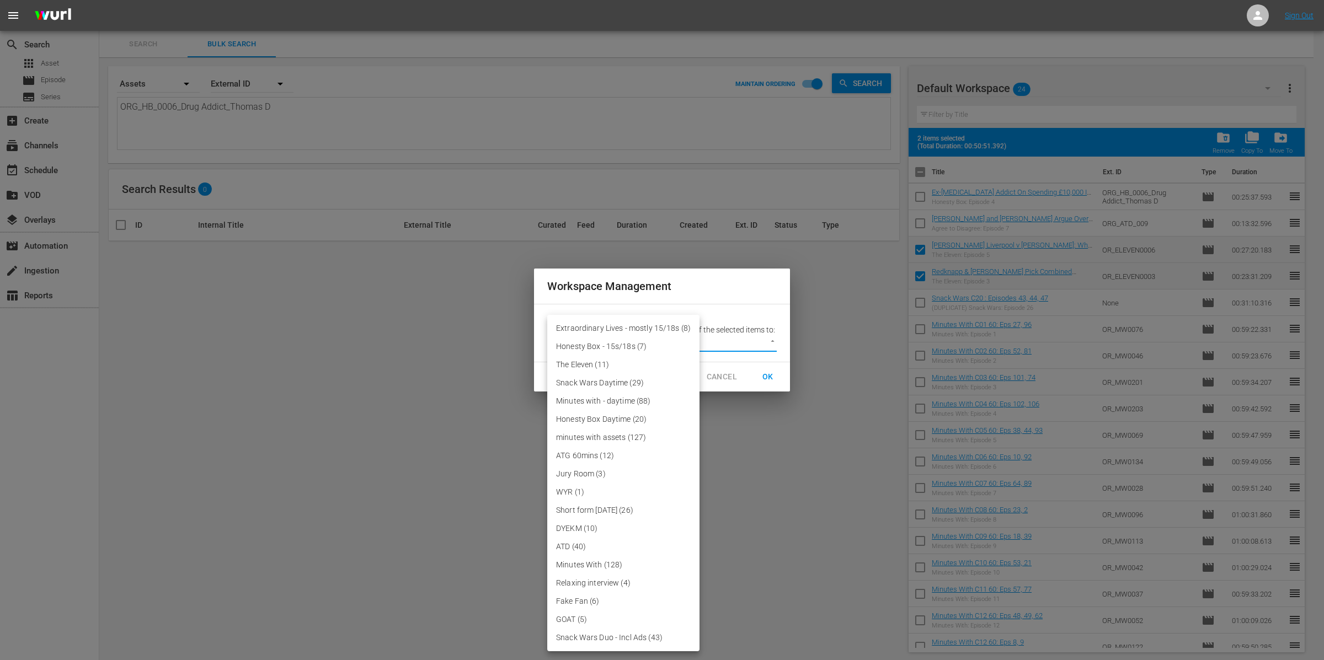
drag, startPoint x: 734, startPoint y: 355, endPoint x: 736, endPoint y: 346, distance: 8.4
click at [734, 354] on body "menu Sign Out search Search apps Asset movie Episode subtitles Series add_box C…" at bounding box center [662, 330] width 1324 height 660
click at [652, 366] on li "The Eleven (11)" at bounding box center [623, 365] width 152 height 18
type input "3870"
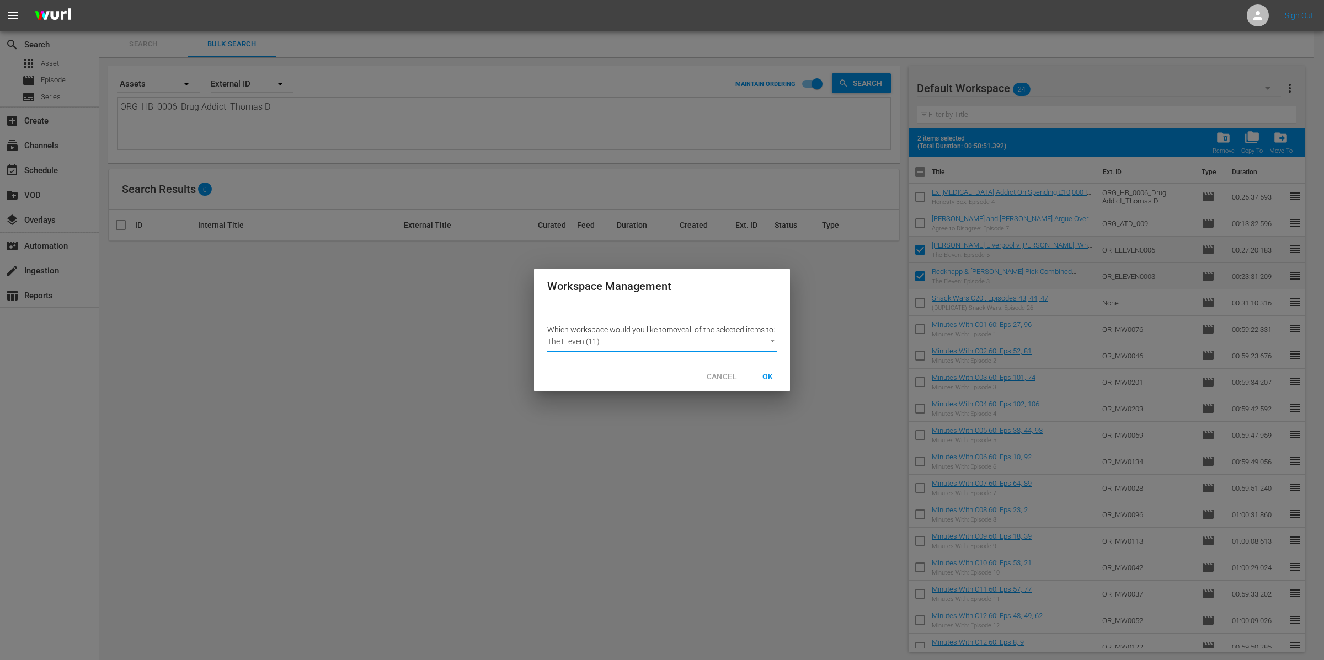
click at [772, 384] on span "OK" at bounding box center [768, 377] width 18 height 14
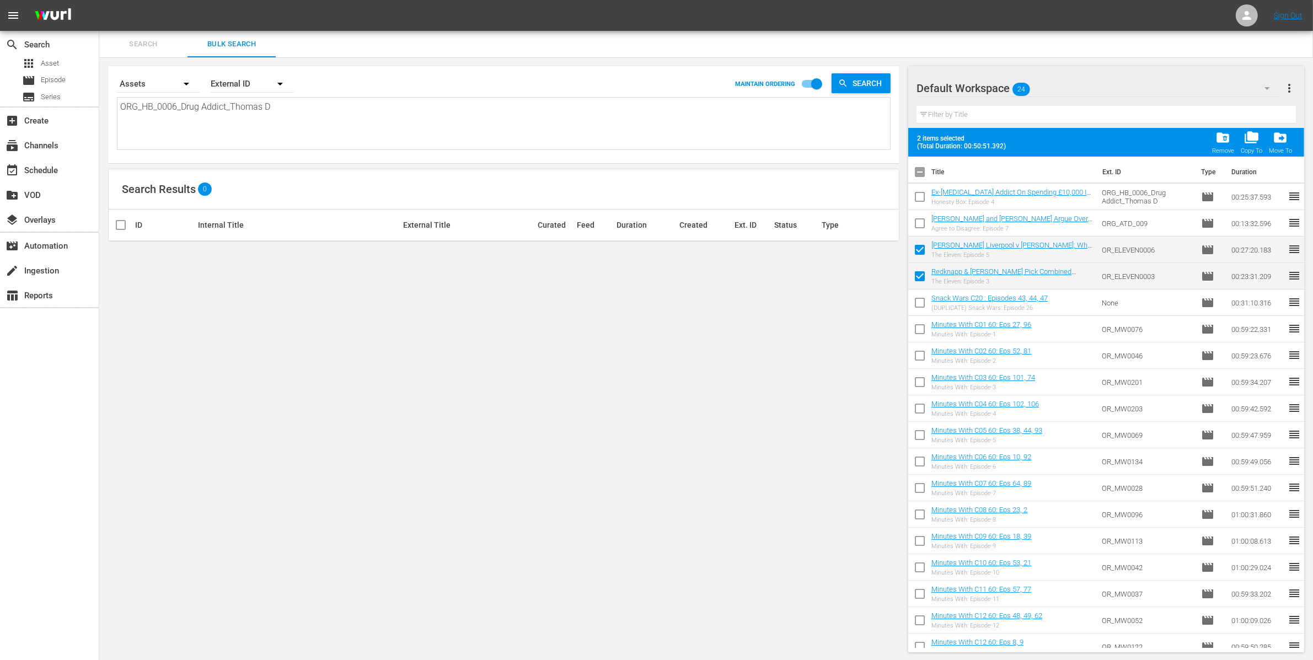
checkbox input "false"
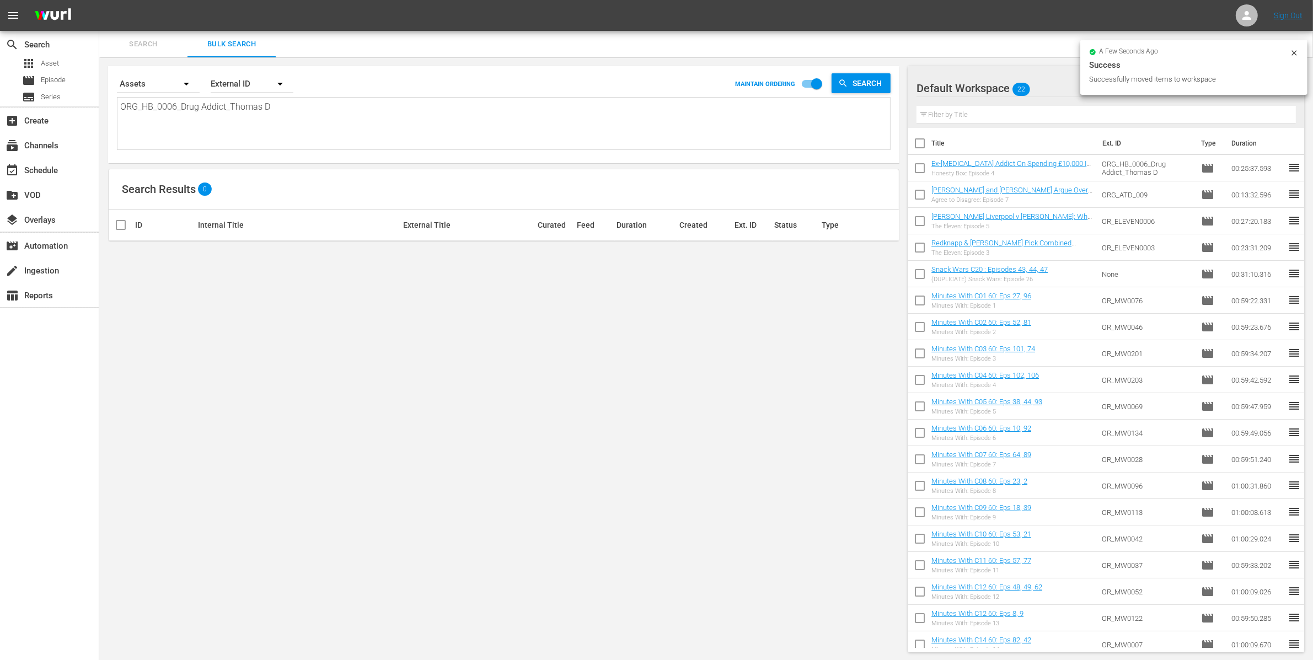
click at [1076, 89] on div "Default Workspace 22" at bounding box center [1099, 88] width 364 height 31
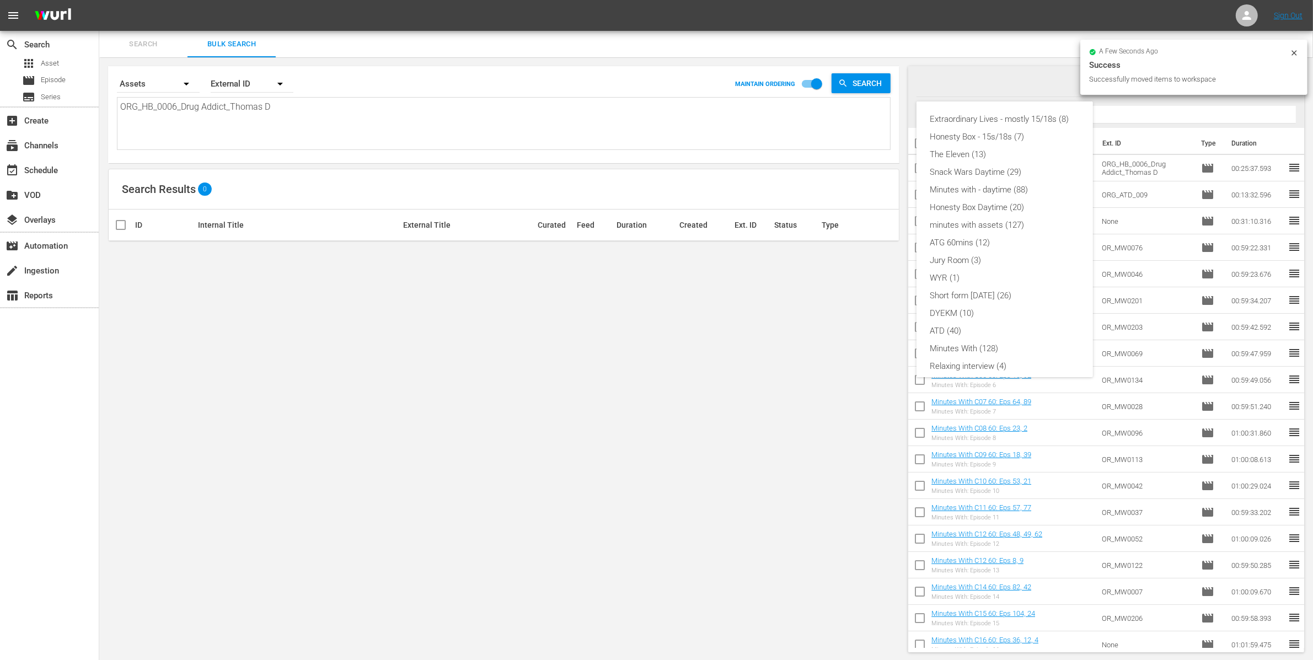
scroll to position [77, 0]
click at [1020, 156] on div "The Eleven (13)" at bounding box center [1005, 155] width 150 height 18
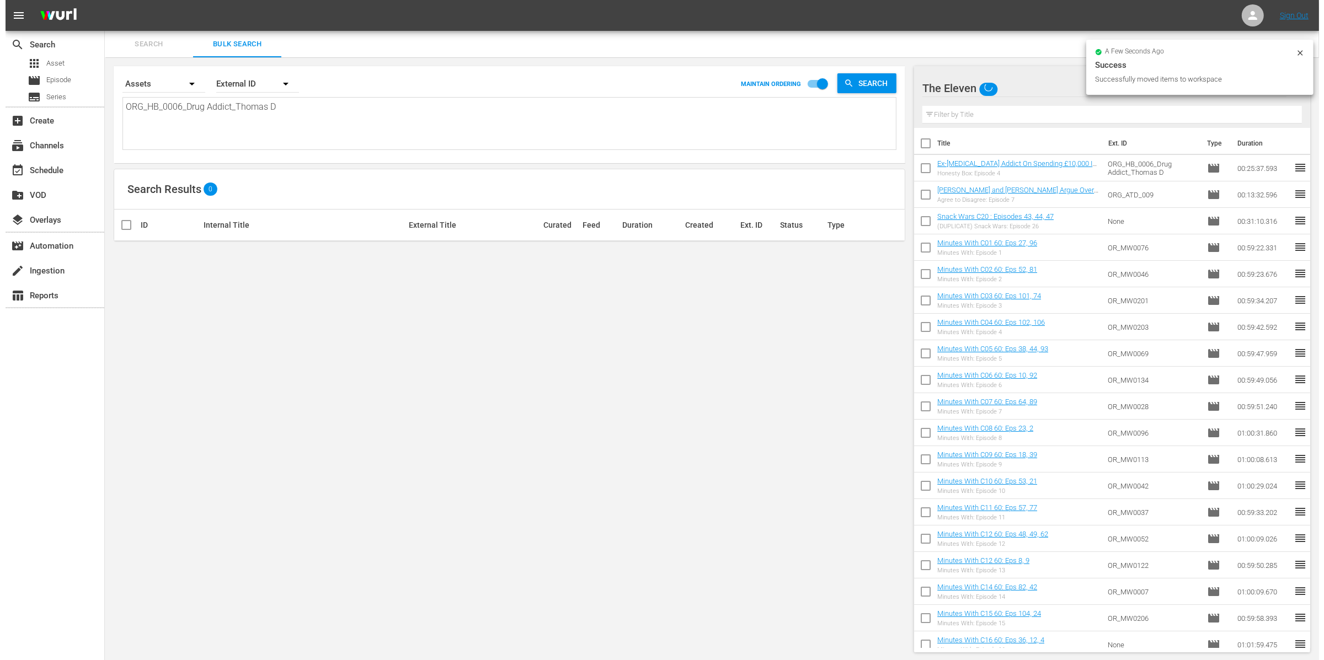
scroll to position [0, 0]
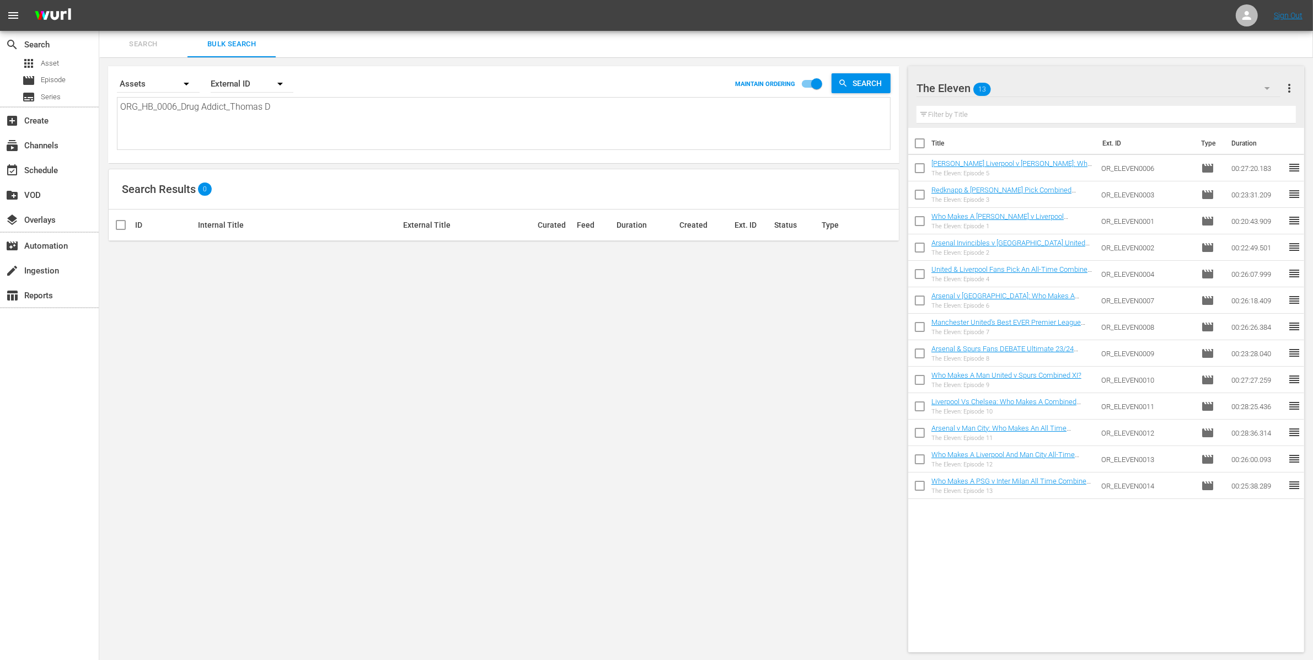
click at [1291, 89] on span "more_vert" at bounding box center [1289, 88] width 13 height 13
click at [1100, 167] on td "OR_ELEVEN0006" at bounding box center [1147, 168] width 99 height 26
click at [1293, 89] on span "more_vert" at bounding box center [1289, 88] width 13 height 13
click at [1258, 169] on div "Disable Workspace Item Reposition" at bounding box center [1218, 169] width 130 height 20
click at [924, 145] on input "checkbox" at bounding box center [919, 145] width 23 height 23
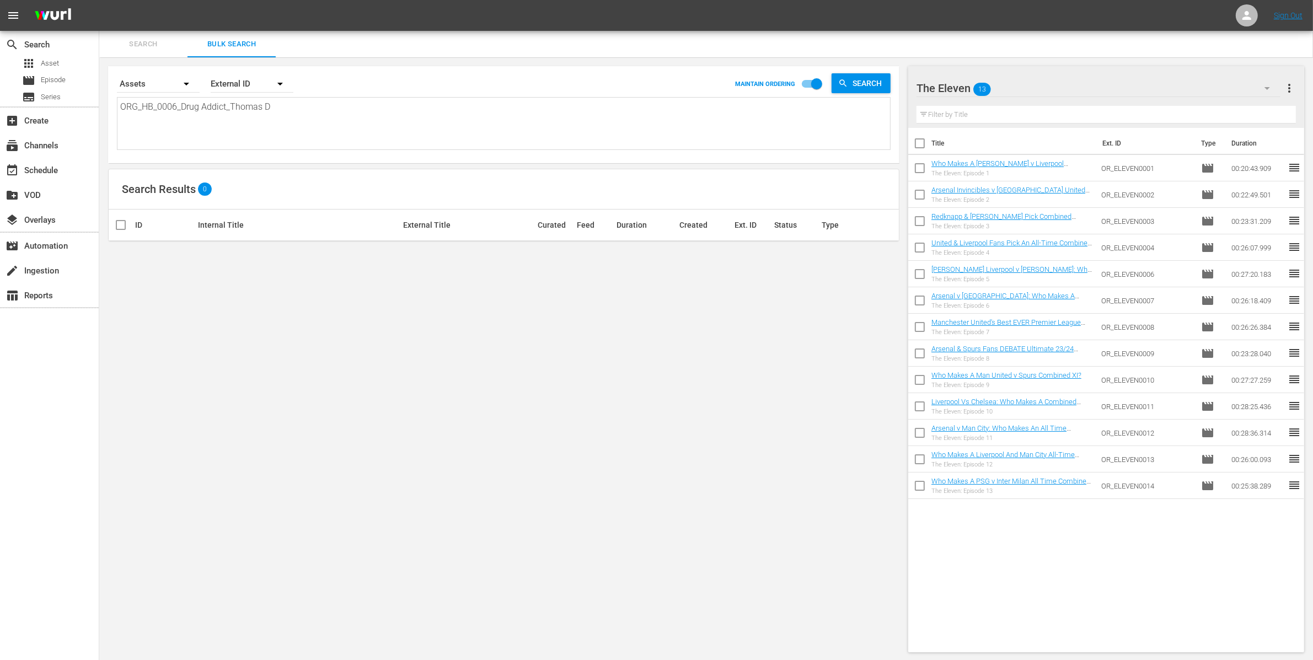
checkbox input "true"
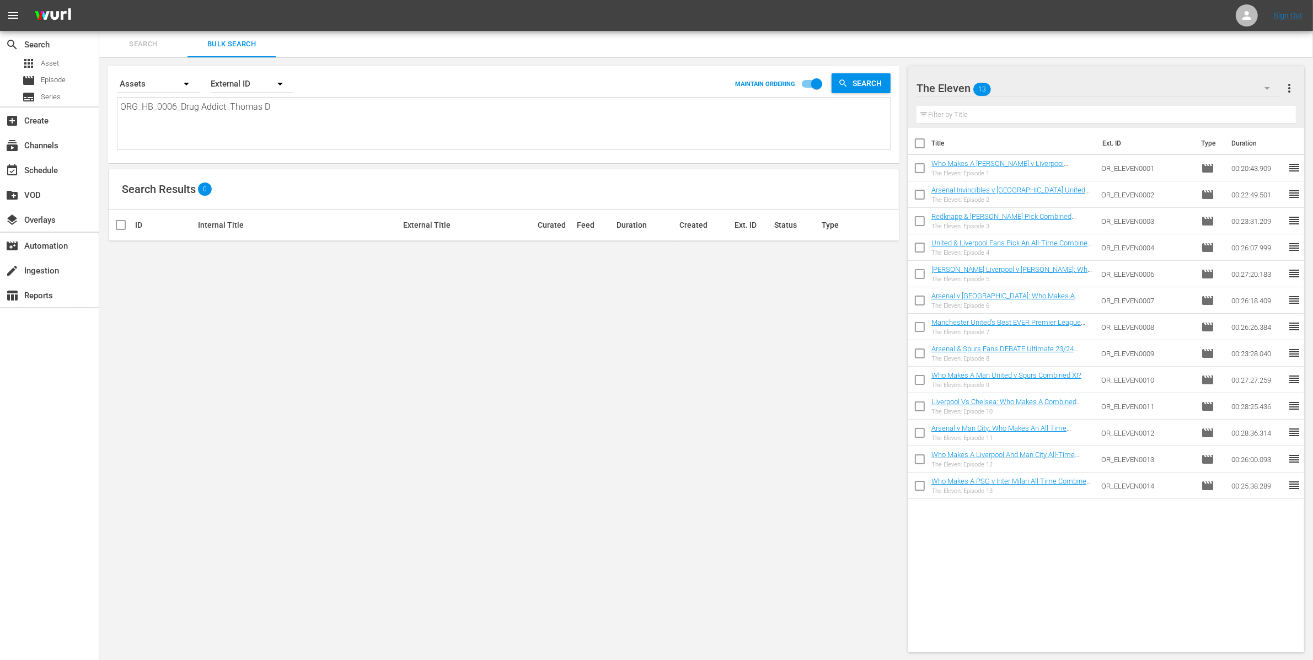
checkbox input "true"
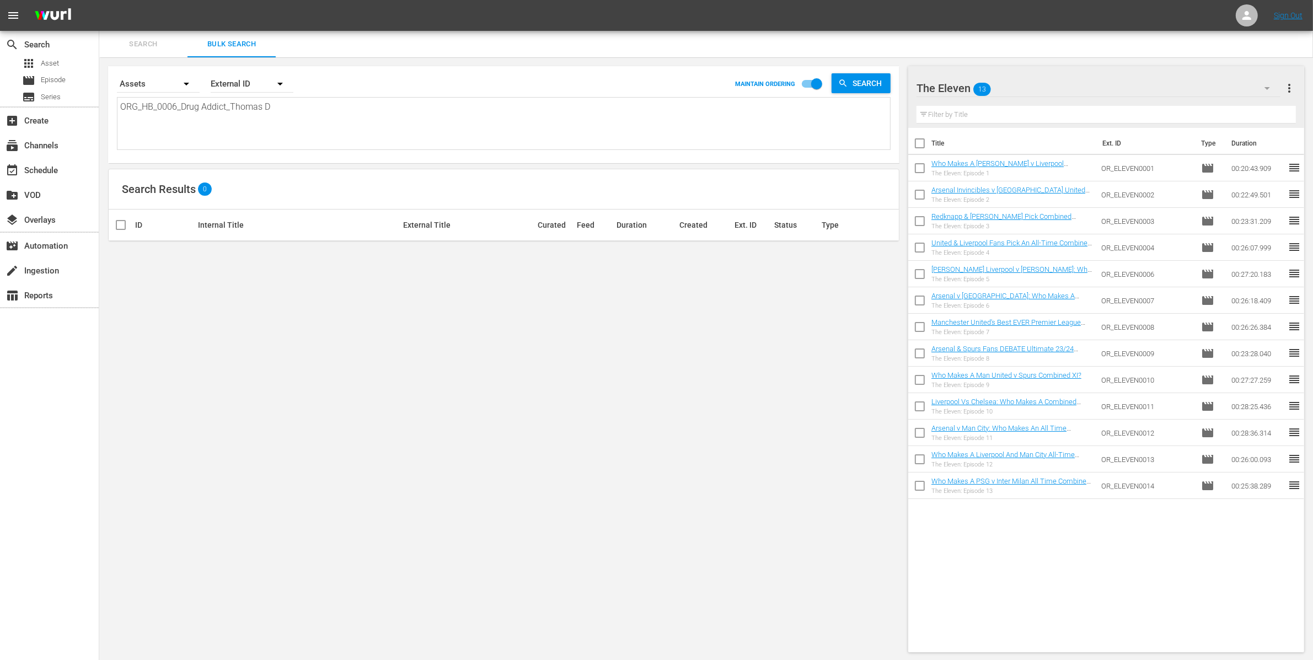
checkbox input "true"
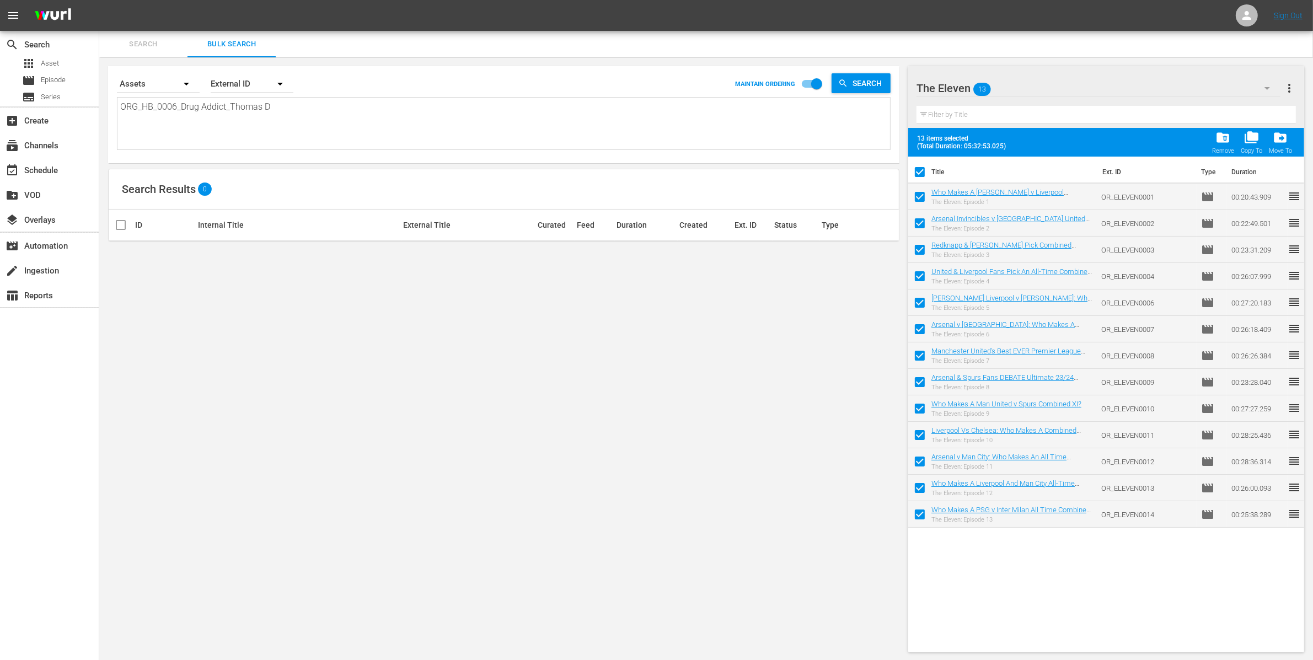
click at [1291, 87] on span "more_vert" at bounding box center [1289, 88] width 13 height 13
click at [1211, 146] on div "Bulk Edit Episodes" at bounding box center [1218, 149] width 130 height 20
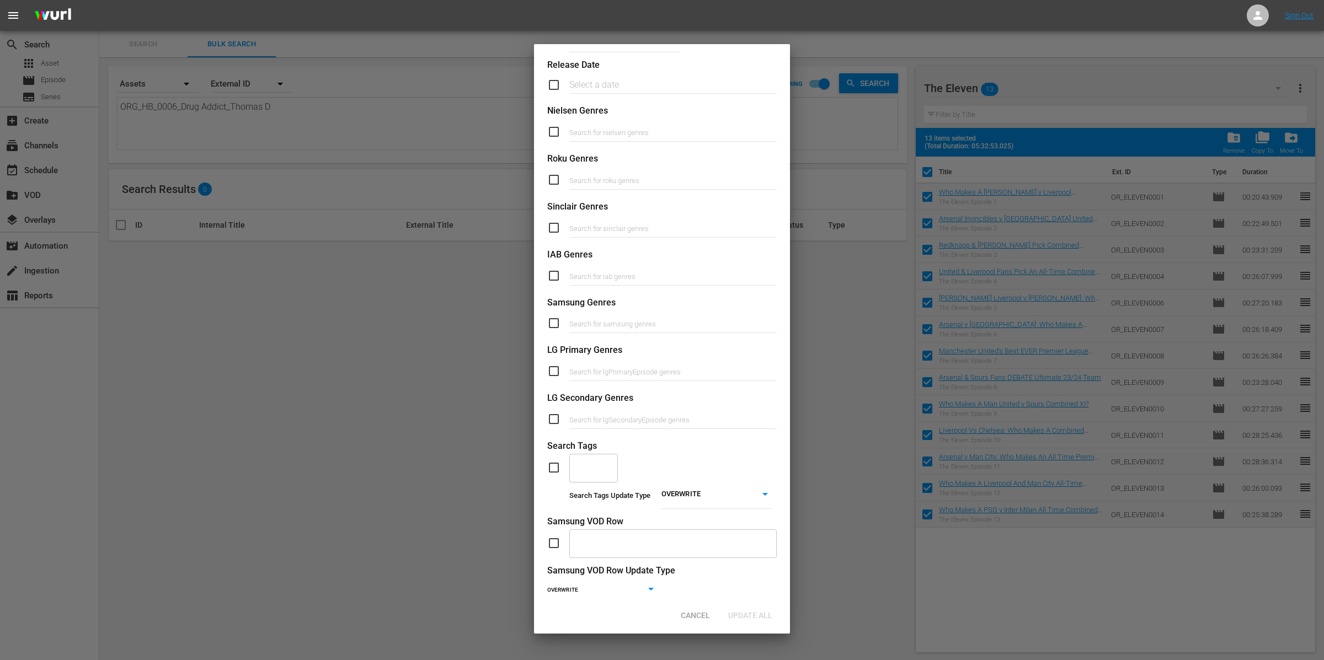
scroll to position [211, 0]
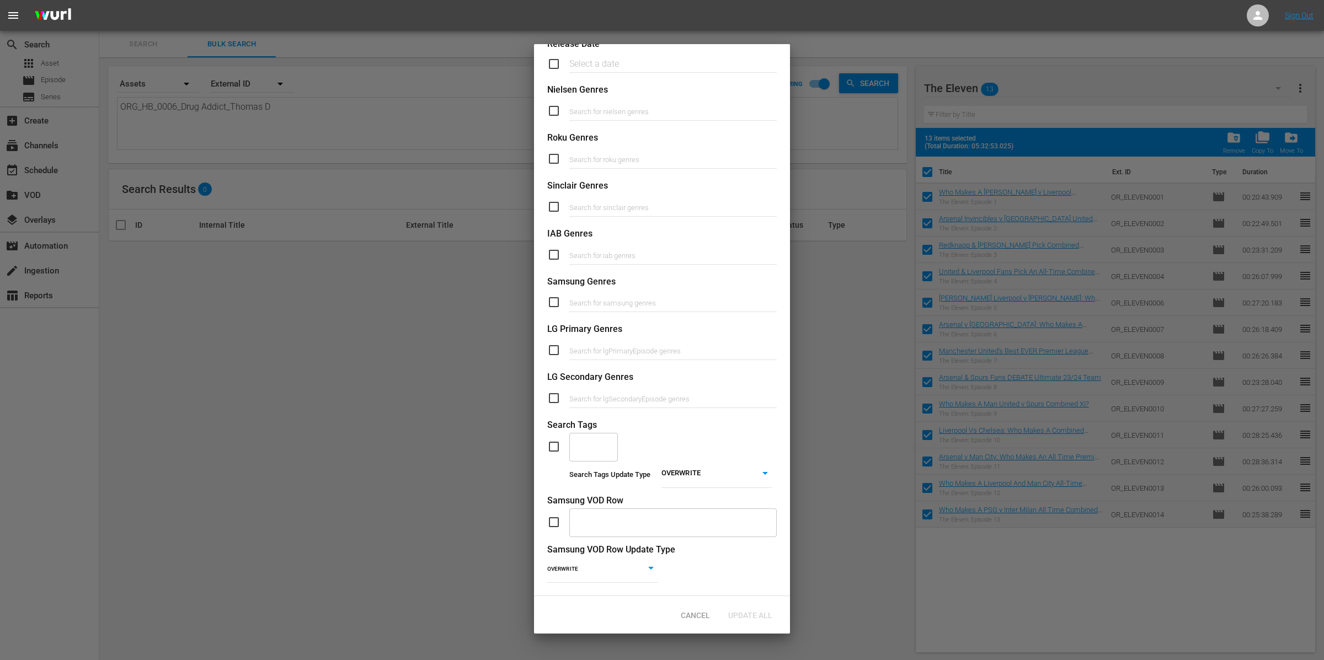
drag, startPoint x: 554, startPoint y: 436, endPoint x: 574, endPoint y: 435, distance: 19.9
click at [554, 440] on input "checkbox" at bounding box center [558, 446] width 22 height 13
checkbox input "true"
click at [578, 437] on input "text" at bounding box center [585, 447] width 22 height 20
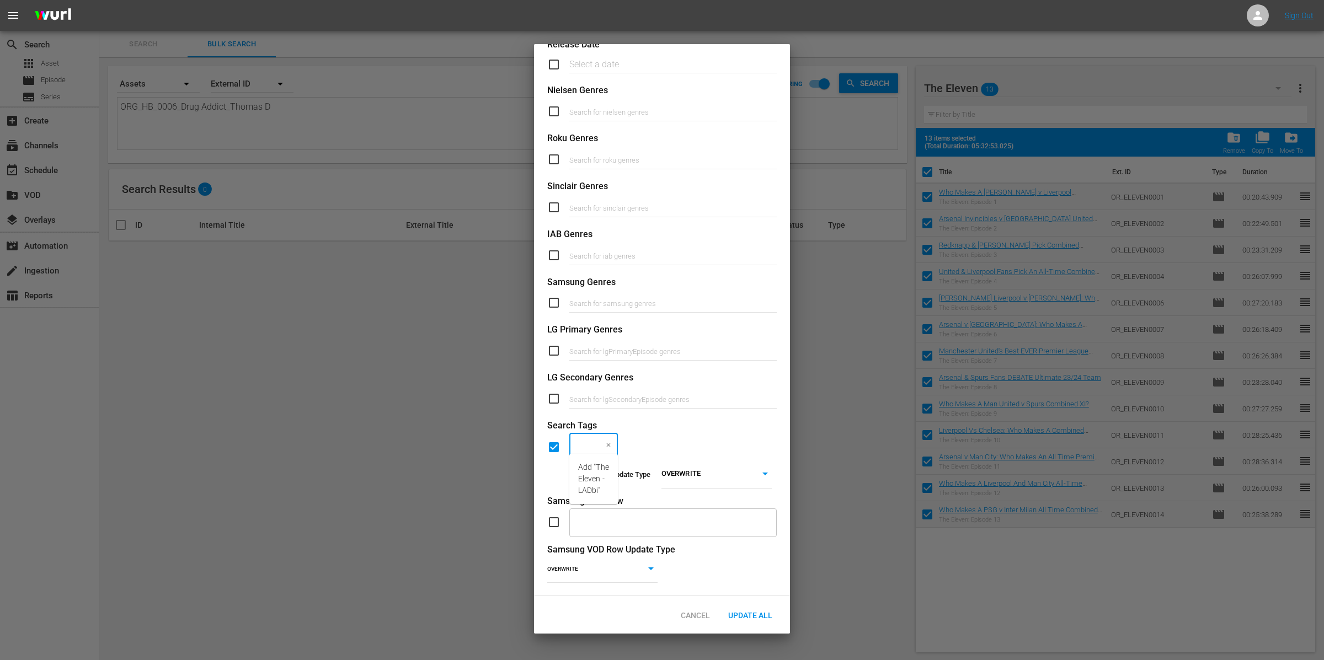
type input "The Eleven - LADbible"
click at [598, 474] on span "Add "The Eleven - LADbible"" at bounding box center [594, 479] width 33 height 35
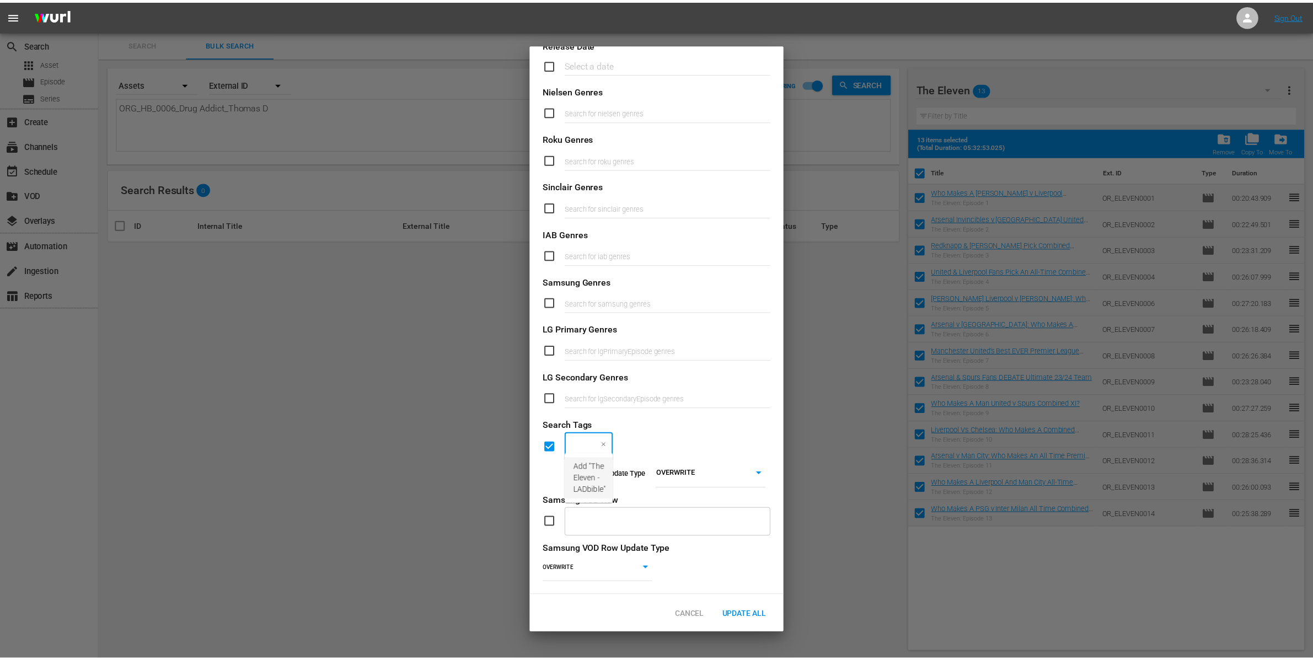
scroll to position [0, 0]
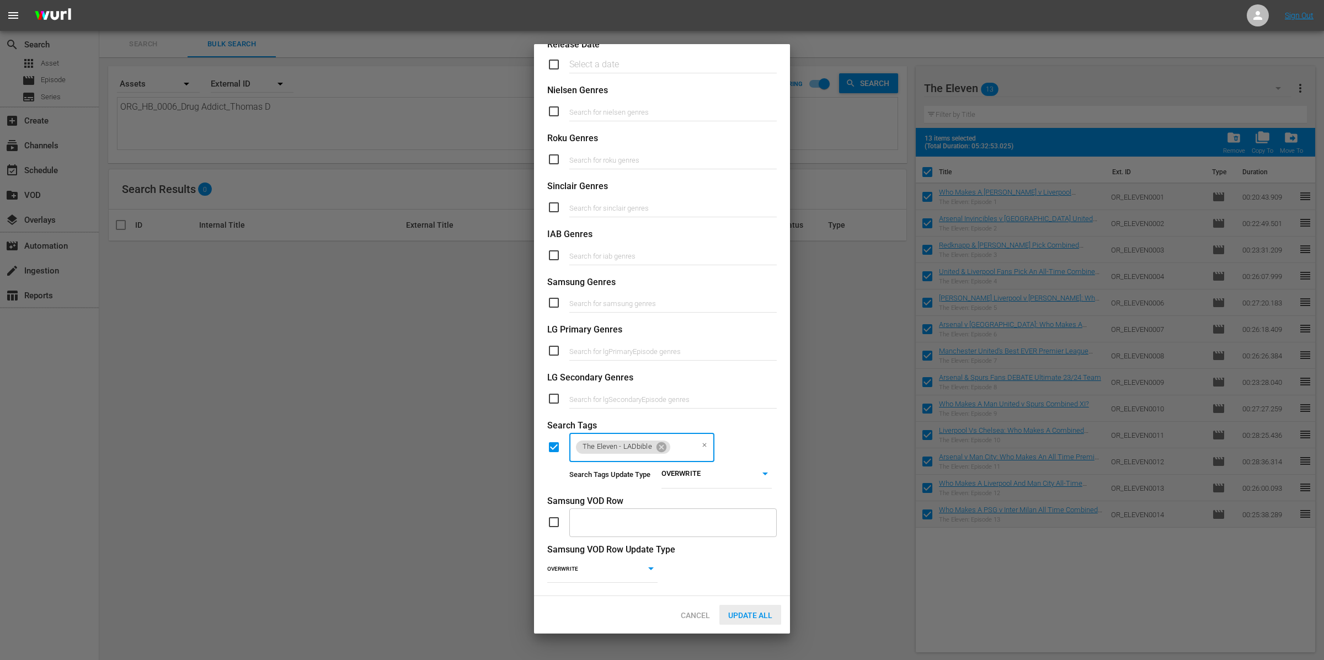
click at [770, 612] on span "Update All" at bounding box center [750, 615] width 62 height 9
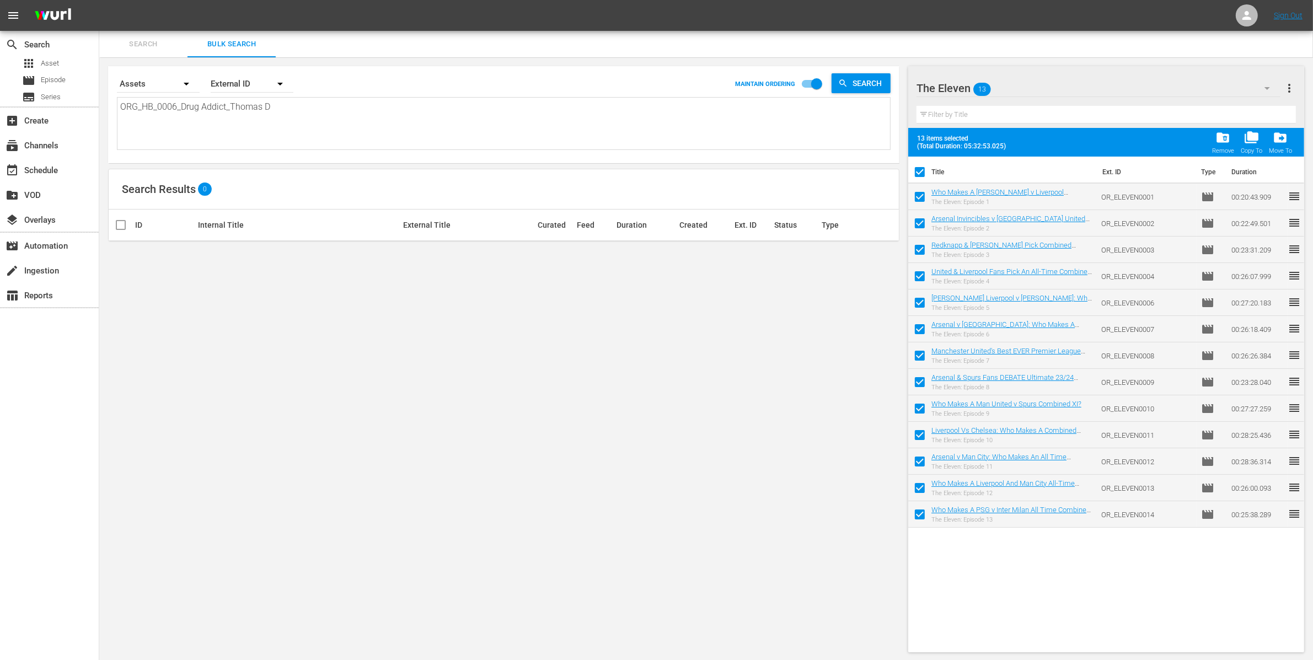
click at [1073, 82] on div "The Eleven 13" at bounding box center [1099, 88] width 364 height 31
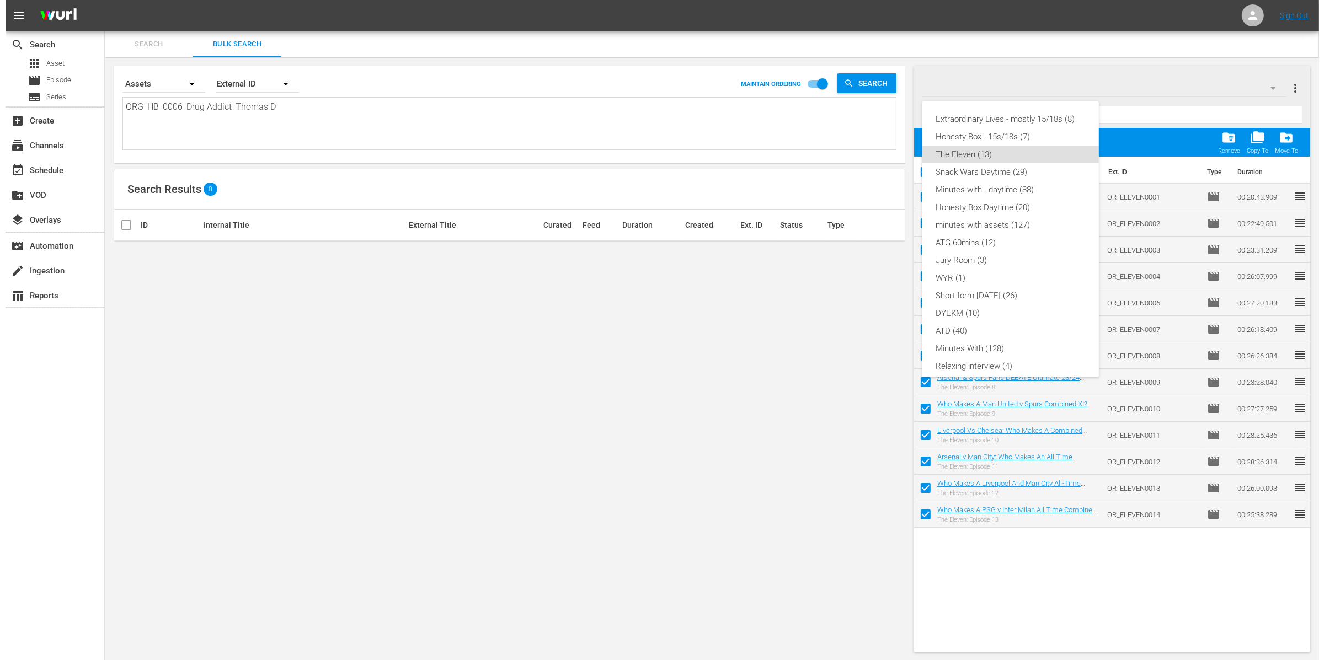
scroll to position [26, 0]
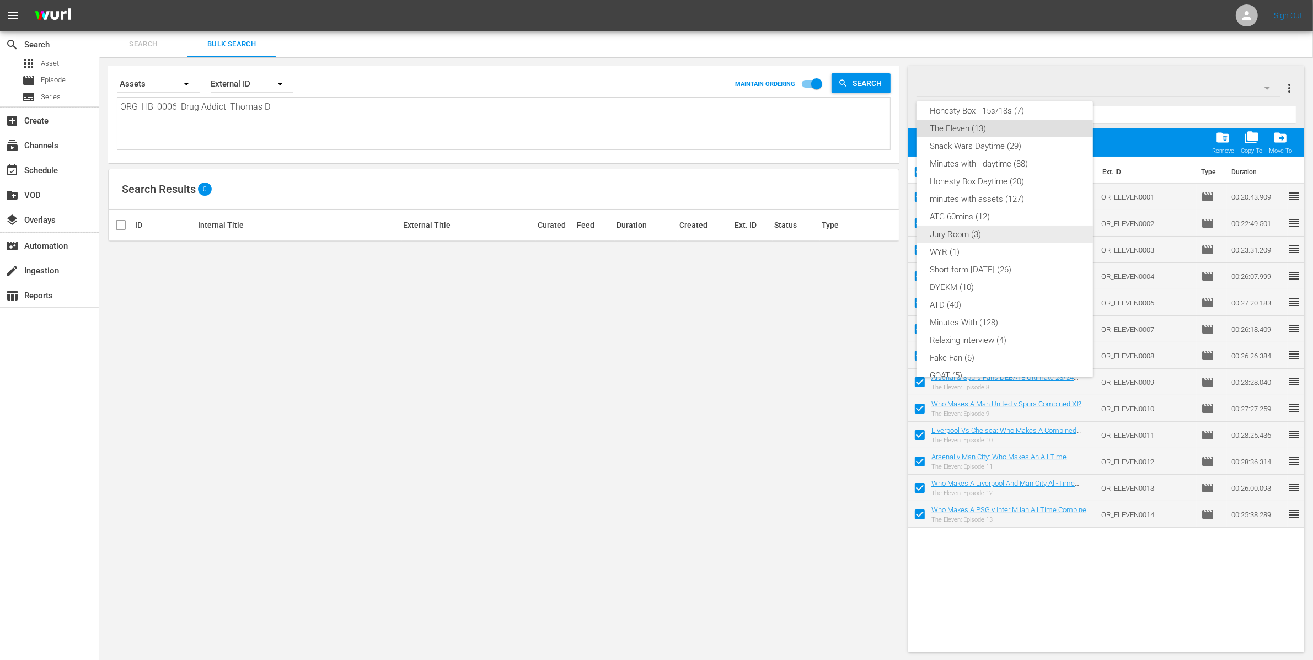
click at [1010, 238] on div "Jury Room (3)" at bounding box center [1005, 235] width 150 height 18
checkbox input "false"
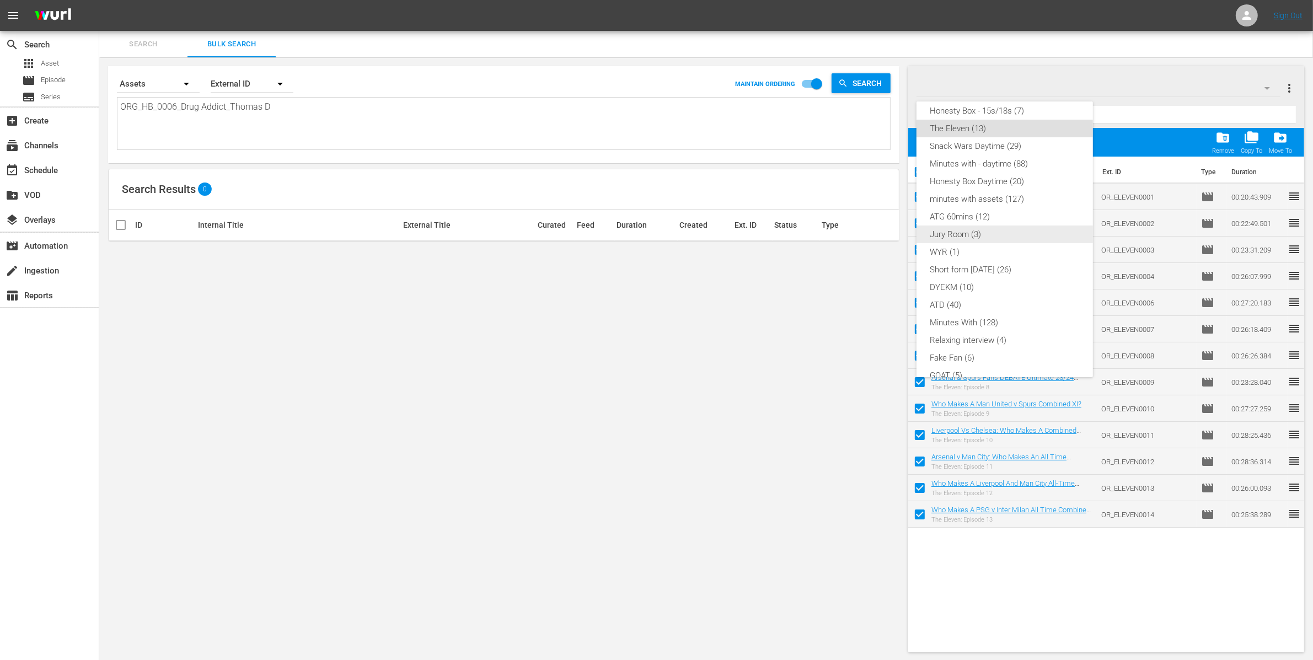
checkbox input "false"
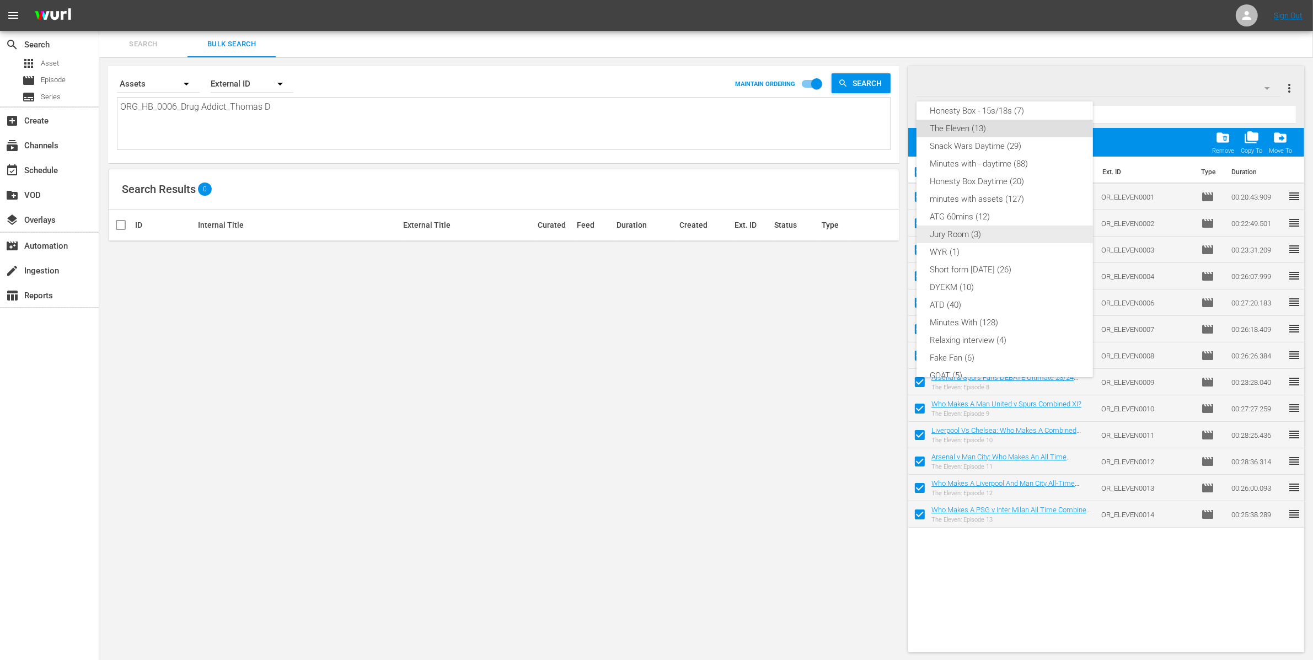
checkbox input "false"
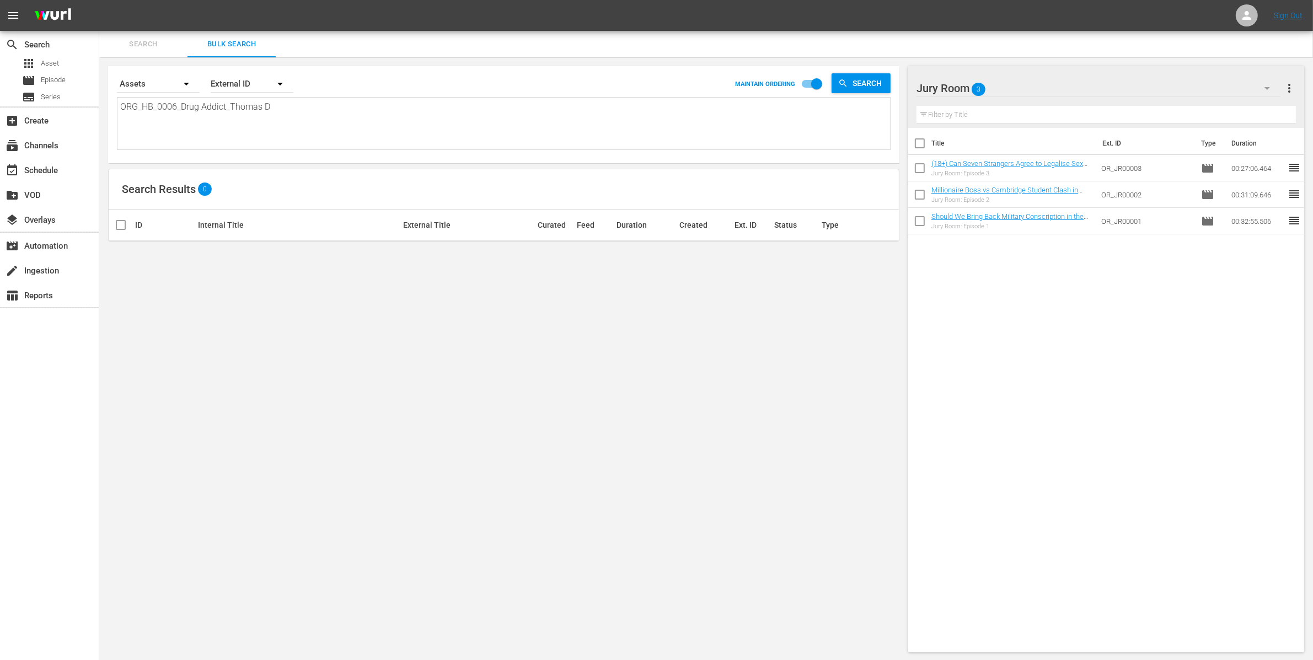
click at [969, 90] on div at bounding box center [963, 89] width 92 height 28
type input "Jury Room (incl 15/18s)"
click at [1052, 338] on div "Title Ext. ID Type Duration (18+) Can Seven Strangers Agree to Legalise Sex Wor…" at bounding box center [1106, 388] width 396 height 520
click at [1067, 90] on div "Jury Room (incl 15/18s) 3" at bounding box center [1099, 88] width 364 height 31
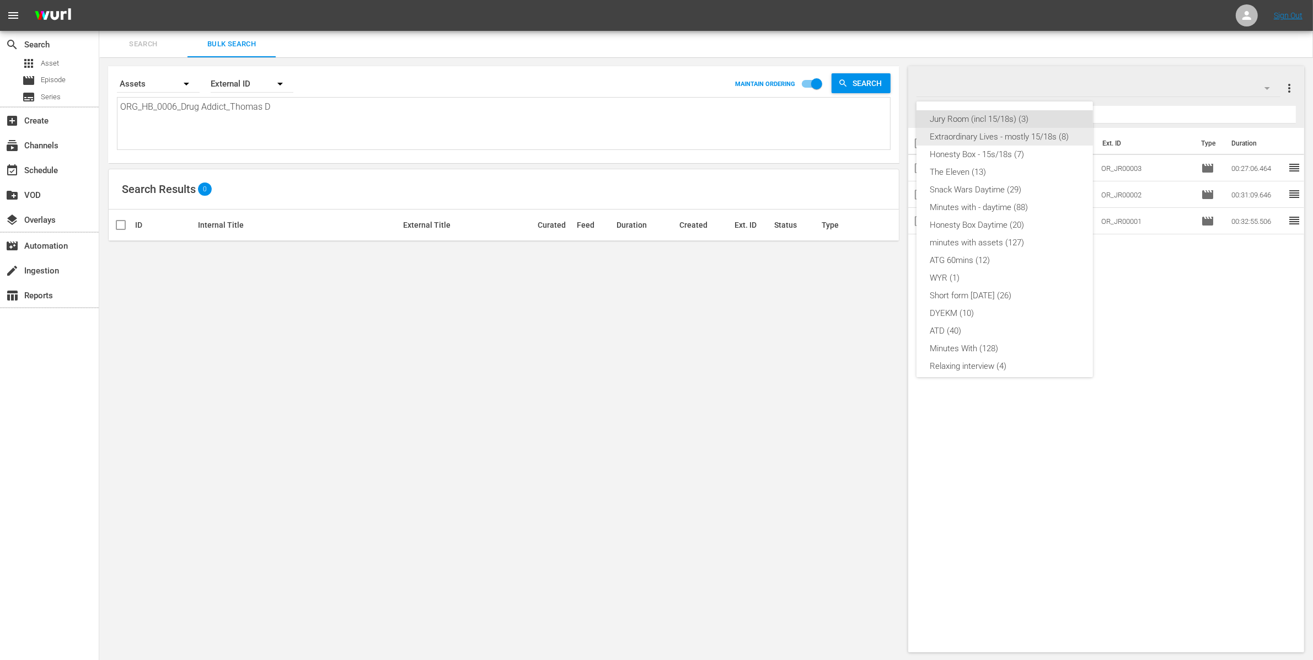
click at [1010, 137] on div "Extraordinary Lives - mostly 15/18s (8)" at bounding box center [1005, 137] width 150 height 18
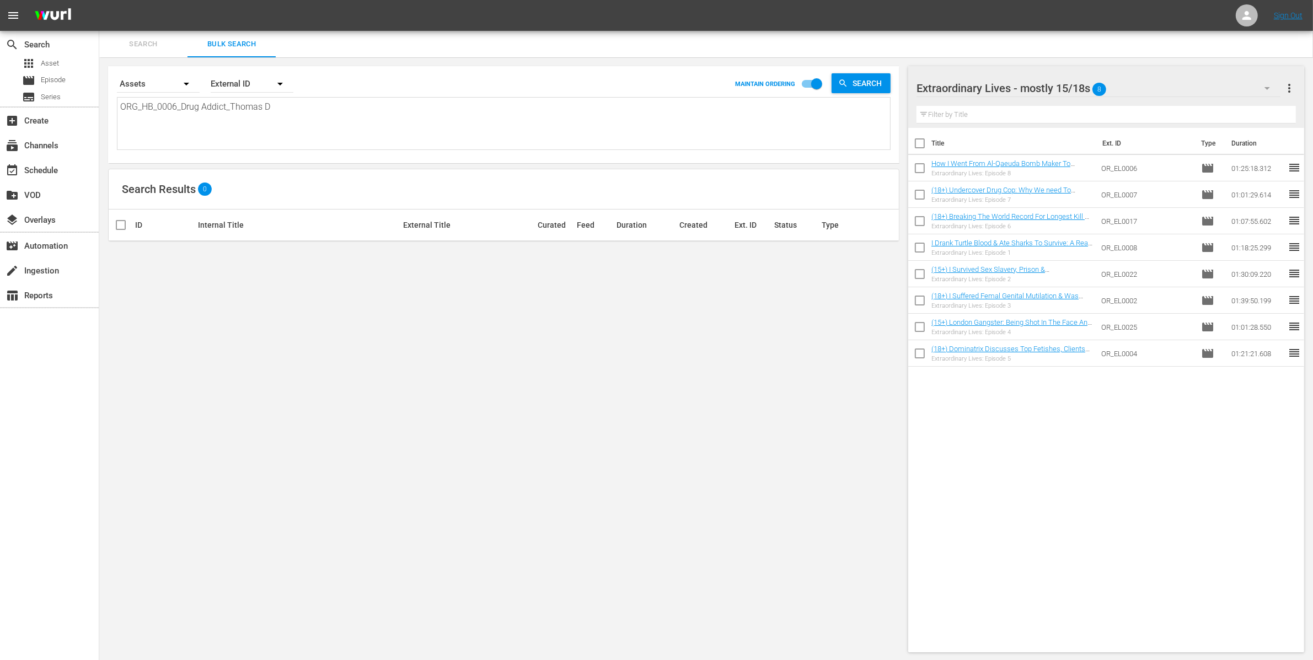
click at [1287, 87] on span "more_vert" at bounding box center [1289, 88] width 13 height 13
click at [1259, 163] on div "Enable Workspace Item Reposition" at bounding box center [1218, 169] width 130 height 20
click at [1291, 87] on span "more_vert" at bounding box center [1289, 88] width 13 height 13
click at [1270, 167] on div "Disable Workspace Item Reposition" at bounding box center [1218, 169] width 130 height 20
click at [916, 141] on input "checkbox" at bounding box center [919, 145] width 23 height 23
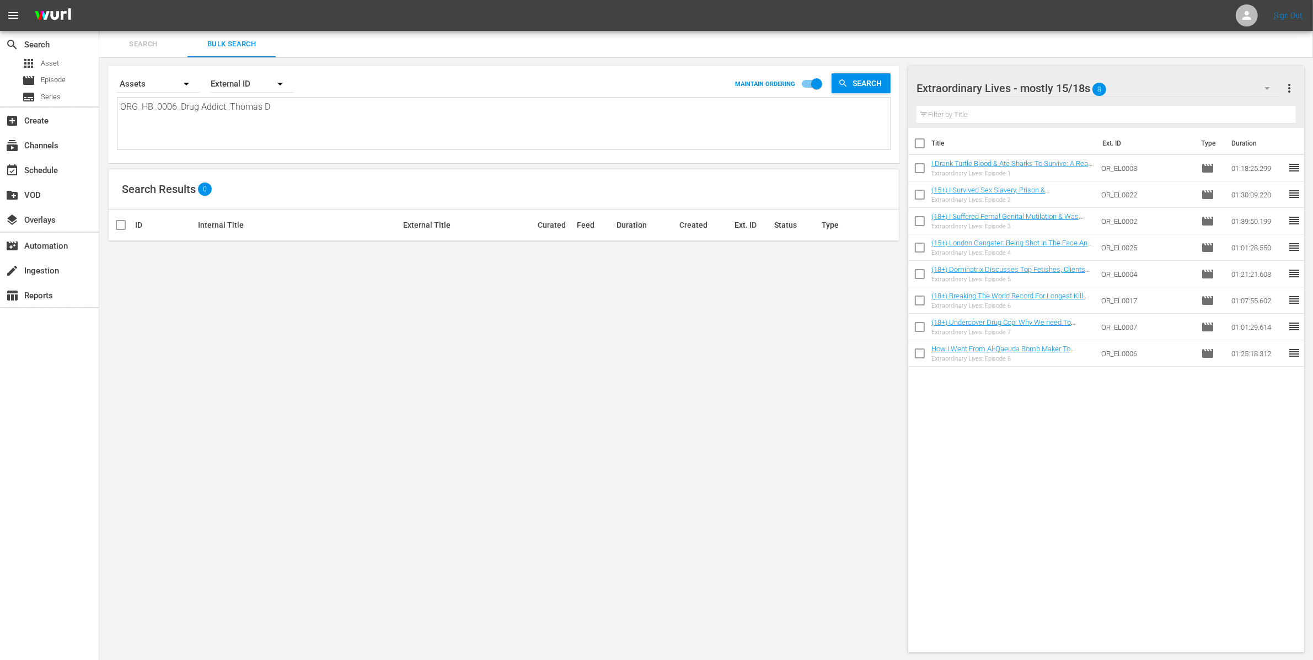
checkbox input "true"
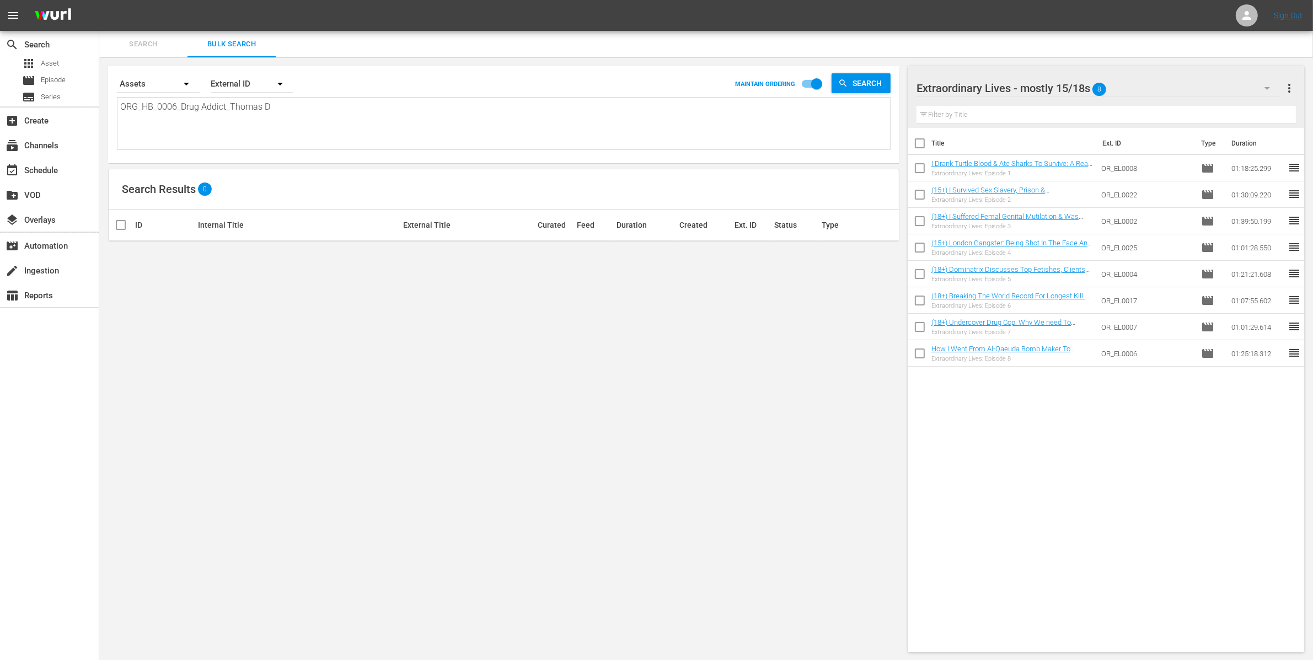
checkbox input "true"
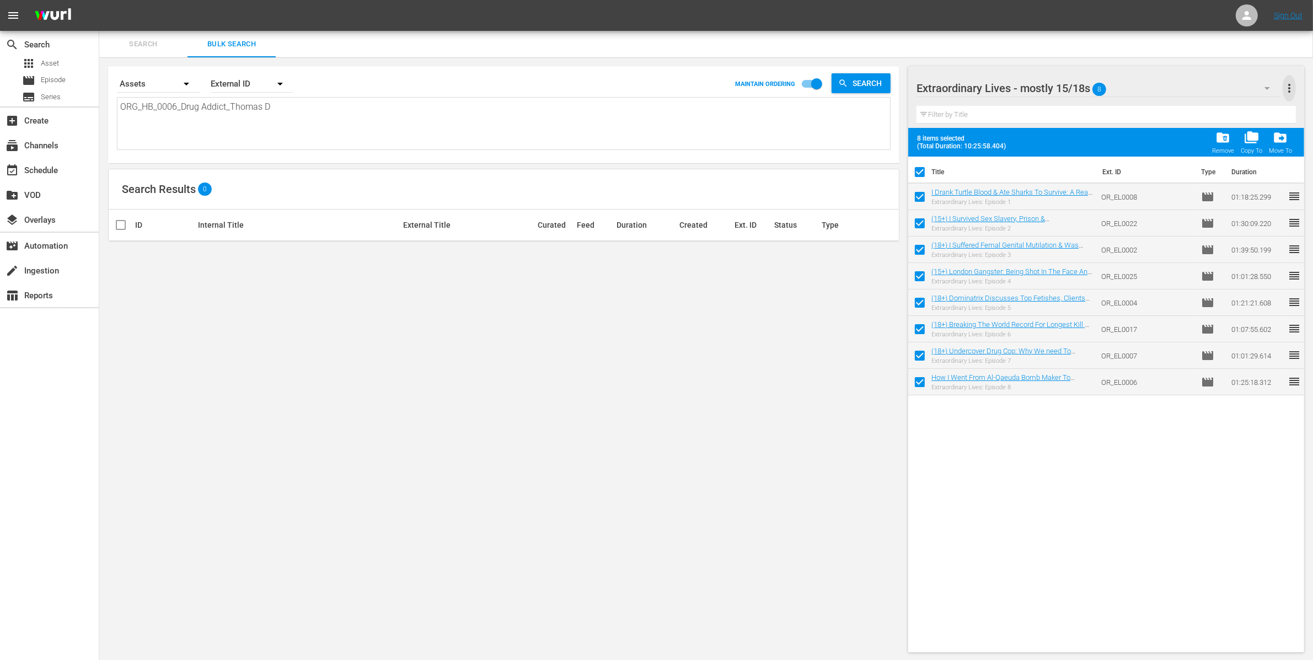
click at [1292, 87] on span "more_vert" at bounding box center [1289, 88] width 13 height 13
click at [1173, 153] on div "Bulk Edit Episodes" at bounding box center [1218, 149] width 130 height 20
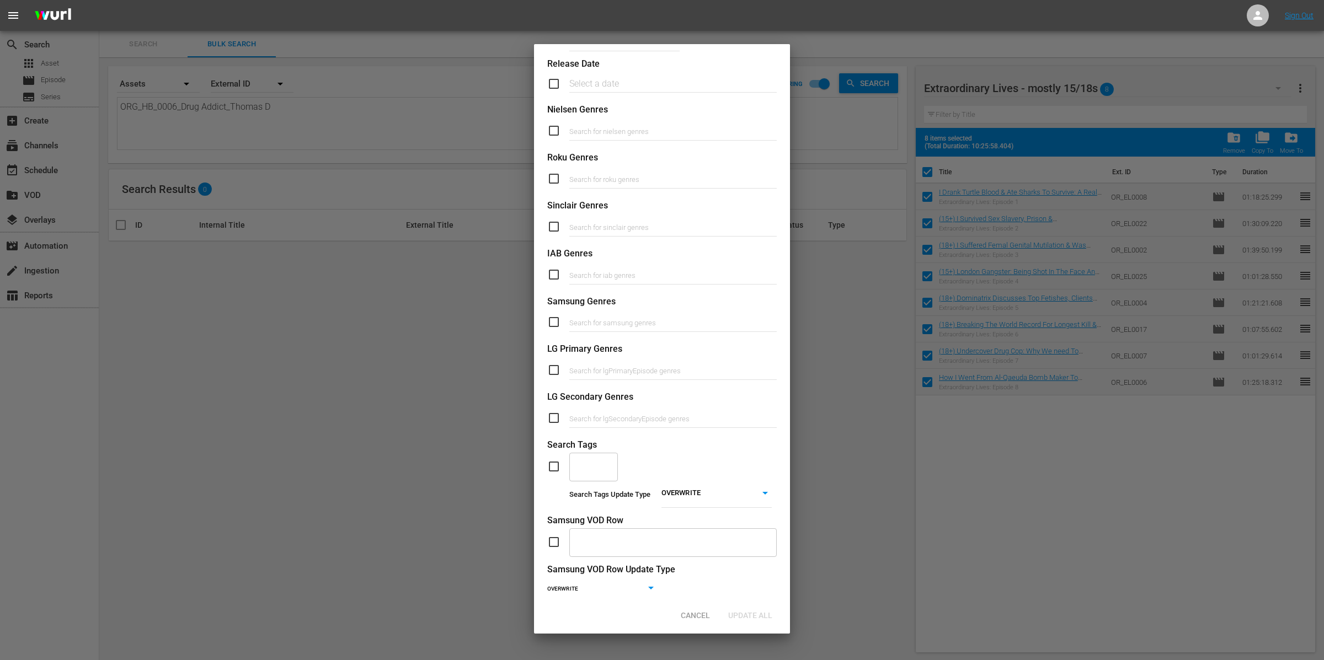
scroll to position [211, 0]
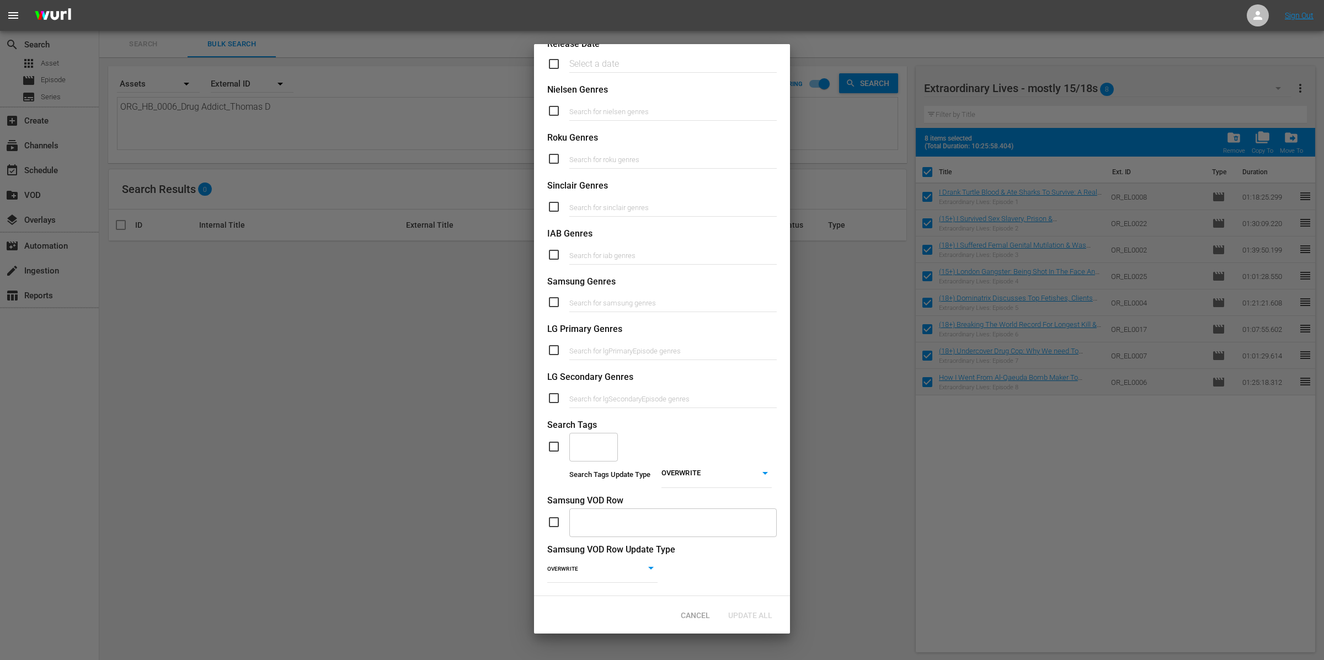
click at [558, 440] on input "checkbox" at bounding box center [558, 446] width 22 height 13
checkbox input "true"
click at [588, 437] on input "text" at bounding box center [585, 447] width 22 height 20
type input "Extrao"
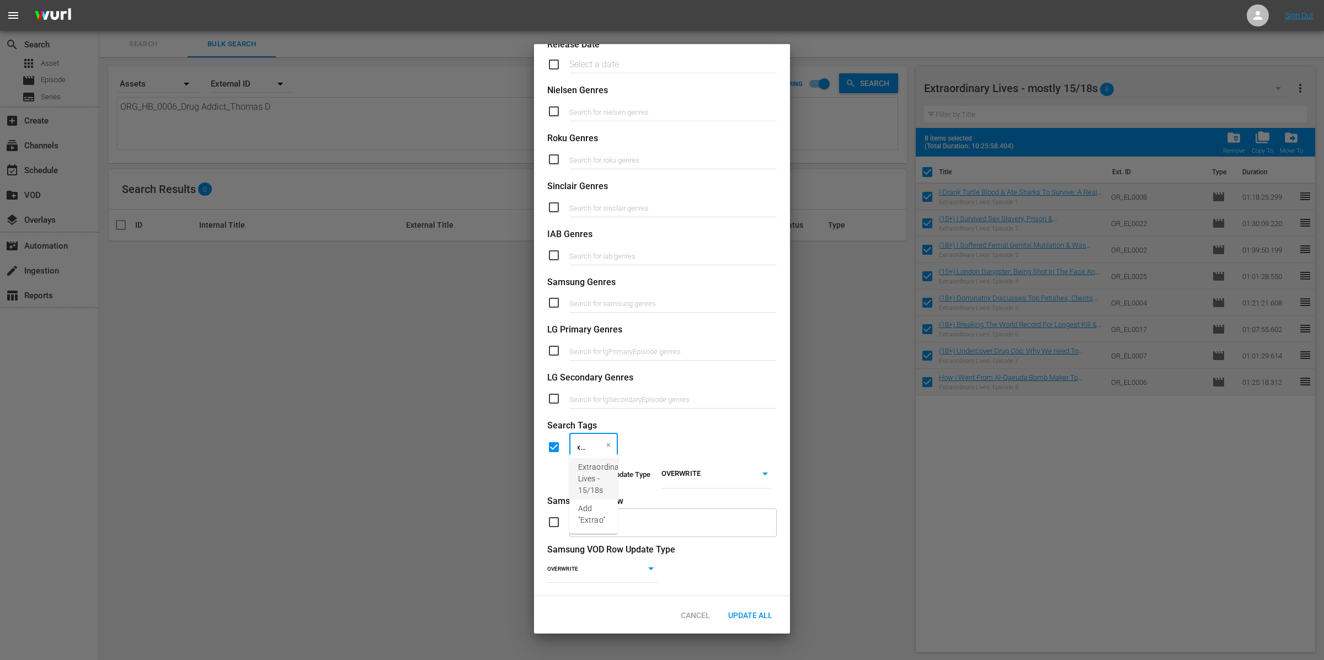
click at [598, 479] on span "Extraordinary Lives - 15/18s" at bounding box center [601, 479] width 47 height 35
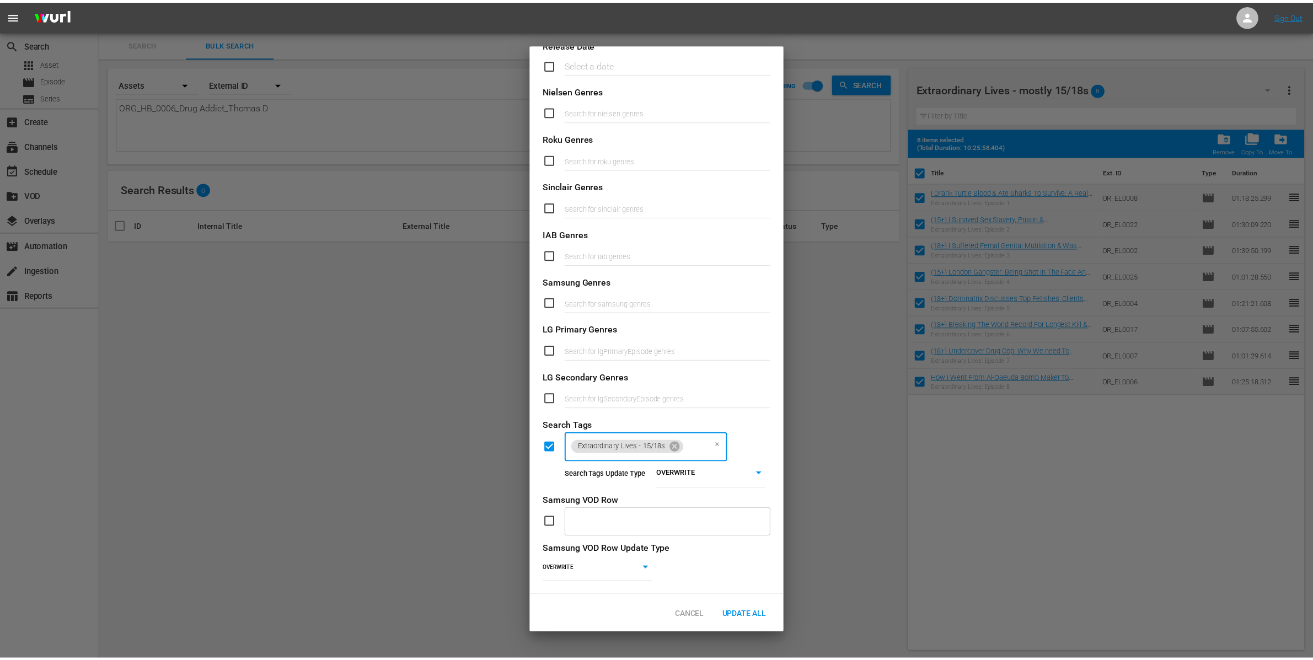
scroll to position [0, 0]
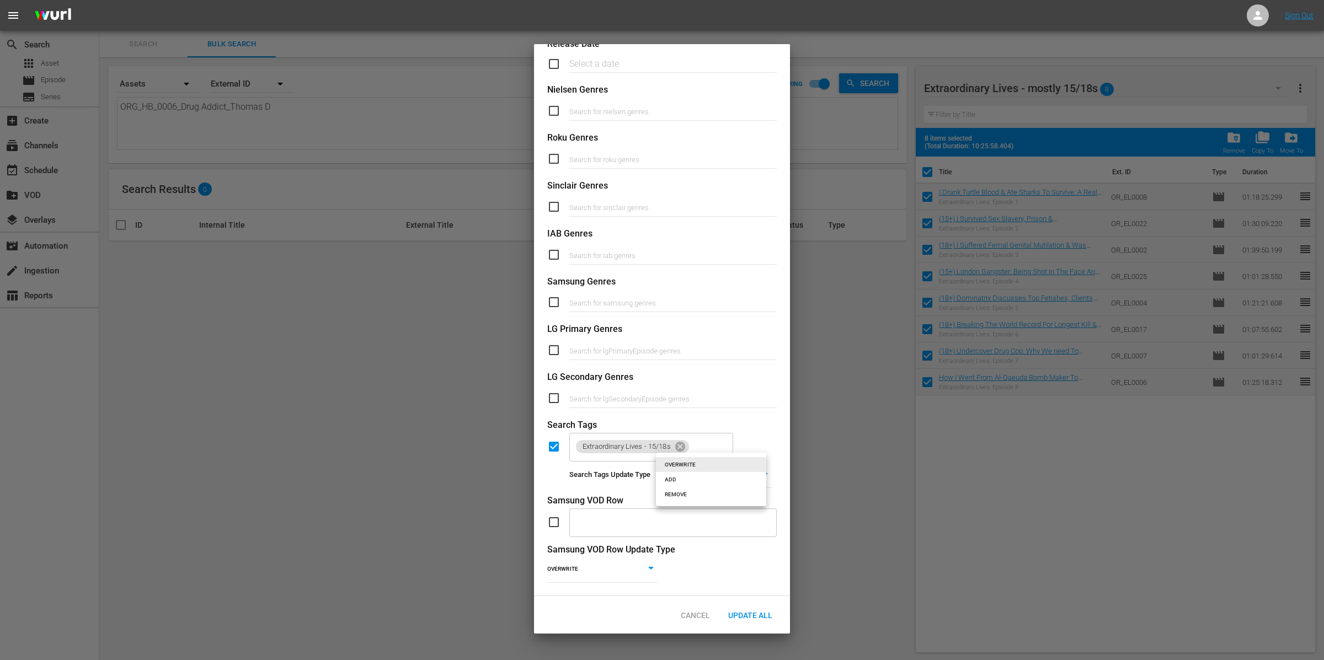
click at [714, 465] on body "menu Sign Out search Search apps Asset movie Episode subtitles Series add_box C…" at bounding box center [662, 330] width 1324 height 660
click at [698, 479] on li "ADD" at bounding box center [711, 479] width 110 height 15
type input "ADD"
click at [762, 623] on div "Update All" at bounding box center [750, 615] width 62 height 20
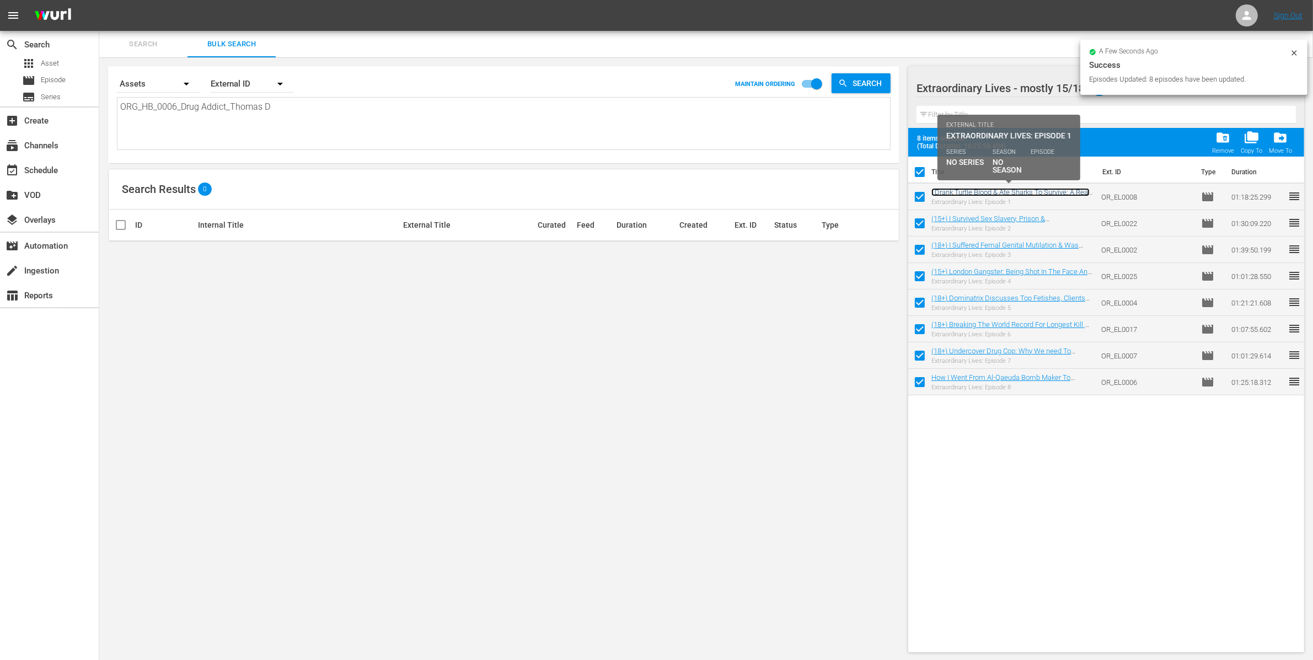
click at [988, 190] on link "I Drank Turtle Blood & Ate Sharks To Survive: A Real Castaway Story" at bounding box center [1011, 196] width 158 height 17
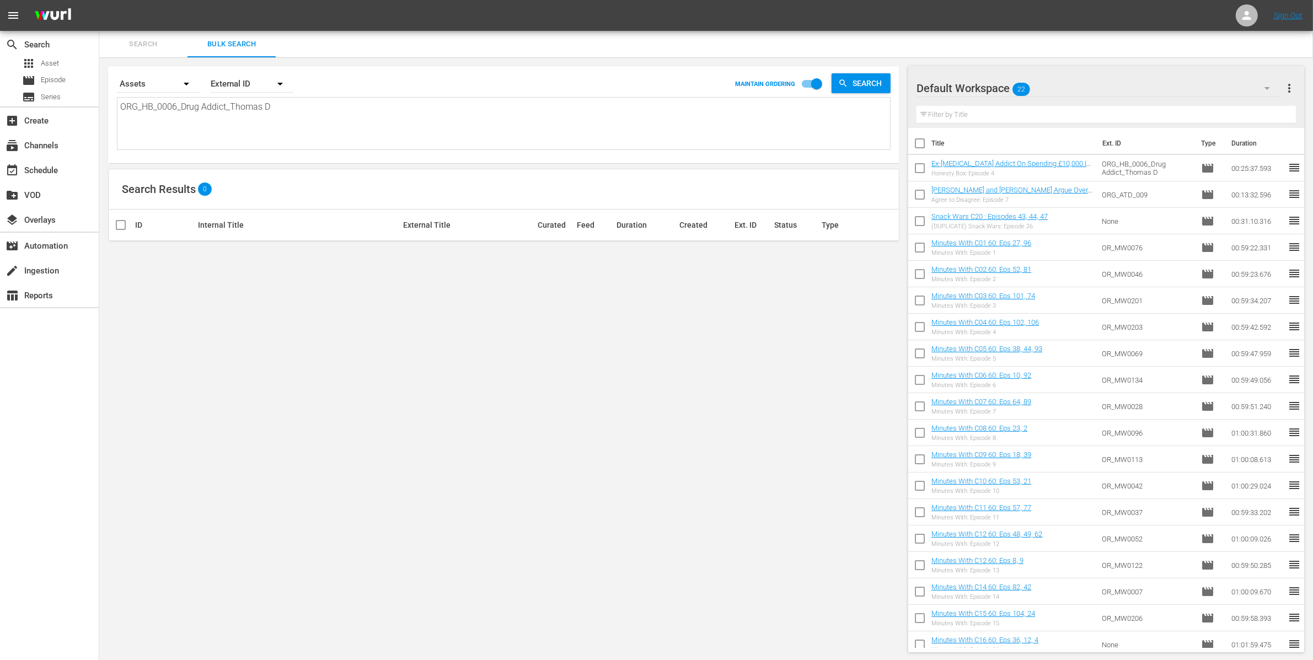
click at [1050, 82] on div "Default Workspace 22" at bounding box center [1099, 88] width 364 height 31
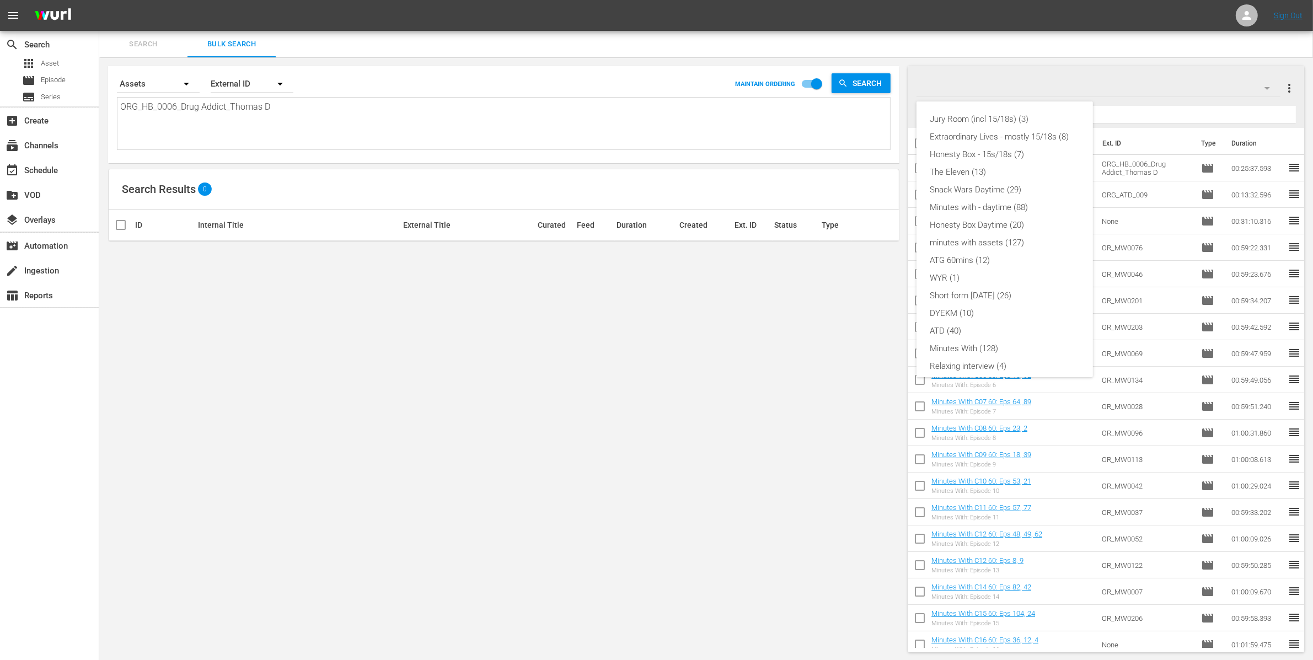
scroll to position [77, 0]
click at [1015, 137] on div "Extraordinary Lives - mostly 15/18s (8)" at bounding box center [1005, 137] width 150 height 18
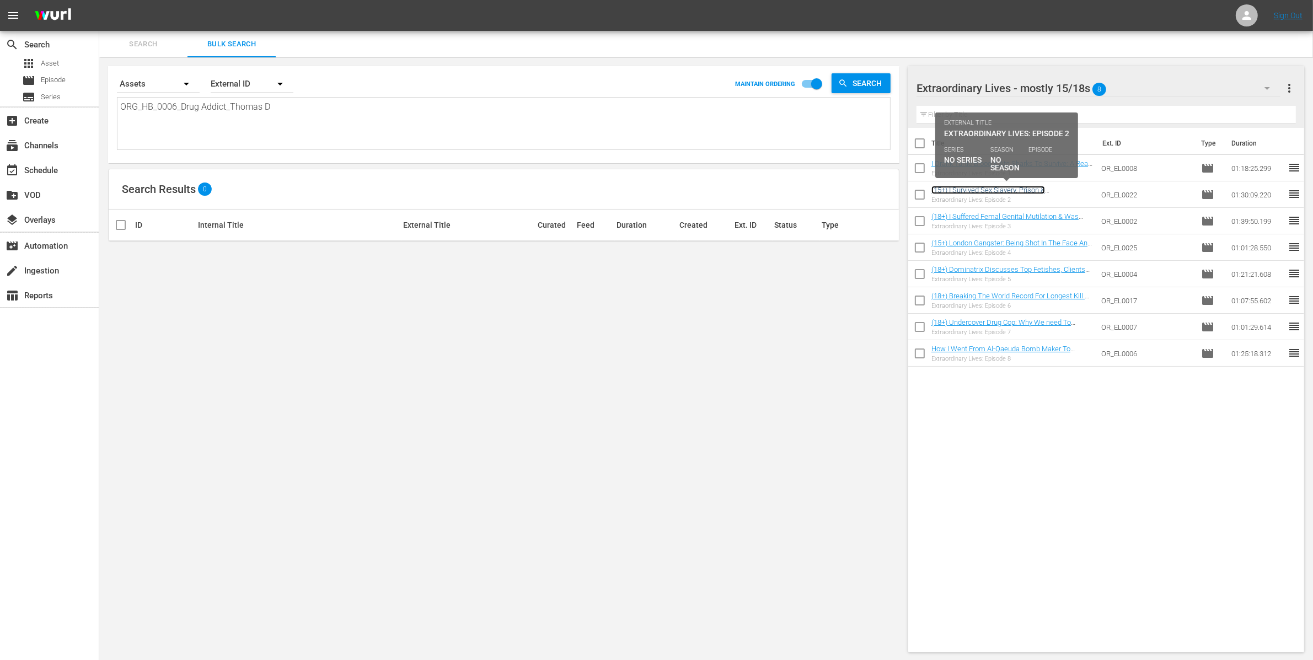
click at [998, 190] on link "(15+) I Survived Sex Slavery, Prison & Starvation" at bounding box center [989, 194] width 114 height 17
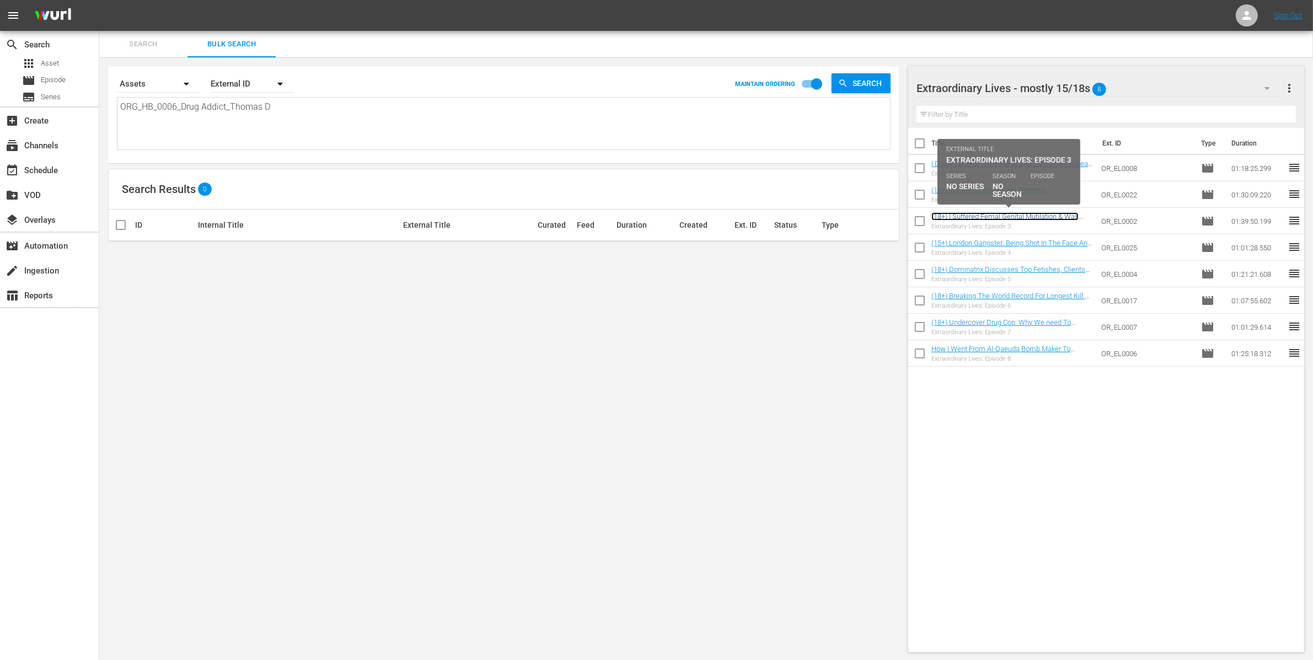
click at [972, 218] on link "(18+) I Suffered Femal Genital Mutilation & Was Forced Into Marriage" at bounding box center [1005, 220] width 147 height 17
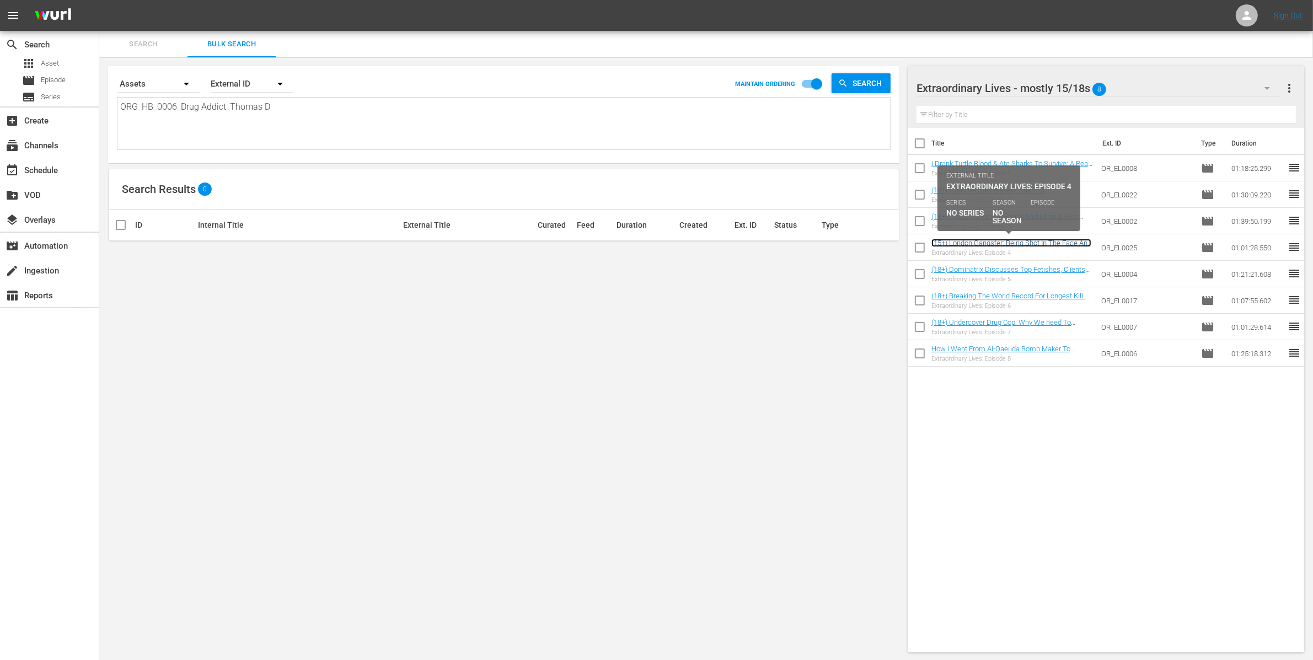
click at [971, 244] on link "(15+) London Gangster: Being Shot In The Face And Most Violent Crimes" at bounding box center [1012, 247] width 160 height 17
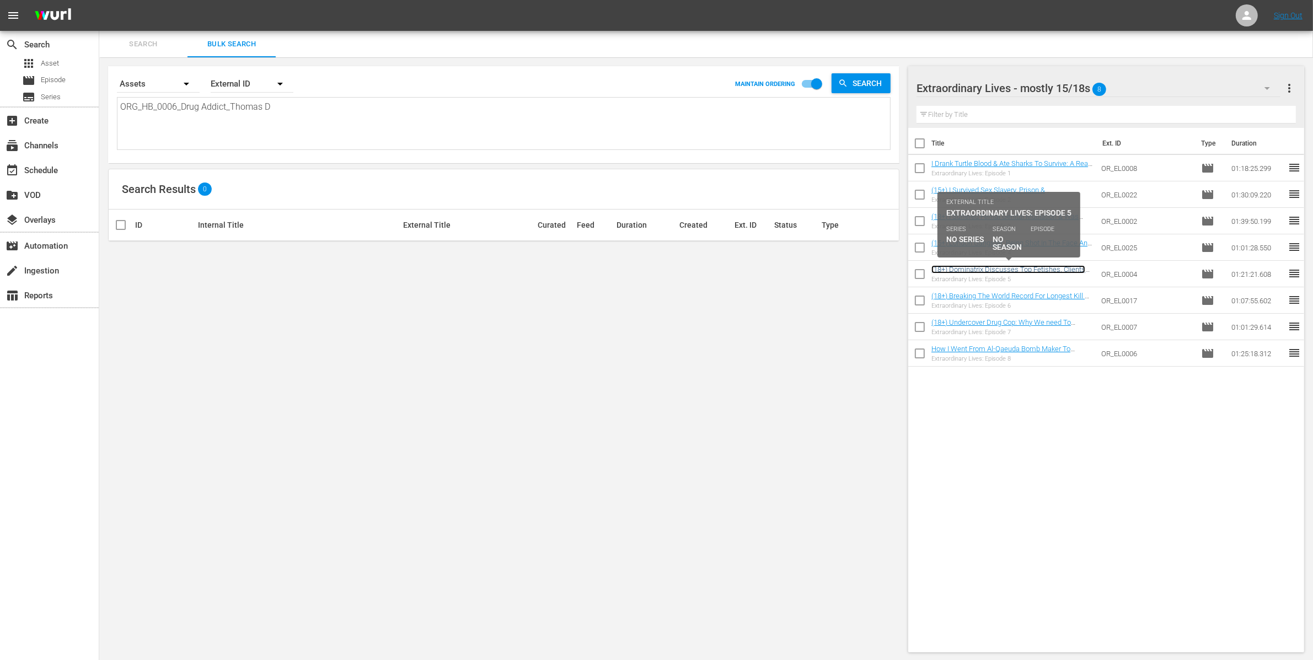
click at [973, 269] on link "(18+) Dominatrix Discusses Top Fetishes, Clients And Tools Of Trade" at bounding box center [1009, 273] width 154 height 17
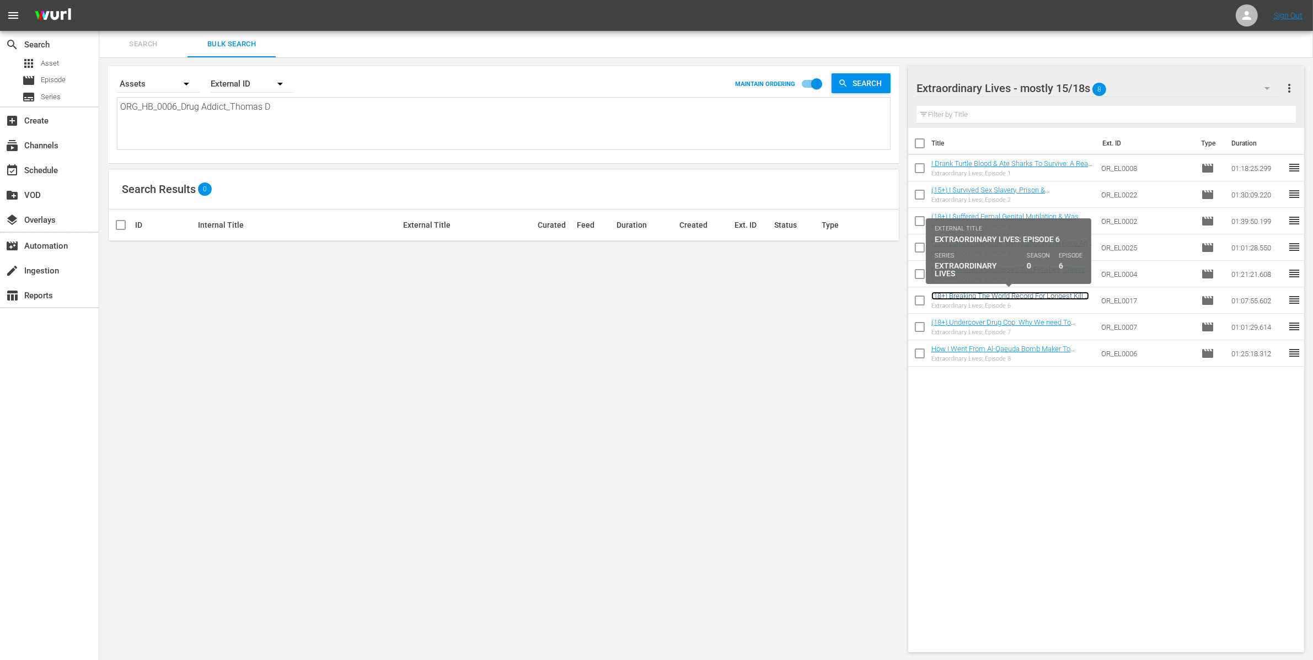
click at [979, 293] on link "(18+) Breaking The World Record For Longest Kill & Battling PTSD" at bounding box center [1011, 300] width 158 height 17
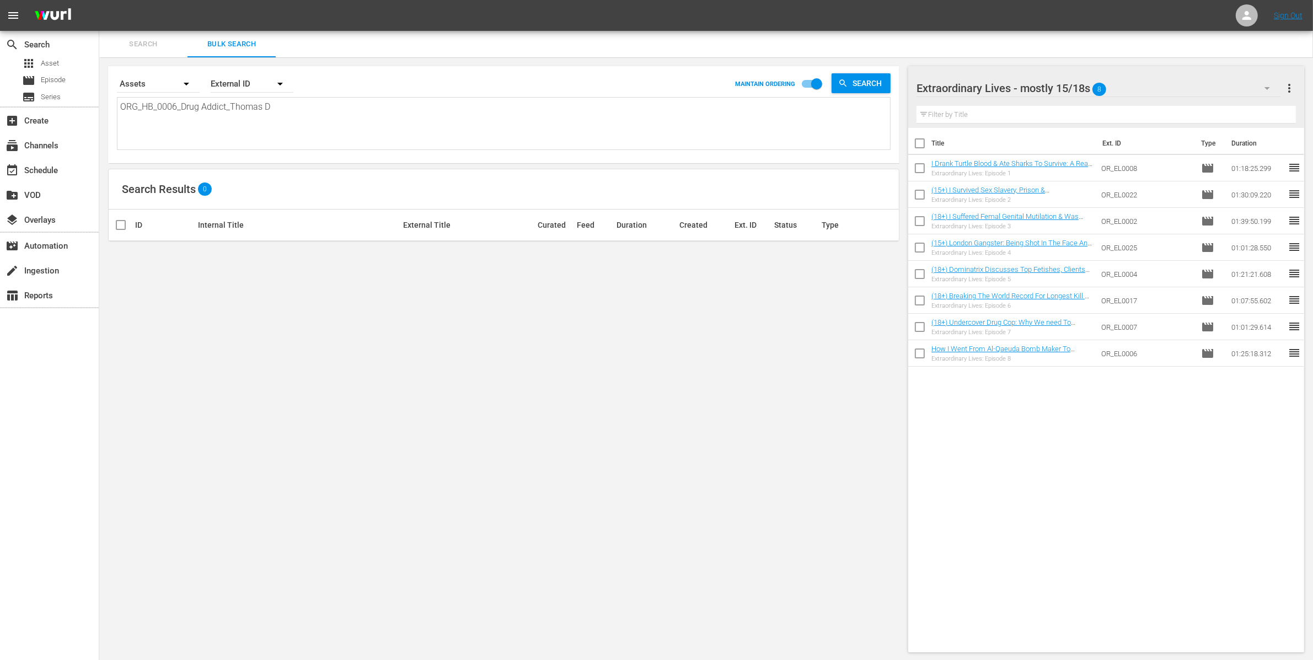
click at [1127, 90] on div "Extraordinary Lives - mostly 15/18s 8" at bounding box center [1099, 88] width 364 height 31
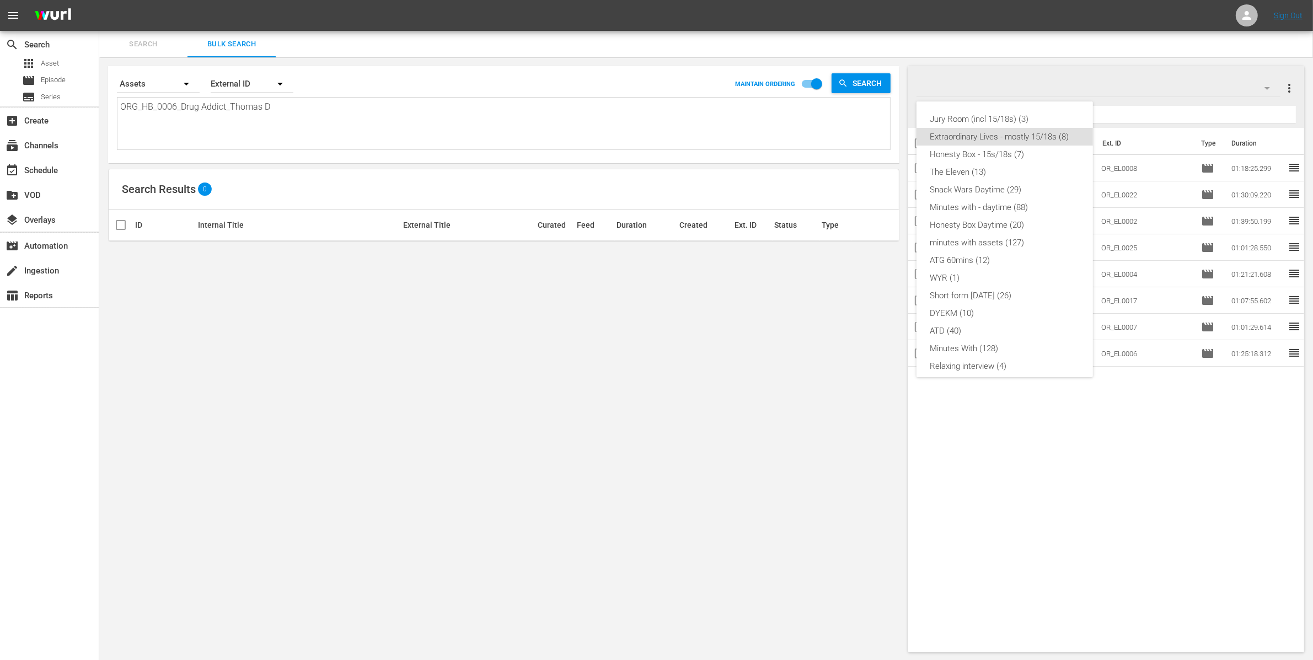
click at [1127, 90] on div "Jury Room (incl 15/18s) (3) Extraordinary Lives - mostly 15/18s (8) Honesty Box…" at bounding box center [656, 330] width 1313 height 660
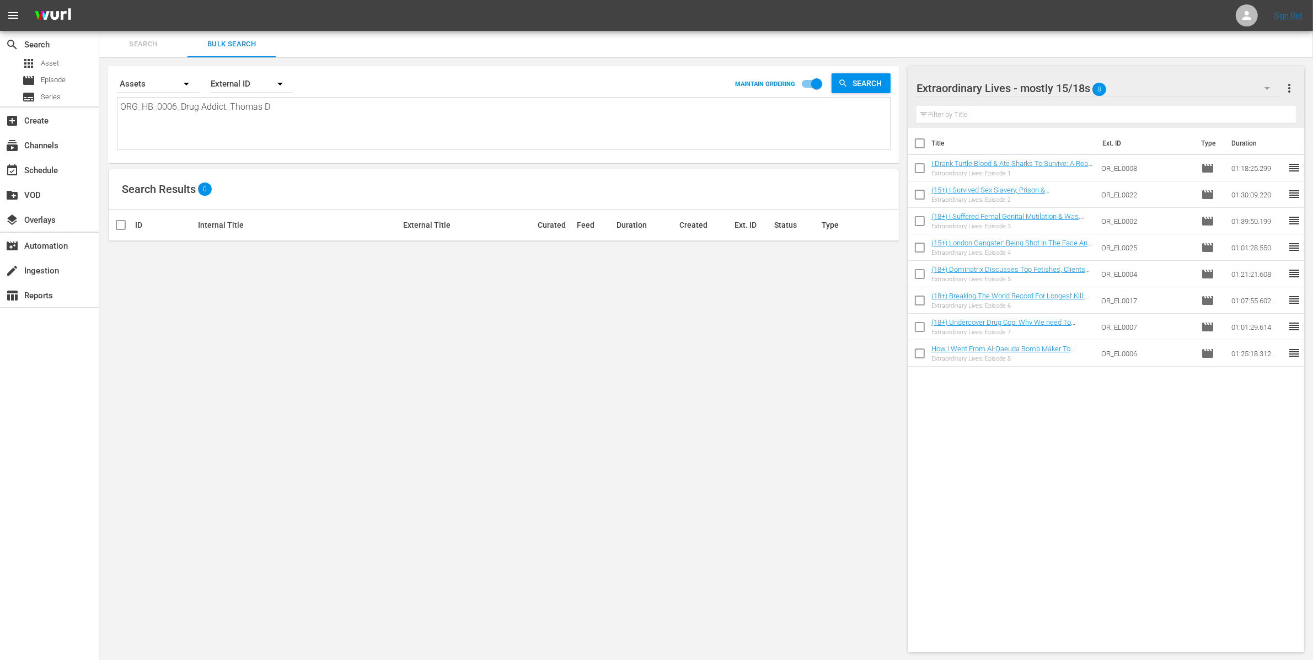
click at [1127, 92] on div "Extraordinary Lives - mostly 15/18s 8" at bounding box center [1099, 88] width 364 height 31
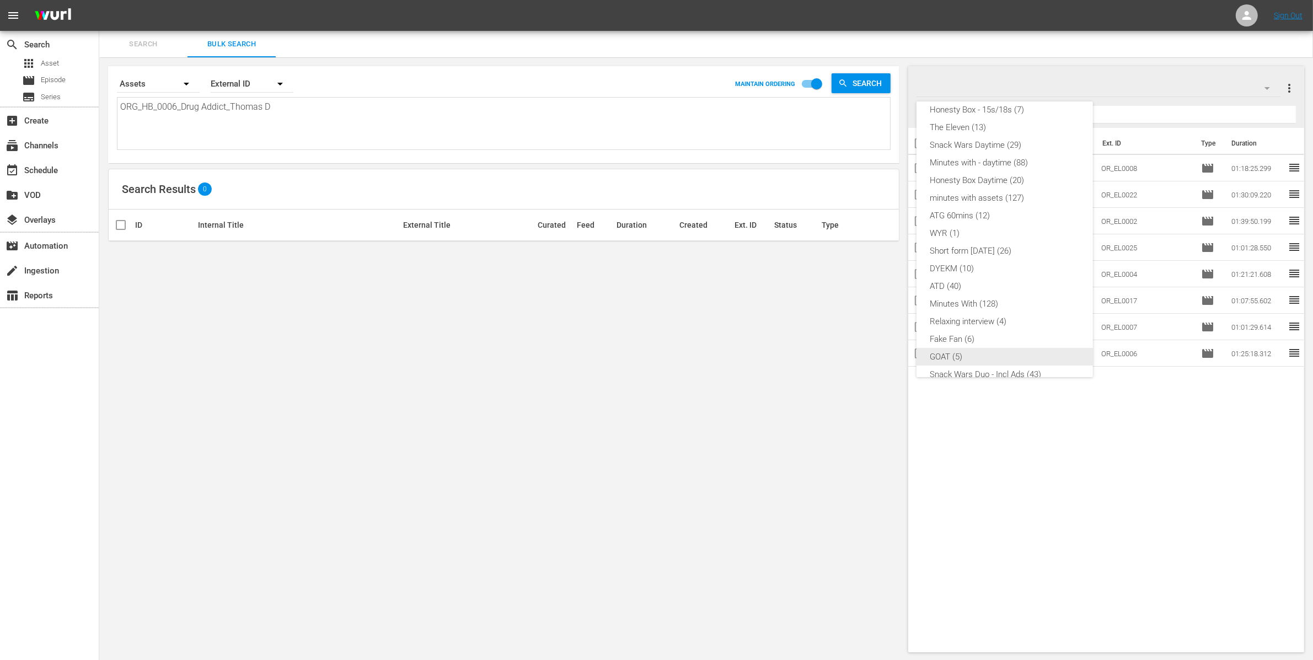
click at [1019, 354] on div "GOAT (5)" at bounding box center [1005, 357] width 150 height 18
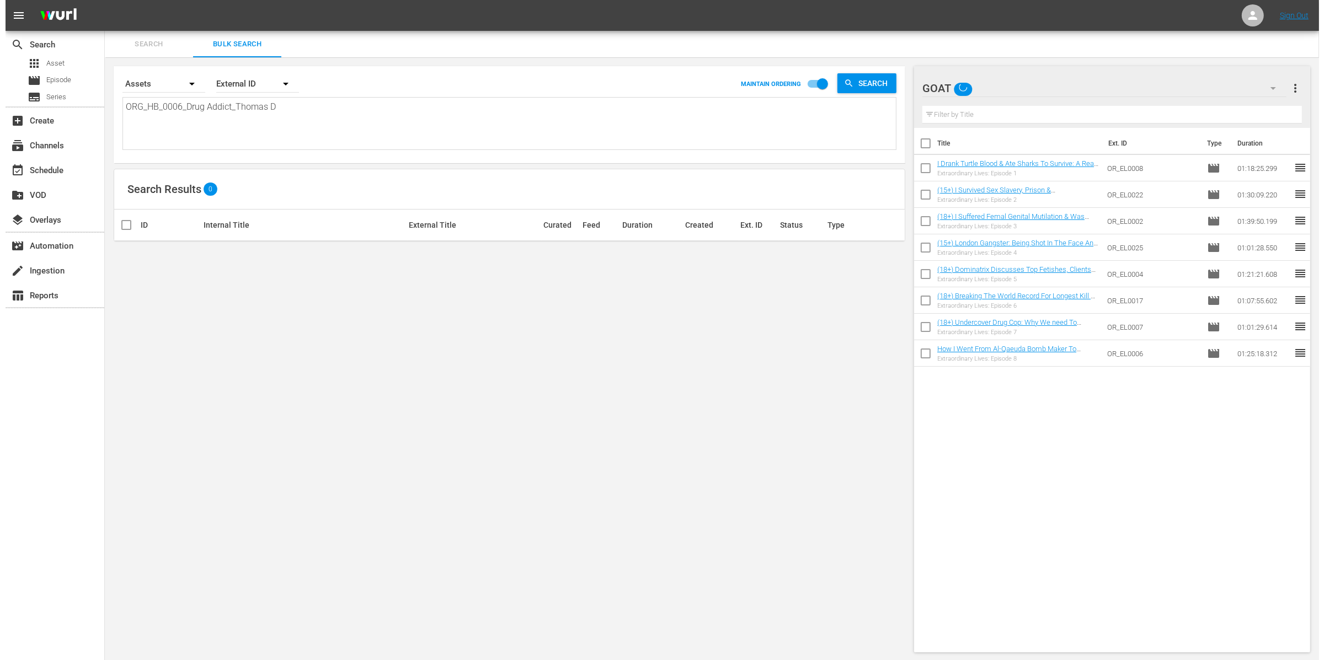
scroll to position [77, 0]
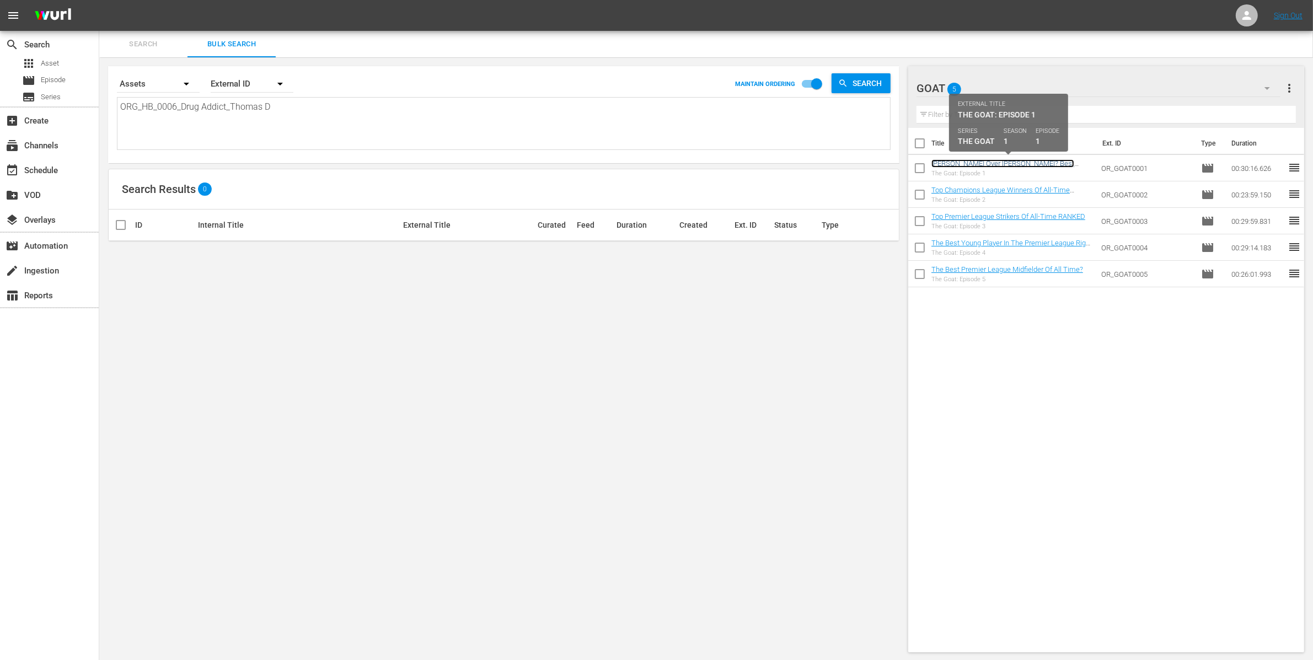
click at [969, 164] on link "Kane Over Rooney? Best England Players EVER Debated" at bounding box center [1004, 167] width 144 height 17
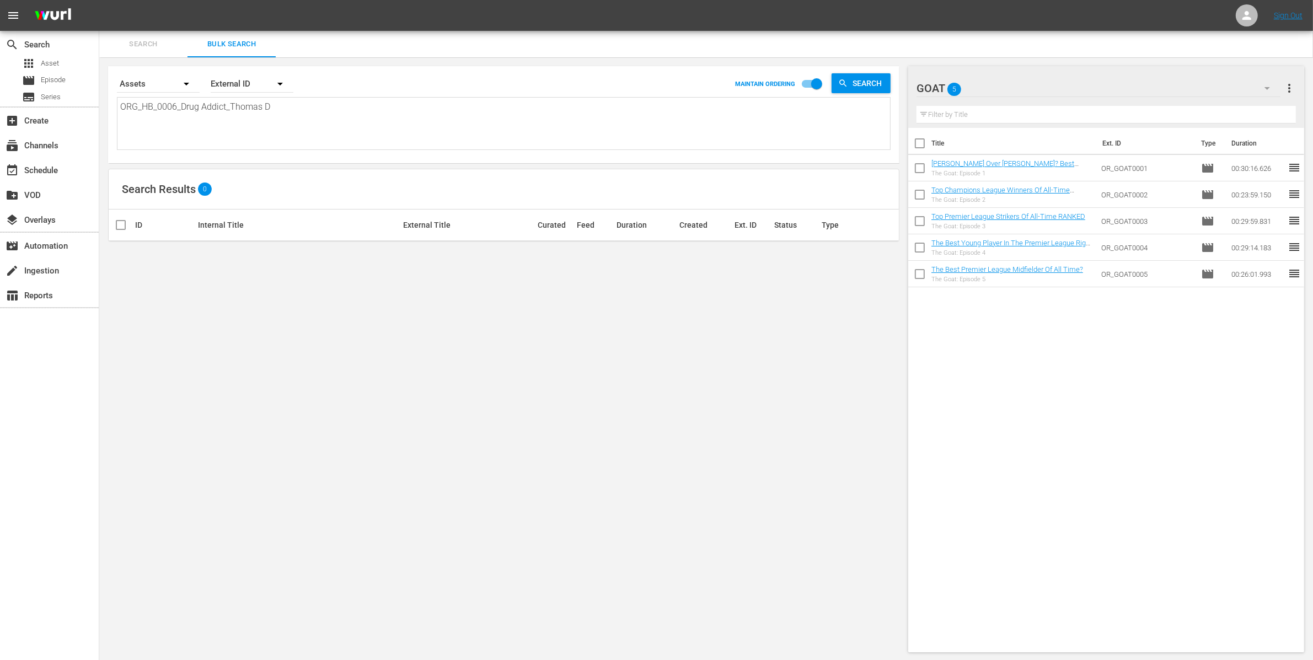
click at [923, 141] on input "checkbox" at bounding box center [919, 145] width 23 height 23
checkbox input "true"
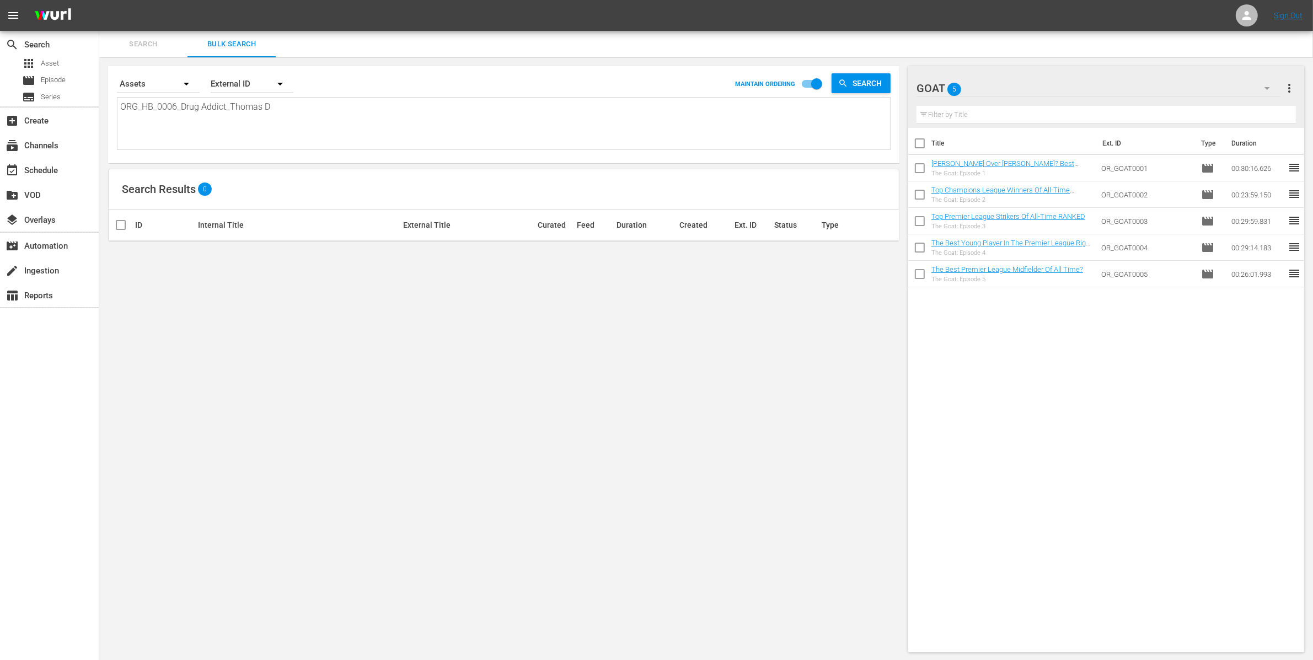
checkbox input "true"
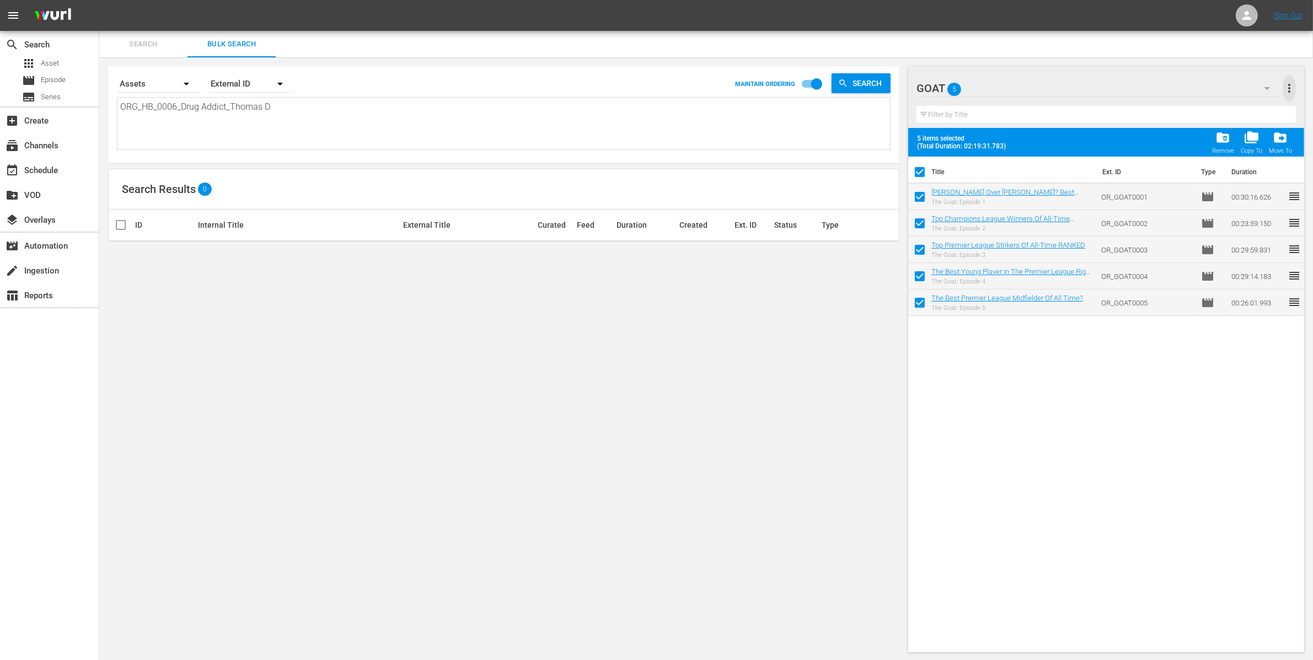
click at [1288, 85] on span "more_vert" at bounding box center [1289, 88] width 13 height 13
click at [1191, 149] on div "Bulk Edit Episodes" at bounding box center [1218, 149] width 130 height 20
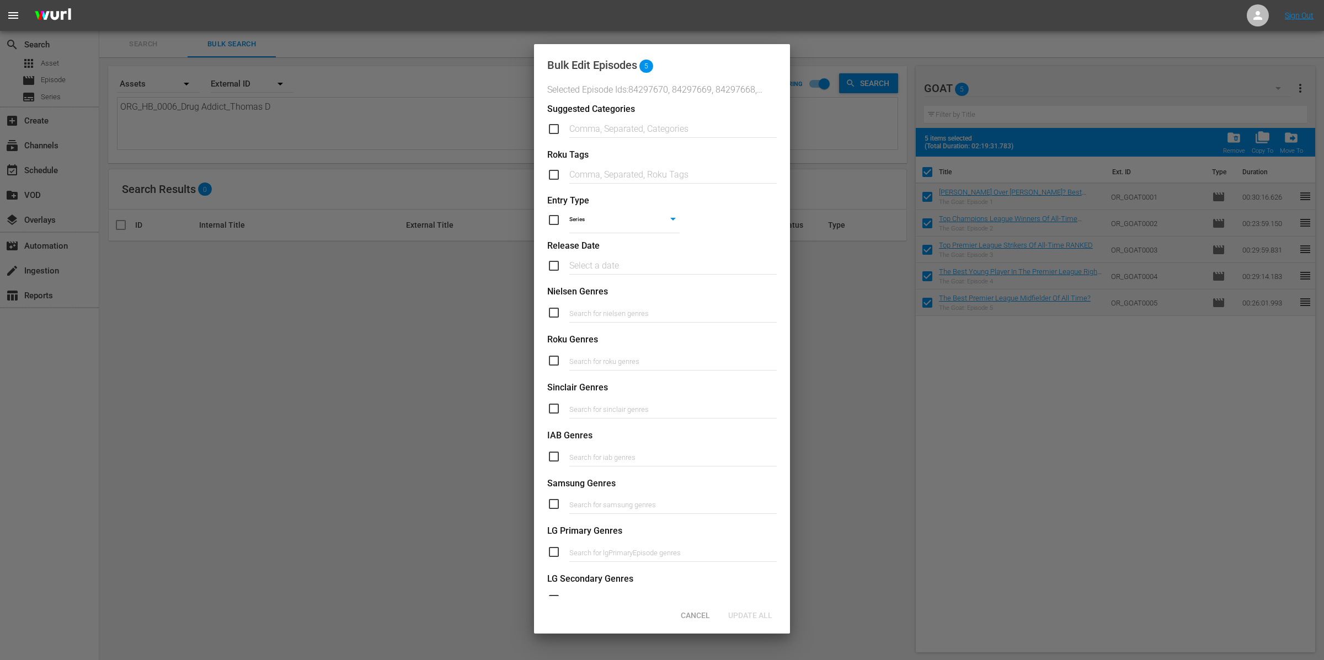
scroll to position [211, 0]
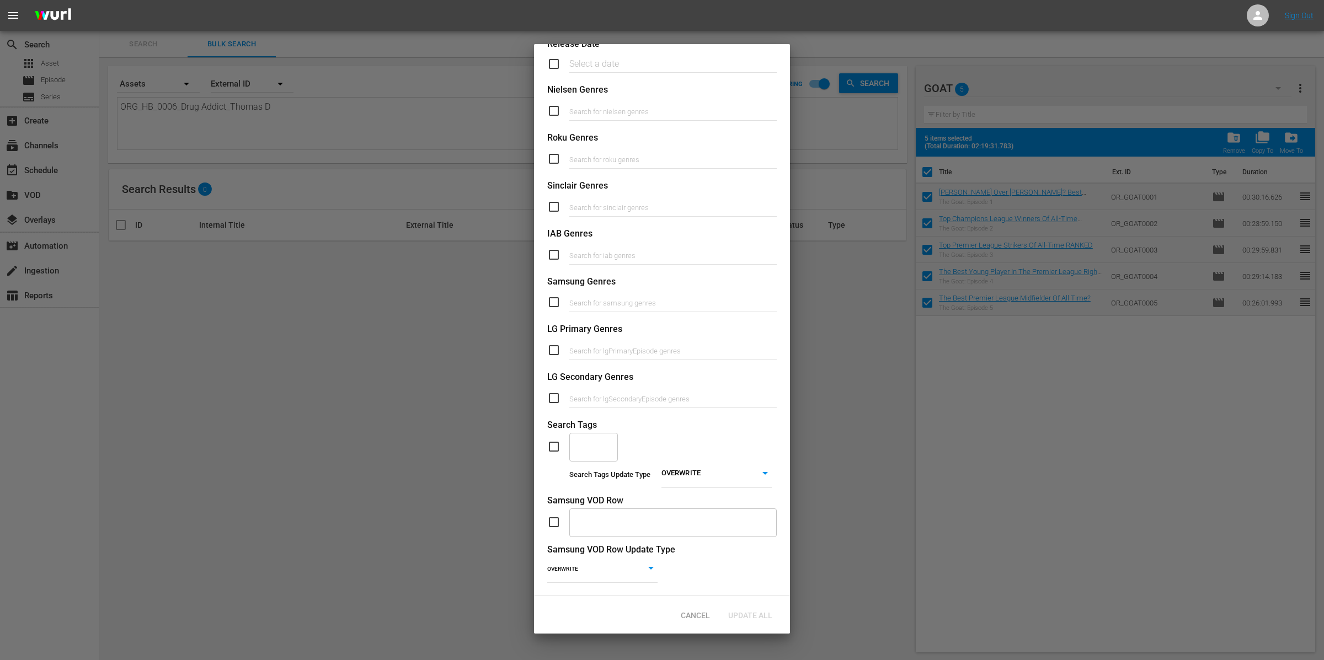
drag, startPoint x: 582, startPoint y: 451, endPoint x: 585, endPoint y: 443, distance: 8.2
click at [582, 449] on div "​" at bounding box center [593, 447] width 49 height 30
type input "GOAT - LADbible"
click at [591, 487] on span "Add "GOAT - LADbible"" at bounding box center [594, 479] width 33 height 35
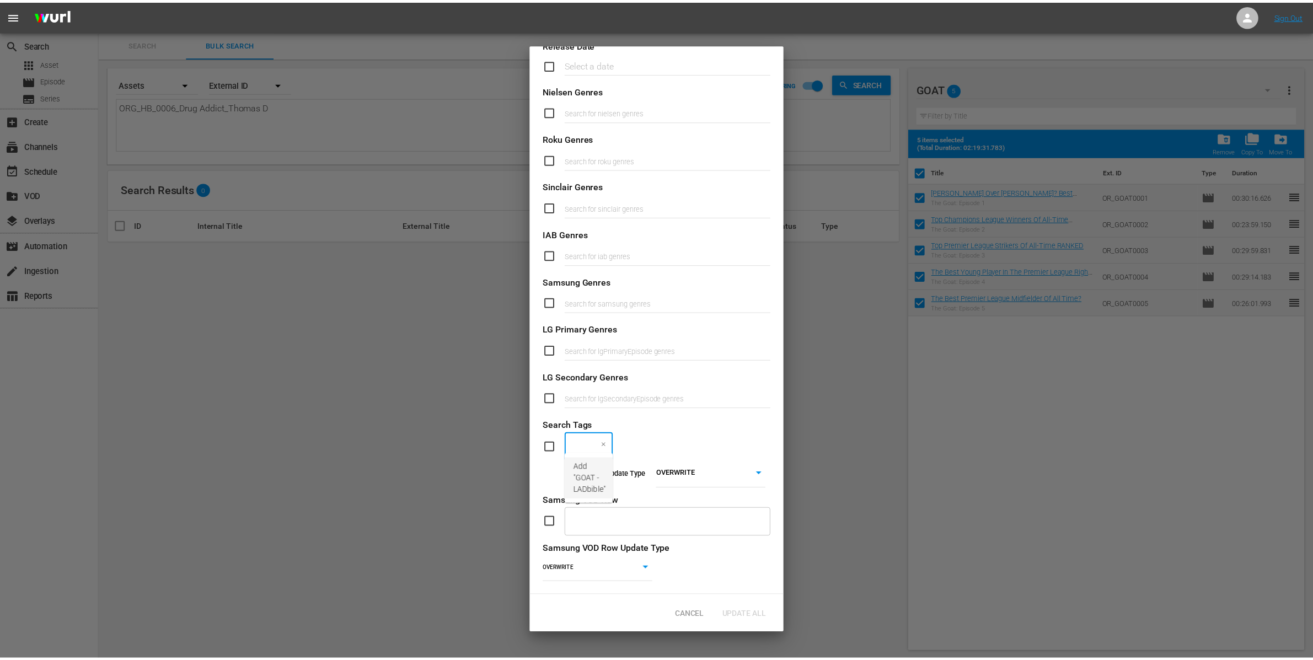
scroll to position [0, 0]
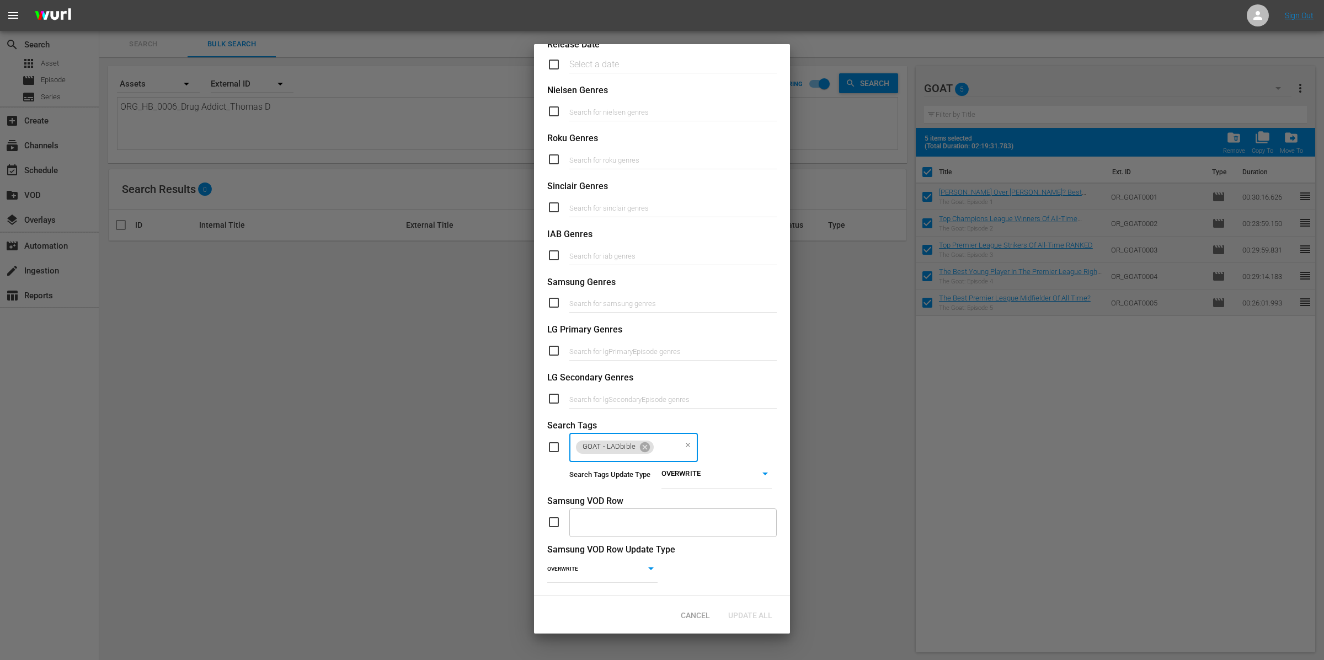
click at [557, 441] on input "checkbox" at bounding box center [558, 447] width 22 height 13
checkbox input "true"
click at [765, 609] on div "Update All" at bounding box center [750, 615] width 62 height 20
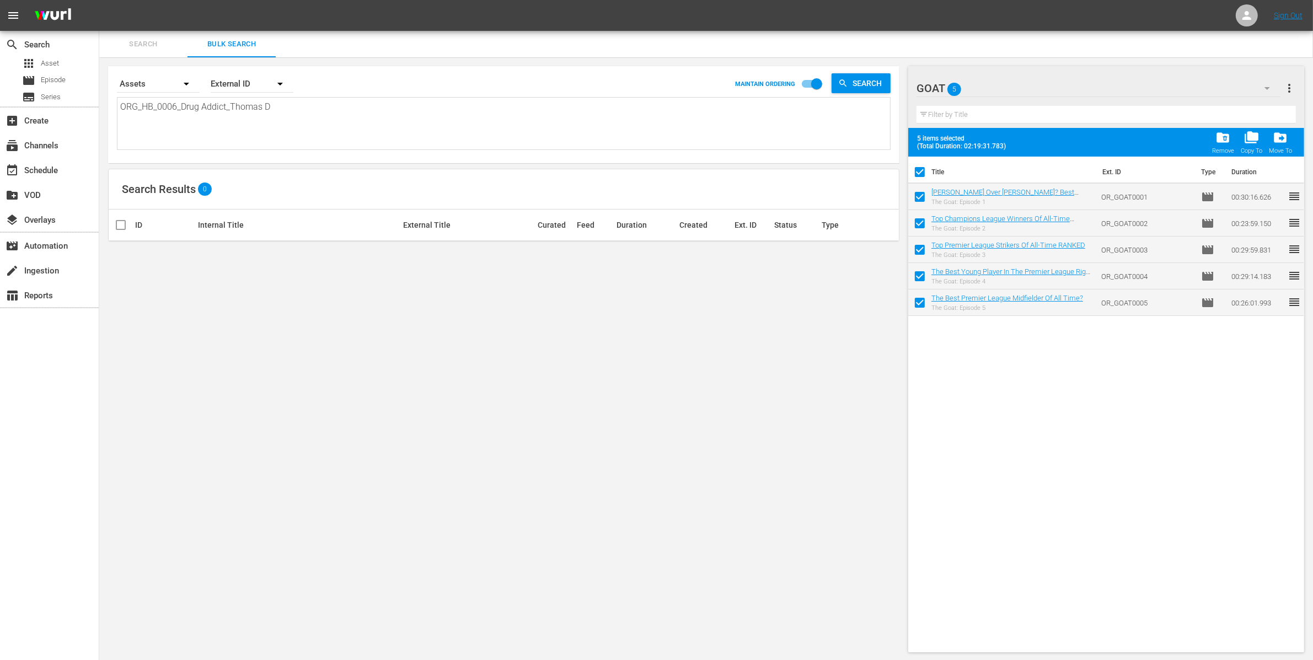
click at [1097, 89] on div "GOAT 5" at bounding box center [1099, 88] width 364 height 31
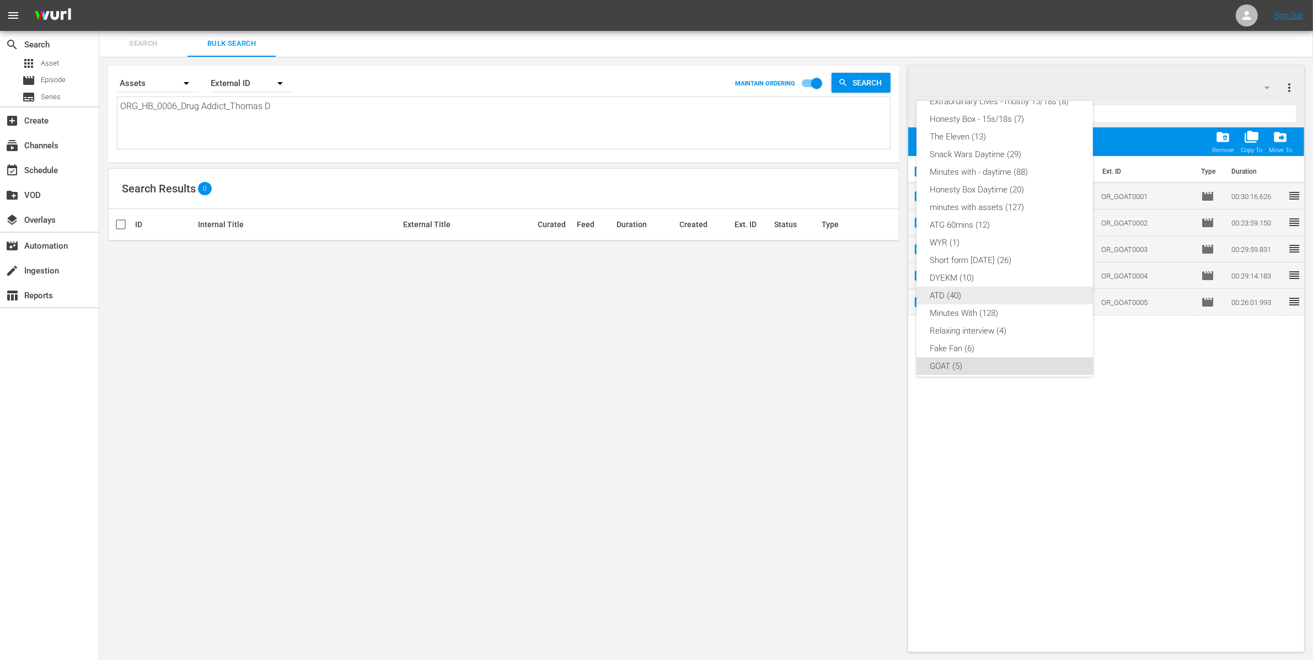
scroll to position [44, 0]
click at [1010, 318] on div "Relaxing interview (4)" at bounding box center [1005, 322] width 150 height 18
checkbox input "false"
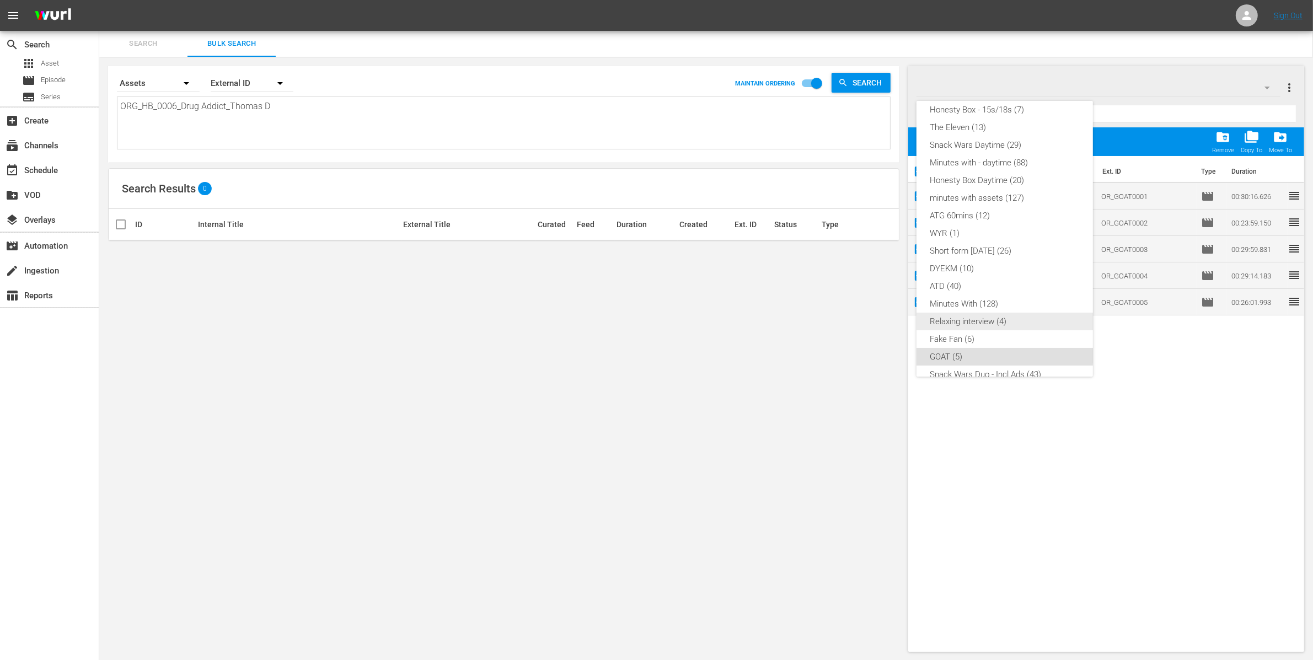
checkbox input "false"
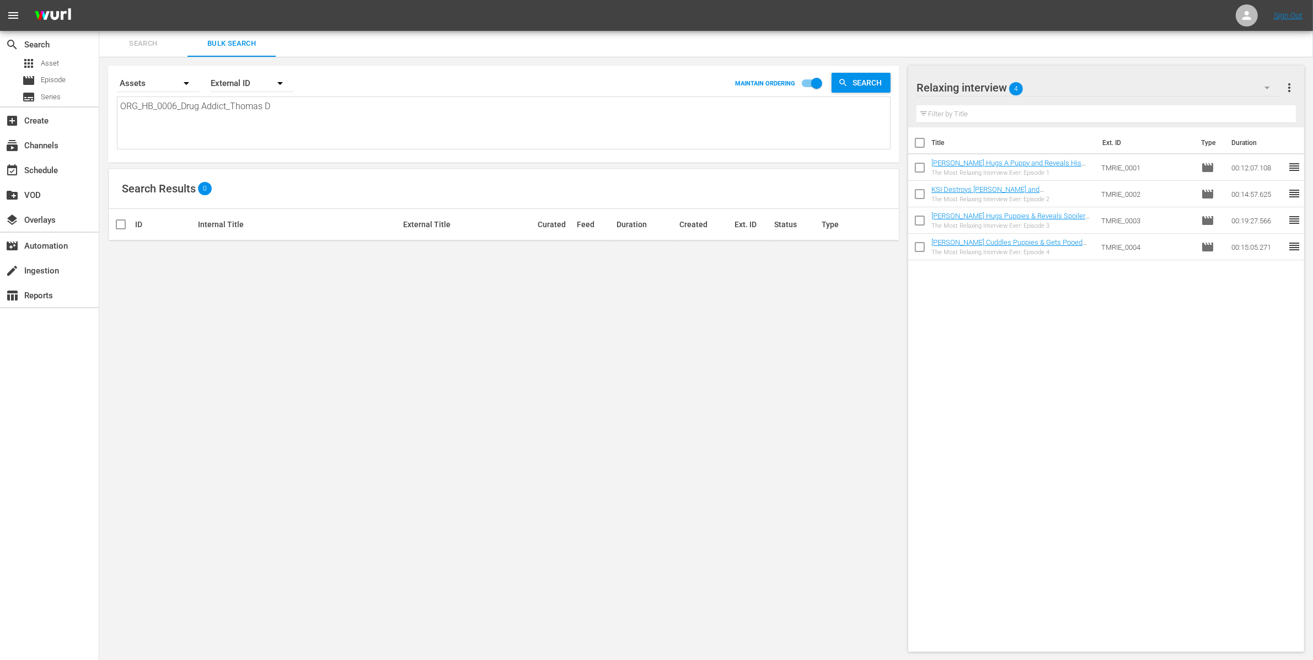
click at [955, 168] on div "Niall Horan Hugs A Puppy and Reveals His Love Language The Most Relaxing Interv…" at bounding box center [1012, 168] width 161 height 18
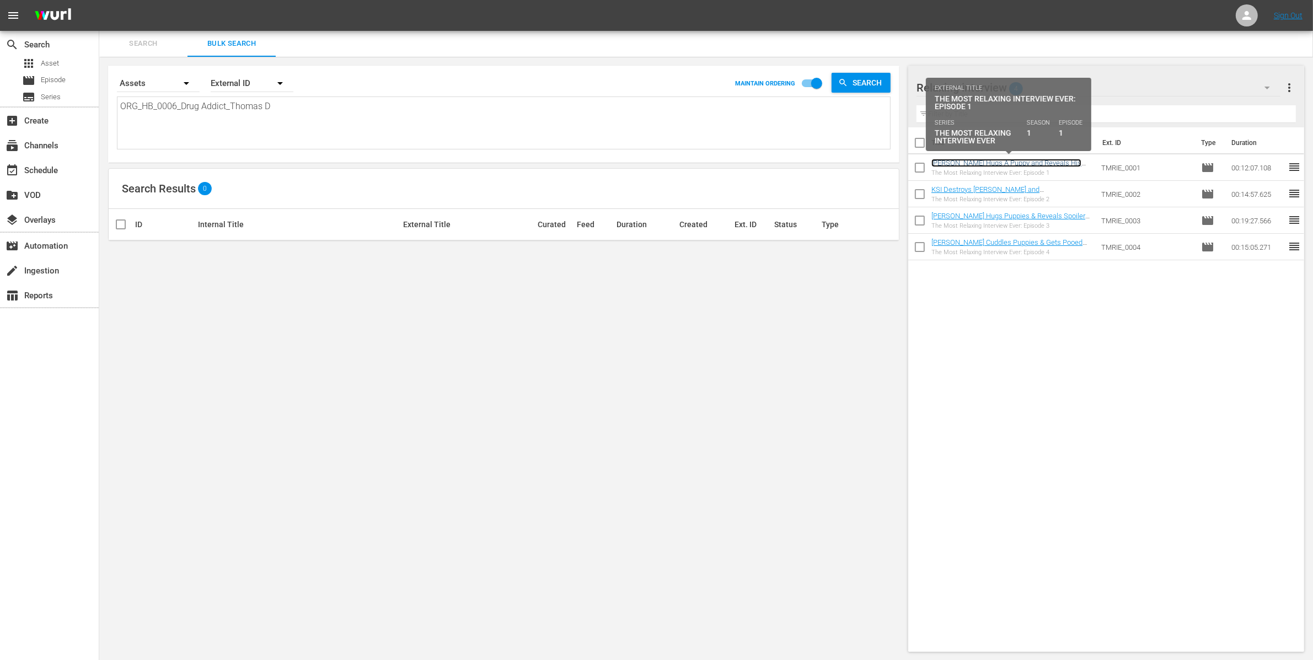
click at [952, 165] on link "Niall Horan Hugs A Puppy and Reveals His Love Language" at bounding box center [1007, 167] width 150 height 17
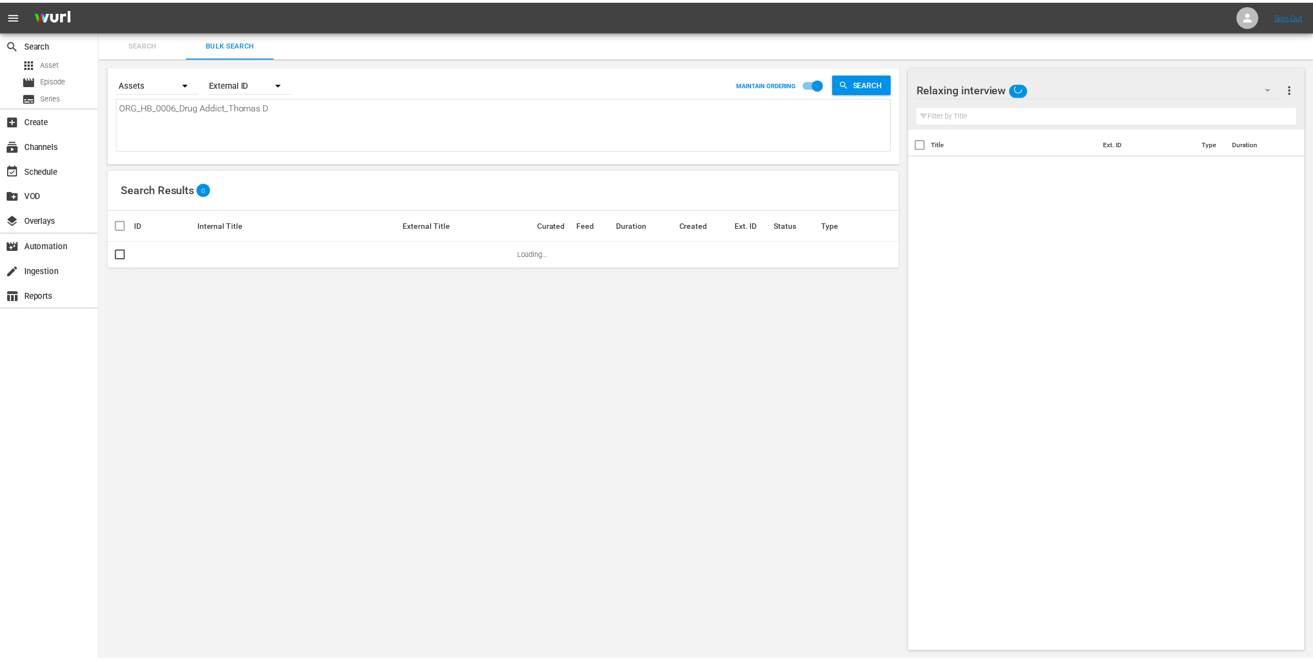
scroll to position [1, 0]
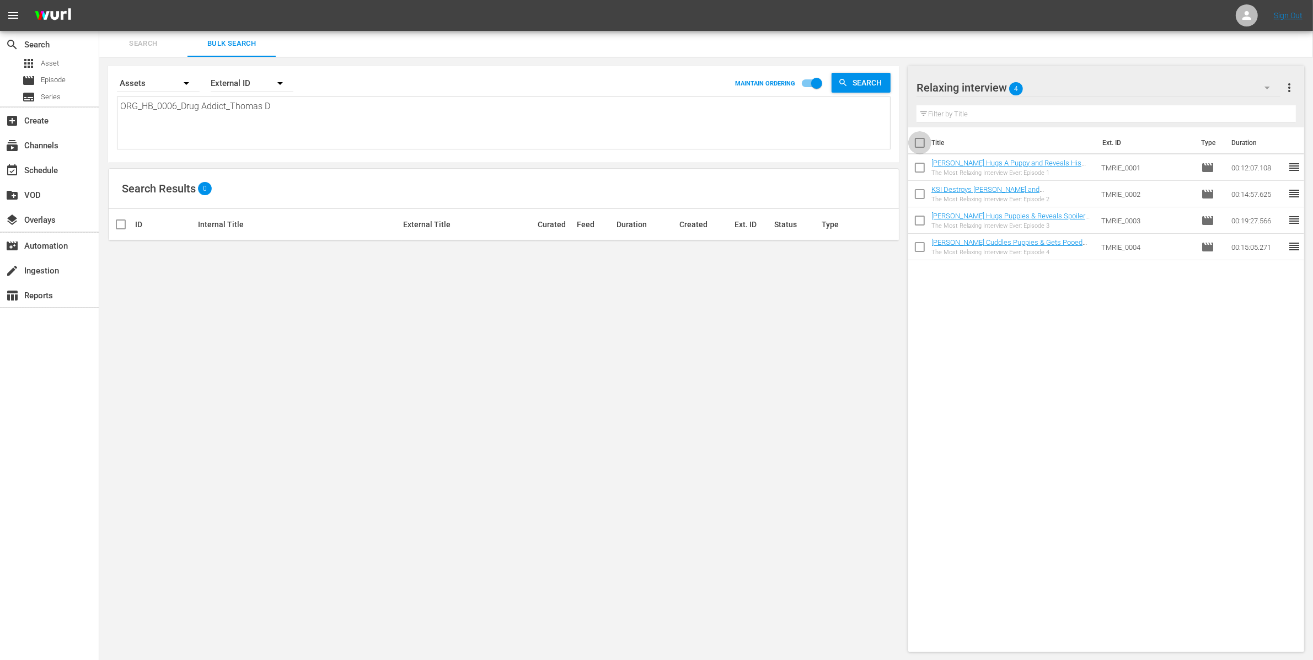
click at [921, 143] on input "checkbox" at bounding box center [919, 144] width 23 height 23
checkbox input "true"
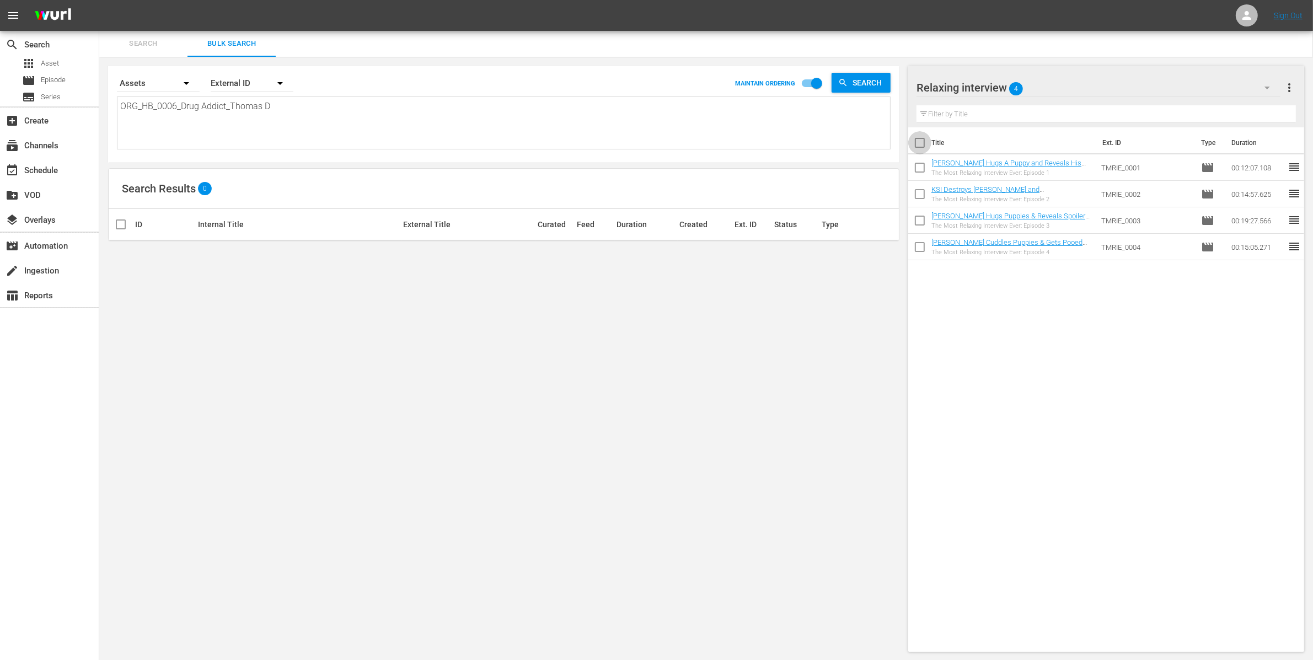
checkbox input "true"
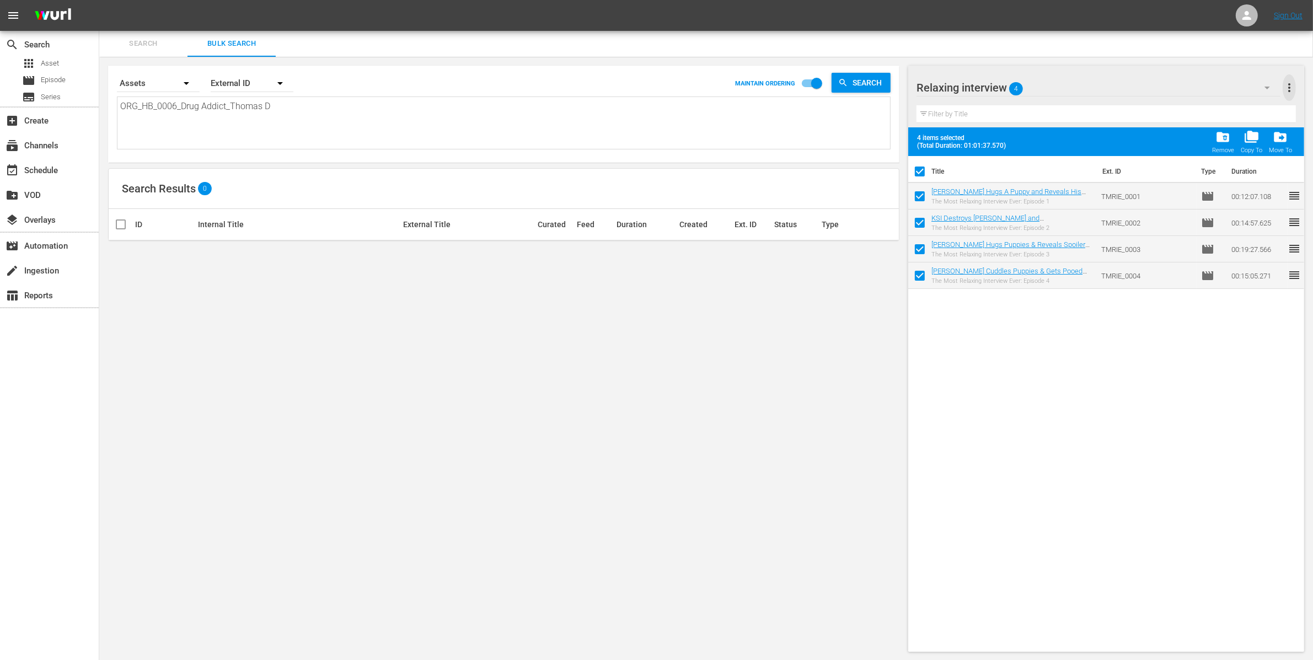
drag, startPoint x: 1285, startPoint y: 83, endPoint x: 1280, endPoint y: 93, distance: 10.9
click at [1285, 84] on span "more_vert" at bounding box center [1289, 87] width 13 height 13
click at [1165, 148] on div "Bulk Edit Episodes" at bounding box center [1218, 148] width 130 height 20
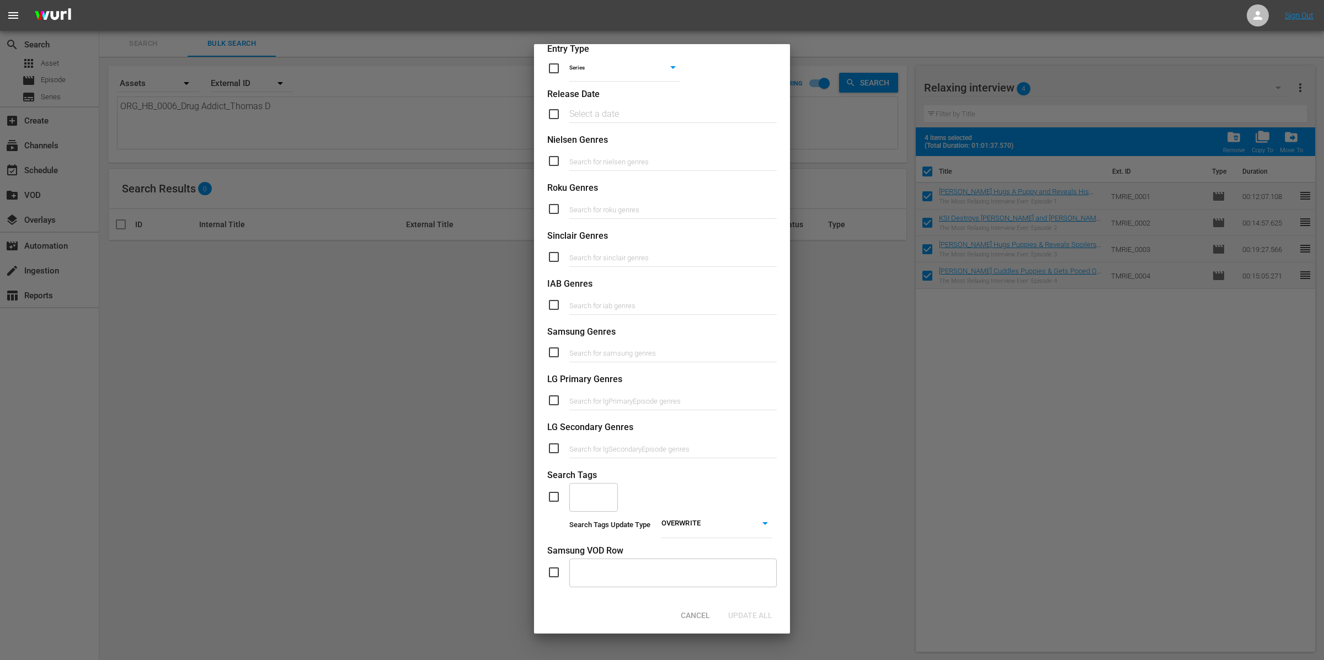
scroll to position [211, 0]
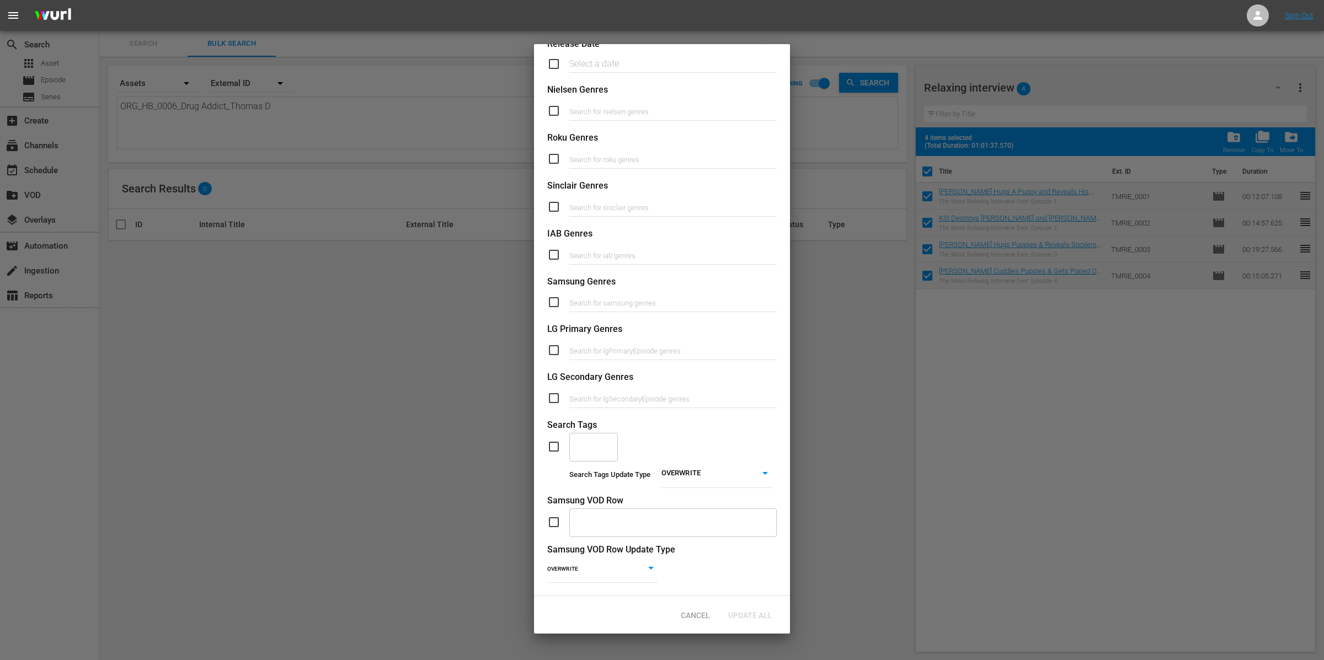
click at [594, 437] on input "text" at bounding box center [585, 447] width 22 height 20
drag, startPoint x: 550, startPoint y: 435, endPoint x: 581, endPoint y: 440, distance: 31.3
click at [551, 440] on input "checkbox" at bounding box center [558, 446] width 22 height 13
checkbox input "true"
click at [591, 441] on input "text" at bounding box center [585, 447] width 22 height 20
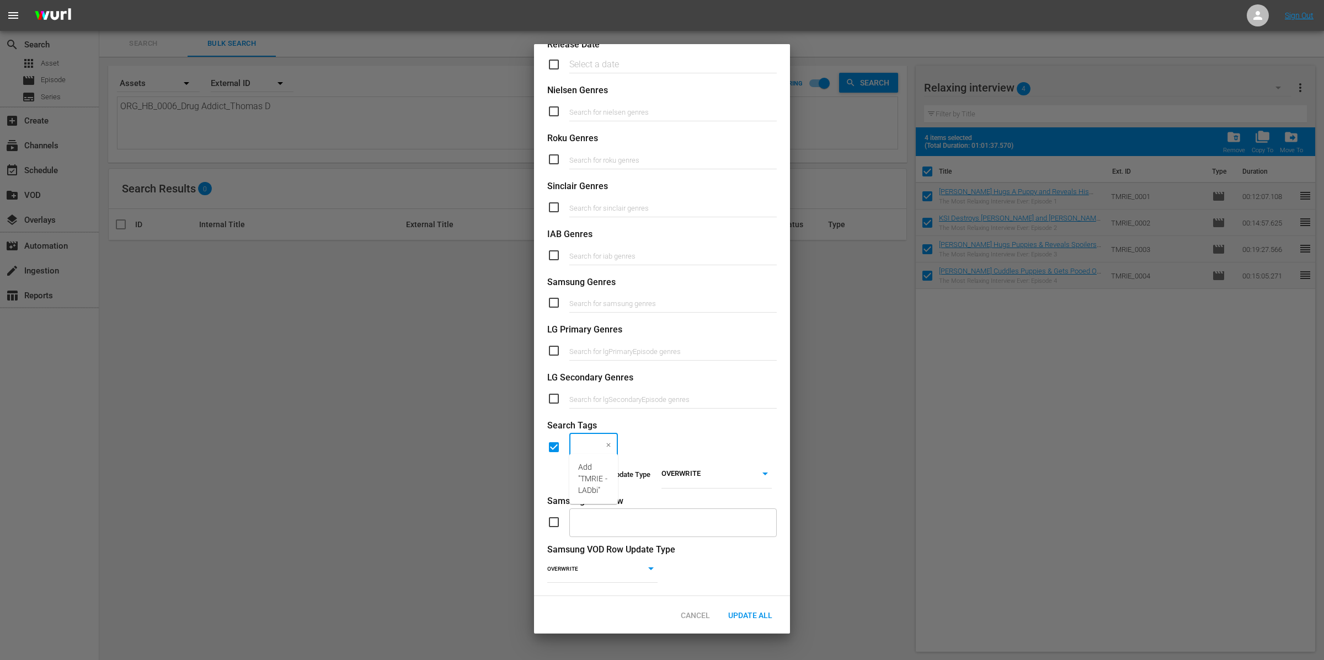
type input "TMRIE - LADbible"
click at [598, 476] on span "Add "TMRIE - LADbible"" at bounding box center [594, 479] width 33 height 35
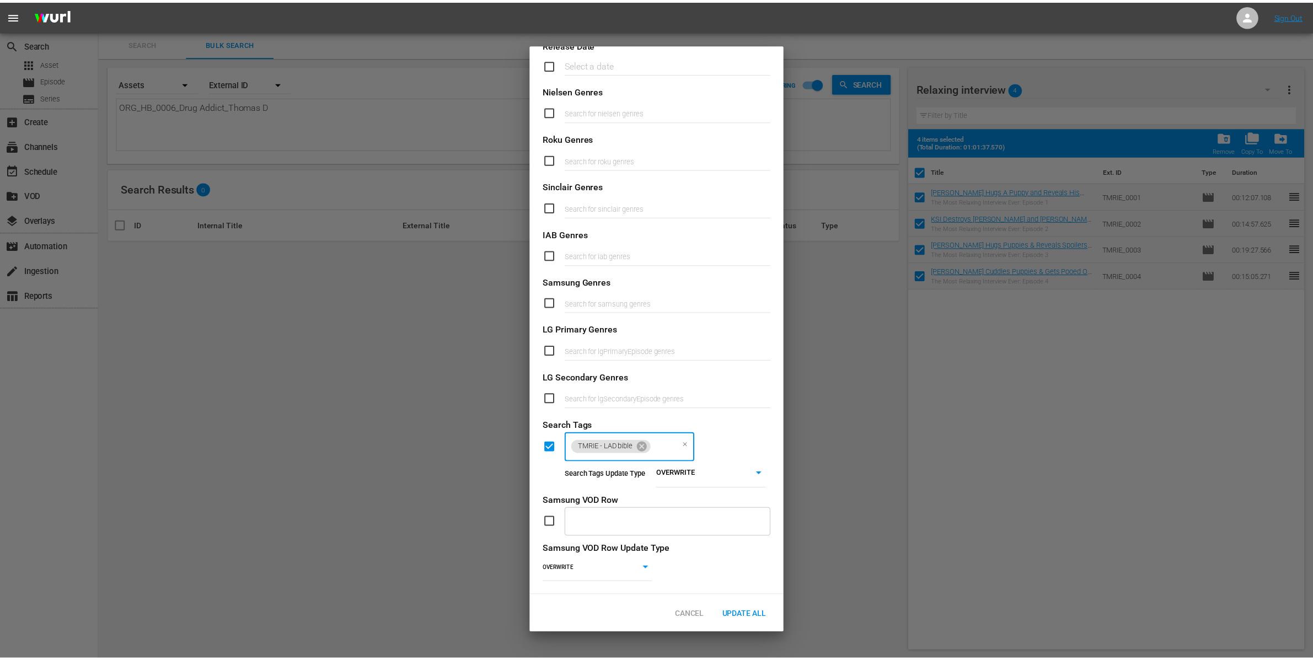
scroll to position [0, 0]
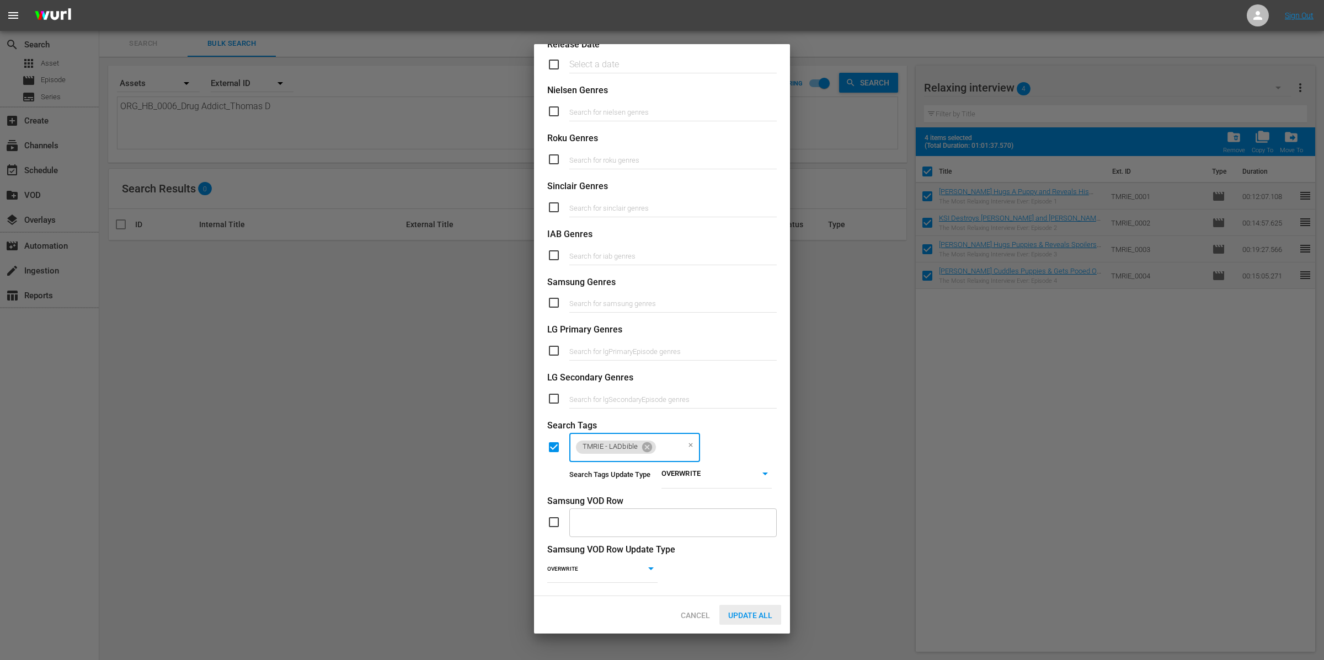
click at [764, 613] on span "Update All" at bounding box center [750, 615] width 62 height 9
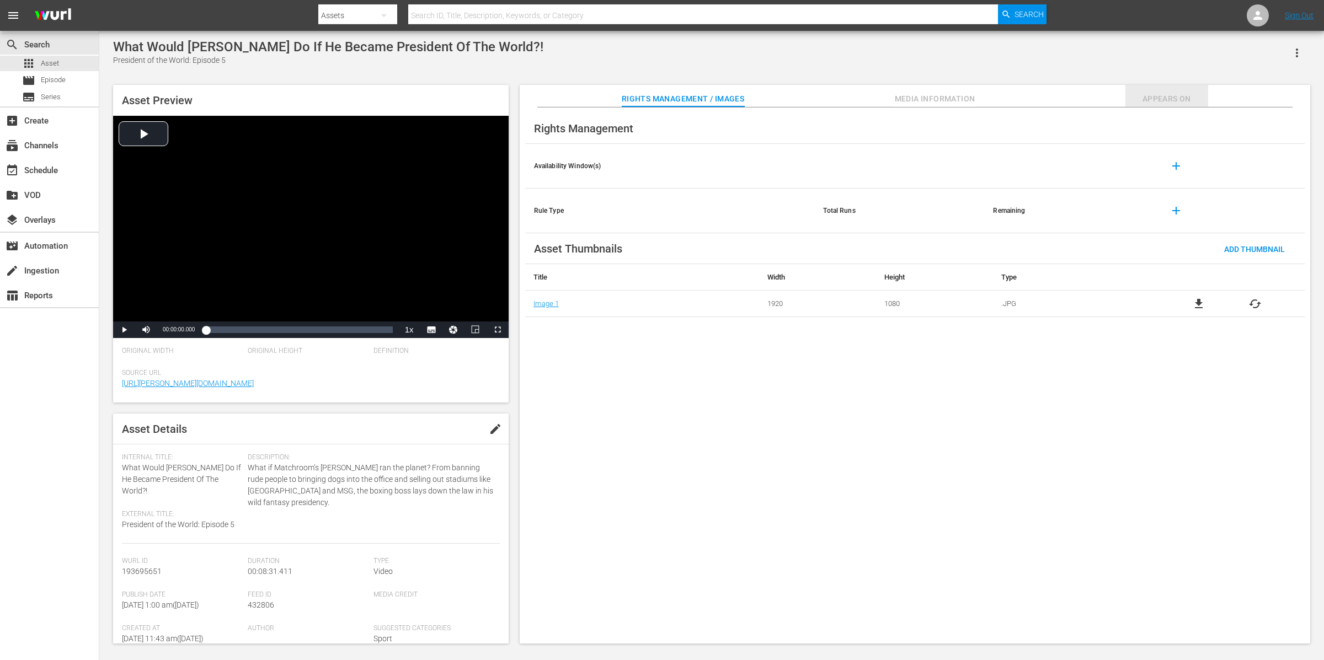
click at [1179, 103] on span "Appears On" at bounding box center [1166, 99] width 83 height 14
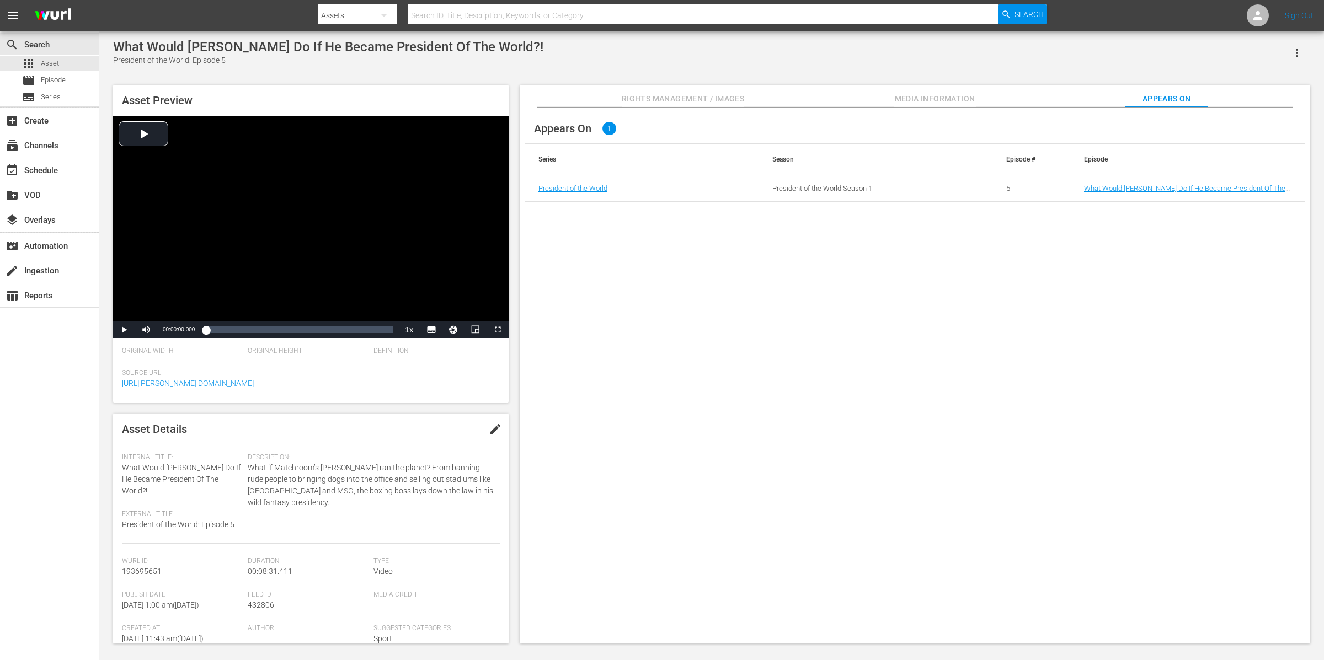
click at [1159, 181] on td "What Would [PERSON_NAME] Do If He Became President Of The World?!" at bounding box center [1188, 188] width 234 height 26
click at [1163, 191] on link "What Would [PERSON_NAME] Do If He Became President Of The World?!" at bounding box center [1184, 192] width 201 height 17
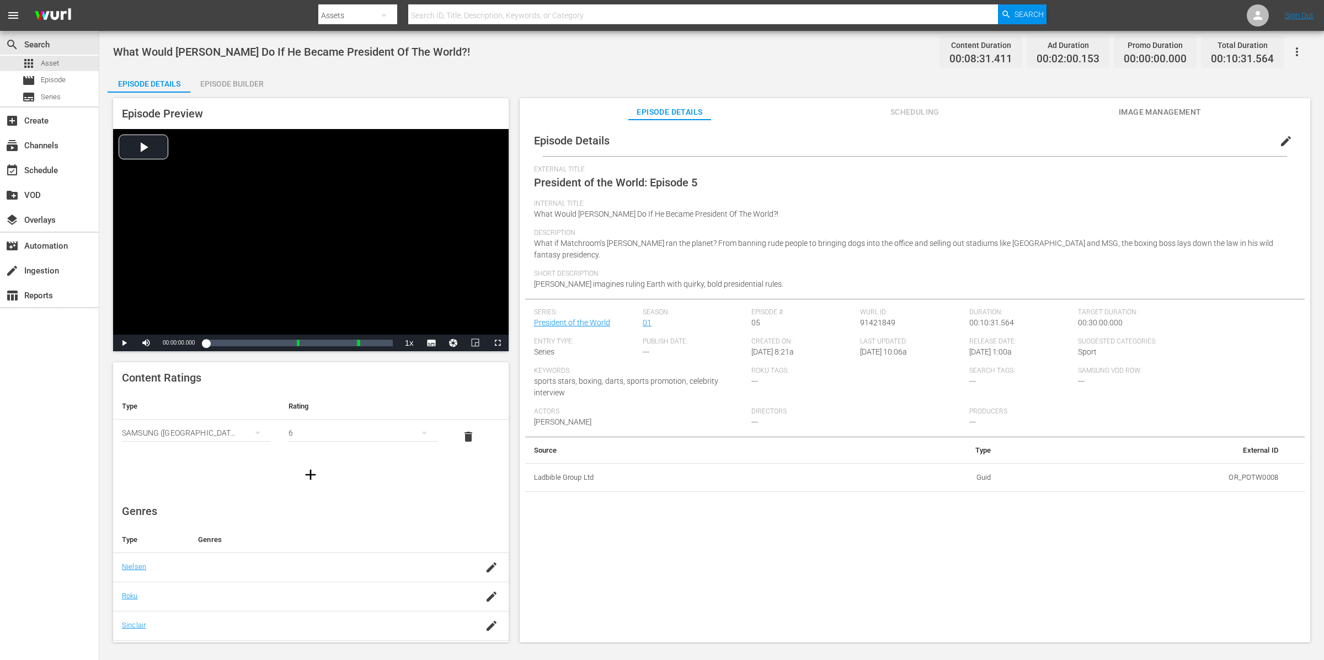
click at [1279, 142] on span "edit" at bounding box center [1285, 141] width 13 height 13
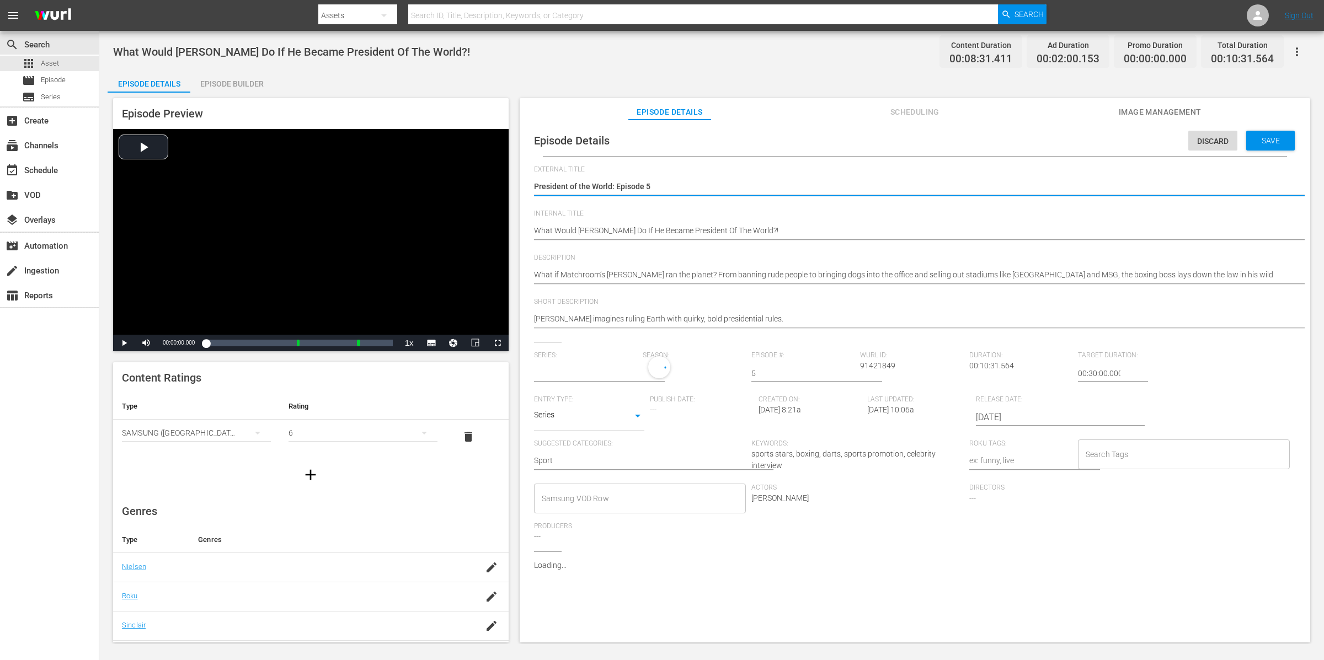
type input "President of the World"
click at [1114, 462] on input "Search Tags" at bounding box center [1176, 457] width 186 height 20
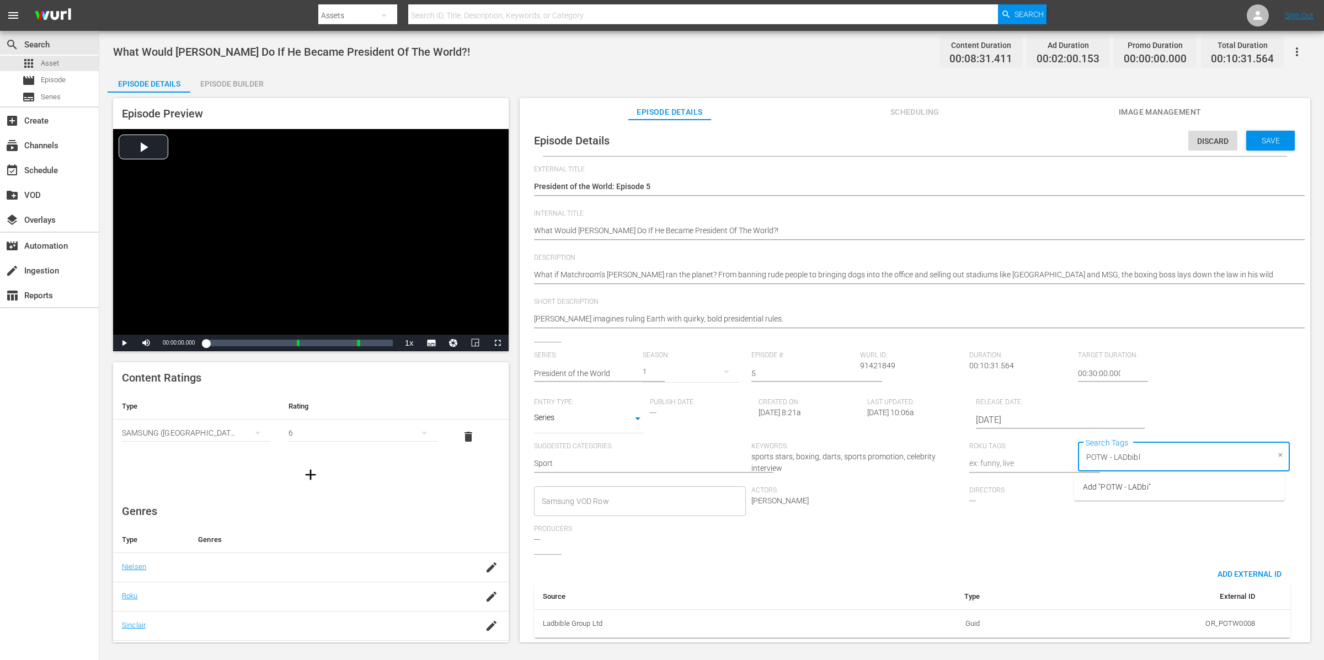
type input "POTW - LADbible"
click at [1106, 489] on span "Add "POTW - LADbible"" at bounding box center [1122, 487] width 78 height 12
click at [1256, 141] on span "Save" at bounding box center [1271, 140] width 36 height 9
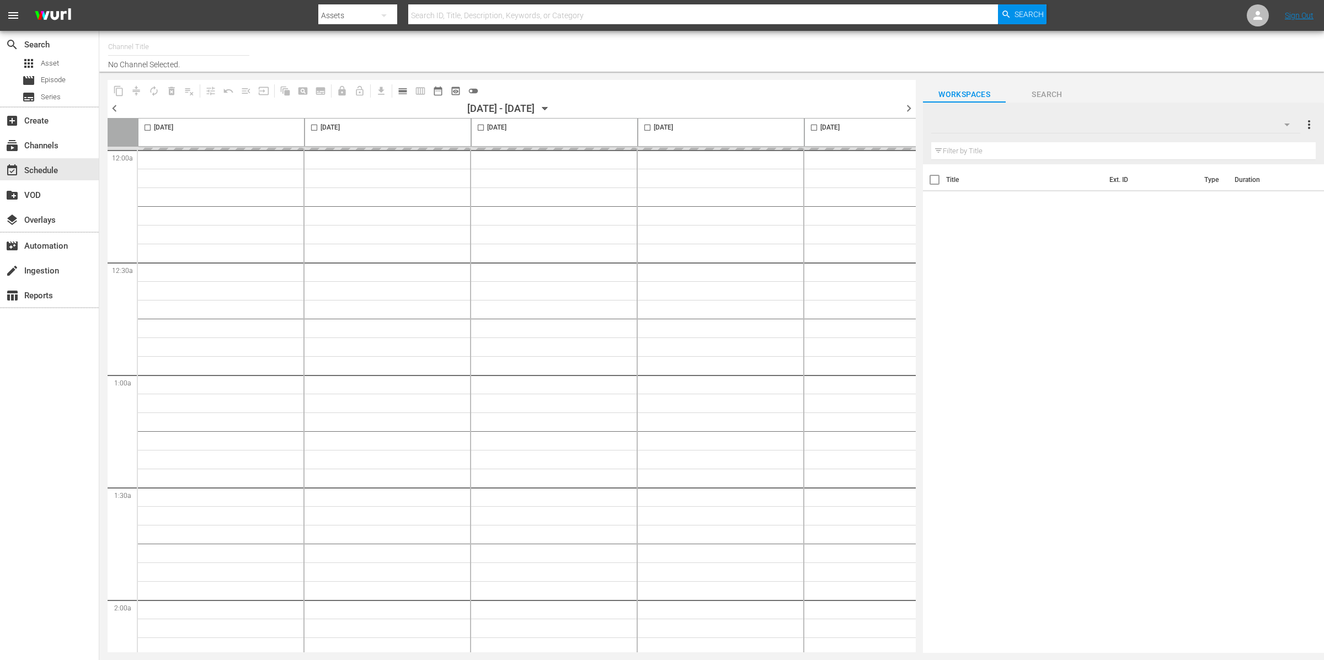
type input "LADbible (2030)"
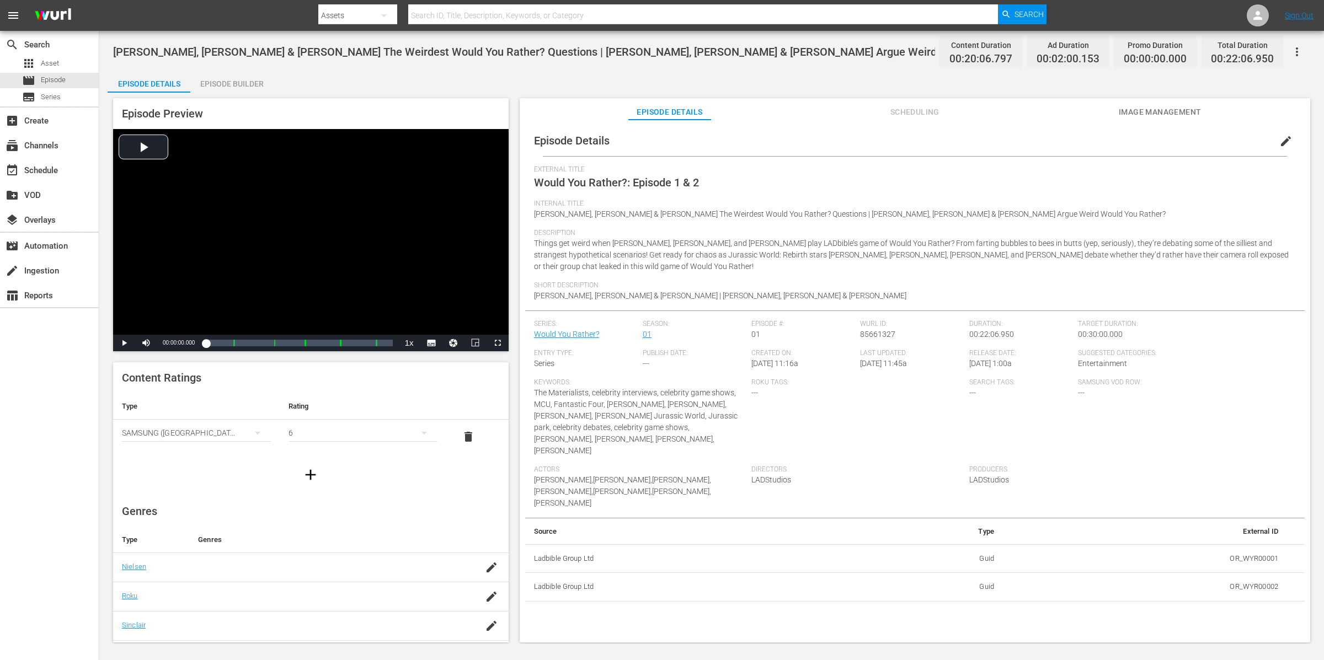
click at [1279, 141] on span "edit" at bounding box center [1285, 141] width 13 height 13
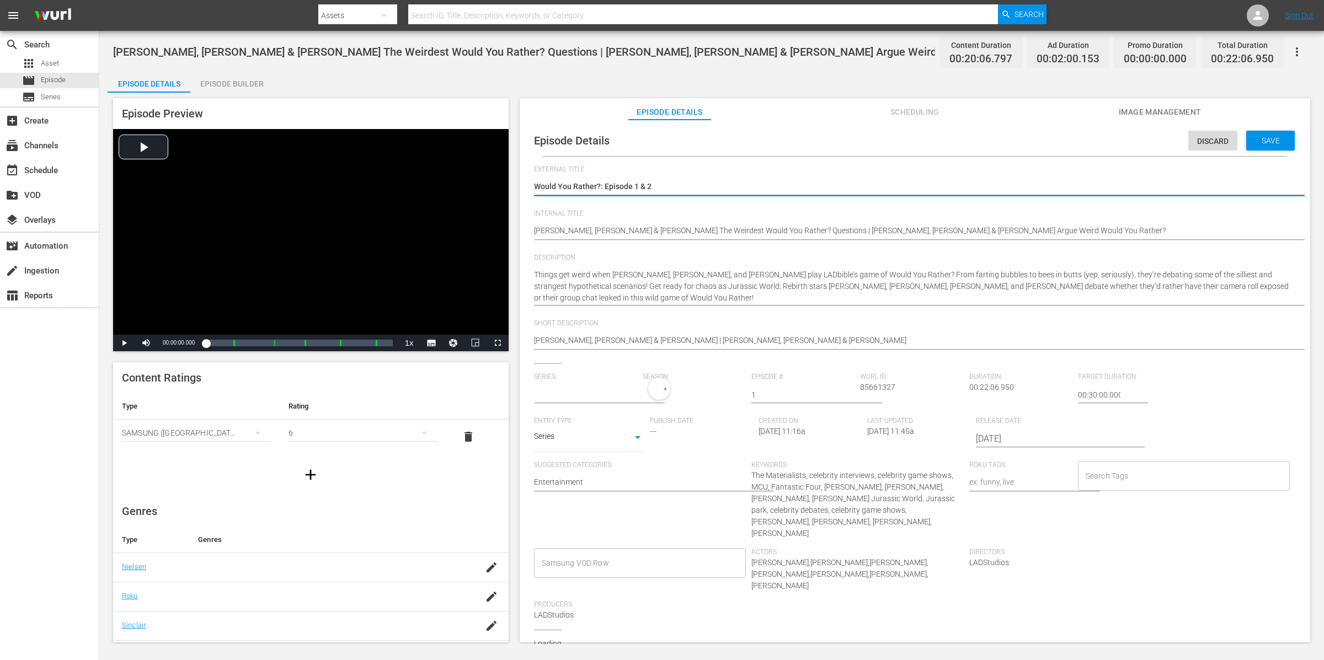
type input "Would You Rather?"
click at [1120, 485] on input "Search Tags" at bounding box center [1176, 479] width 186 height 20
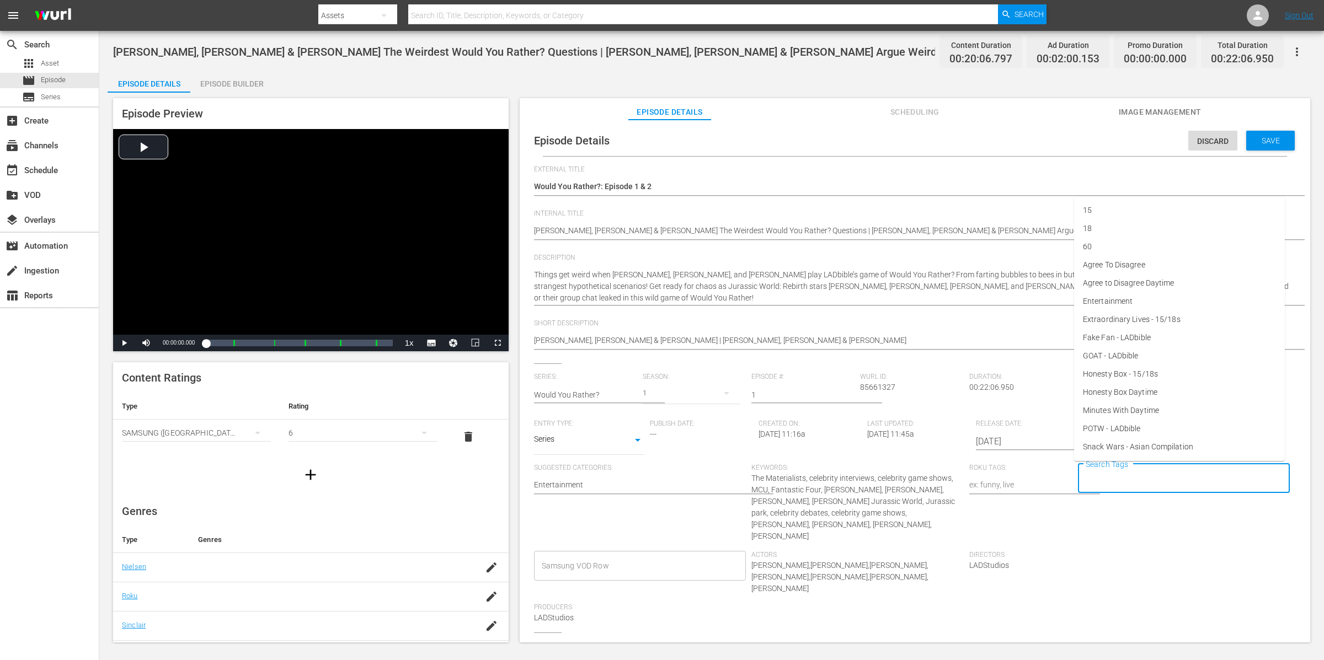
paste input "OR_WYR00002"
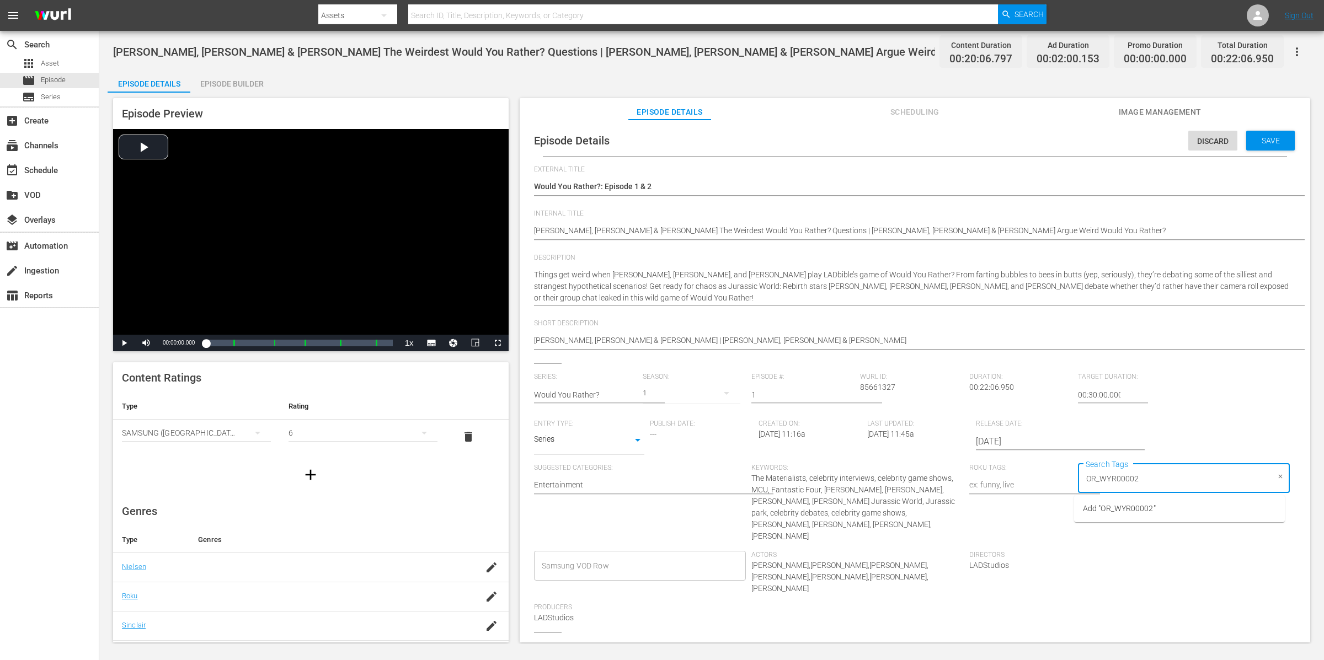
drag, startPoint x: 1147, startPoint y: 480, endPoint x: 1087, endPoint y: 470, distance: 60.3
click at [1089, 469] on input "OR_WYR00002" at bounding box center [1176, 479] width 186 height 20
type input "Would you rather - LADbible"
click at [1111, 505] on span "Add "Would you rather - LADbible"" at bounding box center [1141, 509] width 116 height 12
click at [1266, 138] on span "Save" at bounding box center [1271, 140] width 36 height 9
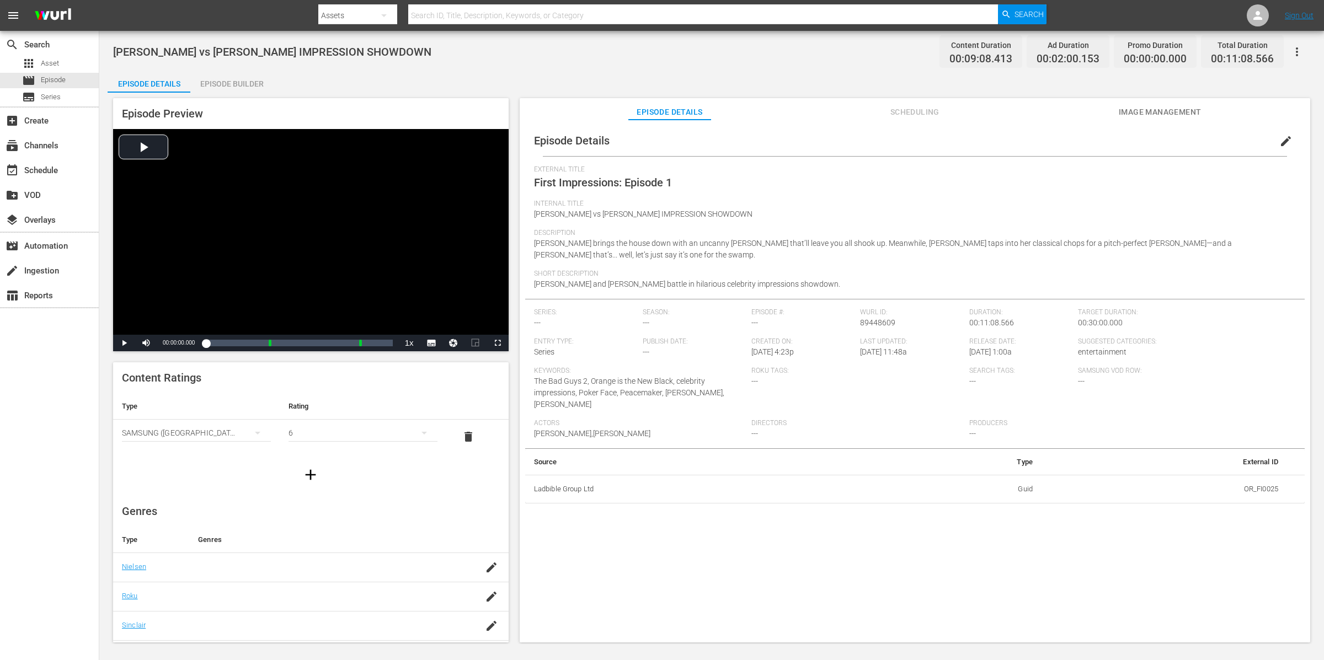
click at [1279, 141] on span "edit" at bounding box center [1285, 141] width 13 height 13
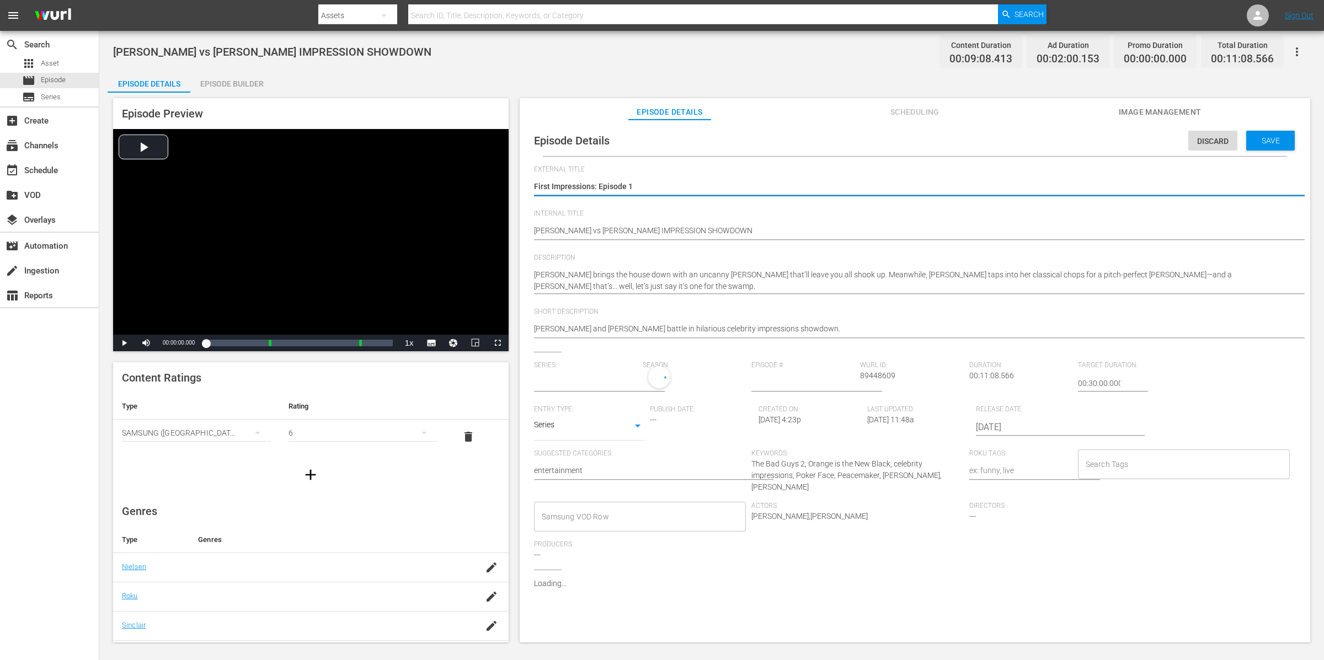
type input "No Series"
click at [1121, 467] on input "Search Tags" at bounding box center [1176, 467] width 186 height 20
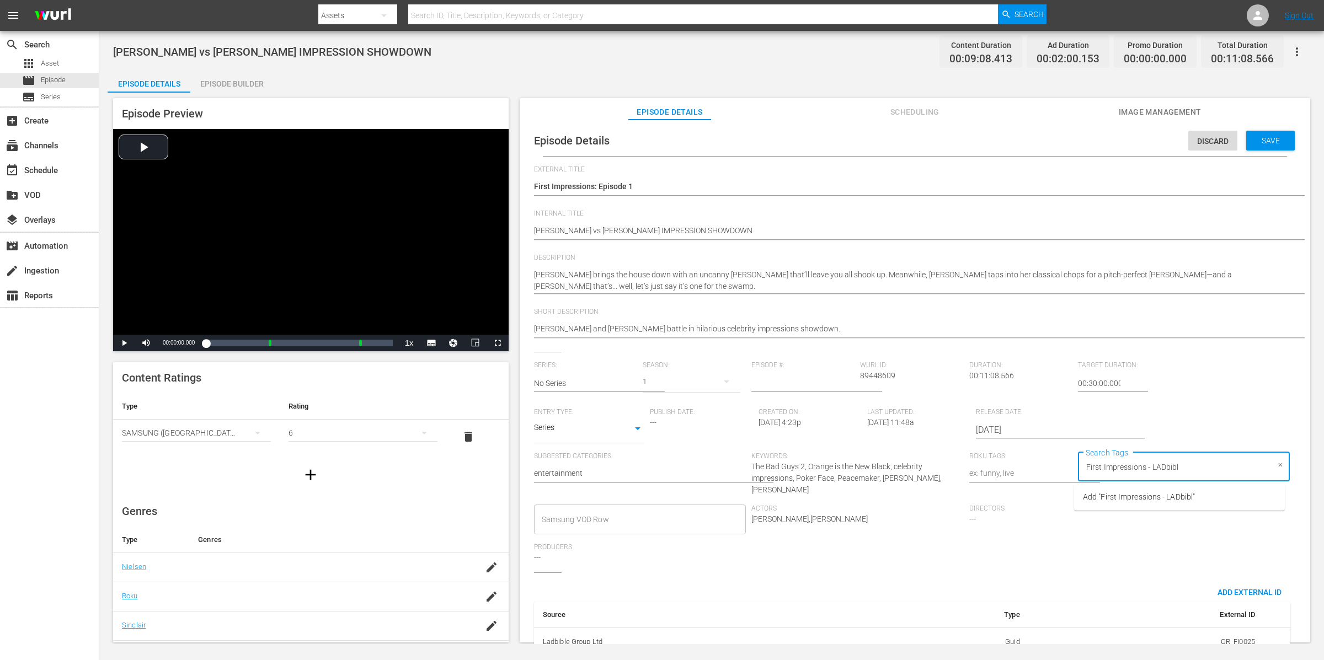
type input "First Impressions - LADbible"
click at [1116, 487] on ul "Add "First Impressions - LADbible"" at bounding box center [1179, 497] width 211 height 27
drag, startPoint x: 1120, startPoint y: 492, endPoint x: 1127, endPoint y: 481, distance: 13.2
click at [1120, 492] on span "Add "First Impressions - LADbible"" at bounding box center [1141, 497] width 116 height 12
drag, startPoint x: 1255, startPoint y: 136, endPoint x: 1259, endPoint y: 154, distance: 18.5
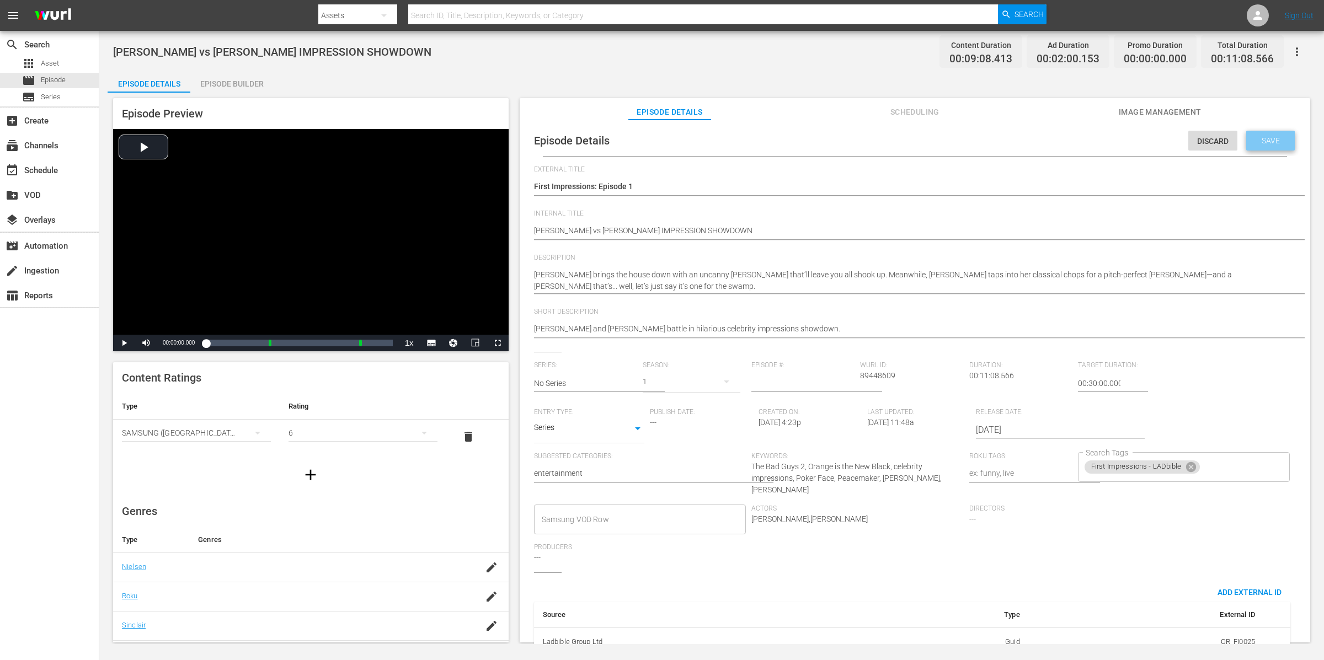
click at [1255, 136] on span "Save" at bounding box center [1271, 140] width 36 height 9
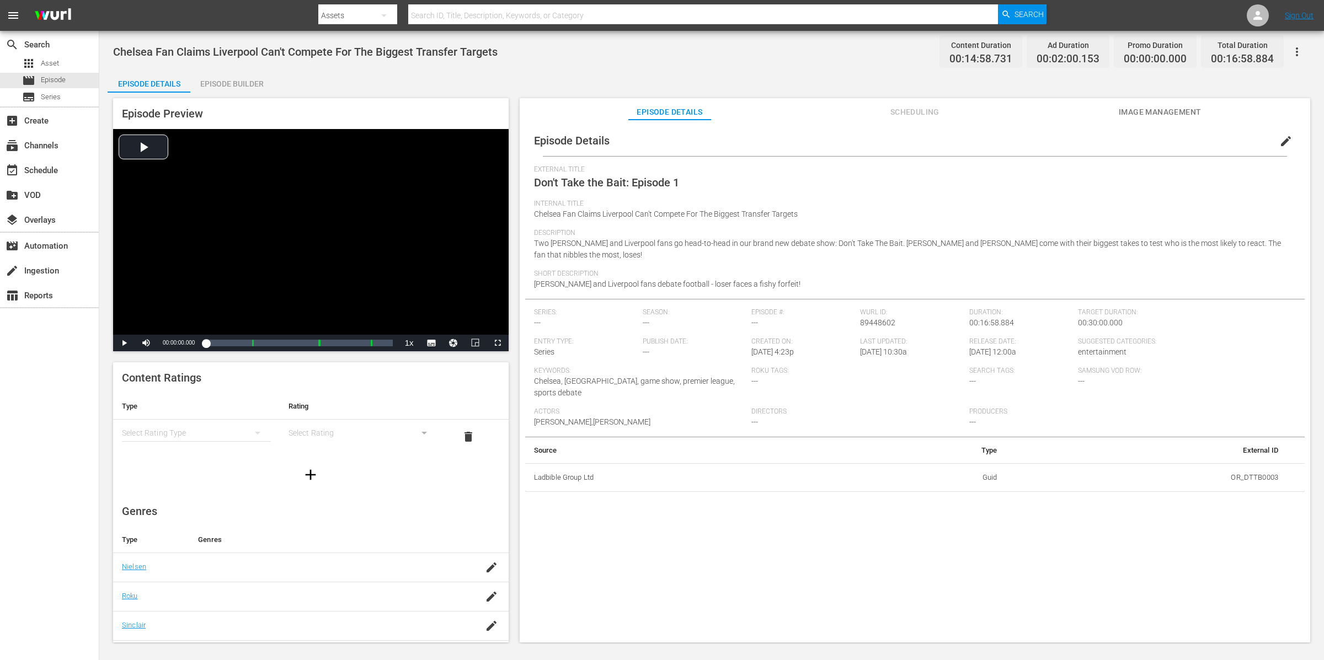
click at [1281, 139] on span "edit" at bounding box center [1285, 141] width 13 height 13
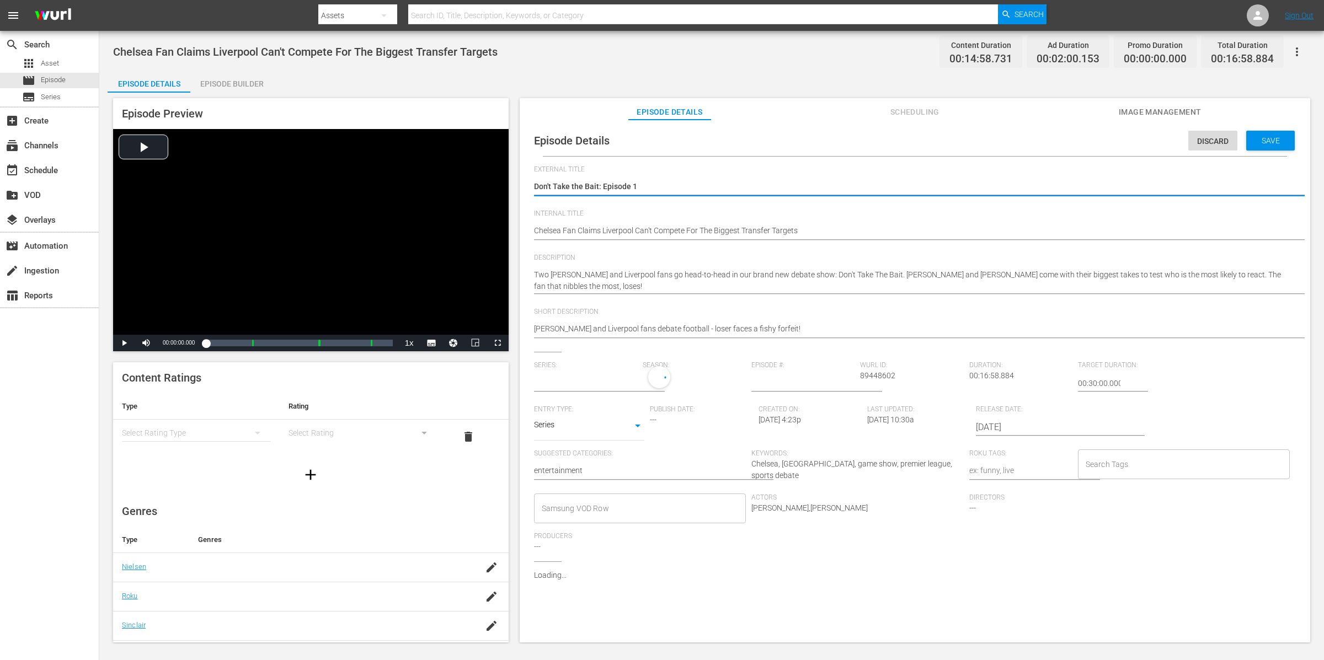
type input "No Series"
click at [1113, 452] on div "Search Tags" at bounding box center [1184, 467] width 212 height 30
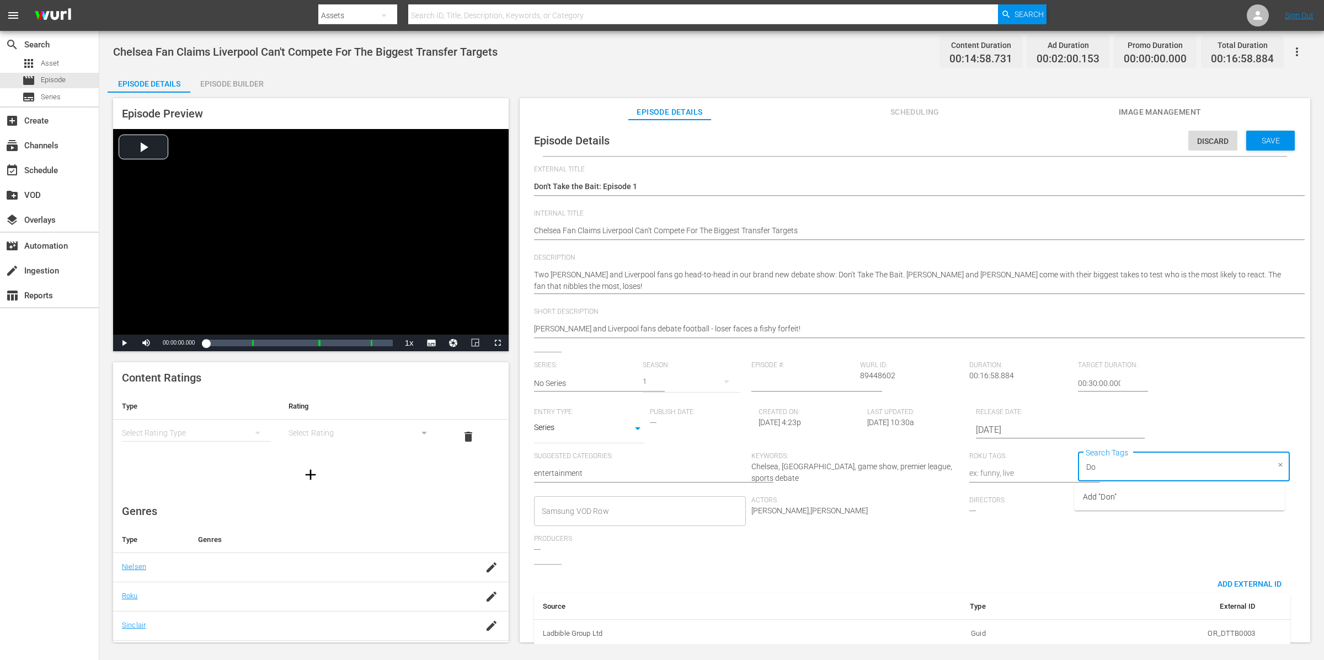
type input "D"
type input "Take the Bait - LADbible"
click at [1117, 498] on span "Add "Take the Bait - LADbible"" at bounding box center [1133, 497] width 101 height 12
click at [1255, 132] on div "Save" at bounding box center [1270, 141] width 49 height 20
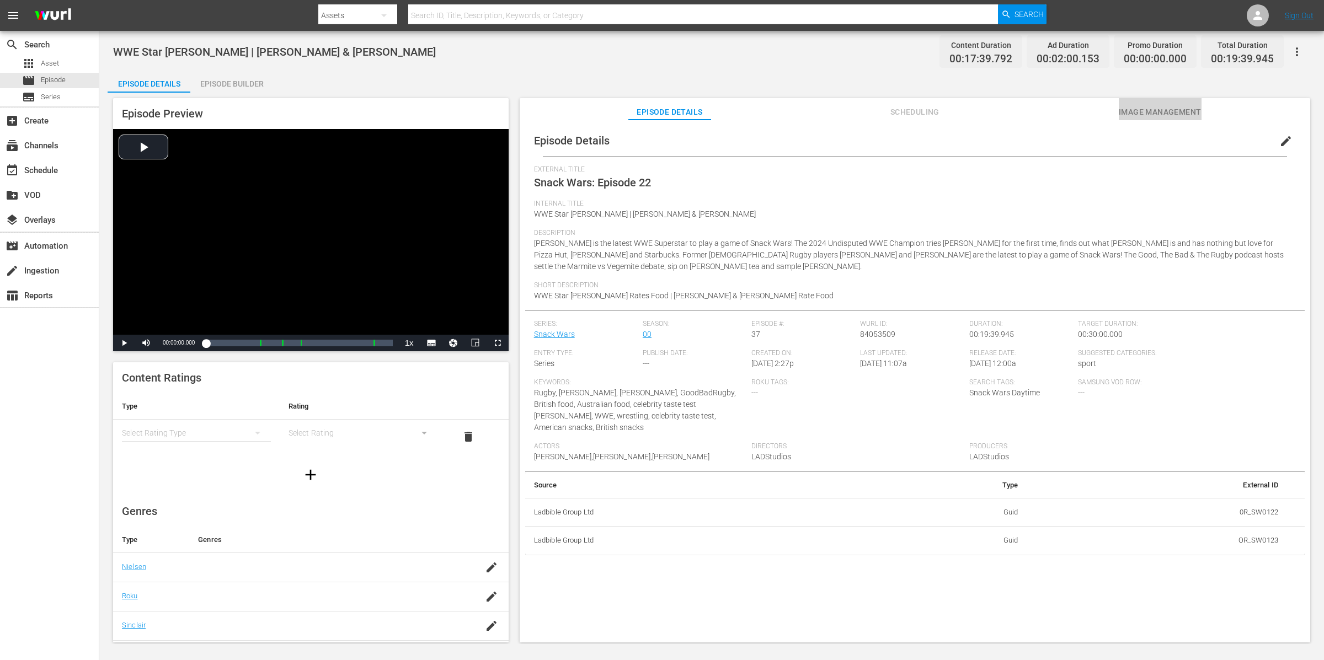
click at [1151, 115] on span "Image Management" at bounding box center [1160, 112] width 83 height 14
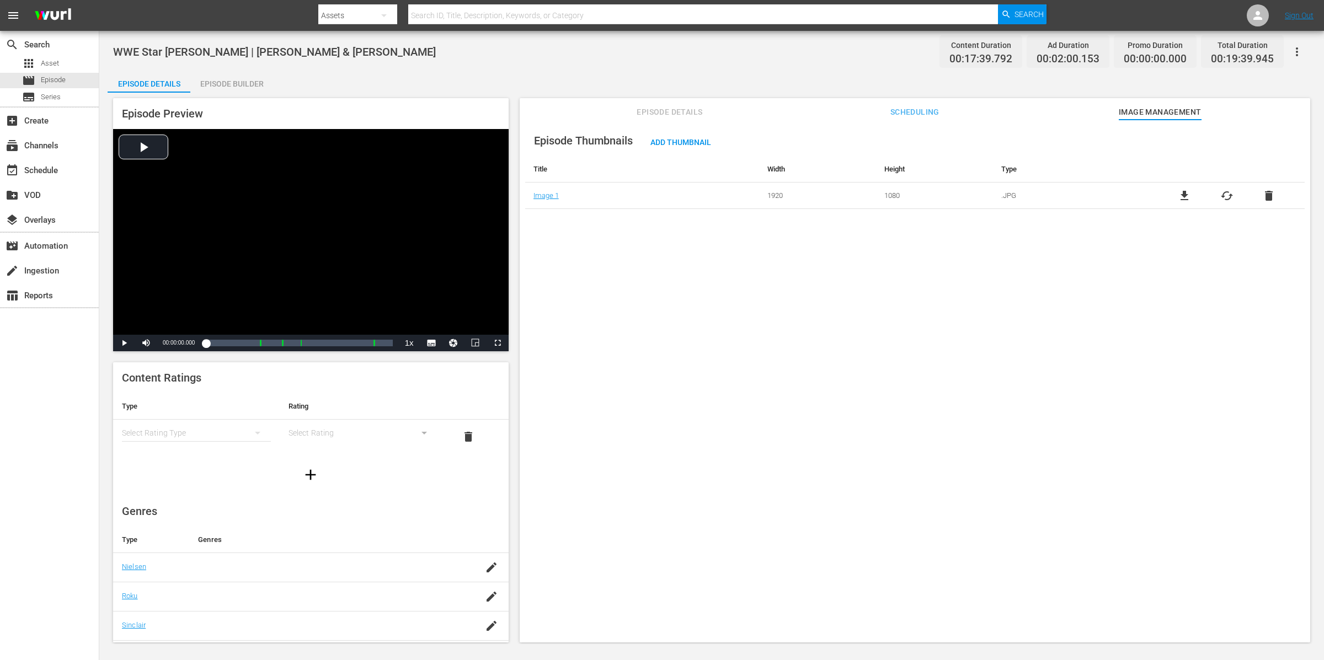
click at [675, 113] on span "Episode Details" at bounding box center [669, 112] width 83 height 14
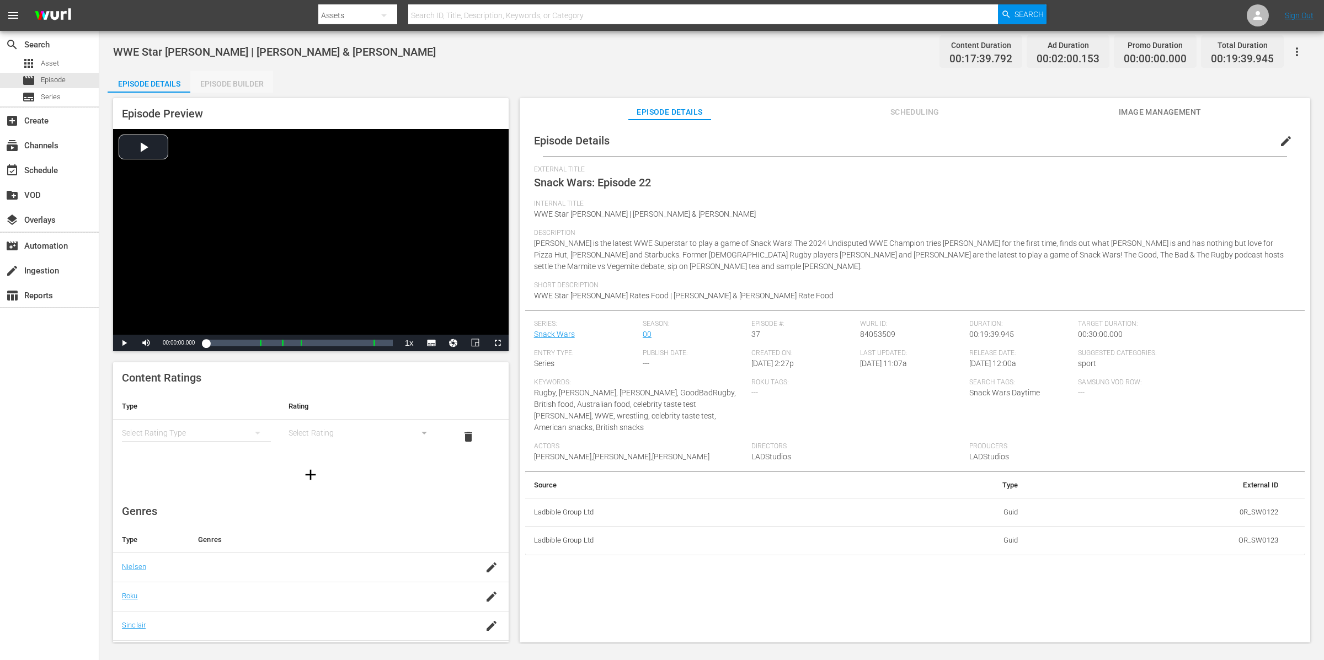
click at [223, 73] on div "Episode Builder" at bounding box center [231, 84] width 83 height 26
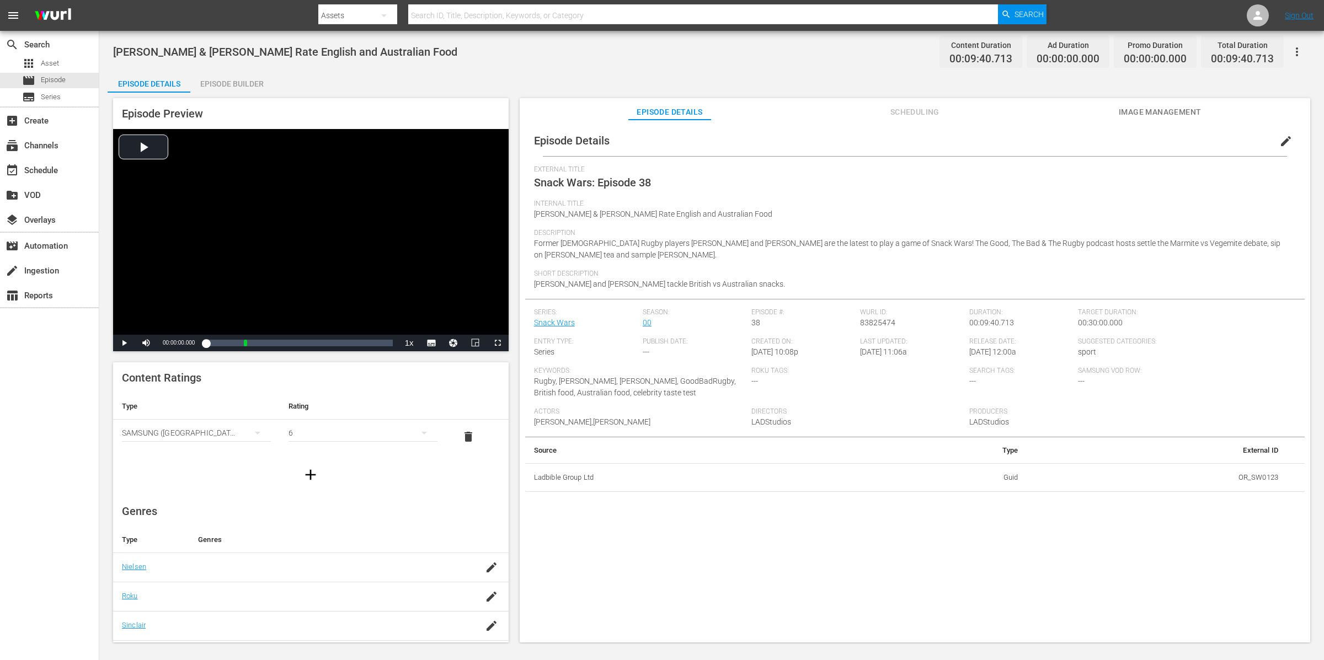
click at [249, 77] on div "Episode Builder" at bounding box center [231, 84] width 83 height 26
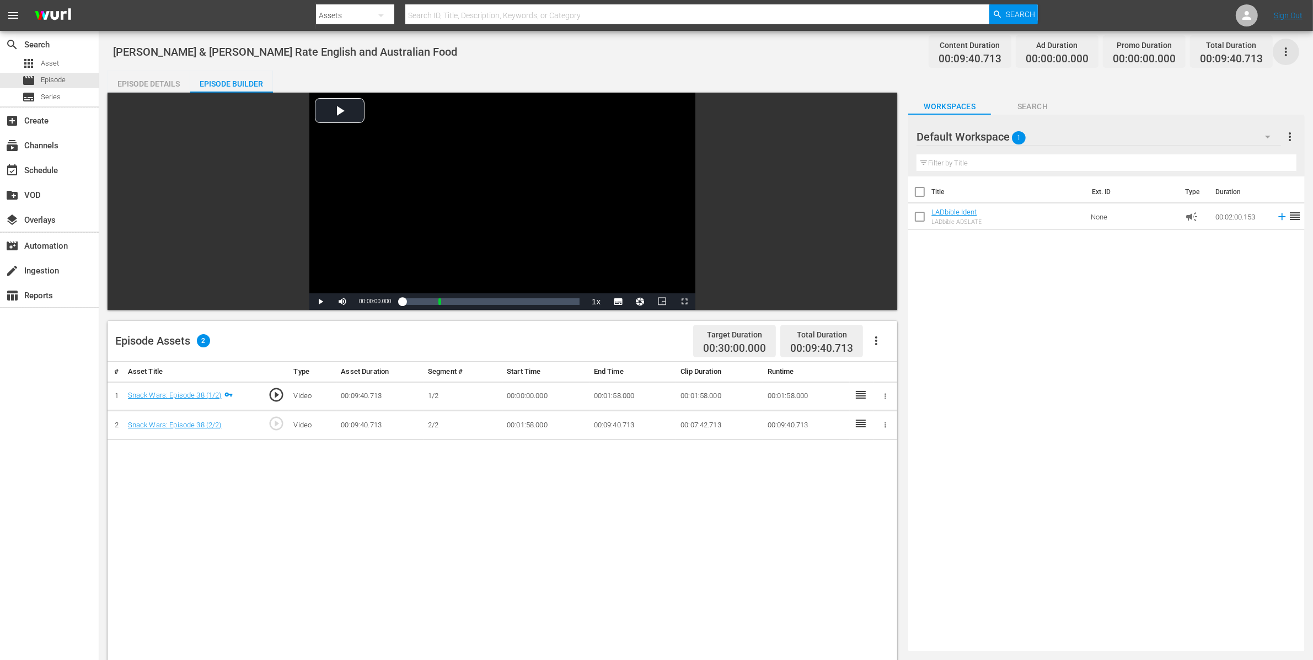
click at [1286, 51] on icon "button" at bounding box center [1286, 51] width 2 height 9
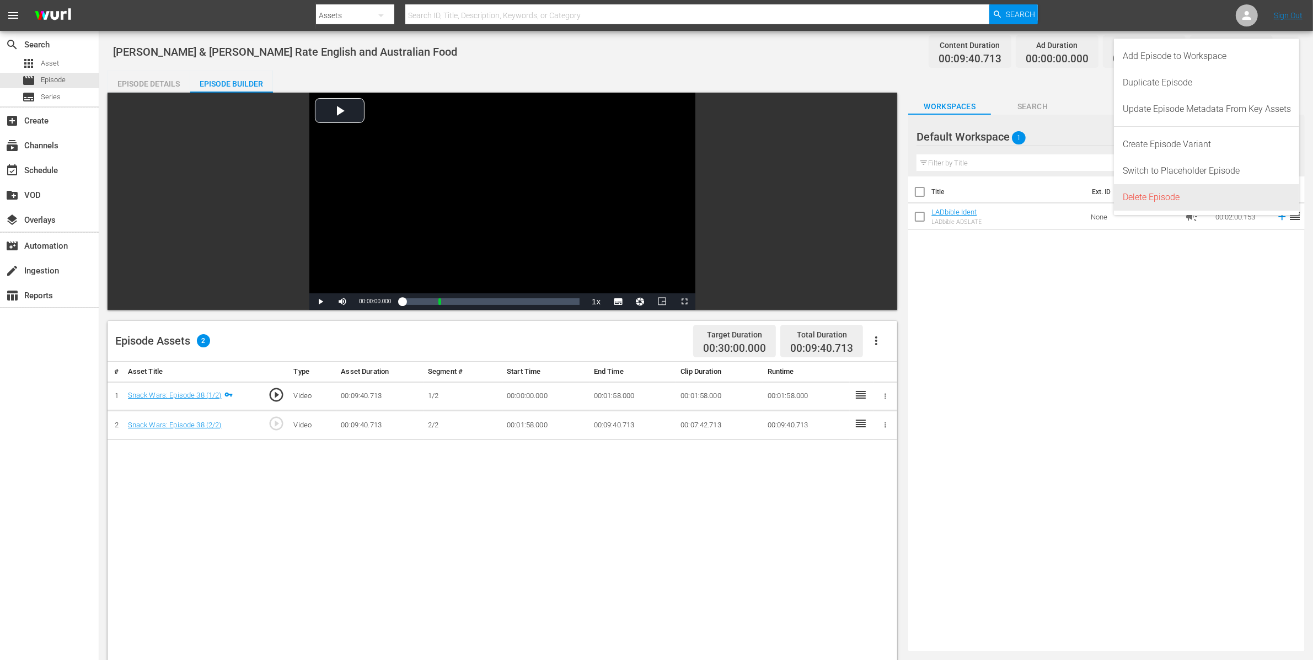
click at [1210, 196] on div "Delete Episode" at bounding box center [1207, 197] width 168 height 26
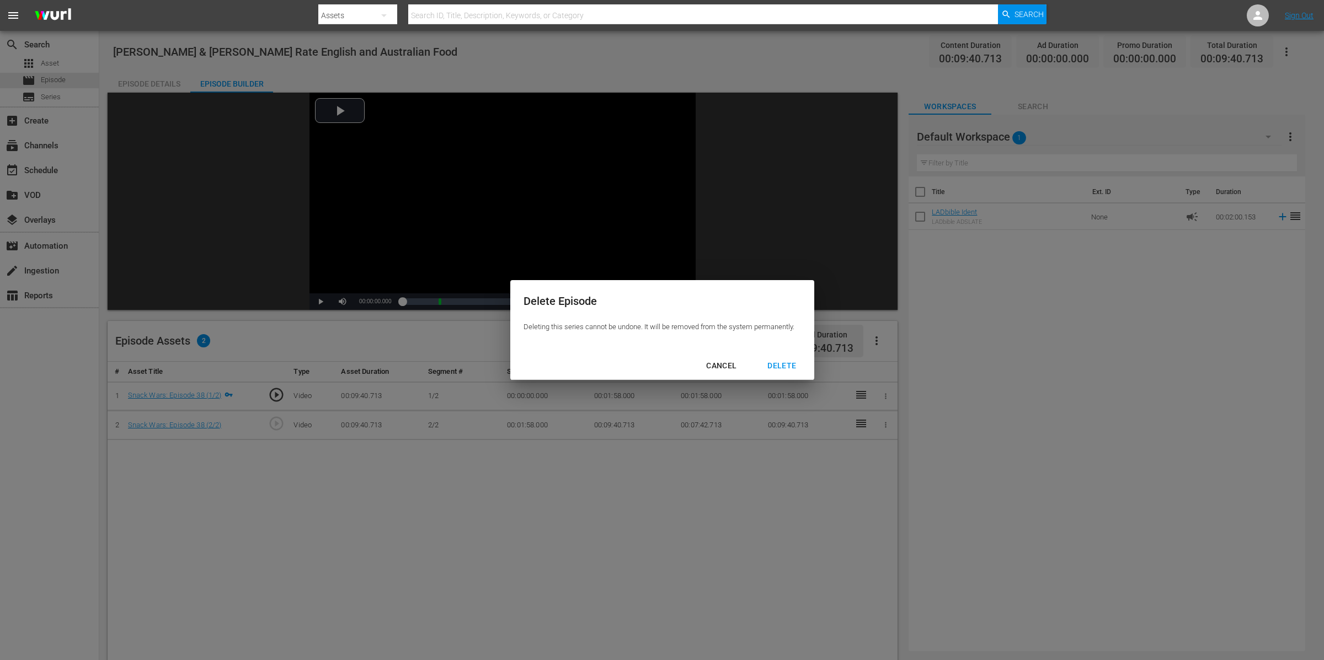
click at [799, 358] on div "CANCEL DELETE" at bounding box center [662, 365] width 304 height 29
click at [782, 366] on div "DELETE" at bounding box center [781, 366] width 46 height 14
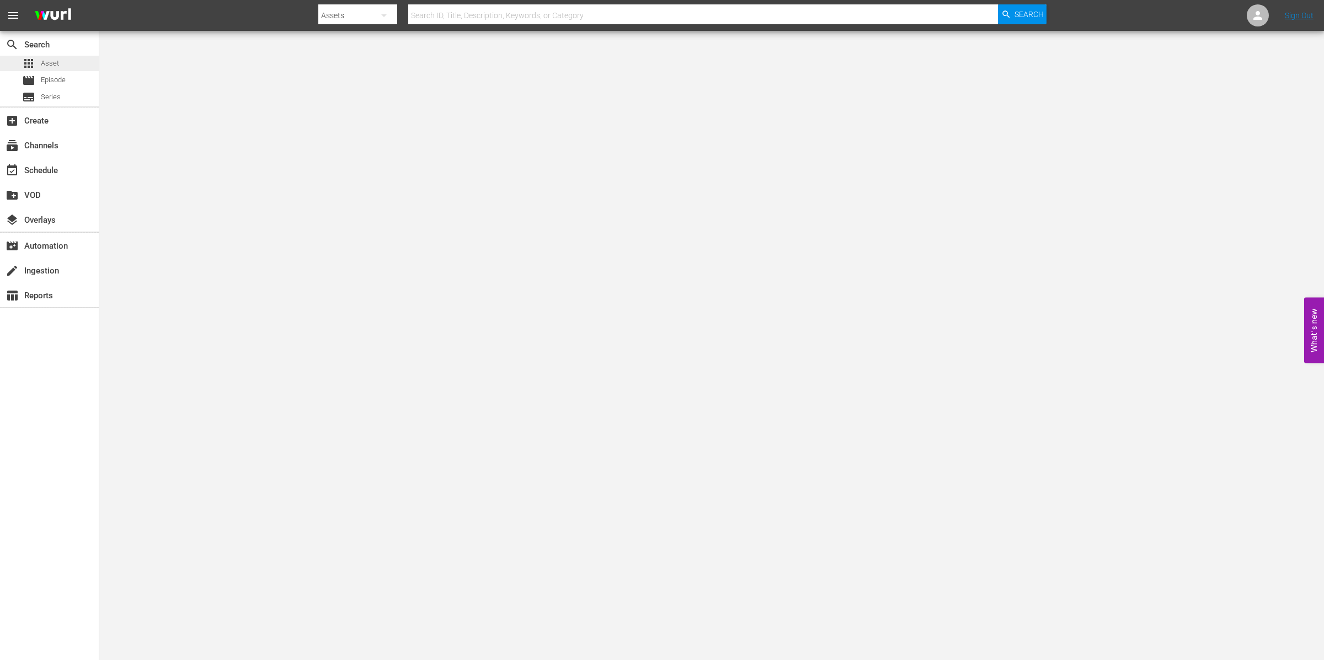
click at [64, 67] on div "apps Asset" at bounding box center [49, 63] width 99 height 15
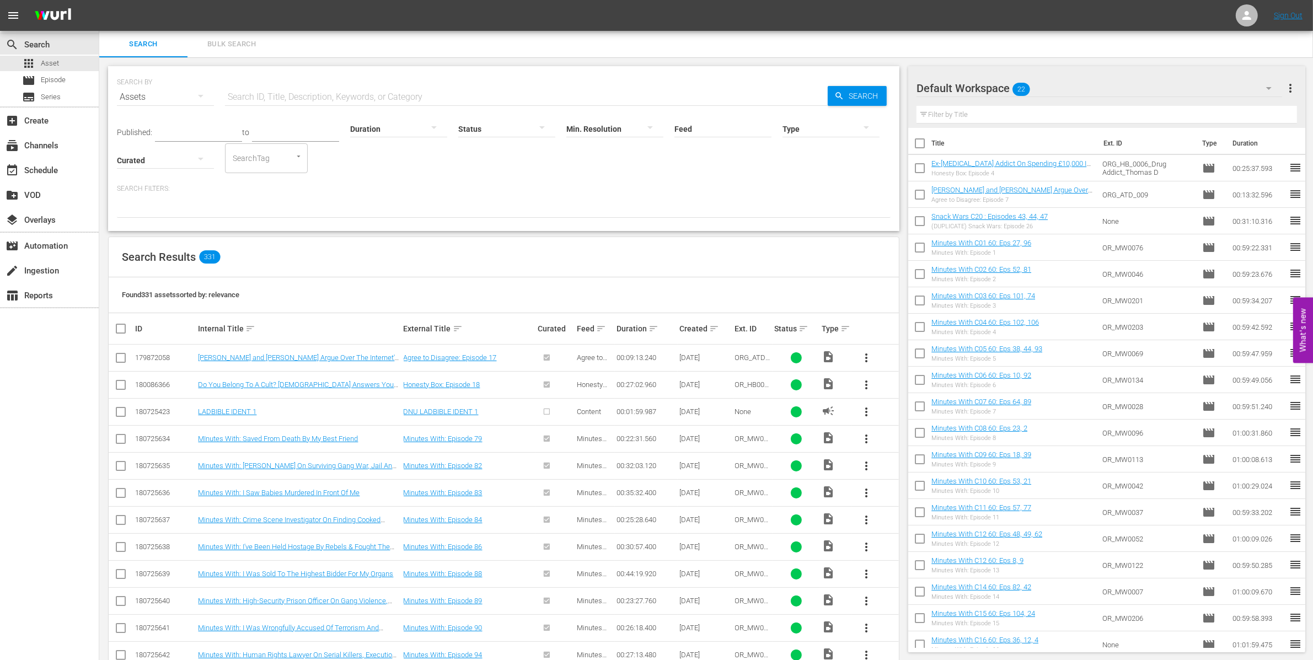
click at [250, 98] on input "text" at bounding box center [526, 97] width 603 height 26
paste input "OR_SW0024"
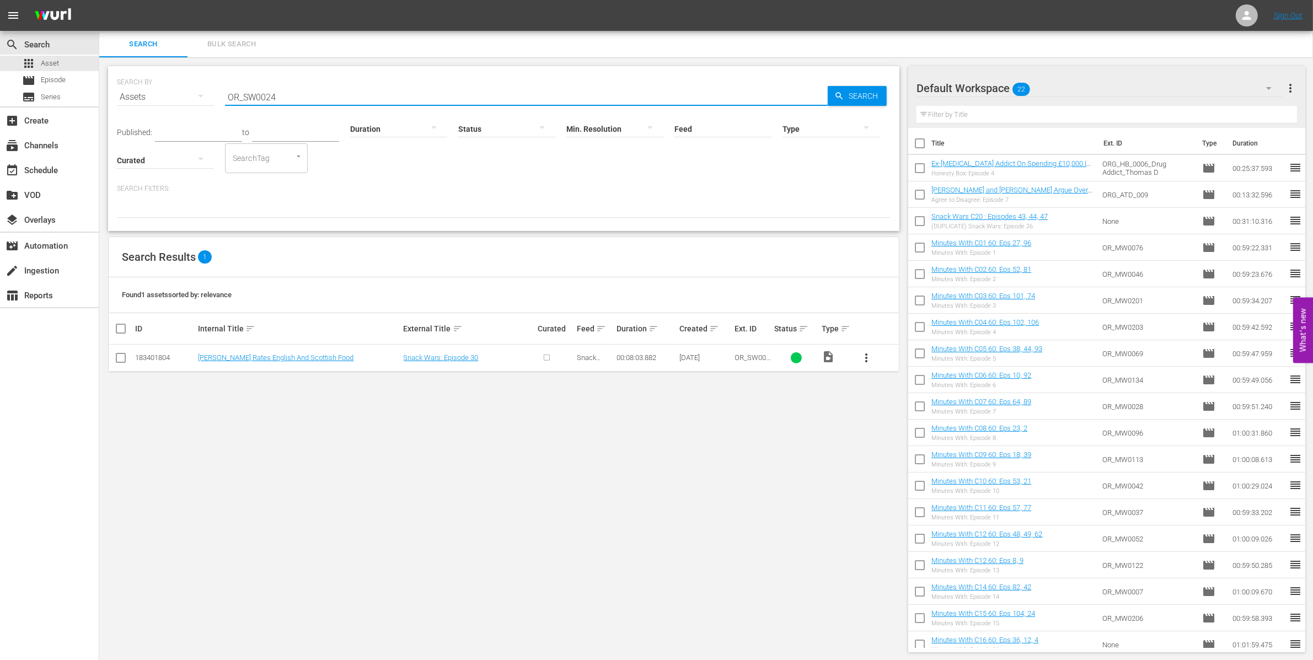
type input "OR_SW0024"
click at [854, 366] on button "more_vert" at bounding box center [866, 358] width 26 height 26
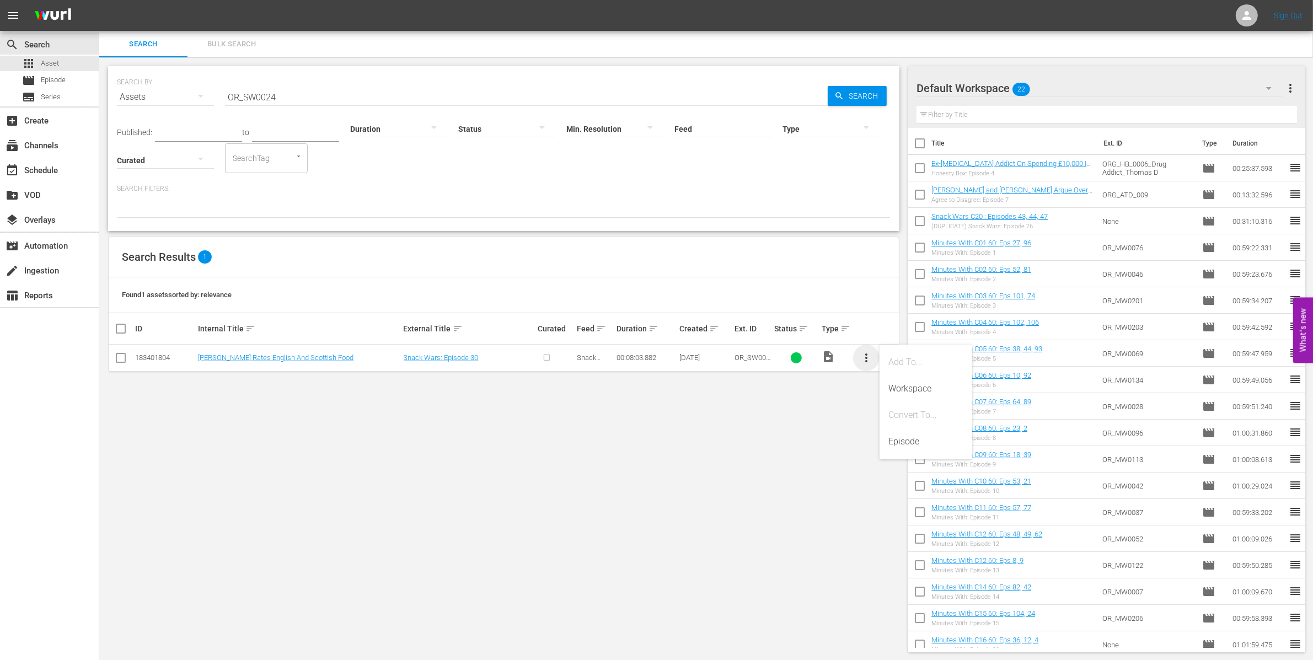
click at [860, 360] on span "more_vert" at bounding box center [866, 357] width 13 height 13
click at [903, 383] on div "Workspace" at bounding box center [926, 389] width 75 height 26
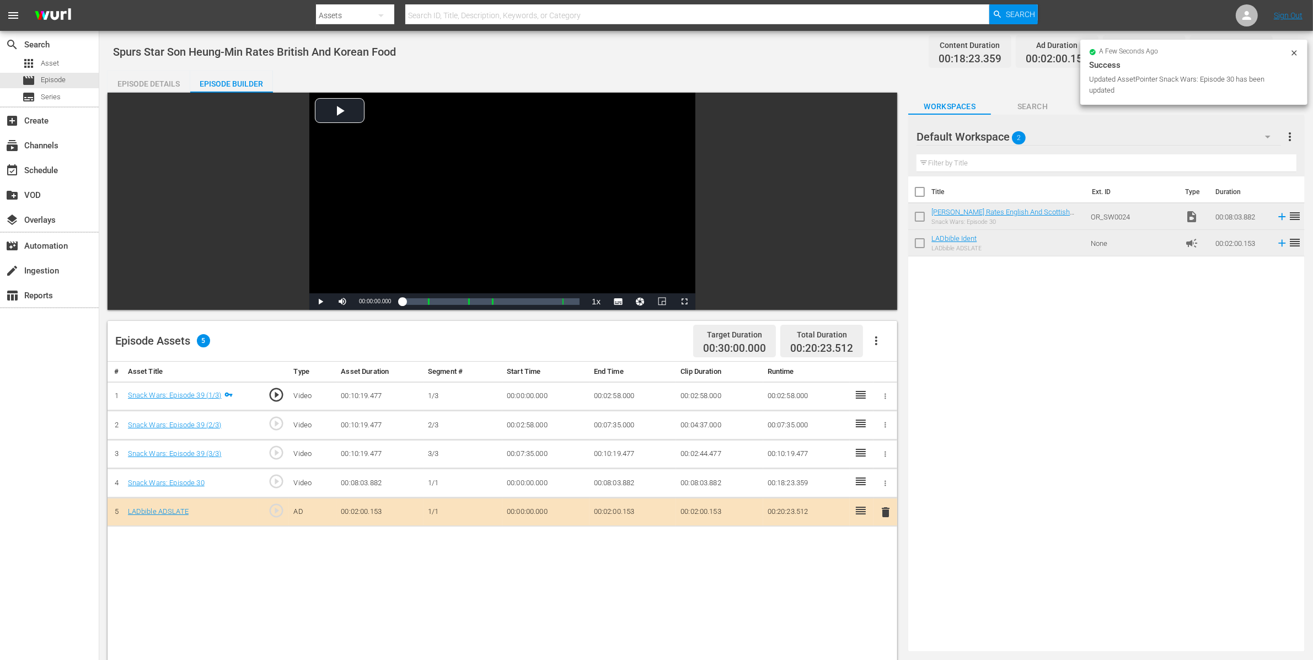
click at [887, 484] on icon "button" at bounding box center [885, 483] width 8 height 8
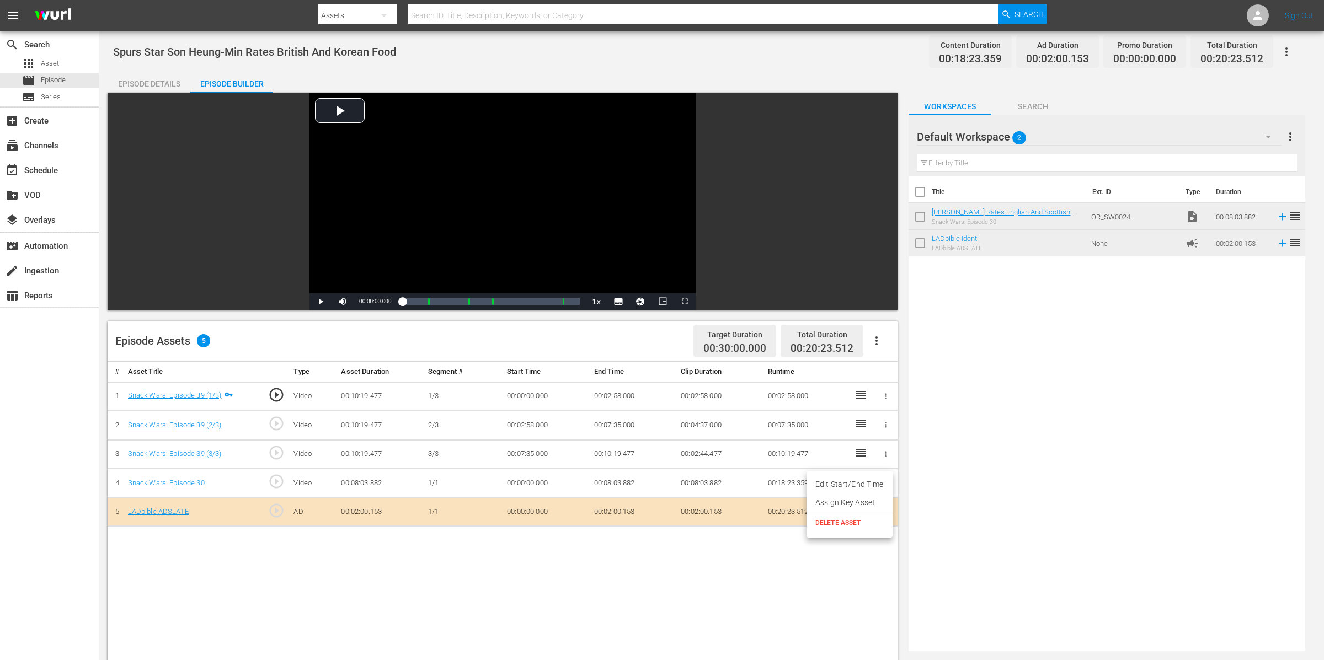
click at [882, 499] on li "Assign Key Asset" at bounding box center [849, 503] width 86 height 18
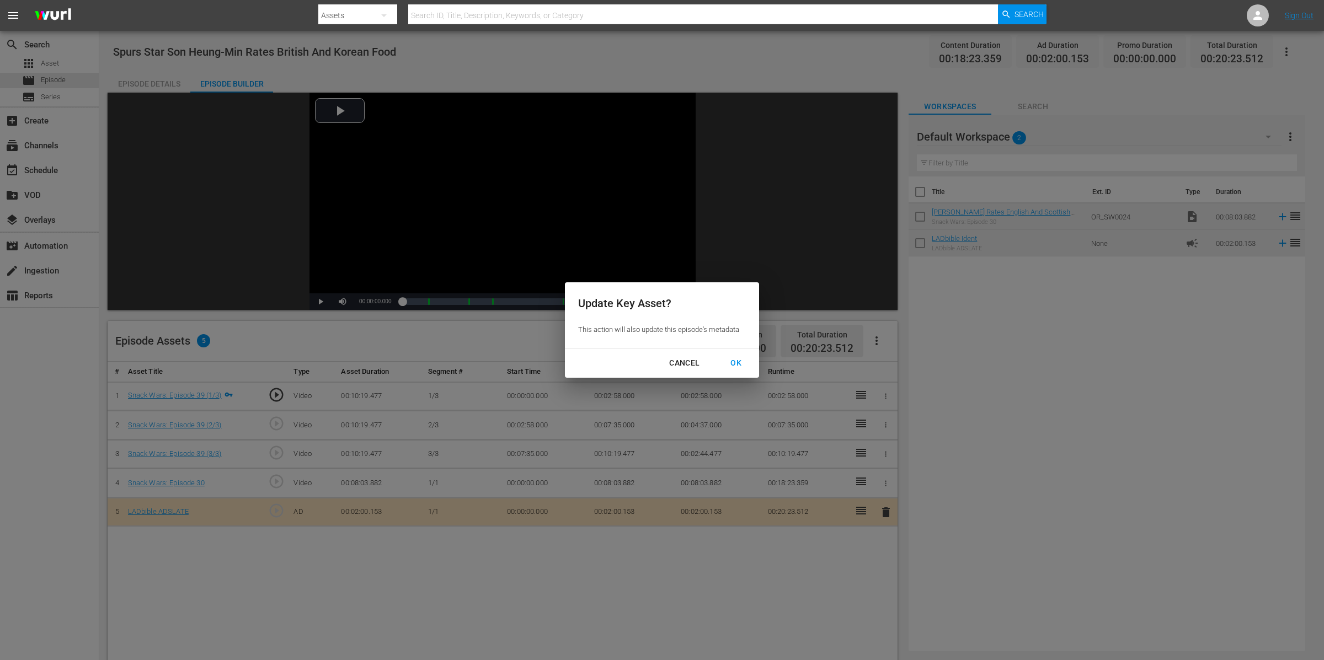
click at [746, 365] on div "OK" at bounding box center [735, 363] width 29 height 14
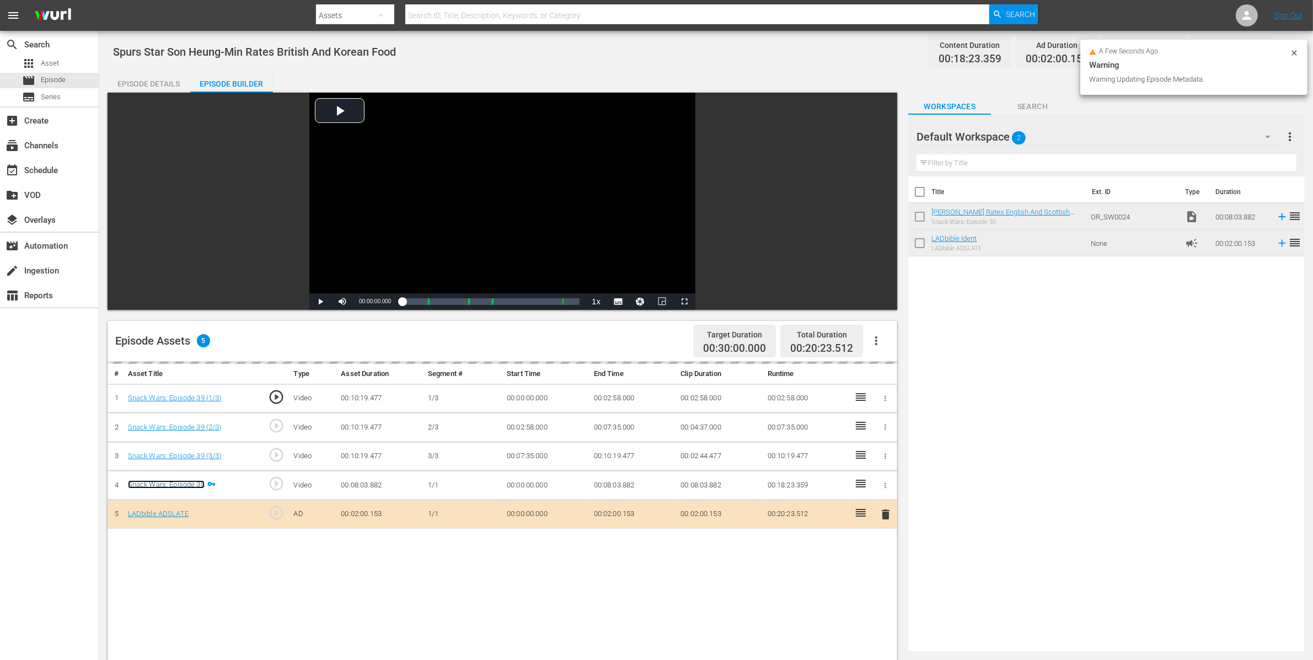
click at [192, 485] on link "Snack Wars: Episode 30" at bounding box center [166, 484] width 77 height 8
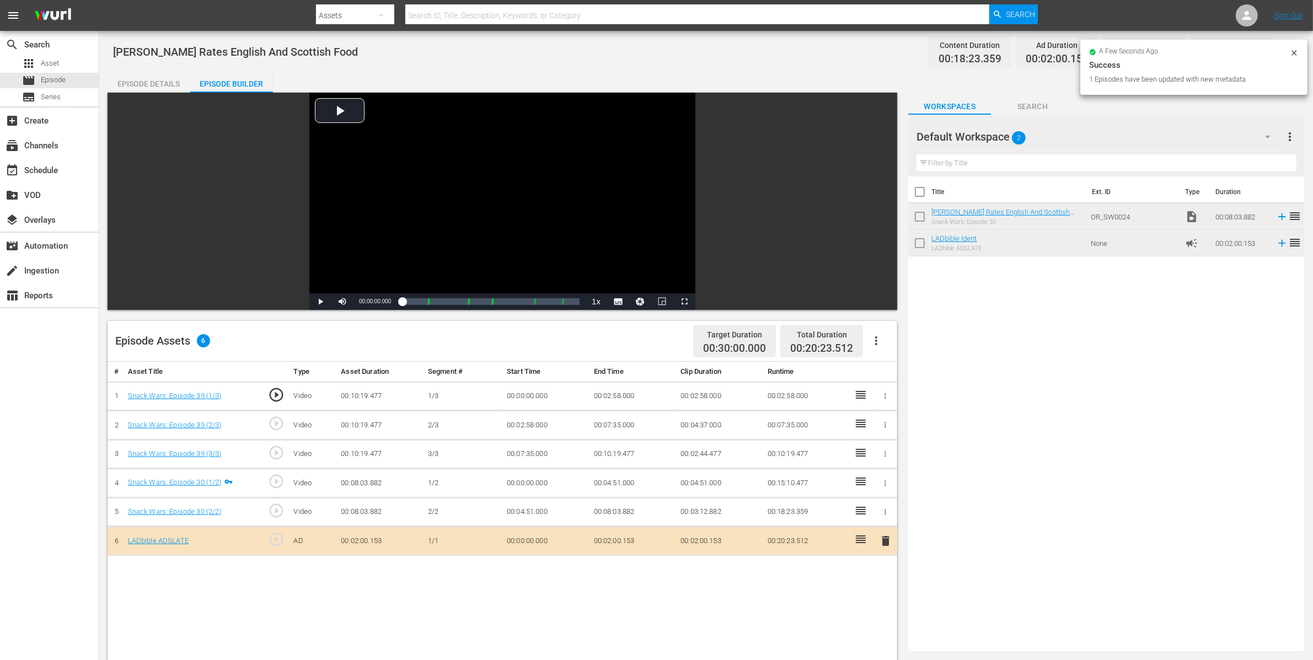
click at [886, 397] on icon "button" at bounding box center [885, 396] width 8 height 8
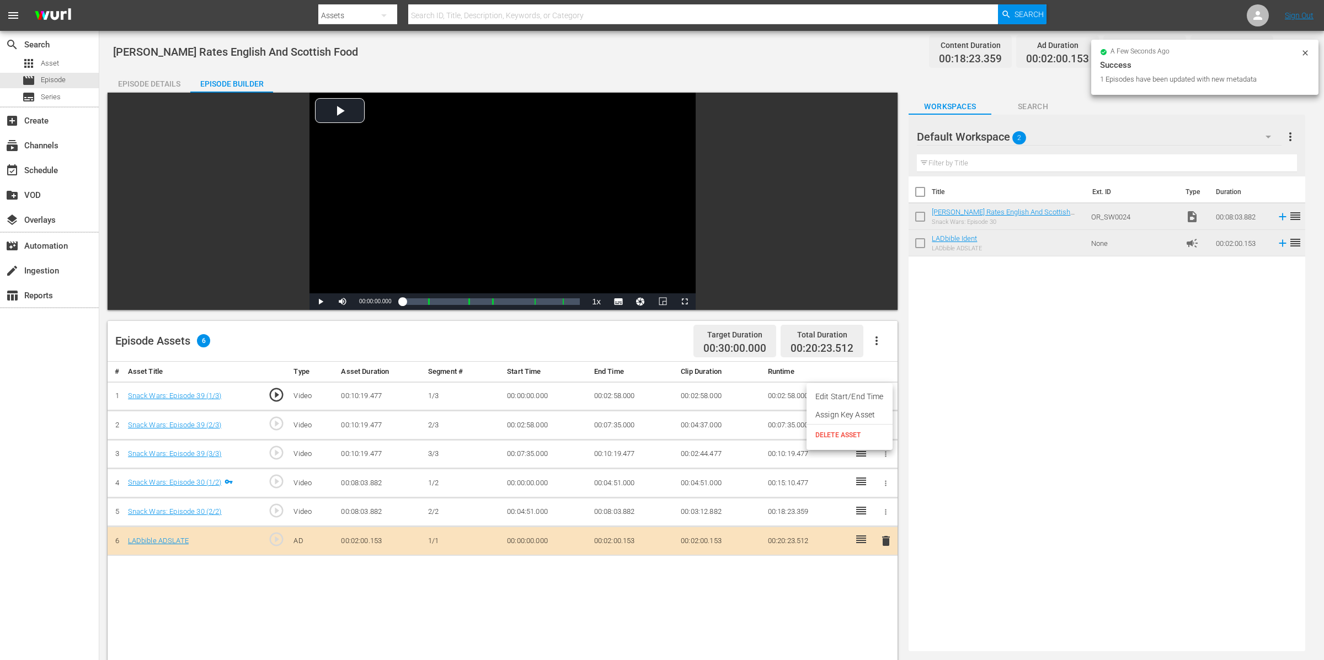
click at [882, 414] on li "Assign Key Asset" at bounding box center [849, 415] width 86 height 18
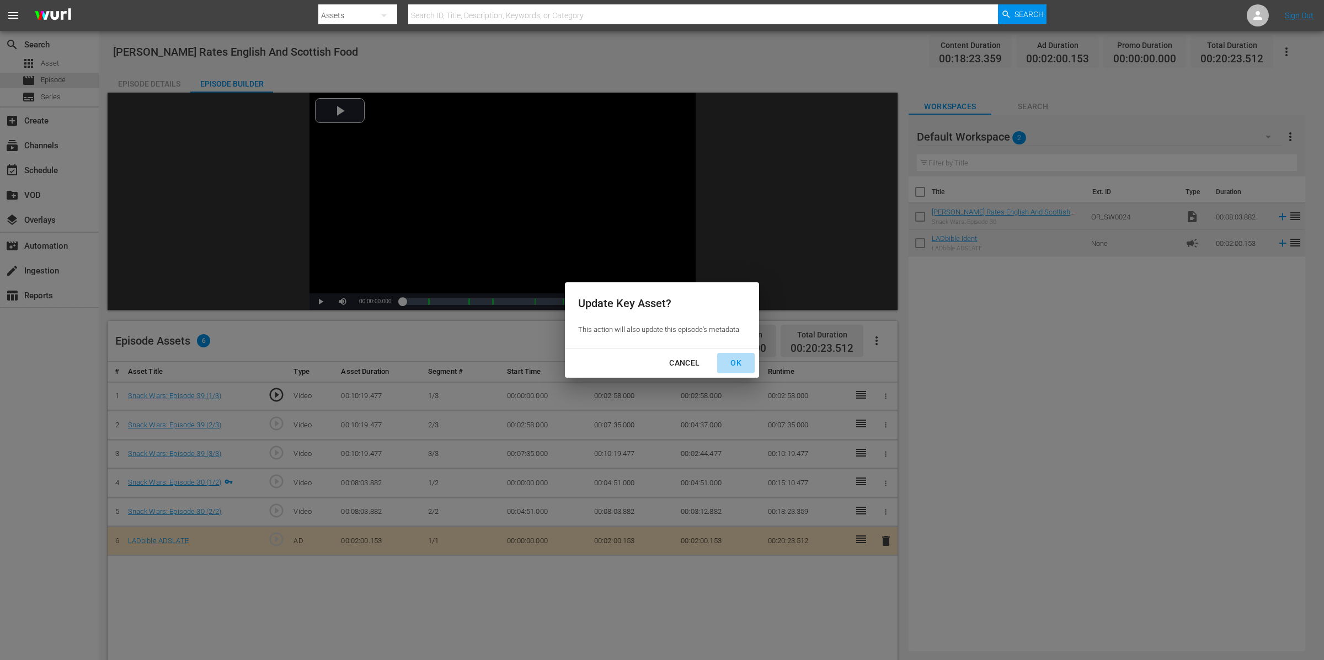
click at [736, 362] on div "OK" at bounding box center [735, 363] width 29 height 14
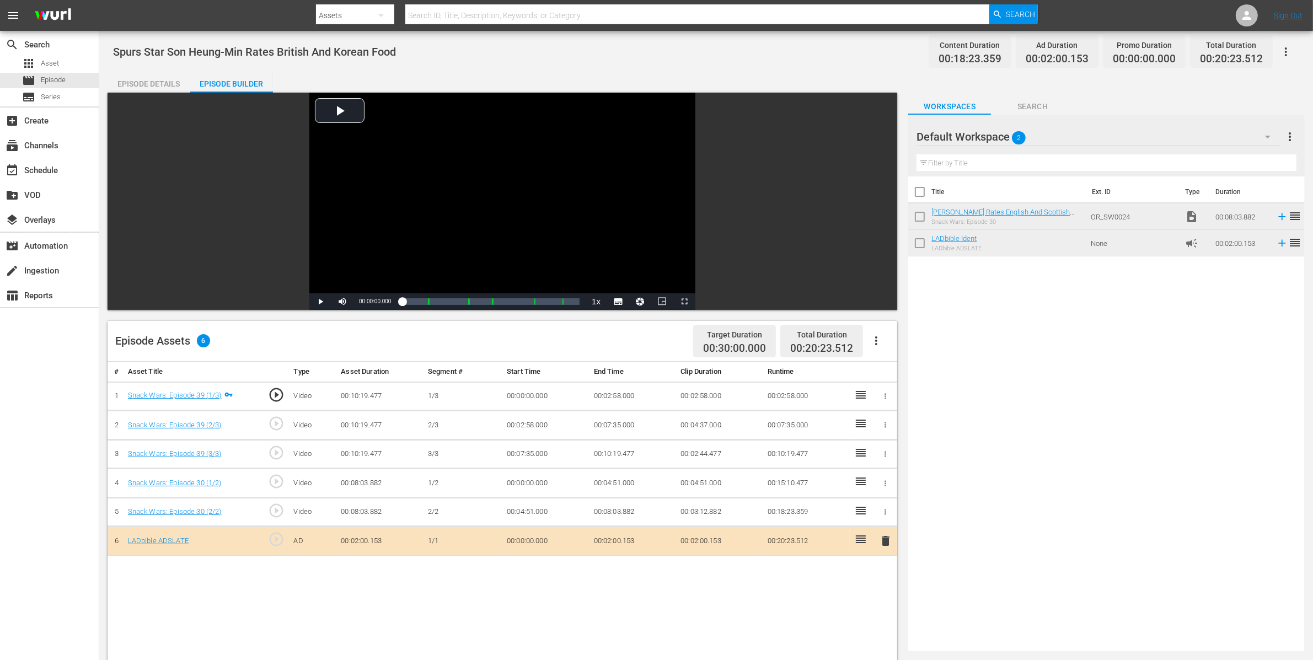
click at [154, 85] on div "Episode Details" at bounding box center [149, 84] width 83 height 26
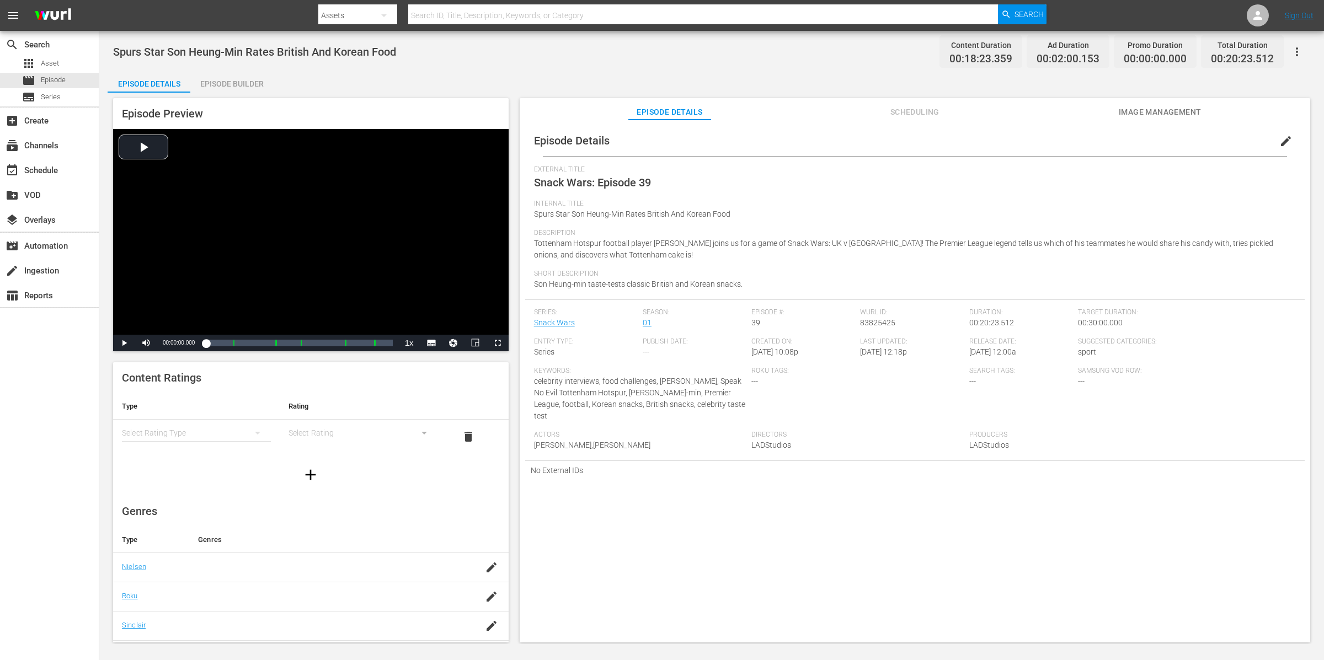
click at [1281, 141] on span "edit" at bounding box center [1285, 141] width 13 height 13
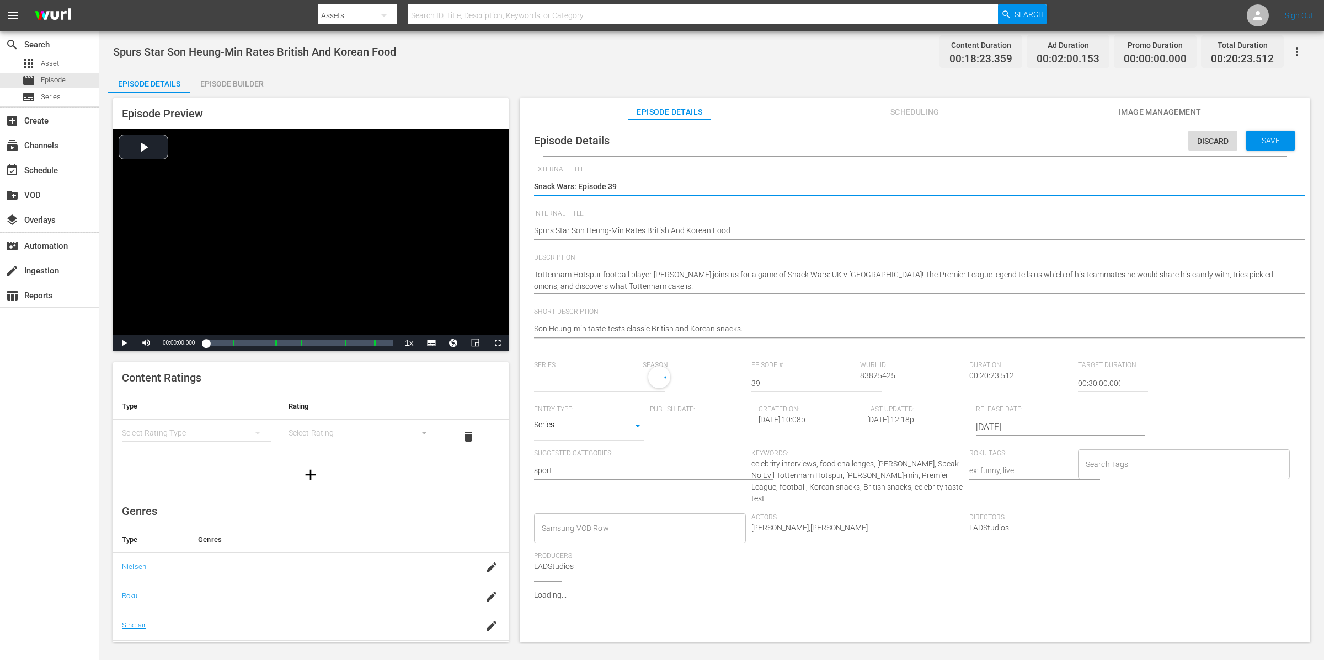
type input "Snack Wars"
click at [769, 189] on textarea "Snack Wars: Episode 39" at bounding box center [912, 187] width 756 height 13
type textarea "Snack Wars: Episode 3"
type textarea "Snack Wars: Episode"
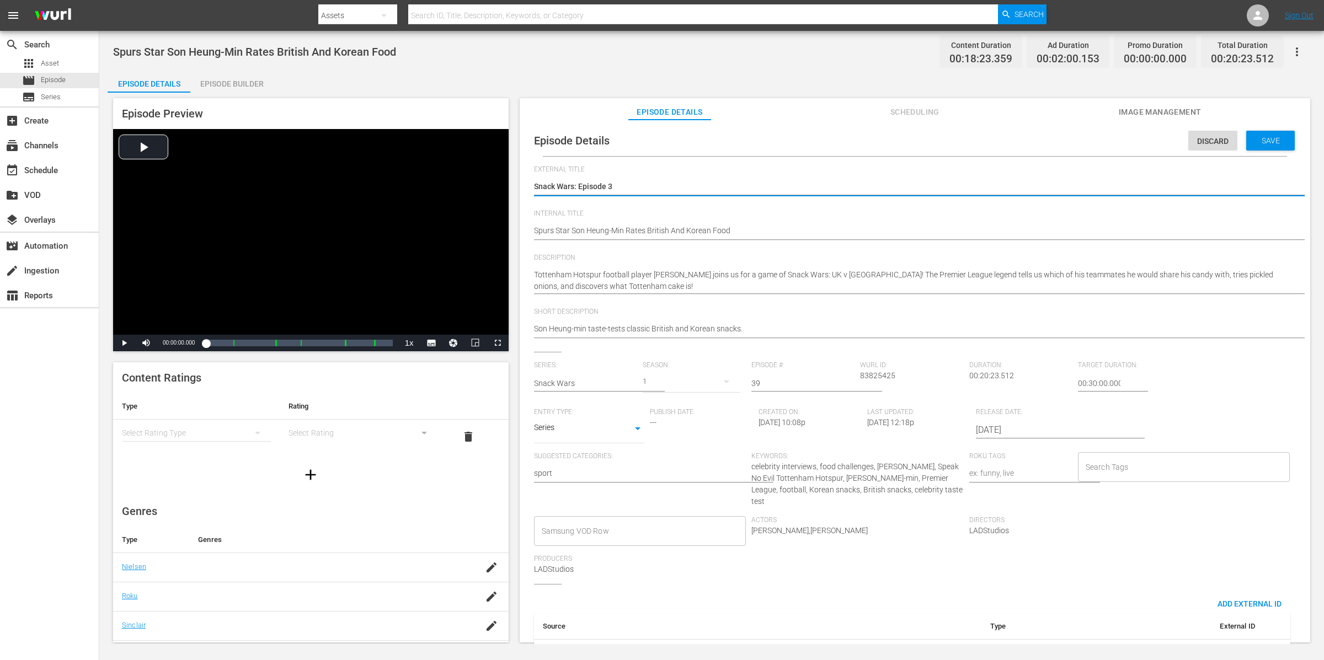
type textarea "Snack Wars: Episode"
type textarea "Snack Wars: Episode 2"
type textarea "Snack Wars: Episode 23"
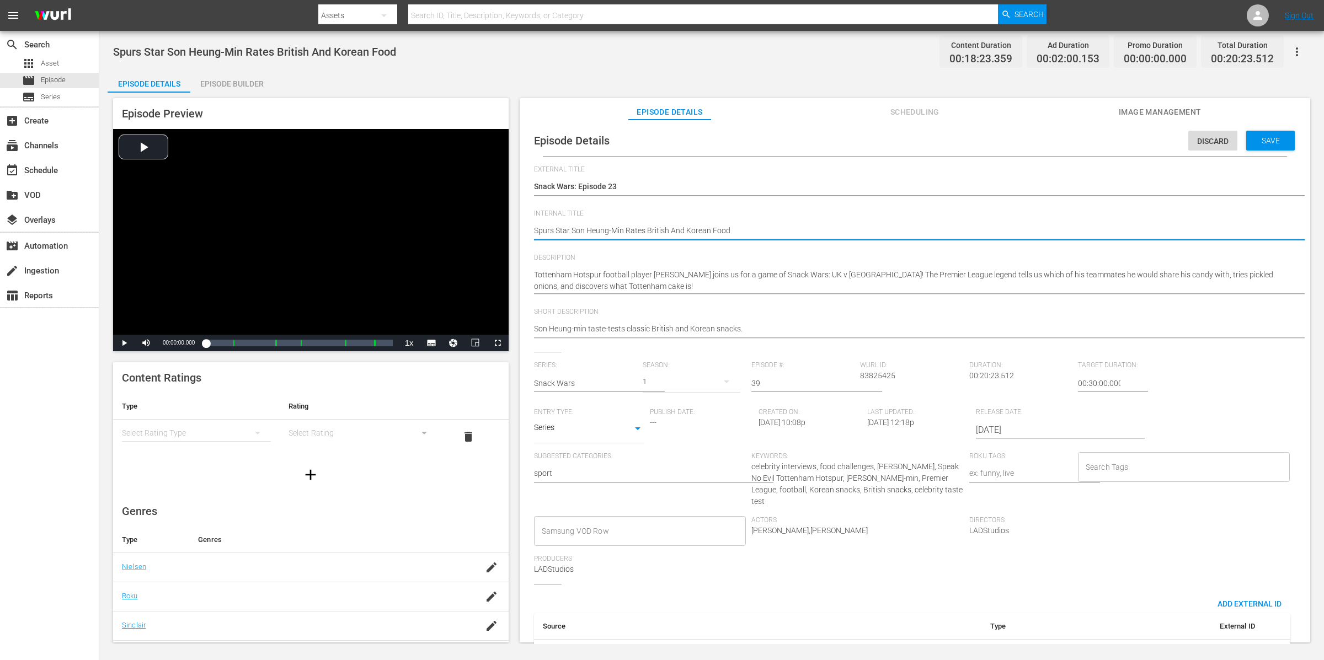
type textarea "Spurs Star Son Heung-Min Rates British And Korean Food"
type textarea "Spurs Star Son Heung-Min Rates British And Korean Food |"
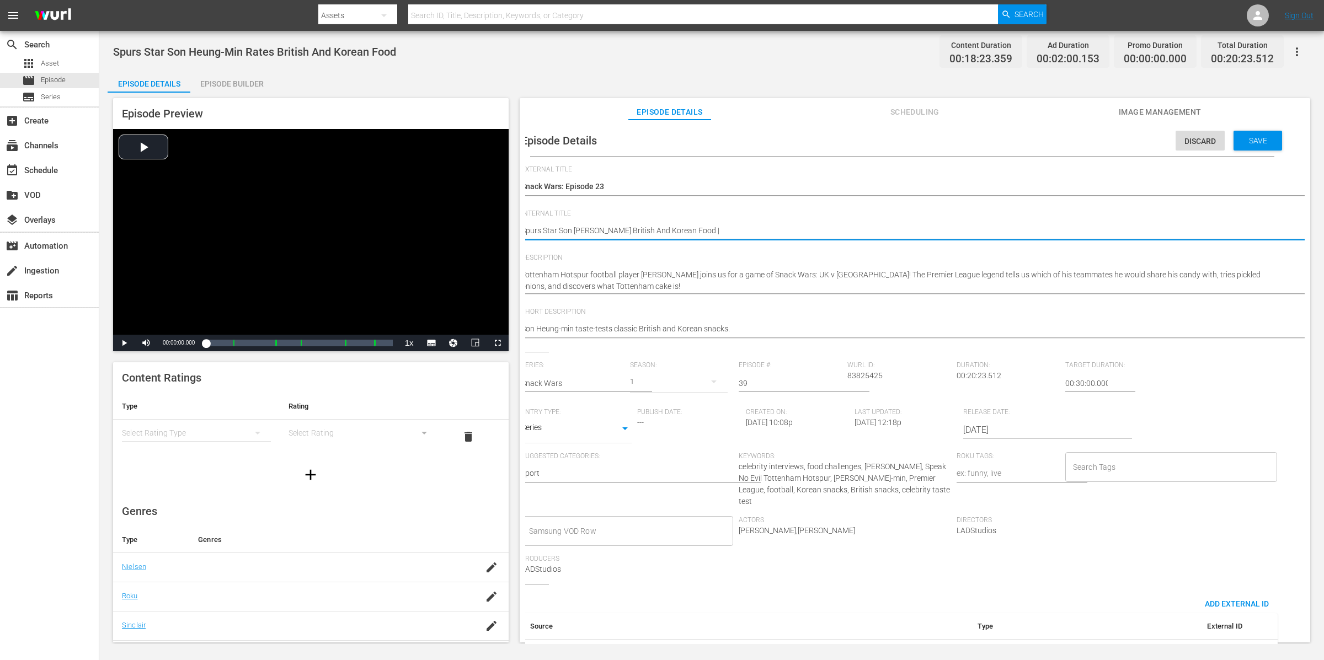
click at [753, 230] on textarea "Spurs Star Son Heung-Min Rates British And Korean Food" at bounding box center [899, 231] width 756 height 13
type textarea "Spurs Star Son Heung-Min Rates British And Korean Food |"
paste textarea "James McAvoy Rates English And Scottish Food"
type textarea "Spurs Star Son Heung-Min Rates British And Korean Food | James McAvoy Rates Eng…"
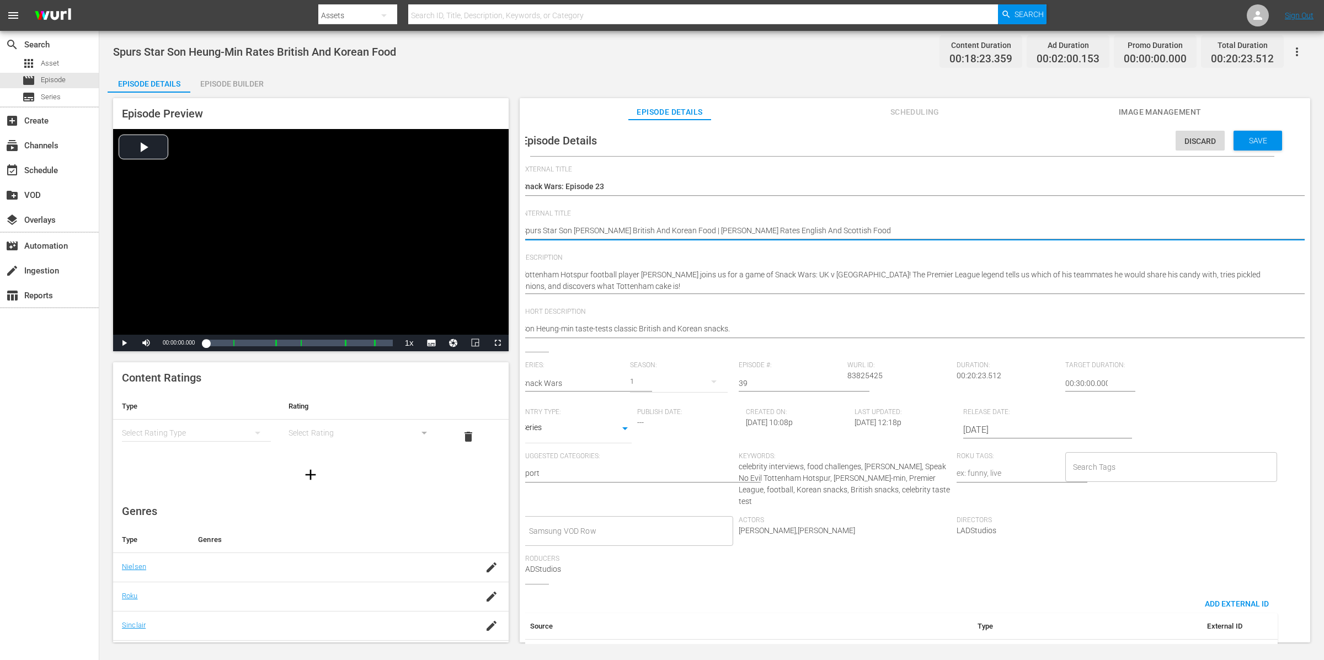
type textarea "Spurs Star Son Heung-Min Rates British And Korean Food | James McAvoy Rates Eng…"
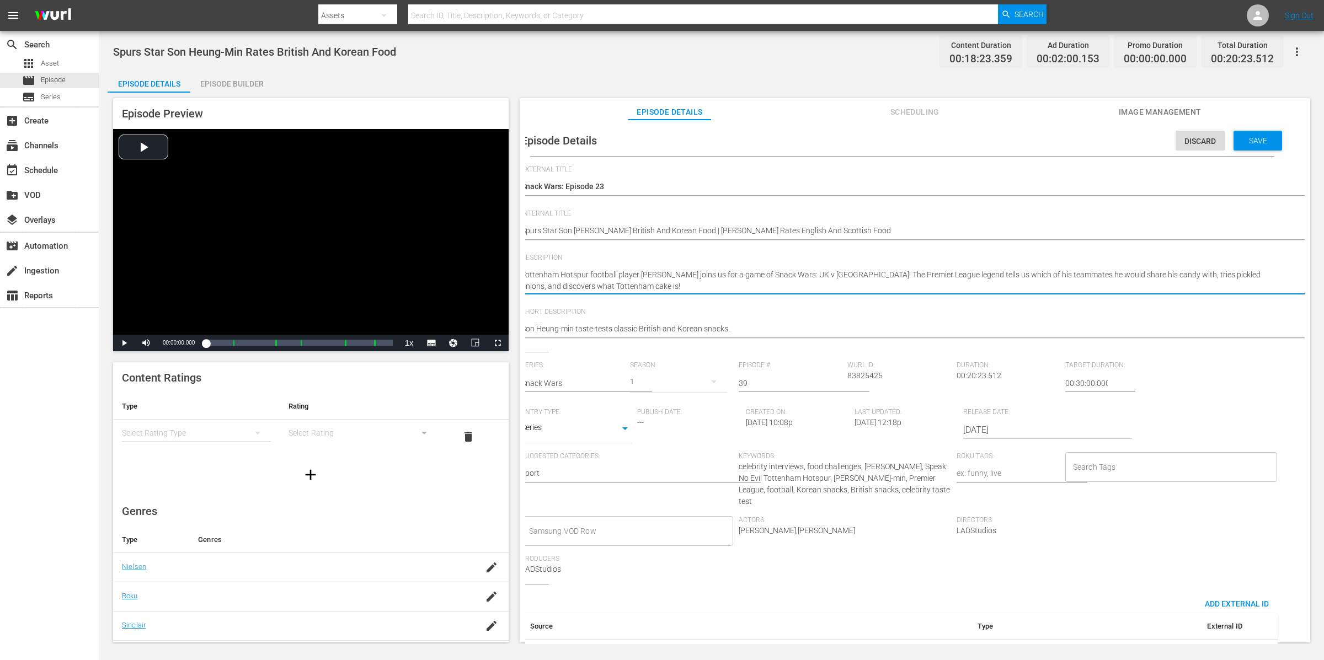
type textarea "Tottenham Hotspur football player Son Heung-min joins us for a game of Snack Wa…"
paste textarea "James McAvoy puts snacks from both England and Scotland to the test in LADbible…"
type textarea "Tottenham Hotspur football player Son Heung-min joins us for a game of Snack Wa…"
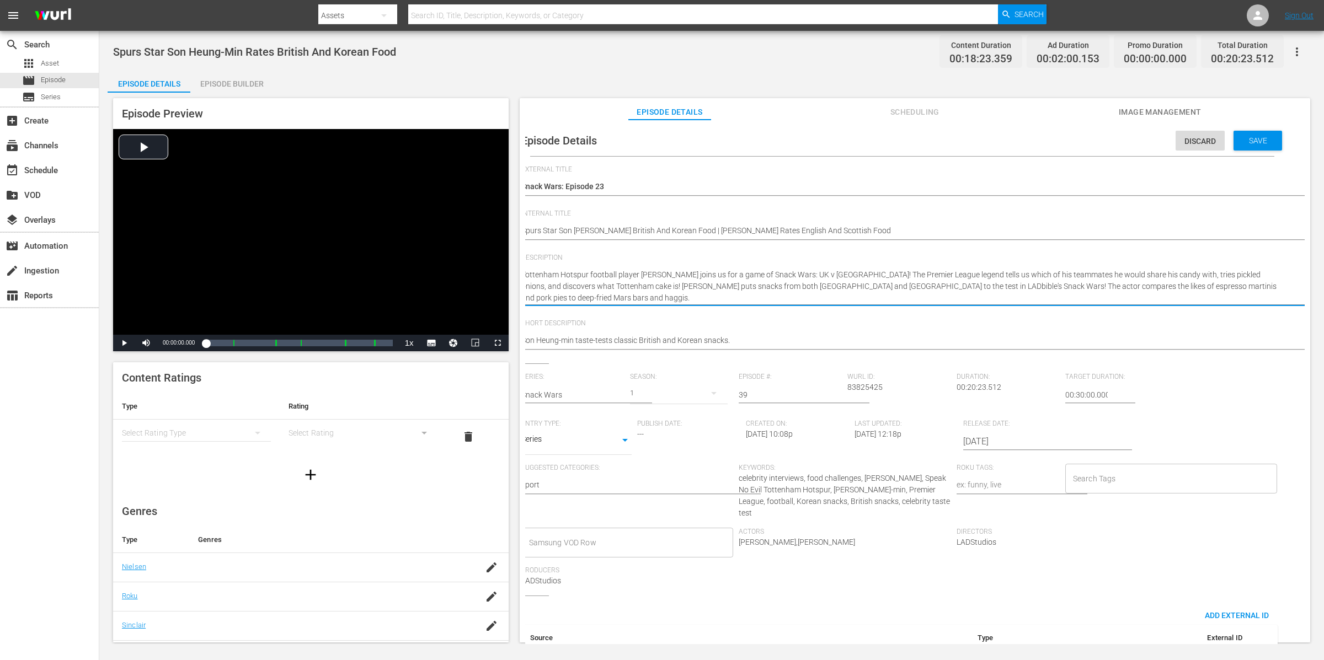
type textarea "Tottenham Hotspur football player Son Heung-min joins us for a game of Snack Wa…"
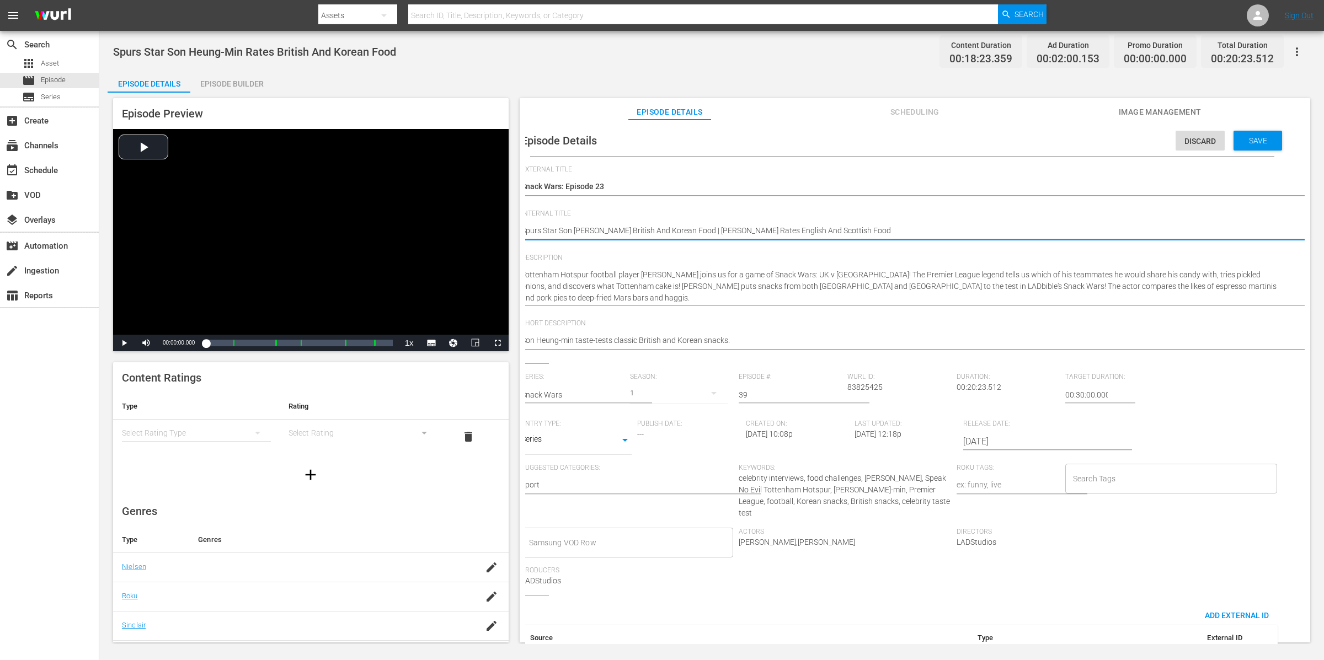
click at [741, 229] on textarea "Spurs Star Son Heung-Min Rates British And Korean Food" at bounding box center [899, 231] width 756 height 13
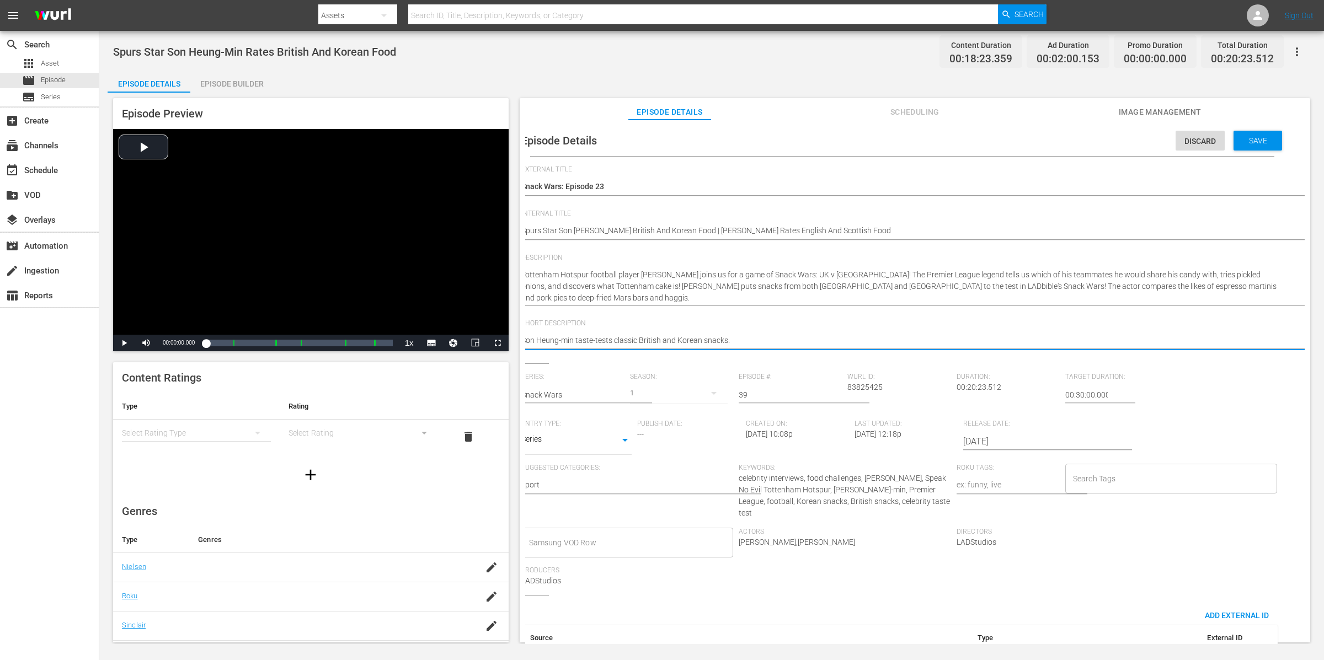
click at [747, 340] on textarea "Son Heung-min taste-tests classic British and Korean snacks." at bounding box center [899, 341] width 756 height 13
paste textarea "Spurs Star Son Heung-Min Rates British And Korean Food | James McAvoy Rates Eng…"
type textarea "Son Heung-min taste-tests classic British and Korean snacks.Spurs Star Son Heun…"
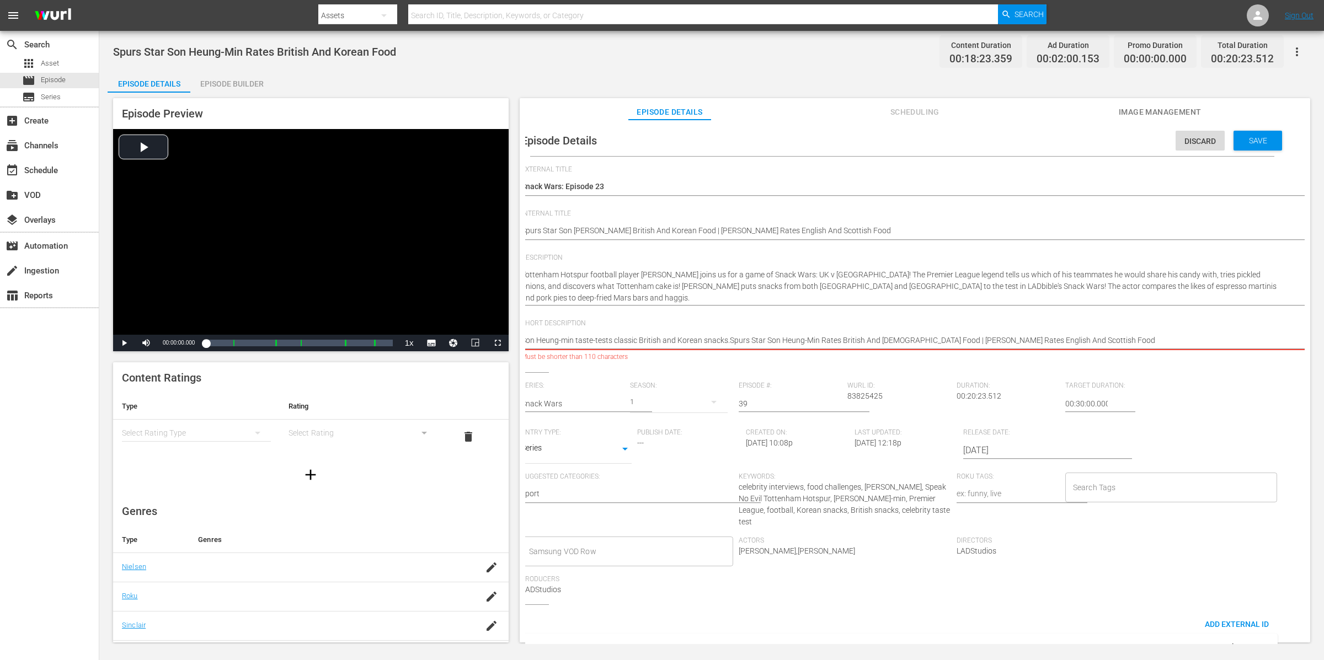
click at [741, 340] on textarea "Son Heung-min taste-tests classic British and Korean snacks." at bounding box center [899, 341] width 756 height 13
paste textarea
type textarea "Spurs Star Son Heung-Min Rates British And Korean Food | James McAvoy Rates Eng…"
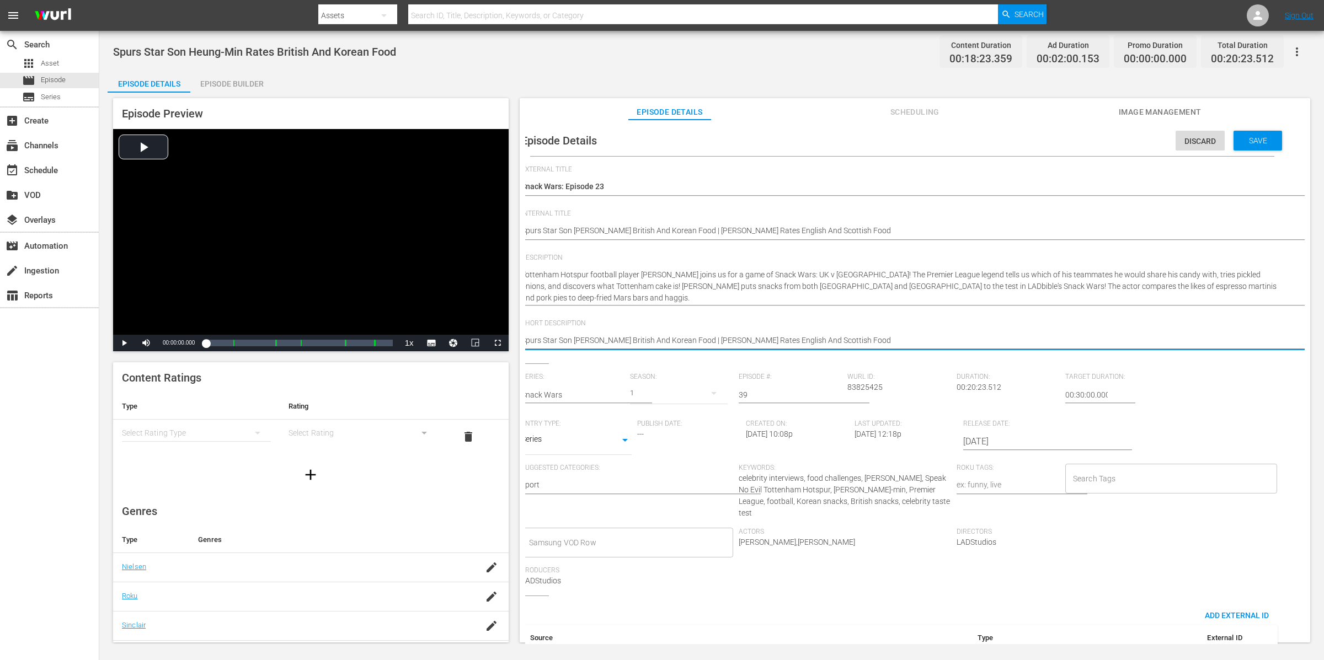
click at [971, 339] on textarea "Son Heung-min taste-tests classic British and Korean snacks." at bounding box center [899, 341] width 756 height 13
type textarea "Spurs Star Son Heung-Min Rates British And Korean Food | James McAvoy Rates Eng…"
click at [763, 392] on input "39" at bounding box center [790, 395] width 103 height 26
type input "3"
type input "23"
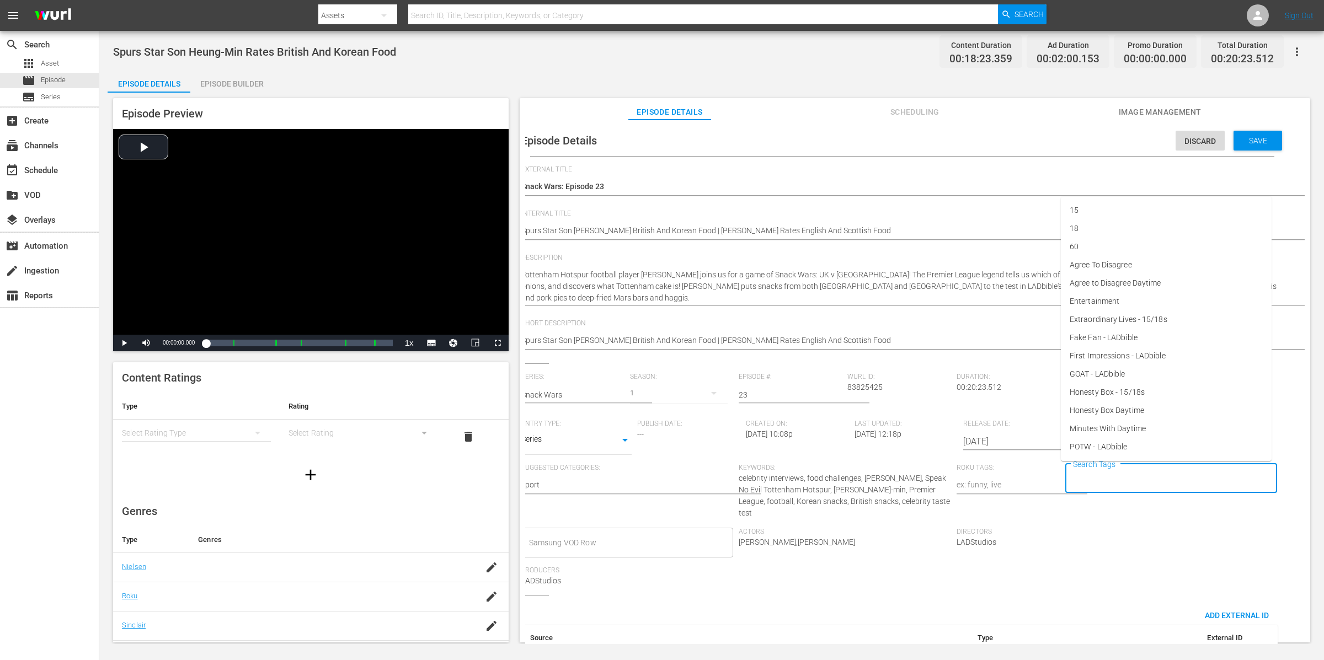
click at [1131, 479] on input "Search Tags" at bounding box center [1163, 479] width 186 height 20
click at [1145, 388] on li "Snack Wars Daytime" at bounding box center [1166, 392] width 211 height 18
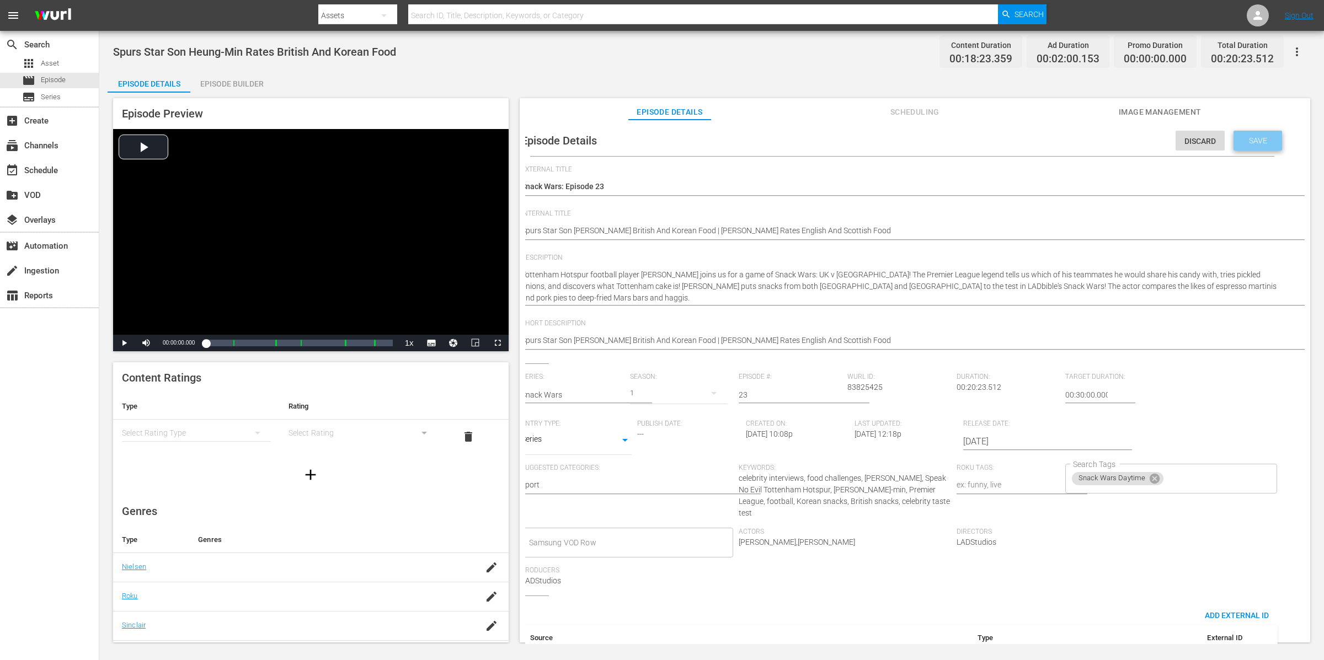
click at [1233, 145] on div "Save" at bounding box center [1257, 141] width 49 height 20
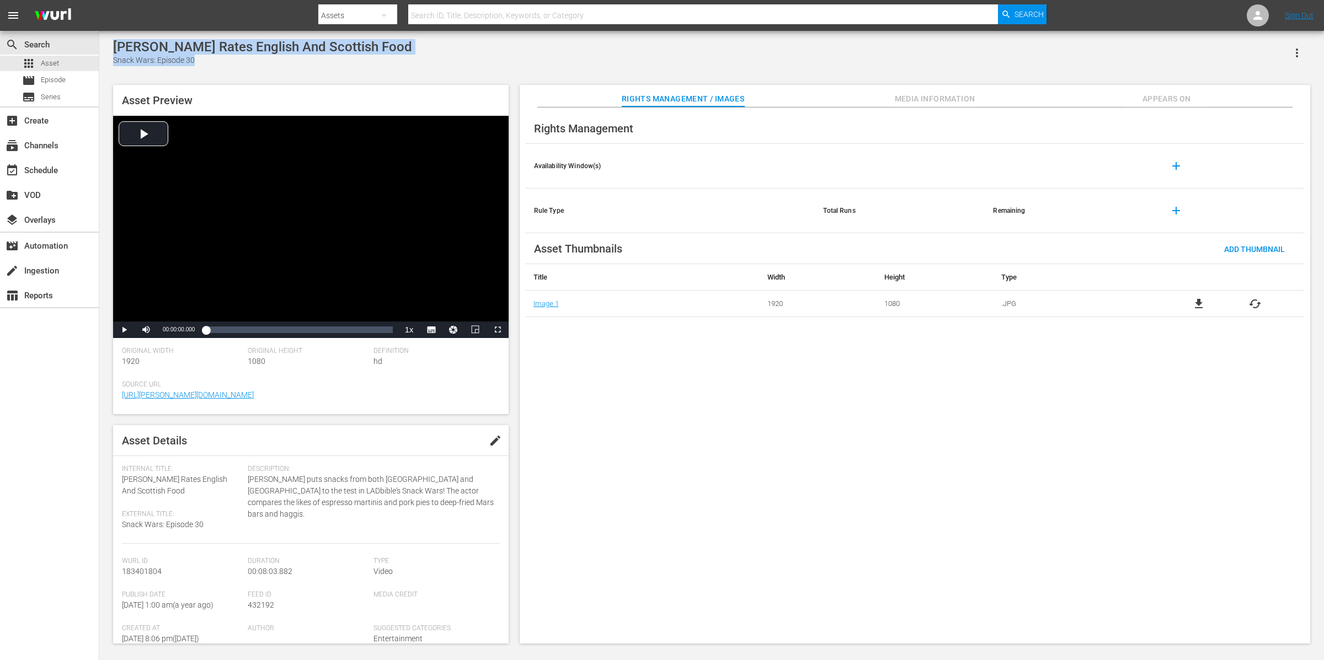
drag, startPoint x: 434, startPoint y: 58, endPoint x: 115, endPoint y: 41, distance: 319.8
click at [116, 41] on div "[PERSON_NAME] Rates English And Scottish Food Snack Wars: Episode 30" at bounding box center [711, 52] width 1197 height 27
click at [233, 62] on div "Snack Wars: Episode 30" at bounding box center [262, 61] width 299 height 12
drag, startPoint x: 117, startPoint y: 47, endPoint x: 390, endPoint y: 51, distance: 273.0
click at [390, 51] on div "[PERSON_NAME] Rates English And Scottish Food" at bounding box center [262, 46] width 299 height 15
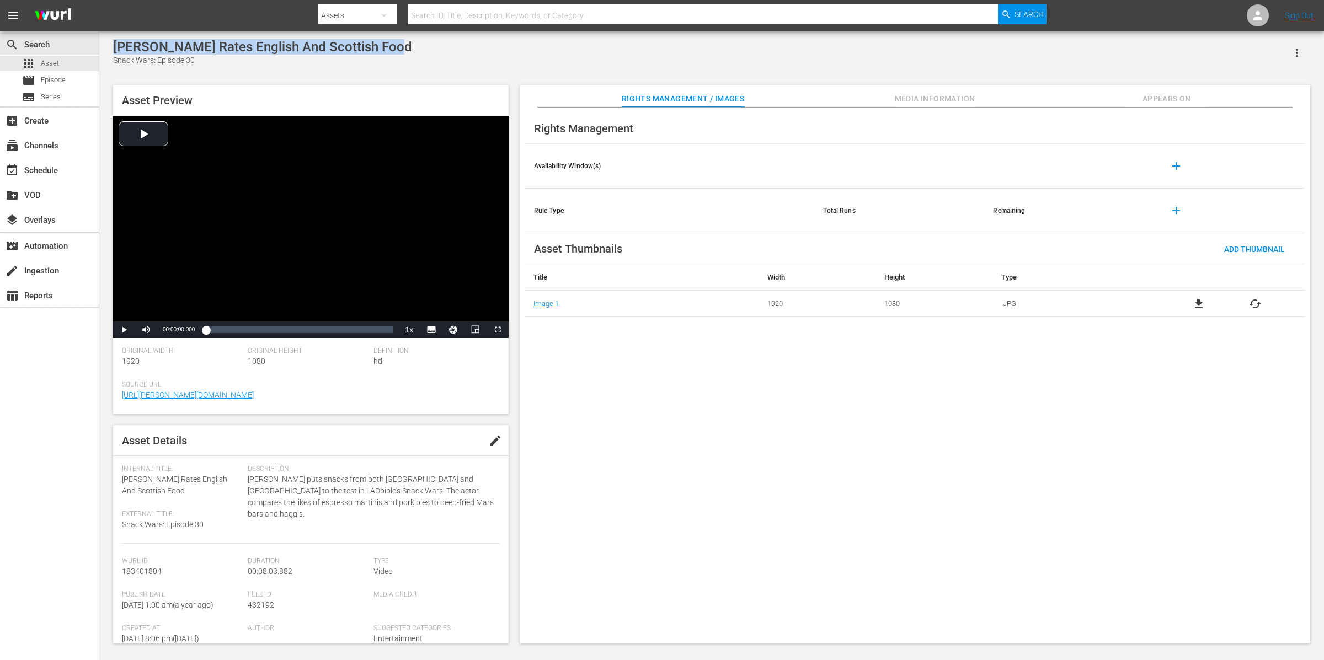
drag, startPoint x: 404, startPoint y: 45, endPoint x: 112, endPoint y: 44, distance: 292.3
click at [112, 44] on div "[PERSON_NAME] Rates English And Scottish Food Snack Wars: Episode 30 Asset Prev…" at bounding box center [712, 338] width 1208 height 599
copy div "[PERSON_NAME] Rates English And Scottish Food"
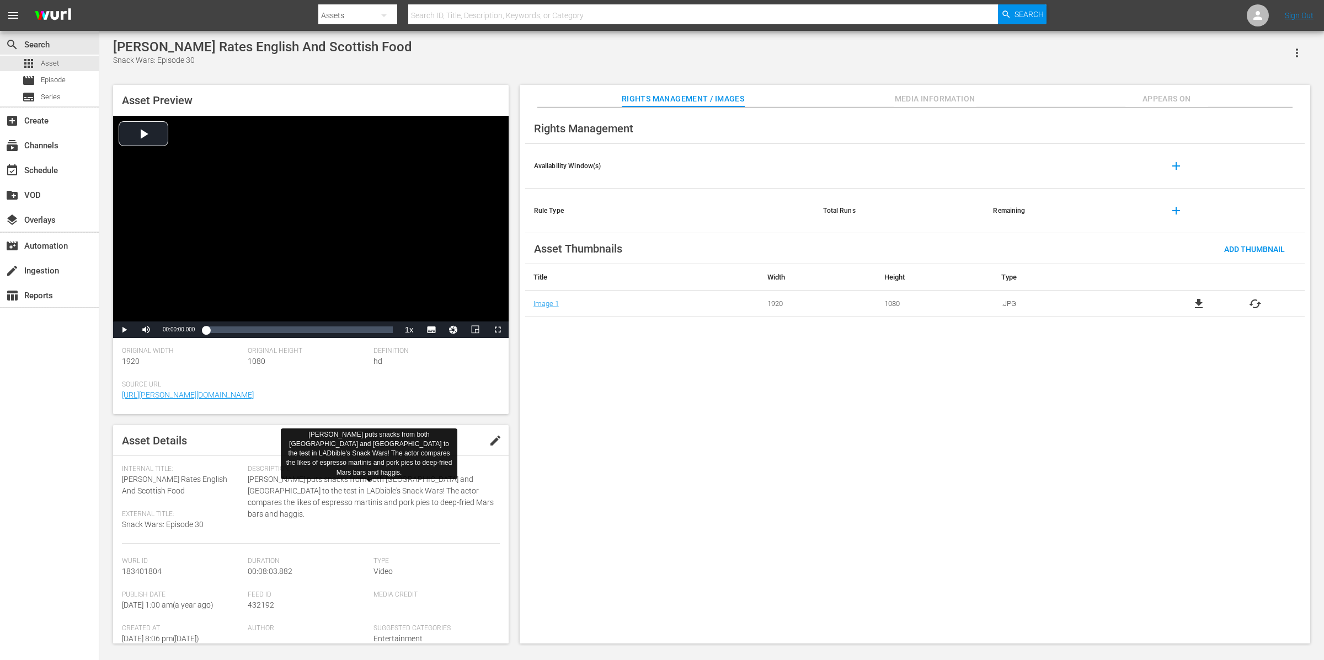
click at [252, 480] on span "[PERSON_NAME] puts snacks from both [GEOGRAPHIC_DATA] and [GEOGRAPHIC_DATA] to …" at bounding box center [371, 497] width 246 height 46
drag, startPoint x: 248, startPoint y: 478, endPoint x: 443, endPoint y: 508, distance: 197.6
click at [443, 508] on span "[PERSON_NAME] puts snacks from both [GEOGRAPHIC_DATA] and [GEOGRAPHIC_DATA] to …" at bounding box center [371, 497] width 246 height 46
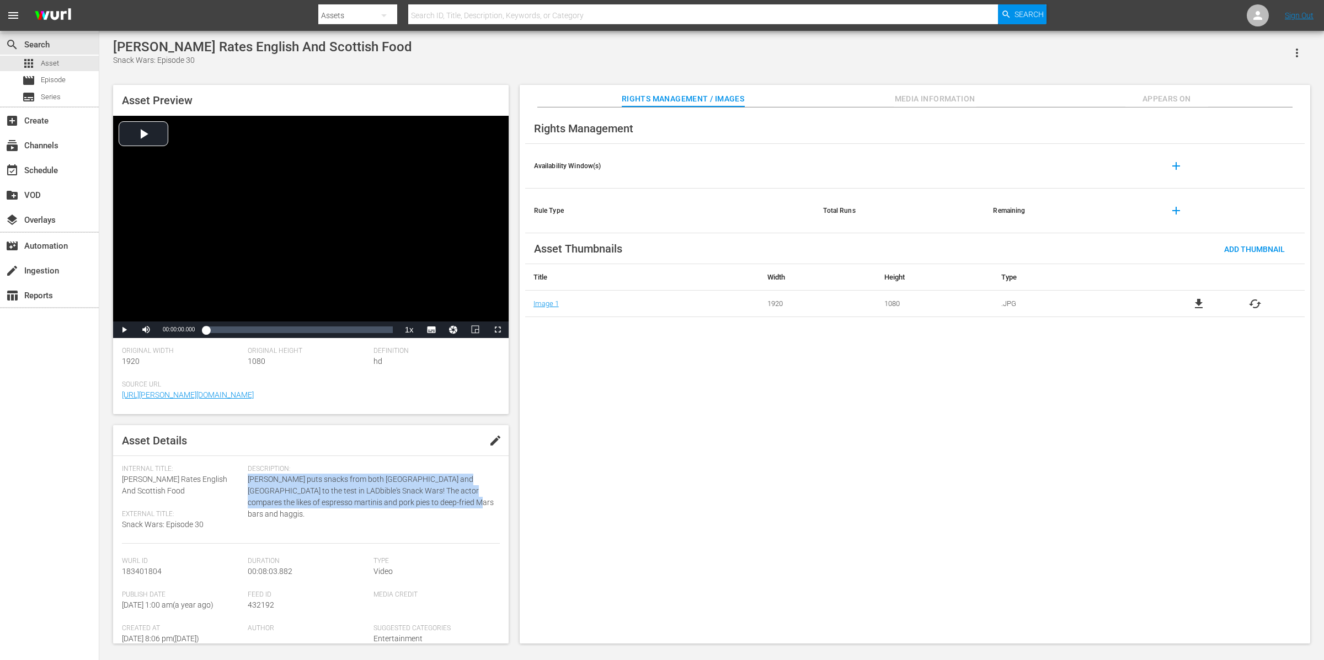
copy span "[PERSON_NAME] puts snacks from both [GEOGRAPHIC_DATA] and [GEOGRAPHIC_DATA] to …"
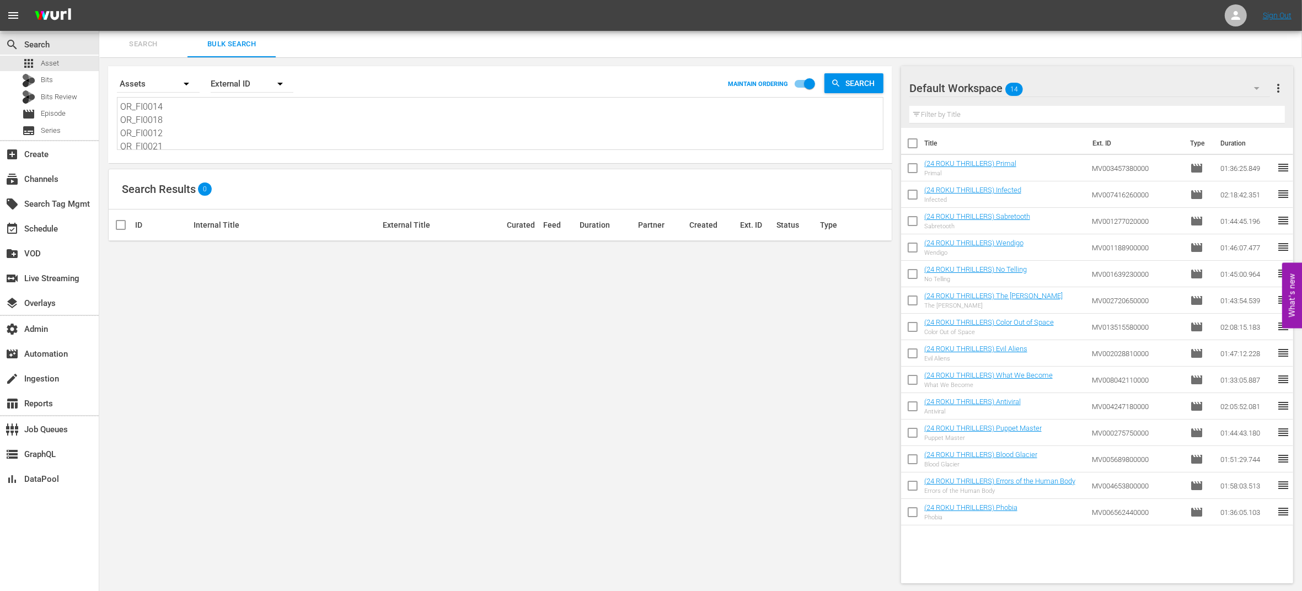
scroll to position [106, 0]
